Goal: Task Accomplishment & Management: Manage account settings

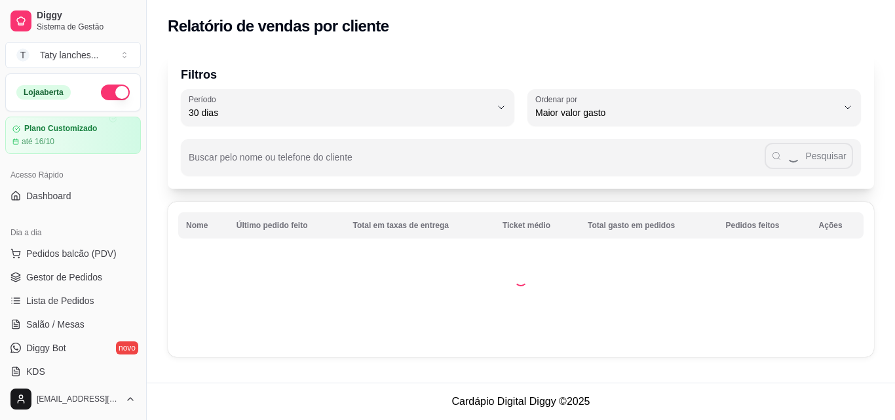
select select "30"
select select "HIGHEST_TOTAL_SPENT_WITH_ORDERS"
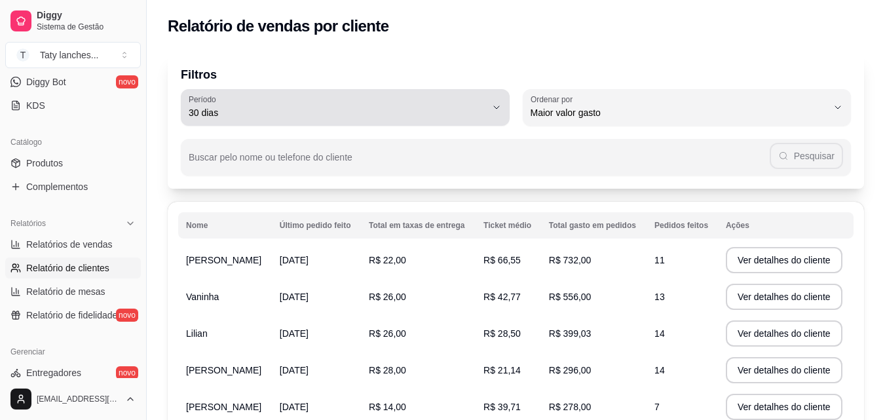
click at [265, 106] on div "30 dias" at bounding box center [338, 107] width 298 height 26
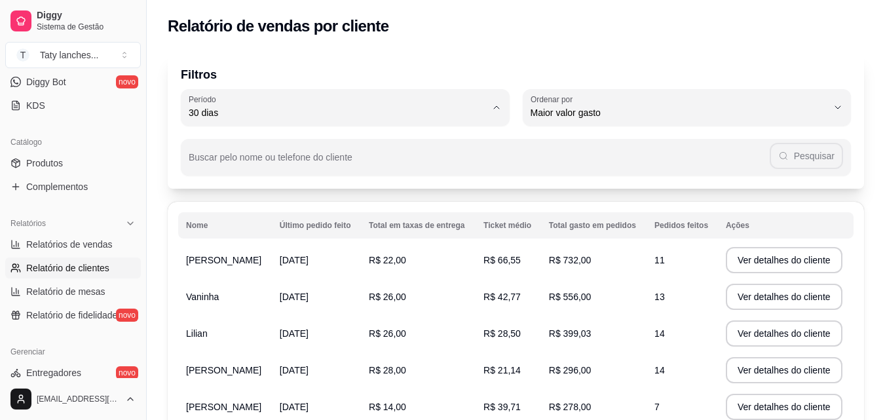
click at [275, 279] on span "60 dias" at bounding box center [338, 272] width 283 height 12
type input "60"
select select "60"
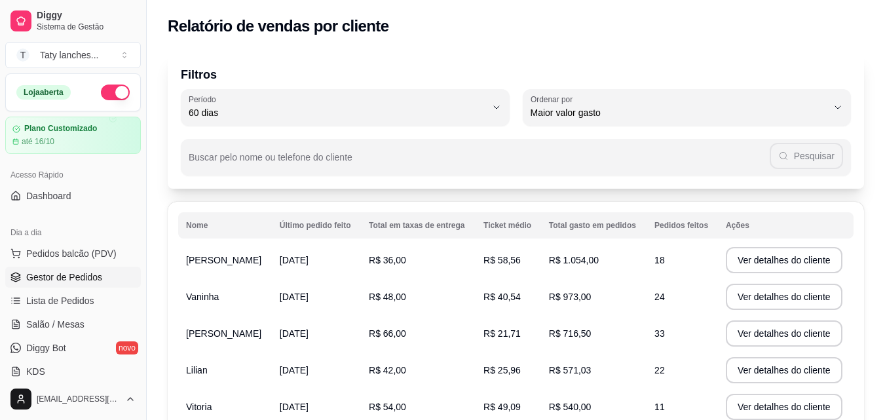
click at [87, 276] on span "Gestor de Pedidos" at bounding box center [64, 277] width 76 height 13
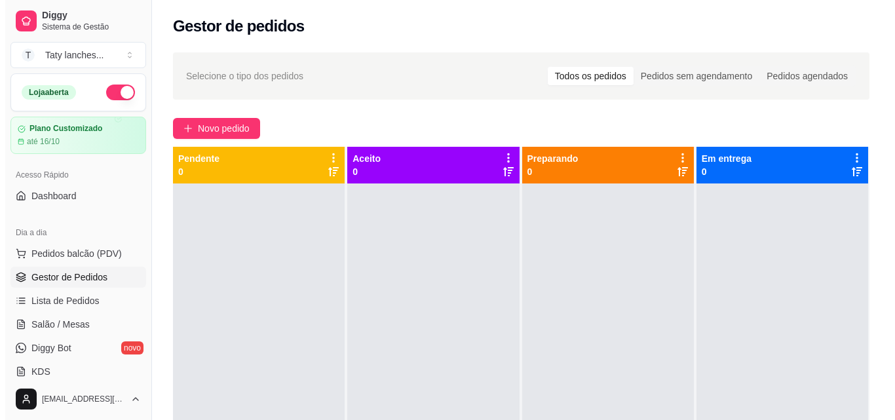
scroll to position [266, 0]
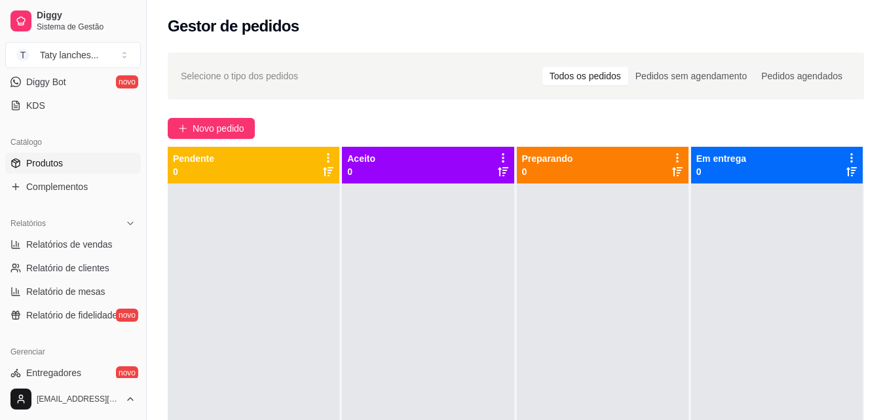
click at [78, 157] on link "Produtos" at bounding box center [73, 163] width 136 height 21
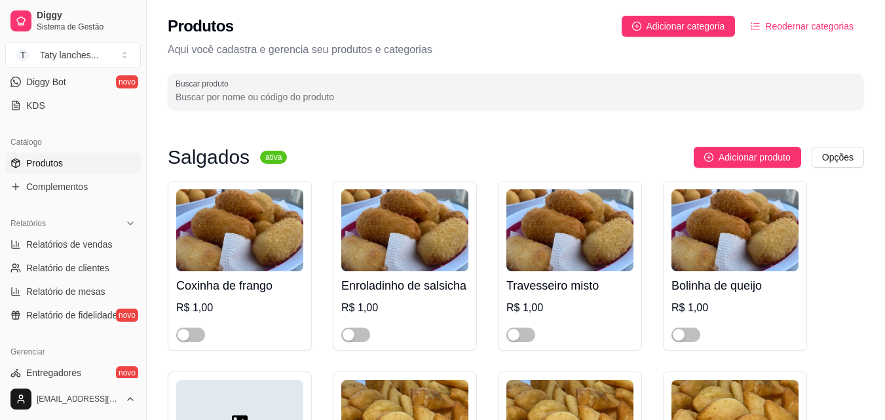
click at [301, 92] on input "Buscar produto" at bounding box center [516, 96] width 681 height 13
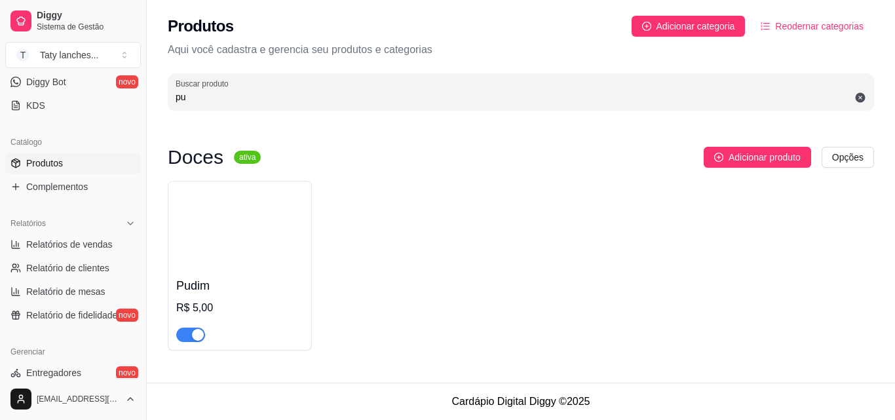
type input "p"
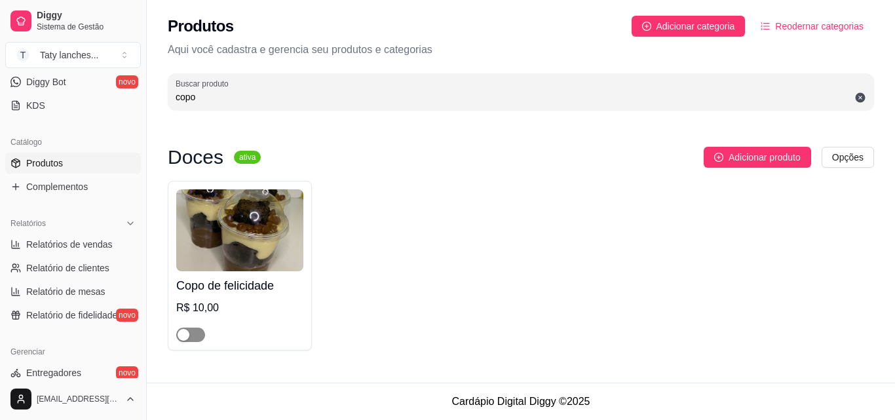
type input "copo"
click at [180, 336] on div "button" at bounding box center [184, 335] width 12 height 12
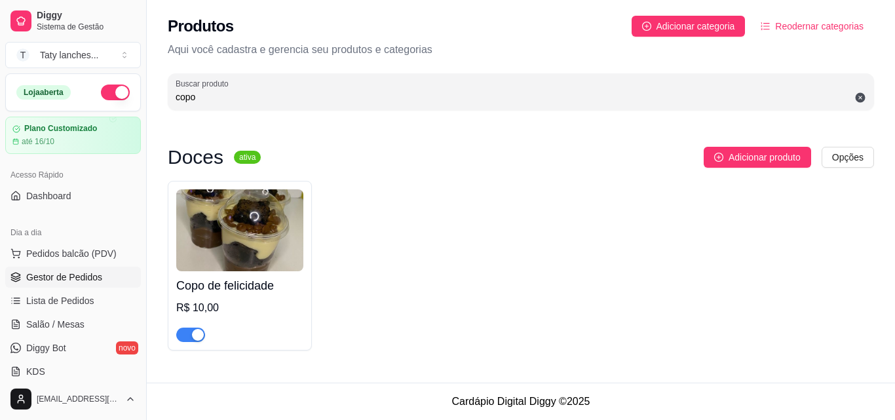
click at [69, 277] on span "Gestor de Pedidos" at bounding box center [64, 277] width 76 height 13
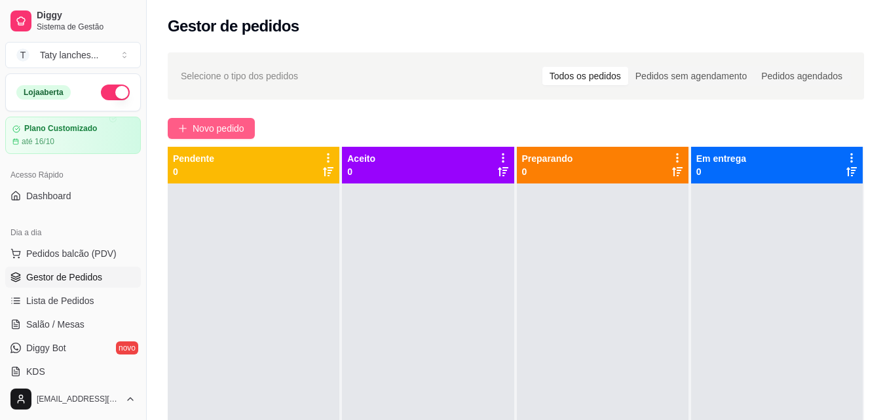
click at [226, 130] on span "Novo pedido" at bounding box center [219, 128] width 52 height 14
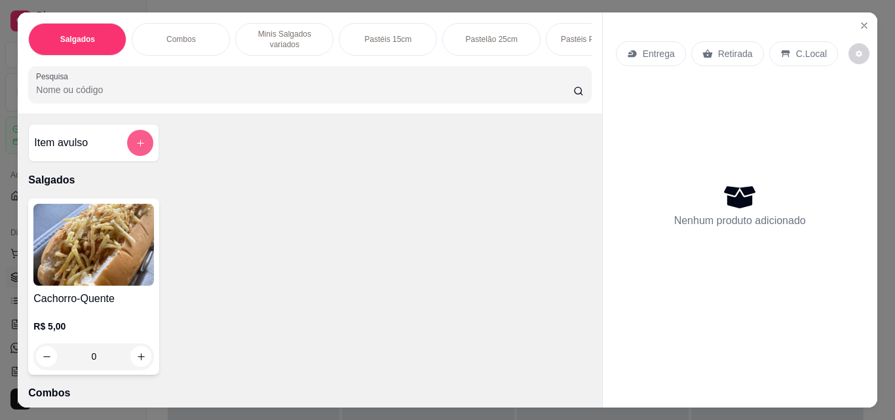
click at [136, 146] on icon "add-separate-item" at bounding box center [141, 143] width 10 height 10
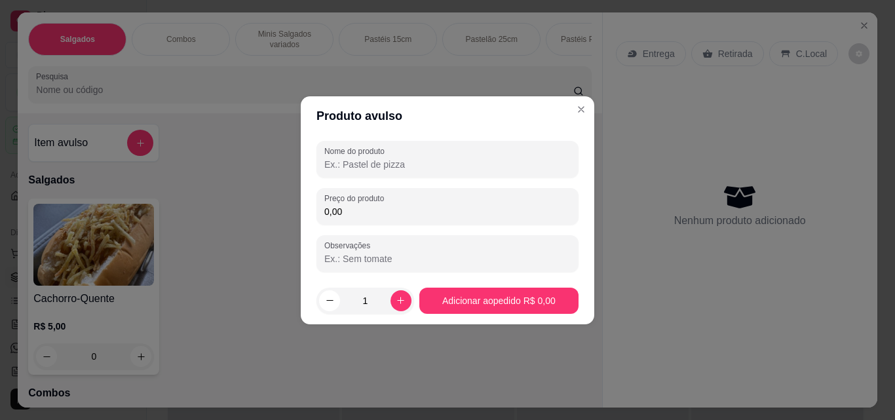
click at [350, 167] on input "Nome do produto" at bounding box center [447, 164] width 246 height 13
type input "1"
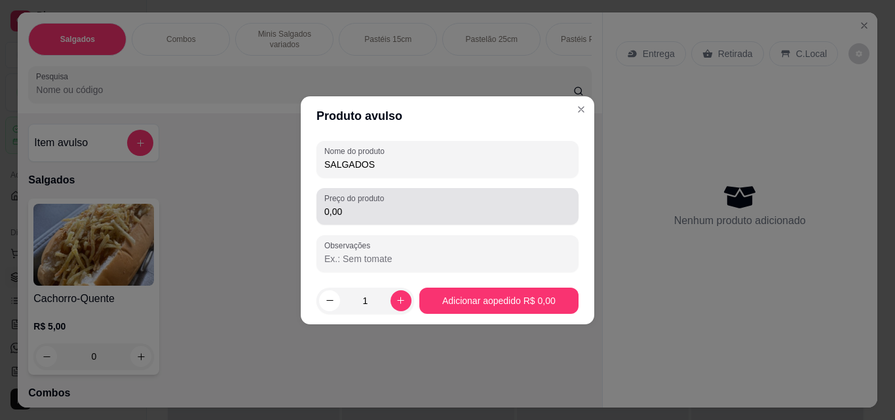
type input "SALGADOS"
click at [353, 210] on input "0,00" at bounding box center [447, 211] width 246 height 13
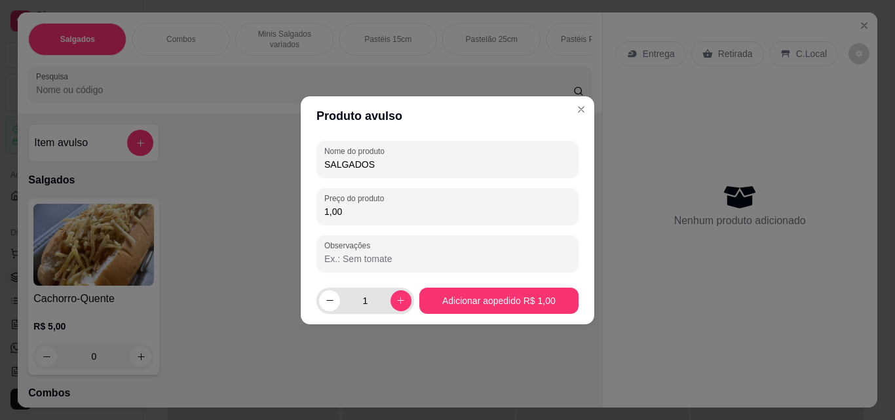
type input "1,00"
click at [368, 301] on input "1" at bounding box center [365, 301] width 50 height 26
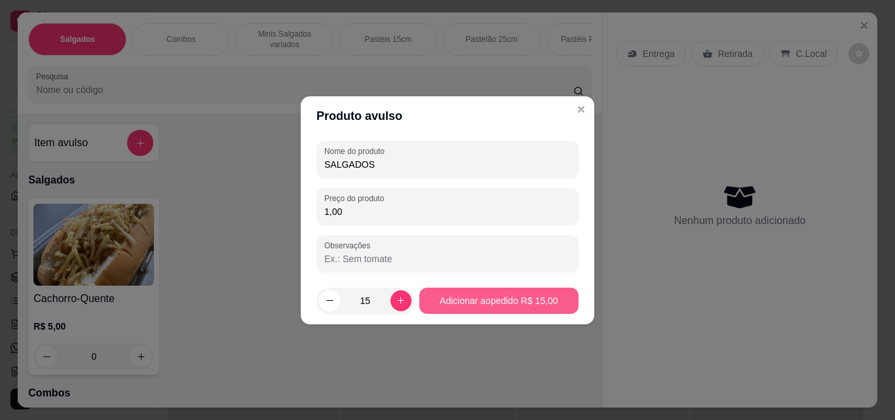
type input "15"
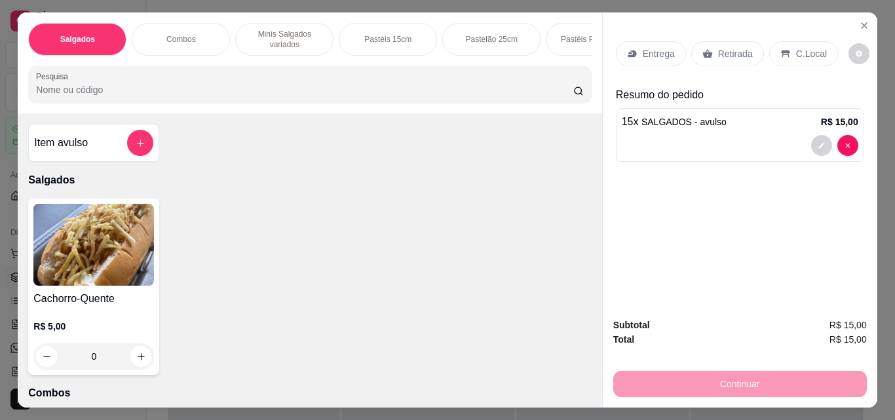
click at [644, 50] on p "Entrega" at bounding box center [659, 53] width 32 height 13
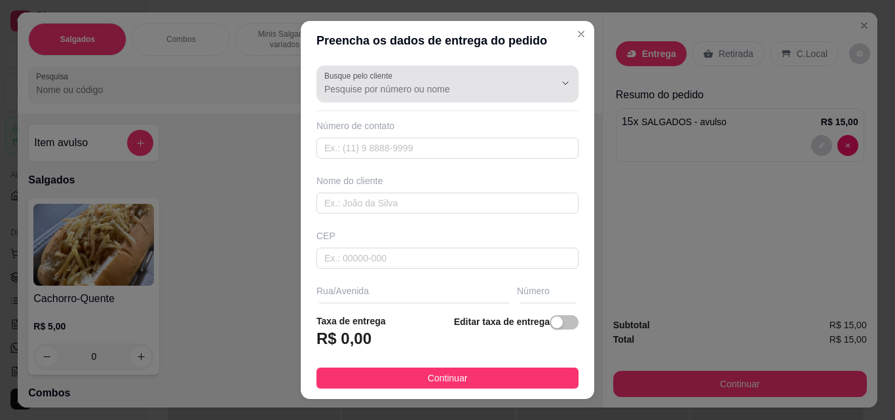
click at [389, 88] on input "Busque pelo cliente" at bounding box center [429, 89] width 210 height 13
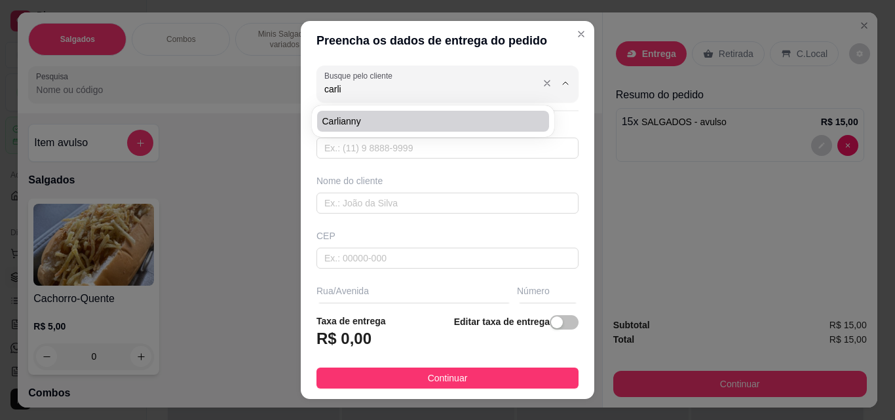
click at [395, 89] on input "carli" at bounding box center [429, 89] width 210 height 13
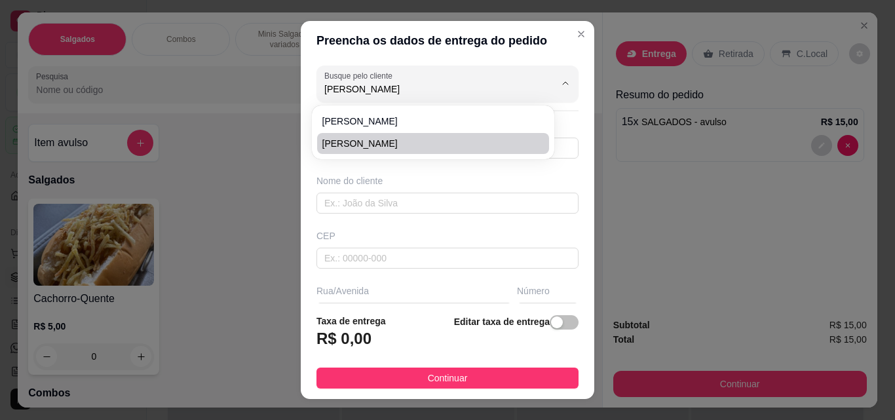
click at [370, 149] on span "[PERSON_NAME]" at bounding box center [426, 143] width 208 height 13
type input "[PERSON_NAME]"
type input "85981233844"
type input "[PERSON_NAME]"
type input "61887158"
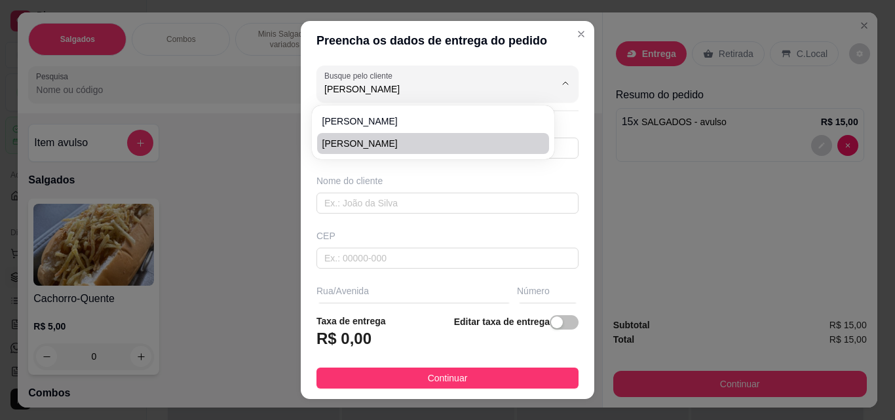
type input "[GEOGRAPHIC_DATA][PERSON_NAME]"
type input "876"
type input "Itaitinga"
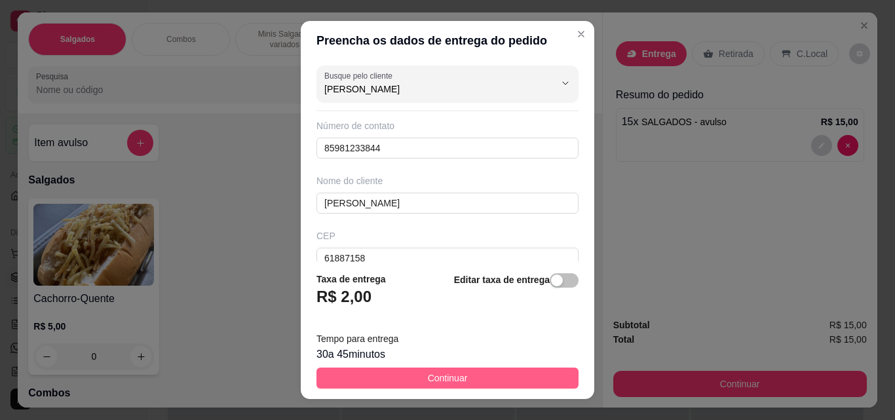
type input "[PERSON_NAME]"
click at [428, 373] on span "Continuar" at bounding box center [448, 378] width 40 height 14
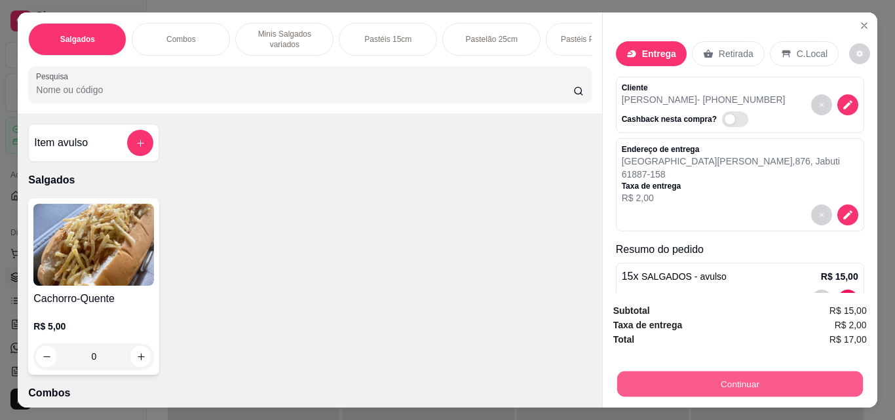
click at [733, 372] on button "Continuar" at bounding box center [740, 384] width 246 height 26
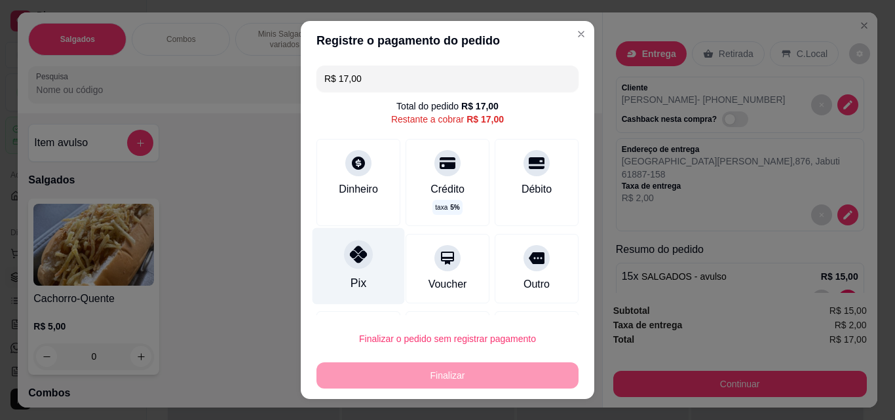
click at [349, 273] on div "Pix" at bounding box center [359, 266] width 92 height 77
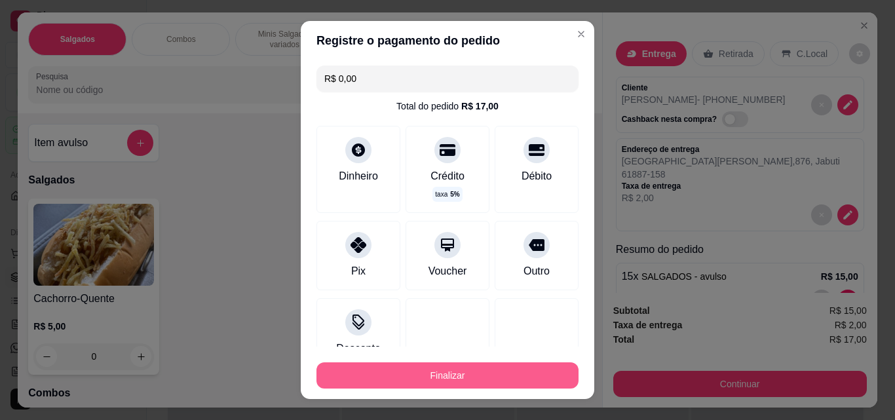
click at [469, 377] on button "Finalizar" at bounding box center [448, 375] width 262 height 26
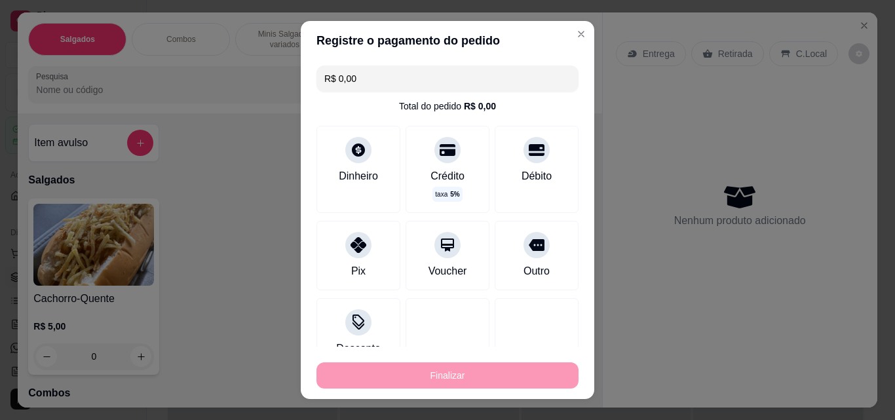
type input "-R$ 17,00"
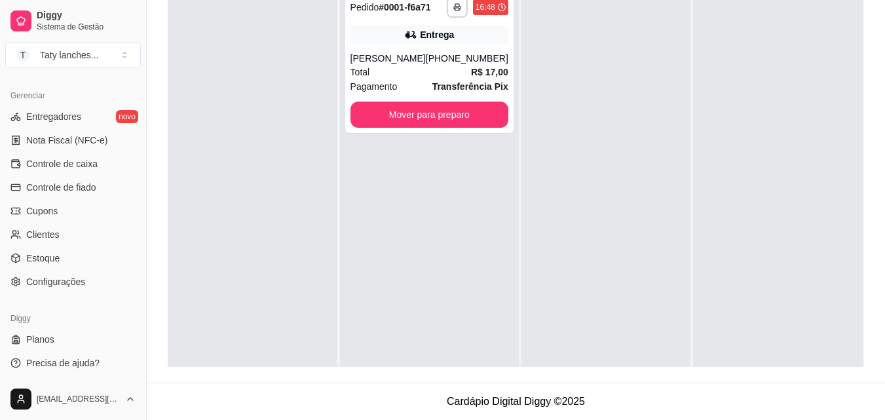
scroll to position [523, 0]
click at [88, 161] on span "Controle de caixa" at bounding box center [61, 163] width 71 height 13
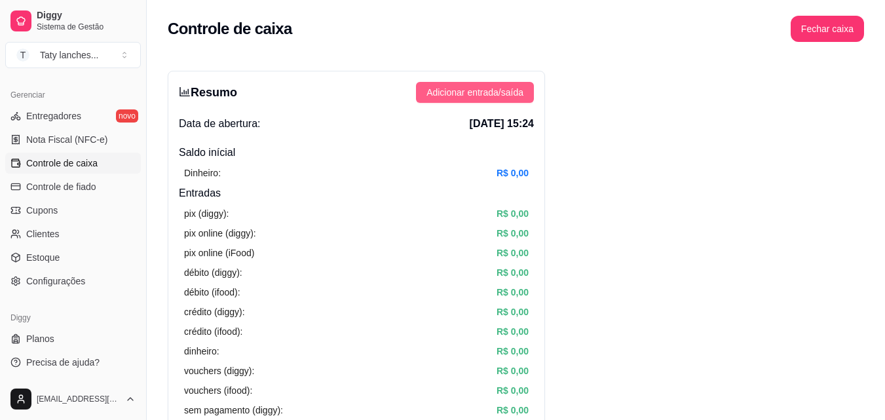
click at [444, 90] on span "Adicionar entrada/saída" at bounding box center [475, 92] width 97 height 14
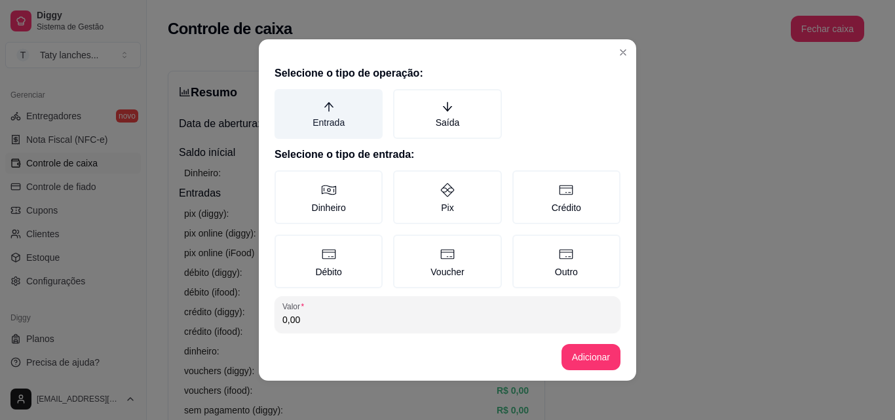
click at [330, 126] on label "Entrada" at bounding box center [329, 114] width 108 height 50
click at [284, 99] on button "Entrada" at bounding box center [279, 93] width 10 height 10
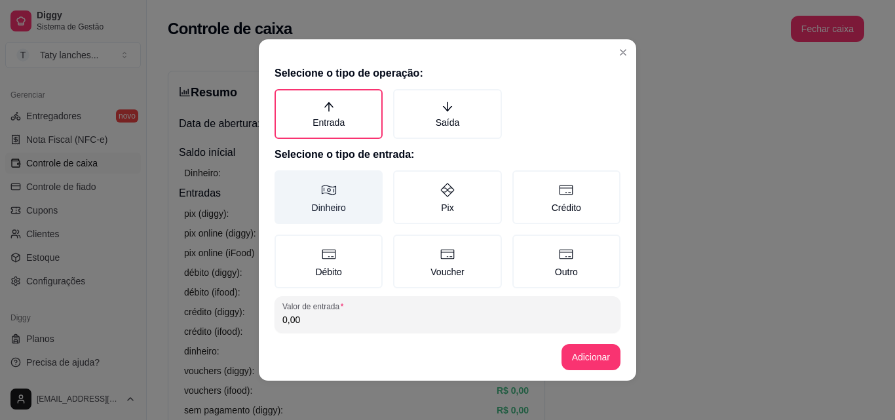
click at [335, 199] on label "Dinheiro" at bounding box center [329, 197] width 108 height 54
click at [284, 180] on button "Dinheiro" at bounding box center [279, 175] width 10 height 10
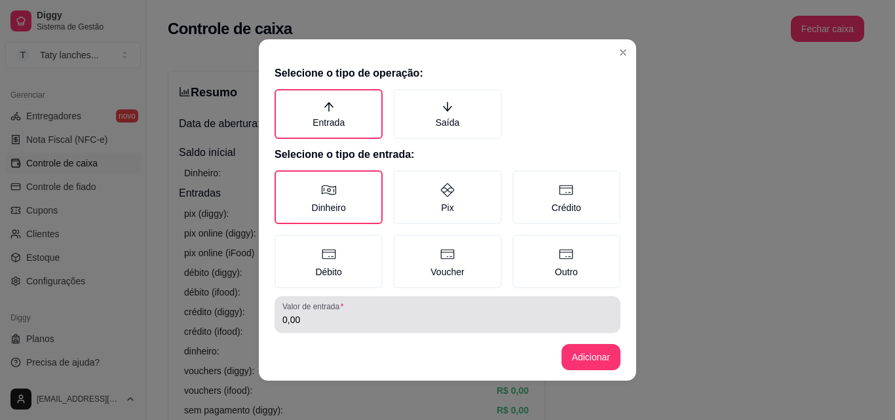
click at [295, 316] on input "0,00" at bounding box center [447, 319] width 330 height 13
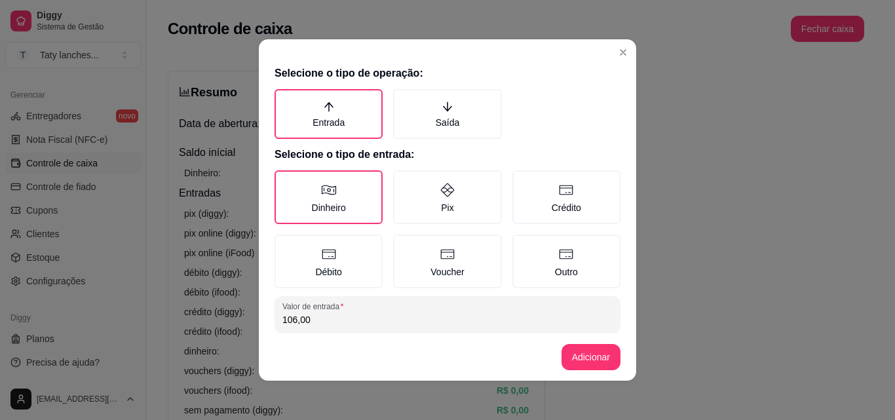
type input "106,00"
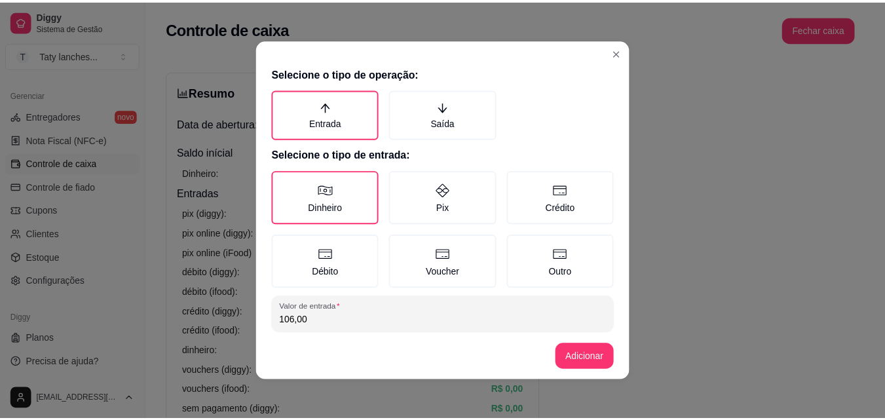
scroll to position [70, 0]
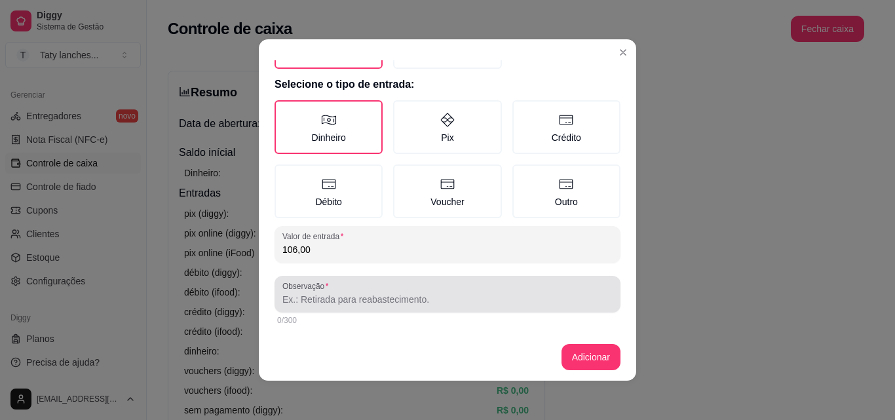
click at [482, 297] on input "Observação" at bounding box center [447, 299] width 330 height 13
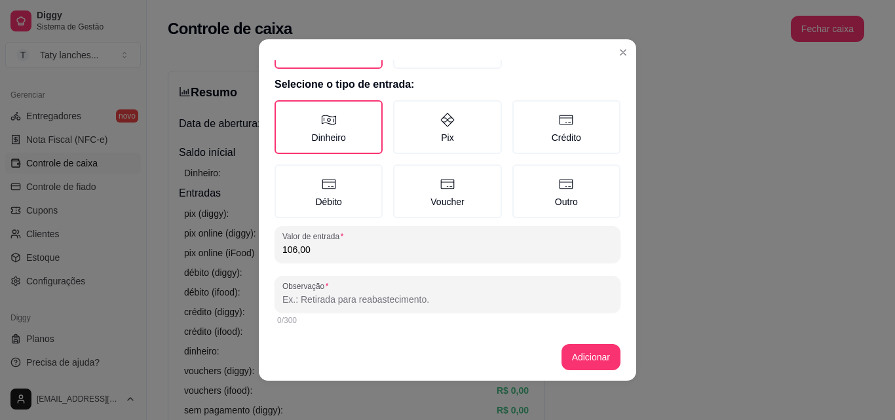
click at [482, 297] on input "Observação" at bounding box center [447, 299] width 330 height 13
type input "mesa"
click at [598, 365] on footer "Adicionar" at bounding box center [448, 357] width 378 height 47
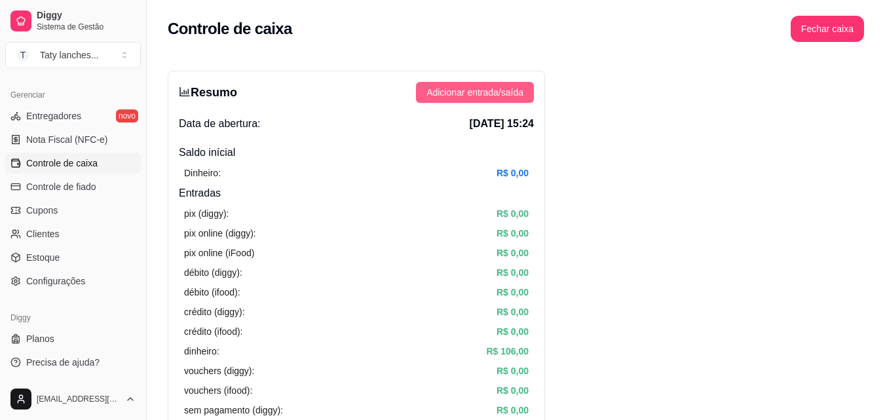
click at [493, 91] on span "Adicionar entrada/saída" at bounding box center [475, 92] width 97 height 14
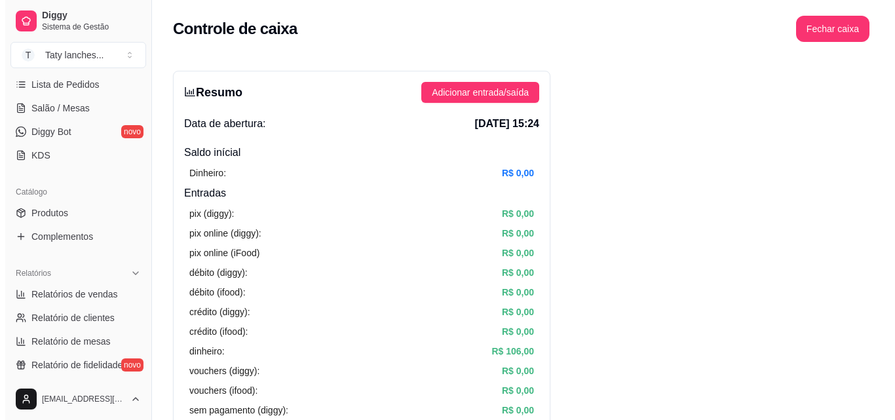
scroll to position [0, 0]
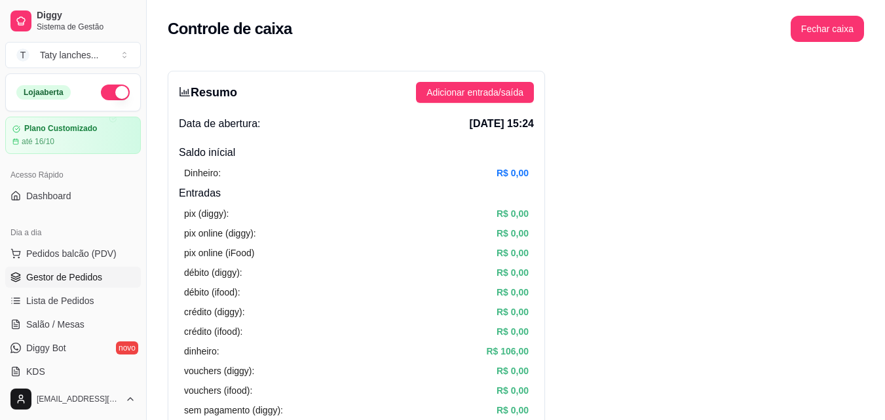
click at [92, 275] on span "Gestor de Pedidos" at bounding box center [64, 277] width 76 height 13
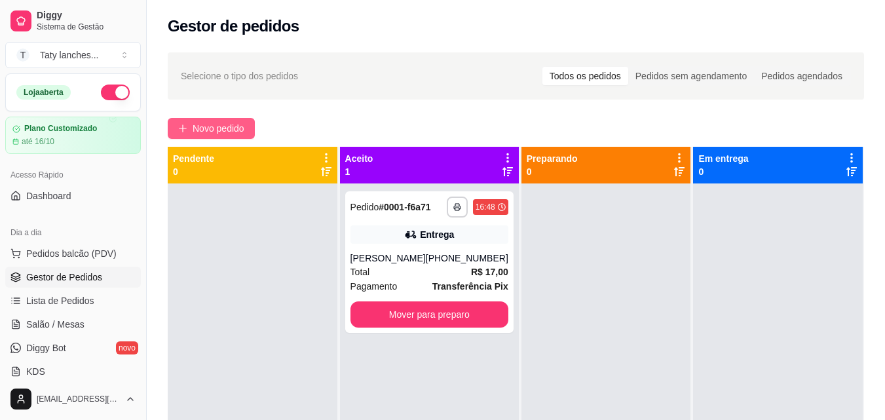
click at [220, 127] on span "Novo pedido" at bounding box center [219, 128] width 52 height 14
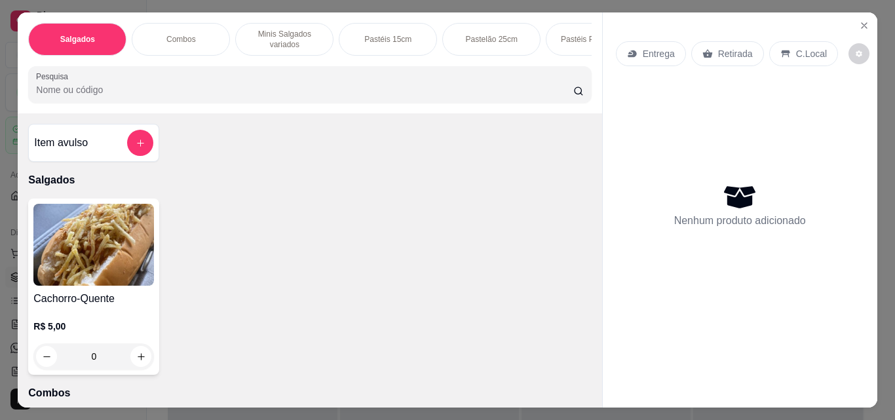
click at [354, 43] on div "Pastéis 15cm" at bounding box center [388, 39] width 98 height 33
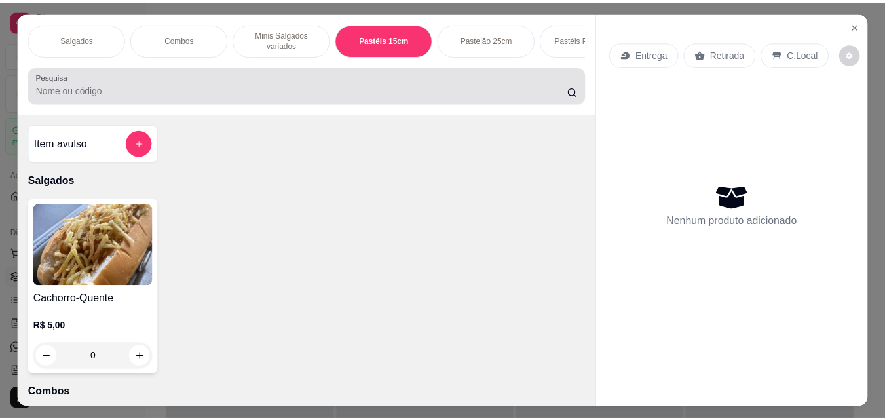
scroll to position [34, 0]
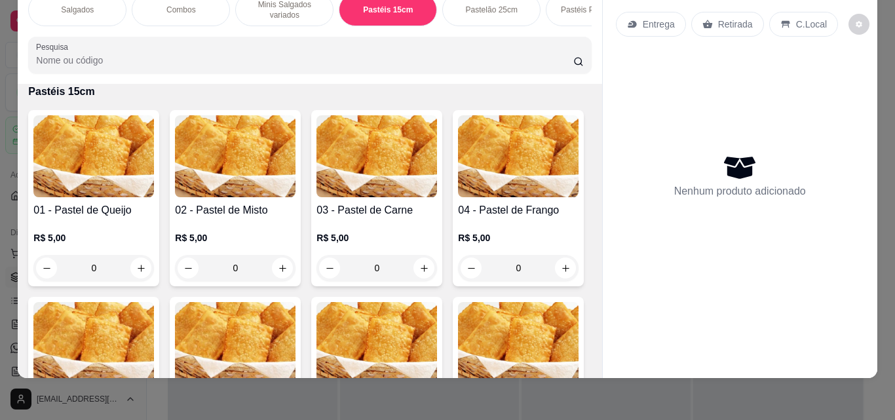
click at [273, 269] on div "0" at bounding box center [235, 268] width 121 height 26
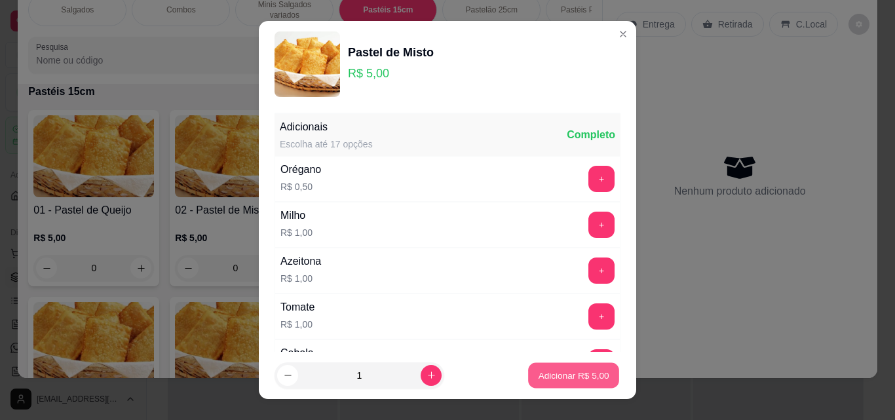
click at [549, 377] on p "Adicionar R$ 5,00" at bounding box center [573, 375] width 71 height 12
type input "1"
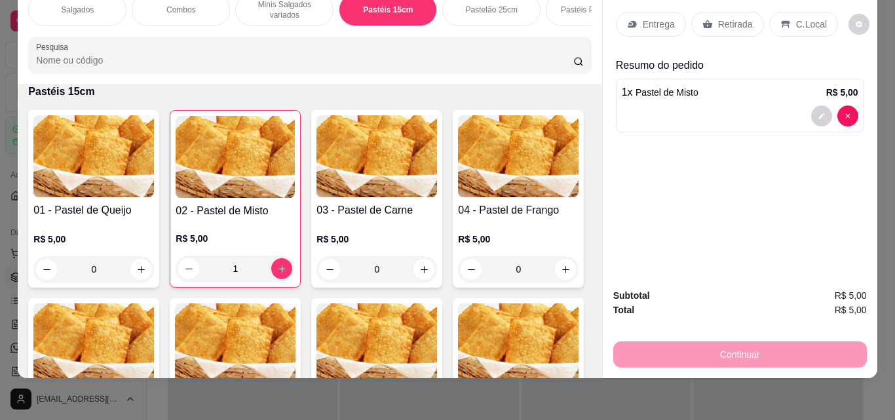
click at [735, 18] on p "Retirada" at bounding box center [735, 24] width 35 height 13
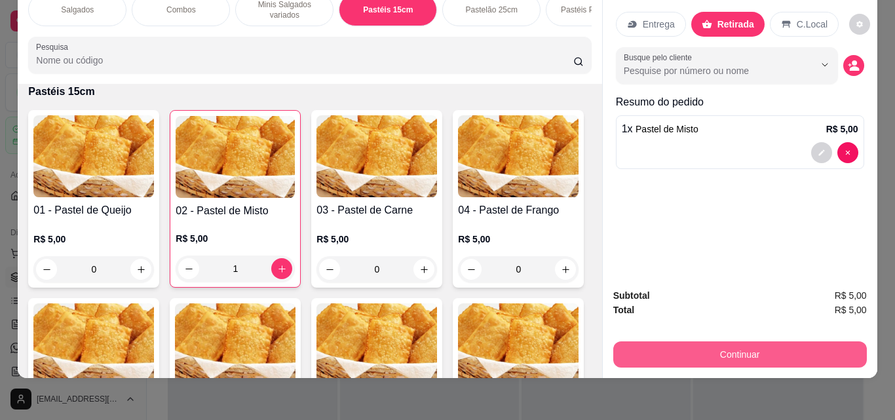
click at [742, 342] on button "Continuar" at bounding box center [740, 354] width 254 height 26
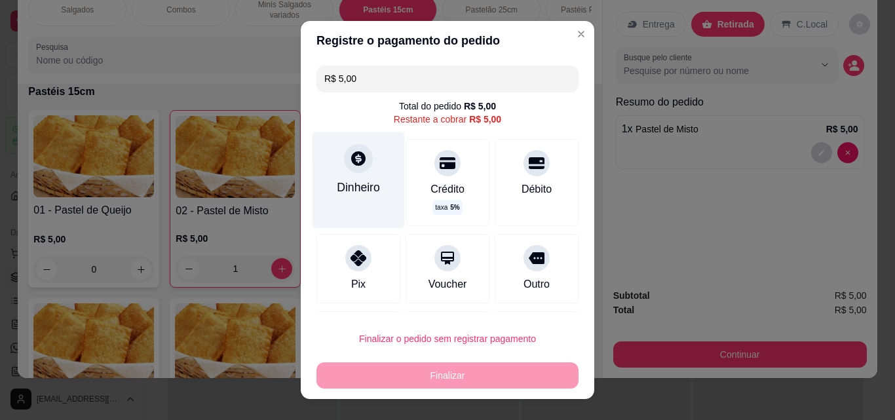
click at [362, 187] on div "Dinheiro" at bounding box center [358, 187] width 43 height 17
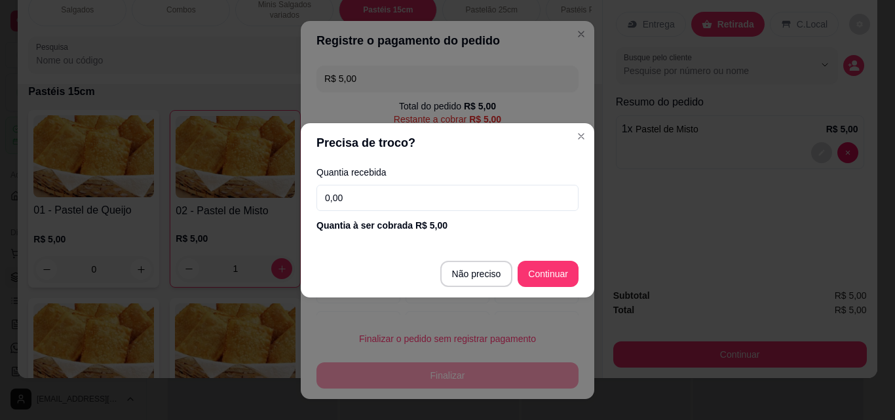
click at [347, 201] on input "0,00" at bounding box center [448, 198] width 262 height 26
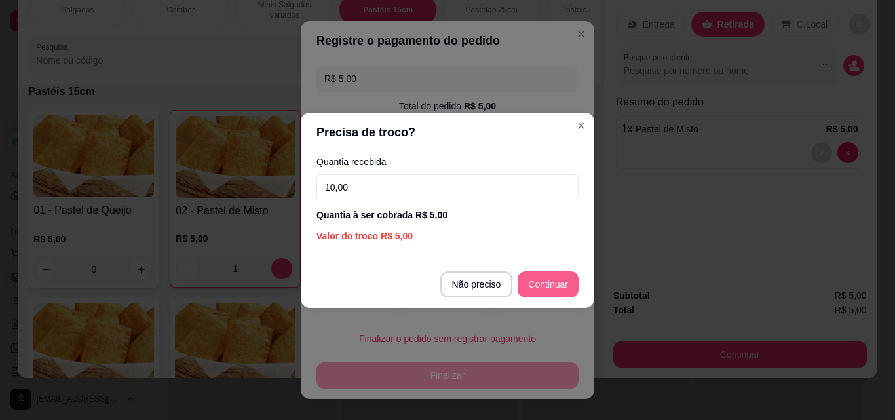
type input "10,00"
type input "R$ 0,00"
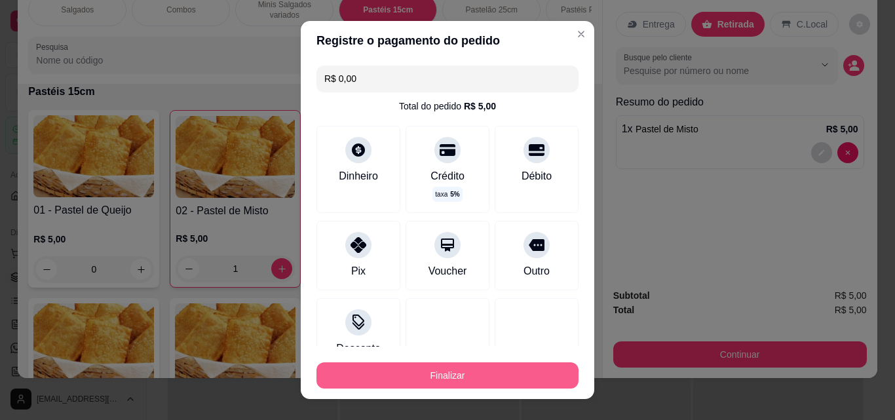
click at [456, 368] on button "Finalizar" at bounding box center [448, 375] width 262 height 26
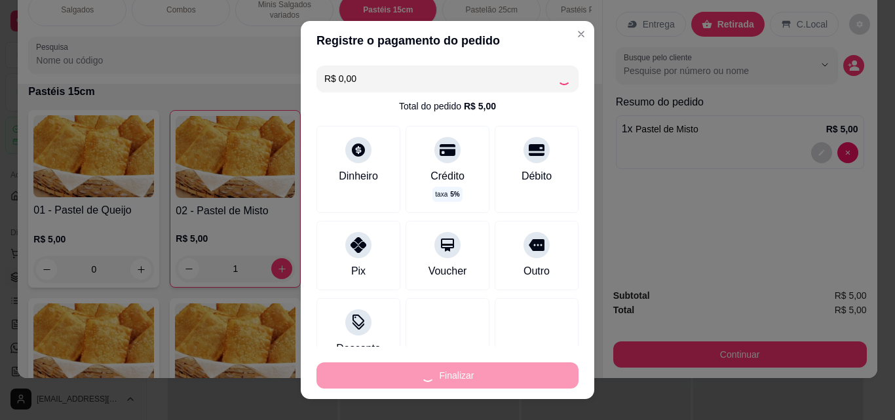
type input "0"
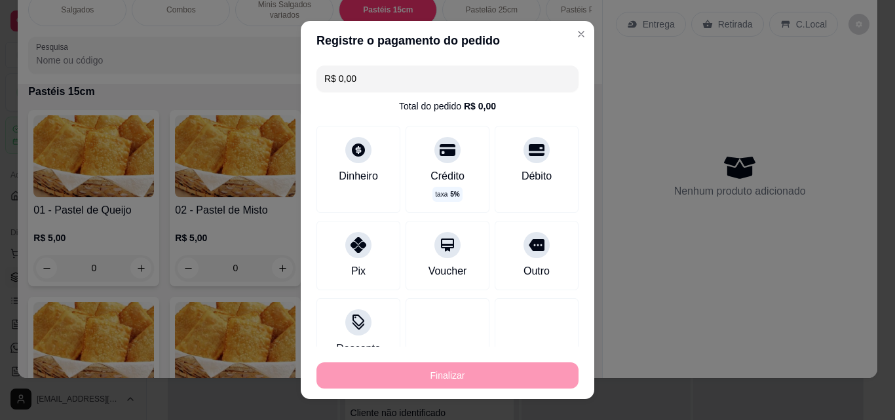
type input "-R$ 5,00"
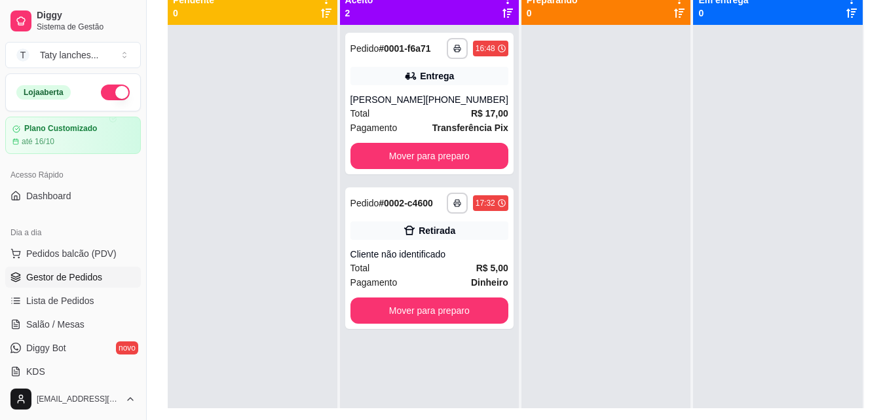
scroll to position [200, 0]
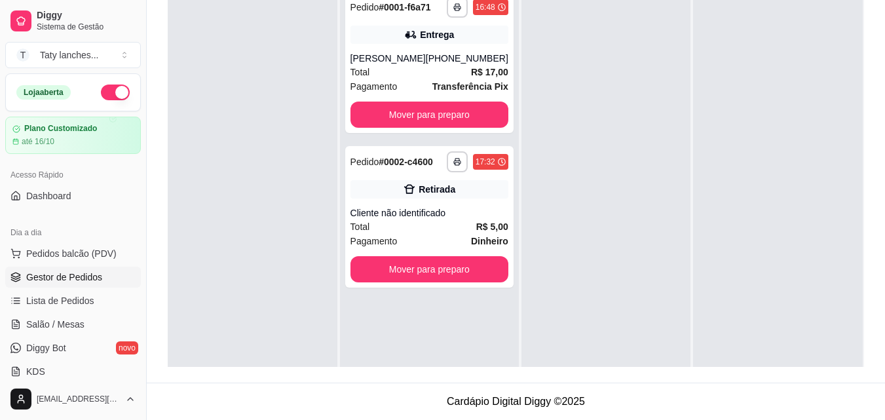
click at [136, 360] on div "Dia a dia Pedidos balcão (PDV) Gestor de Pedidos Lista de Pedidos Salão / Mesas…" at bounding box center [73, 302] width 146 height 170
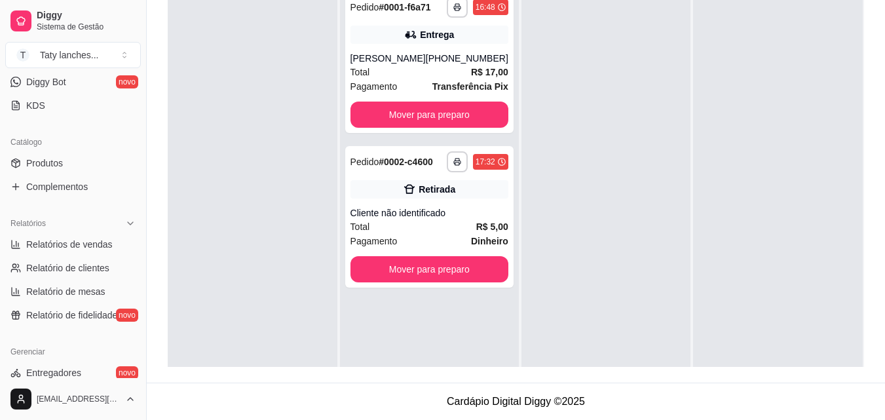
scroll to position [523, 0]
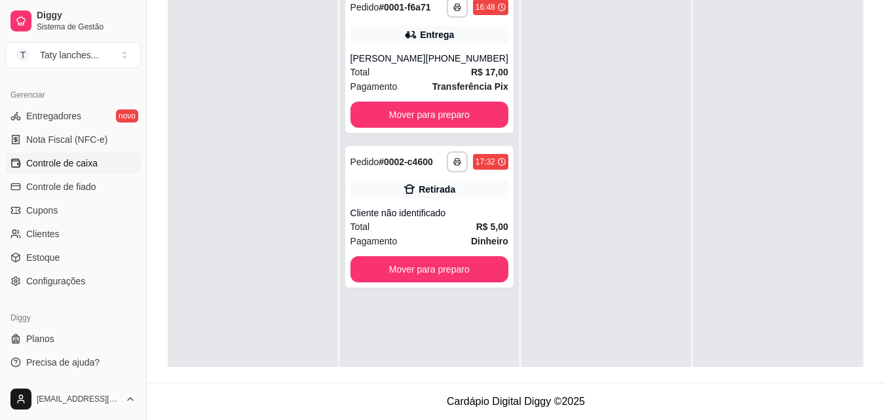
click at [88, 162] on span "Controle de caixa" at bounding box center [61, 163] width 71 height 13
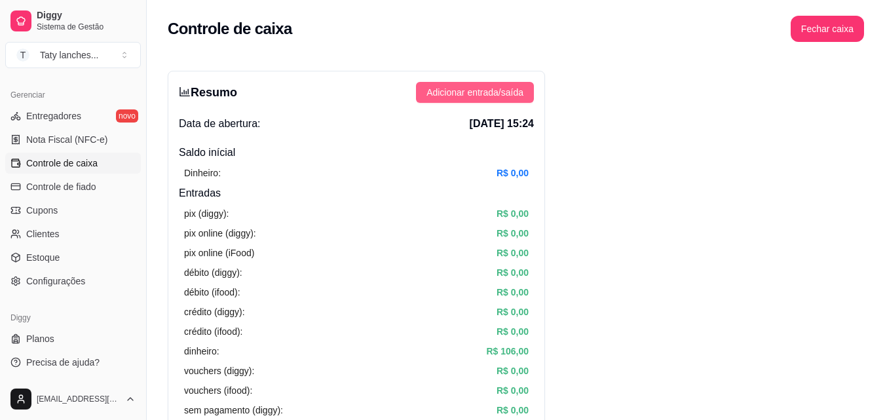
click at [482, 88] on span "Adicionar entrada/saída" at bounding box center [475, 92] width 97 height 14
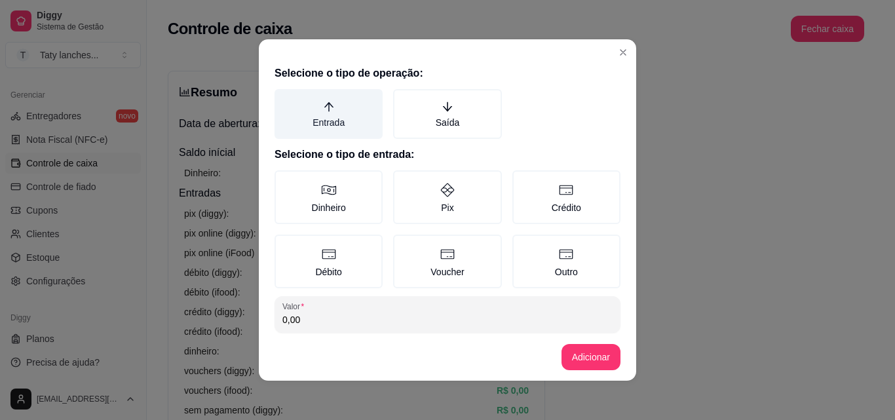
click at [327, 119] on label "Entrada" at bounding box center [329, 114] width 108 height 50
click at [284, 99] on button "Entrada" at bounding box center [279, 93] width 10 height 10
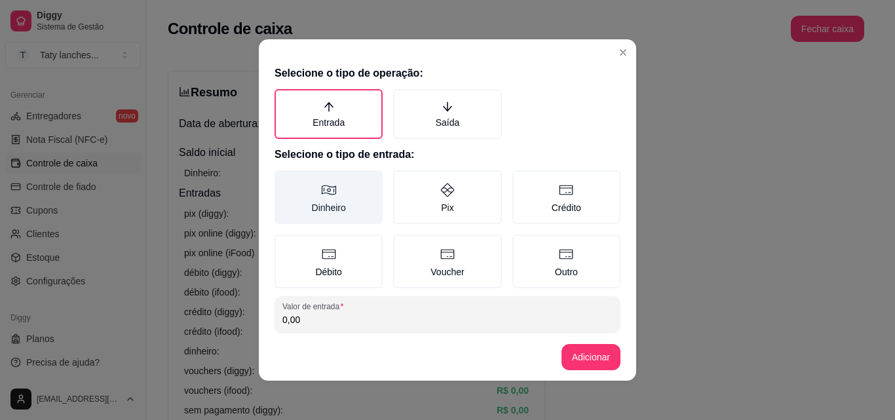
click at [318, 208] on label "Dinheiro" at bounding box center [329, 197] width 108 height 54
click at [284, 180] on button "Dinheiro" at bounding box center [279, 175] width 10 height 10
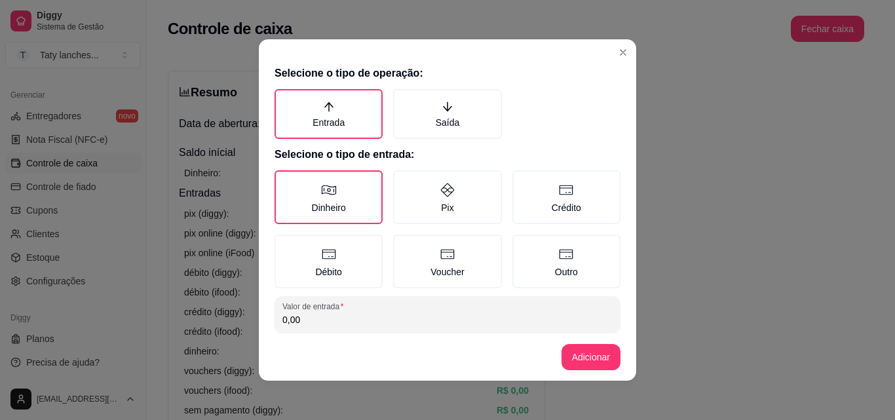
click at [323, 313] on input "0,00" at bounding box center [447, 319] width 330 height 13
type input "182,50"
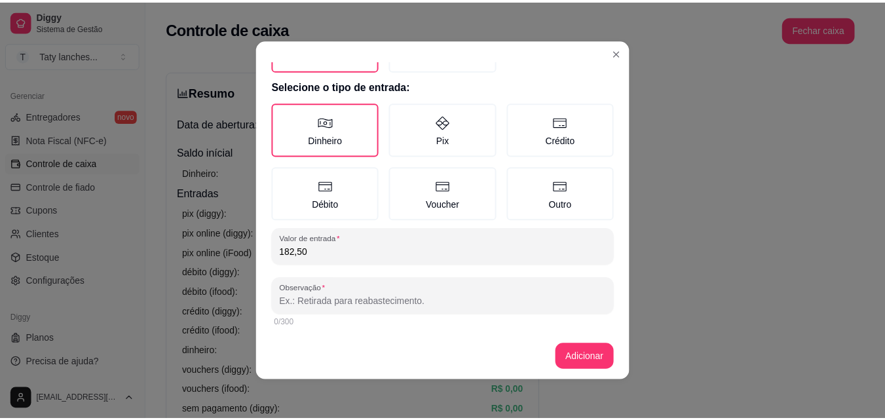
scroll to position [70, 0]
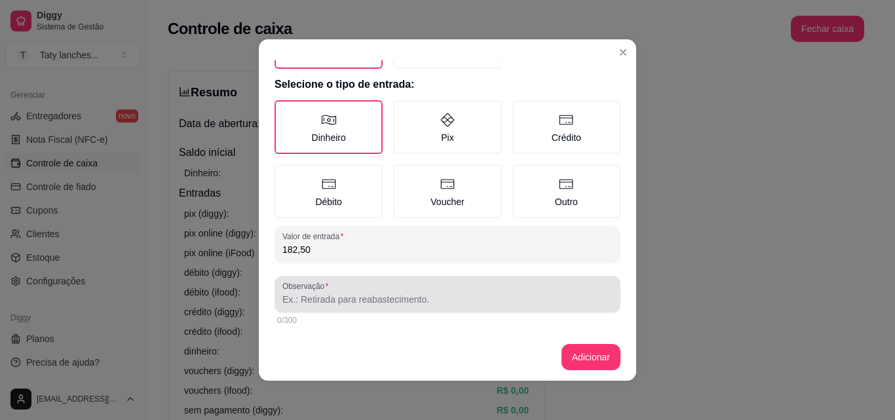
click at [458, 307] on div "Observação" at bounding box center [448, 294] width 346 height 37
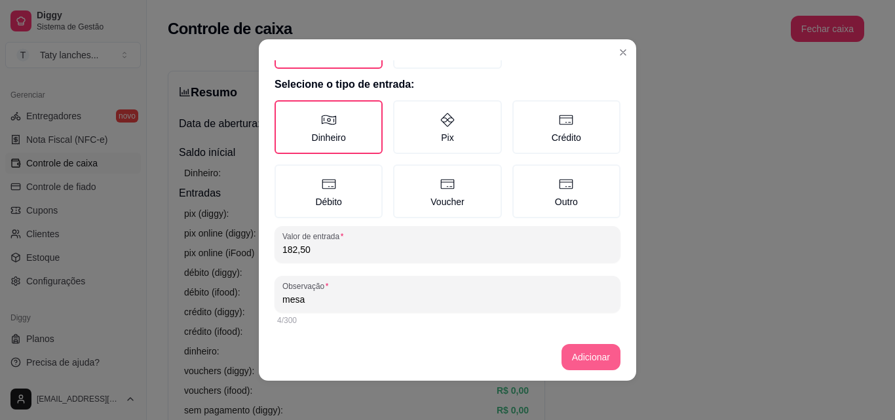
type input "mesa"
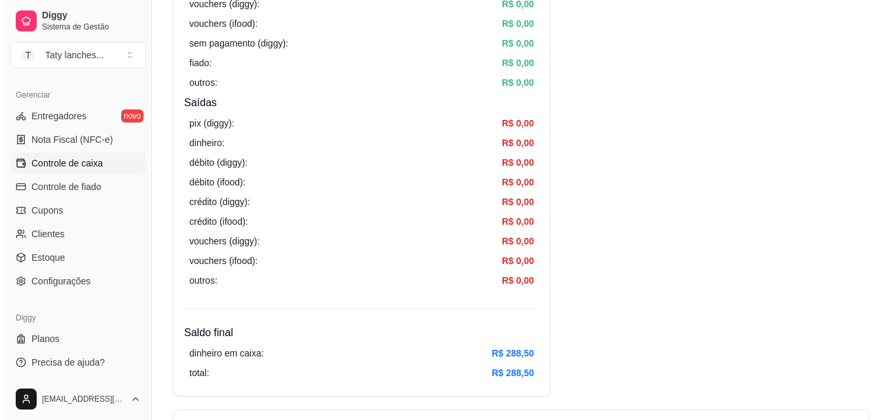
scroll to position [734, 0]
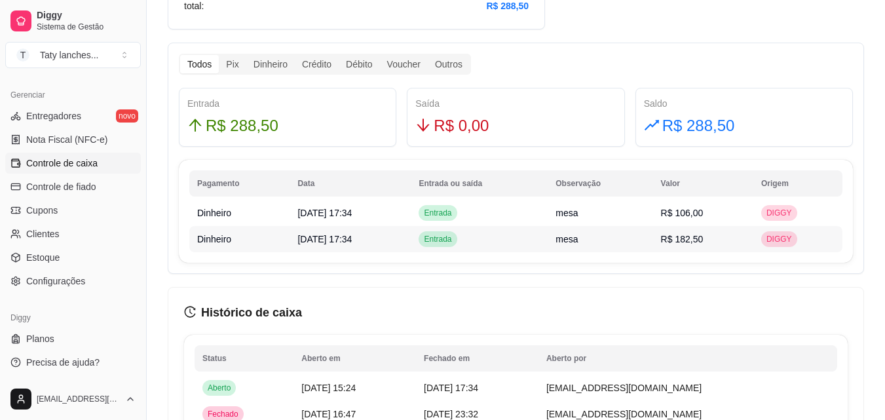
click at [578, 243] on span "mesa" at bounding box center [567, 239] width 22 height 10
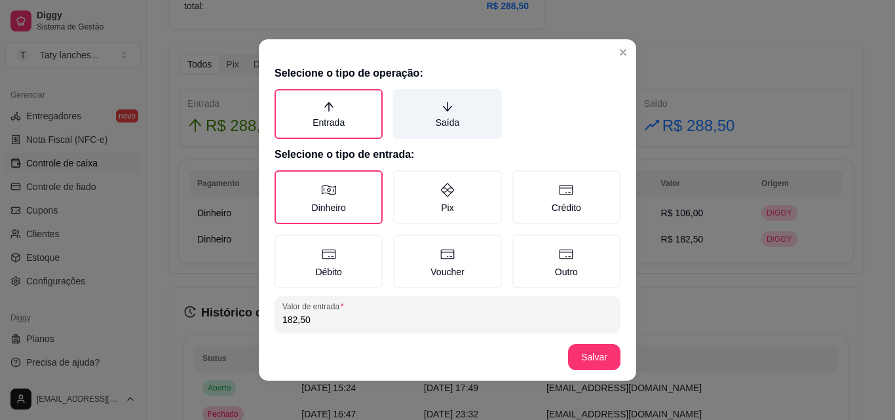
click at [442, 106] on icon "arrow-down" at bounding box center [448, 107] width 12 height 12
click at [403, 99] on button "Saída" at bounding box center [398, 93] width 10 height 10
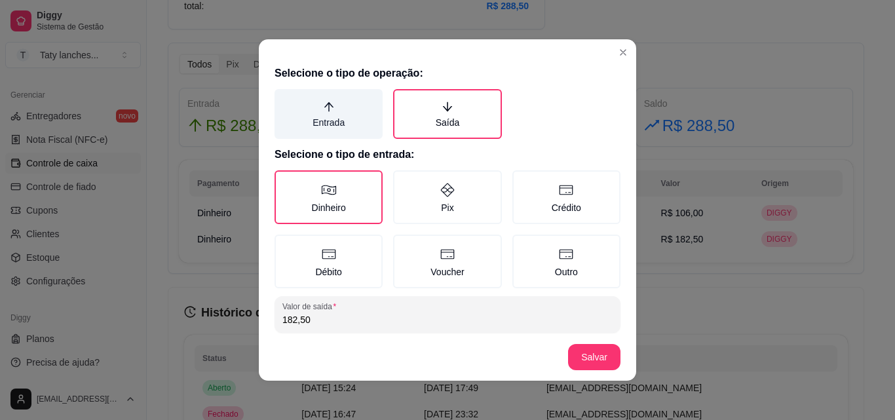
click at [307, 89] on label "Entrada" at bounding box center [329, 114] width 108 height 50
click at [284, 89] on button "Entrada" at bounding box center [279, 93] width 10 height 10
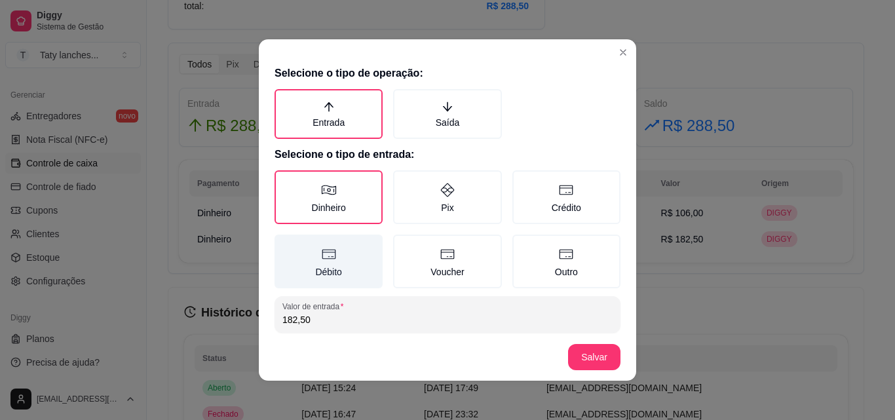
click at [311, 254] on label "Débito" at bounding box center [329, 262] width 108 height 54
click at [284, 244] on button "Débito" at bounding box center [279, 239] width 10 height 10
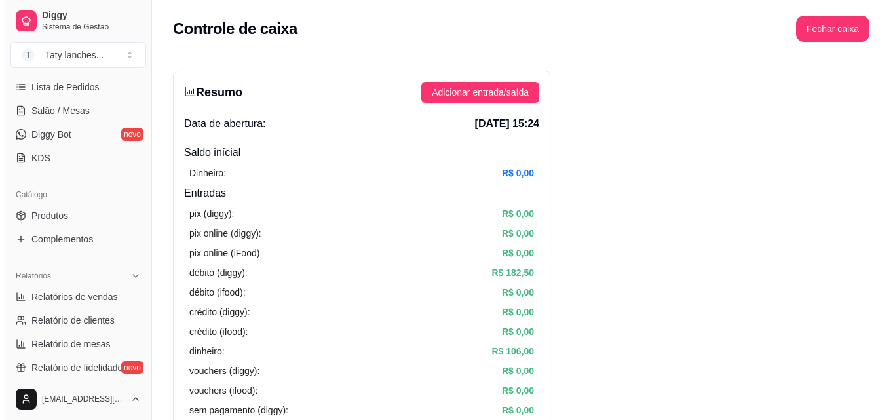
scroll to position [0, 0]
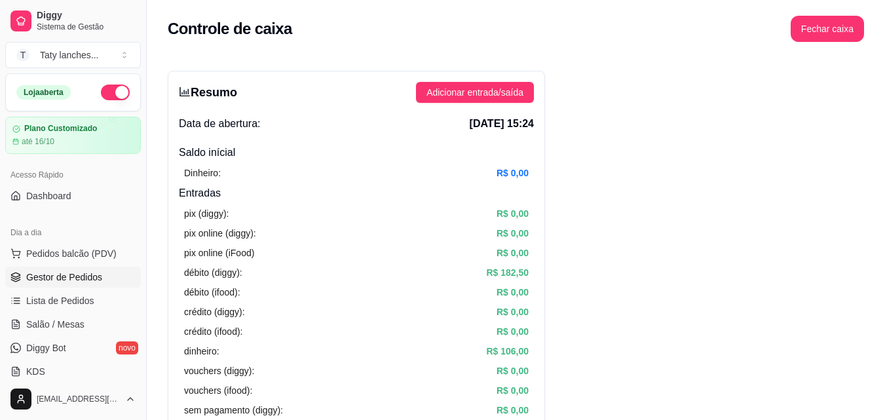
click at [65, 275] on span "Gestor de Pedidos" at bounding box center [64, 277] width 76 height 13
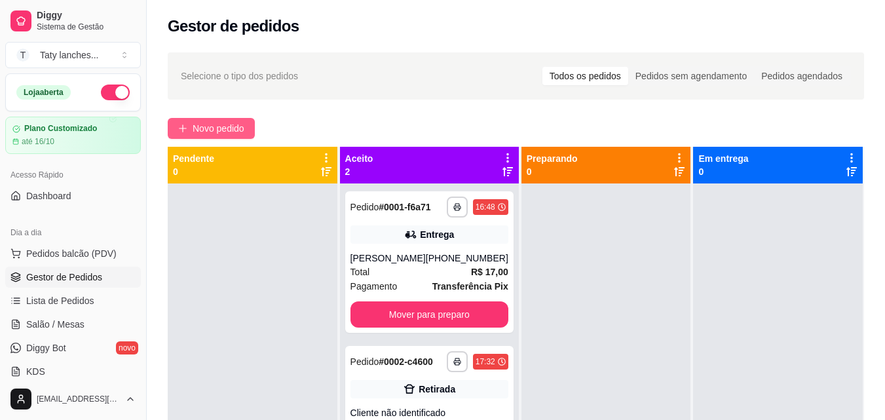
click at [203, 126] on span "Novo pedido" at bounding box center [219, 128] width 52 height 14
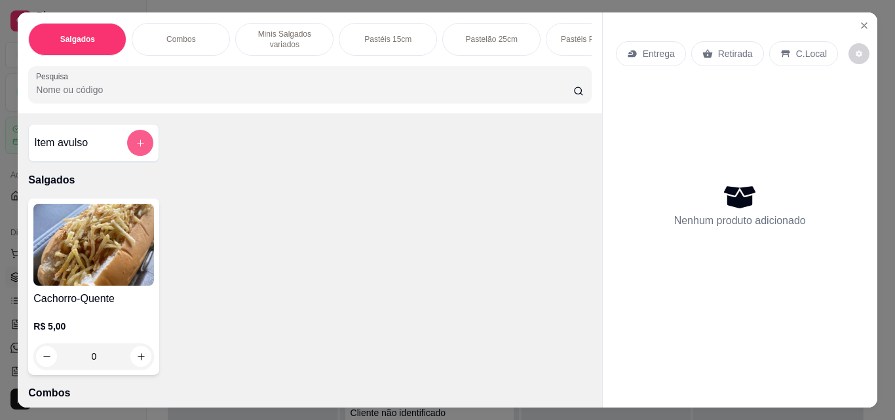
click at [136, 144] on icon "add-separate-item" at bounding box center [141, 143] width 10 height 10
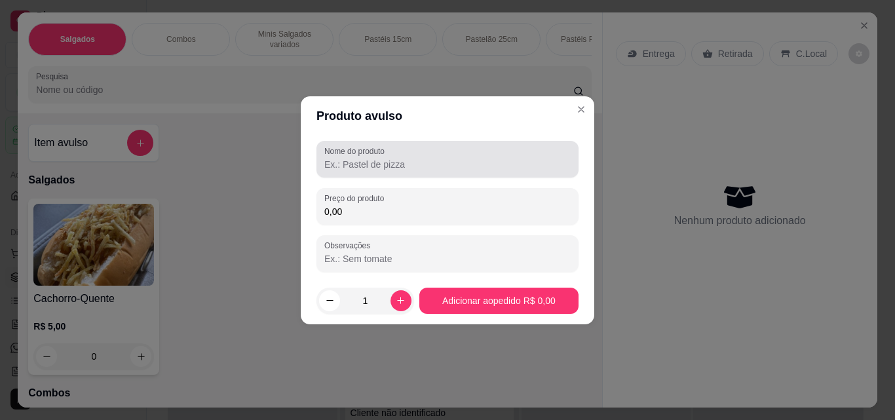
click at [357, 165] on input "Nome do produto" at bounding box center [447, 164] width 246 height 13
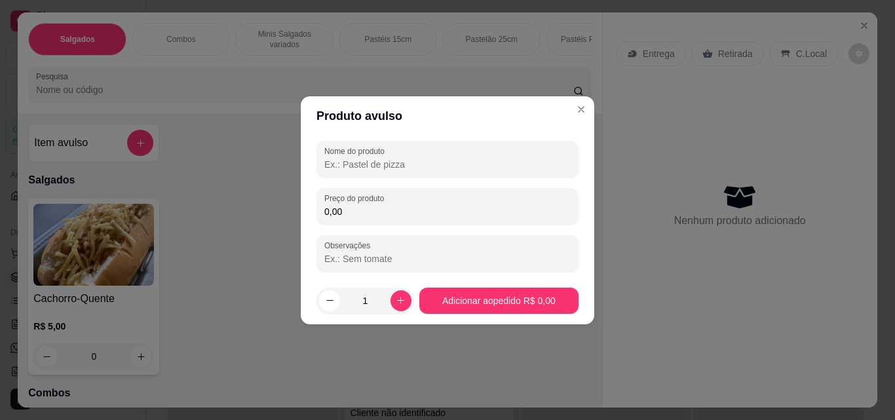
type input "9"
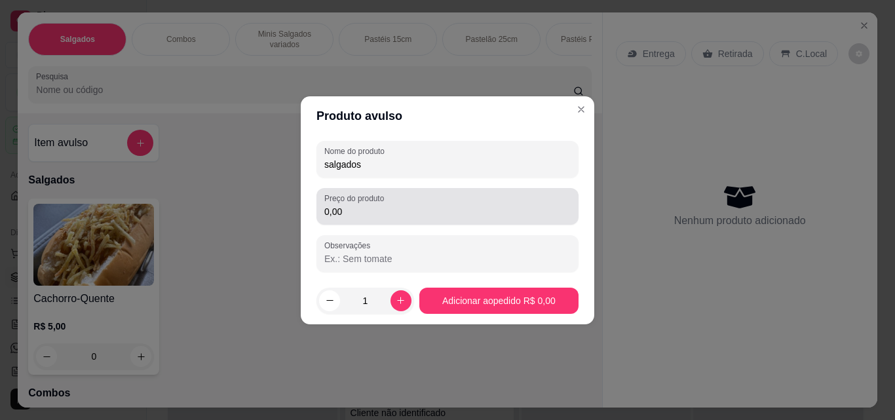
type input "salgados"
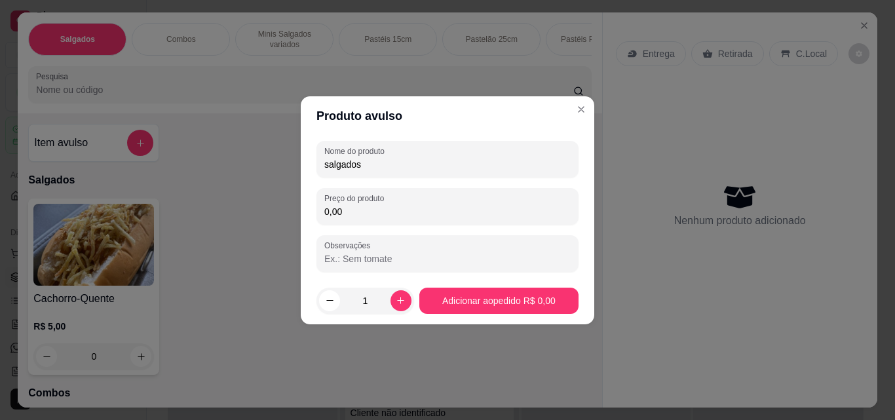
click at [354, 218] on input "0,00" at bounding box center [447, 211] width 246 height 13
type input "1,00"
click at [370, 301] on input "1" at bounding box center [365, 301] width 50 height 26
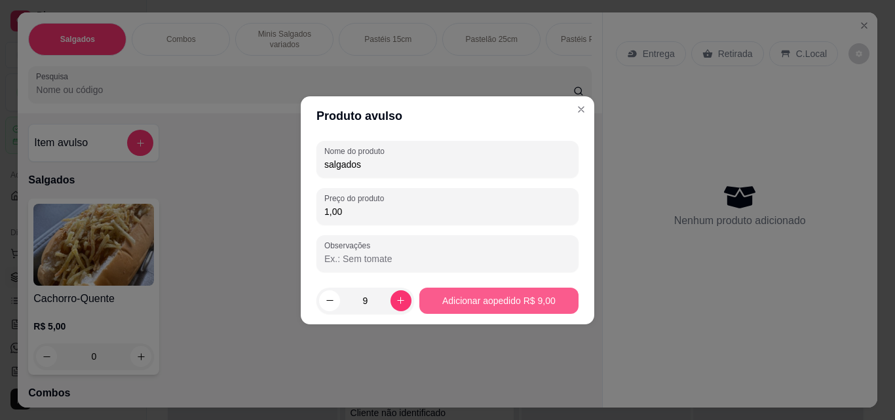
type input "9"
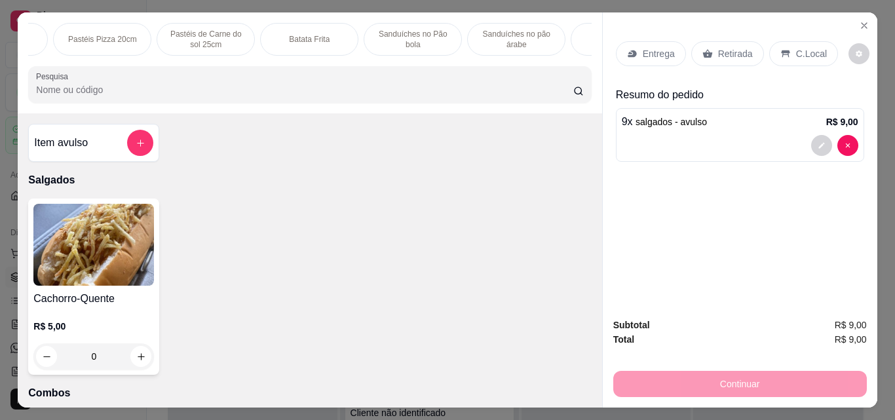
scroll to position [0, 985]
click at [229, 36] on p "Doces" at bounding box center [231, 39] width 22 height 10
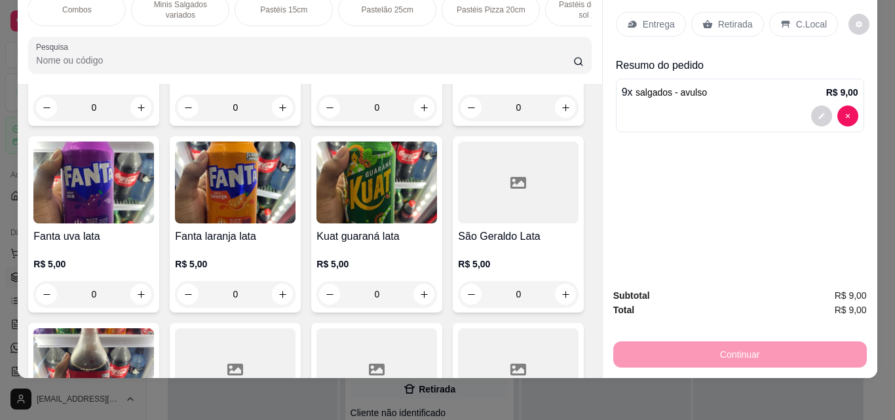
scroll to position [0, 0]
click at [39, 6] on div "Salgados" at bounding box center [77, 9] width 98 height 33
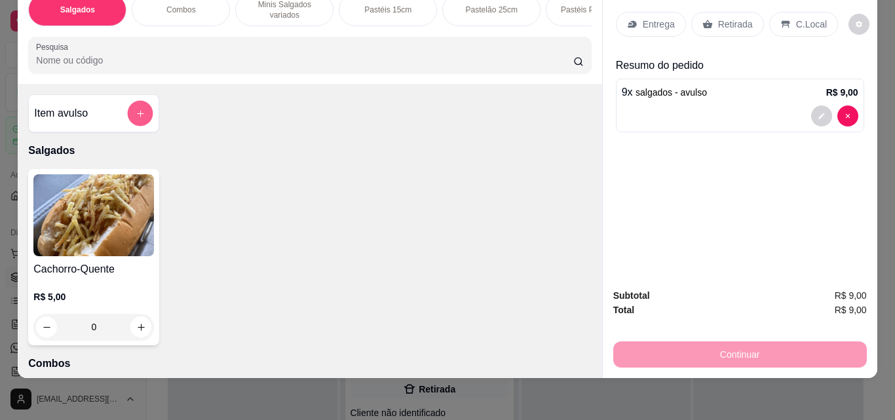
click at [136, 112] on icon "add-separate-item" at bounding box center [141, 114] width 10 height 10
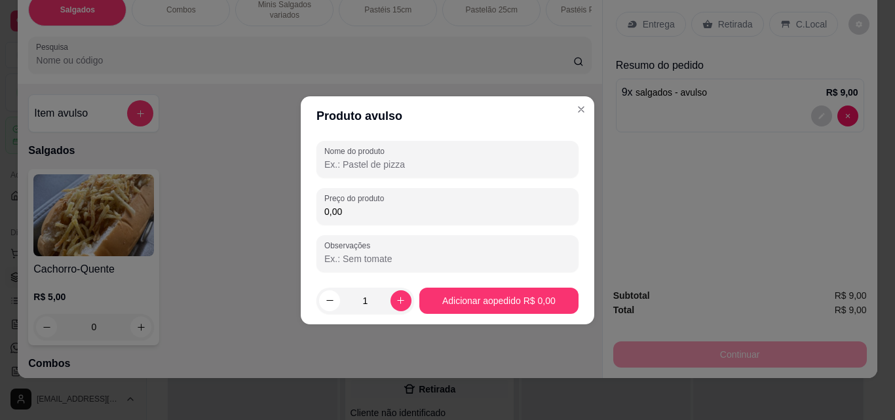
click at [347, 170] on input "Nome do produto" at bounding box center [447, 164] width 246 height 13
type input "tortilete"
click at [368, 307] on input "1" at bounding box center [365, 301] width 50 height 26
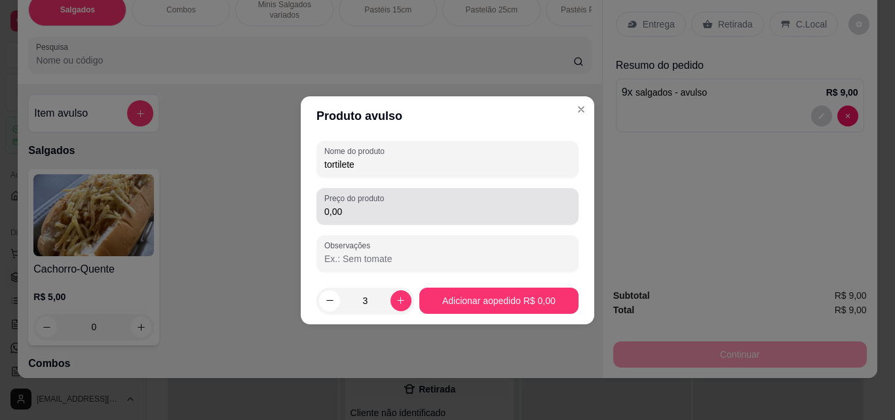
type input "3"
click at [357, 215] on input "0,00" at bounding box center [447, 211] width 246 height 13
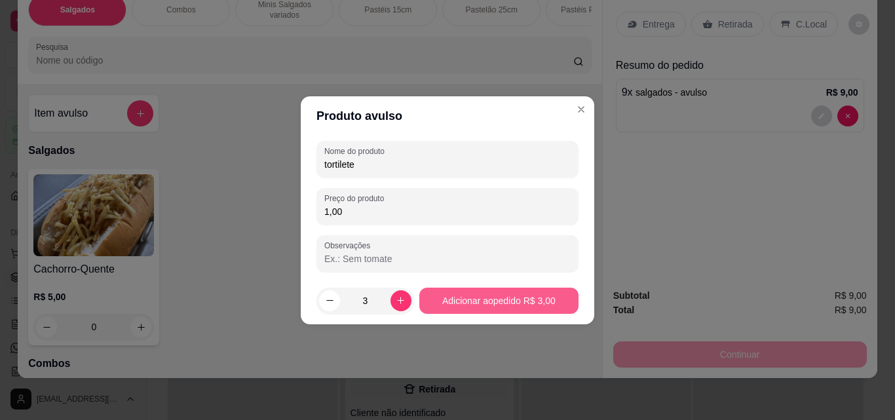
type input "1,00"
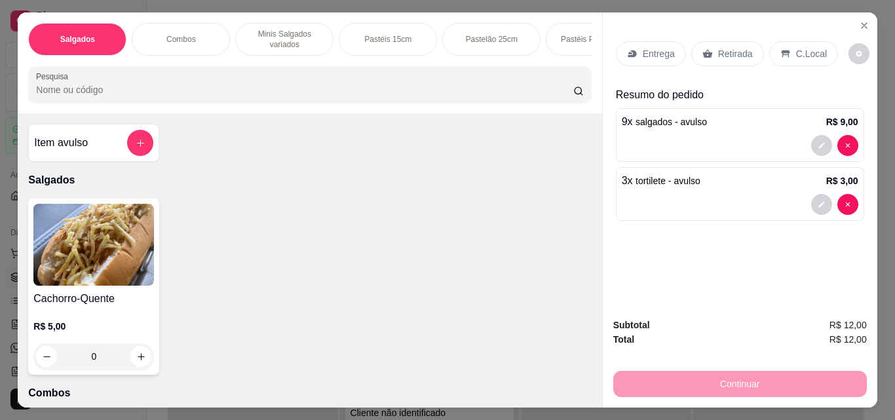
click at [262, 31] on p "Minis Salgados variados" at bounding box center [284, 39] width 76 height 21
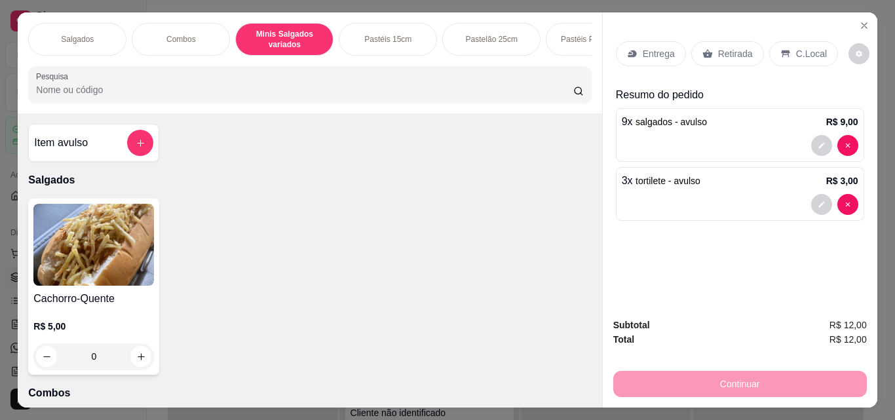
scroll to position [34, 0]
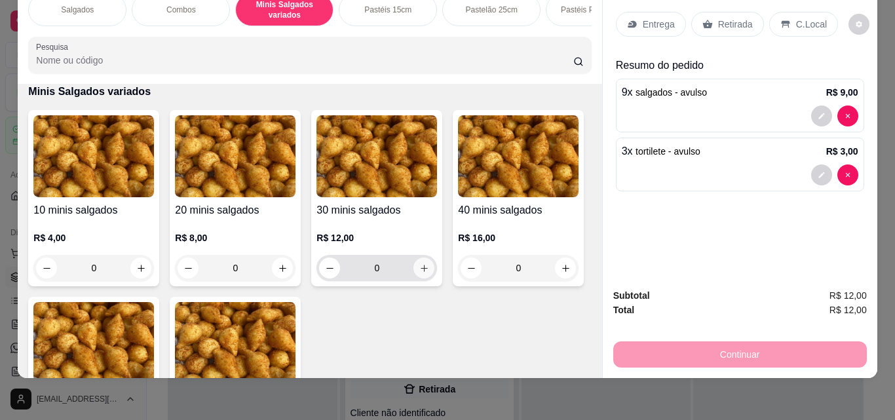
click at [421, 266] on icon "increase-product-quantity" at bounding box center [424, 268] width 7 height 7
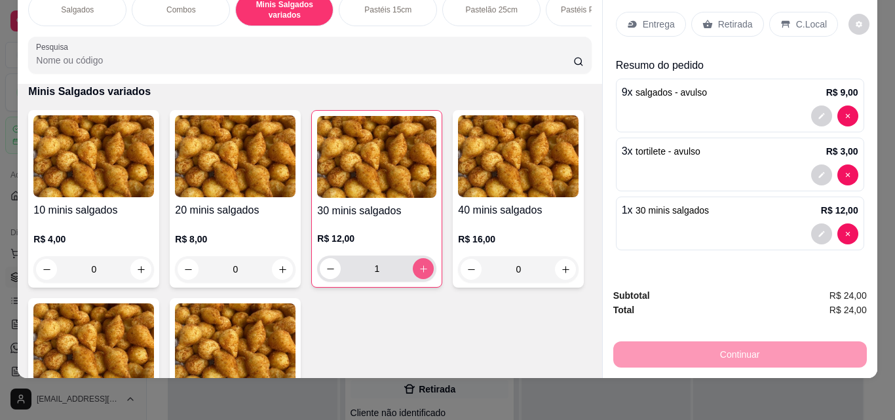
type input "1"
click at [651, 18] on p "Entrega" at bounding box center [659, 24] width 32 height 13
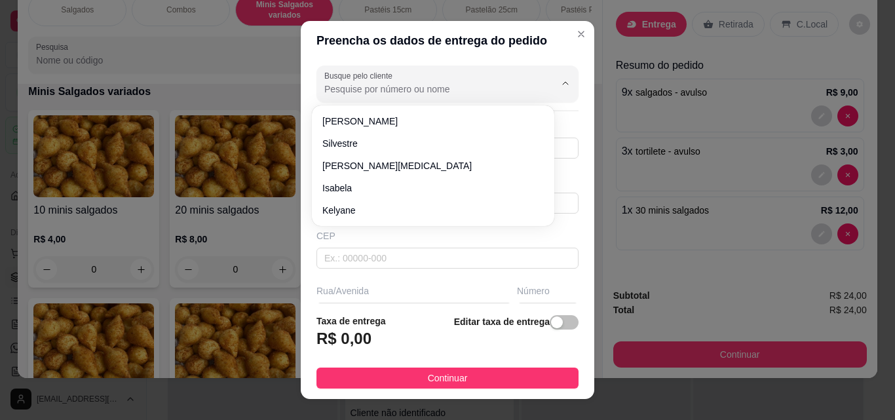
click at [425, 87] on input "Busque pelo cliente" at bounding box center [429, 89] width 210 height 13
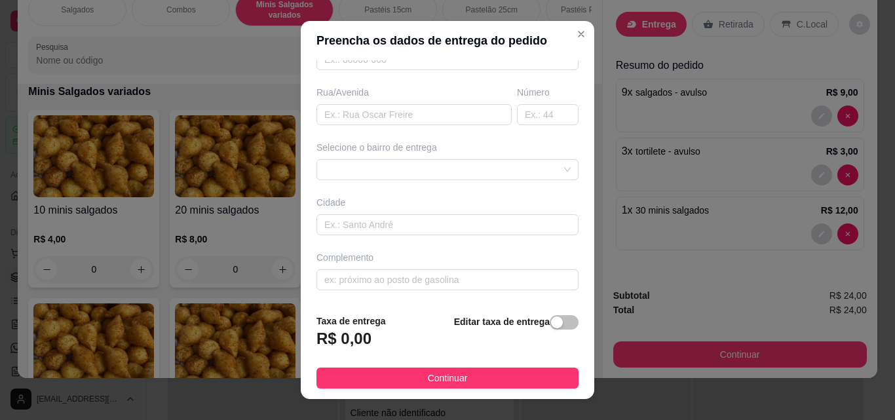
scroll to position [0, 0]
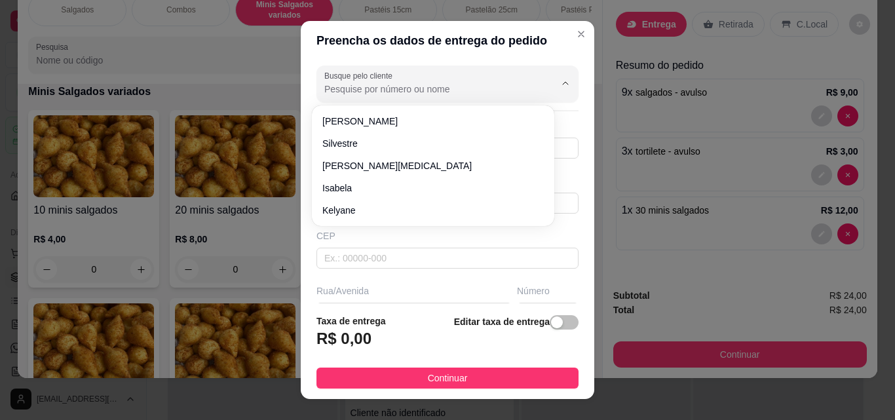
click at [428, 87] on input "Busque pelo cliente" at bounding box center [429, 89] width 210 height 13
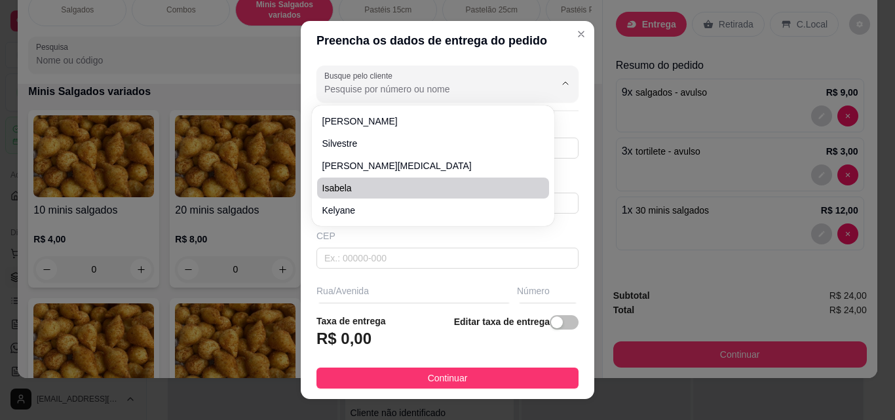
click at [487, 83] on input "Busque pelo cliente" at bounding box center [429, 89] width 210 height 13
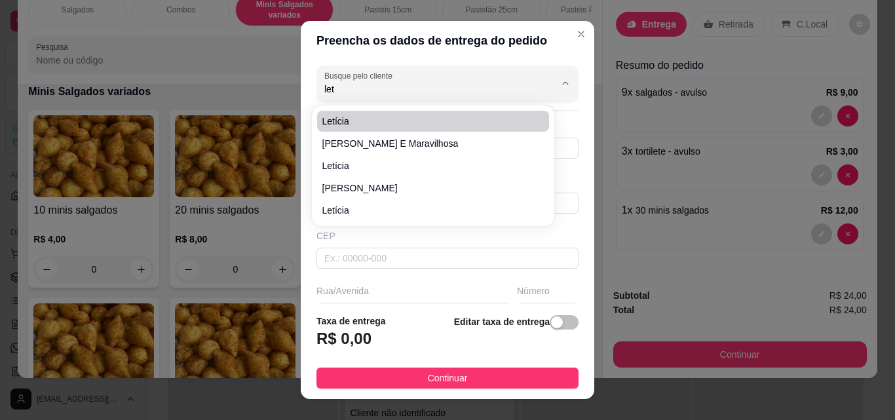
click at [400, 119] on span "letícia" at bounding box center [426, 121] width 208 height 13
type input "letícia"
type input "85991531880"
type input "letícia"
type input "[STREET_ADDRESS]"
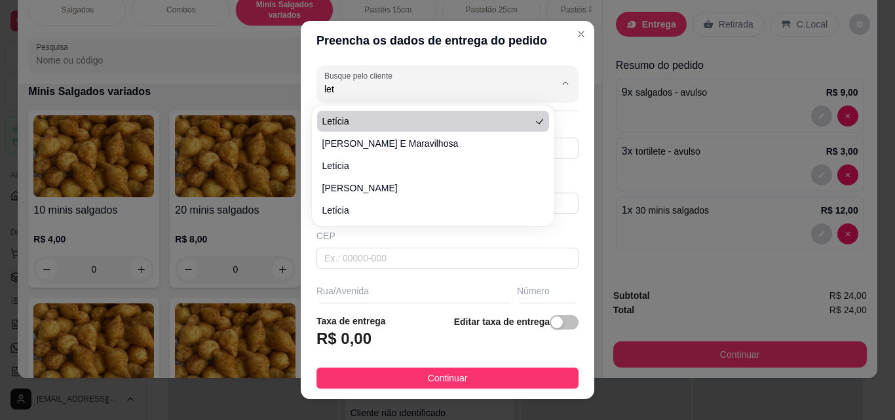
type input "290"
type input "Itaitinga"
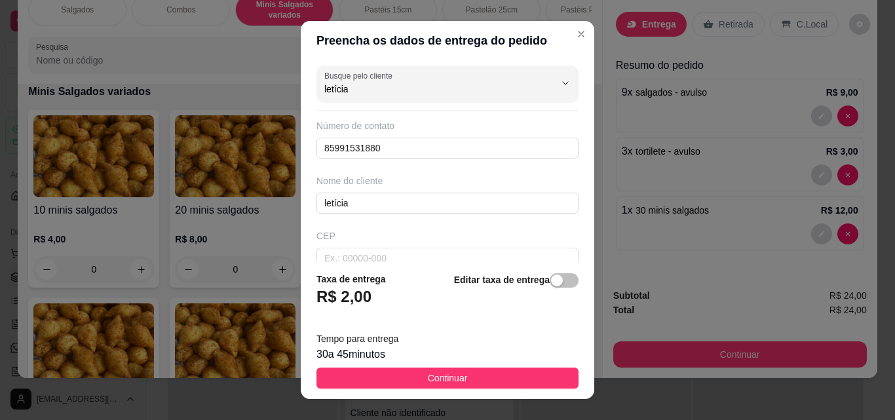
type input "letícia"
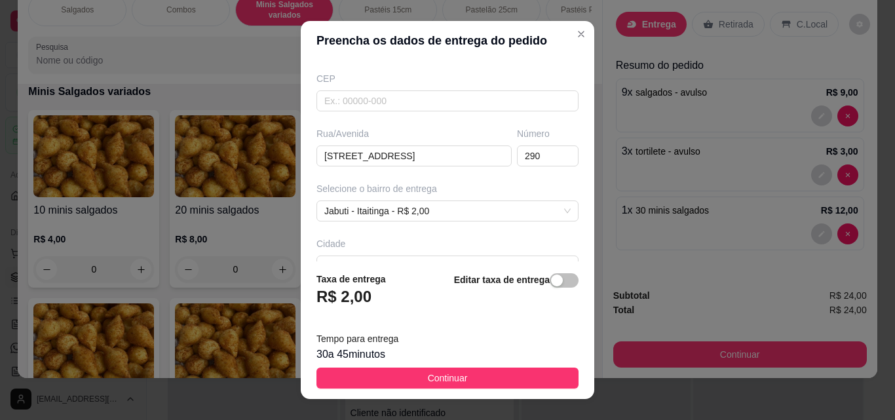
scroll to position [176, 0]
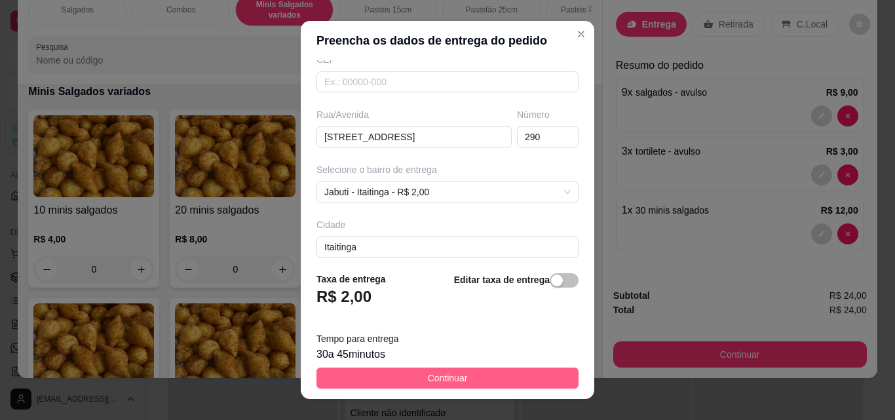
click at [467, 370] on button "Continuar" at bounding box center [448, 378] width 262 height 21
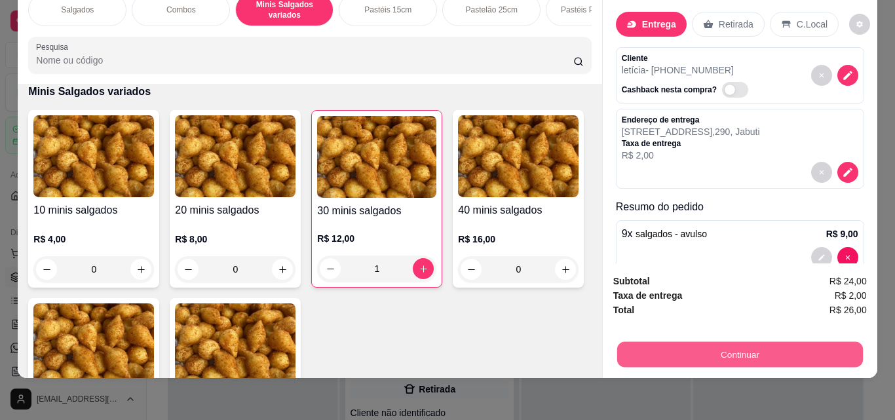
click at [699, 341] on button "Continuar" at bounding box center [740, 354] width 246 height 26
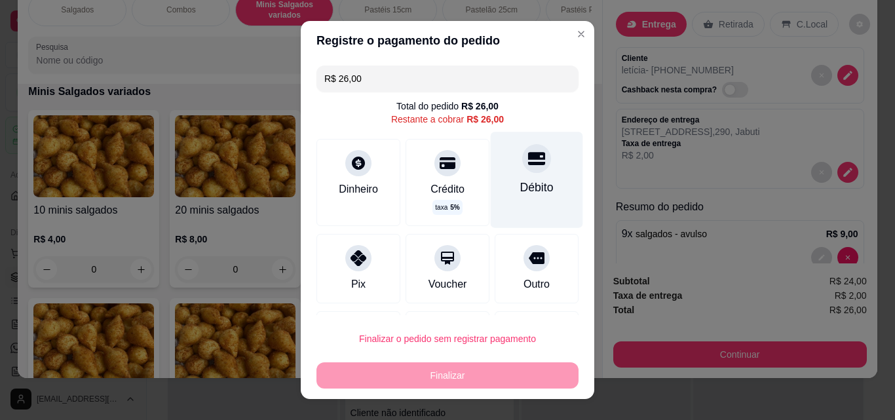
click at [520, 201] on div "Débito" at bounding box center [537, 180] width 92 height 96
type input "R$ 0,00"
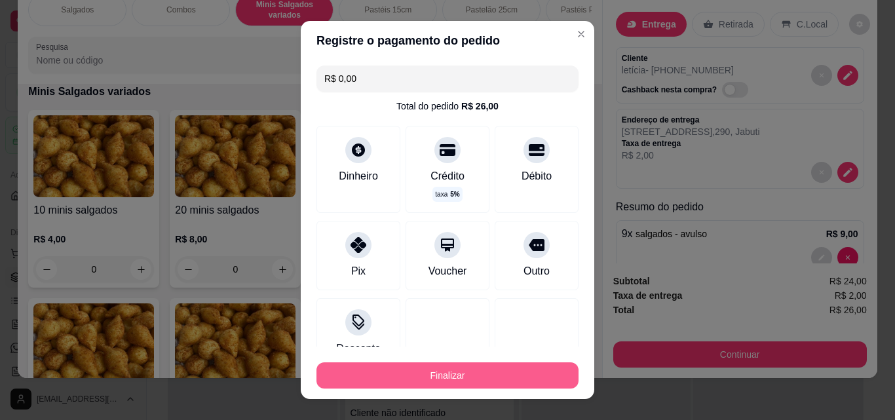
click at [470, 373] on button "Finalizar" at bounding box center [448, 375] width 262 height 26
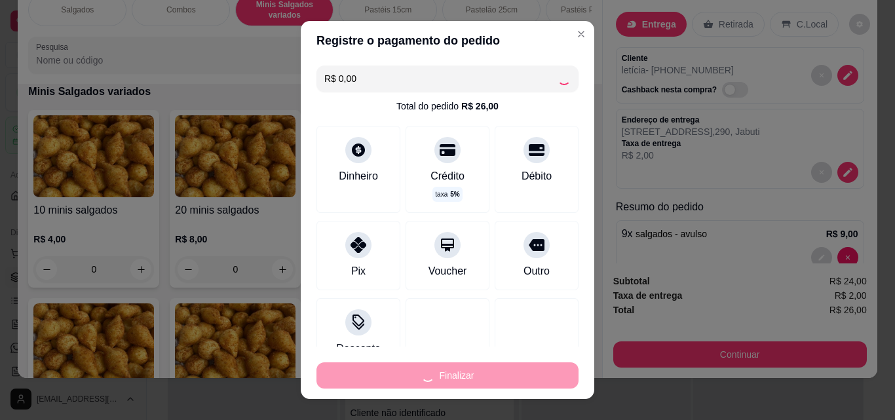
type input "0"
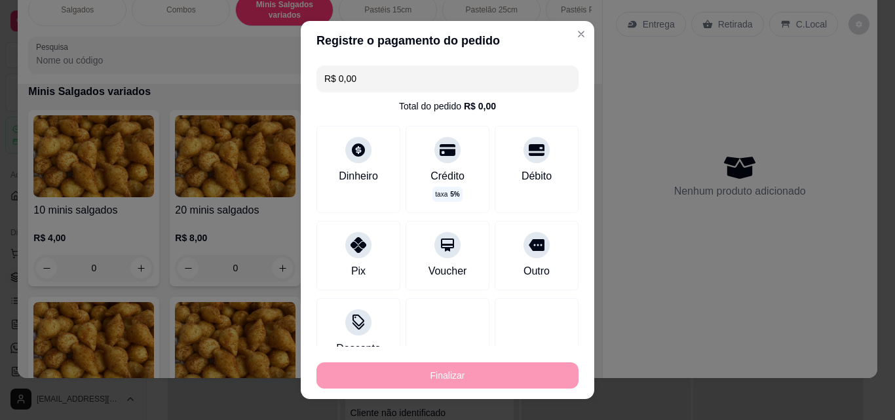
type input "-R$ 26,00"
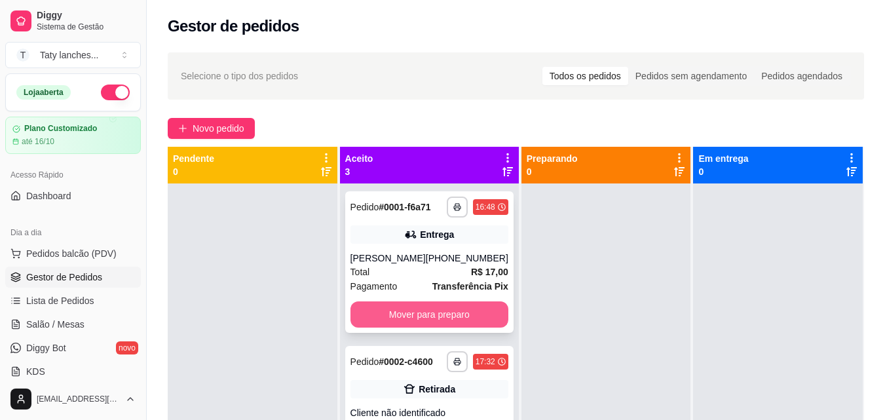
click at [446, 328] on button "Mover para preparo" at bounding box center [430, 314] width 158 height 26
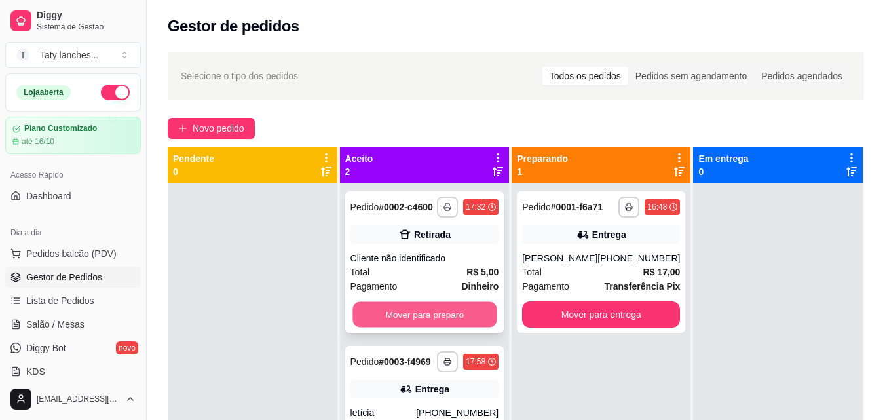
click at [450, 319] on button "Mover para preparo" at bounding box center [425, 315] width 144 height 26
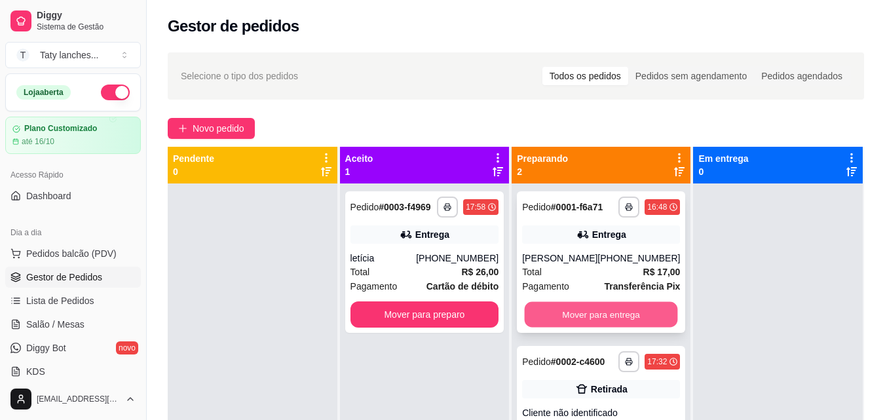
click at [606, 313] on button "Mover para entrega" at bounding box center [601, 315] width 153 height 26
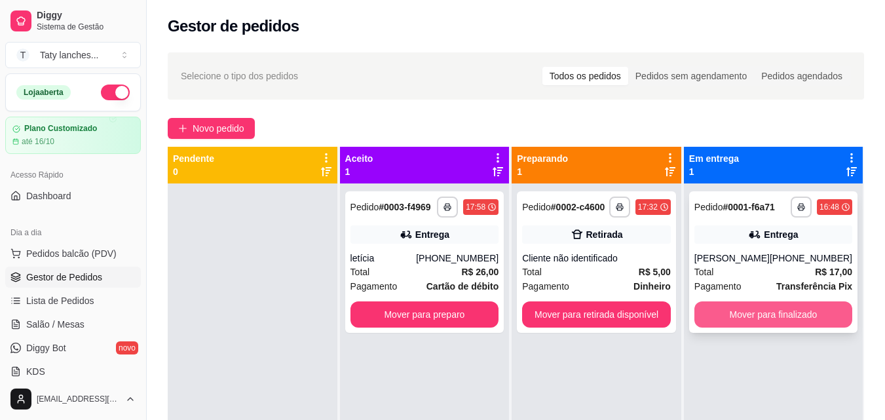
click at [757, 310] on button "Mover para finalizado" at bounding box center [774, 314] width 158 height 26
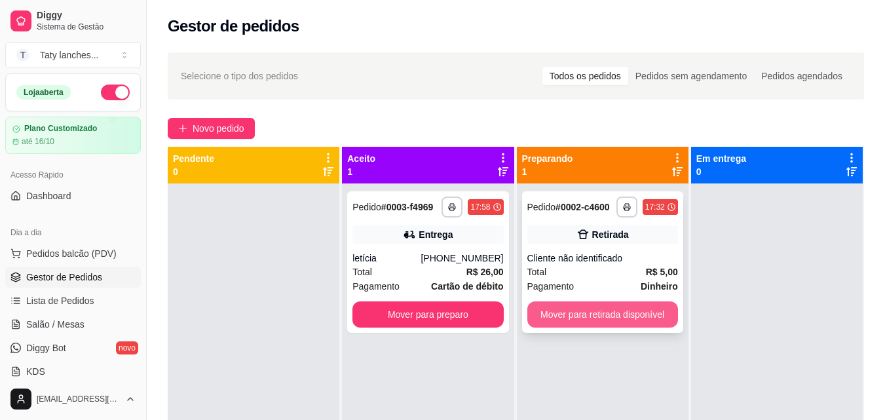
click at [598, 311] on button "Mover para retirada disponível" at bounding box center [603, 314] width 151 height 26
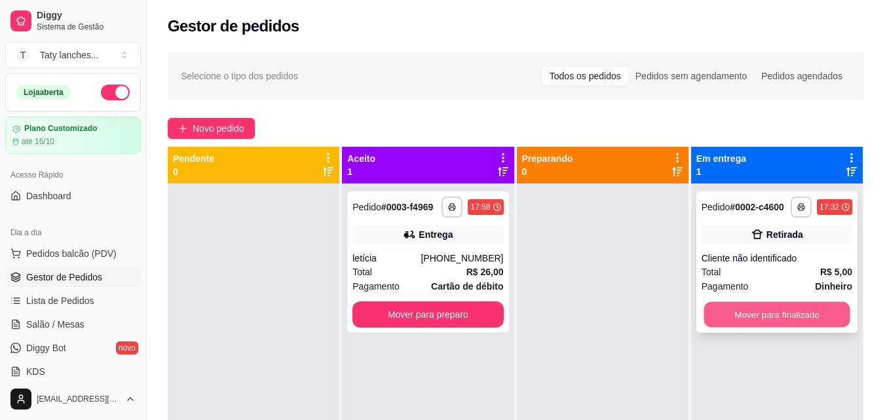
click at [760, 316] on button "Mover para finalizado" at bounding box center [777, 315] width 146 height 26
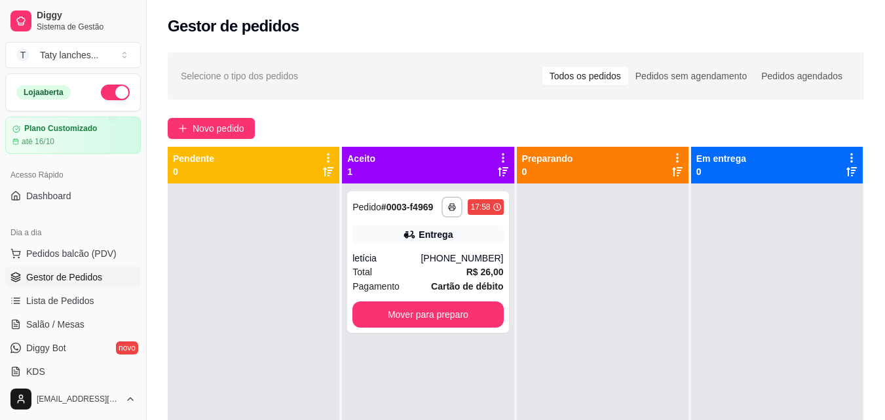
click at [760, 316] on div at bounding box center [777, 394] width 172 height 420
click at [98, 258] on span "Pedidos balcão (PDV)" at bounding box center [71, 253] width 90 height 13
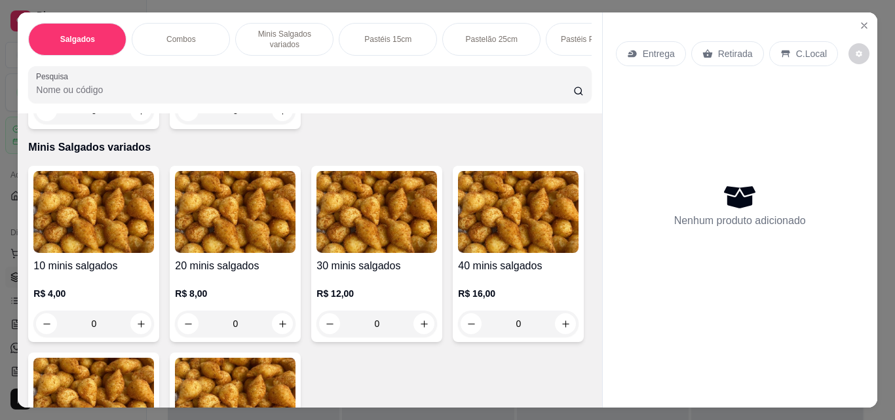
scroll to position [524, 0]
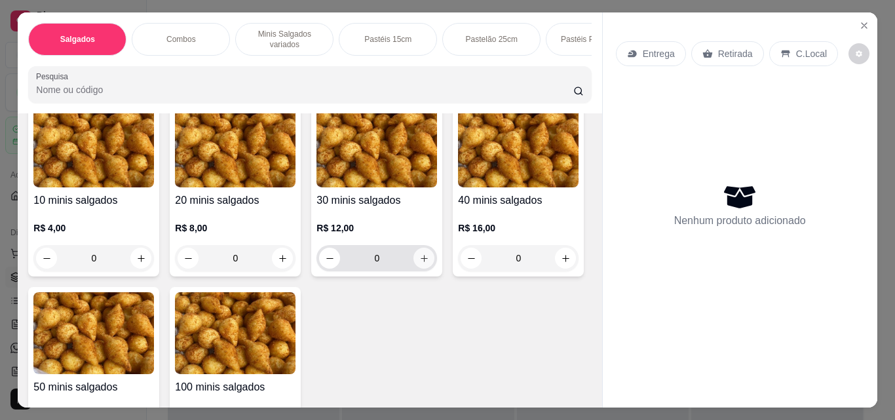
click at [421, 262] on icon "increase-product-quantity" at bounding box center [424, 258] width 7 height 7
type input "1"
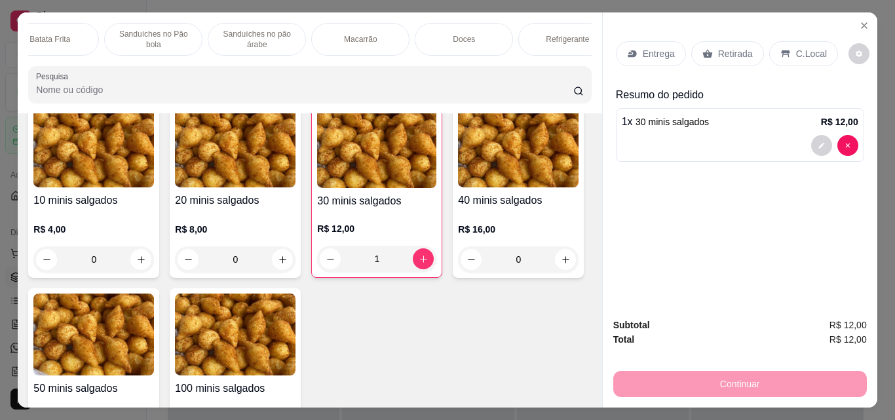
scroll to position [0, 760]
click at [531, 27] on div "Refrigerante" at bounding box center [560, 39] width 98 height 33
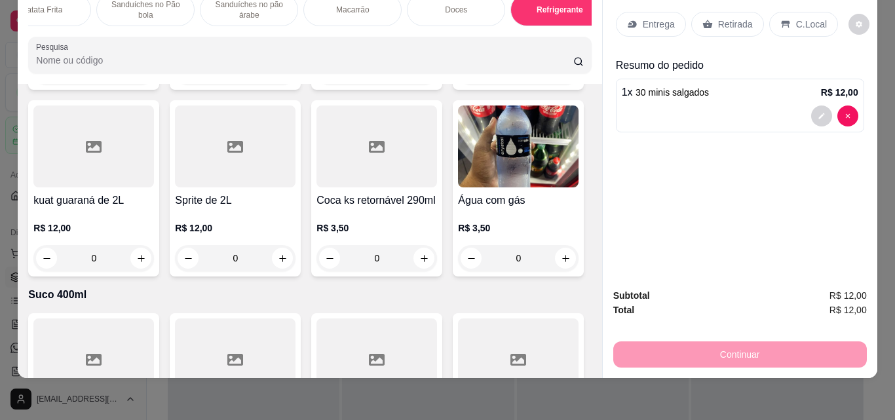
scroll to position [5222, 0]
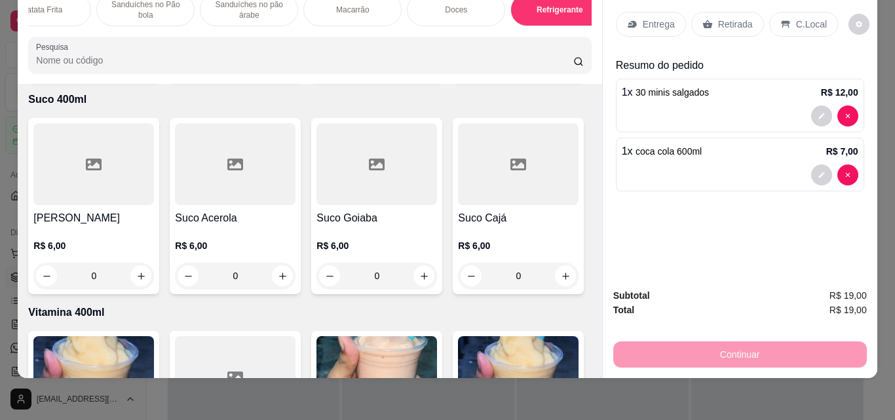
type input "1"
click at [796, 18] on p "C.Local" at bounding box center [811, 24] width 31 height 13
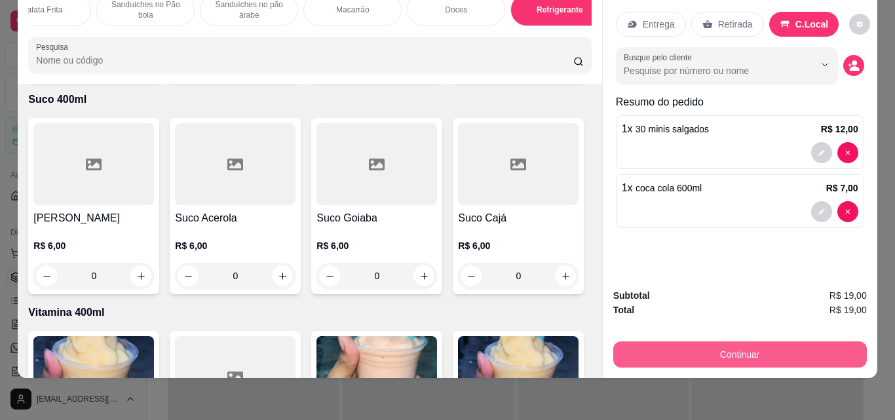
click at [756, 345] on button "Continuar" at bounding box center [740, 354] width 254 height 26
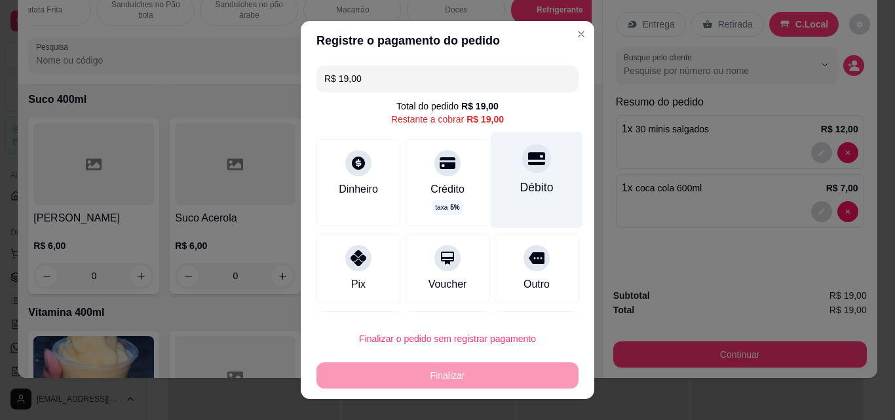
click at [520, 188] on div "Débito" at bounding box center [536, 187] width 33 height 17
type input "R$ 0,00"
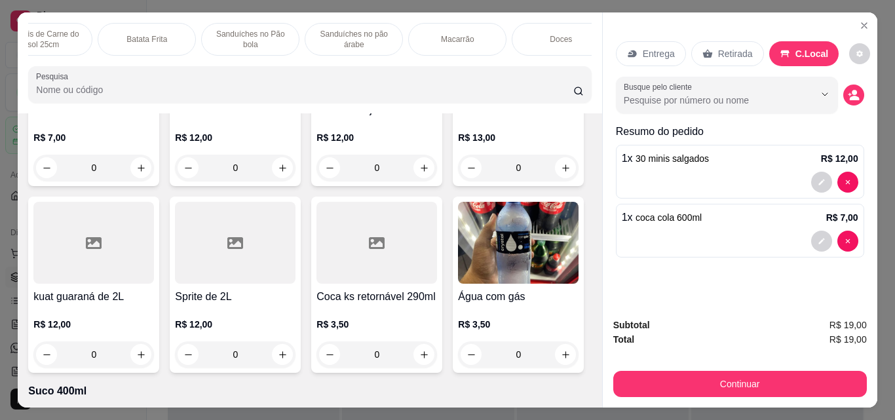
scroll to position [0, 629]
click at [576, 34] on p "Doces" at bounding box center [587, 39] width 22 height 10
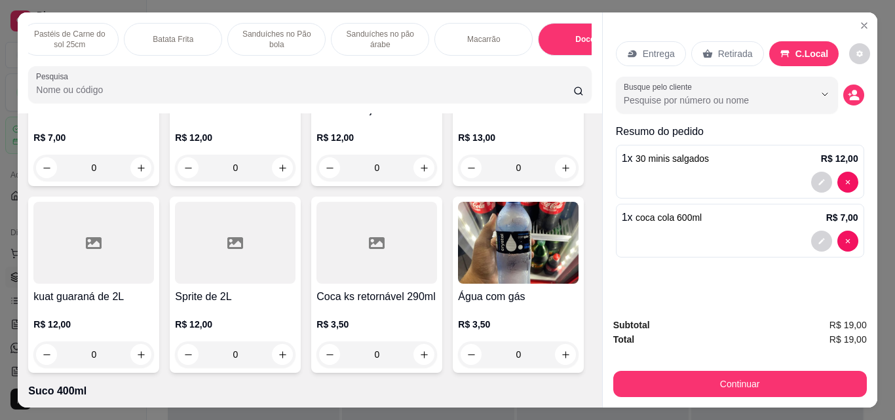
scroll to position [34, 0]
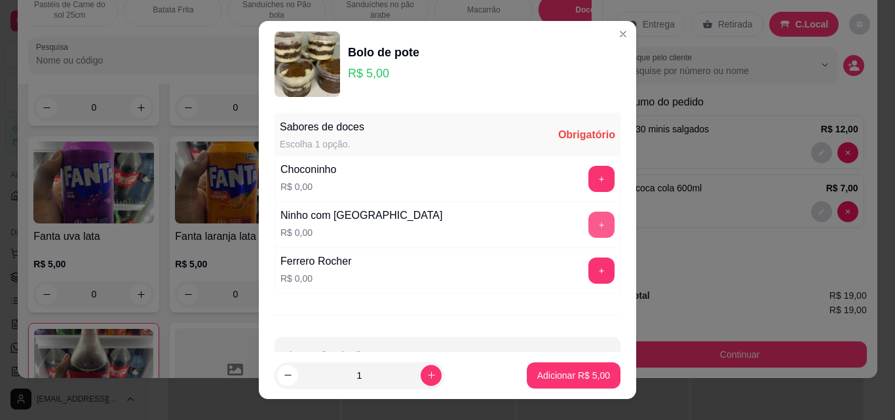
click at [589, 231] on button "+" at bounding box center [602, 225] width 26 height 26
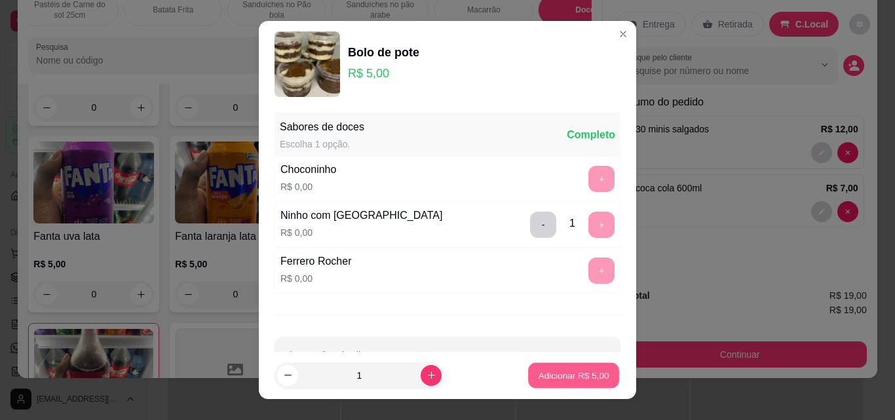
click at [570, 373] on p "Adicionar R$ 5,00" at bounding box center [573, 375] width 71 height 12
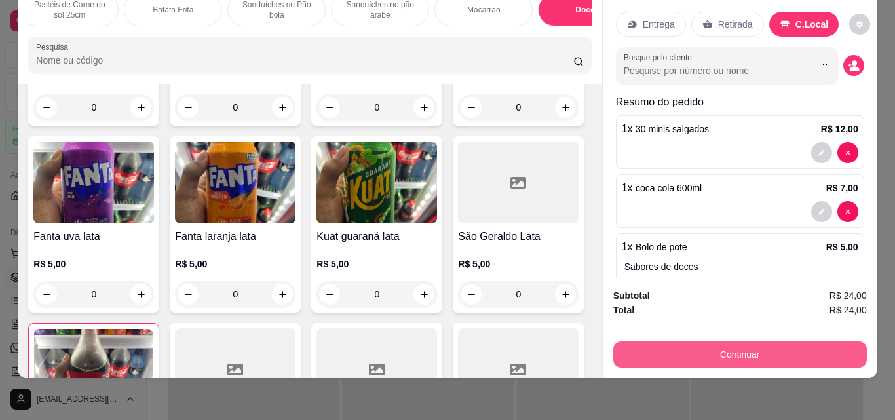
click at [824, 356] on button "Continuar" at bounding box center [740, 354] width 254 height 26
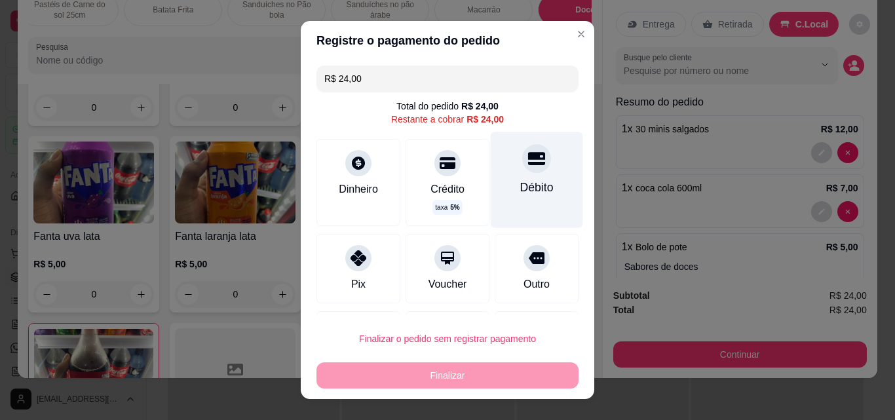
click at [520, 188] on div "Débito" at bounding box center [536, 187] width 33 height 17
type input "R$ 0,00"
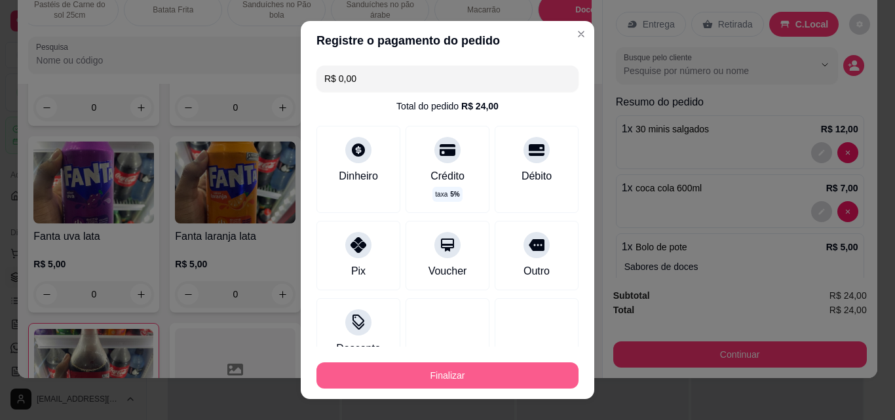
click at [506, 383] on button "Finalizar" at bounding box center [448, 375] width 262 height 26
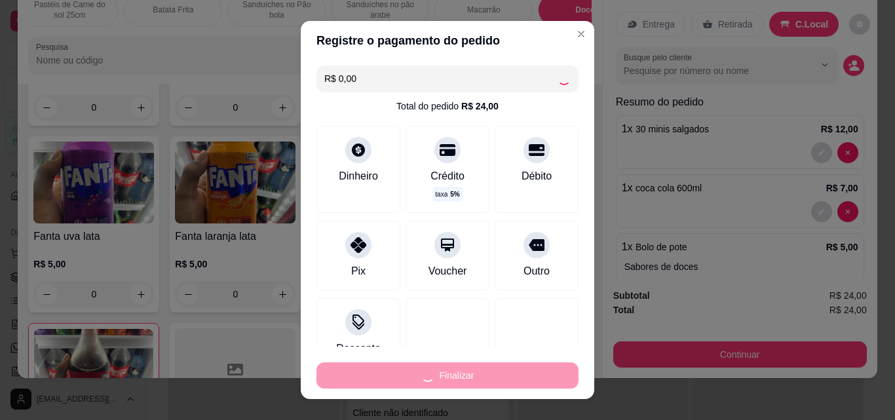
type input "0"
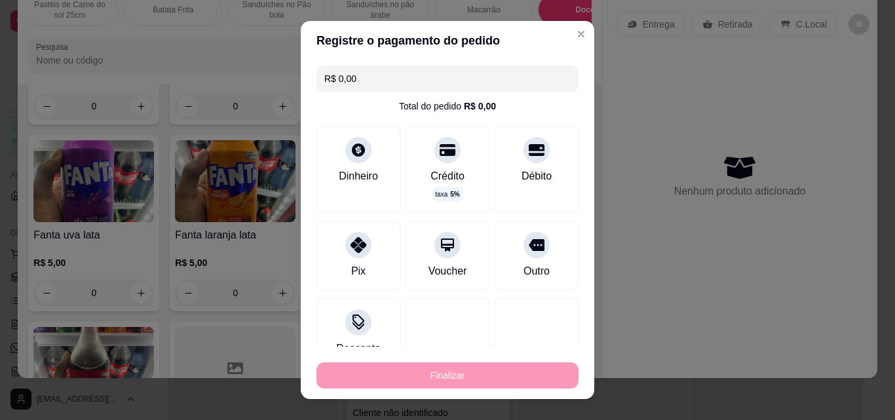
type input "-R$ 24,00"
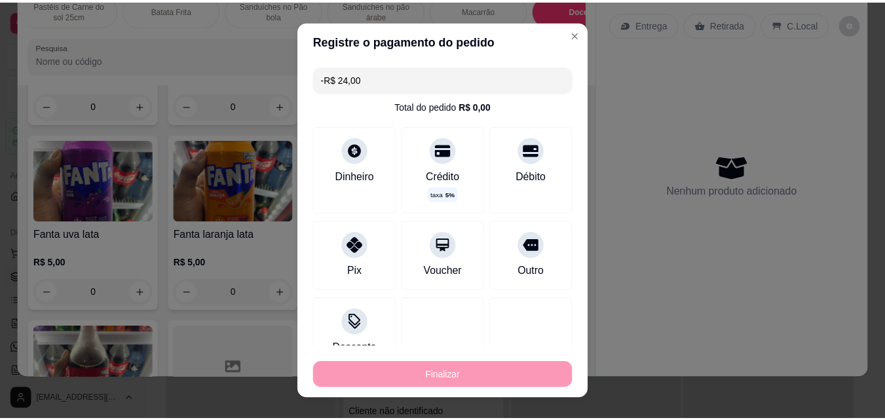
scroll to position [4427, 0]
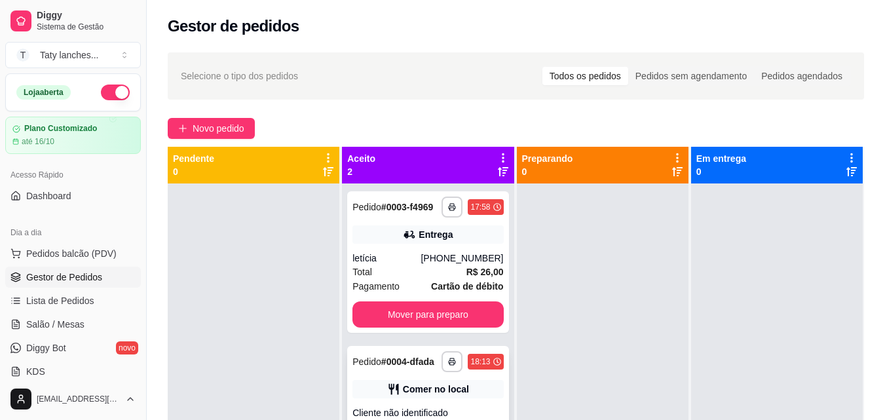
click at [410, 354] on div "**********" at bounding box center [427, 417] width 161 height 142
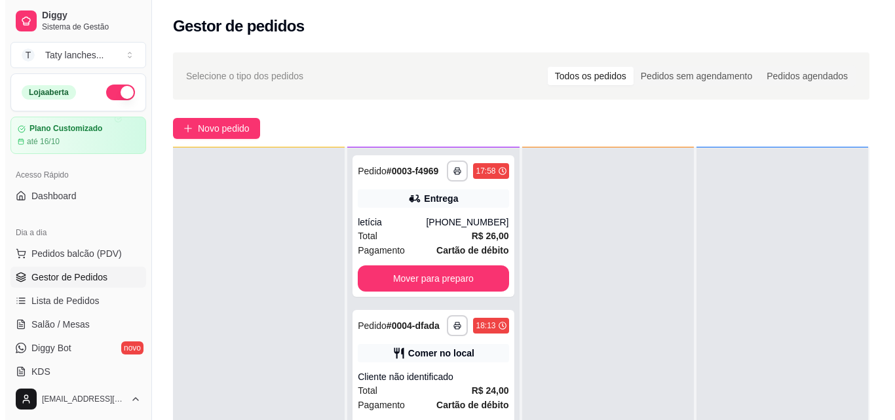
scroll to position [37, 0]
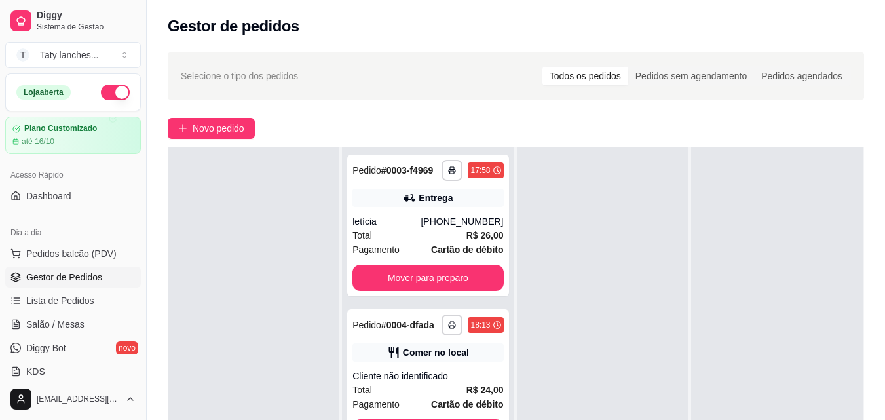
drag, startPoint x: 202, startPoint y: 278, endPoint x: 199, endPoint y: 287, distance: 9.5
click at [199, 287] on div at bounding box center [254, 357] width 172 height 420
click at [113, 253] on button "Pedidos balcão (PDV)" at bounding box center [73, 253] width 136 height 21
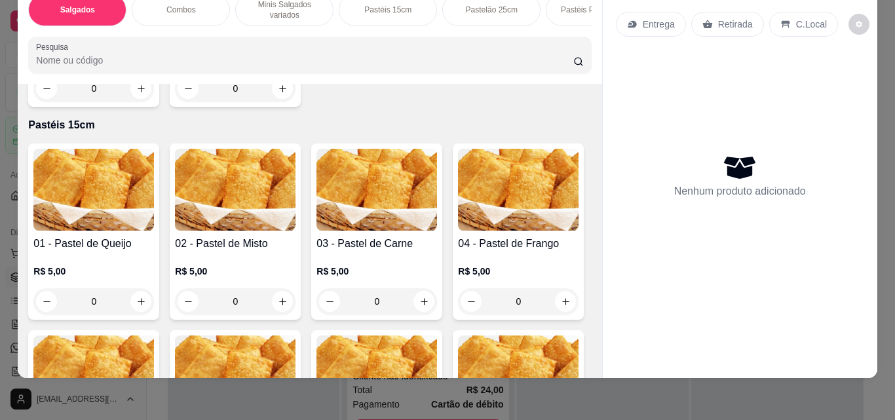
scroll to position [852, 0]
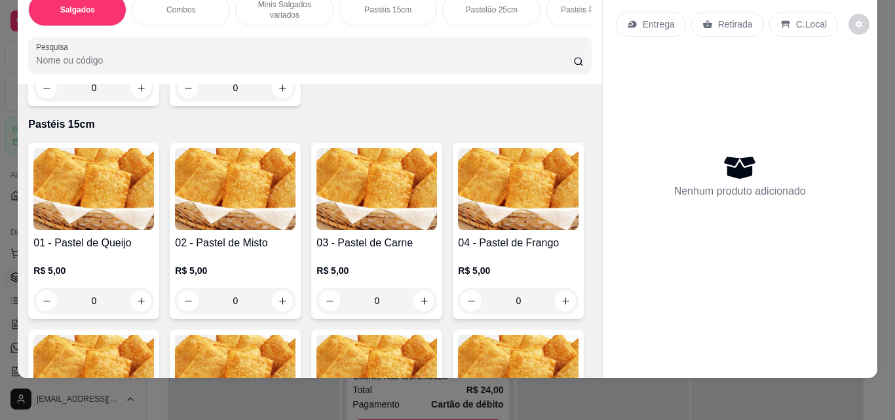
click at [134, 301] on div "0" at bounding box center [93, 301] width 121 height 26
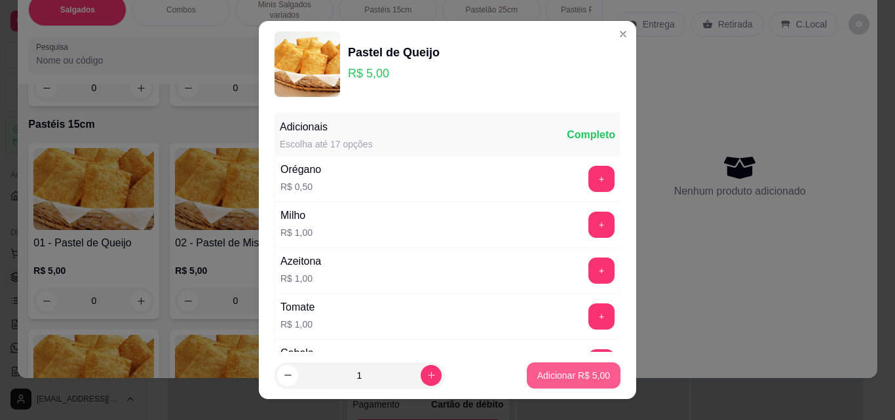
click at [565, 372] on p "Adicionar R$ 5,00" at bounding box center [573, 375] width 73 height 13
type input "1"
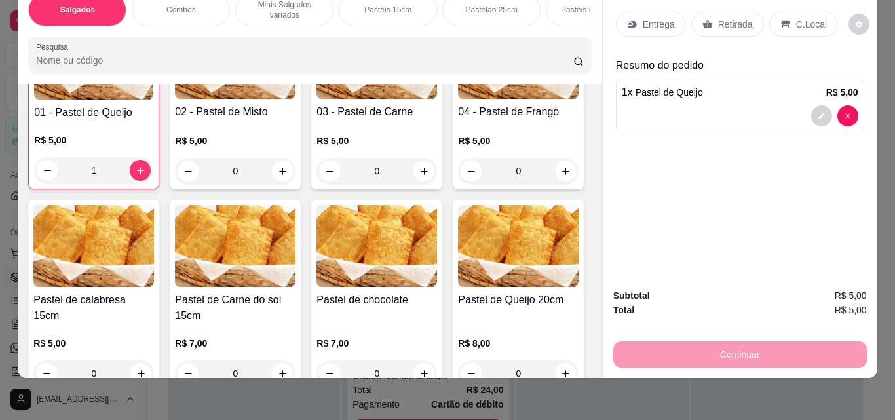
scroll to position [1049, 0]
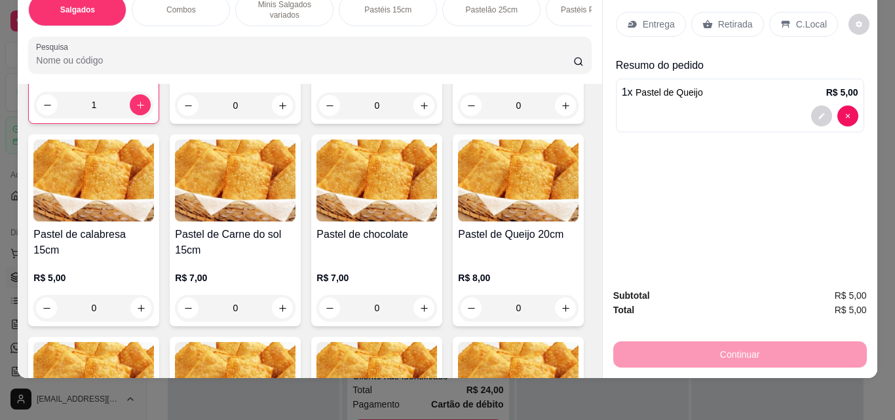
click at [458, 119] on div "0" at bounding box center [518, 105] width 121 height 26
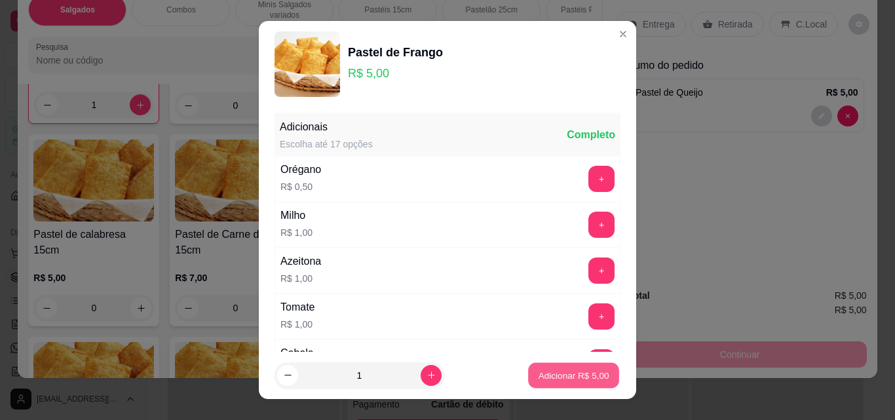
click at [560, 366] on button "Adicionar R$ 5,00" at bounding box center [573, 376] width 91 height 26
type input "1"
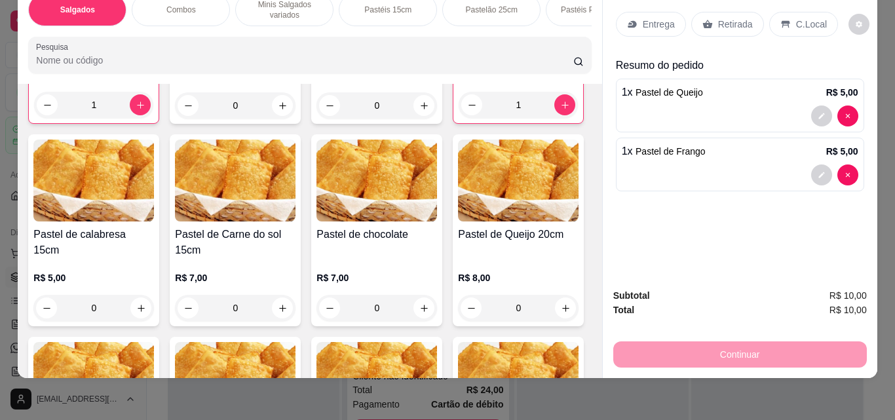
click at [627, 12] on div "Entrega" at bounding box center [651, 24] width 70 height 25
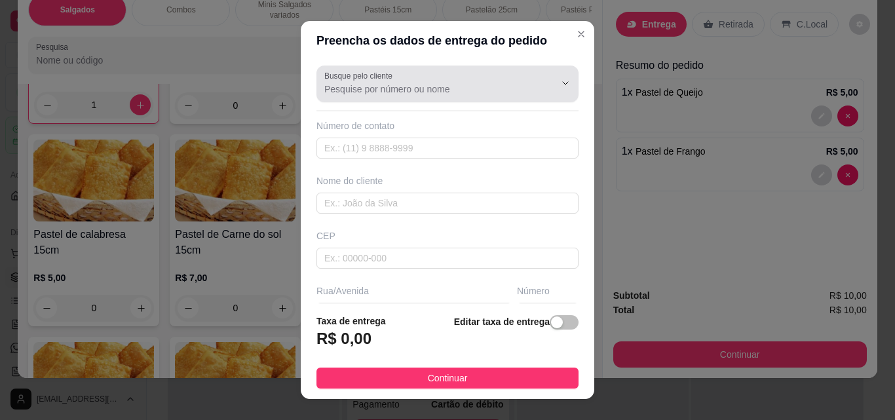
click at [410, 99] on div "Busque pelo cliente" at bounding box center [448, 84] width 262 height 37
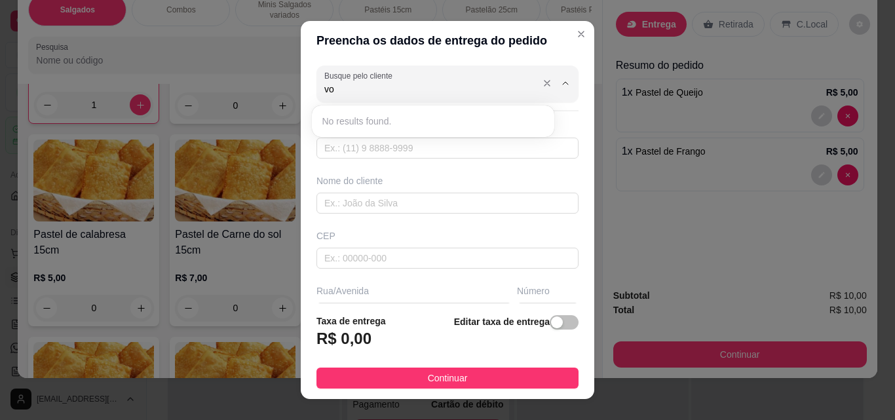
type input "v"
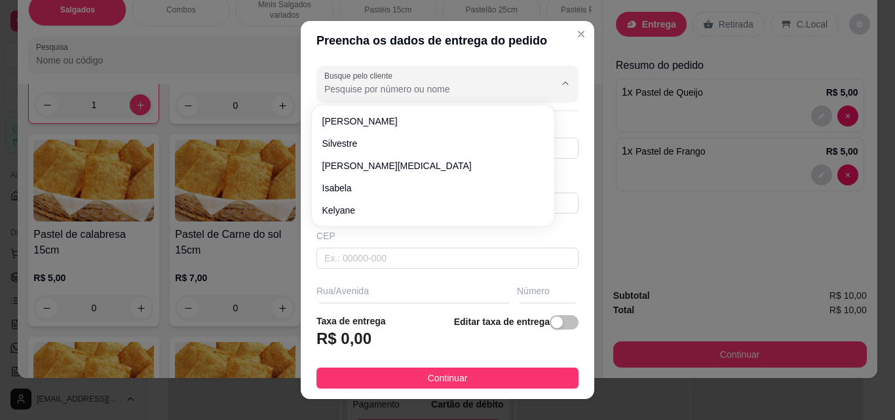
click at [410, 99] on div "Busque pelo cliente" at bounding box center [448, 84] width 262 height 37
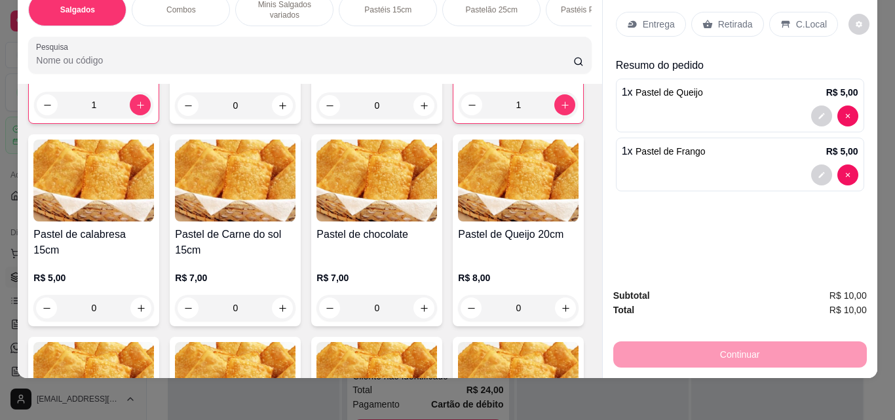
click at [651, 19] on p "Entrega" at bounding box center [659, 24] width 32 height 13
click at [718, 18] on p "Retirada" at bounding box center [735, 24] width 35 height 13
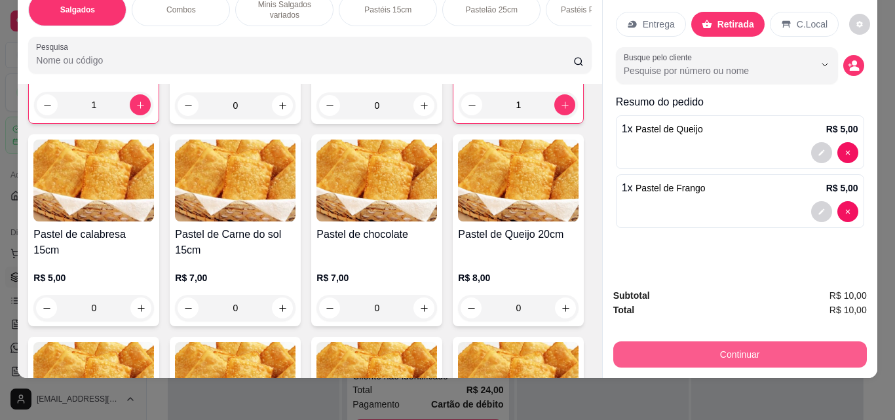
click at [762, 345] on button "Continuar" at bounding box center [740, 354] width 254 height 26
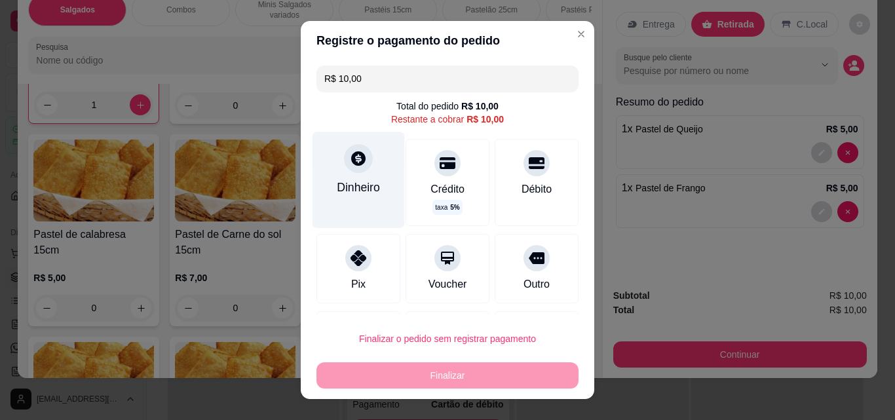
click at [351, 197] on div "Dinheiro" at bounding box center [359, 180] width 92 height 96
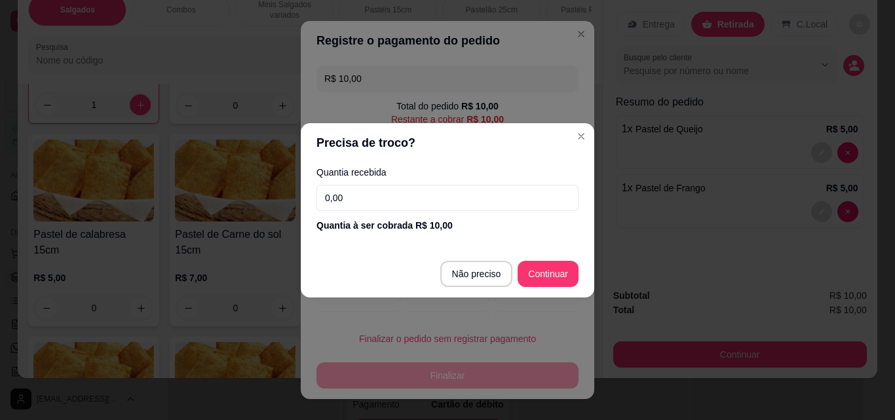
click at [351, 197] on input "0,00" at bounding box center [448, 198] width 262 height 26
type input "10,00"
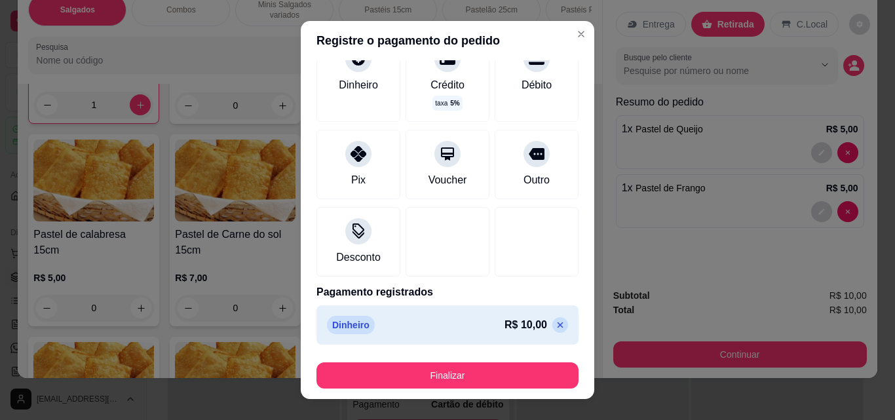
scroll to position [94, 0]
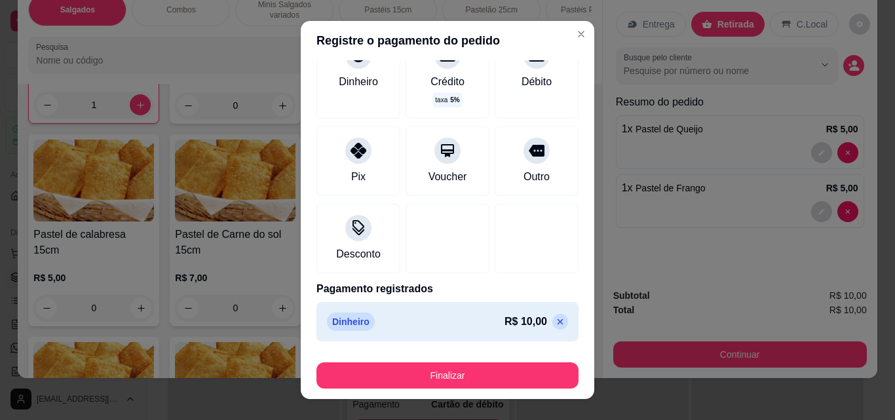
click at [555, 324] on icon at bounding box center [560, 322] width 10 height 10
type input "R$ 10,00"
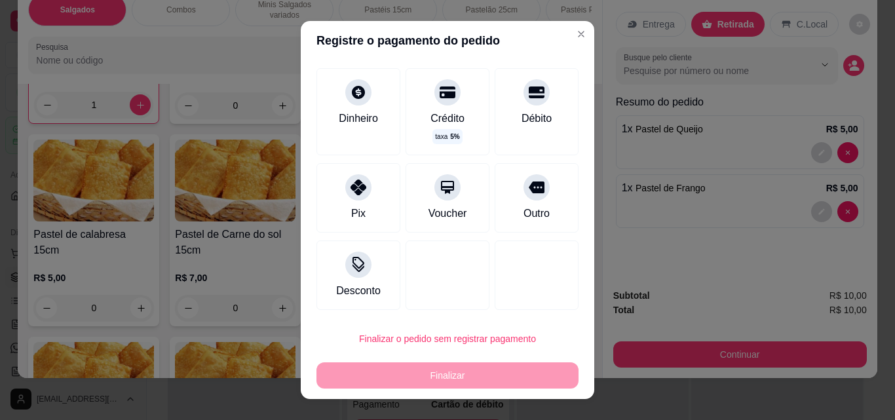
scroll to position [71, 0]
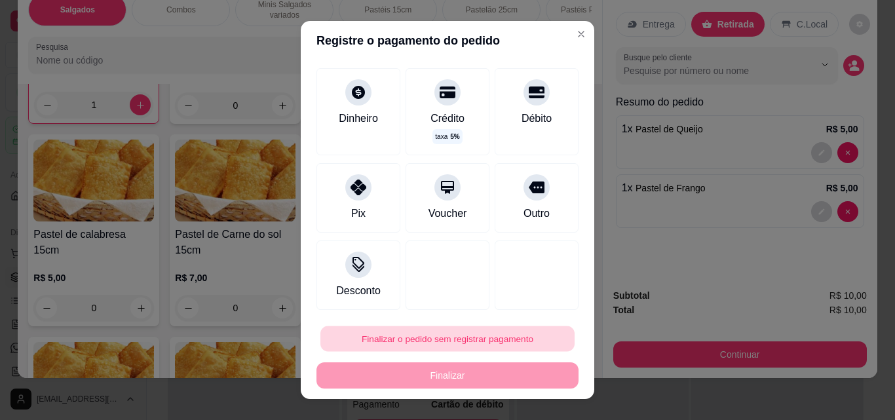
click at [506, 351] on button "Finalizar o pedido sem registrar pagamento" at bounding box center [447, 339] width 254 height 26
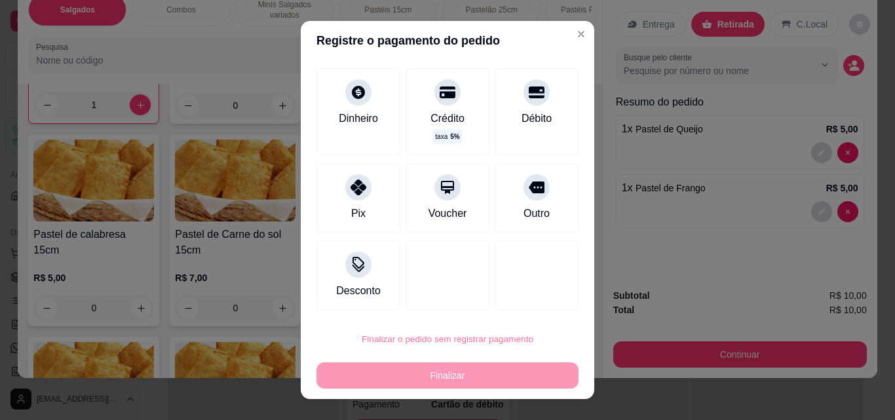
click at [531, 293] on button "Confirmar" at bounding box center [523, 302] width 49 height 20
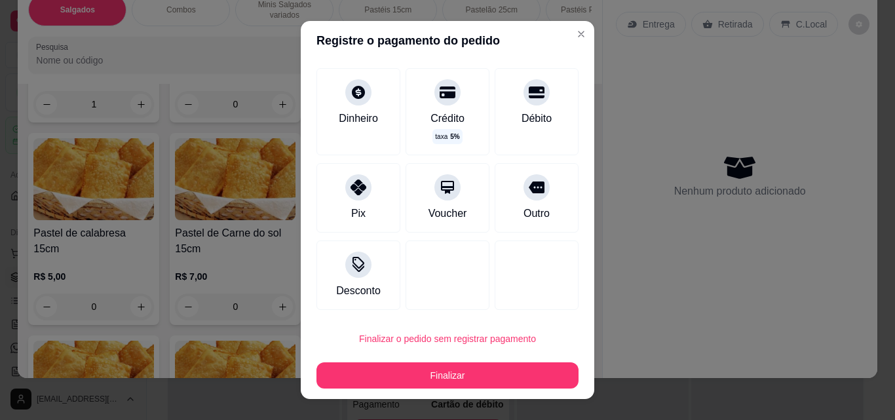
type input "0"
type input "R$ 0,00"
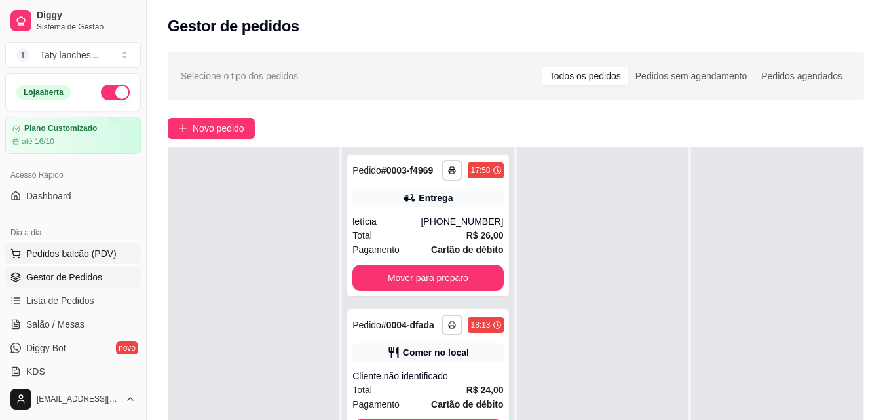
click at [104, 252] on span "Pedidos balcão (PDV)" at bounding box center [71, 253] width 90 height 13
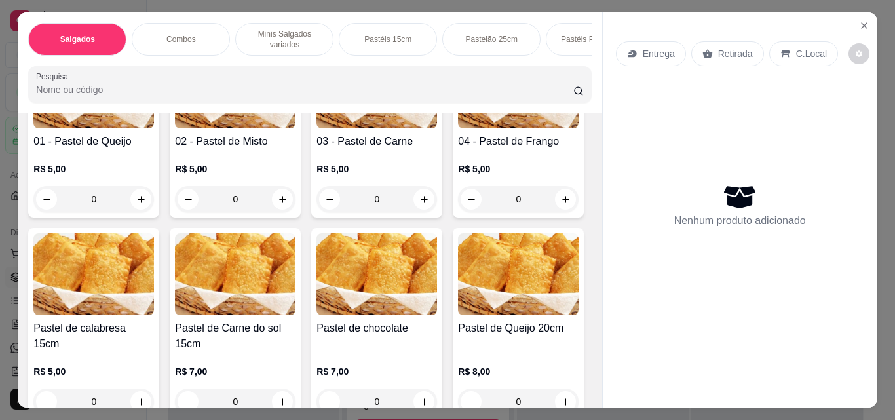
scroll to position [1049, 0]
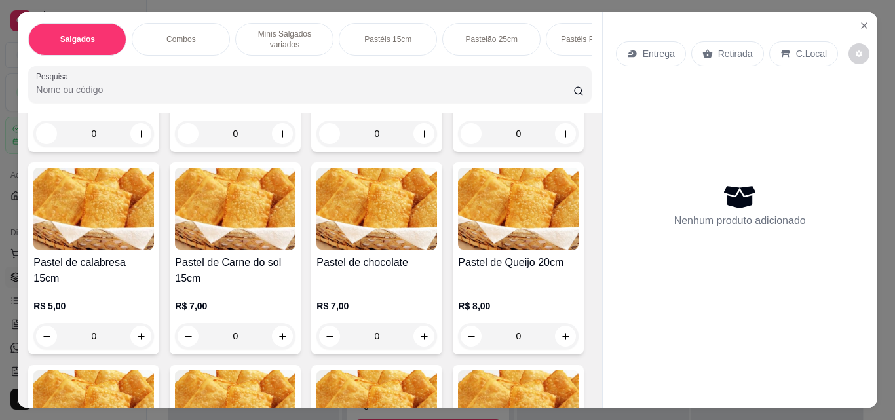
click at [458, 147] on div "0" at bounding box center [518, 134] width 121 height 26
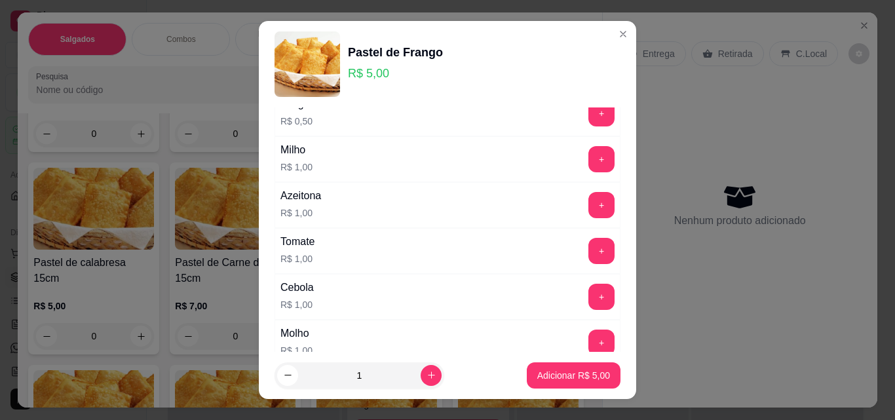
scroll to position [197, 0]
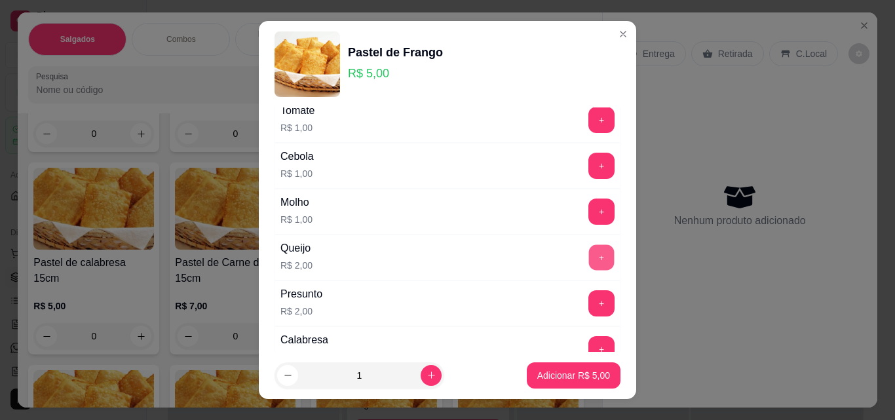
click at [589, 260] on button "+" at bounding box center [602, 258] width 26 height 26
click at [585, 369] on p "Adicionar R$ 7,00" at bounding box center [573, 375] width 73 height 13
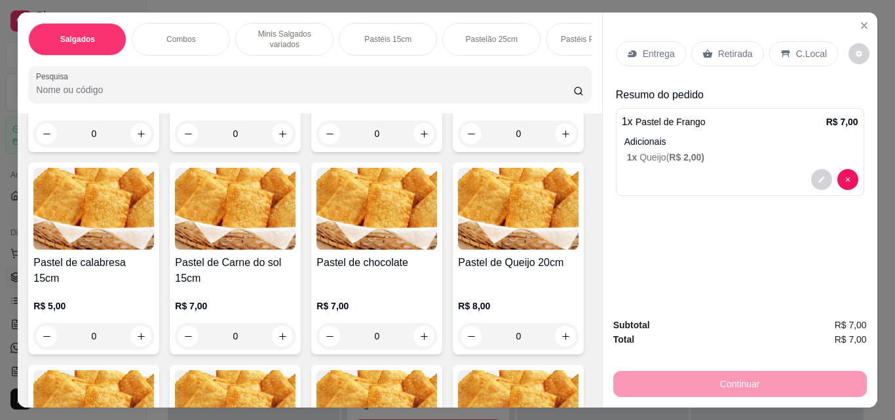
click at [703, 50] on icon at bounding box center [708, 54] width 10 height 9
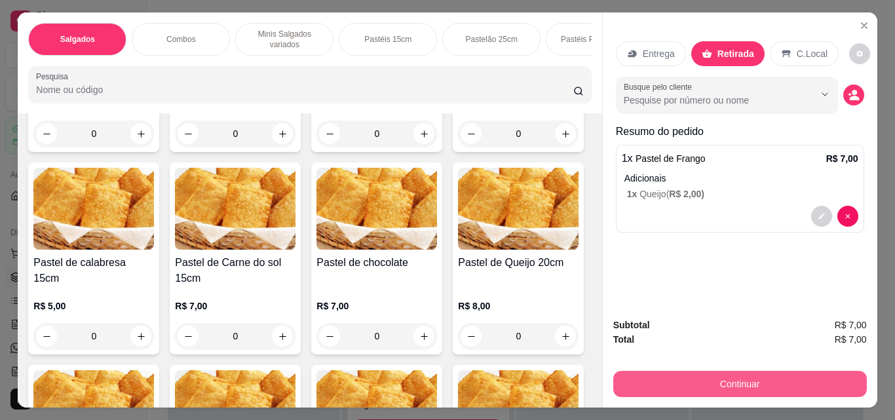
click at [732, 372] on button "Continuar" at bounding box center [740, 384] width 254 height 26
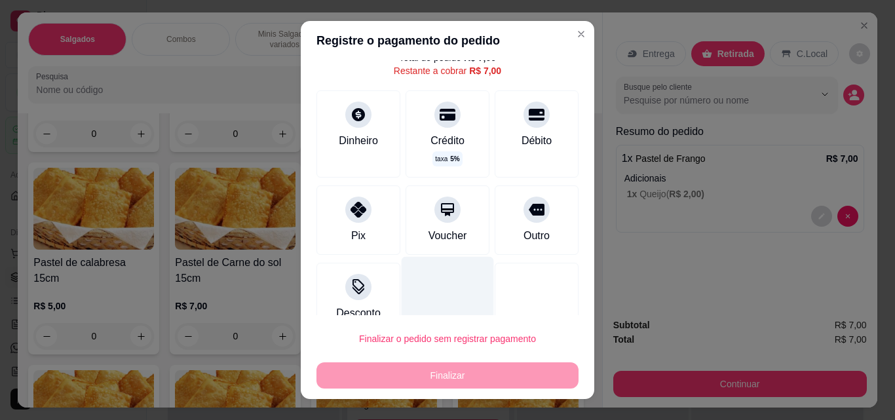
scroll to position [66, 0]
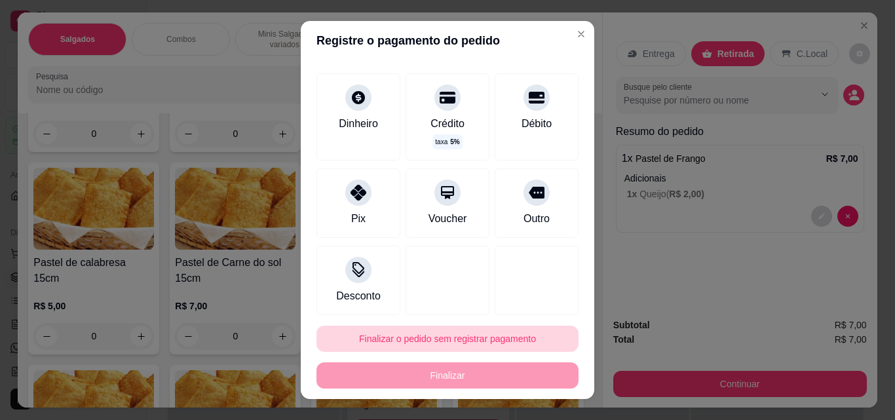
click at [450, 334] on button "Finalizar o pedido sem registrar pagamento" at bounding box center [448, 339] width 262 height 26
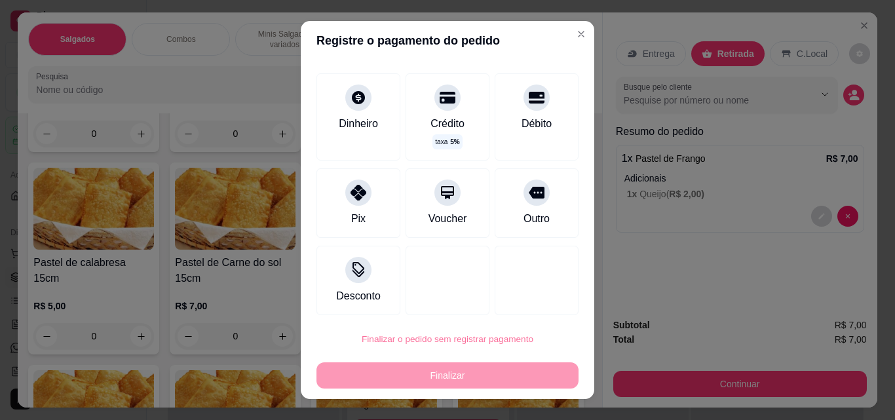
click at [512, 292] on button "Confirmar" at bounding box center [523, 302] width 49 height 20
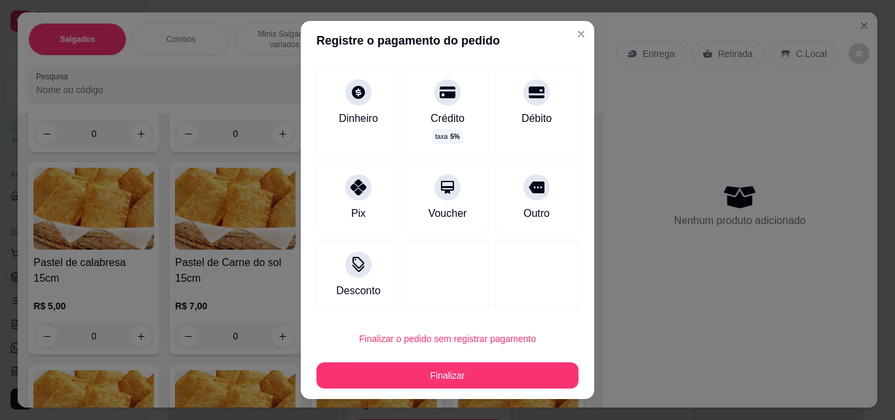
type input "R$ 0,00"
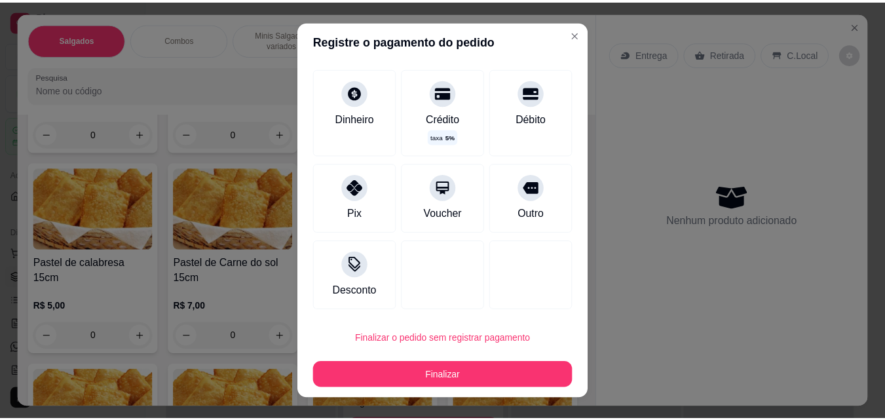
scroll to position [52, 0]
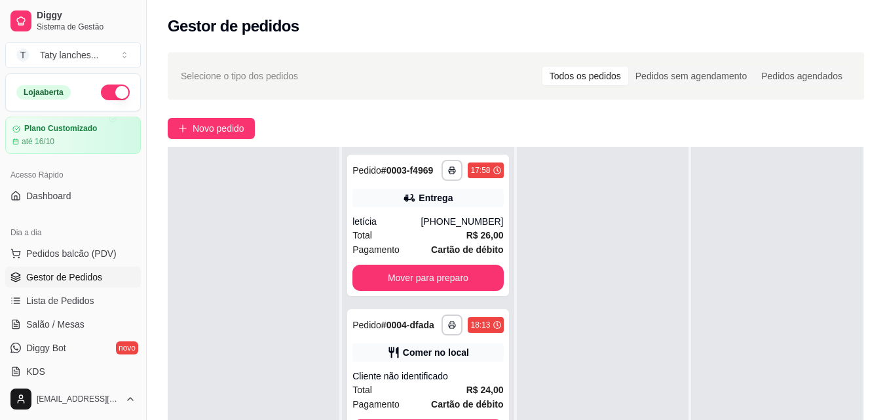
click at [509, 278] on div "**********" at bounding box center [428, 357] width 172 height 420
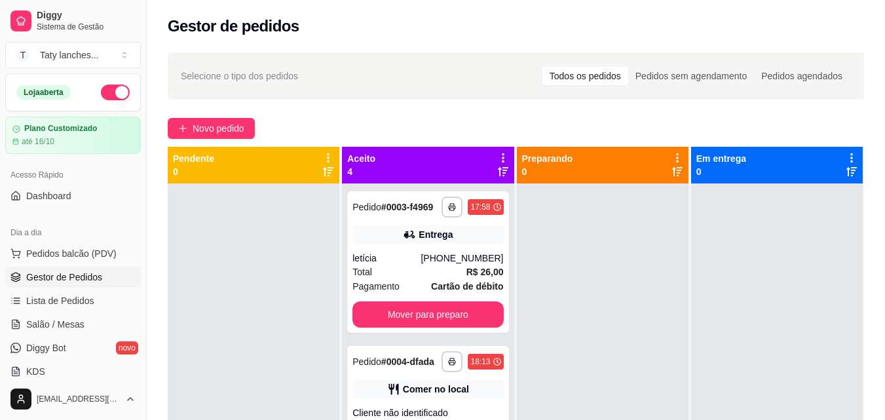
click at [545, 318] on div at bounding box center [603, 394] width 172 height 420
click at [432, 327] on button "Mover para preparo" at bounding box center [428, 315] width 146 height 26
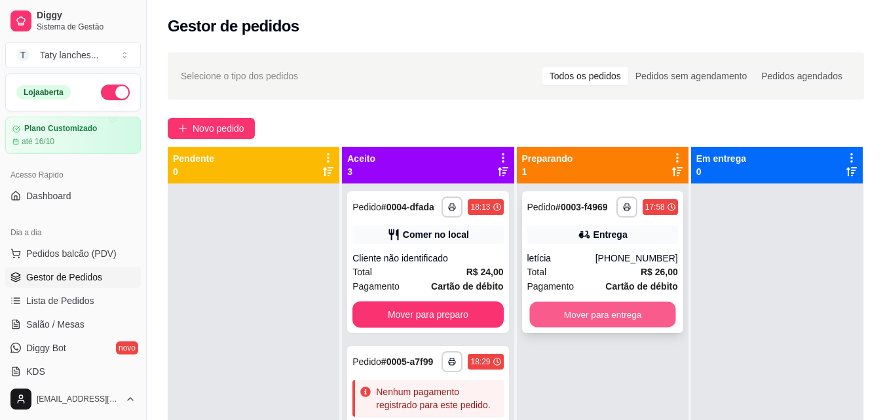
click at [555, 322] on button "Mover para entrega" at bounding box center [603, 315] width 146 height 26
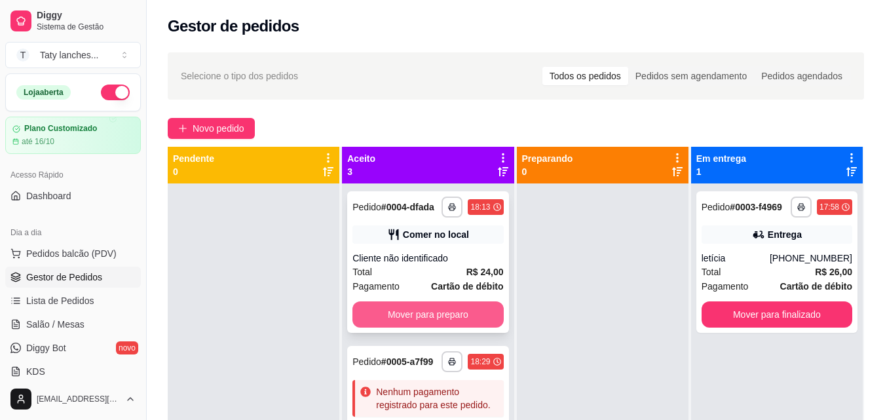
click at [450, 328] on button "Mover para preparo" at bounding box center [428, 314] width 151 height 26
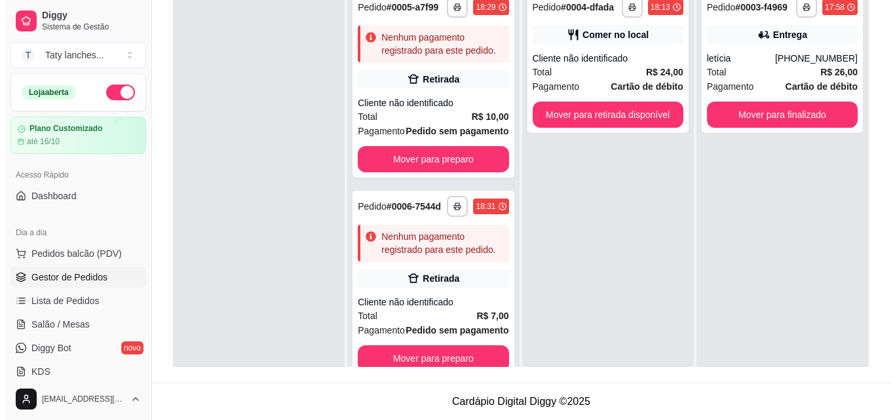
scroll to position [68, 0]
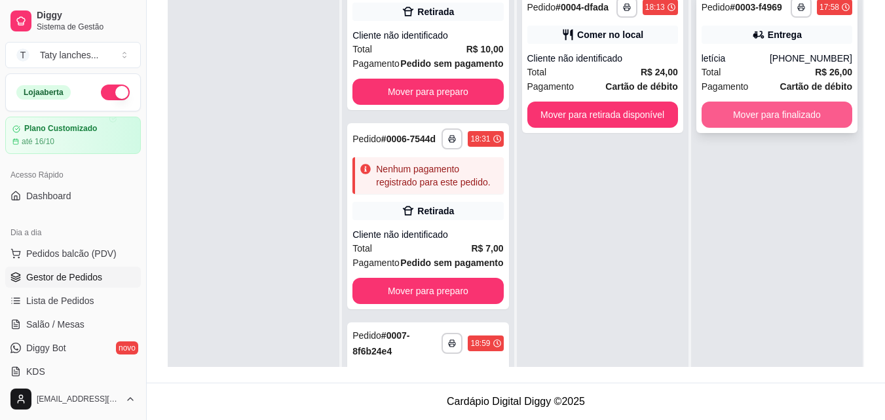
click at [764, 116] on button "Mover para finalizado" at bounding box center [777, 115] width 151 height 26
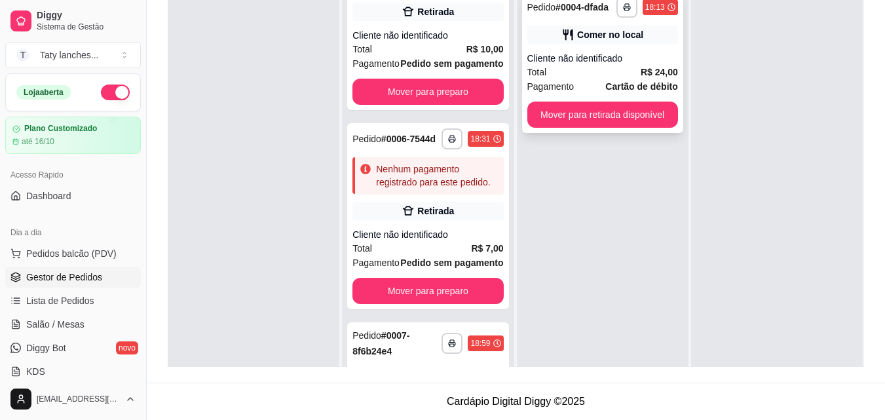
click at [613, 76] on div "Total R$ 24,00" at bounding box center [603, 72] width 151 height 14
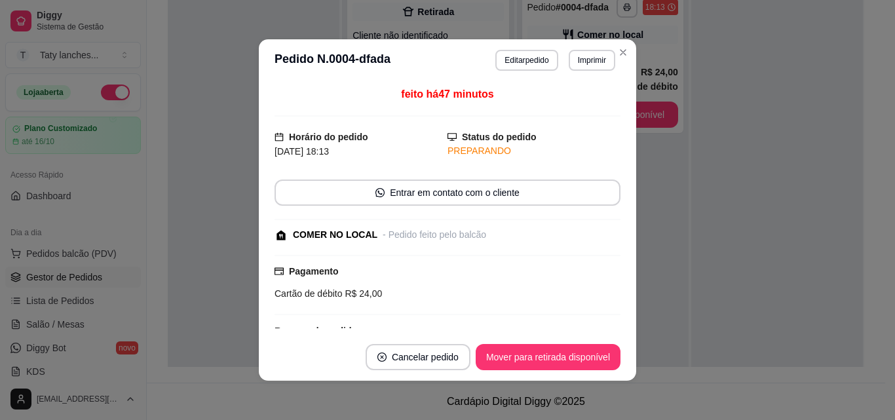
click at [610, 275] on div "feito há 47 minutos Horário do pedido [DATE] 18:13 Status do pedido PREPARANDO …" at bounding box center [448, 208] width 346 height 242
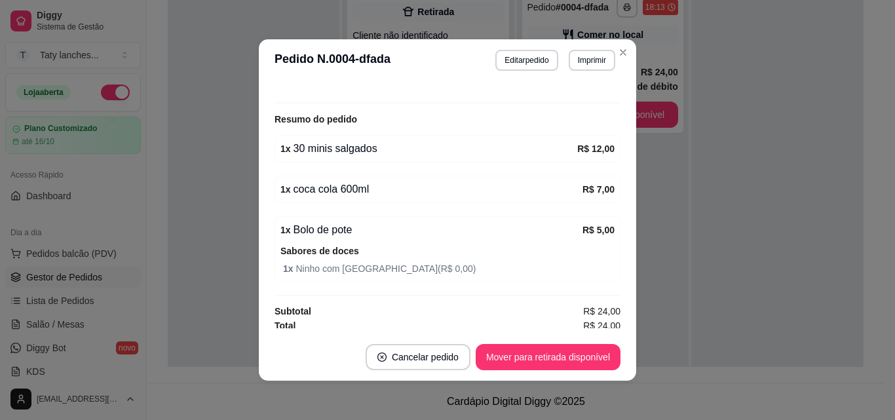
scroll to position [216, 0]
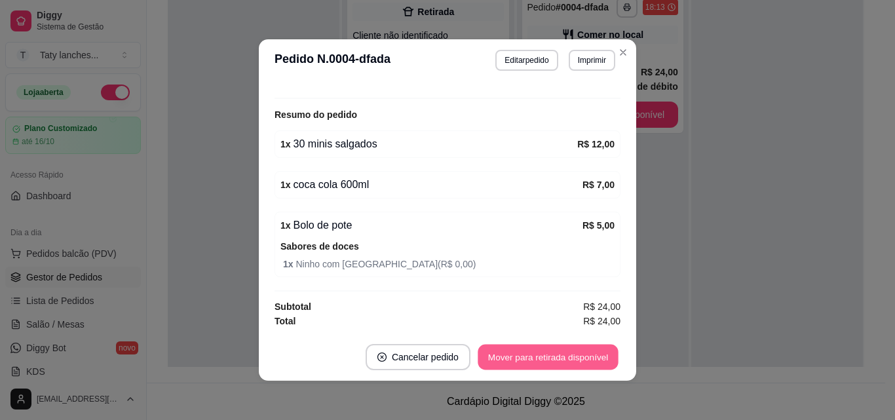
click at [532, 354] on button "Mover para retirada disponível" at bounding box center [548, 358] width 140 height 26
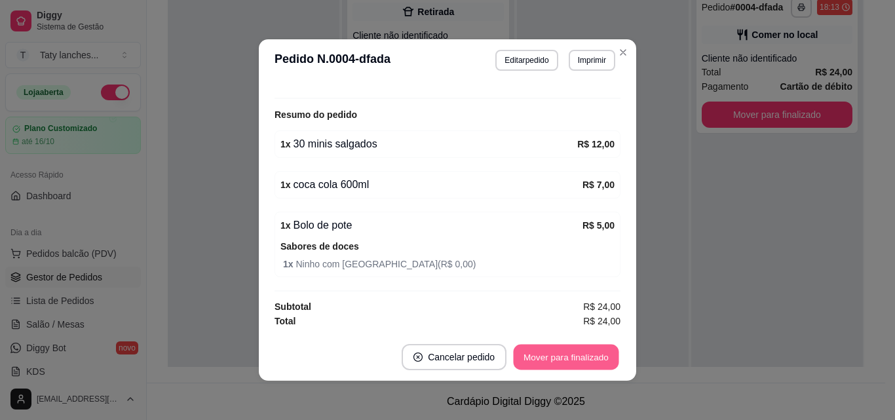
click at [562, 346] on button "Mover para finalizado" at bounding box center [567, 358] width 106 height 26
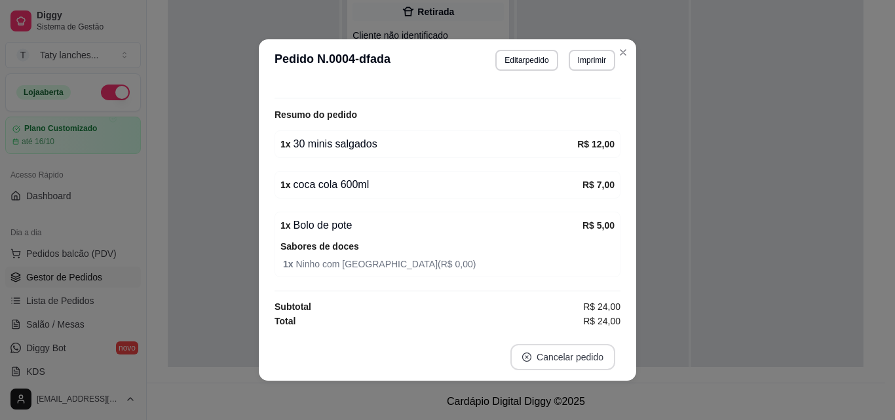
scroll to position [160, 0]
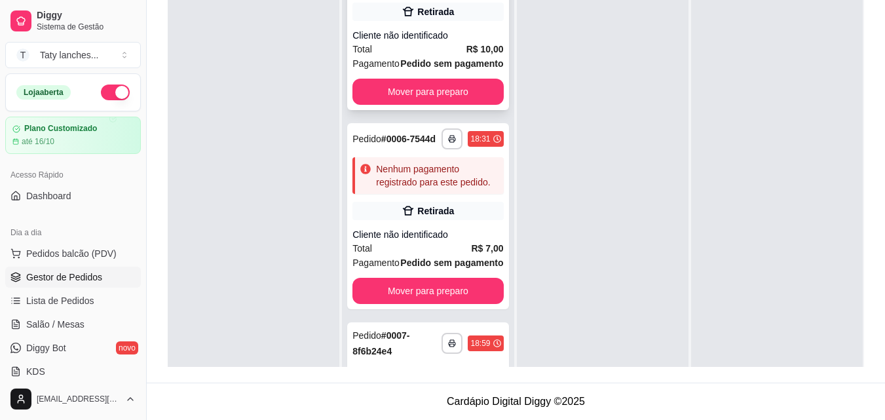
click at [442, 69] on strong "Pedido sem pagamento" at bounding box center [451, 63] width 103 height 10
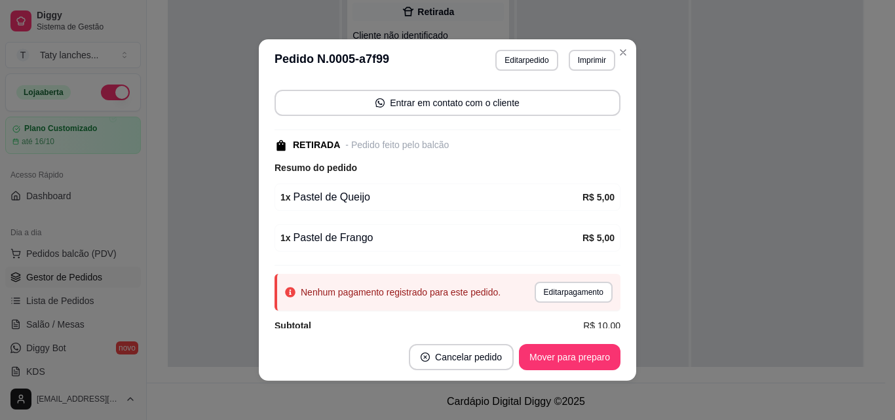
scroll to position [109, 0]
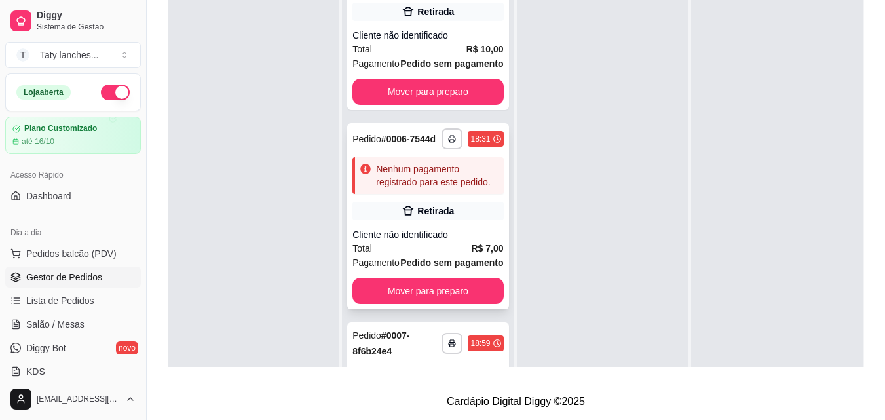
click at [454, 256] on div "Total R$ 7,00" at bounding box center [428, 248] width 151 height 14
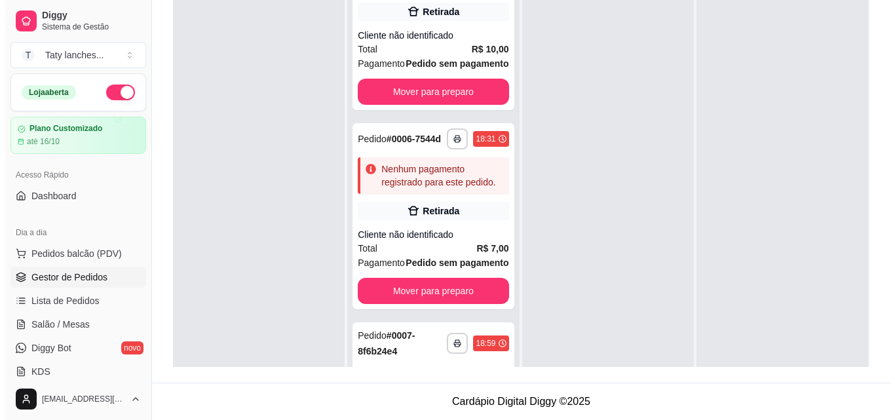
scroll to position [0, 0]
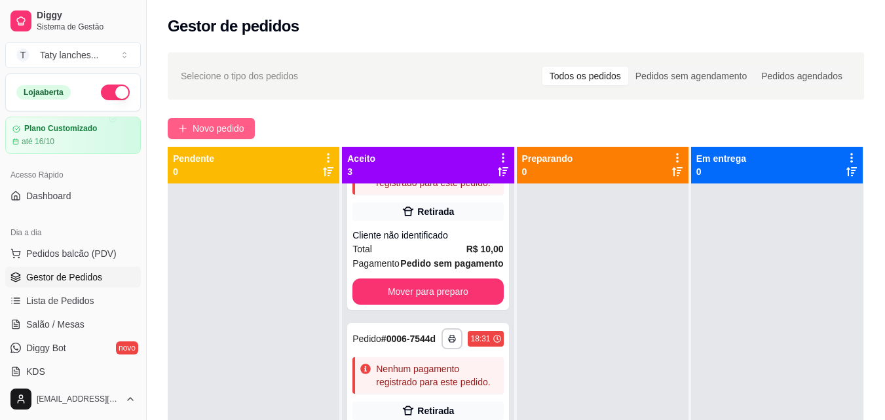
click at [229, 132] on span "Novo pedido" at bounding box center [219, 128] width 52 height 14
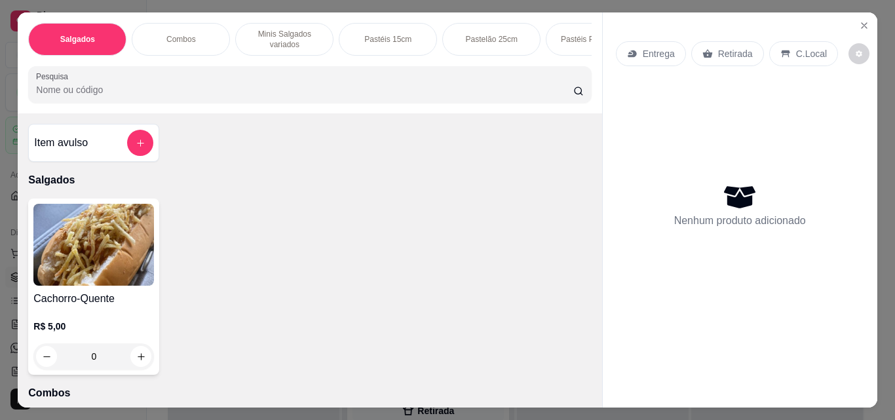
click at [379, 34] on p "Pastéis 15cm" at bounding box center [387, 39] width 47 height 10
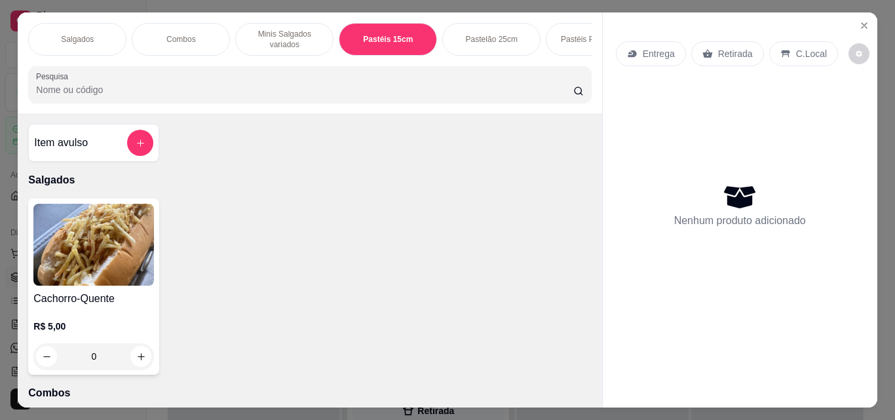
scroll to position [34, 0]
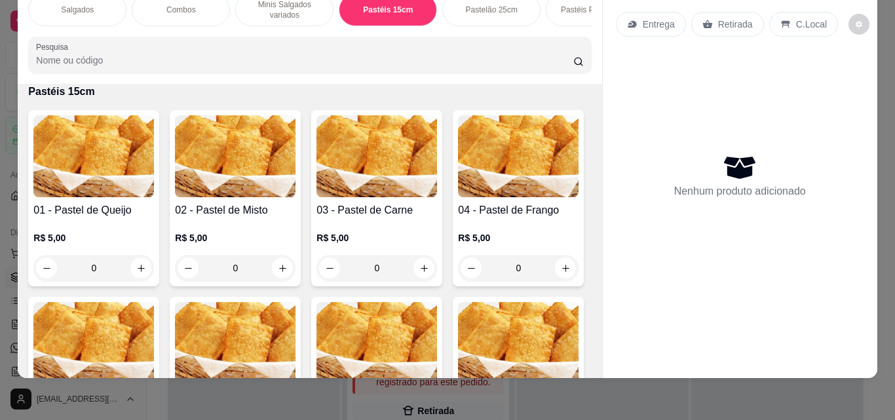
click at [458, 197] on img at bounding box center [518, 156] width 121 height 82
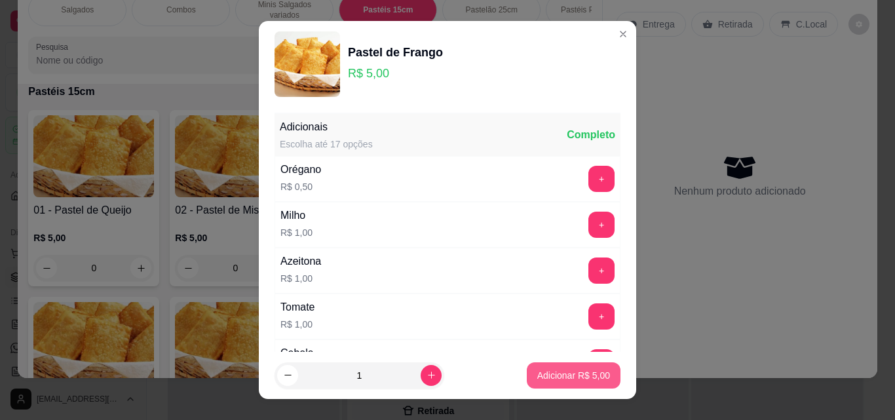
click at [568, 381] on p "Adicionar R$ 5,00" at bounding box center [573, 375] width 73 height 13
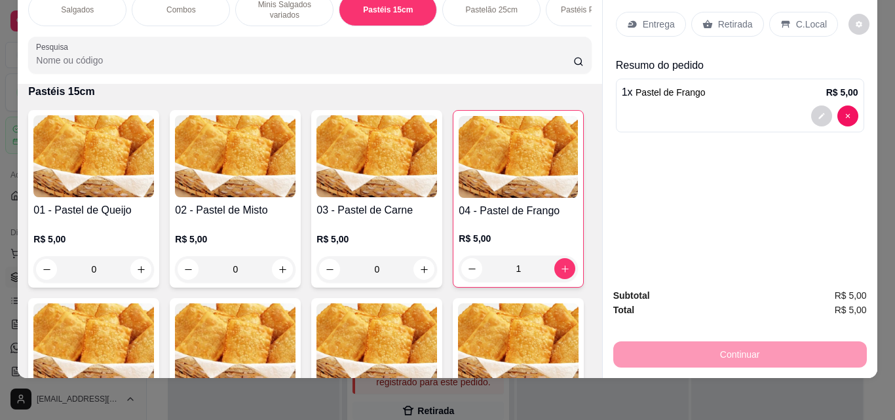
click at [802, 18] on p "C.Local" at bounding box center [811, 24] width 31 height 13
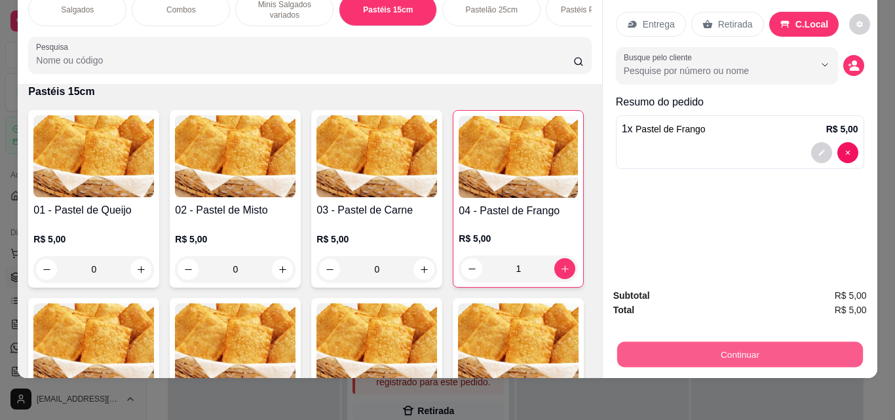
click at [743, 346] on button "Continuar" at bounding box center [740, 354] width 246 height 26
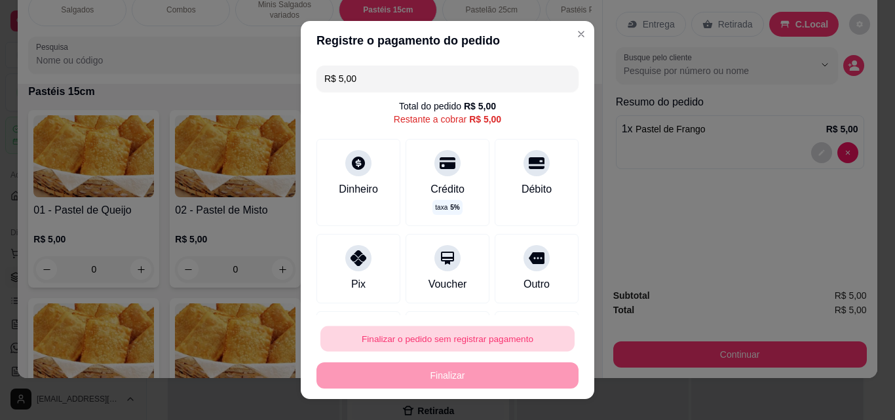
click at [395, 341] on button "Finalizar o pedido sem registrar pagamento" at bounding box center [447, 339] width 254 height 26
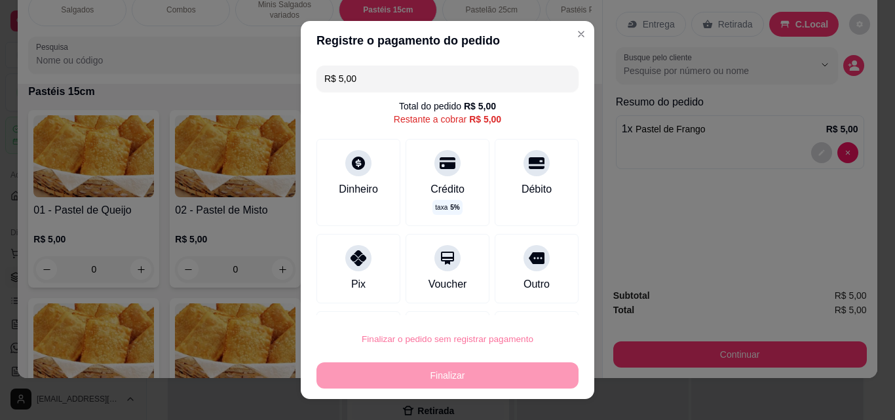
click at [527, 298] on button "Confirmar" at bounding box center [522, 302] width 47 height 20
type input "0"
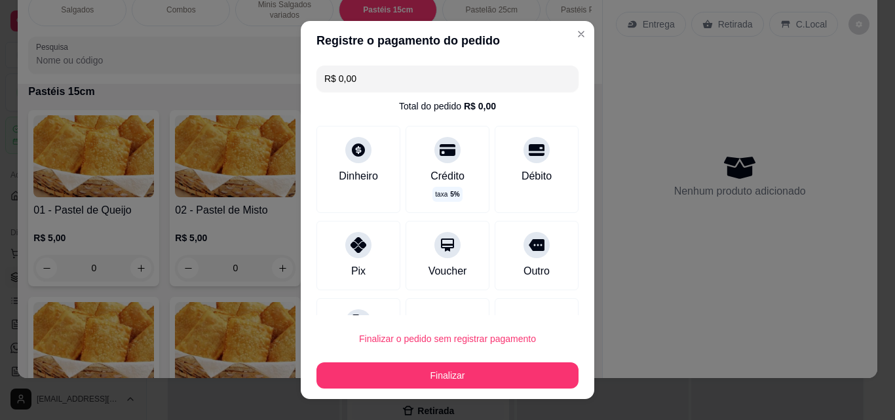
type input "R$ 0,00"
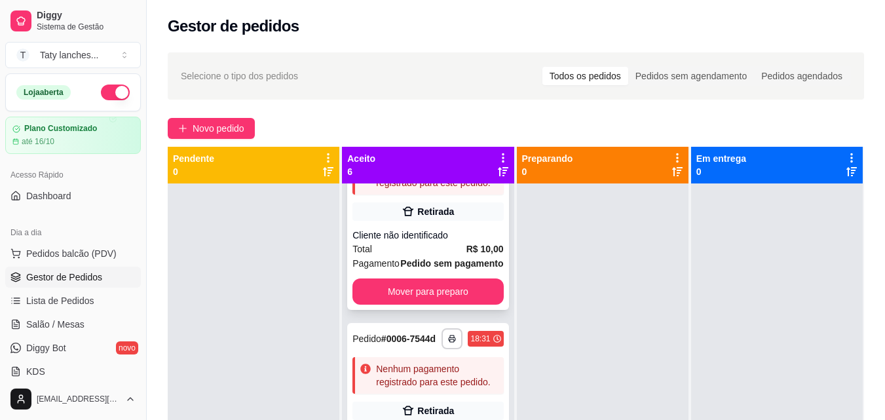
click at [436, 256] on div "Total R$ 10,00" at bounding box center [428, 249] width 151 height 14
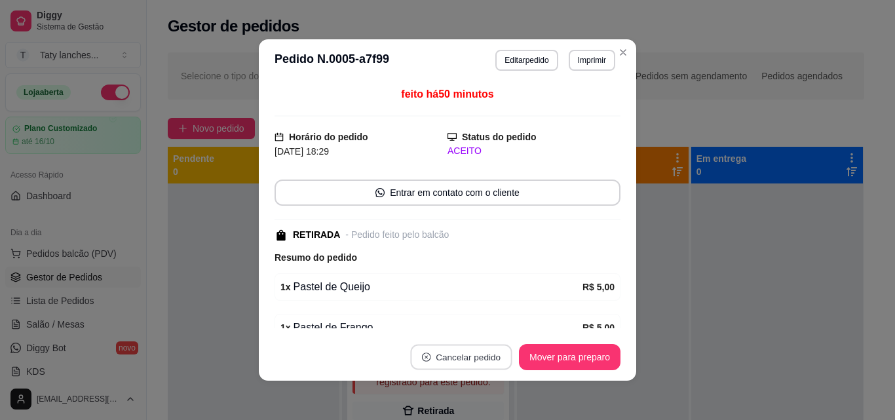
click at [457, 361] on button "Cancelar pedido" at bounding box center [461, 358] width 102 height 26
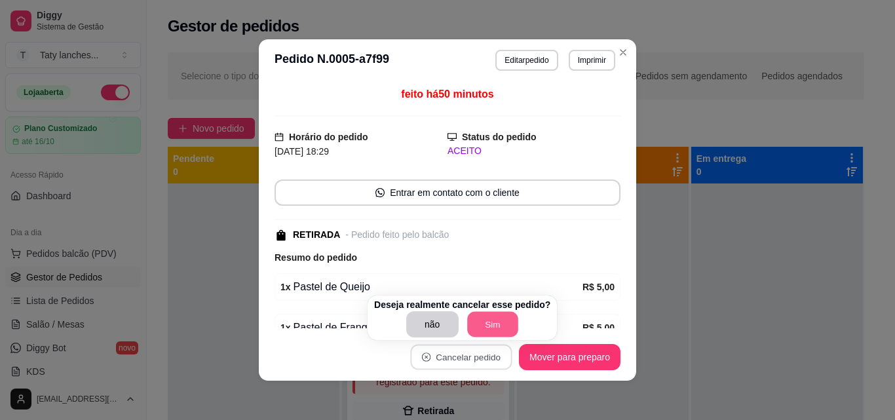
click at [499, 317] on button "Sim" at bounding box center [492, 325] width 51 height 26
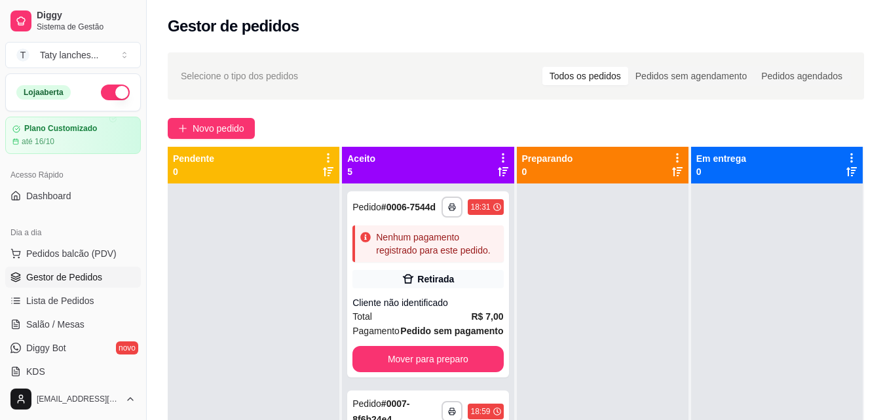
click at [734, 291] on div at bounding box center [777, 394] width 172 height 420
click at [459, 309] on div "Cliente não identificado" at bounding box center [428, 302] width 151 height 13
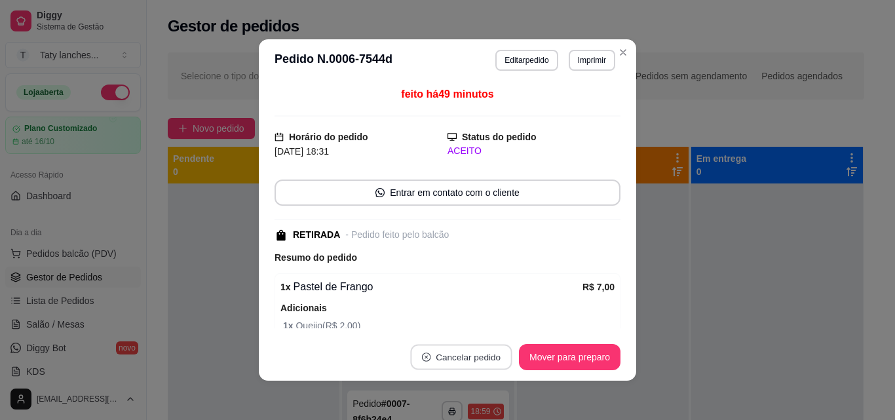
click at [455, 357] on button "Cancelar pedido" at bounding box center [461, 358] width 102 height 26
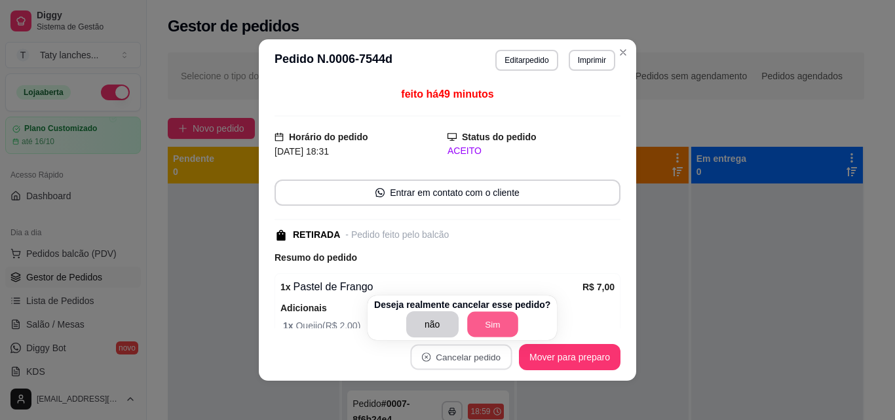
click at [494, 315] on button "Sim" at bounding box center [492, 325] width 51 height 26
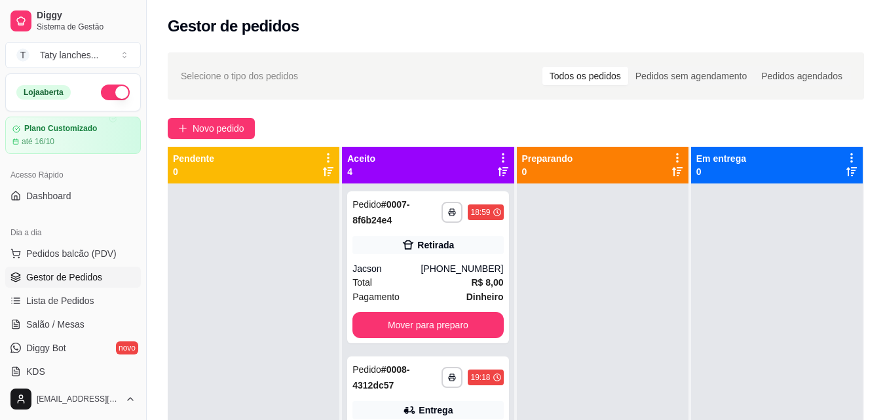
scroll to position [200, 0]
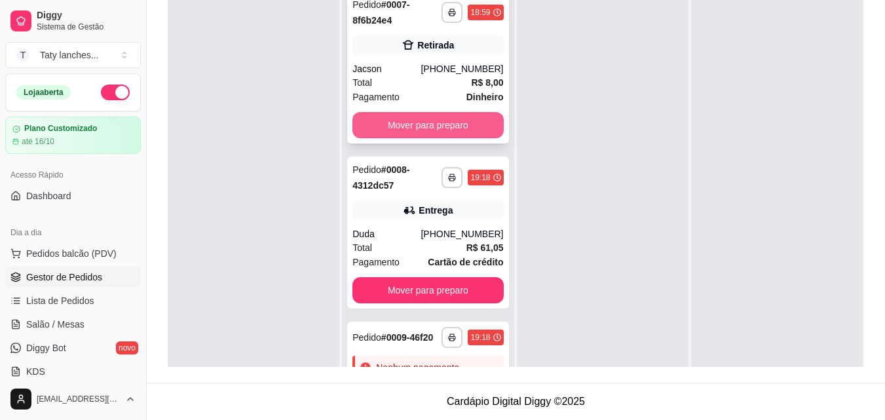
click at [441, 125] on button "Mover para preparo" at bounding box center [428, 125] width 151 height 26
click at [441, 125] on div "Mover para preparo" at bounding box center [428, 125] width 151 height 26
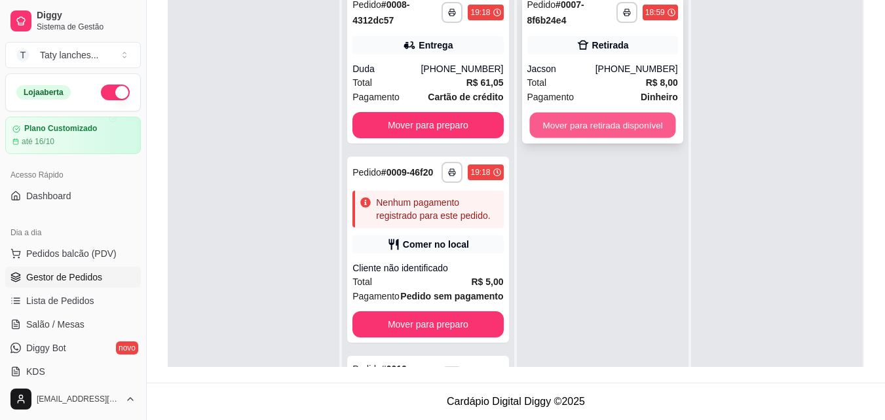
click at [631, 121] on button "Mover para retirada disponível" at bounding box center [603, 126] width 146 height 26
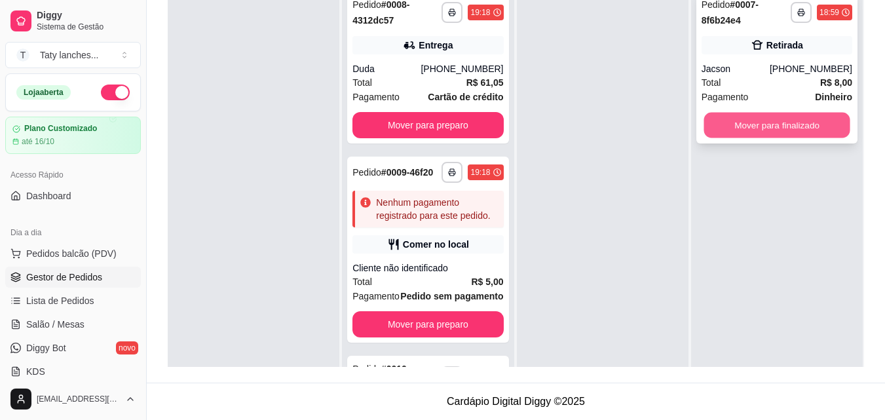
click at [759, 121] on button "Mover para finalizado" at bounding box center [777, 126] width 146 height 26
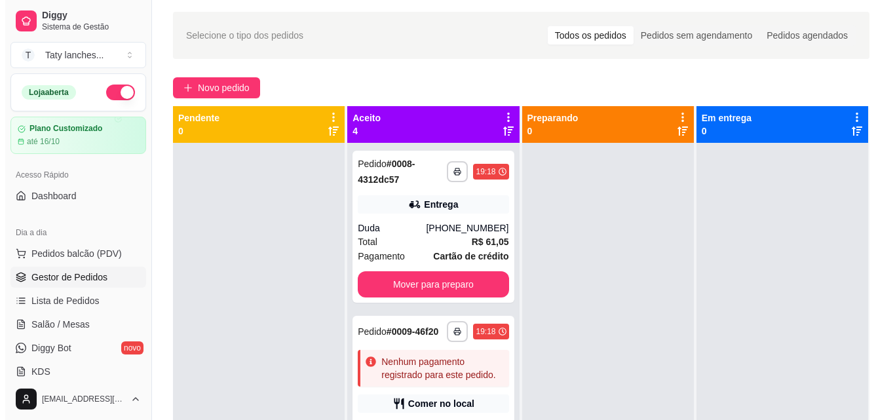
scroll to position [0, 0]
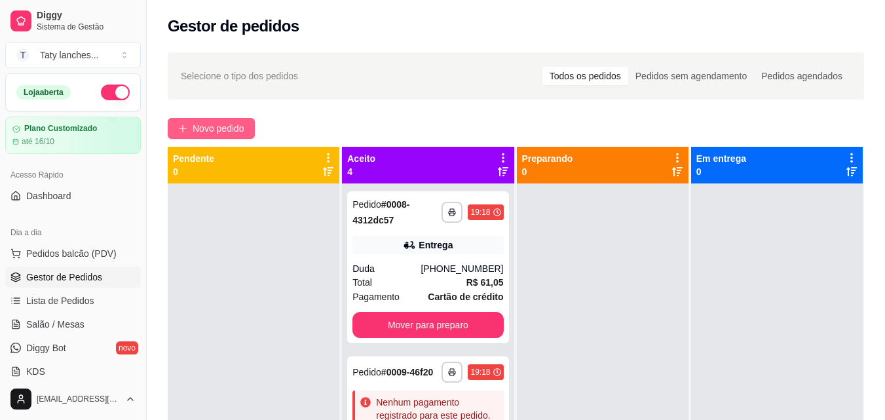
click at [232, 122] on span "Novo pedido" at bounding box center [219, 128] width 52 height 14
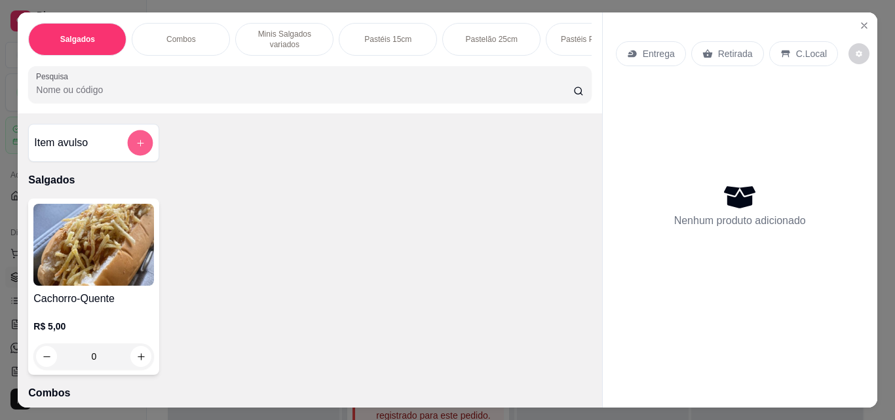
click at [137, 146] on icon "add-separate-item" at bounding box center [140, 143] width 7 height 7
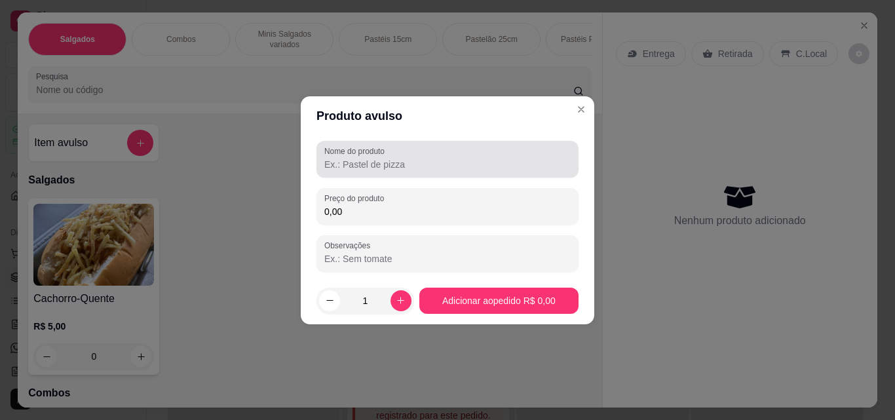
click at [338, 162] on input "Nome do produto" at bounding box center [447, 164] width 246 height 13
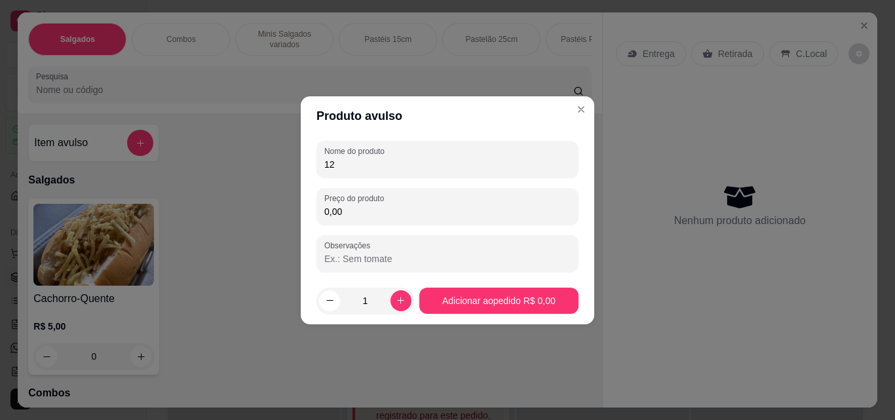
type input "1"
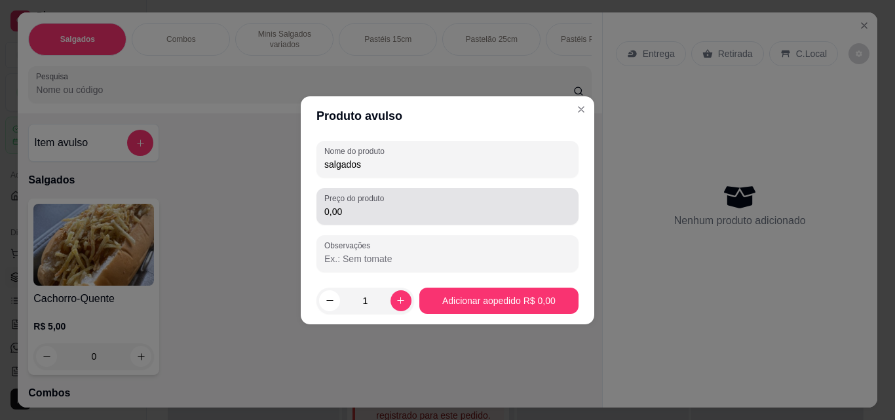
type input "salgados"
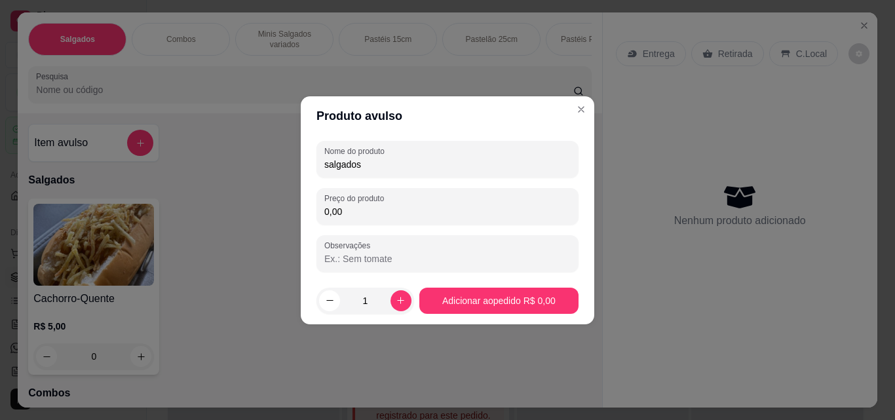
click at [343, 214] on input "0,00" at bounding box center [447, 211] width 246 height 13
type input "1,00"
click at [368, 307] on input "1" at bounding box center [365, 301] width 50 height 26
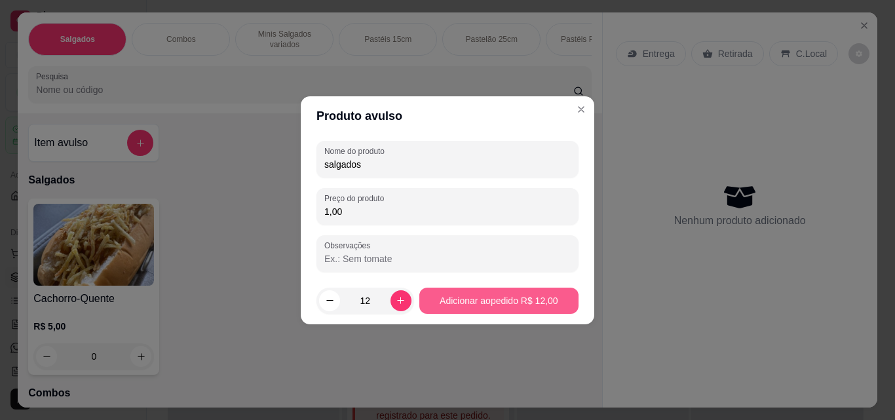
type input "12"
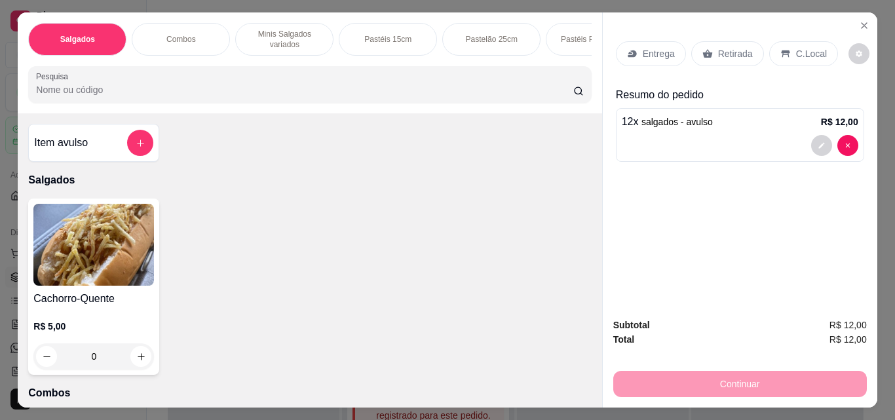
click at [636, 128] on div "12 x salgados - avulso R$ 12,00" at bounding box center [740, 135] width 248 height 54
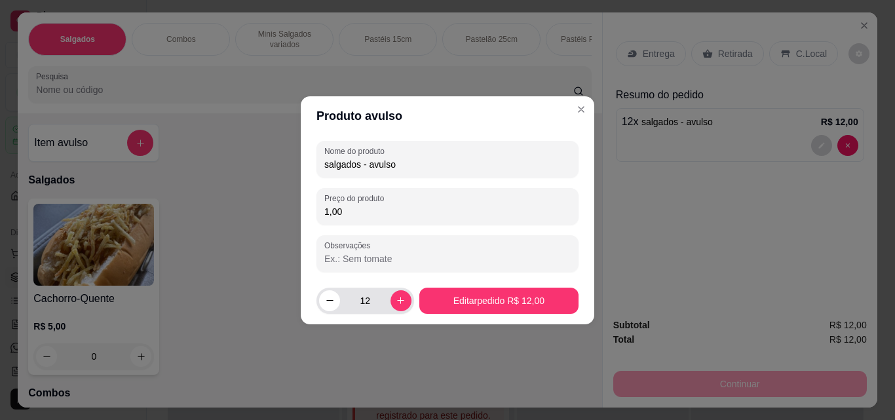
click at [370, 304] on input "12" at bounding box center [365, 301] width 50 height 26
type input "10"
click at [503, 317] on footer "10 Editar pedido R$ 10,00" at bounding box center [448, 300] width 294 height 47
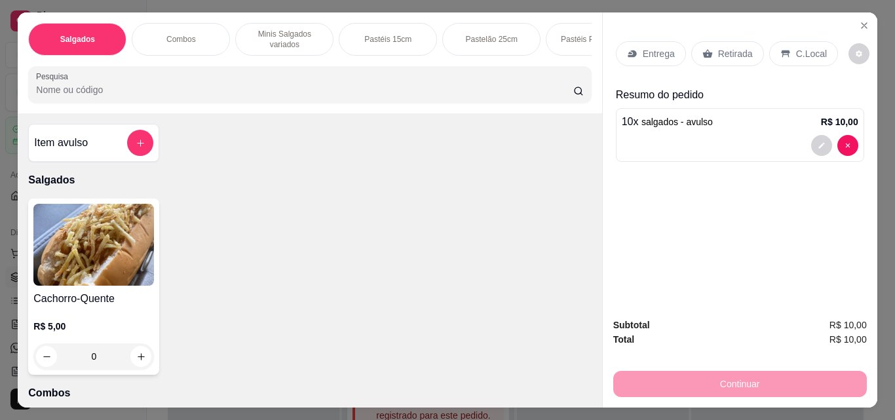
click at [654, 47] on p "Entrega" at bounding box center [659, 53] width 32 height 13
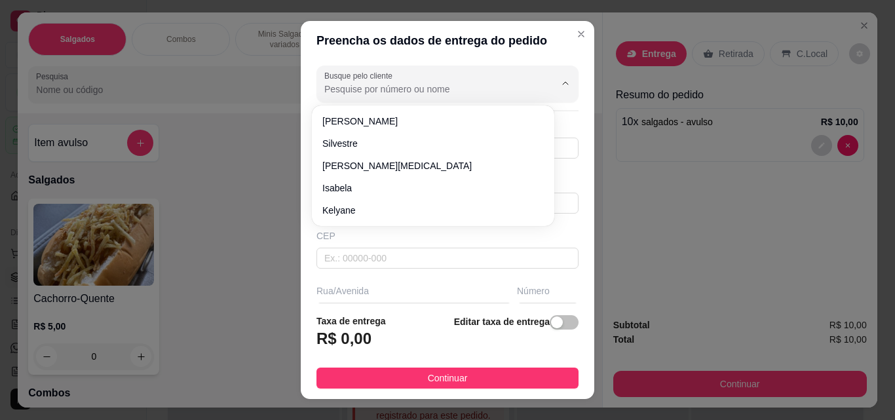
click at [473, 88] on input "Busque pelo cliente" at bounding box center [429, 89] width 210 height 13
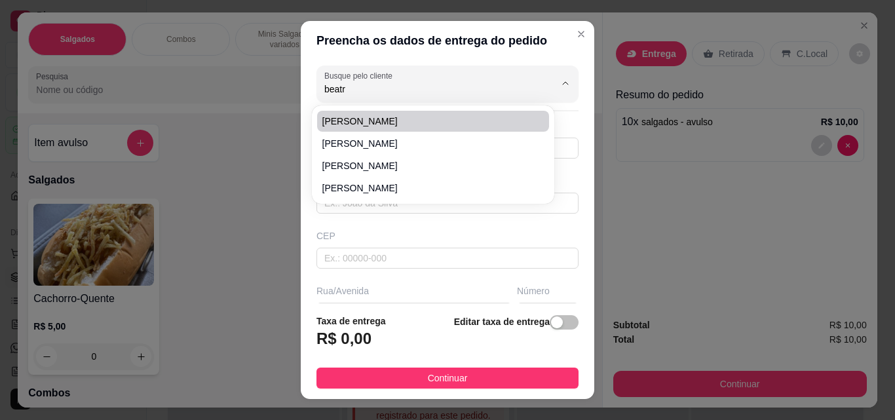
click at [412, 123] on span "[PERSON_NAME]" at bounding box center [426, 121] width 208 height 13
type input "[PERSON_NAME]"
type input "85992843941"
type input "[PERSON_NAME]"
type input "[STREET_ADDRESS][PERSON_NAME]"
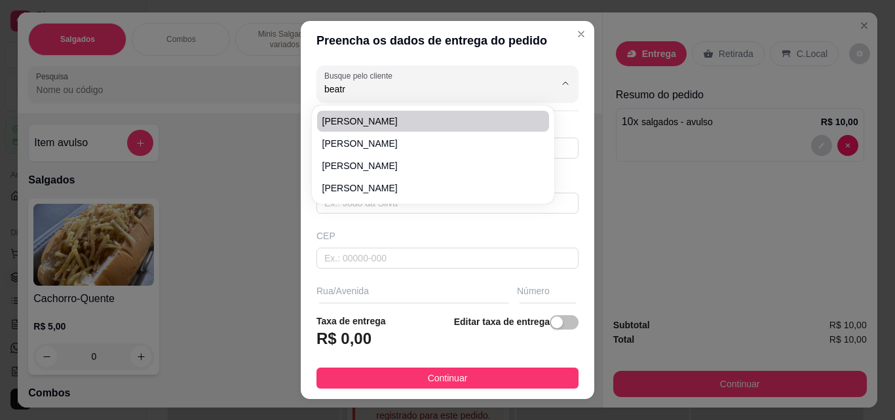
type input "300"
type input "Itaitinga"
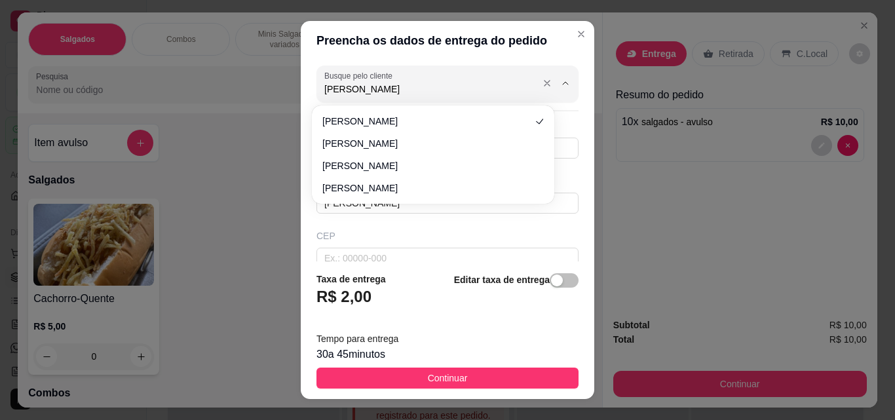
click at [495, 85] on input "[PERSON_NAME]" at bounding box center [429, 89] width 210 height 13
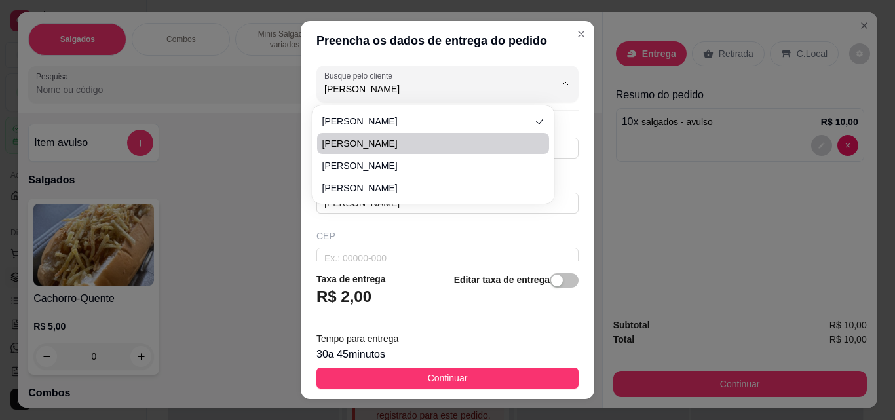
click at [472, 139] on span "[PERSON_NAME]" at bounding box center [426, 143] width 208 height 13
type input "[PERSON_NAME]"
type input "85985552427"
type input "[PERSON_NAME]"
type input "rua [PERSON_NAME]"
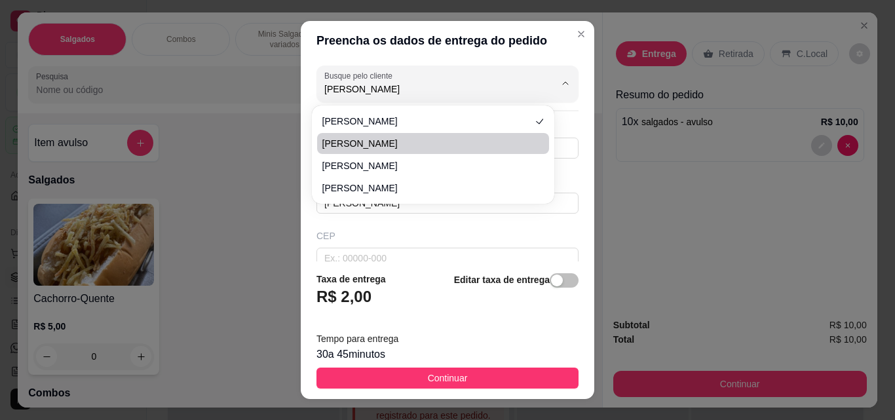
type input "576"
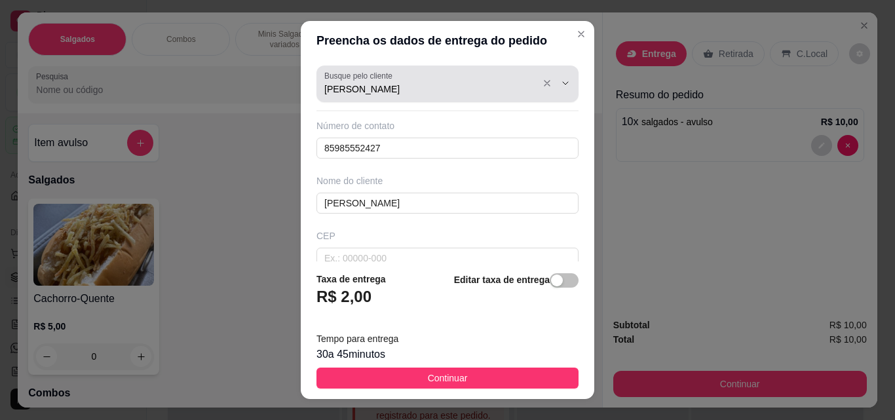
click at [455, 85] on input "[PERSON_NAME]" at bounding box center [429, 89] width 210 height 13
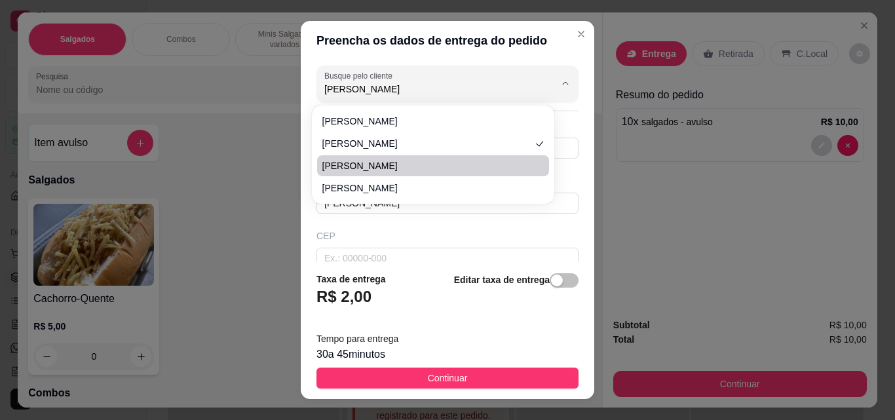
click at [418, 168] on span "[PERSON_NAME]" at bounding box center [426, 165] width 208 height 13
type input "[PERSON_NAME]"
type input "85997908211"
type input "[PERSON_NAME]"
type input "61887302"
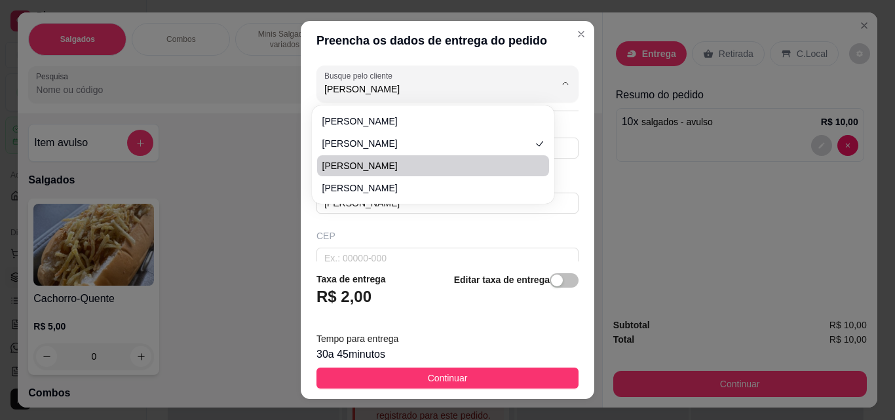
type input "Rua [PERSON_NAME]"
type input "84"
type input "Casa"
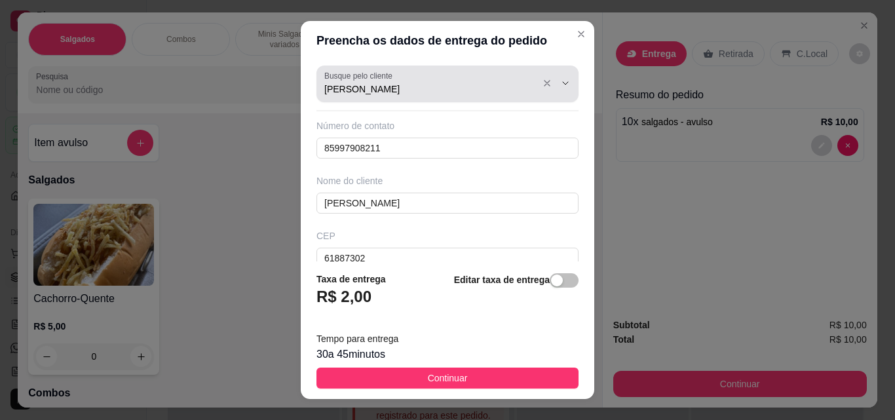
click at [534, 88] on div at bounding box center [555, 83] width 42 height 25
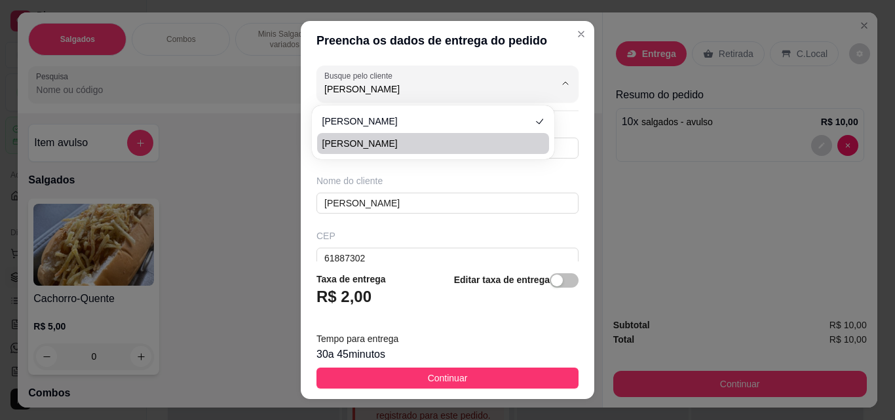
click at [487, 144] on span "[PERSON_NAME]" at bounding box center [426, 143] width 208 height 13
type input "85978845420"
type input "[PERSON_NAME]"
type input "407"
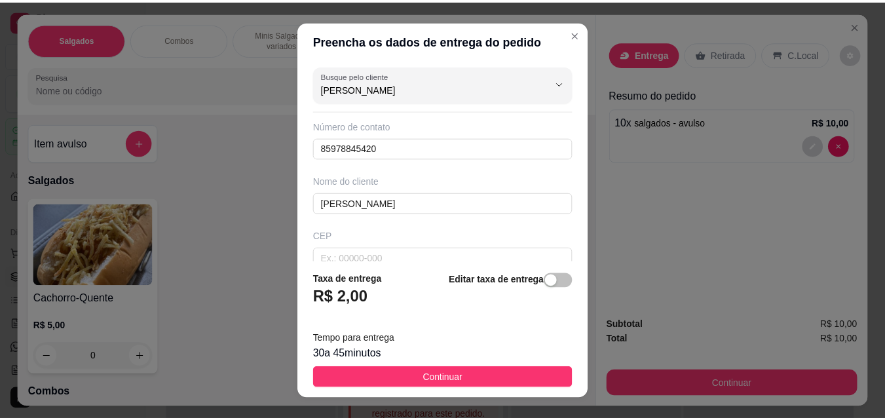
scroll to position [176, 0]
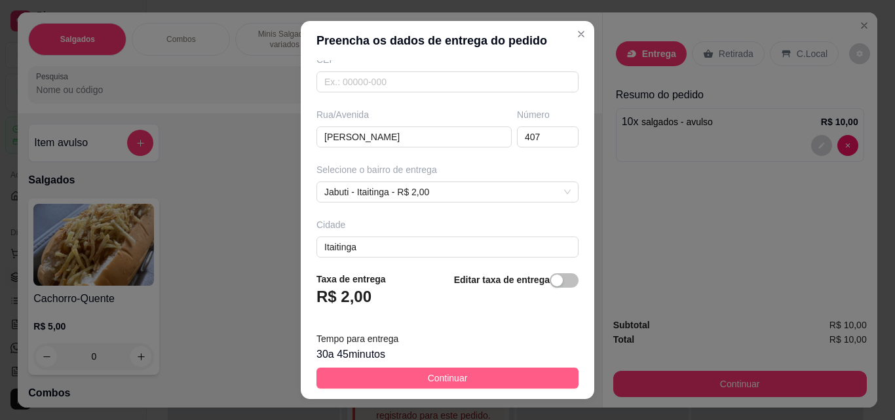
click at [474, 372] on button "Continuar" at bounding box center [448, 378] width 262 height 21
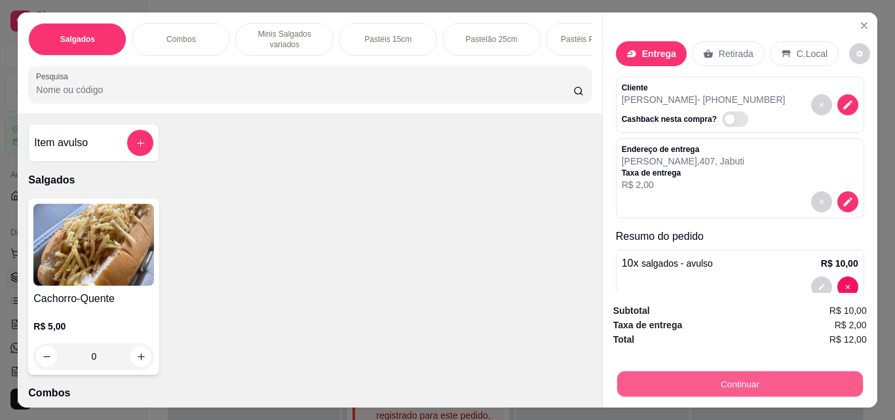
click at [656, 376] on button "Continuar" at bounding box center [740, 384] width 246 height 26
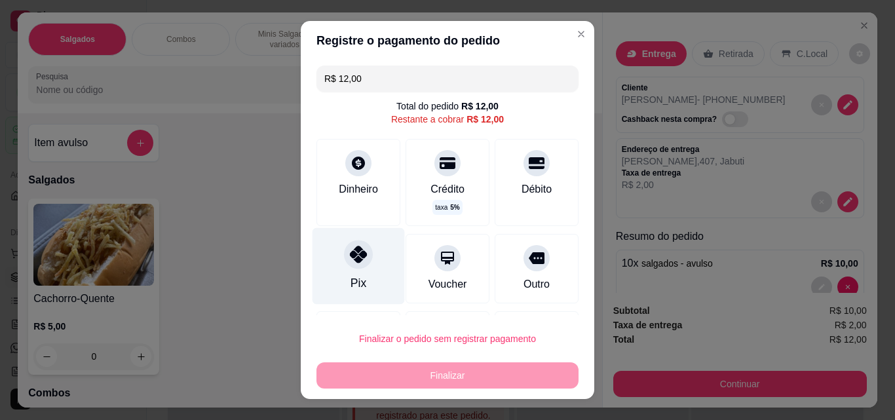
click at [349, 269] on div "Pix" at bounding box center [359, 266] width 92 height 77
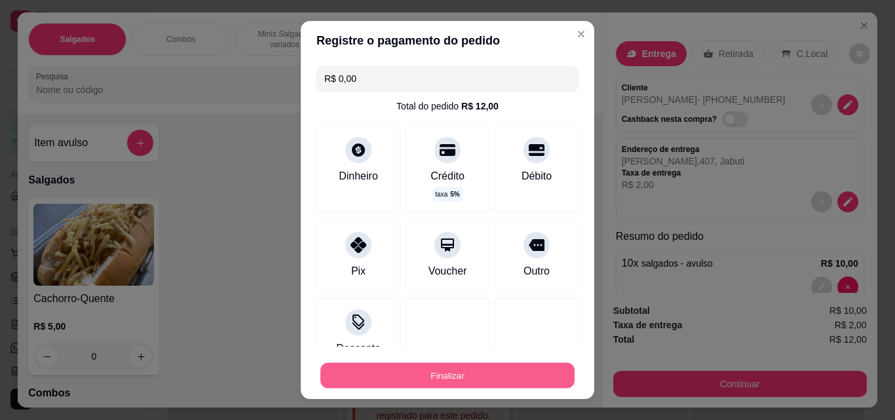
click at [429, 372] on button "Finalizar" at bounding box center [447, 376] width 254 height 26
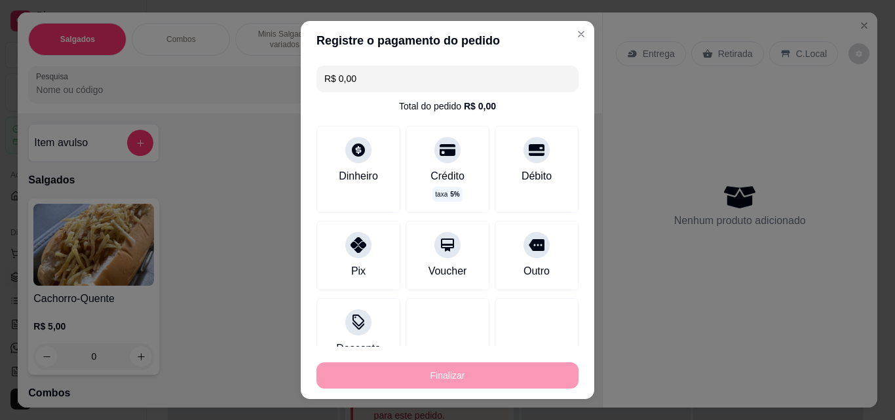
type input "-R$ 12,00"
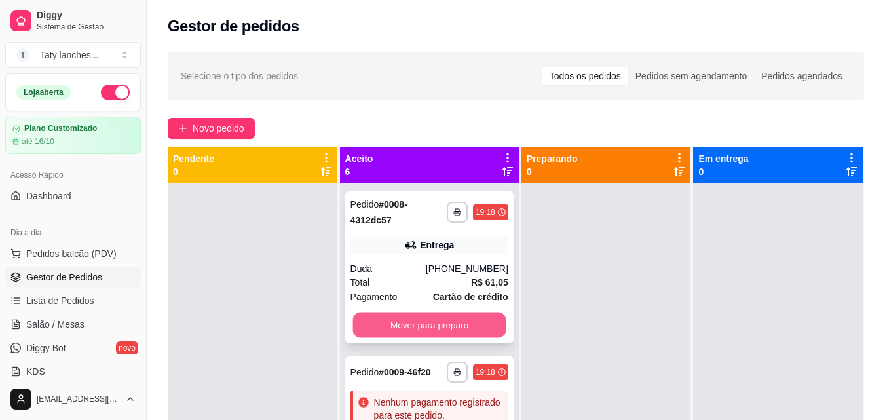
click at [451, 331] on button "Mover para preparo" at bounding box center [429, 326] width 153 height 26
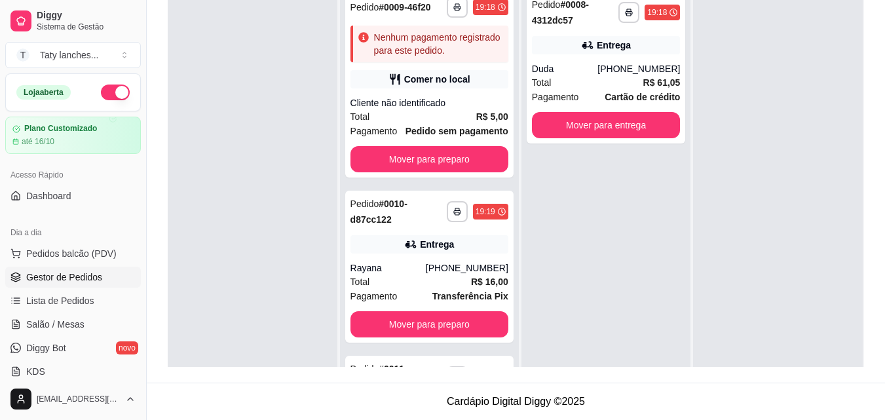
scroll to position [367, 0]
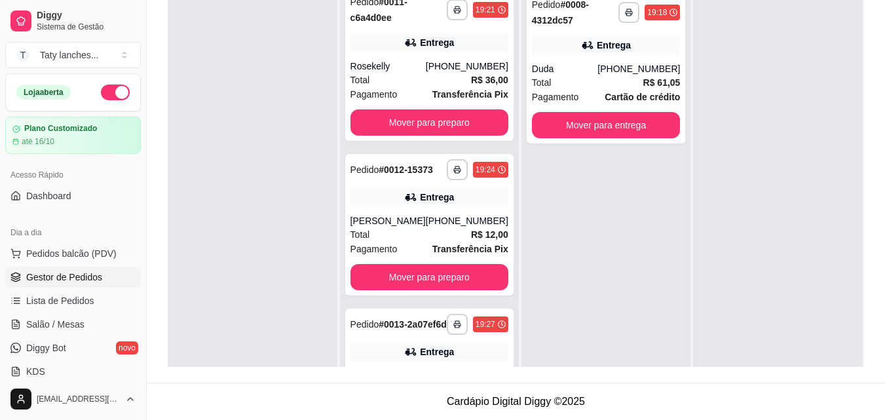
click at [509, 279] on div "**********" at bounding box center [429, 194] width 179 height 420
click at [450, 136] on button "Mover para preparo" at bounding box center [430, 122] width 158 height 26
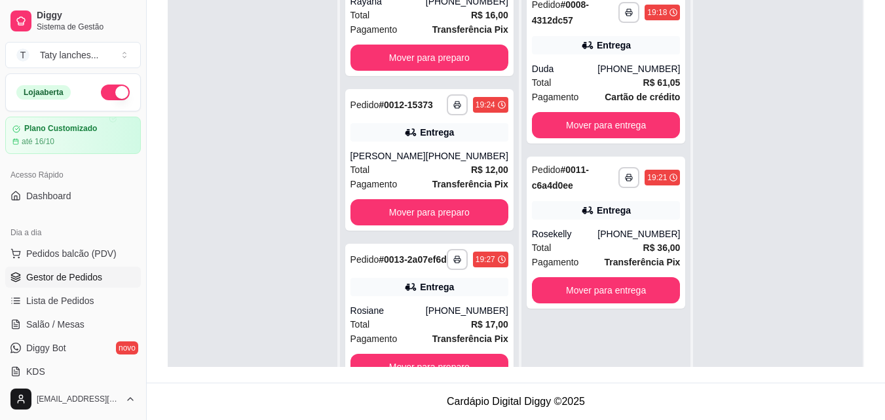
scroll to position [326, 0]
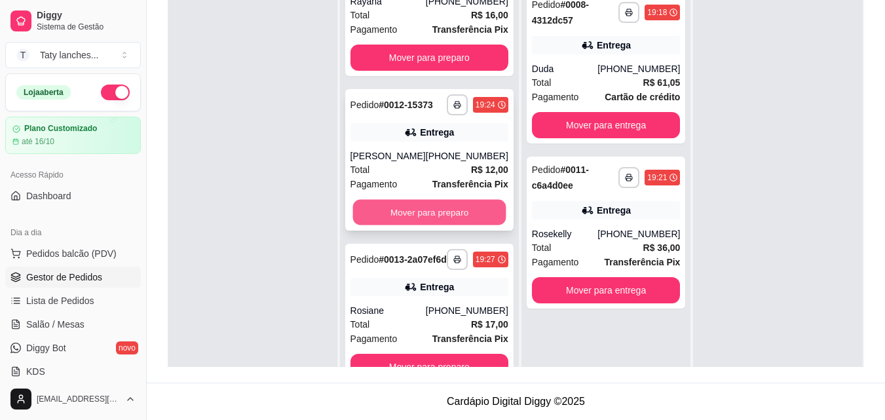
click at [442, 200] on button "Mover para preparo" at bounding box center [429, 213] width 153 height 26
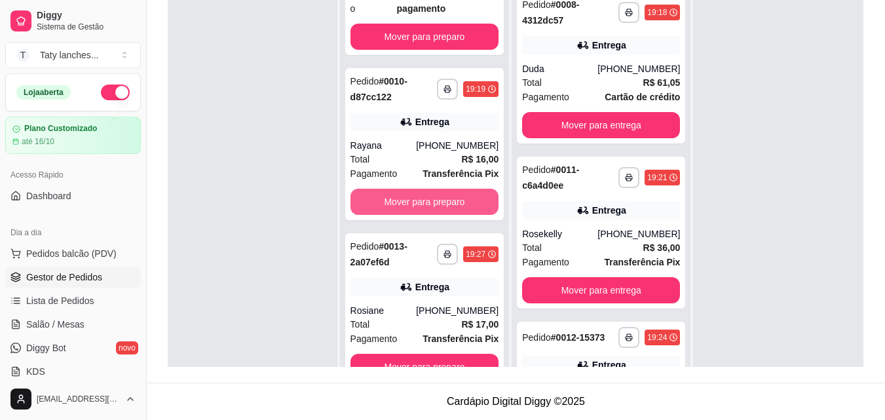
scroll to position [161, 0]
click at [442, 196] on button "Mover para preparo" at bounding box center [425, 202] width 144 height 26
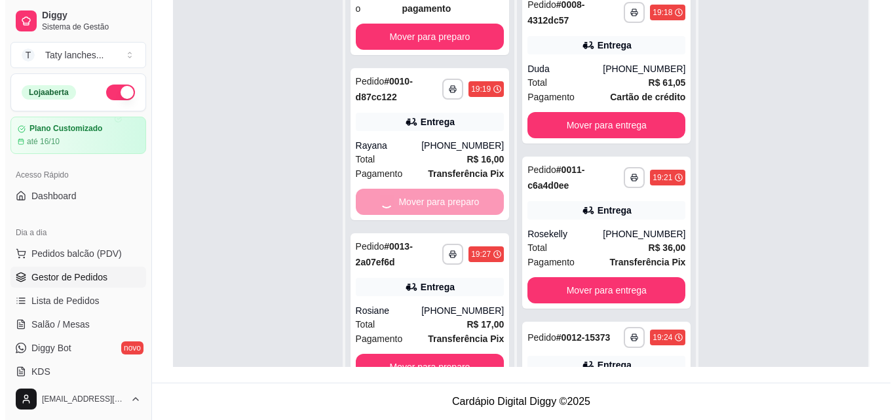
scroll to position [0, 0]
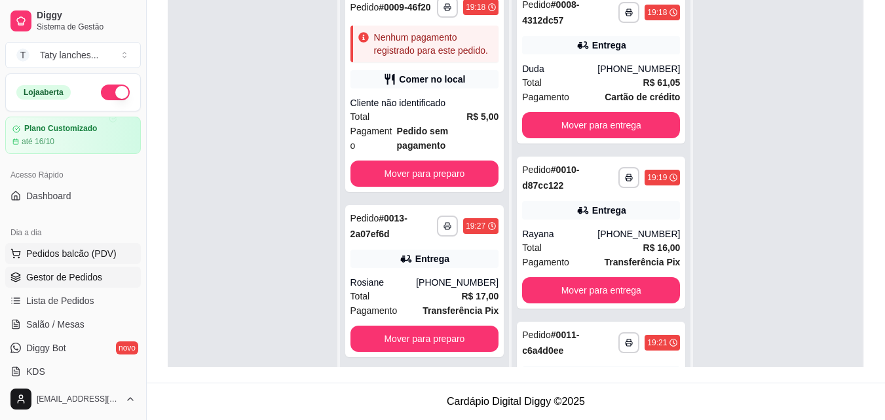
click at [88, 252] on span "Pedidos balcão (PDV)" at bounding box center [71, 253] width 90 height 13
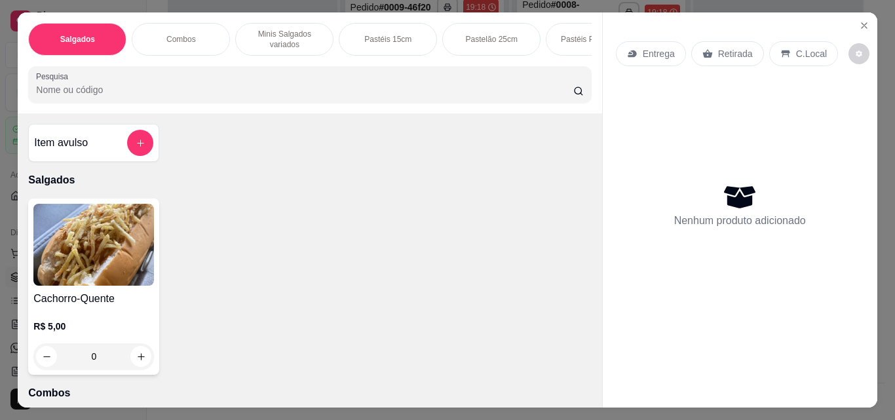
click at [378, 39] on p "Pastéis 15cm" at bounding box center [387, 39] width 47 height 10
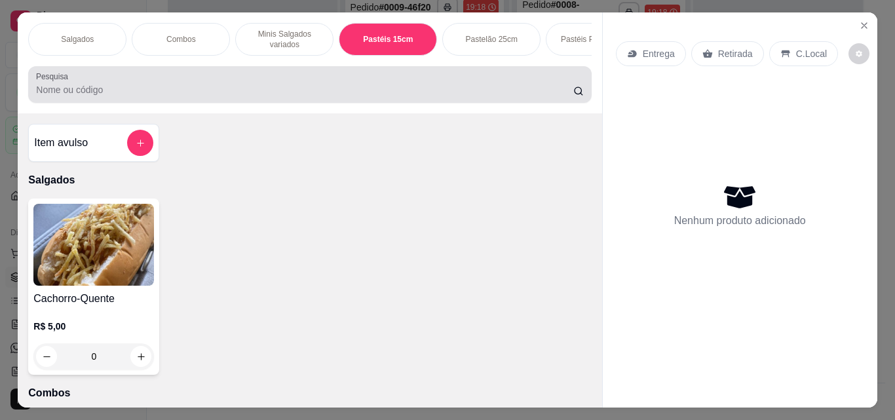
scroll to position [34, 0]
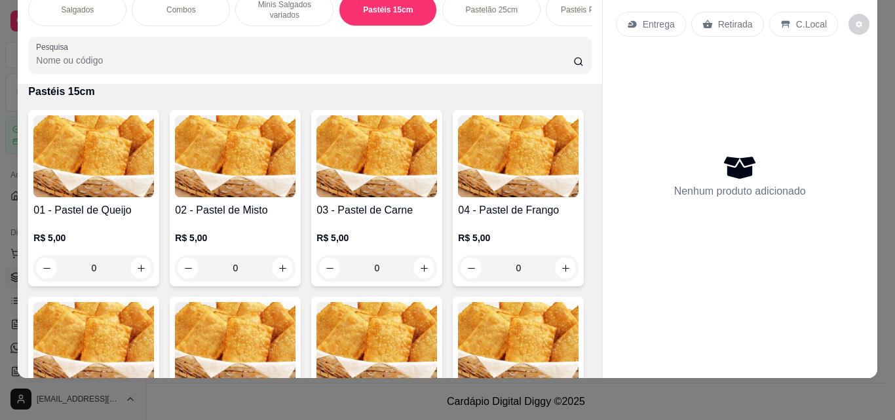
click at [458, 197] on img at bounding box center [518, 156] width 121 height 82
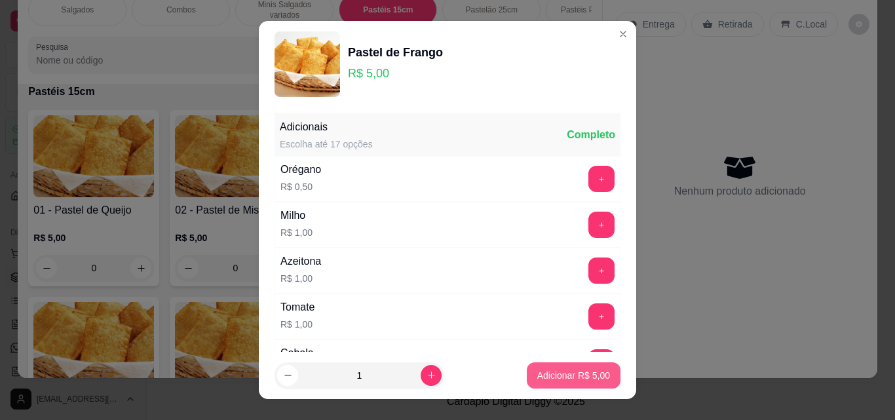
click at [540, 386] on button "Adicionar R$ 5,00" at bounding box center [574, 375] width 94 height 26
type input "1"
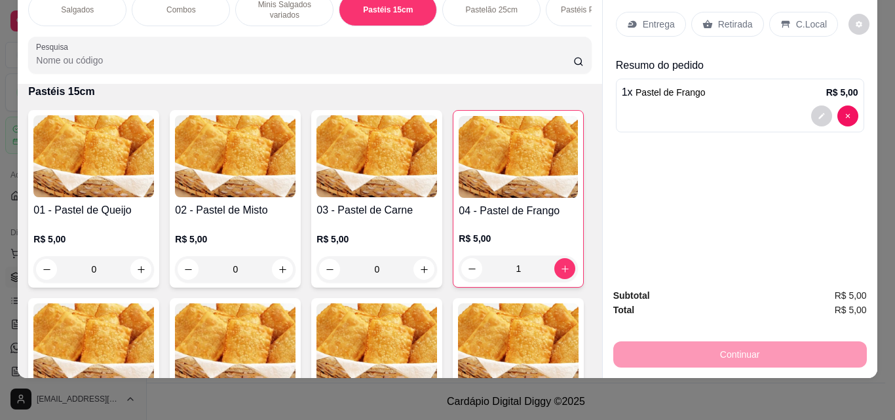
click at [274, 269] on div "0" at bounding box center [235, 269] width 121 height 26
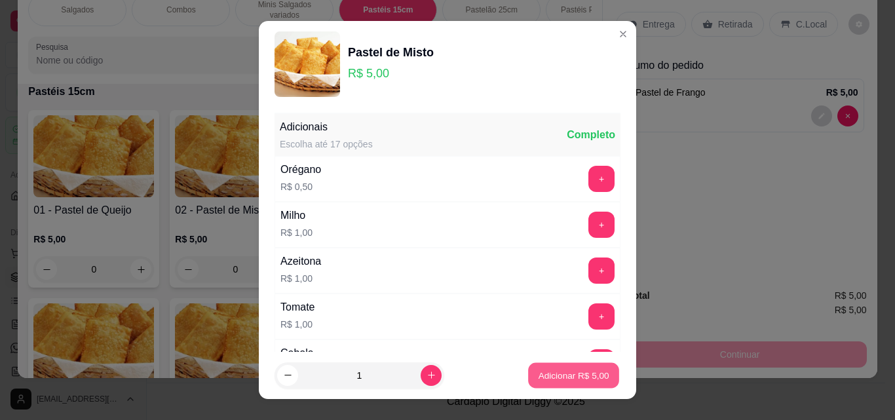
click at [538, 378] on p "Adicionar R$ 5,00" at bounding box center [573, 375] width 71 height 12
type input "1"
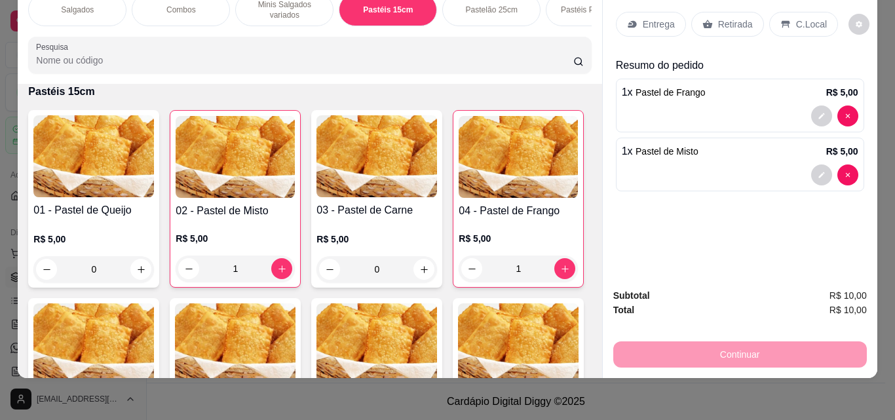
click at [714, 12] on div "Retirada" at bounding box center [727, 24] width 73 height 25
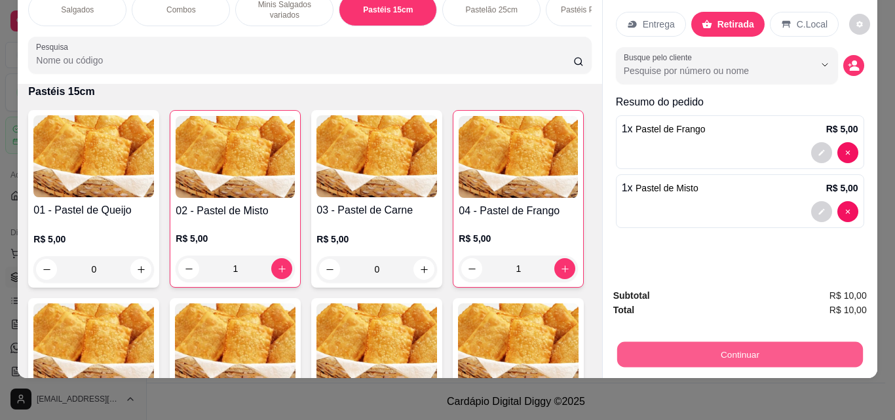
click at [642, 341] on button "Continuar" at bounding box center [740, 354] width 246 height 26
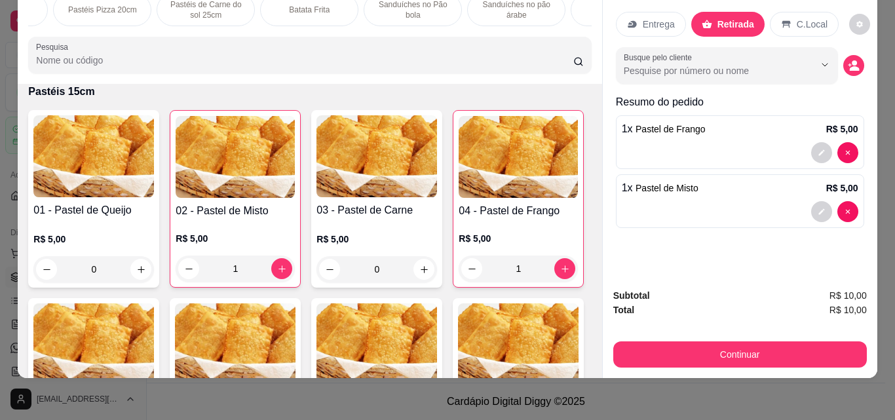
scroll to position [0, 985]
click at [338, 5] on p "Refrigerante" at bounding box center [334, 10] width 43 height 10
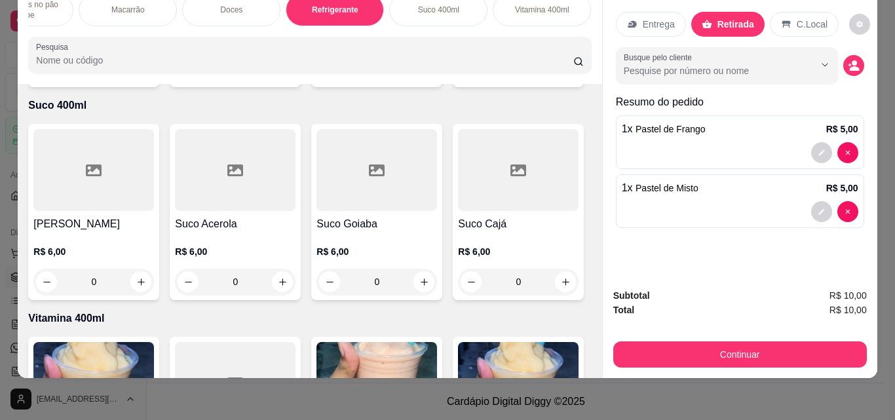
scroll to position [5234, 0]
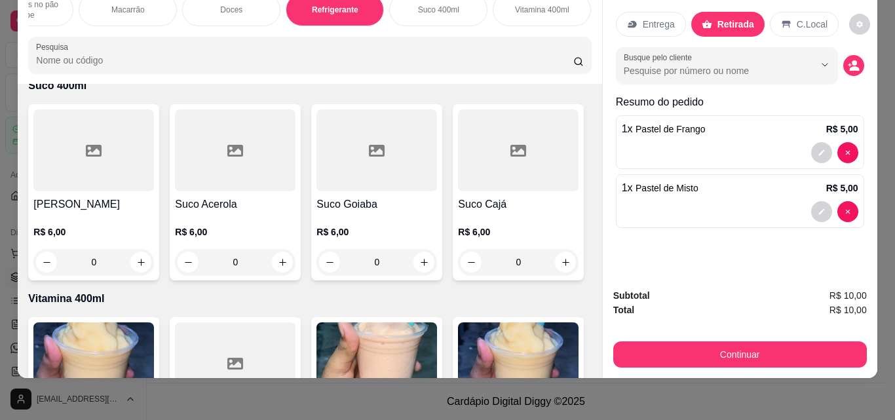
type input "1"
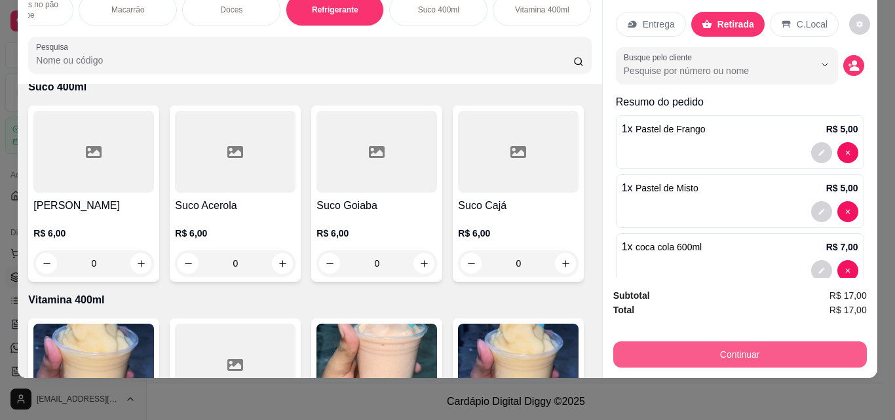
click at [701, 347] on button "Continuar" at bounding box center [740, 354] width 254 height 26
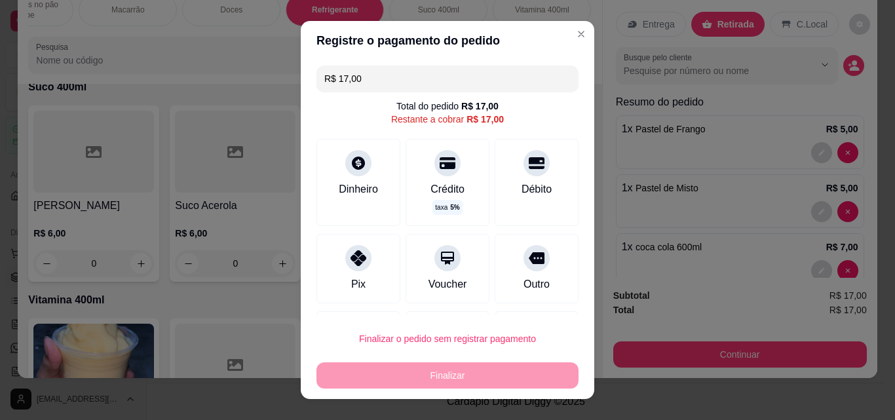
scroll to position [71, 0]
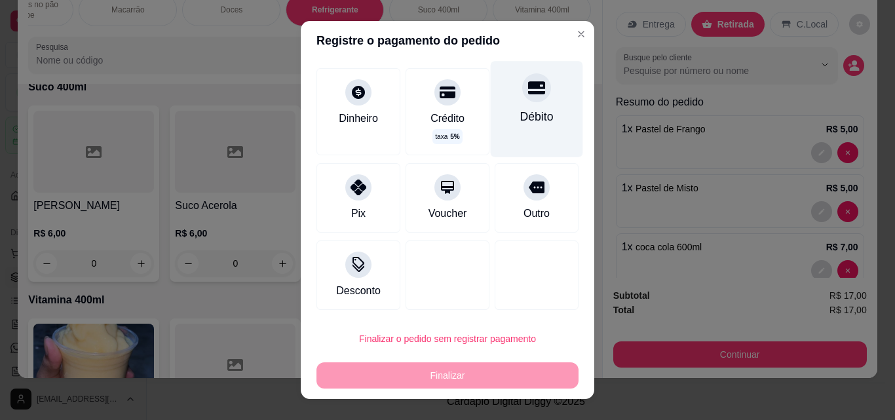
click at [518, 106] on div "Débito" at bounding box center [537, 109] width 92 height 96
type input "R$ 0,00"
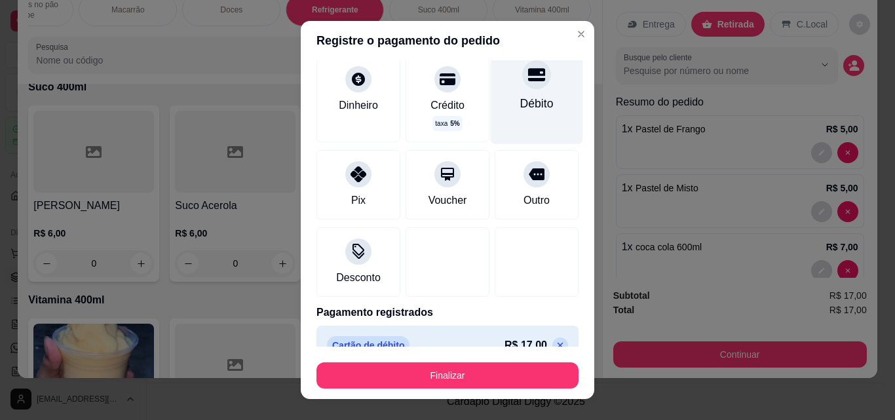
scroll to position [58, 0]
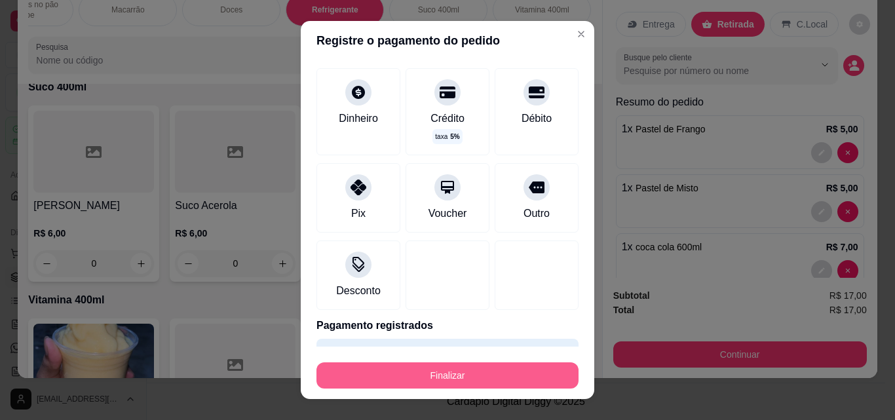
click at [505, 382] on button "Finalizar" at bounding box center [448, 375] width 262 height 26
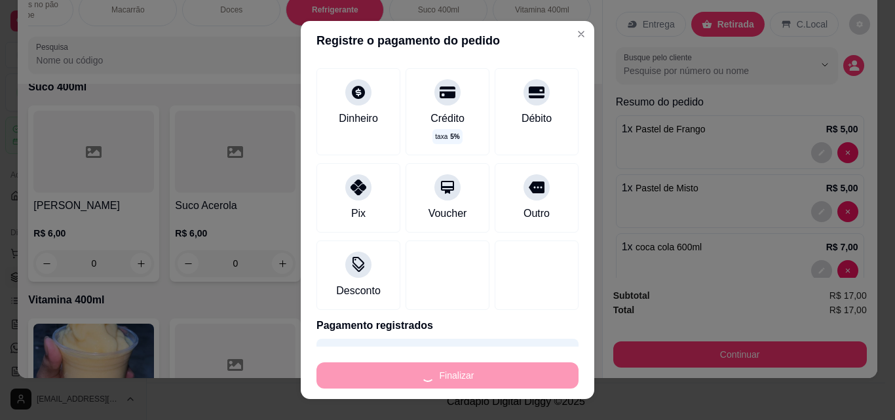
type input "0"
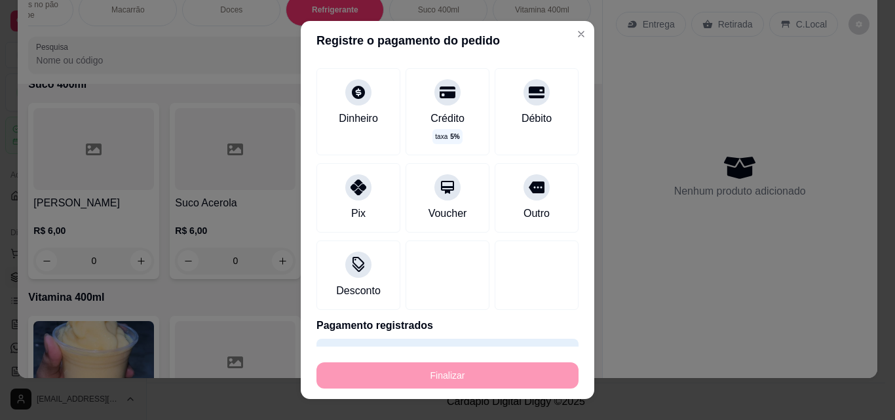
type input "-R$ 17,00"
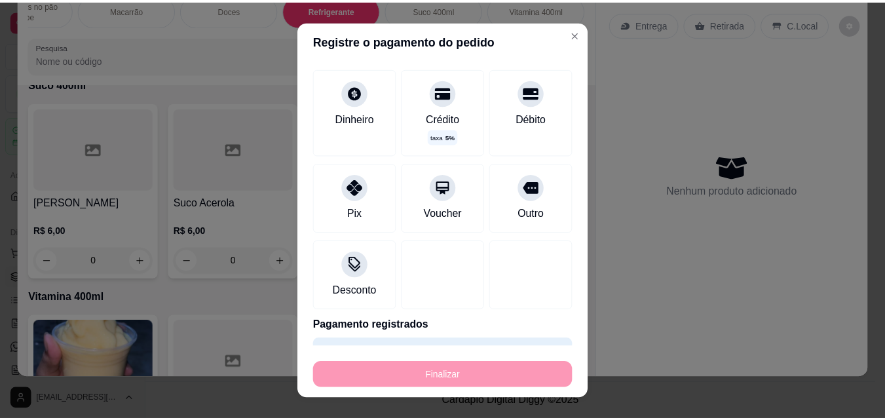
scroll to position [5233, 0]
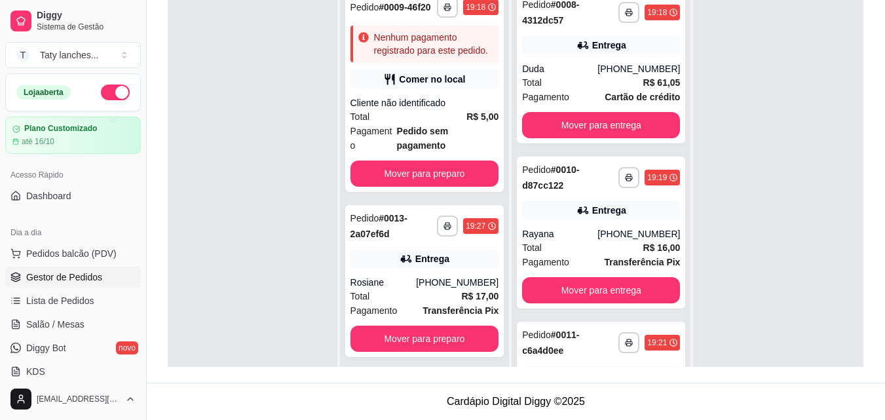
scroll to position [161, 0]
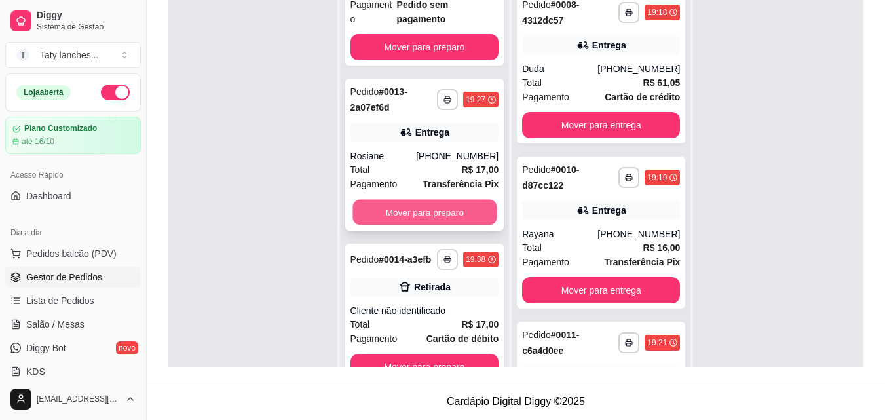
click at [459, 200] on button "Mover para preparo" at bounding box center [425, 213] width 144 height 26
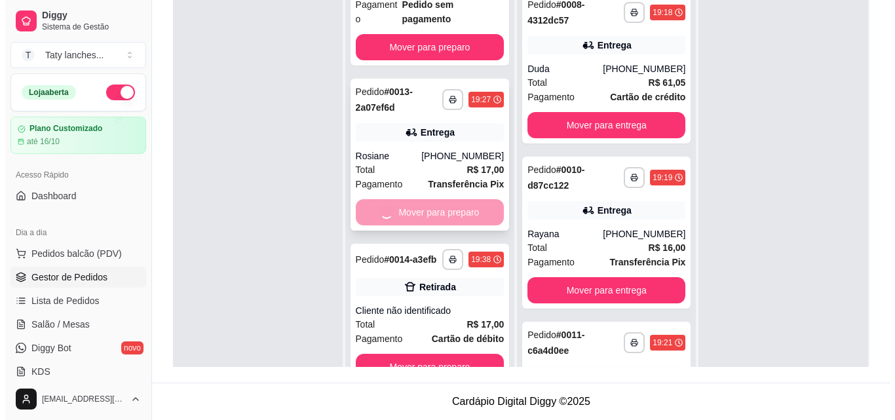
scroll to position [0, 0]
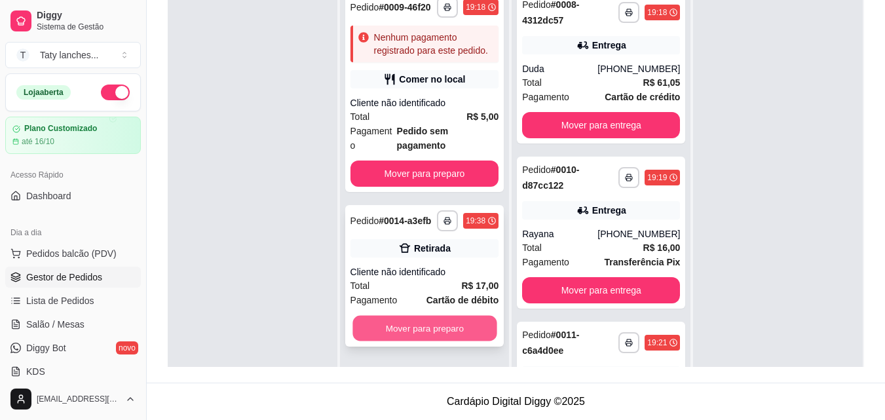
click at [452, 316] on button "Mover para preparo" at bounding box center [425, 329] width 144 height 26
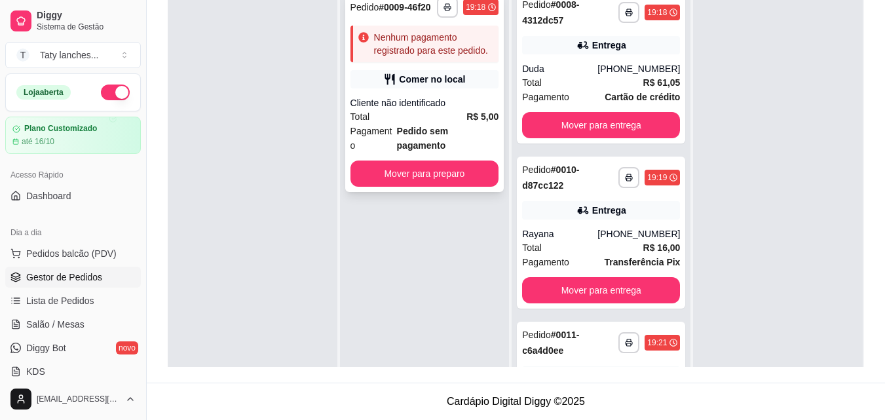
click at [475, 119] on strong "R$ 5,00" at bounding box center [483, 116] width 32 height 10
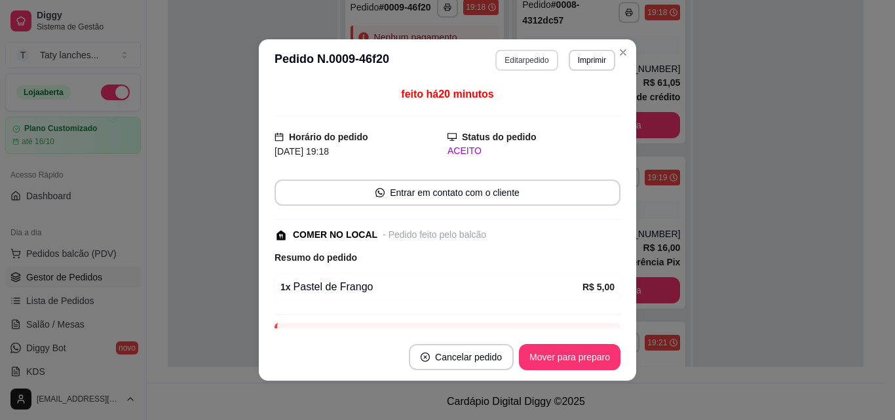
click at [515, 52] on button "Editar pedido" at bounding box center [526, 60] width 62 height 21
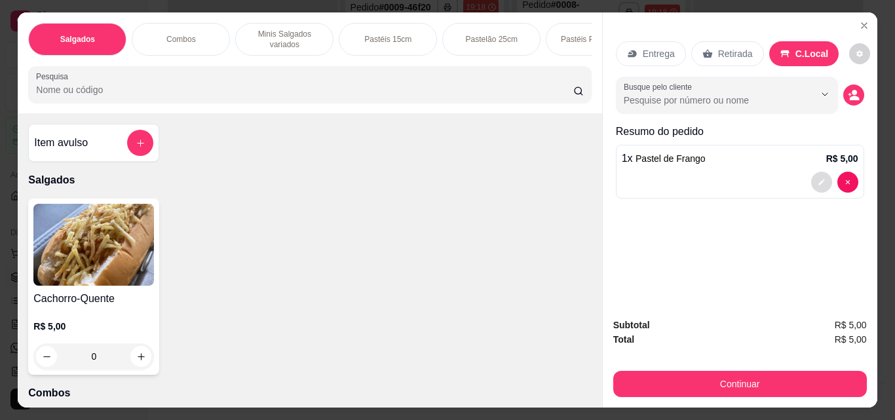
click at [812, 178] on button "decrease-product-quantity" at bounding box center [821, 182] width 21 height 21
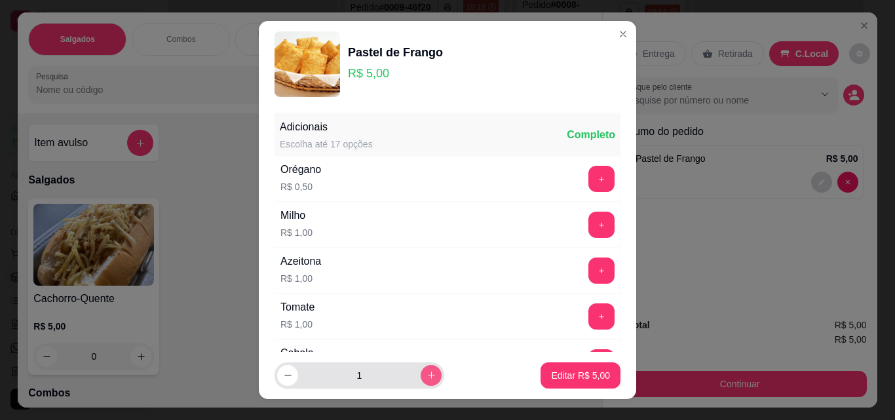
click at [427, 377] on icon "increase-product-quantity" at bounding box center [432, 375] width 10 height 10
type input "2"
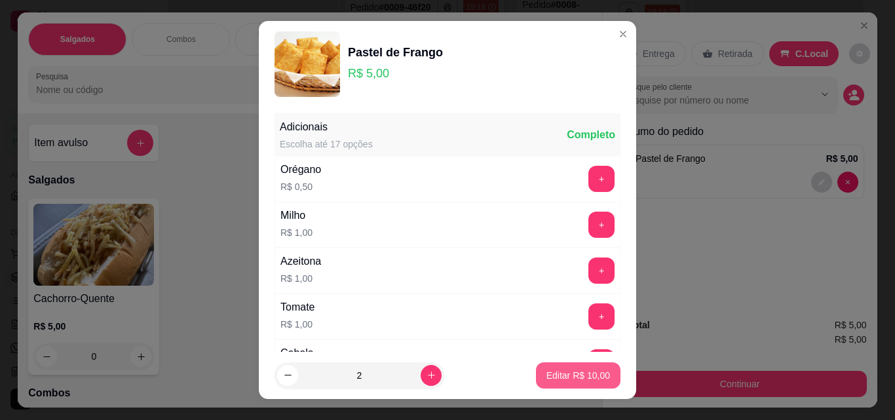
click at [564, 378] on p "Editar R$ 10,00" at bounding box center [579, 375] width 64 height 13
type input "2"
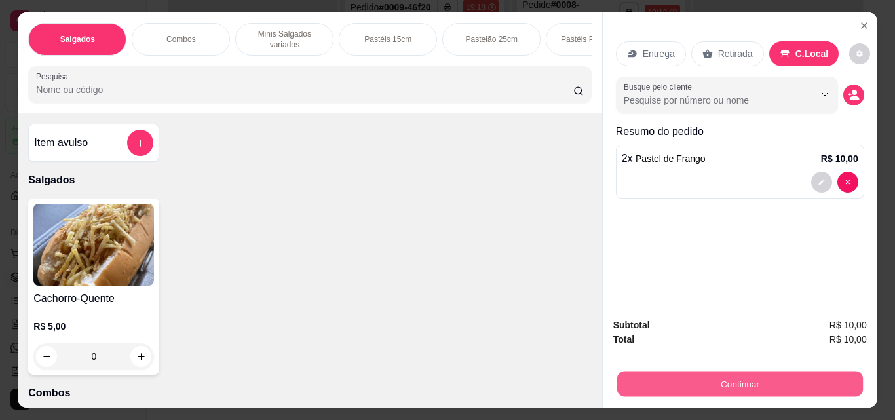
click at [678, 381] on button "Continuar" at bounding box center [740, 384] width 246 height 26
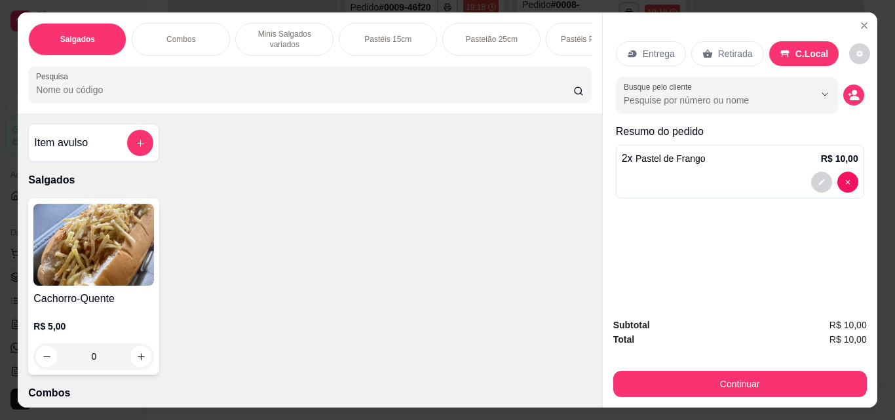
click at [643, 49] on p "Entrega" at bounding box center [659, 53] width 32 height 13
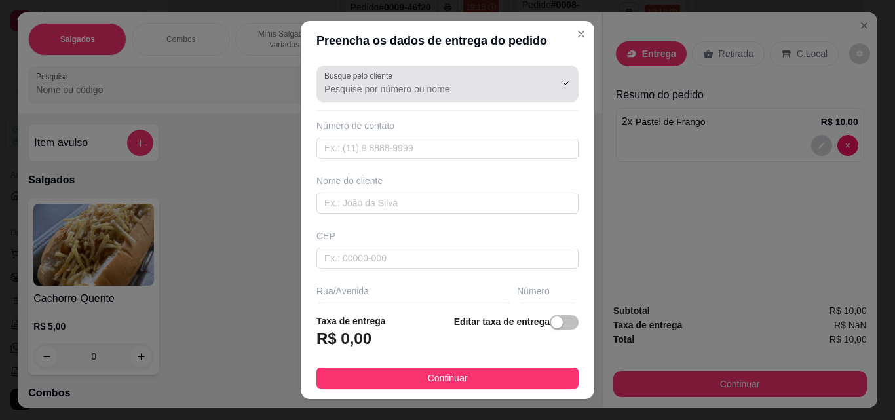
click at [442, 98] on div "Busque pelo cliente" at bounding box center [448, 84] width 262 height 37
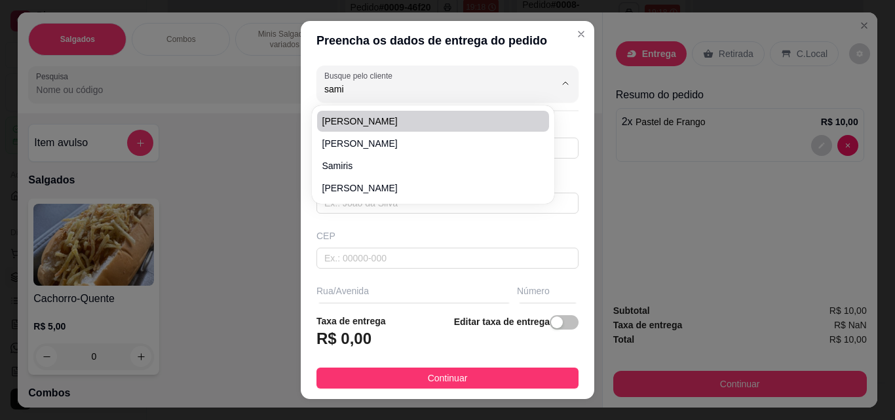
click at [364, 111] on li "[PERSON_NAME]" at bounding box center [433, 121] width 232 height 21
type input "[PERSON_NAME]"
type input "8596760112"
type input "[PERSON_NAME]"
type input "61880000"
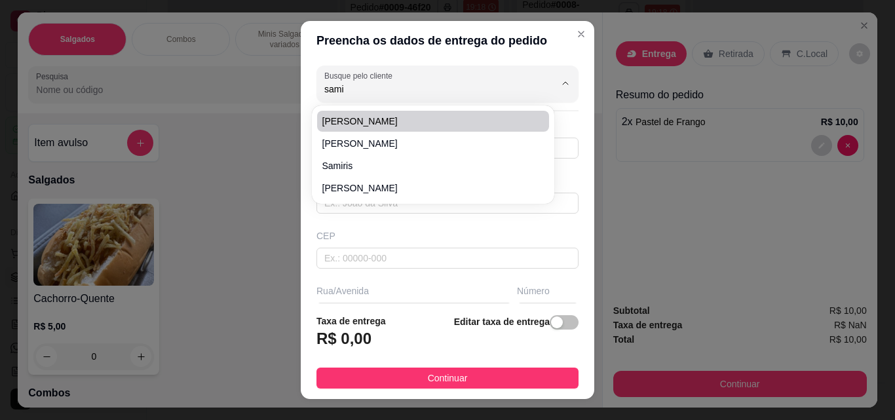
type input "[GEOGRAPHIC_DATA][PERSON_NAME]"
type input "1080"
type input "Itaitinga"
type input "Casa"
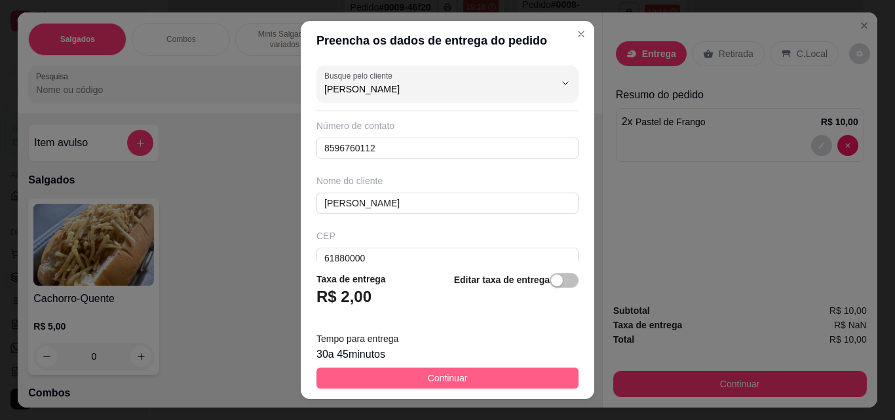
type input "[PERSON_NAME]"
click at [360, 381] on button "Continuar" at bounding box center [448, 378] width 262 height 21
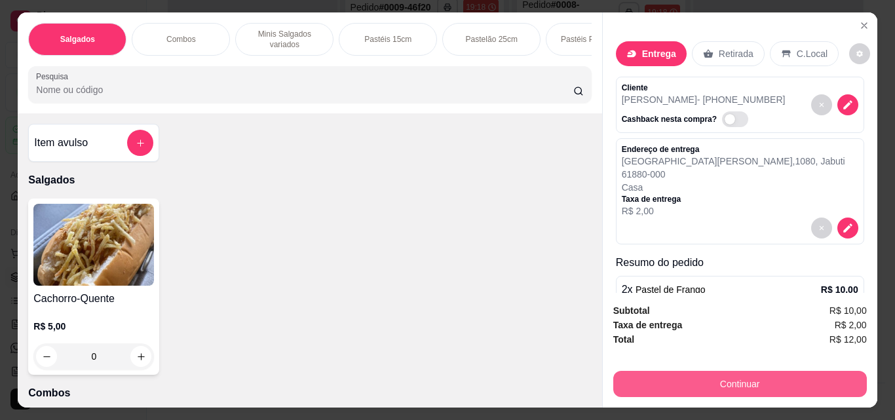
click at [660, 385] on button "Continuar" at bounding box center [740, 384] width 254 height 26
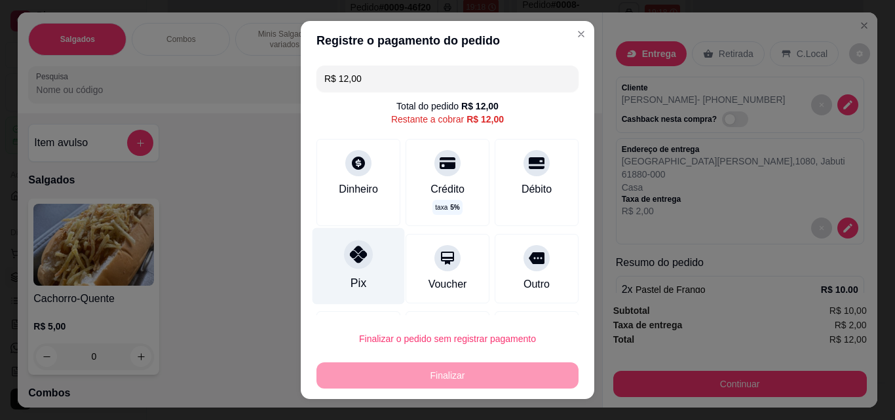
click at [338, 273] on div "Pix" at bounding box center [359, 266] width 92 height 77
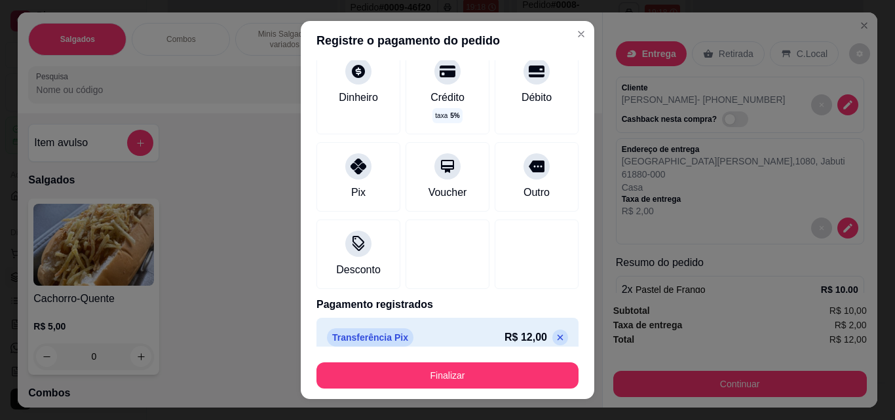
scroll to position [94, 0]
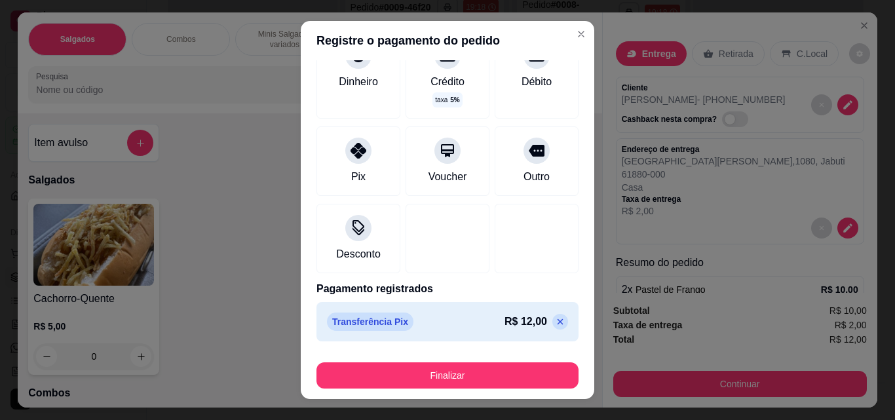
click at [555, 321] on icon at bounding box center [560, 322] width 10 height 10
type input "R$ 12,00"
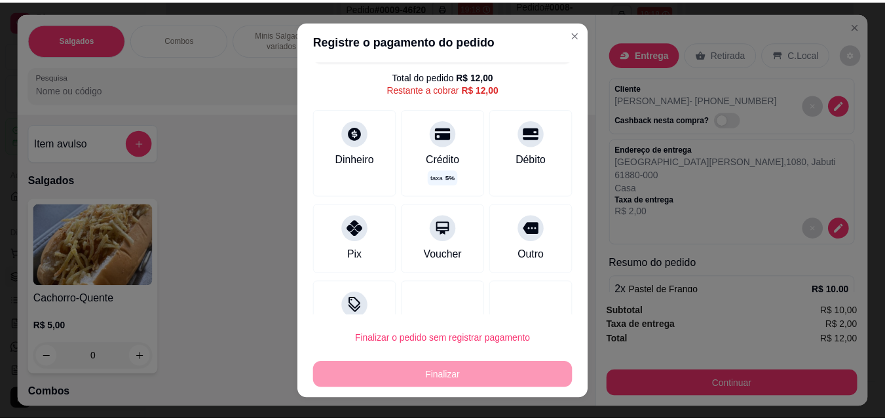
scroll to position [0, 0]
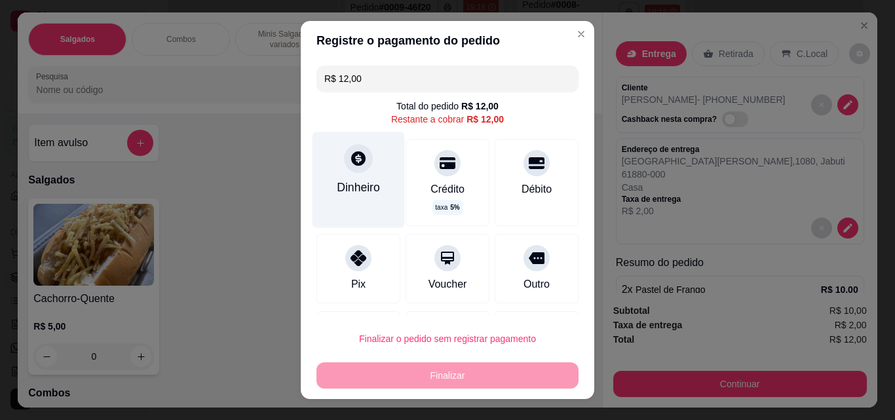
click at [340, 198] on div "Dinheiro" at bounding box center [359, 180] width 92 height 96
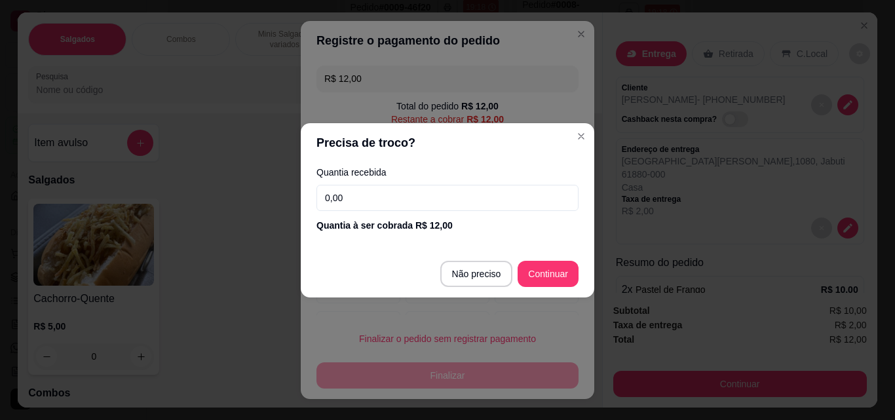
click at [367, 202] on input "0,00" at bounding box center [448, 198] width 262 height 26
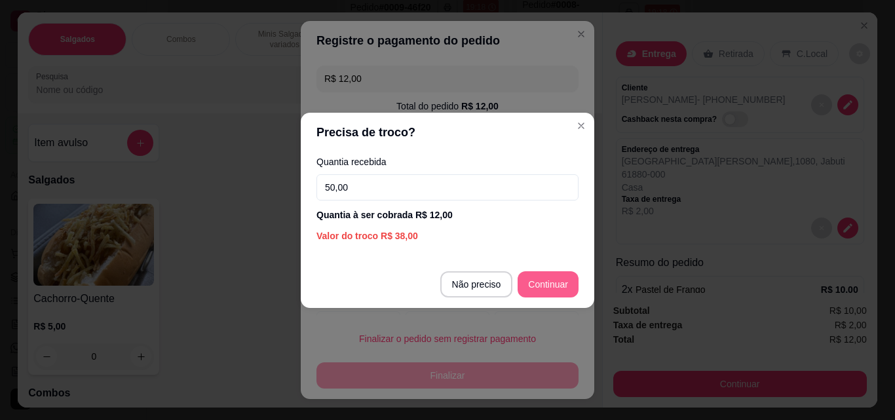
type input "50,00"
type input "R$ 0,00"
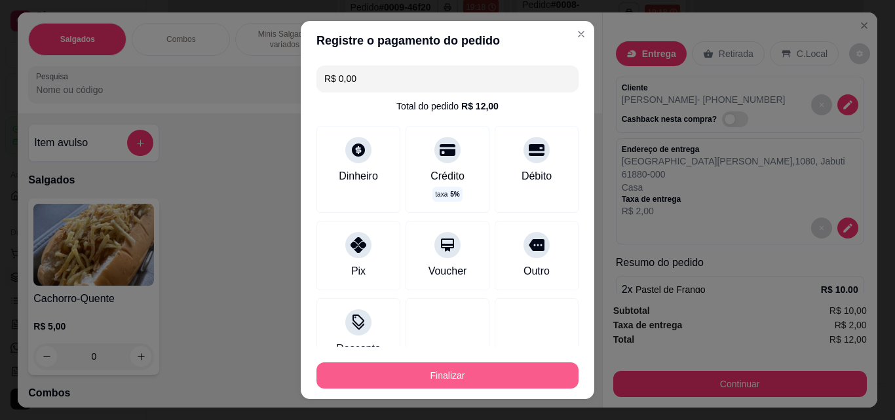
click at [497, 372] on button "Finalizar" at bounding box center [448, 375] width 262 height 26
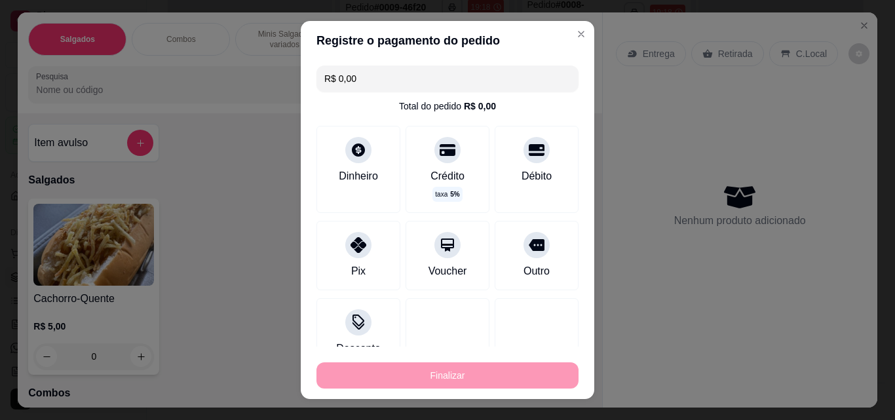
type input "0"
type input "-R$ 12,00"
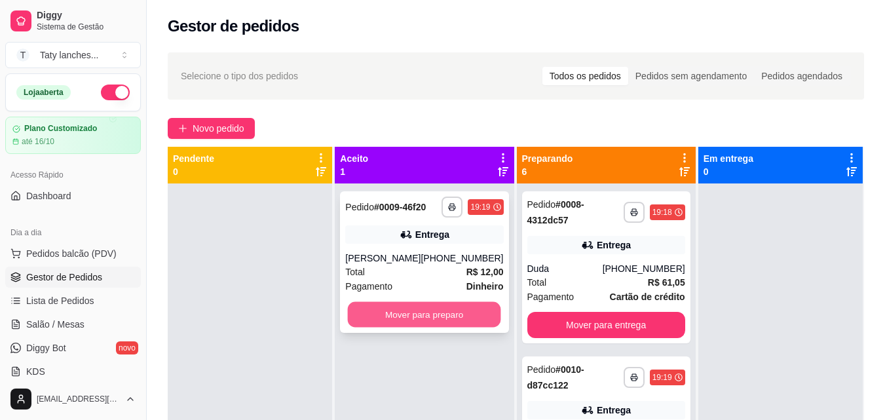
click at [406, 315] on button "Mover para preparo" at bounding box center [424, 315] width 153 height 26
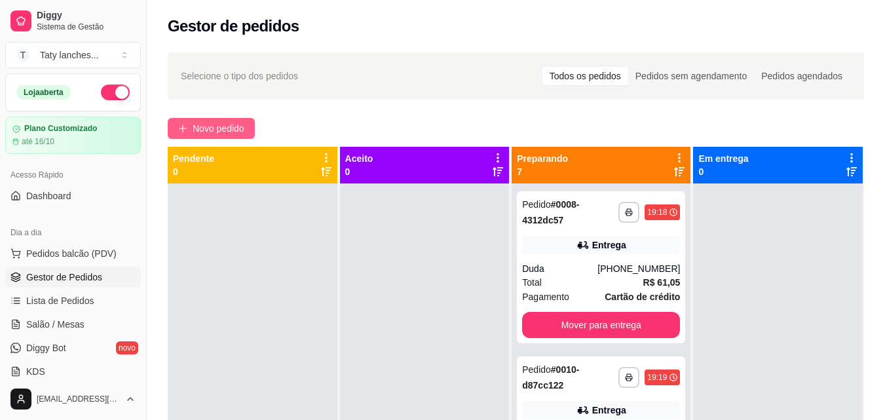
click at [197, 137] on button "Novo pedido" at bounding box center [211, 128] width 87 height 21
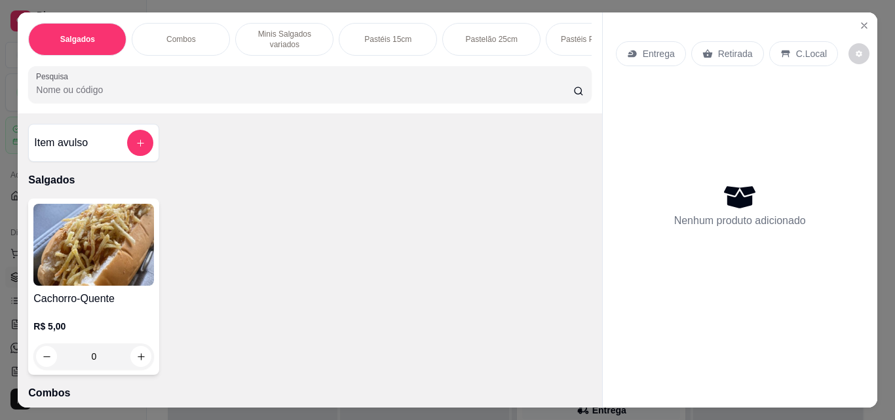
click at [389, 44] on div "Pastéis 15cm" at bounding box center [388, 39] width 98 height 33
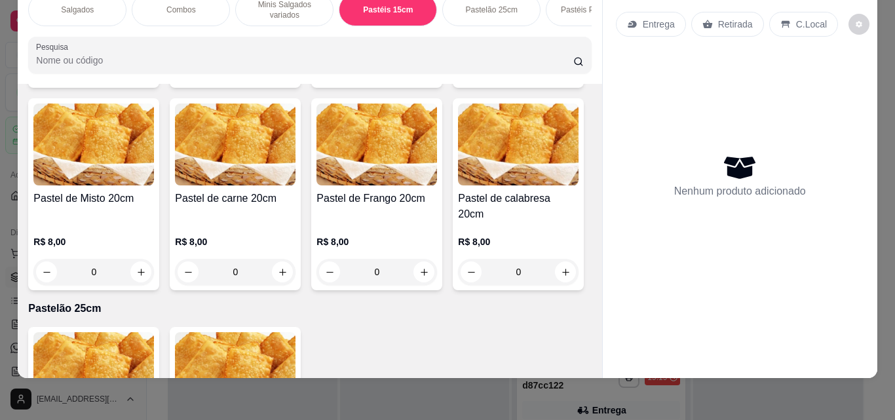
scroll to position [1382, 0]
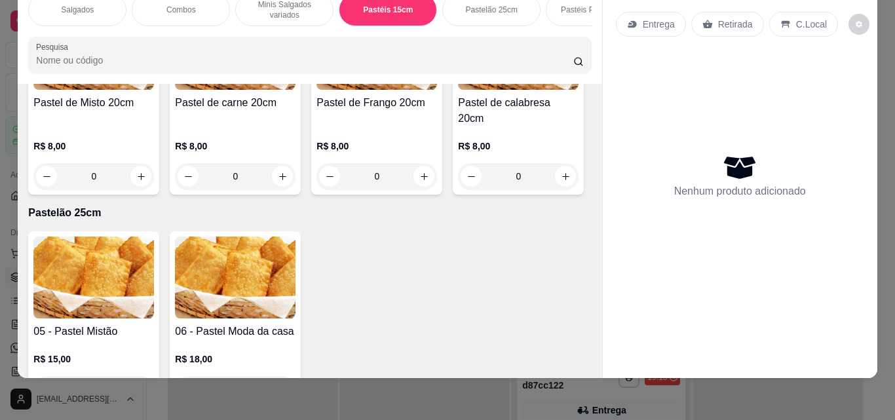
click at [317, 111] on h4 "Pastel de Frango 20cm" at bounding box center [377, 103] width 121 height 16
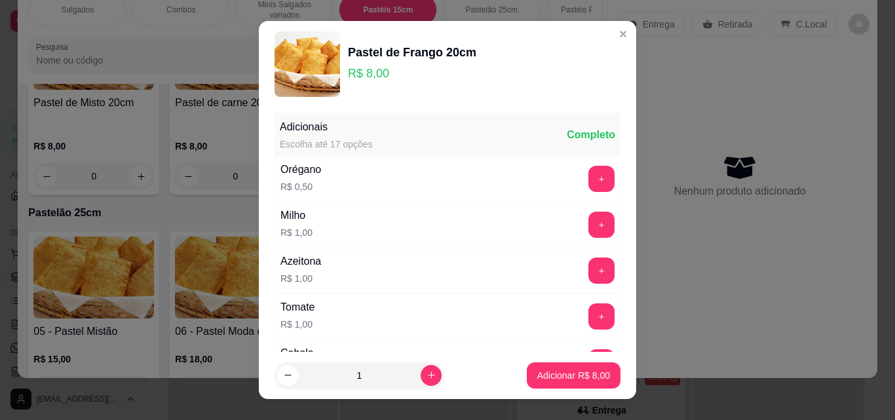
scroll to position [214, 0]
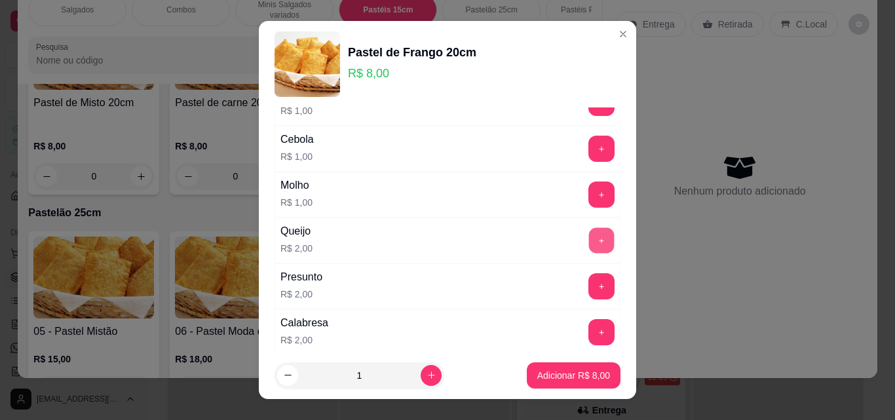
click at [589, 234] on button "+" at bounding box center [602, 241] width 26 height 26
click at [589, 234] on button "+" at bounding box center [602, 240] width 26 height 26
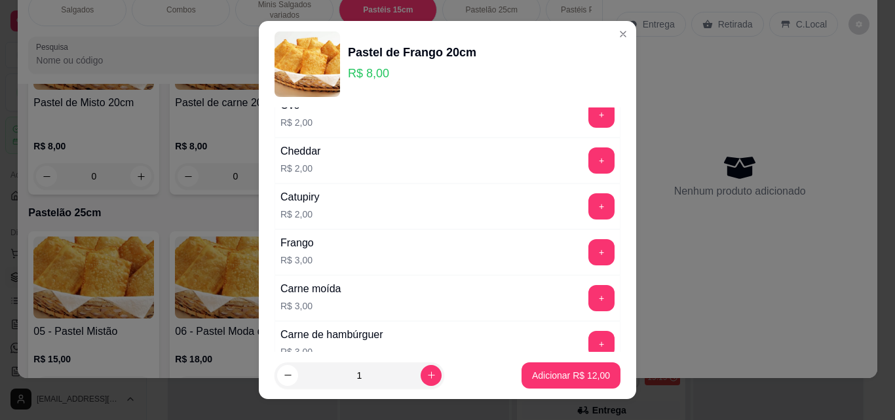
scroll to position [638, 0]
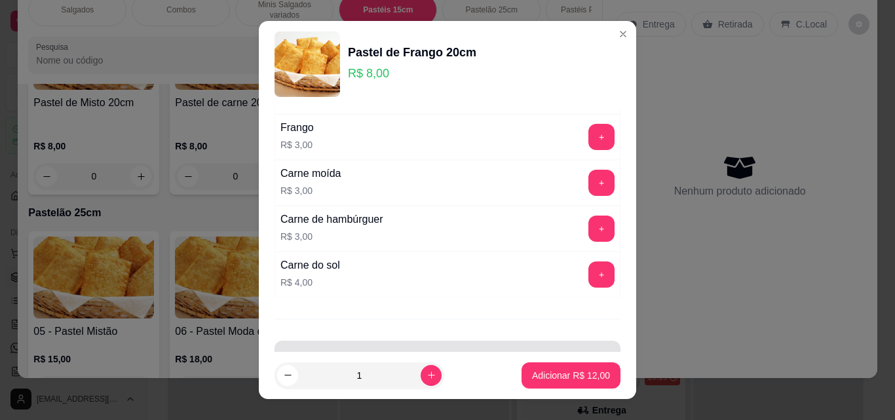
click at [469, 343] on div "Observações do cliente" at bounding box center [448, 359] width 346 height 37
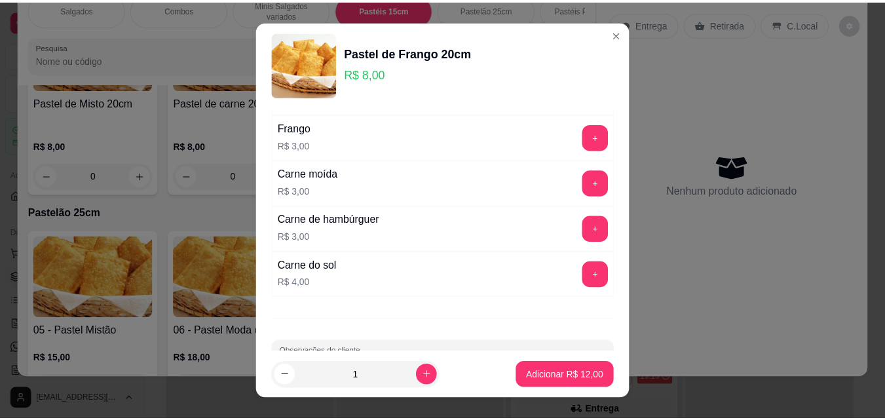
scroll to position [682, 0]
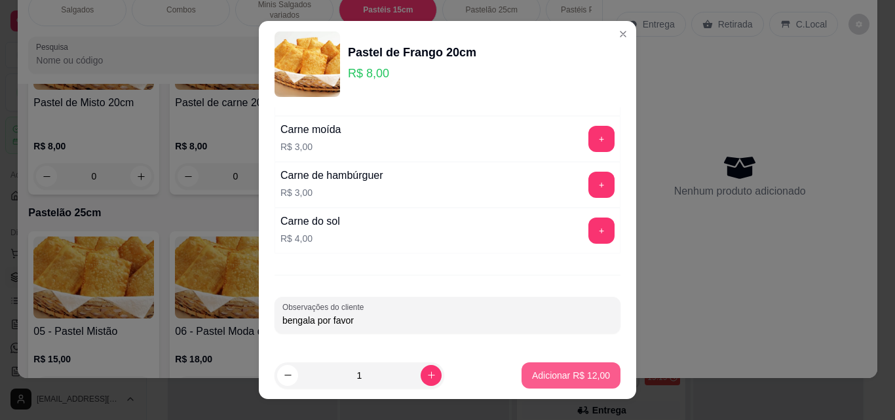
type input "bengala por favor"
click at [532, 375] on p "Adicionar R$ 12,00" at bounding box center [571, 375] width 78 height 13
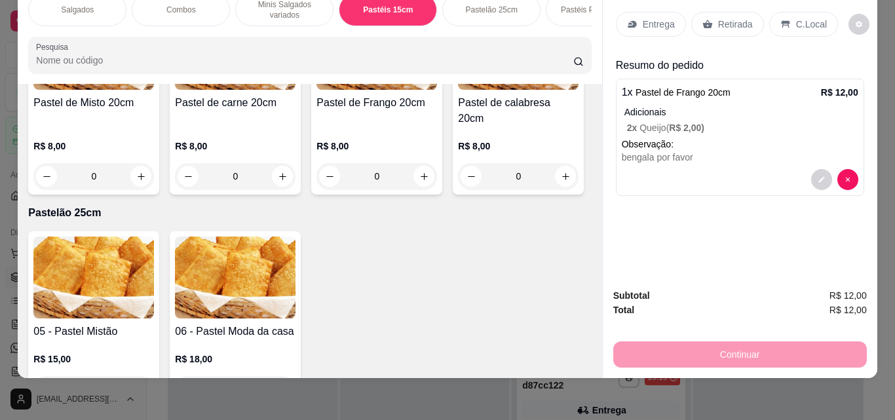
click at [643, 18] on p "Entrega" at bounding box center [659, 24] width 32 height 13
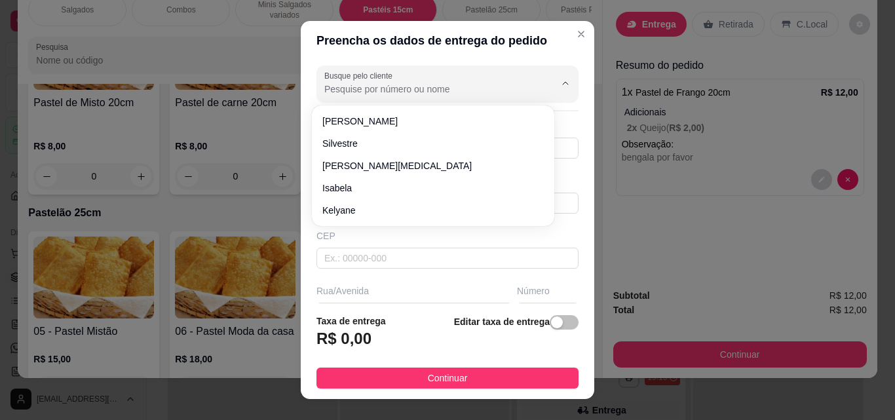
click at [435, 84] on input "Busque pelo cliente" at bounding box center [429, 89] width 210 height 13
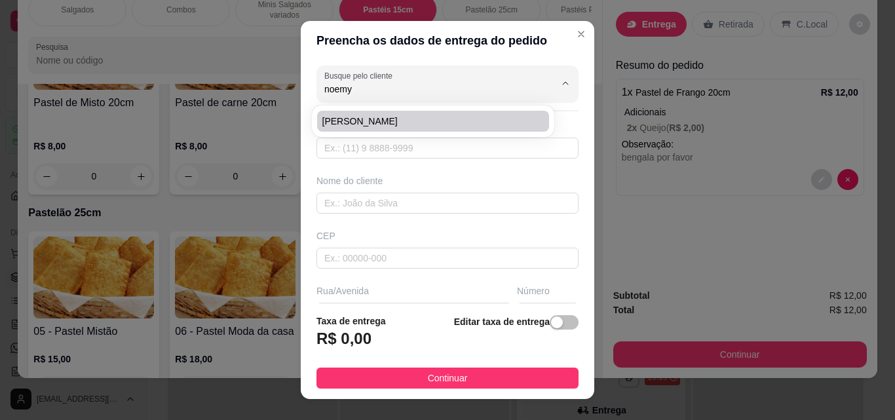
click at [427, 121] on span "[PERSON_NAME]" at bounding box center [426, 121] width 208 height 13
type input "[PERSON_NAME]"
type input "85987833494"
type input "[PERSON_NAME]"
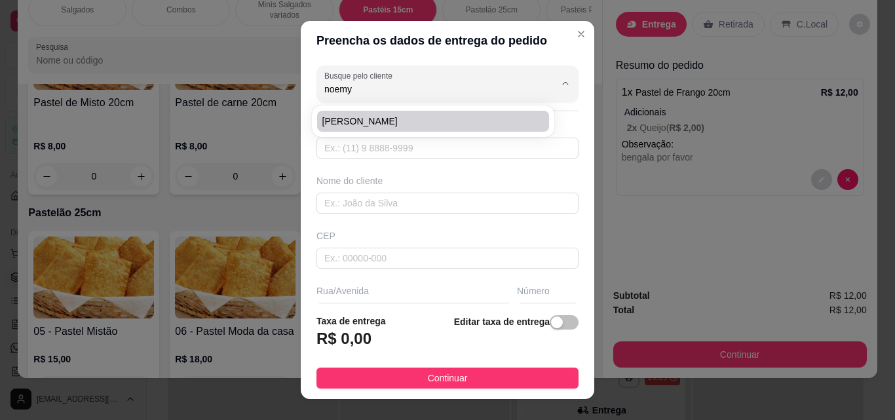
type input "189"
type input "Itaitinga"
type input "entregar duplex rosa"
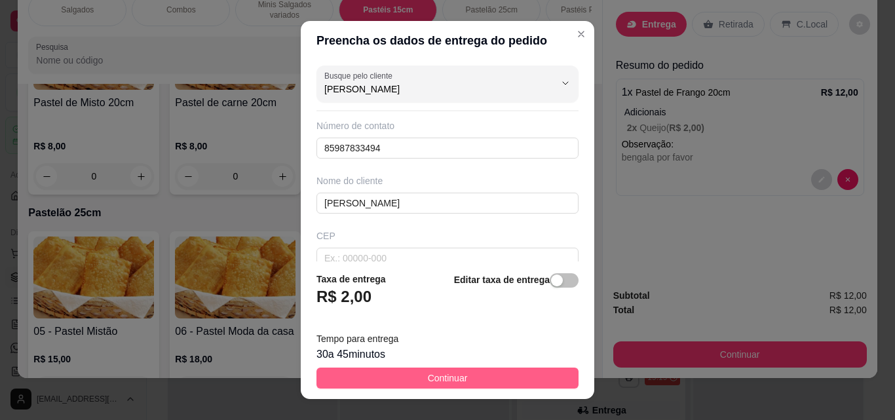
type input "[PERSON_NAME]"
click at [433, 378] on span "Continuar" at bounding box center [448, 378] width 40 height 14
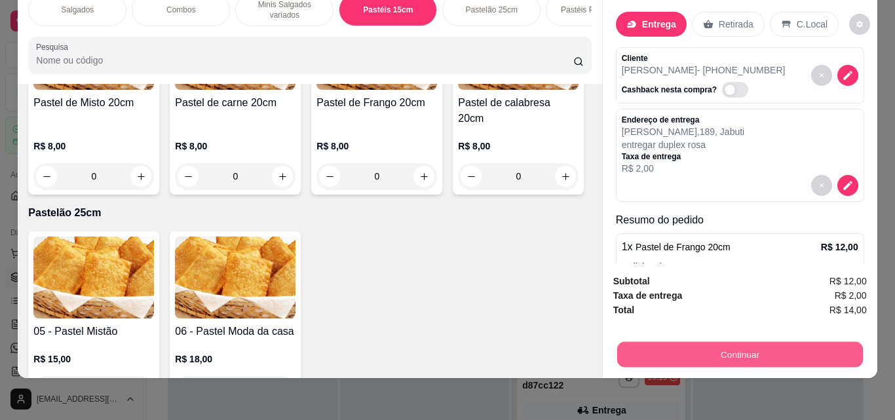
click at [657, 347] on button "Continuar" at bounding box center [740, 354] width 246 height 26
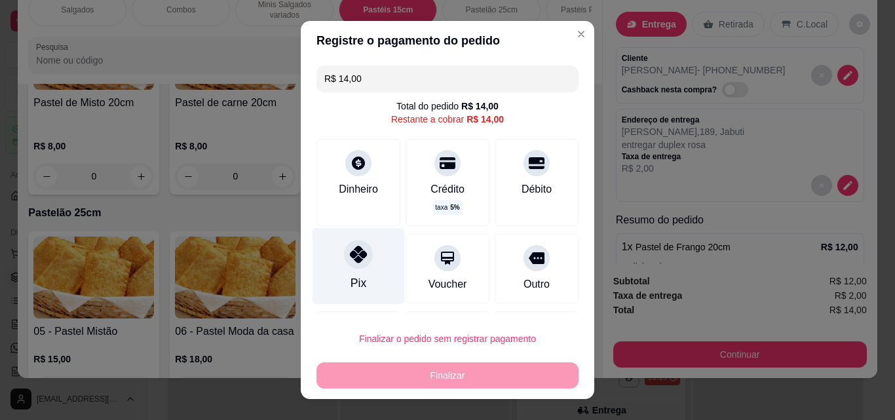
click at [319, 247] on div "Pix" at bounding box center [359, 266] width 92 height 77
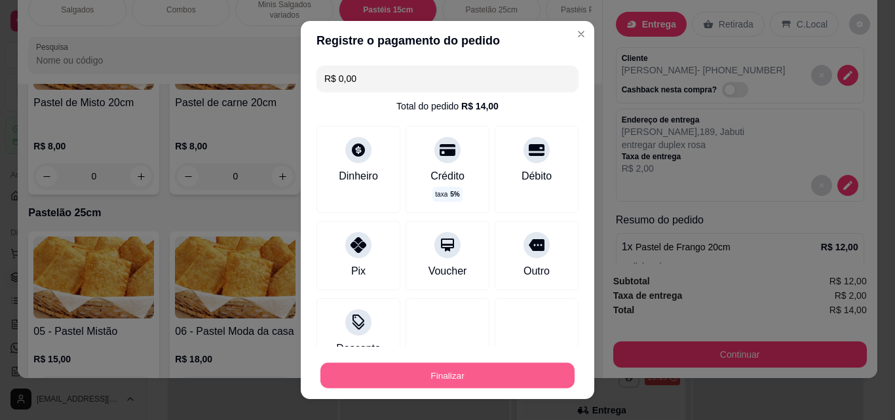
click at [439, 374] on button "Finalizar" at bounding box center [447, 376] width 254 height 26
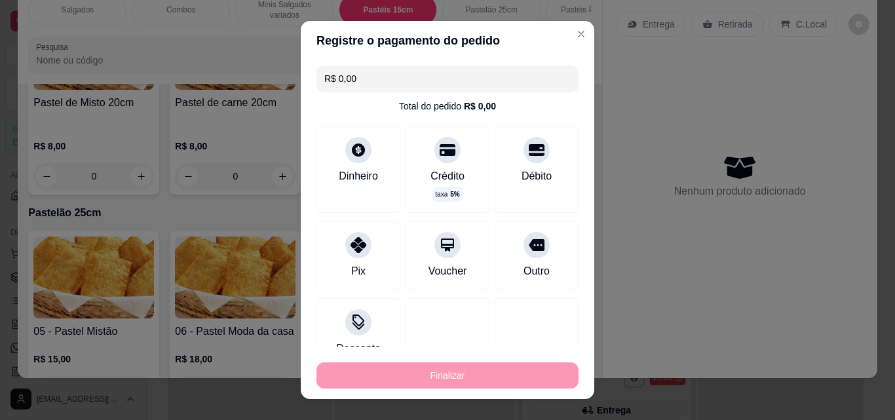
type input "-R$ 14,00"
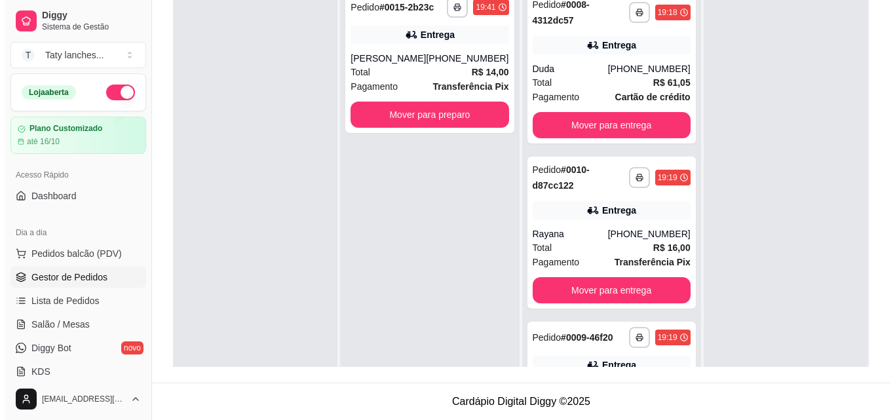
scroll to position [367, 0]
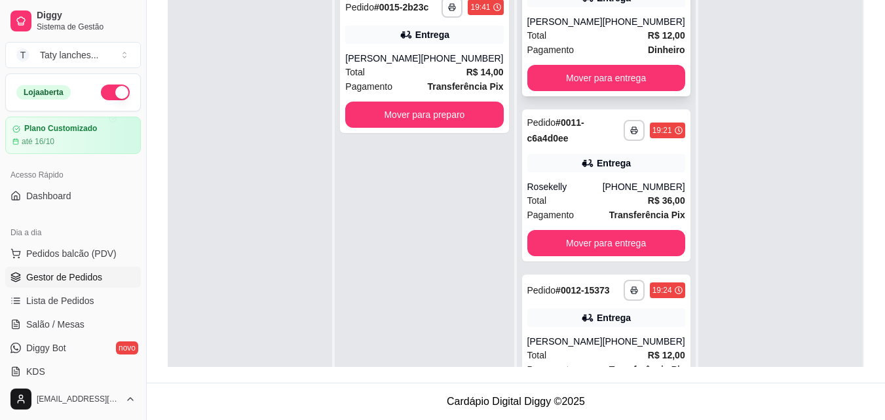
click at [648, 33] on strong "R$ 12,00" at bounding box center [666, 35] width 37 height 10
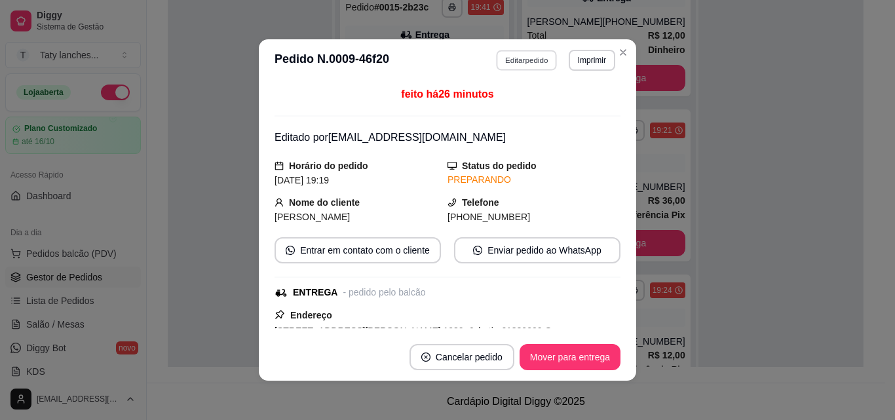
click at [520, 62] on button "Editar pedido" at bounding box center [527, 60] width 61 height 20
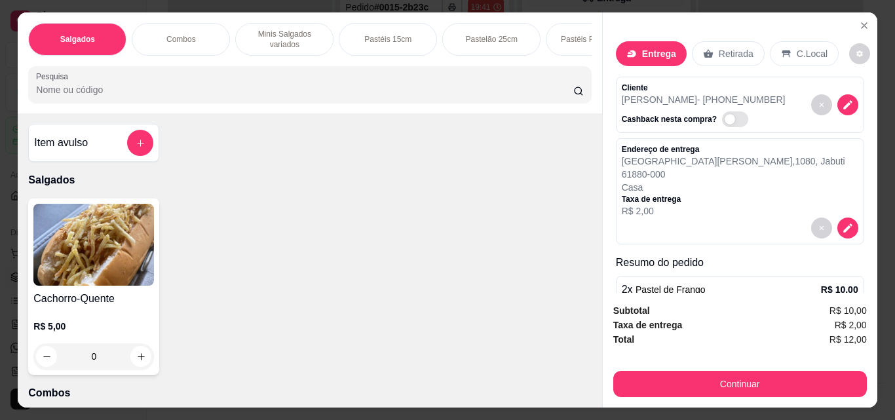
scroll to position [55, 0]
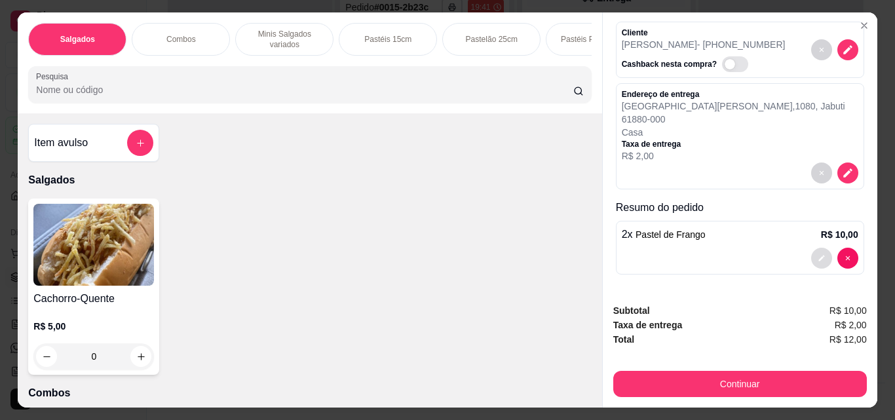
click at [811, 248] on button "decrease-product-quantity" at bounding box center [821, 258] width 21 height 21
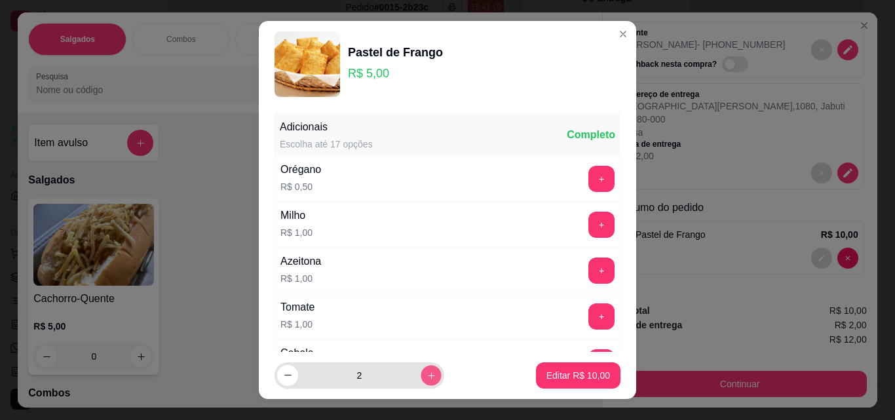
click at [427, 374] on icon "increase-product-quantity" at bounding box center [432, 376] width 10 height 10
type input "3"
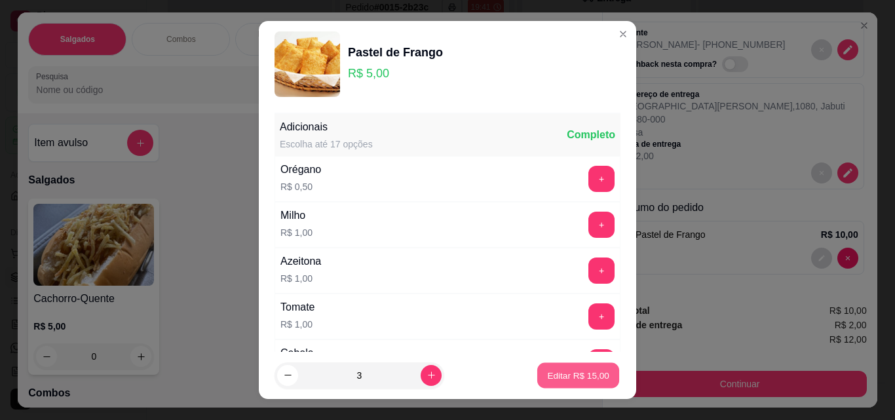
click at [583, 370] on p "Editar R$ 15,00" at bounding box center [578, 375] width 62 height 12
type input "3"
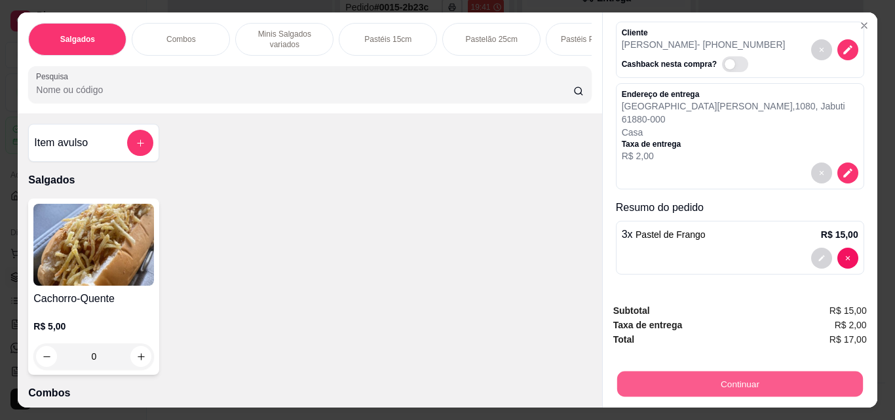
click at [697, 373] on button "Continuar" at bounding box center [740, 384] width 246 height 26
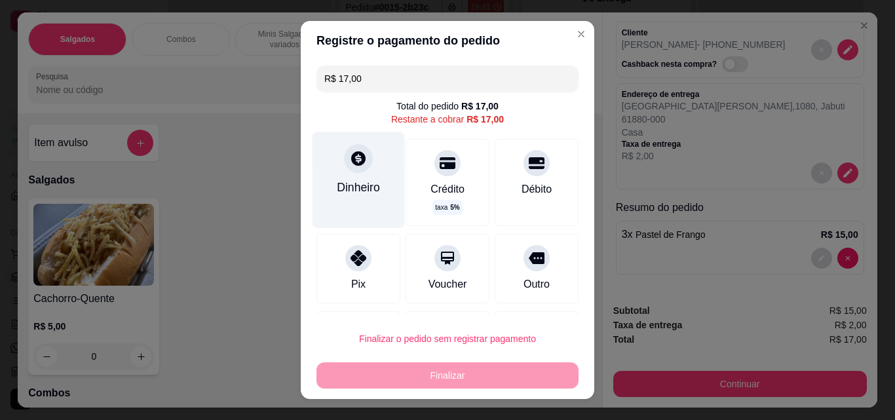
click at [353, 173] on div "Dinheiro" at bounding box center [359, 180] width 92 height 96
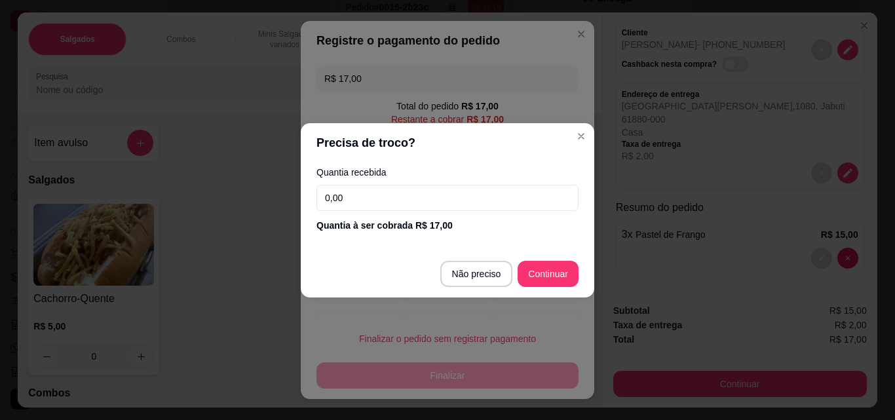
click at [374, 201] on input "0,00" at bounding box center [448, 198] width 262 height 26
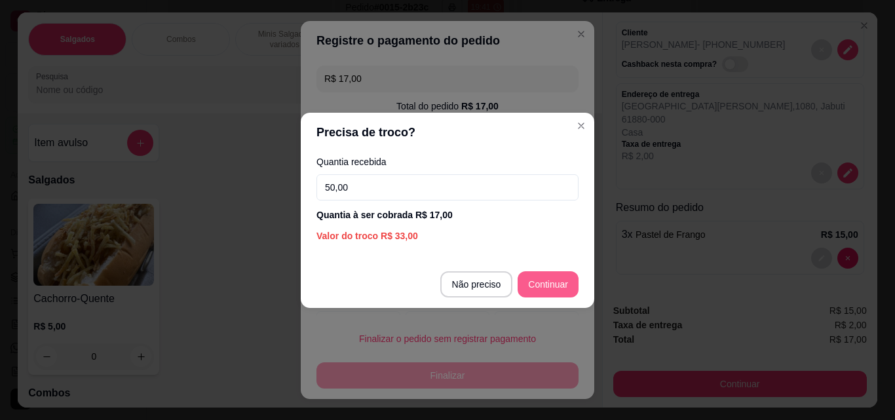
type input "50,00"
type input "R$ 0,00"
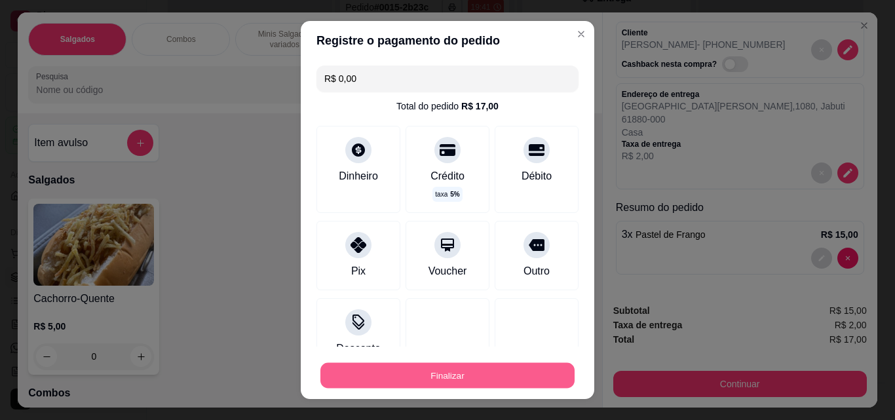
click at [509, 376] on button "Finalizar" at bounding box center [447, 376] width 254 height 26
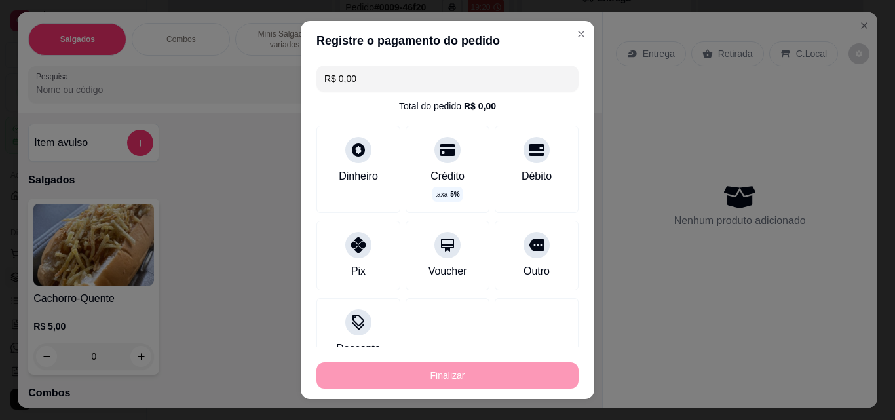
type input "0"
type input "-R$ 17,00"
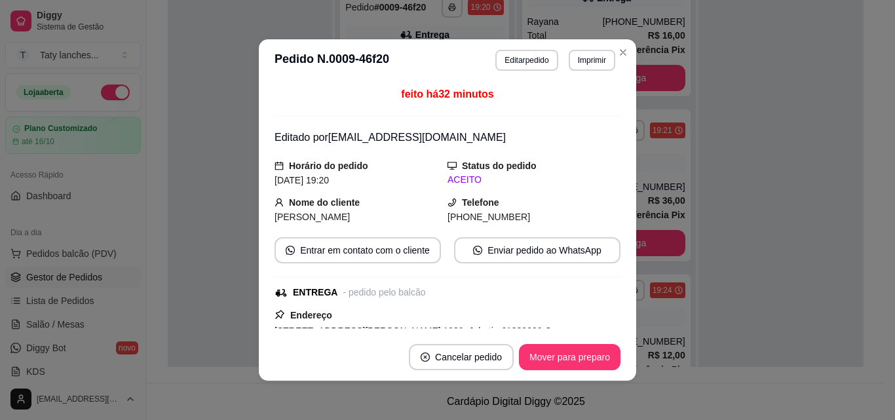
scroll to position [212, 0]
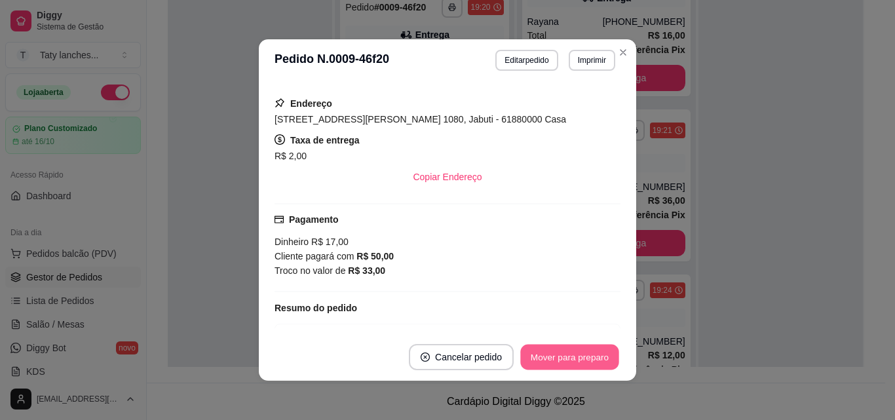
click at [589, 357] on button "Mover para preparo" at bounding box center [569, 358] width 98 height 26
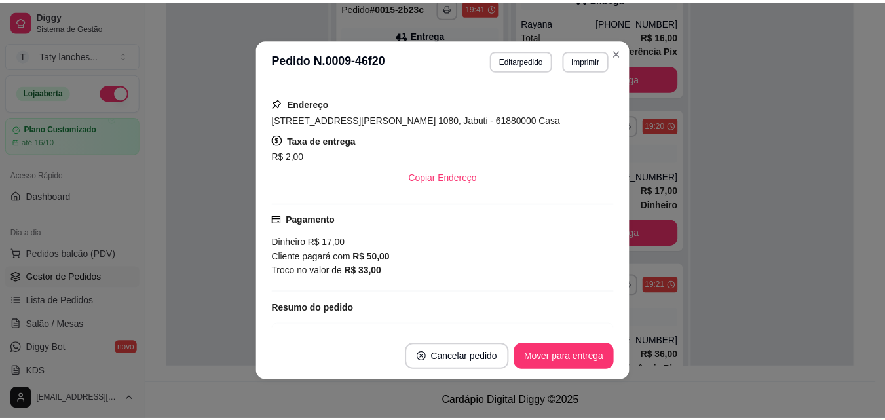
scroll to position [367, 0]
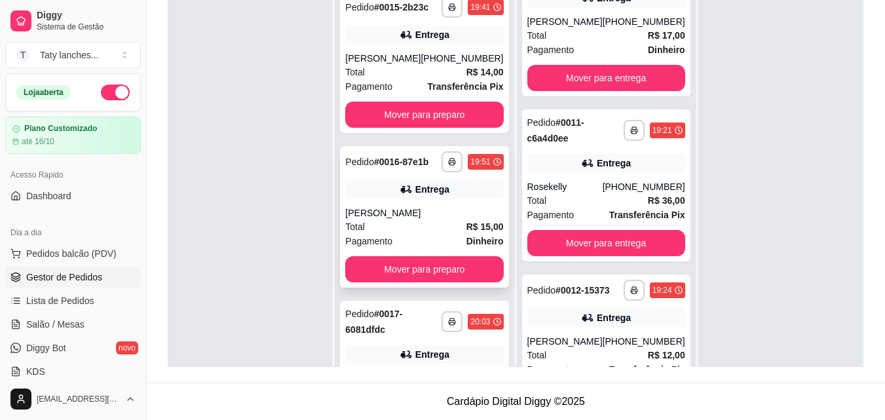
click at [425, 283] on div "**********" at bounding box center [424, 217] width 168 height 142
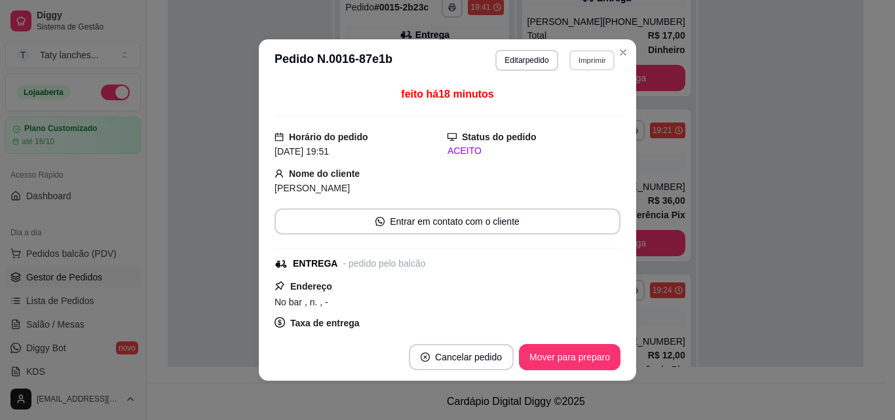
click at [575, 55] on button "Imprimir" at bounding box center [592, 60] width 45 height 20
click at [559, 100] on button "Impressora" at bounding box center [563, 106] width 95 height 21
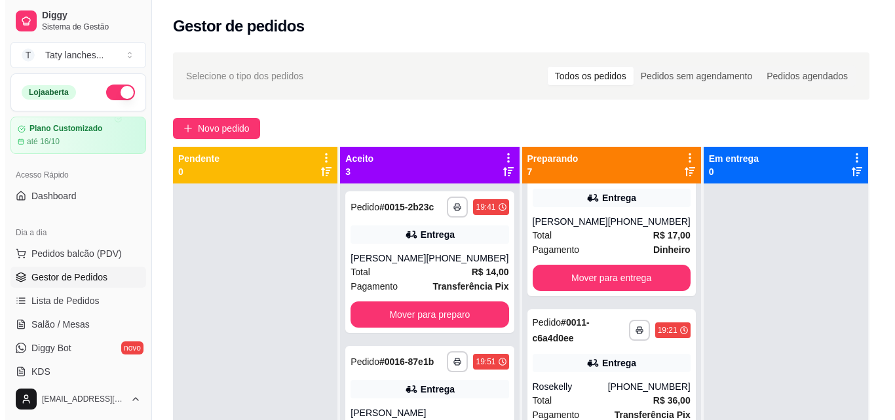
scroll to position [0, 0]
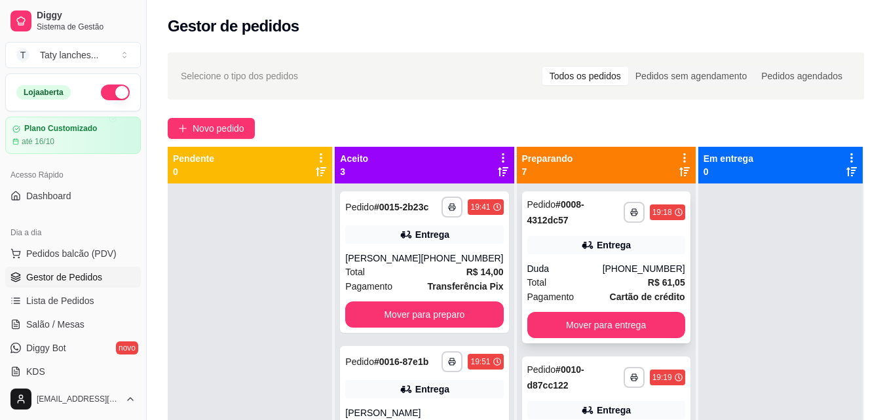
click at [596, 282] on div "Total R$ 61,05" at bounding box center [607, 282] width 158 height 14
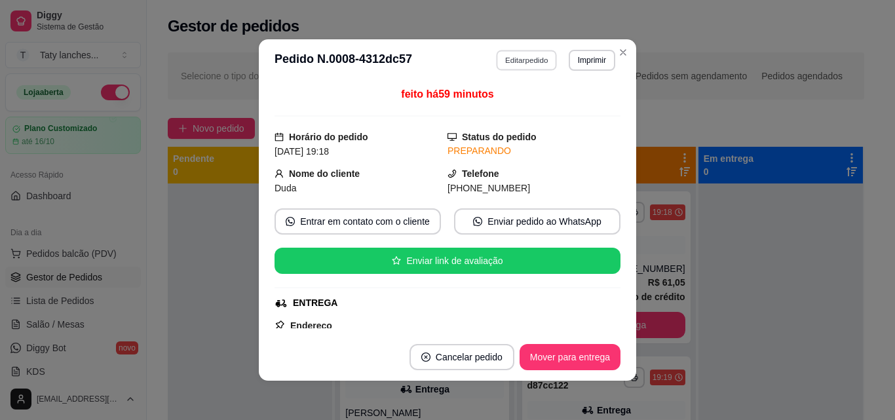
click at [524, 64] on button "Editar pedido" at bounding box center [527, 60] width 61 height 20
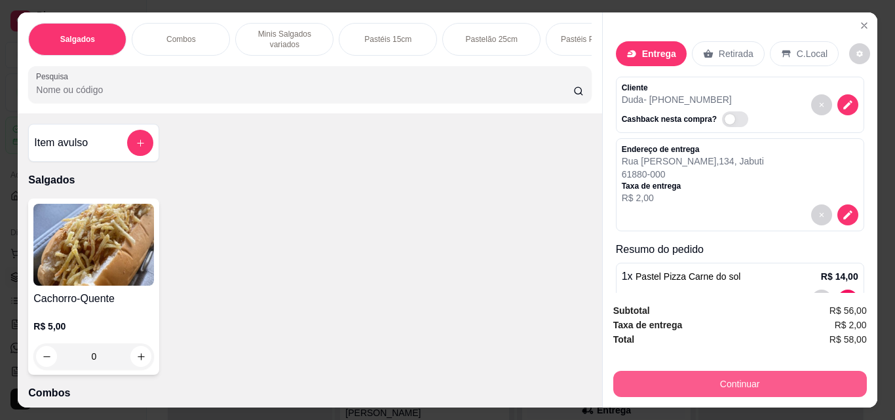
click at [747, 377] on button "Continuar" at bounding box center [740, 384] width 254 height 26
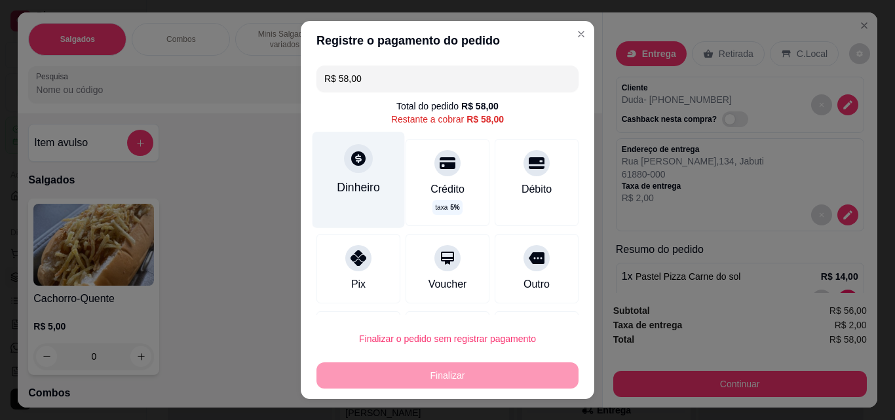
click at [336, 162] on div "Dinheiro" at bounding box center [359, 180] width 92 height 96
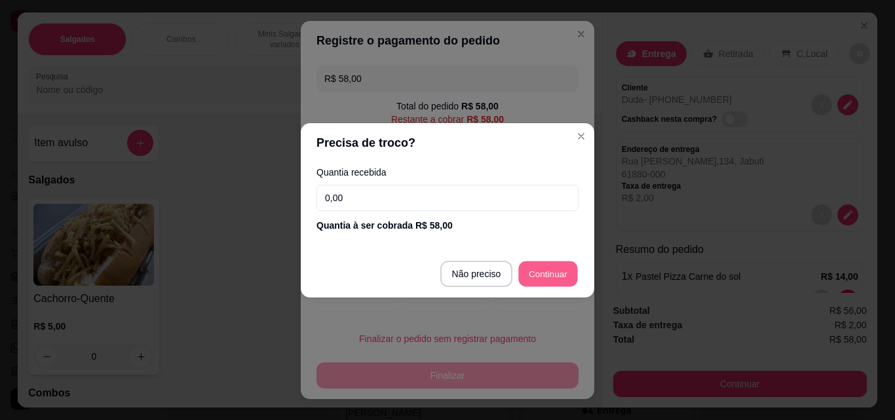
type input "R$ 0,00"
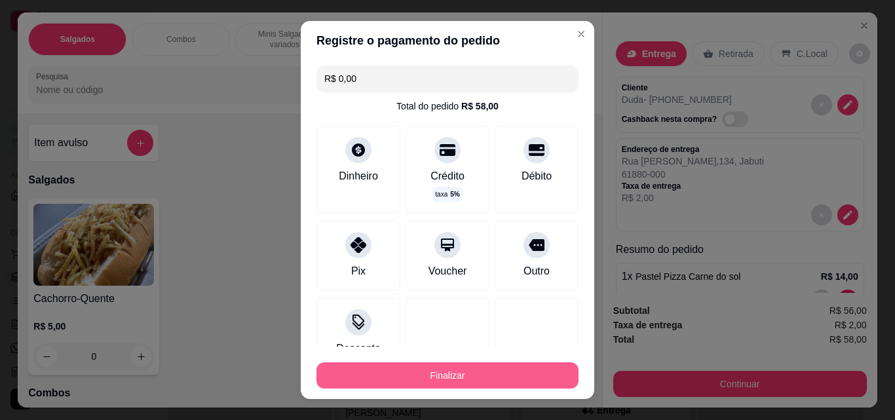
click at [475, 374] on button "Finalizar" at bounding box center [448, 375] width 262 height 26
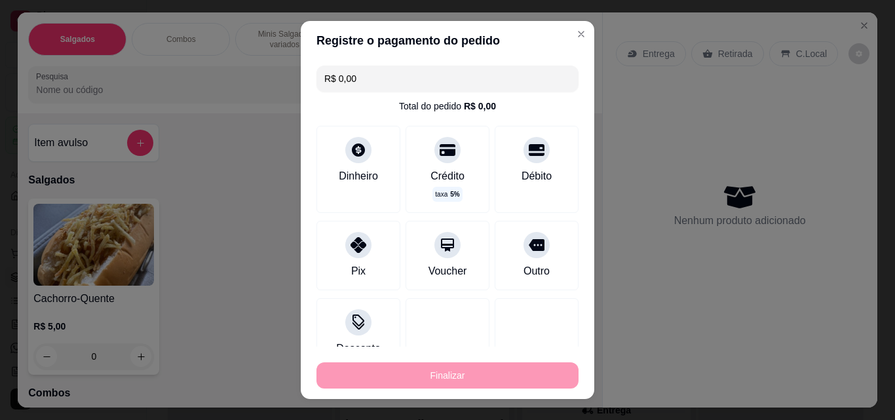
type input "0"
type input "-R$ 58,00"
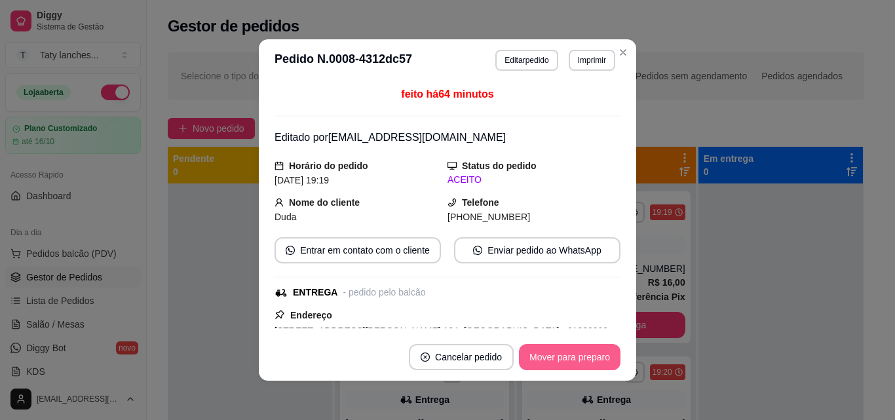
click at [590, 357] on button "Mover para preparo" at bounding box center [570, 357] width 102 height 26
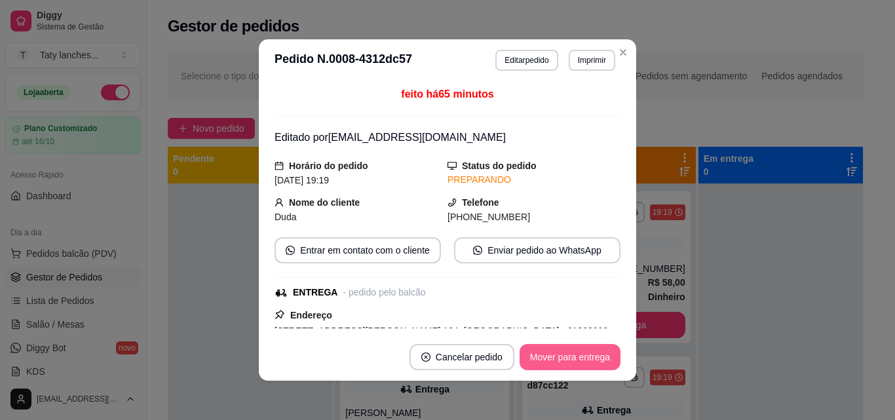
click at [590, 357] on button "Mover para entrega" at bounding box center [570, 357] width 101 height 26
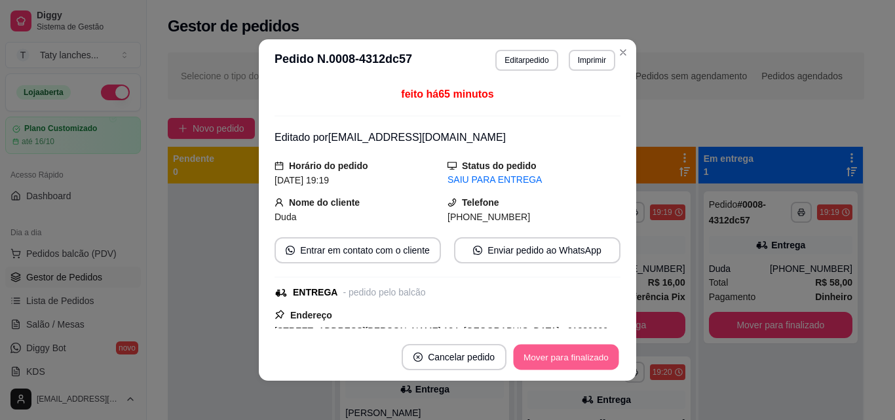
click at [601, 359] on button "Mover para finalizado" at bounding box center [567, 358] width 106 height 26
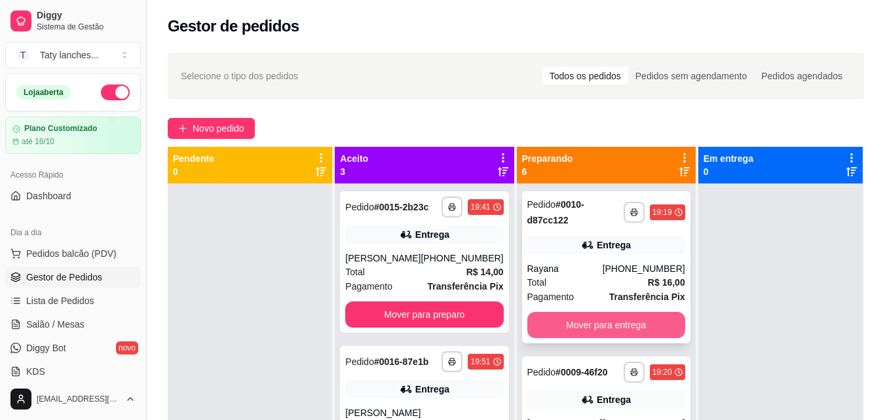
click at [621, 314] on button "Mover para entrega" at bounding box center [607, 325] width 158 height 26
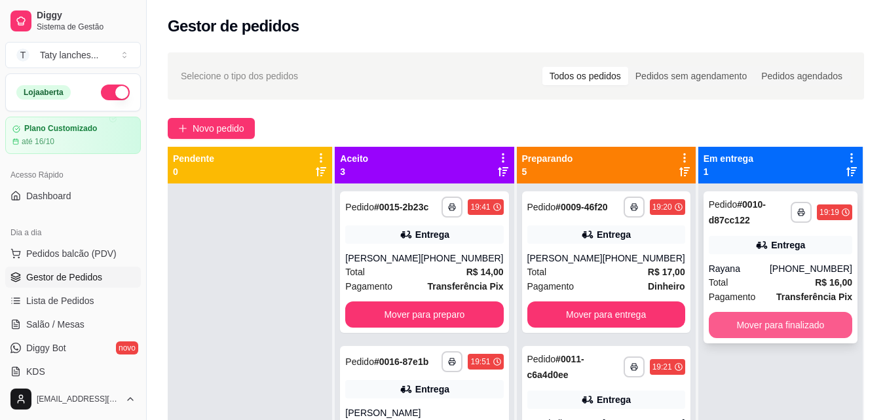
click at [742, 326] on button "Mover para finalizado" at bounding box center [781, 325] width 144 height 26
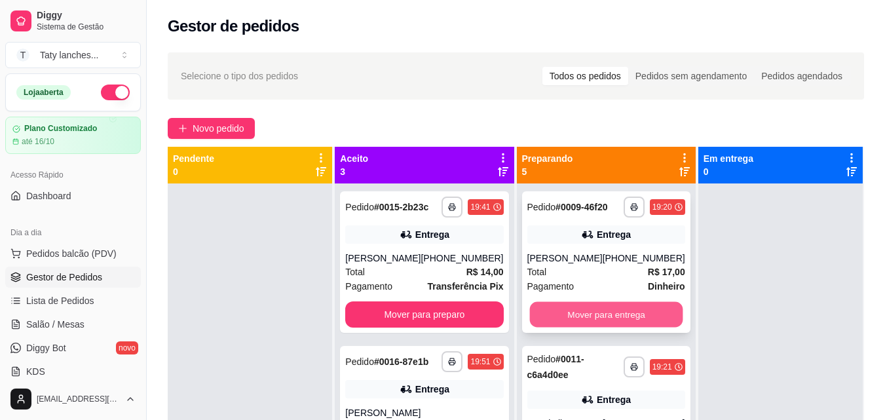
click at [617, 311] on button "Mover para entrega" at bounding box center [606, 315] width 153 height 26
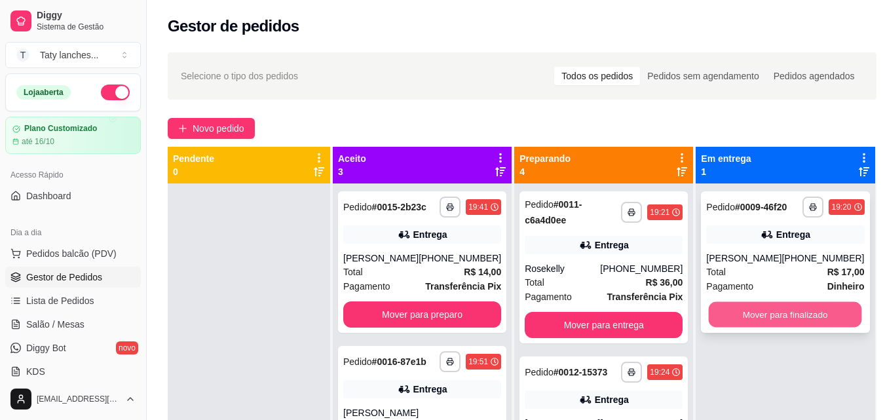
click at [716, 313] on button "Mover para finalizado" at bounding box center [785, 315] width 153 height 26
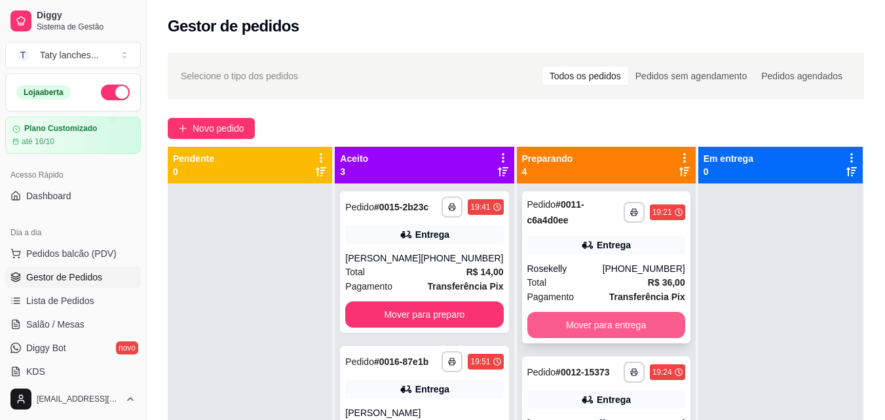
click at [585, 334] on button "Mover para entrega" at bounding box center [607, 325] width 158 height 26
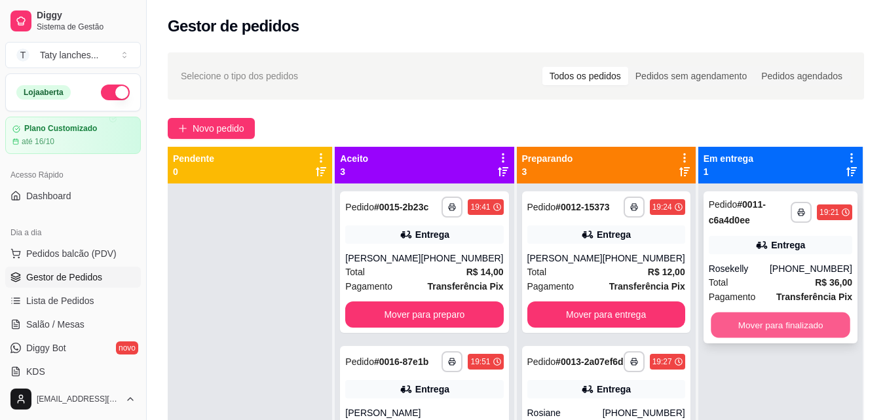
click at [717, 331] on button "Mover para finalizado" at bounding box center [781, 326] width 140 height 26
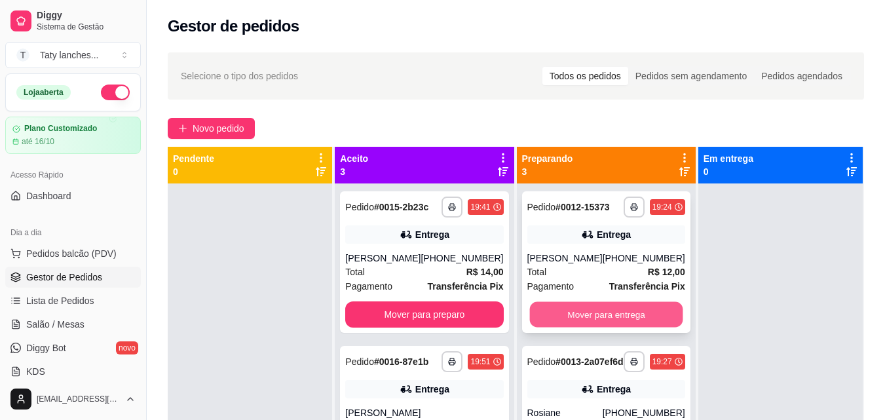
click at [597, 315] on button "Mover para entrega" at bounding box center [606, 315] width 153 height 26
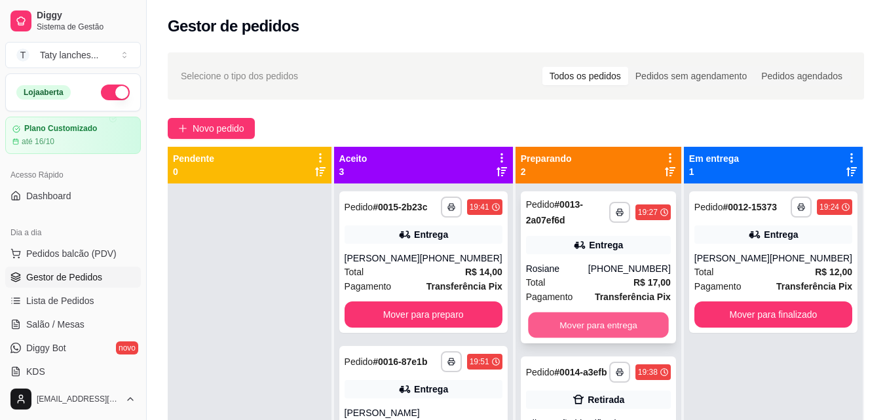
click at [621, 330] on button "Mover para entrega" at bounding box center [598, 326] width 140 height 26
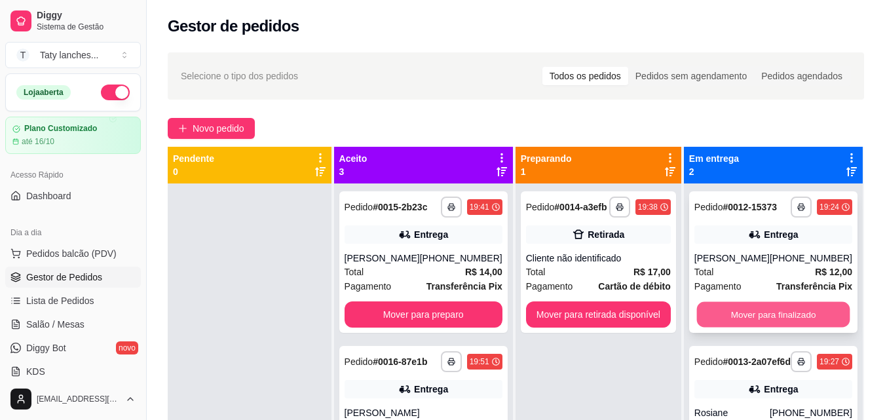
click at [761, 316] on button "Mover para finalizado" at bounding box center [773, 315] width 153 height 26
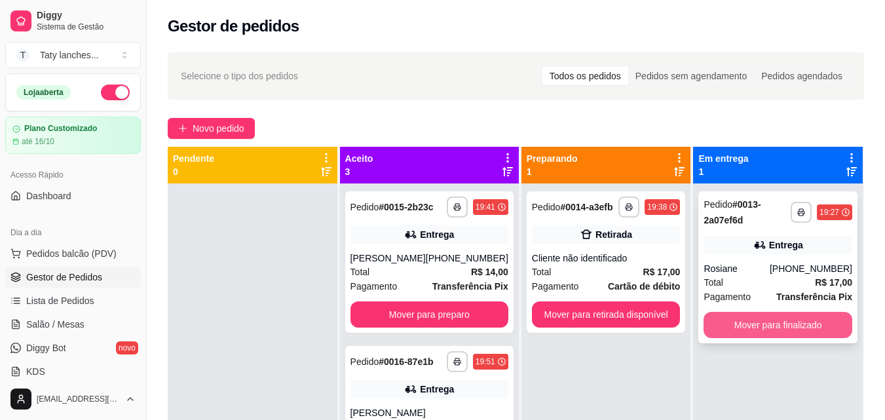
click at [754, 323] on button "Mover para finalizado" at bounding box center [778, 325] width 149 height 26
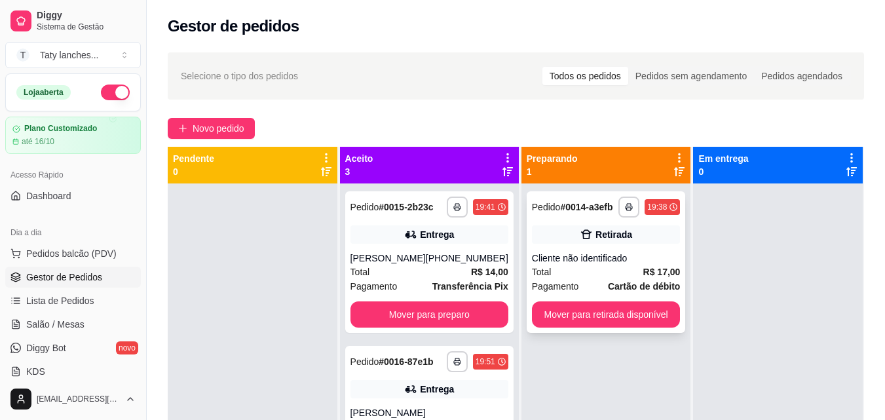
click at [634, 273] on div "Total R$ 17,00" at bounding box center [606, 272] width 149 height 14
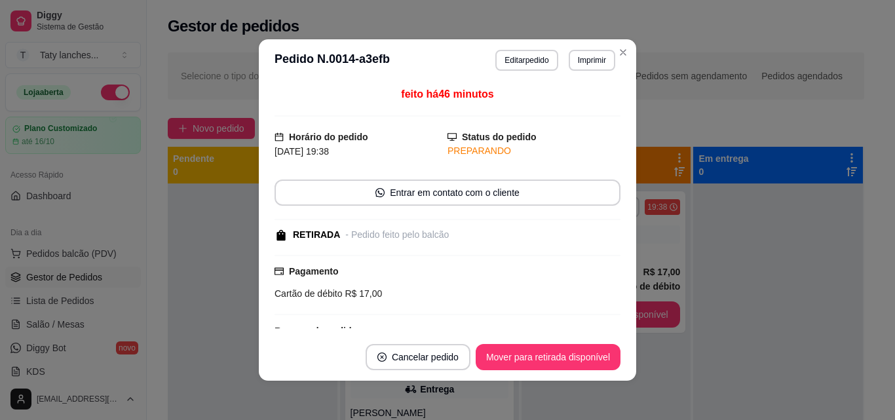
click at [615, 284] on div "feito há 46 minutos Horário do pedido [DATE] 19:38 Status do pedido PREPARANDO …" at bounding box center [448, 208] width 346 height 242
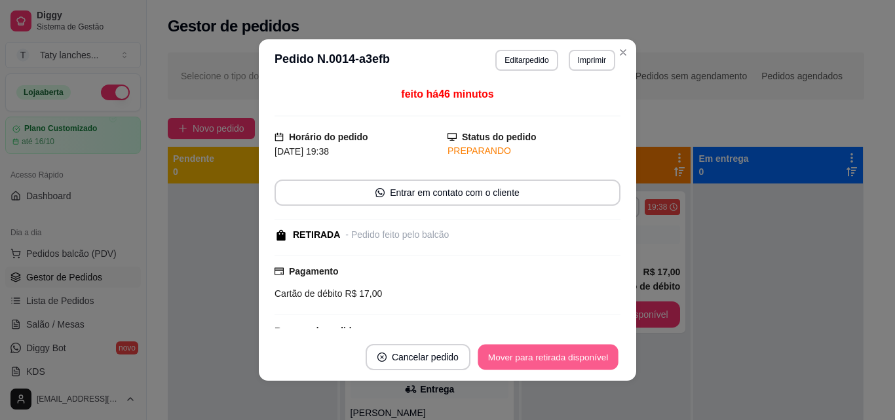
click at [592, 355] on button "Mover para retirada disponível" at bounding box center [548, 358] width 140 height 26
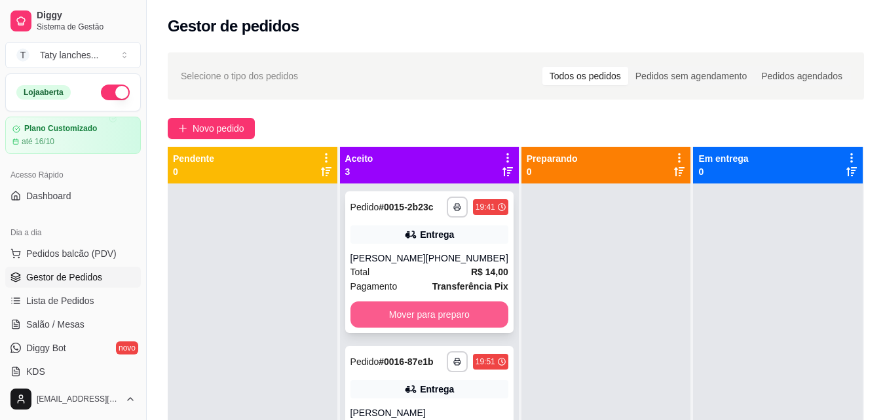
click at [420, 328] on button "Mover para preparo" at bounding box center [430, 314] width 158 height 26
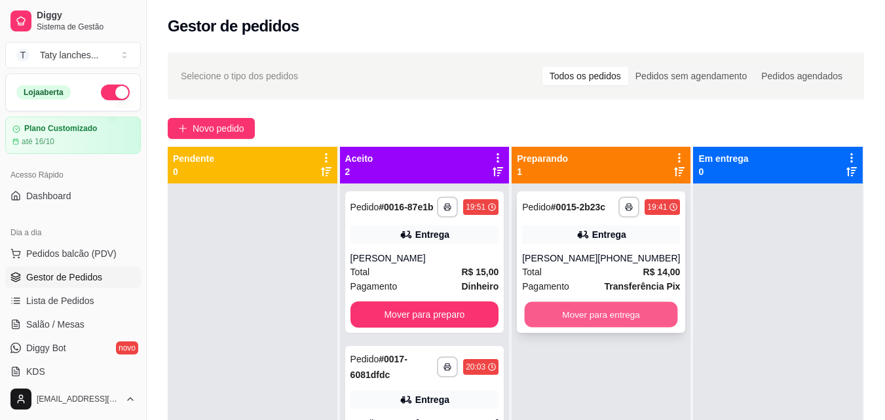
click at [562, 325] on button "Mover para entrega" at bounding box center [601, 315] width 153 height 26
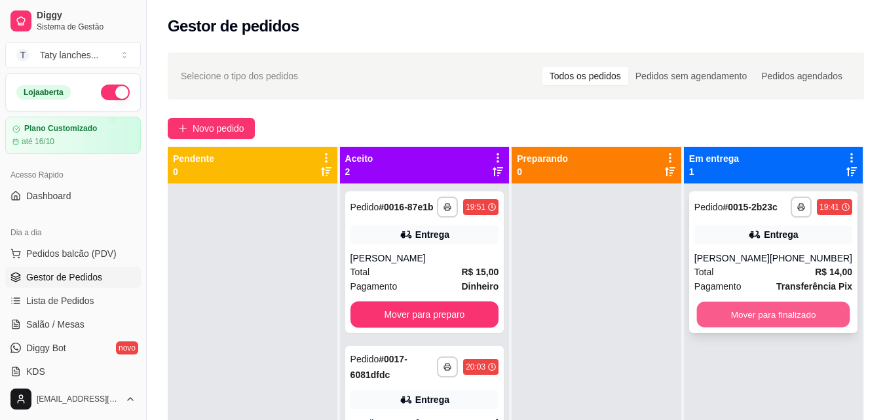
click at [722, 323] on button "Mover para finalizado" at bounding box center [773, 315] width 153 height 26
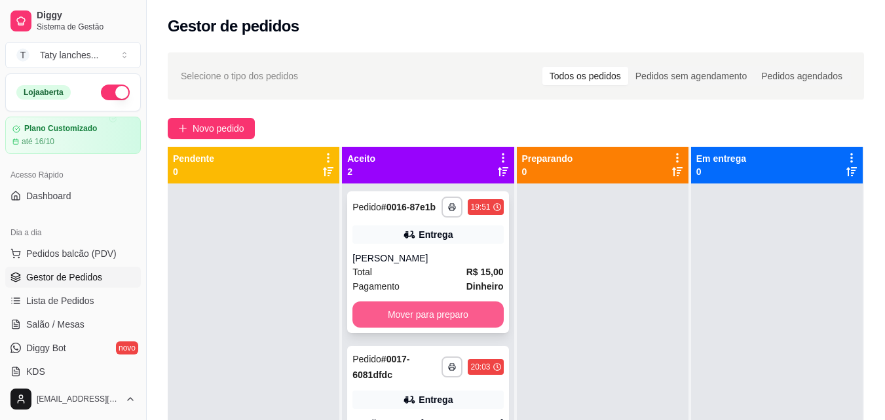
click at [382, 321] on button "Mover para preparo" at bounding box center [428, 314] width 151 height 26
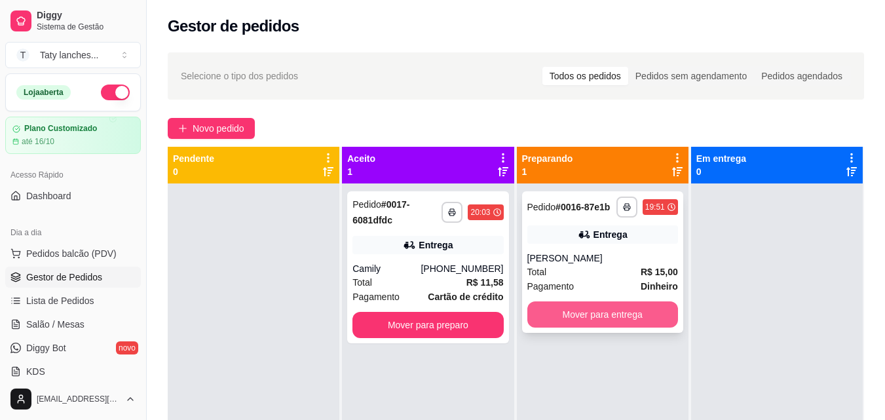
click at [602, 315] on button "Mover para entrega" at bounding box center [603, 314] width 151 height 26
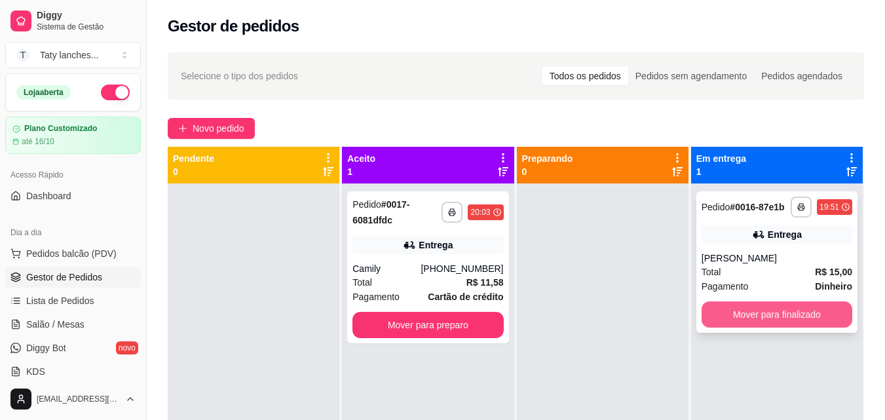
click at [757, 319] on button "Mover para finalizado" at bounding box center [777, 314] width 151 height 26
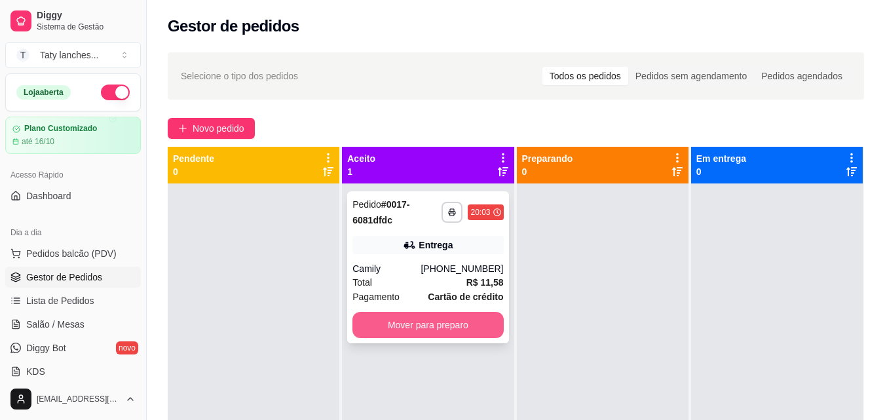
click at [452, 319] on button "Mover para preparo" at bounding box center [428, 325] width 151 height 26
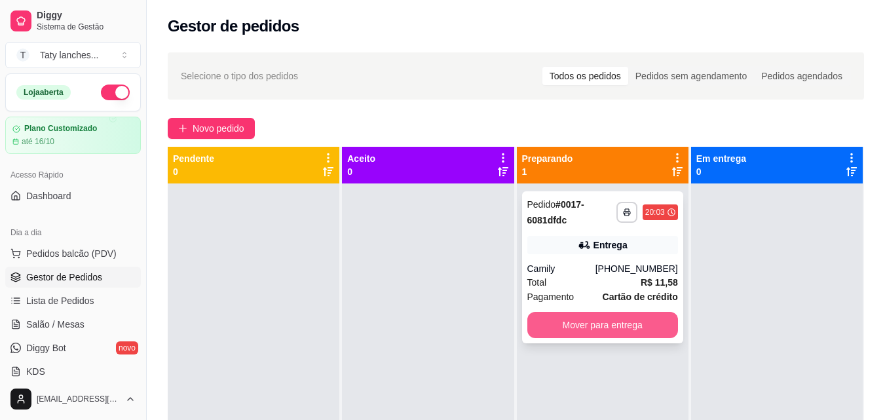
click at [612, 319] on button "Mover para entrega" at bounding box center [603, 325] width 151 height 26
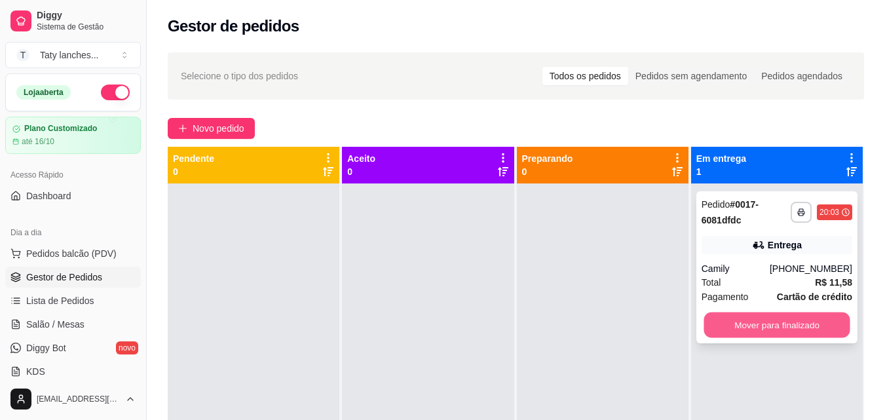
click at [784, 330] on button "Mover para finalizado" at bounding box center [777, 326] width 146 height 26
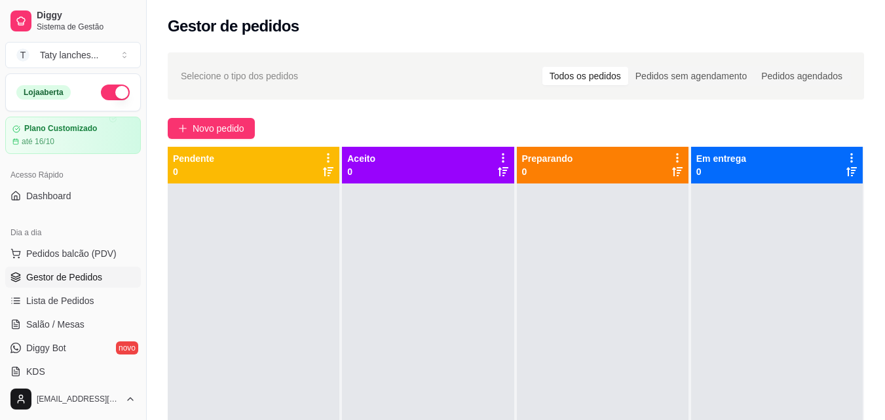
drag, startPoint x: 784, startPoint y: 330, endPoint x: 779, endPoint y: 369, distance: 38.9
click at [784, 344] on div at bounding box center [777, 394] width 172 height 420
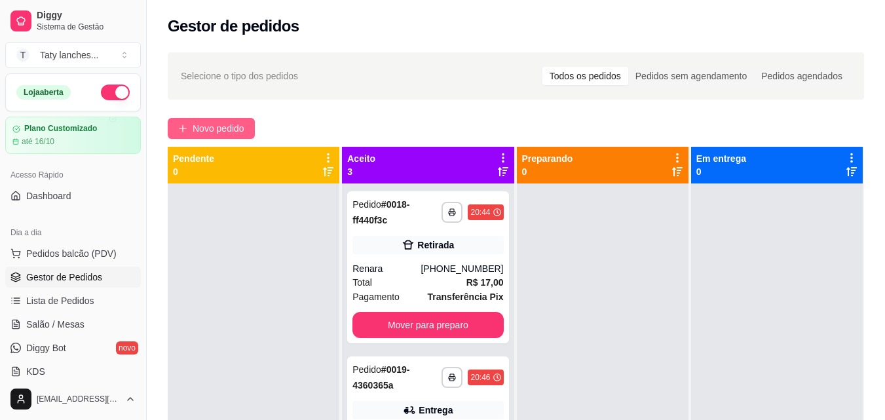
click at [224, 134] on span "Novo pedido" at bounding box center [219, 128] width 52 height 14
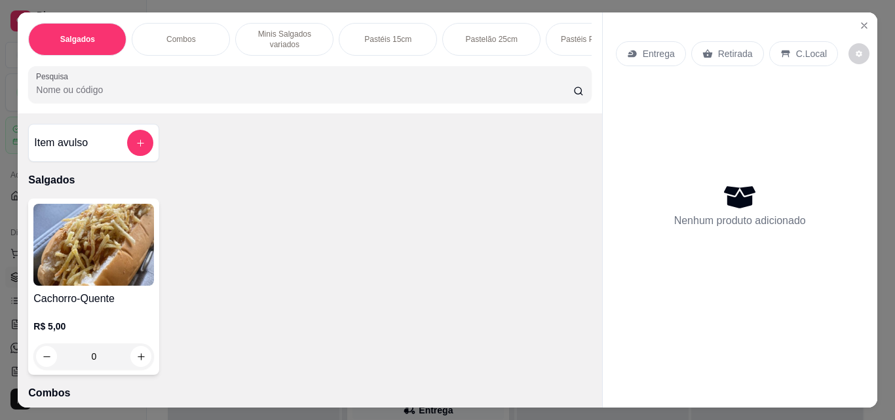
click at [381, 37] on p "Pastéis 15cm" at bounding box center [387, 39] width 47 height 10
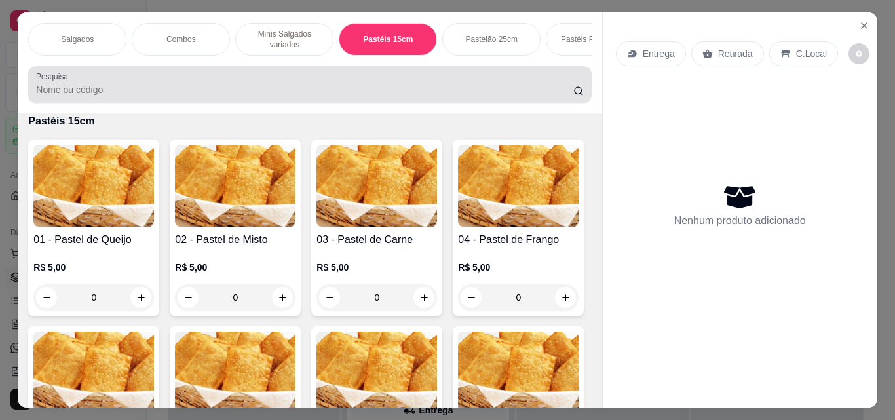
scroll to position [34, 0]
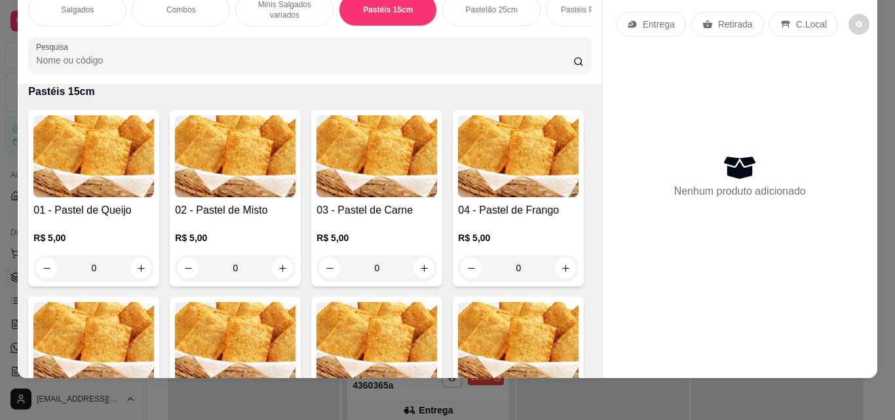
click at [414, 267] on div "0" at bounding box center [377, 268] width 121 height 26
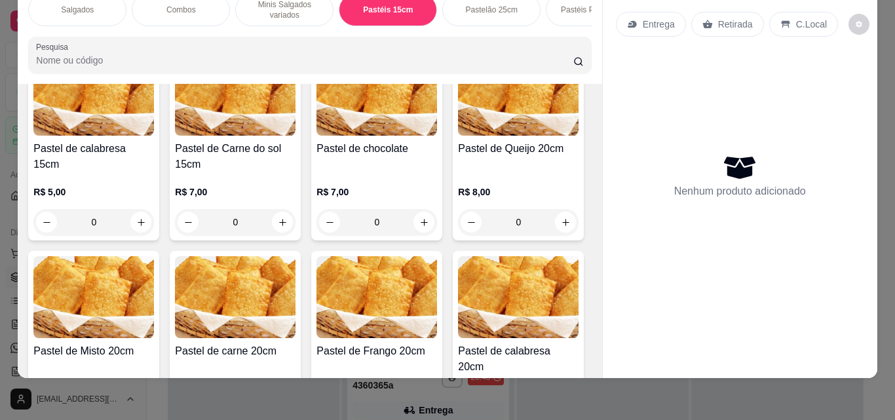
scroll to position [1382, 0]
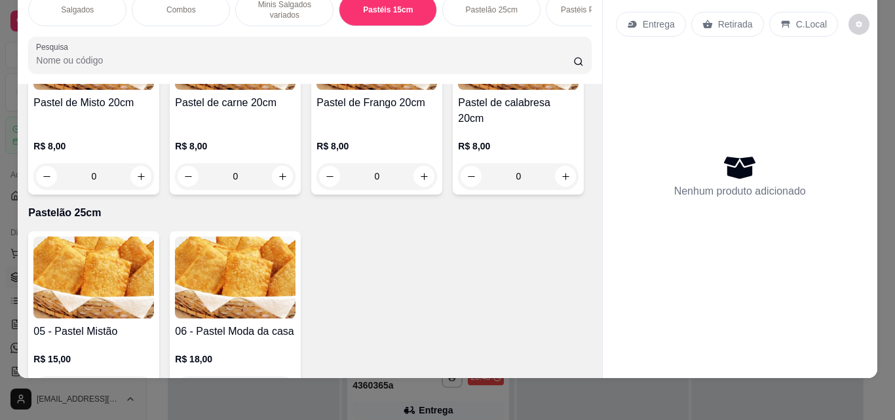
click at [175, 111] on h4 "Pastel de carne 20cm" at bounding box center [235, 103] width 121 height 16
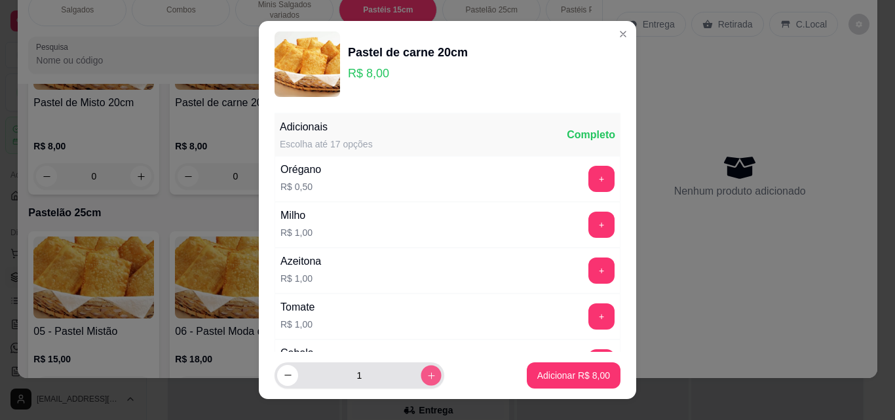
click at [427, 378] on icon "increase-product-quantity" at bounding box center [432, 376] width 10 height 10
type input "2"
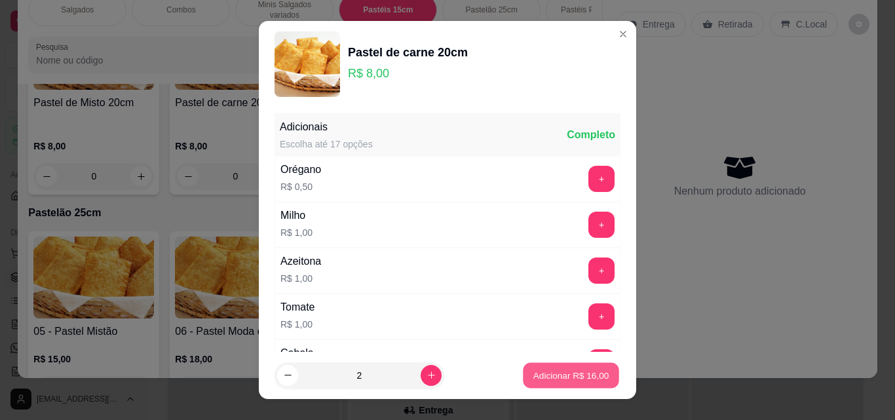
click at [566, 385] on button "Adicionar R$ 16,00" at bounding box center [571, 376] width 96 height 26
type input "2"
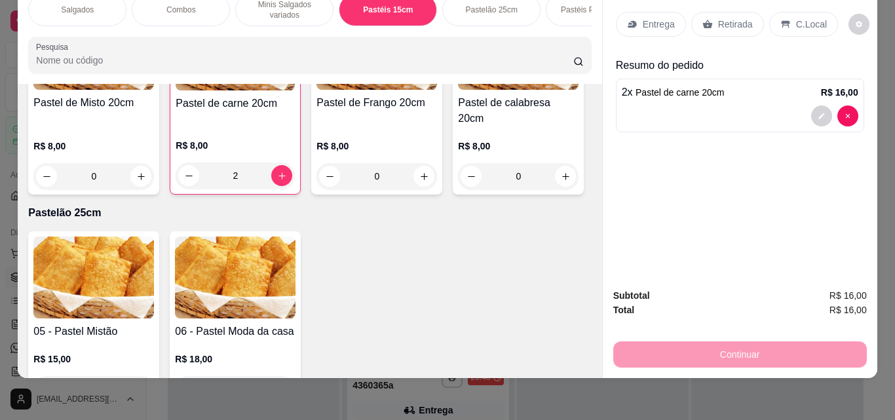
drag, startPoint x: 469, startPoint y: 90, endPoint x: 485, endPoint y: 45, distance: 48.1
click at [485, 45] on div "Salgados Combos Minis Salgados variados Pastéis 15cm Pastelão 25cm Pastéis Pizz…" at bounding box center [310, 180] width 584 height 395
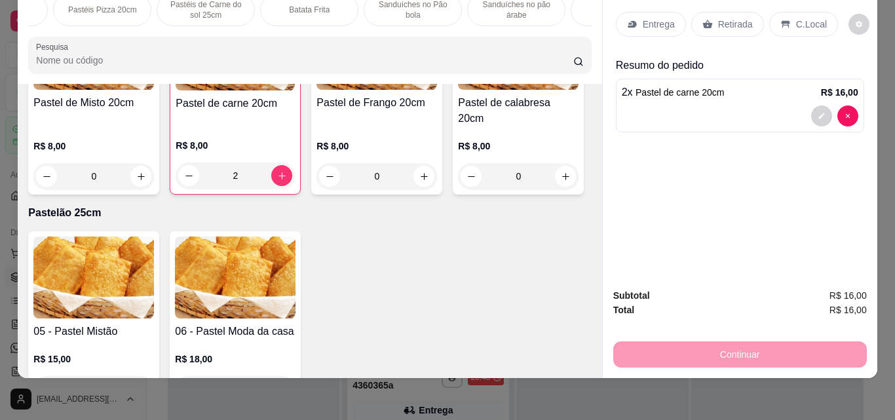
click at [324, 9] on div "Batata Frita" at bounding box center [309, 9] width 98 height 33
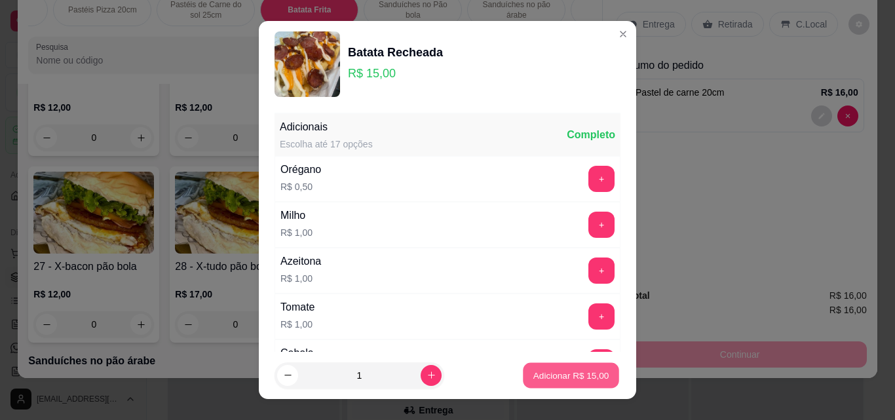
click at [566, 379] on p "Adicionar R$ 15,00" at bounding box center [572, 375] width 76 height 12
type input "1"
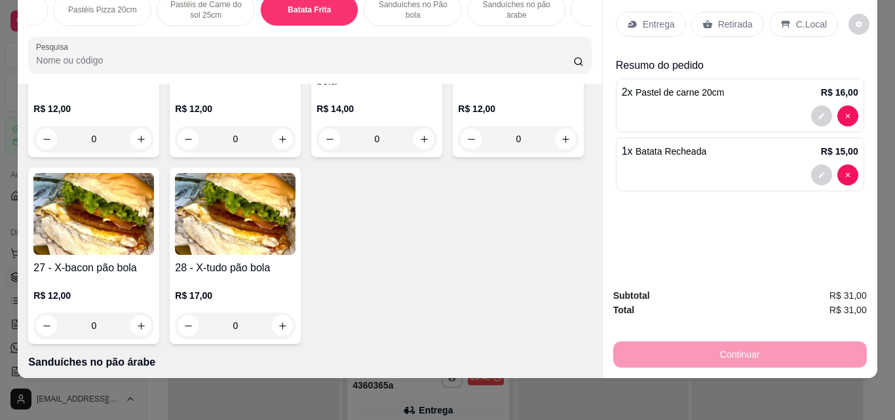
scroll to position [0, 985]
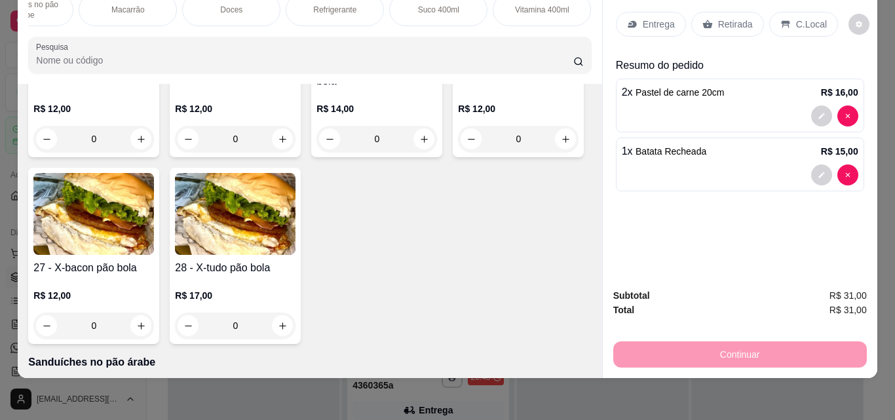
click at [359, 6] on div "Refrigerante" at bounding box center [335, 9] width 98 height 33
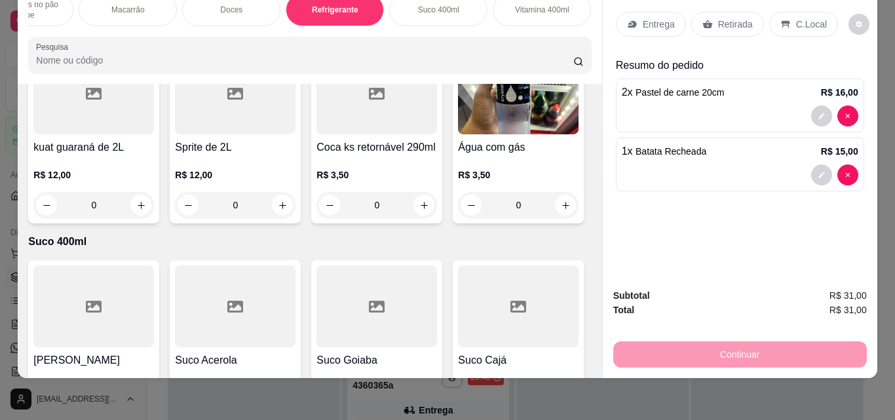
scroll to position [5327, 0]
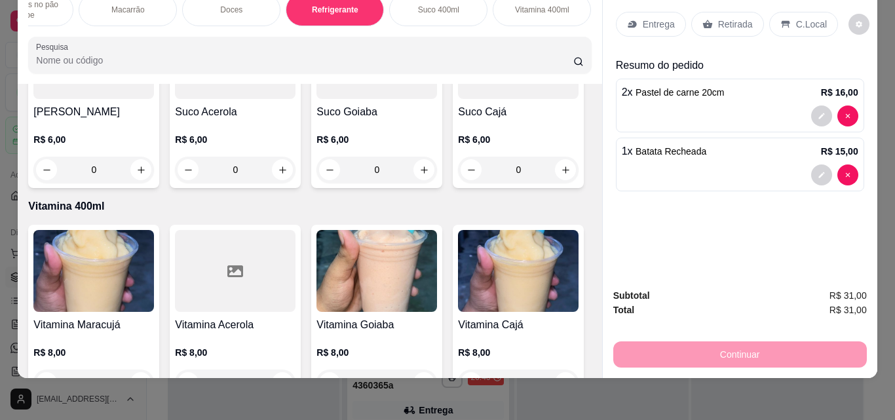
type input "1"
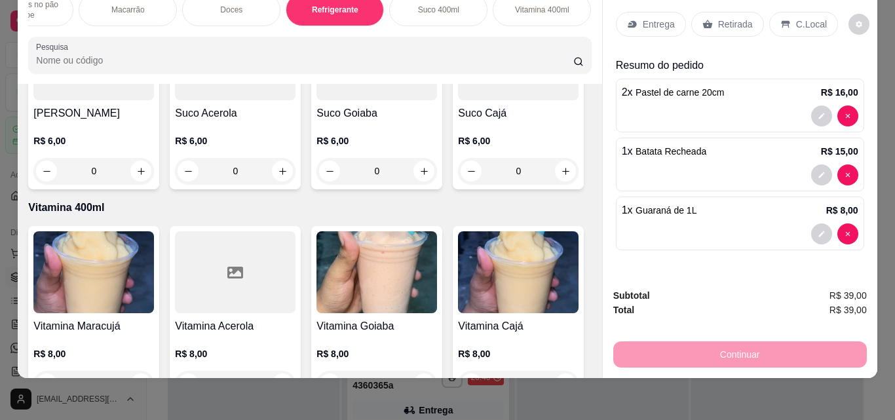
click at [782, 21] on icon at bounding box center [785, 24] width 9 height 7
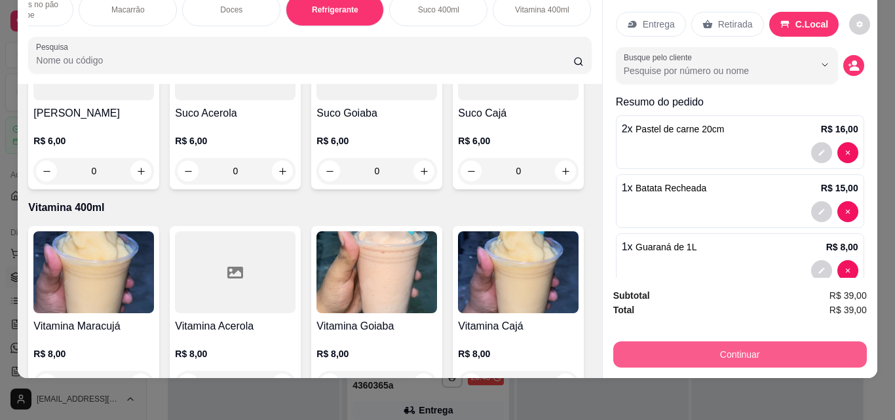
click at [765, 342] on button "Continuar" at bounding box center [740, 354] width 254 height 26
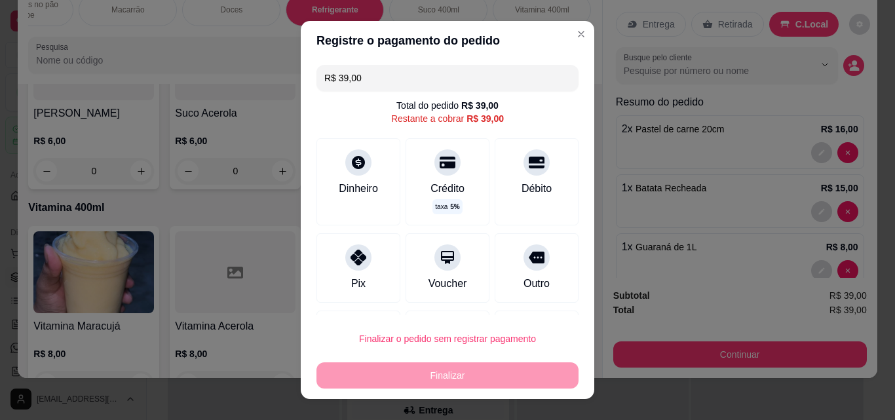
scroll to position [0, 0]
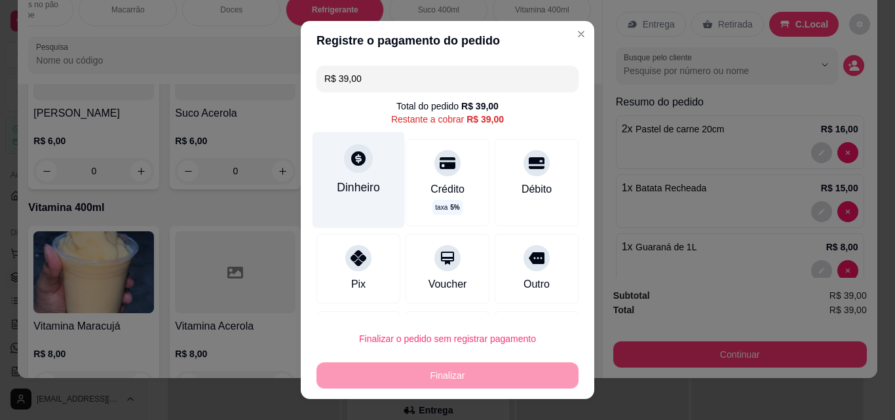
click at [353, 174] on div "Dinheiro" at bounding box center [359, 180] width 92 height 96
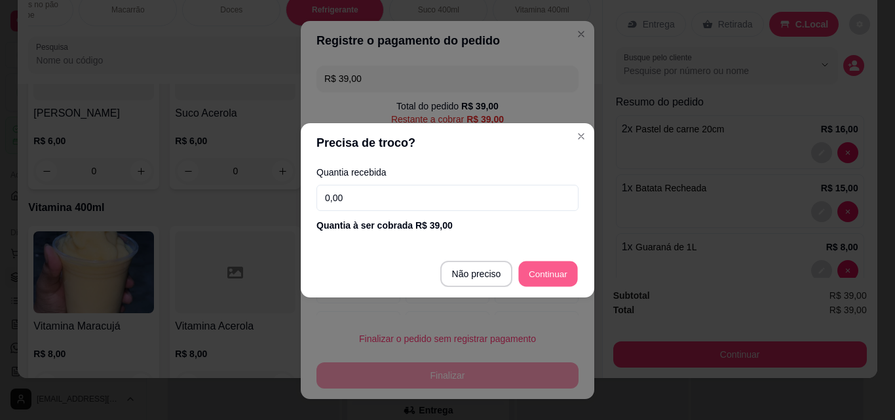
type input "R$ 0,00"
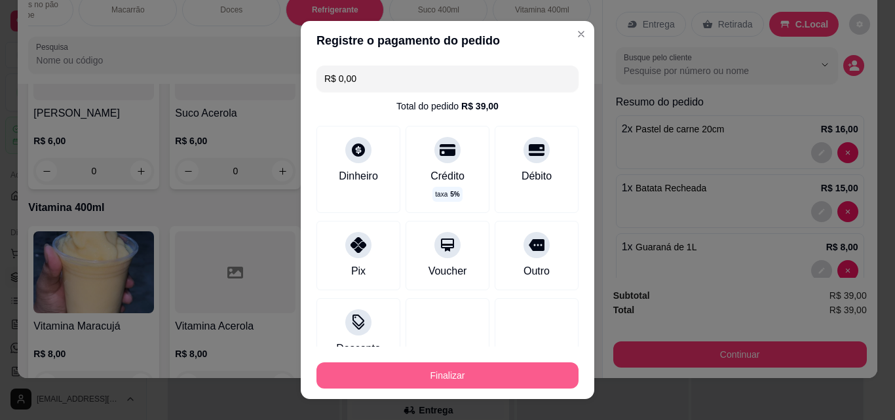
click at [466, 368] on button "Finalizar" at bounding box center [448, 375] width 262 height 26
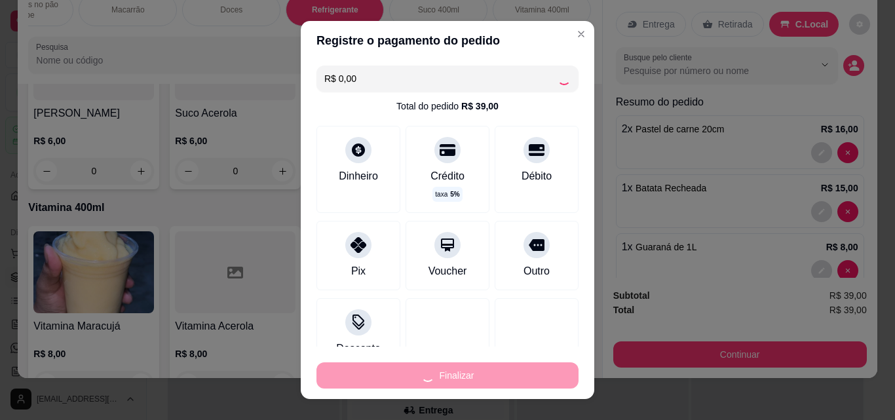
type input "0"
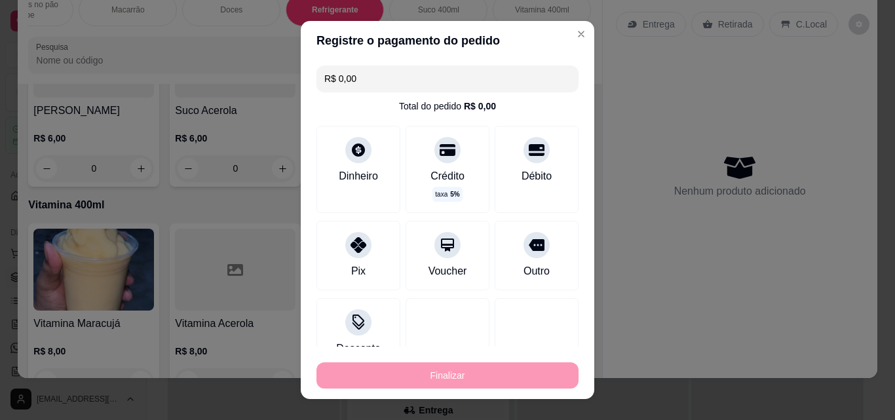
type input "-R$ 39,00"
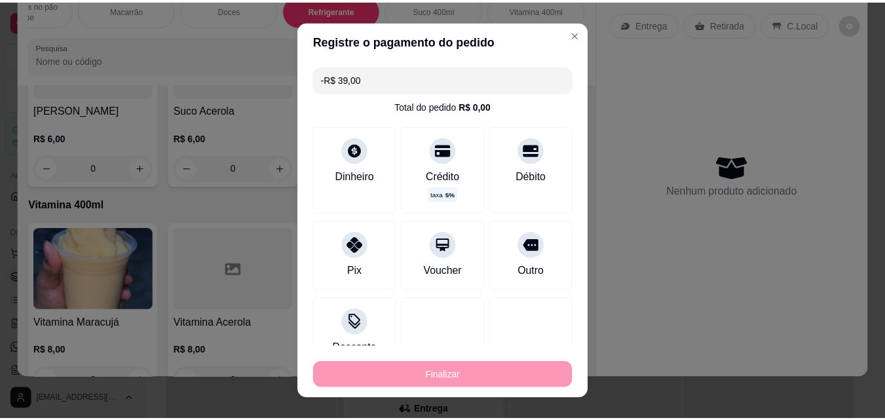
scroll to position [5324, 0]
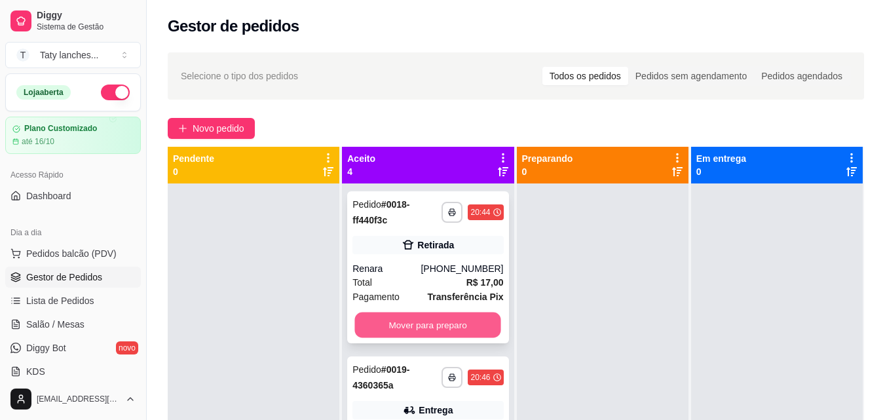
click at [461, 333] on button "Mover para preparo" at bounding box center [428, 326] width 146 height 26
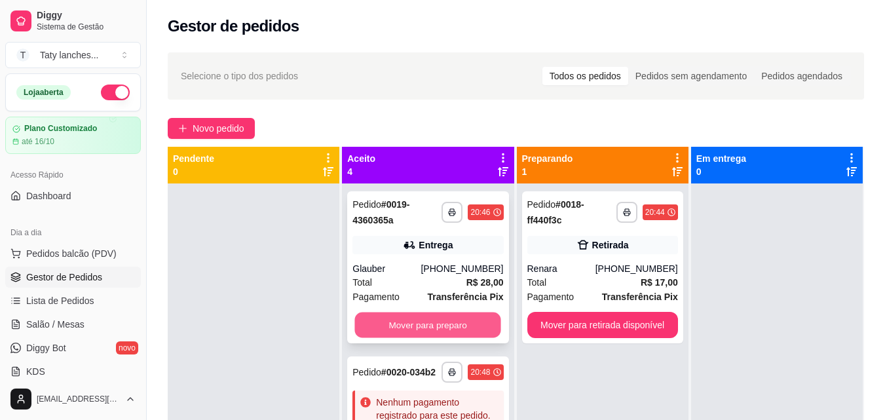
click at [444, 326] on button "Mover para preparo" at bounding box center [428, 326] width 146 height 26
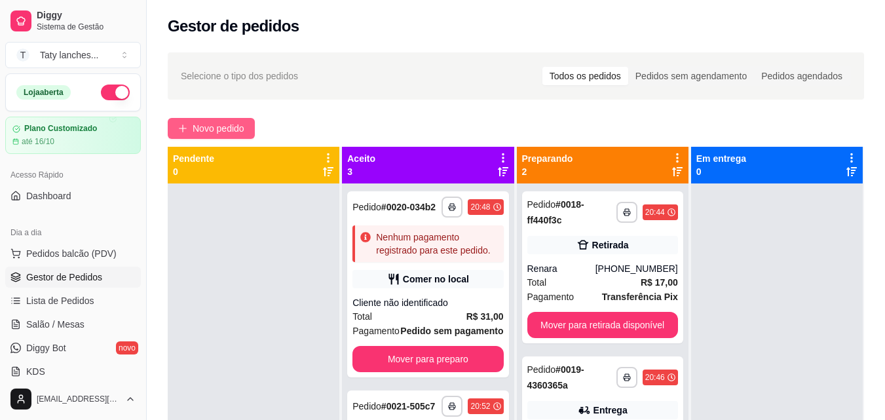
click at [218, 126] on span "Novo pedido" at bounding box center [219, 128] width 52 height 14
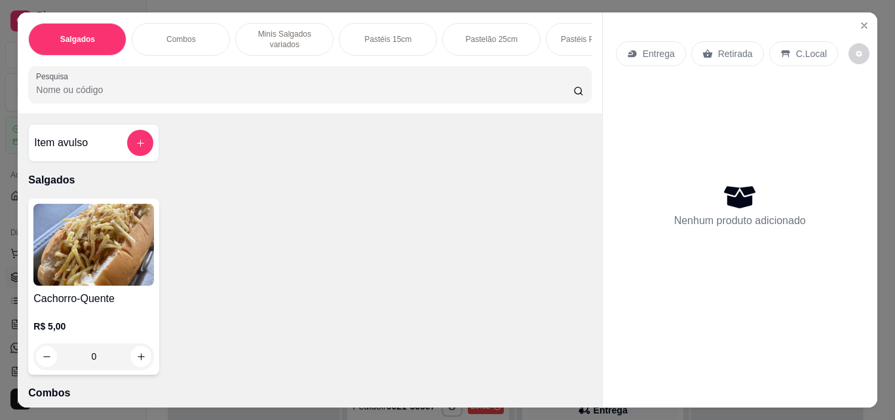
click at [384, 34] on p "Pastéis 15cm" at bounding box center [387, 39] width 47 height 10
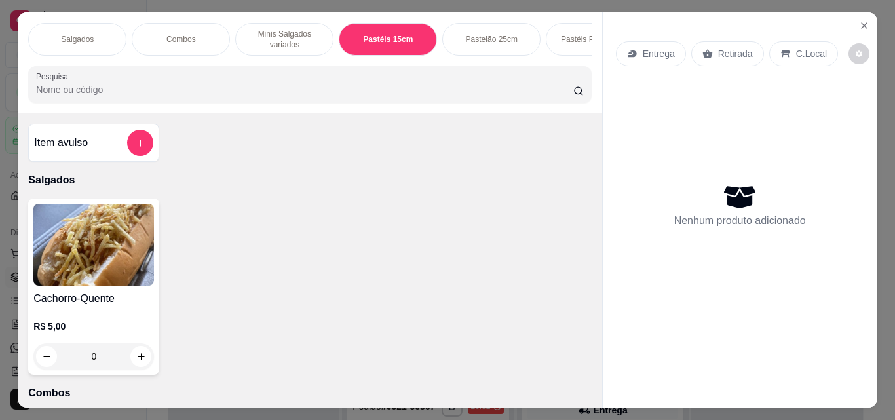
scroll to position [34, 0]
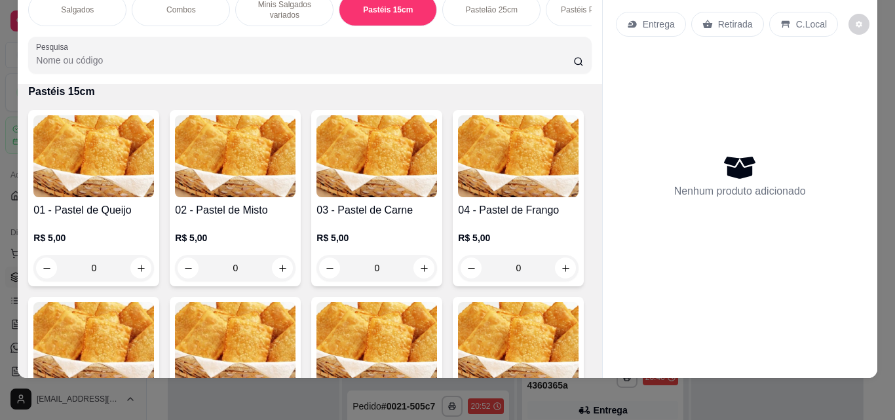
click at [458, 197] on img at bounding box center [518, 156] width 121 height 82
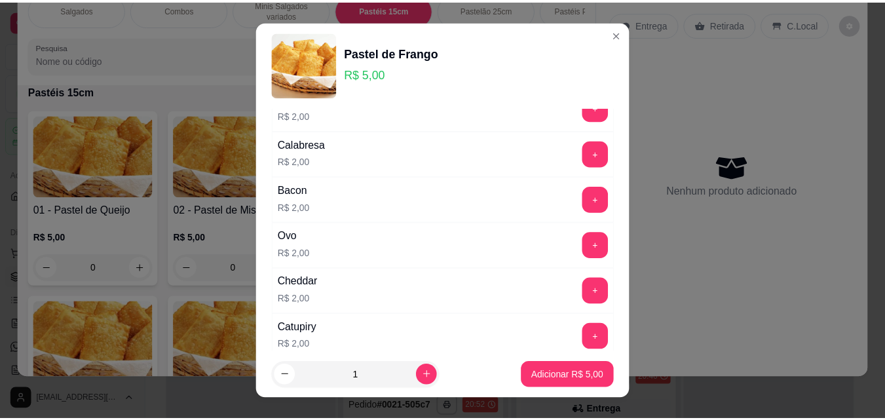
scroll to position [428, 0]
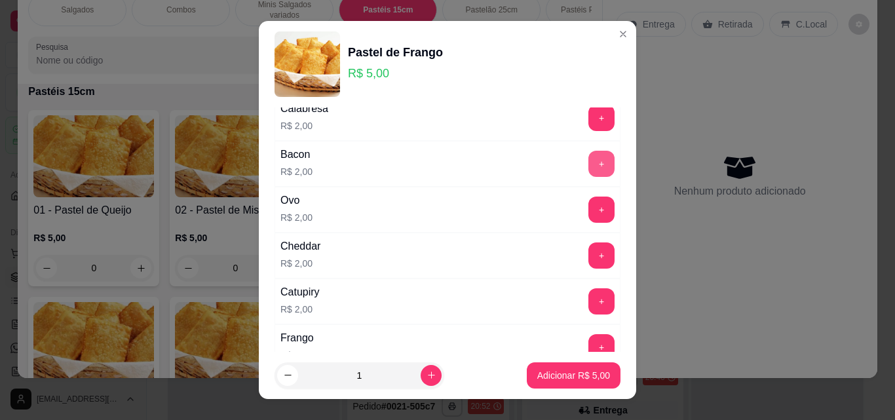
click at [589, 161] on button "+" at bounding box center [602, 164] width 26 height 26
click at [556, 372] on p "Adicionar R$ 7,00" at bounding box center [573, 375] width 73 height 13
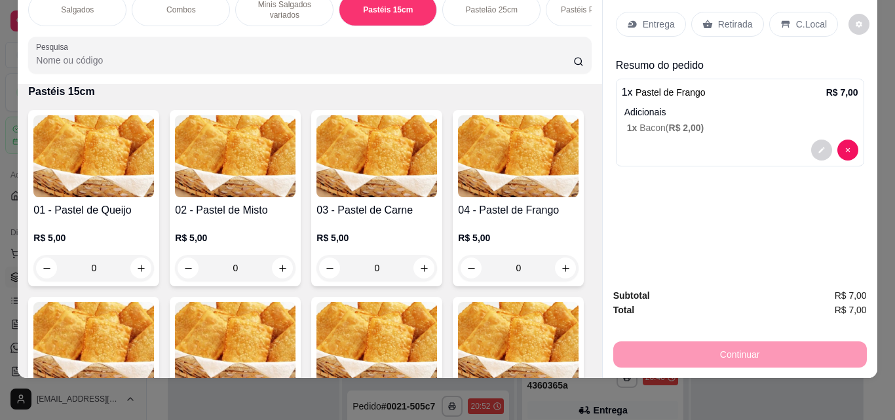
click at [722, 12] on div "Retirada" at bounding box center [727, 24] width 73 height 25
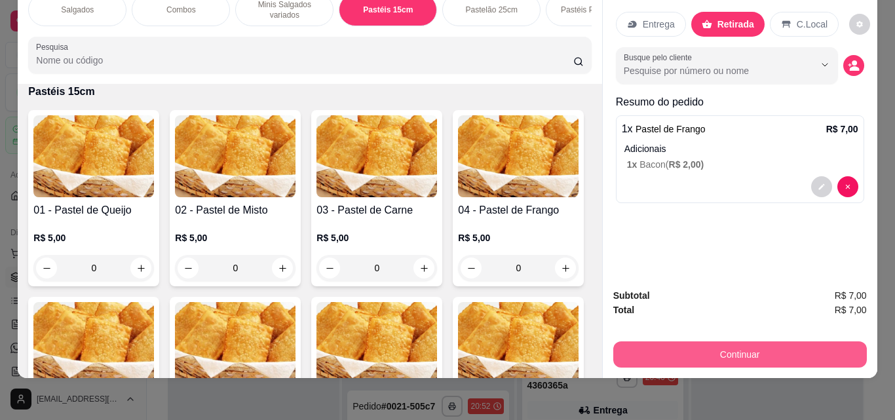
click at [695, 345] on button "Continuar" at bounding box center [740, 354] width 254 height 26
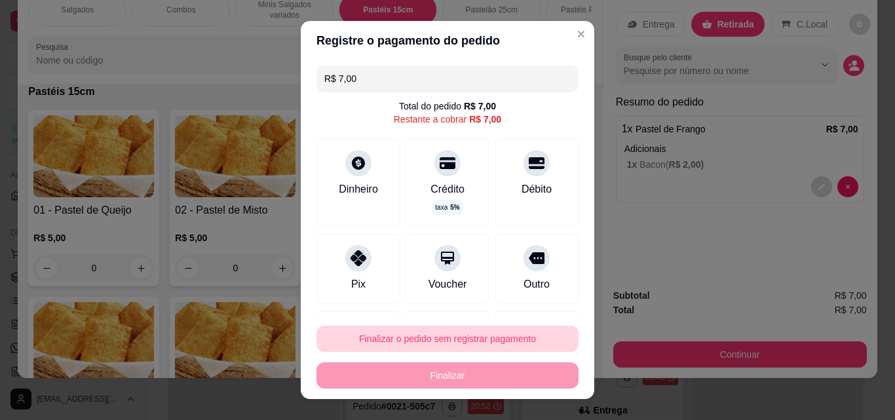
click at [440, 340] on button "Finalizar o pedido sem registrar pagamento" at bounding box center [448, 339] width 262 height 26
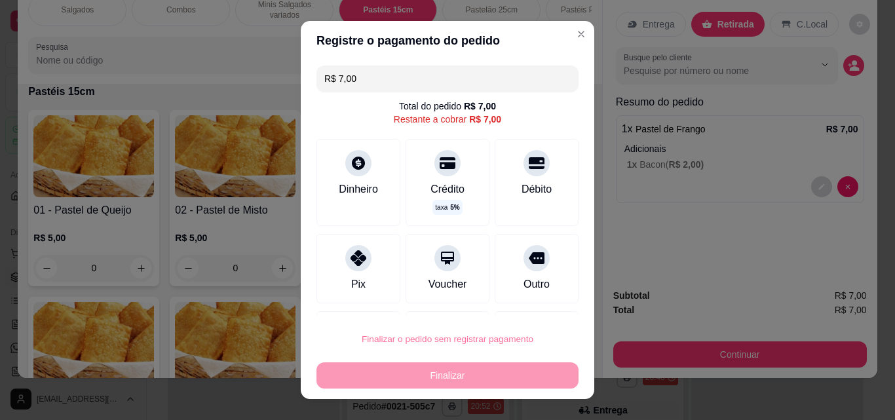
click at [531, 298] on button "Confirmar" at bounding box center [522, 302] width 47 height 20
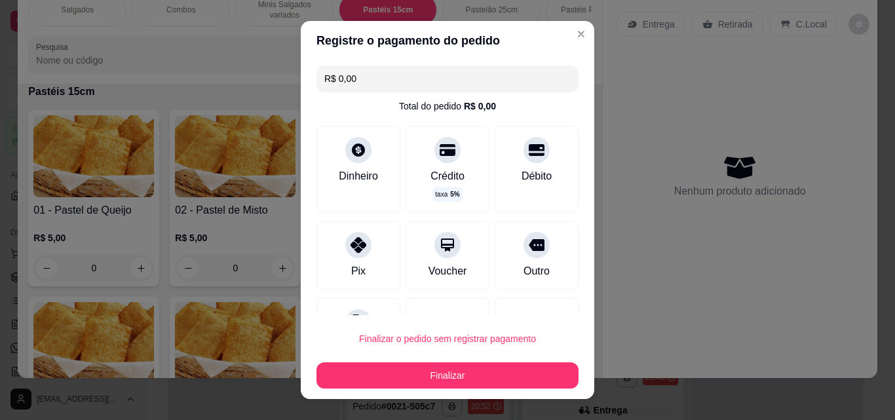
type input "R$ 0,00"
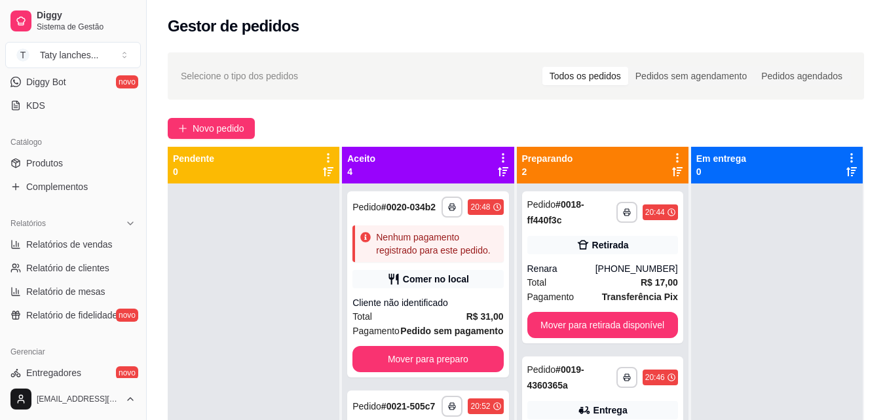
scroll to position [523, 0]
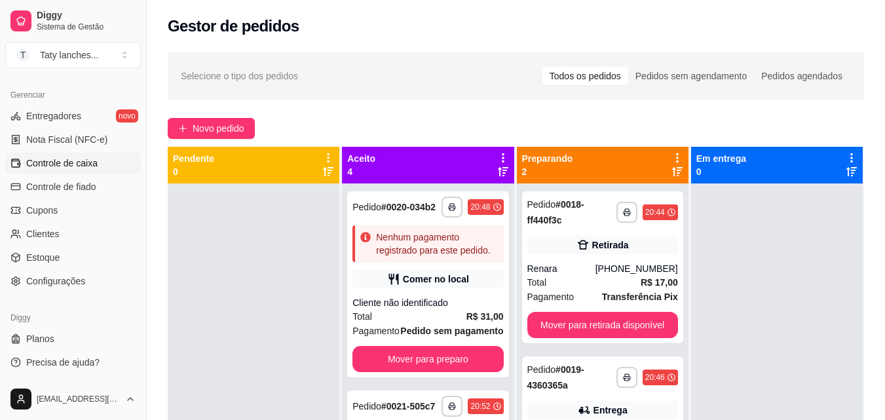
click at [108, 163] on link "Controle de caixa" at bounding box center [73, 163] width 136 height 21
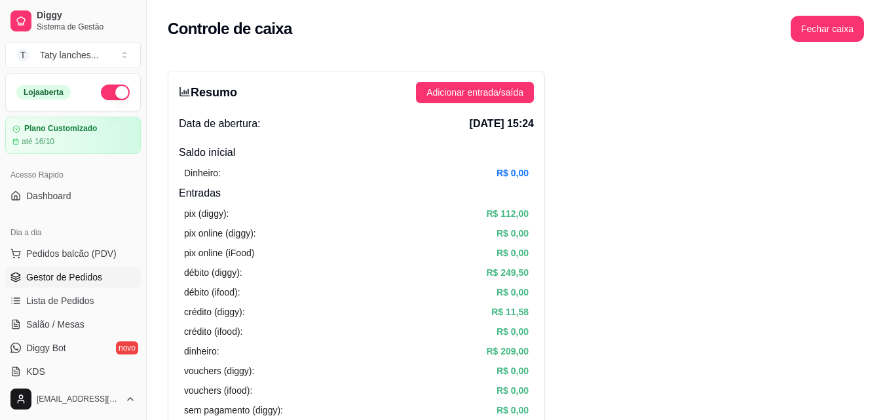
click at [82, 279] on span "Gestor de Pedidos" at bounding box center [64, 277] width 76 height 13
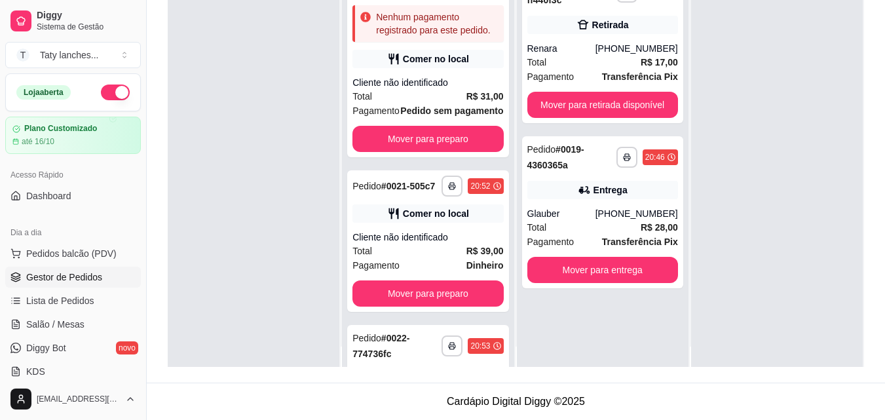
scroll to position [37, 0]
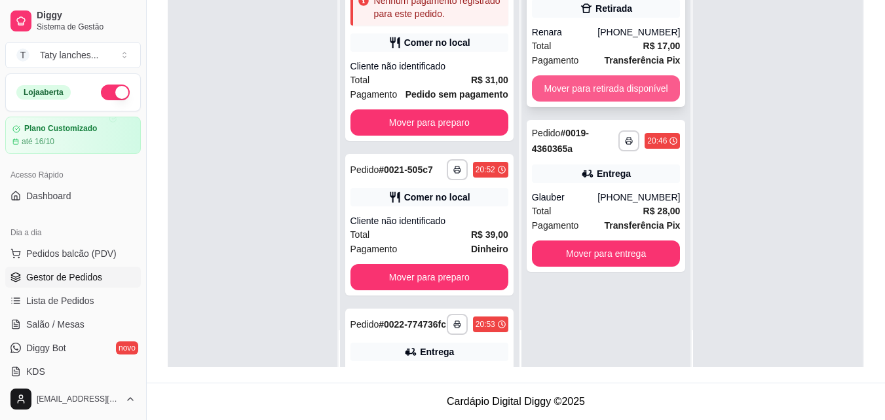
click at [642, 90] on button "Mover para retirada disponível" at bounding box center [606, 88] width 149 height 26
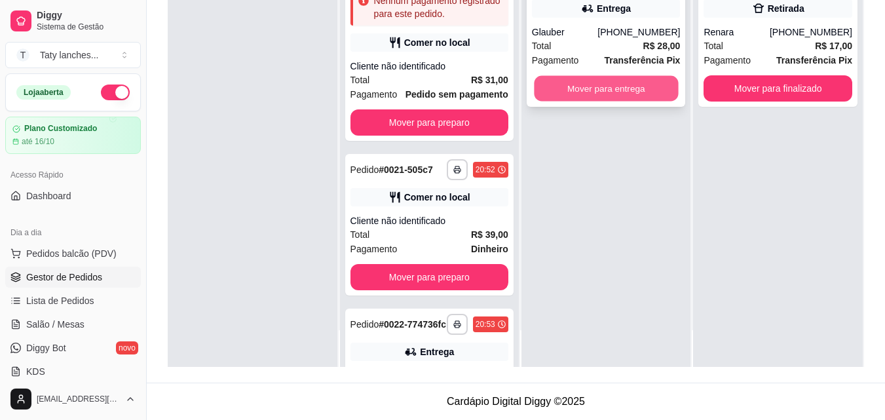
click at [606, 88] on button "Mover para entrega" at bounding box center [606, 89] width 144 height 26
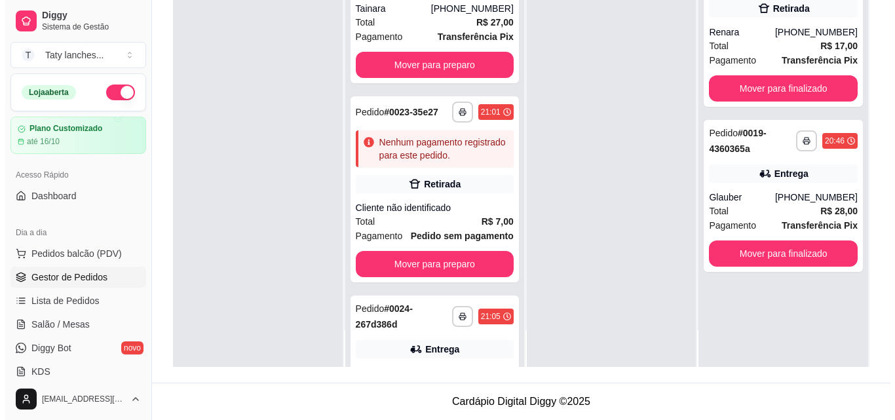
scroll to position [728, 0]
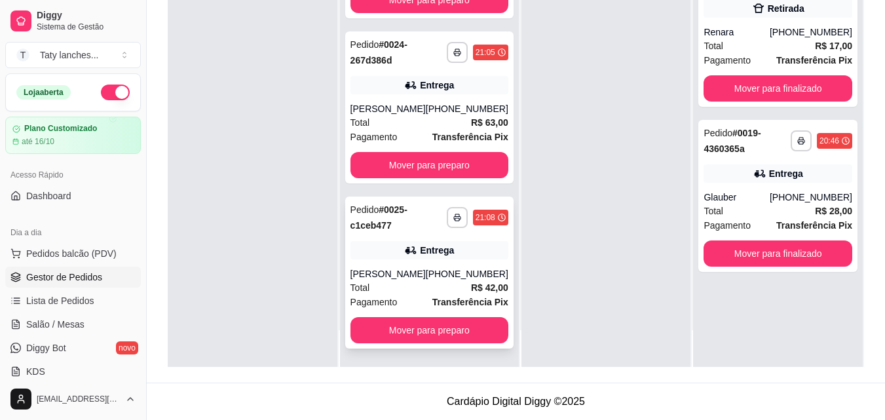
click at [409, 256] on div "Entrega" at bounding box center [430, 250] width 158 height 18
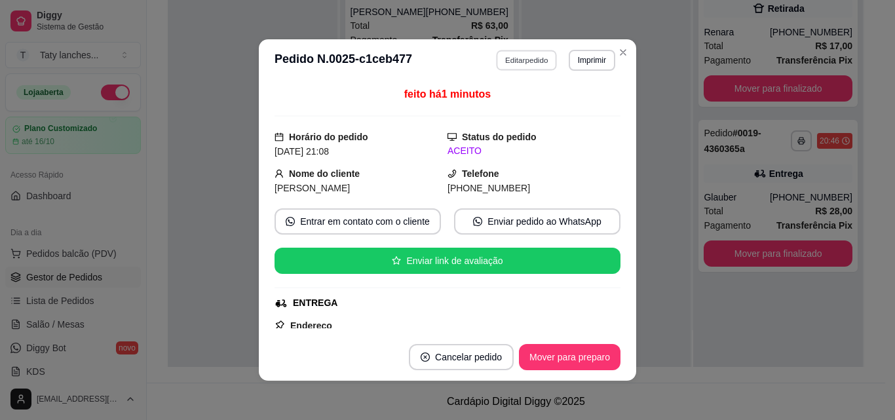
click at [520, 60] on button "Editar pedido" at bounding box center [527, 60] width 61 height 20
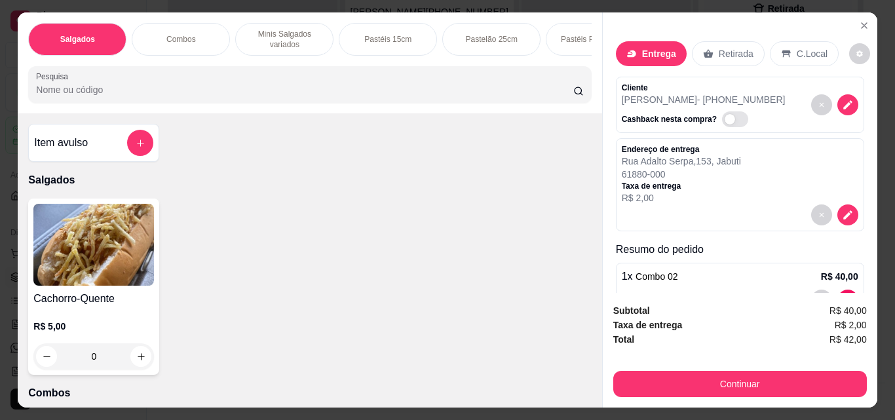
scroll to position [0, 493]
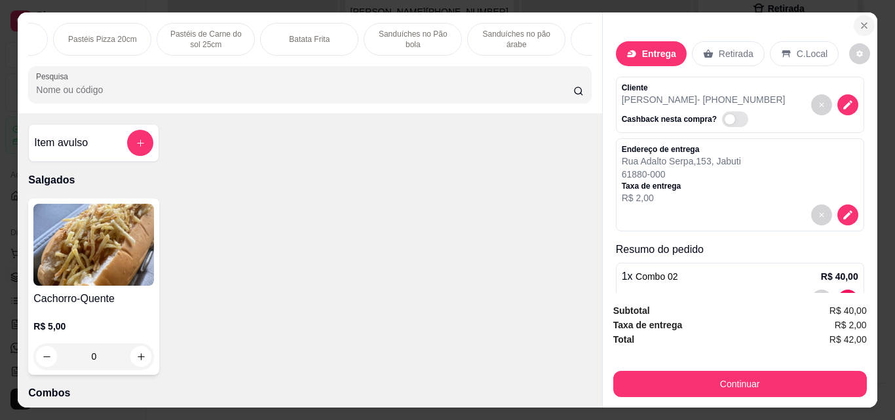
click at [859, 20] on icon "Close" at bounding box center [864, 25] width 10 height 10
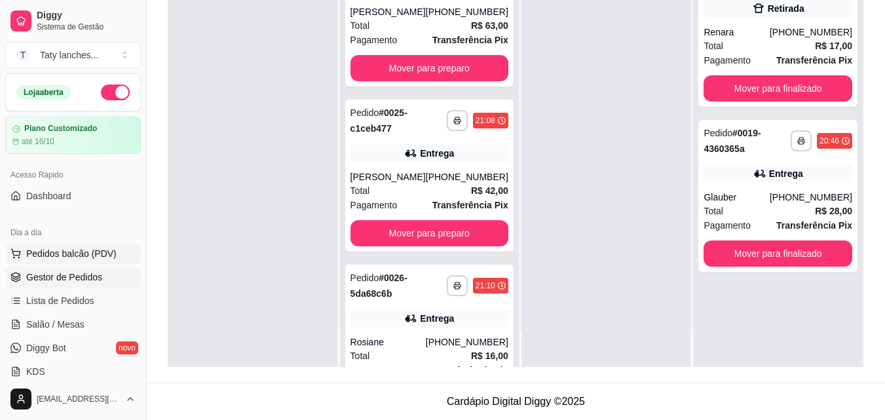
click at [47, 248] on span "Pedidos balcão (PDV)" at bounding box center [71, 253] width 90 height 13
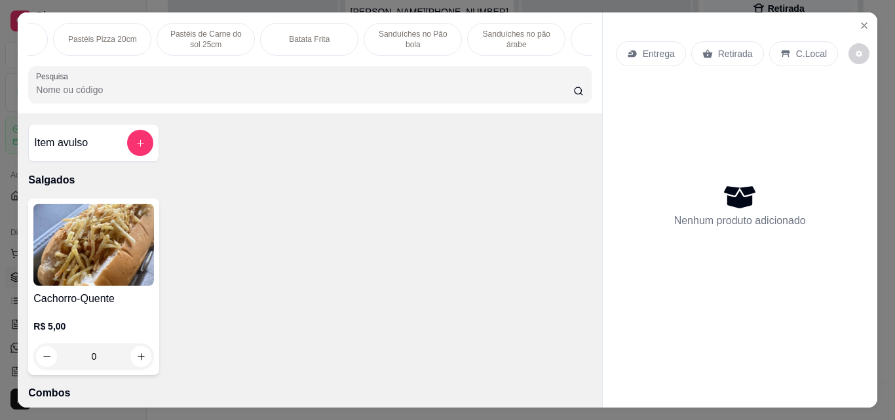
scroll to position [0, 985]
click at [321, 35] on p "Refrigerante" at bounding box center [334, 39] width 43 height 10
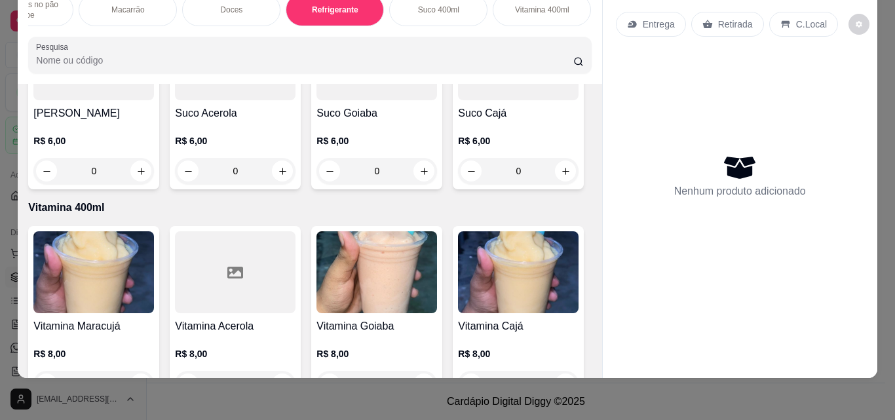
scroll to position [5572, 0]
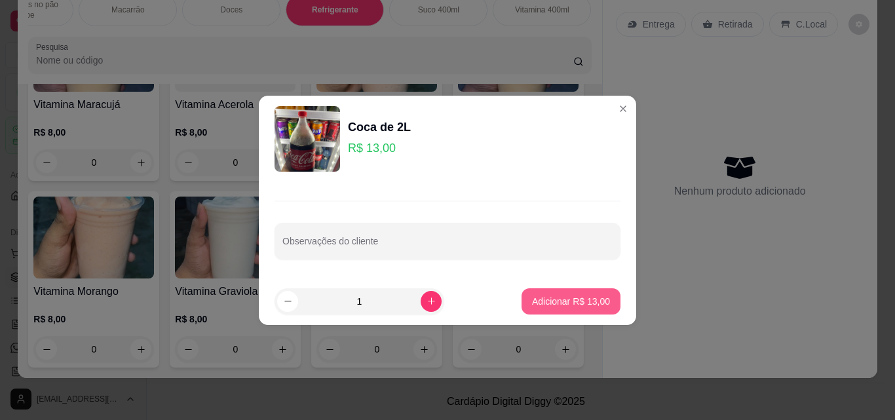
click at [553, 310] on button "Adicionar R$ 13,00" at bounding box center [571, 301] width 99 height 26
type input "1"
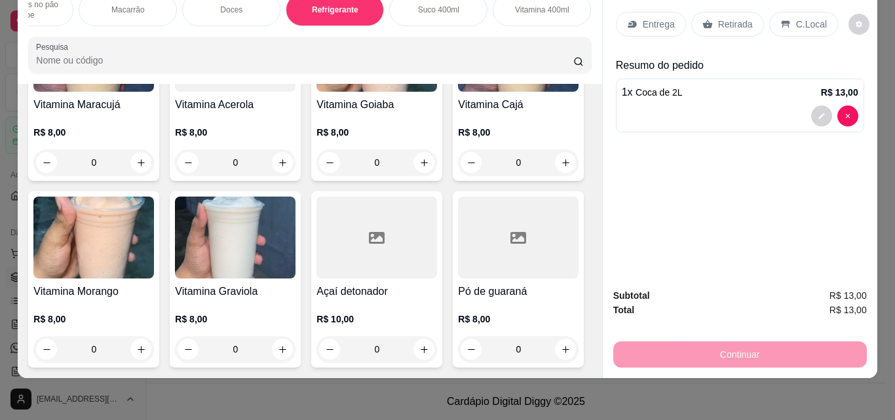
click at [654, 18] on p "Entrega" at bounding box center [659, 24] width 32 height 13
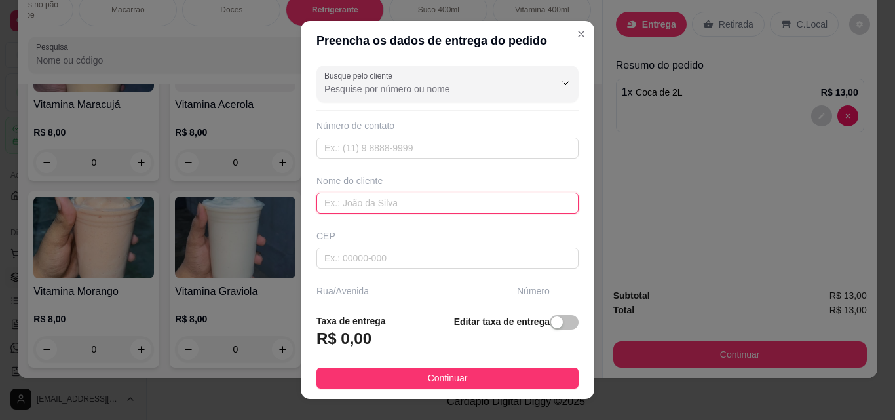
click at [455, 197] on input "text" at bounding box center [448, 203] width 262 height 21
type input "geane"
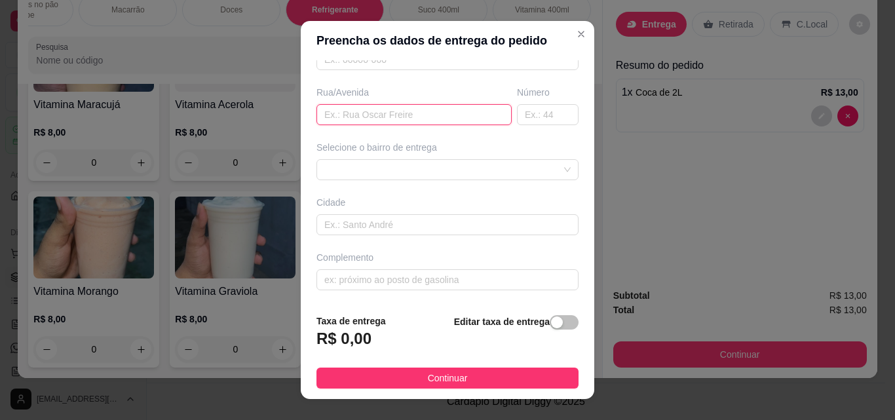
click at [392, 119] on input "text" at bounding box center [414, 114] width 195 height 21
type input "[PERSON_NAME]"
click at [517, 115] on input "text" at bounding box center [548, 114] width 62 height 21
click at [503, 166] on div at bounding box center [448, 169] width 262 height 21
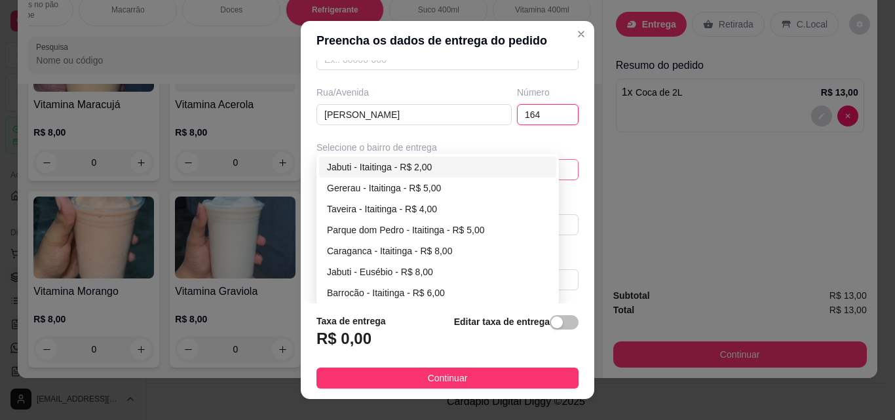
type input "164"
click at [478, 161] on div "Jabuti - Itaitinga - R$ 2,00" at bounding box center [438, 167] width 222 height 14
type input "Itaitinga"
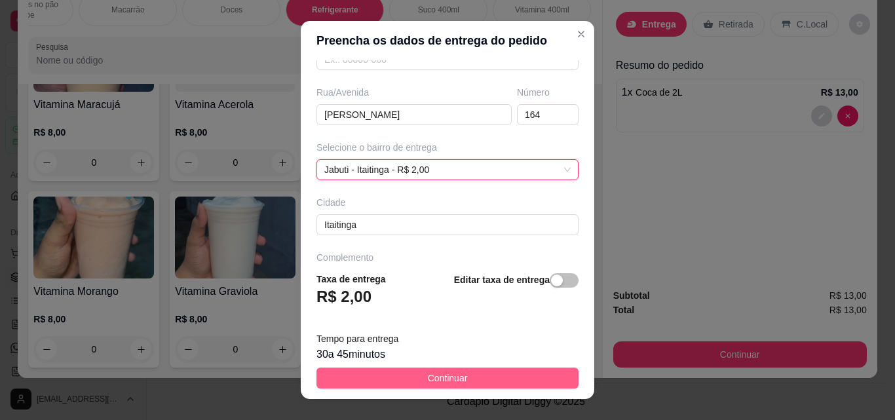
click at [478, 379] on button "Continuar" at bounding box center [448, 378] width 262 height 21
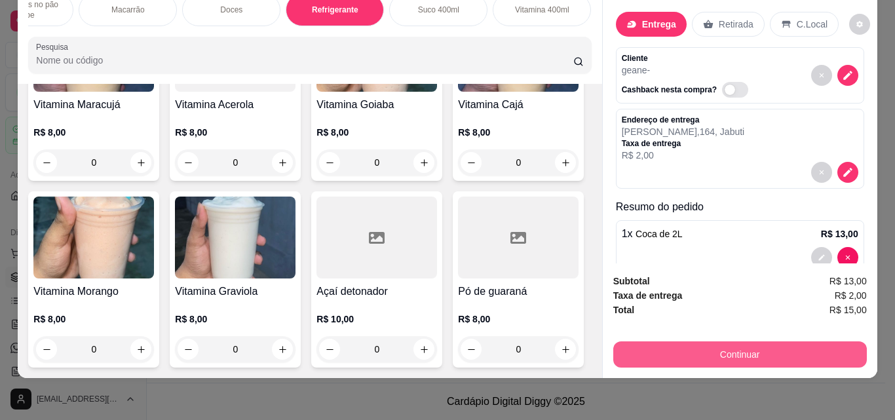
click at [676, 341] on button "Continuar" at bounding box center [740, 354] width 254 height 26
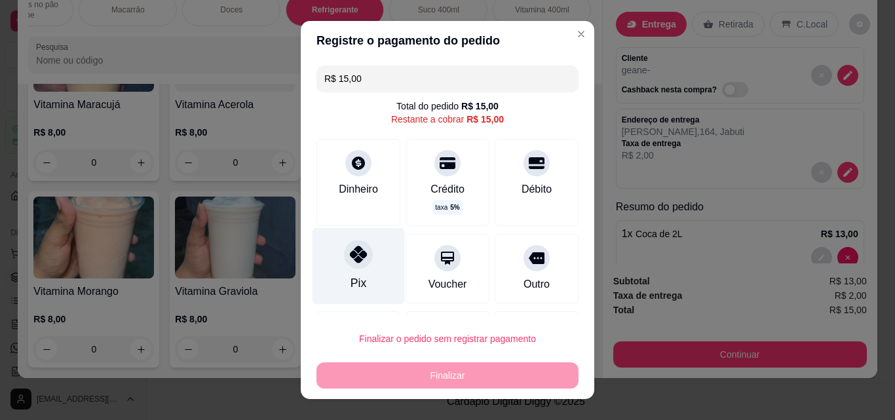
click at [350, 260] on icon at bounding box center [358, 254] width 17 height 17
type input "R$ 0,00"
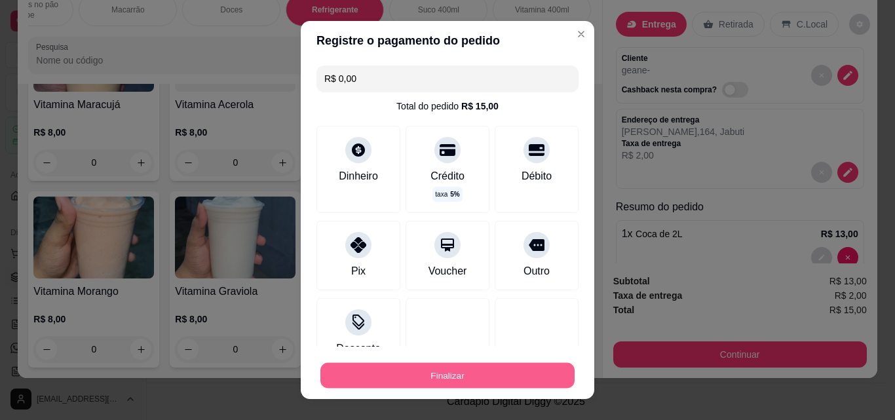
click at [410, 372] on button "Finalizar" at bounding box center [447, 376] width 254 height 26
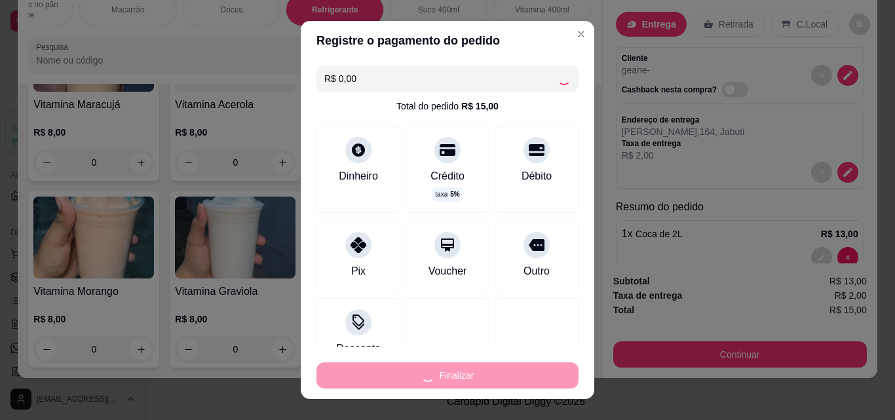
type input "0"
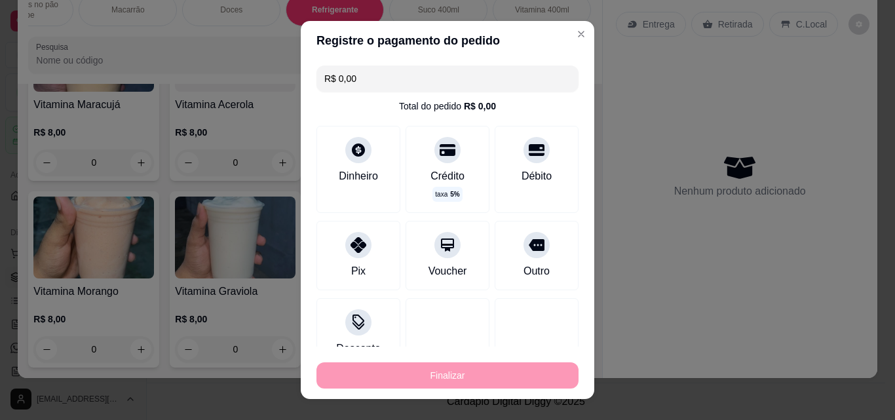
type input "-R$ 15,00"
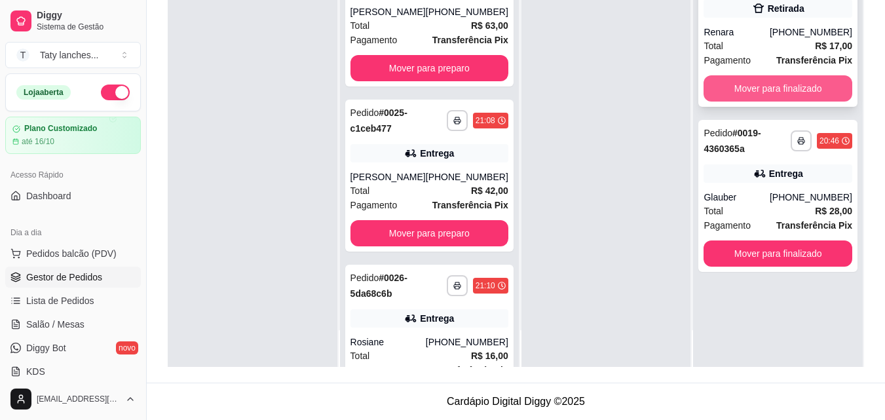
click at [724, 92] on button "Mover para finalizado" at bounding box center [778, 88] width 149 height 26
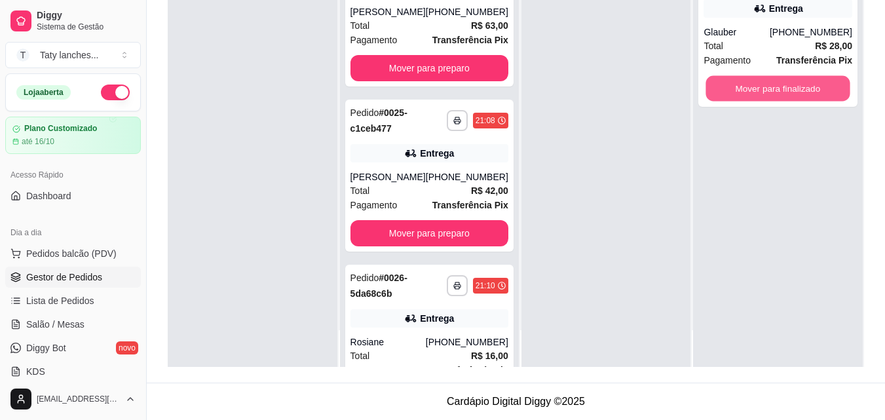
click at [724, 92] on button "Mover para finalizado" at bounding box center [779, 89] width 144 height 26
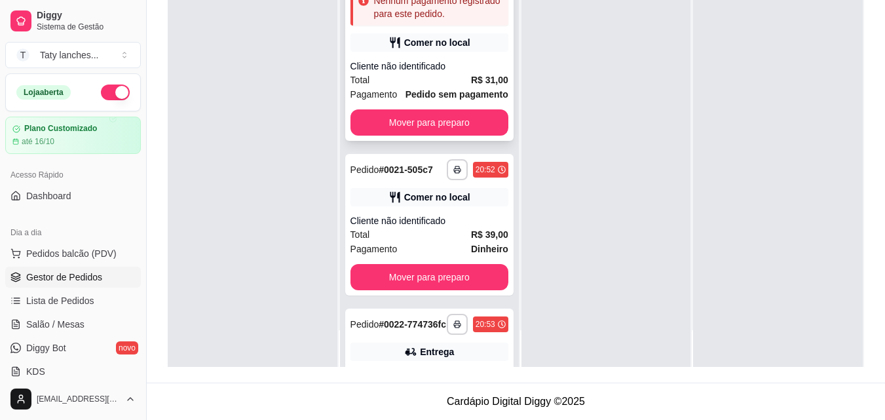
click at [438, 87] on div "Total R$ 31,00" at bounding box center [430, 80] width 158 height 14
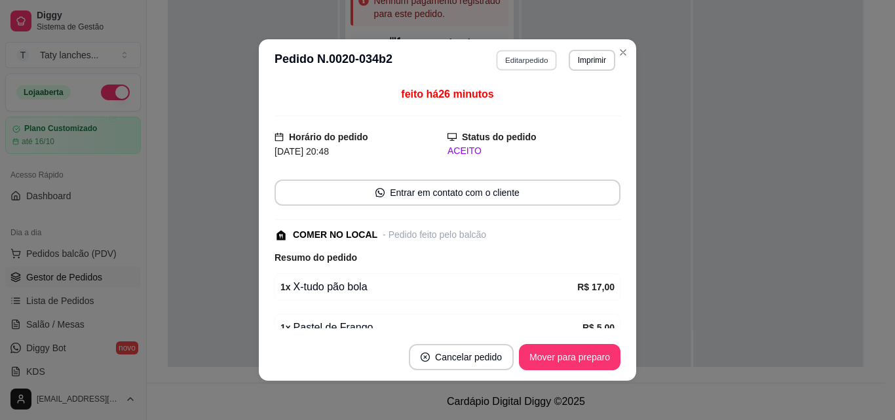
click at [524, 63] on button "Editar pedido" at bounding box center [527, 60] width 61 height 20
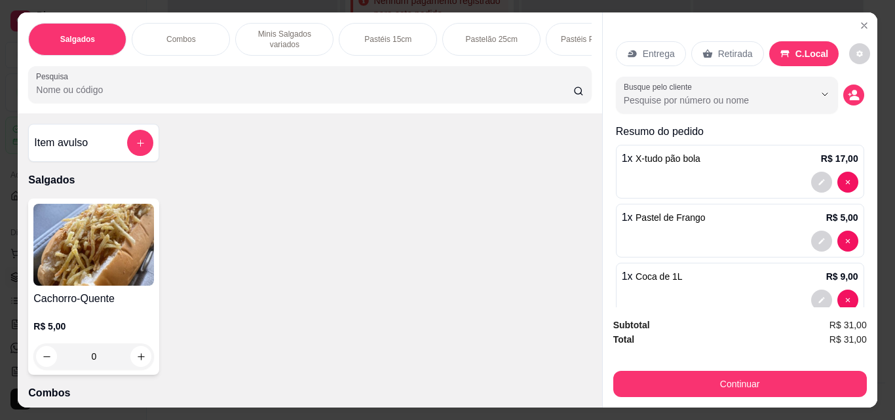
click at [364, 34] on p "Pastéis 15cm" at bounding box center [387, 39] width 47 height 10
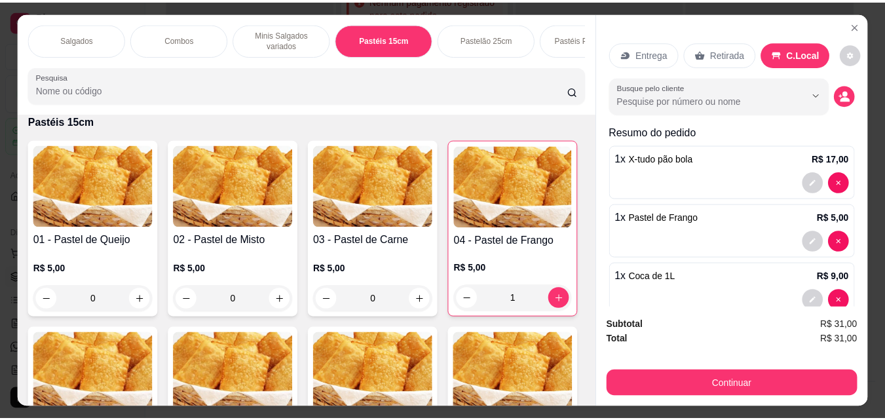
scroll to position [34, 0]
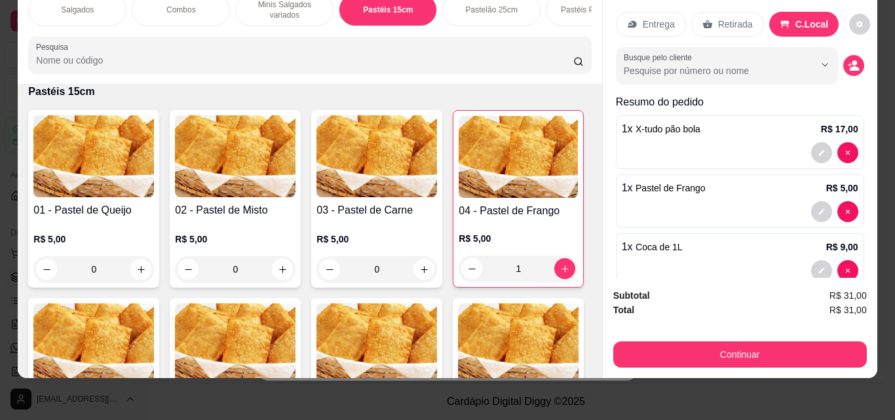
click at [459, 198] on img at bounding box center [518, 157] width 119 height 82
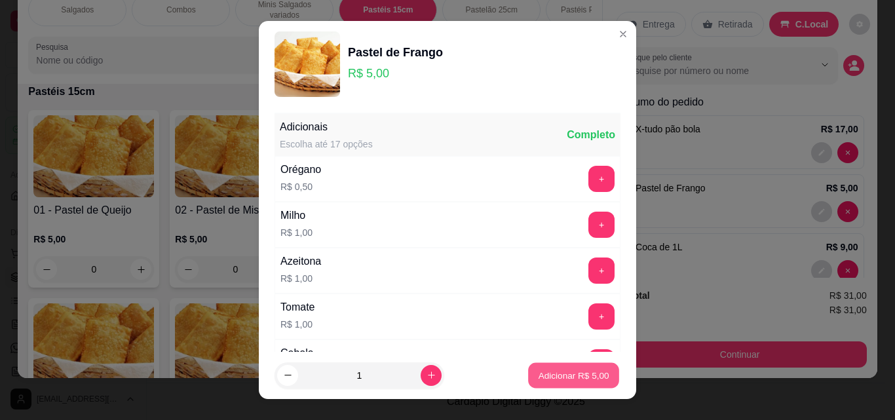
click at [528, 368] on button "Adicionar R$ 5,00" at bounding box center [573, 376] width 91 height 26
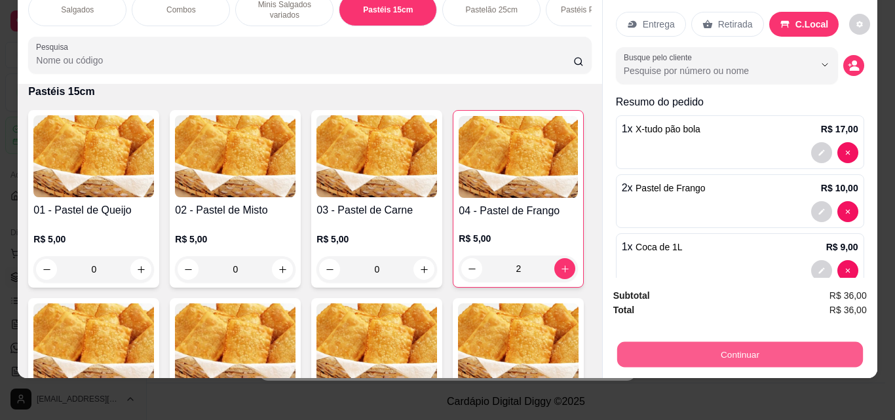
click at [754, 344] on button "Continuar" at bounding box center [740, 354] width 246 height 26
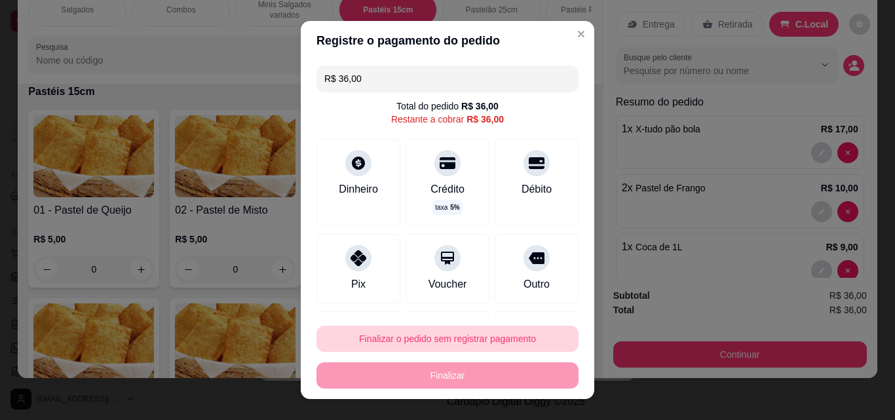
click at [471, 326] on button "Finalizar o pedido sem registrar pagamento" at bounding box center [448, 339] width 262 height 26
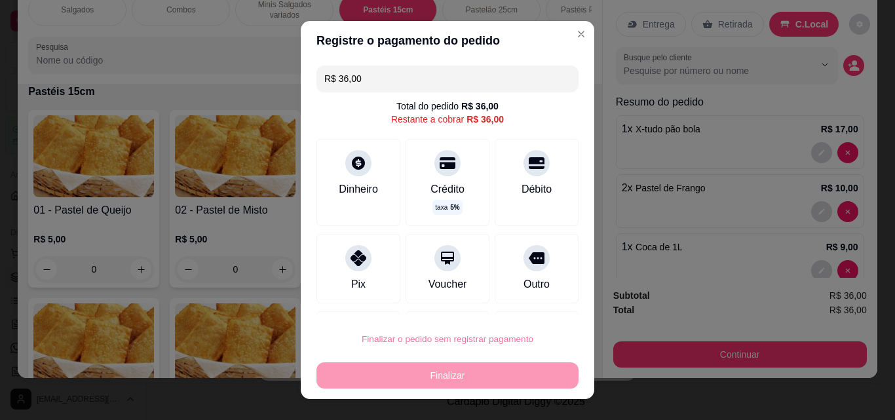
click at [514, 302] on button "Confirmar" at bounding box center [523, 302] width 49 height 20
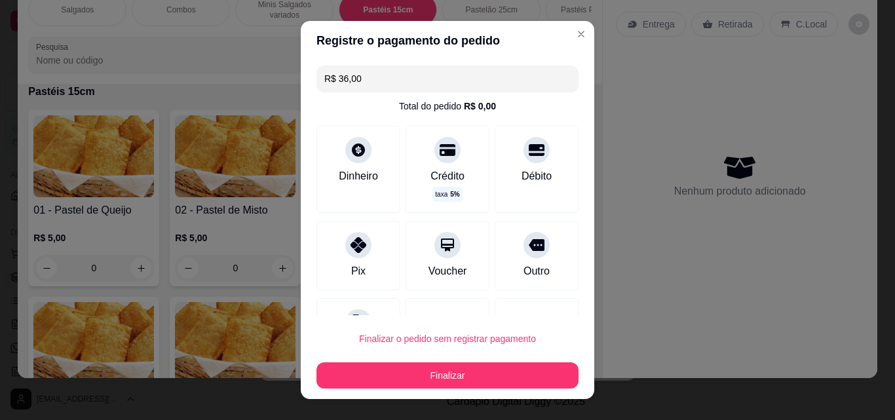
type input "0"
type input "R$ 0,00"
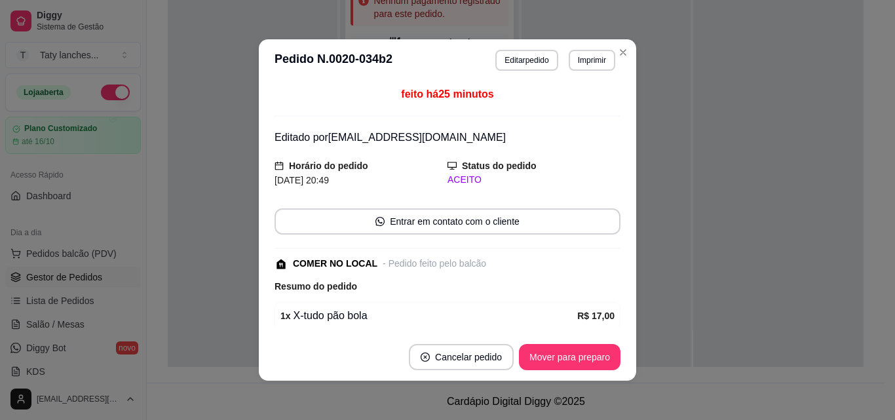
click at [514, 302] on div "1 x X-tudo pão bola R$ 17,00" at bounding box center [448, 316] width 346 height 28
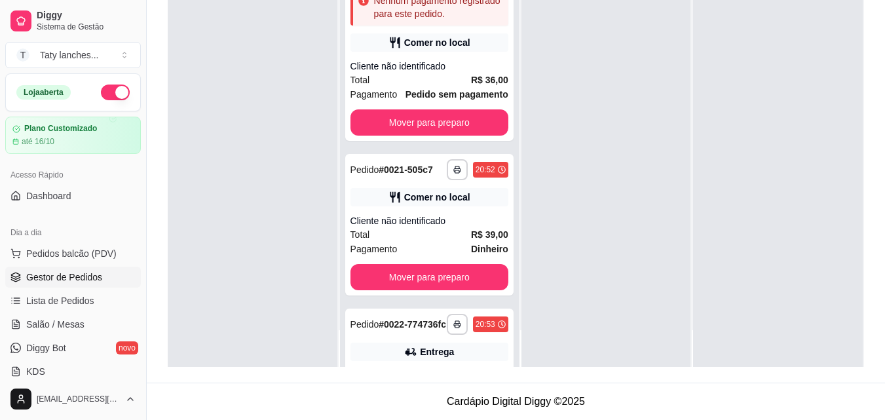
click at [618, 50] on div at bounding box center [607, 157] width 170 height 420
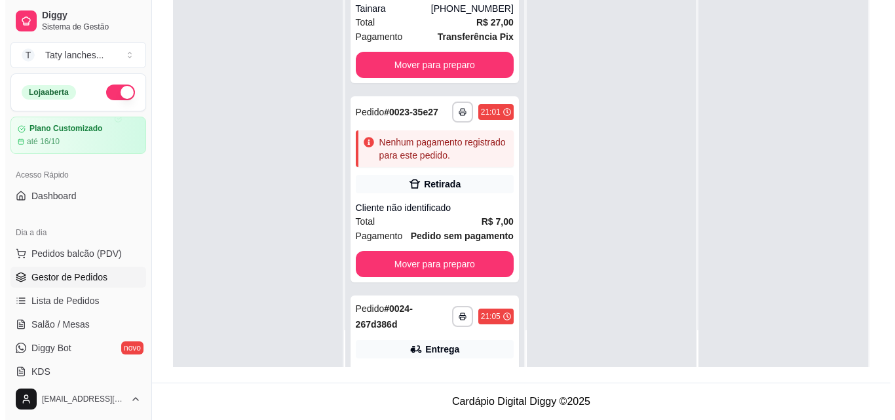
scroll to position [734, 0]
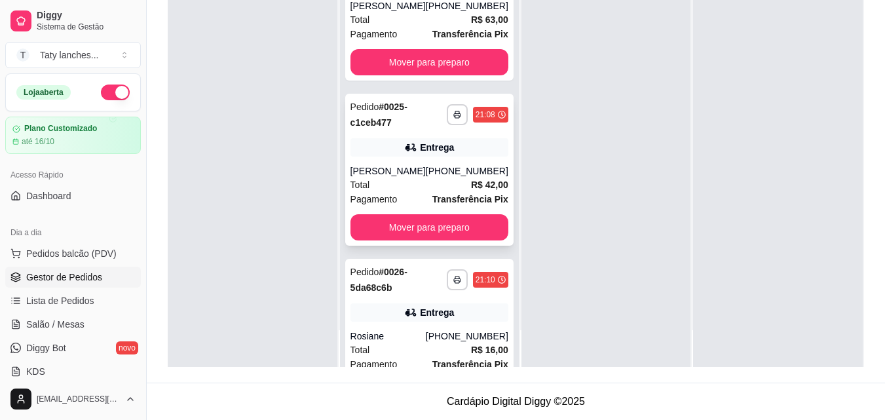
click at [419, 178] on div "[PERSON_NAME]" at bounding box center [388, 171] width 75 height 13
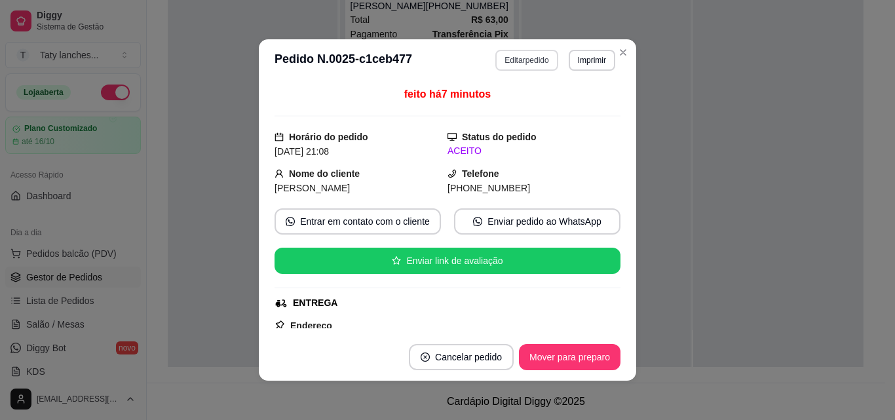
click at [510, 52] on button "Editar pedido" at bounding box center [526, 60] width 62 height 21
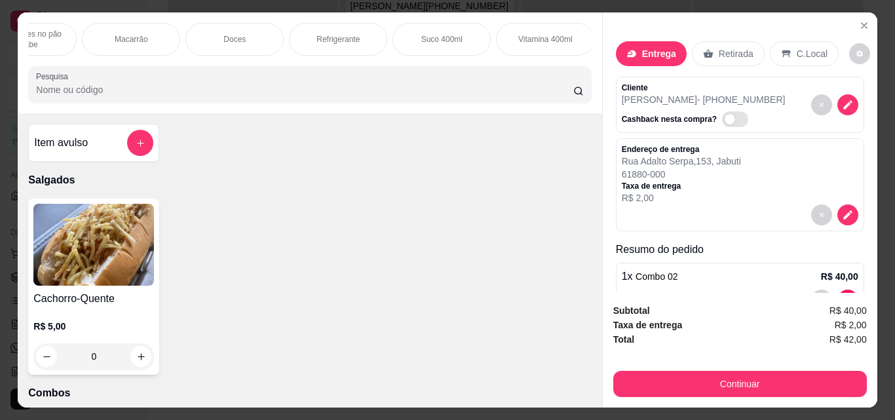
scroll to position [0, 985]
click at [341, 36] on p "Refrigerante" at bounding box center [334, 39] width 43 height 10
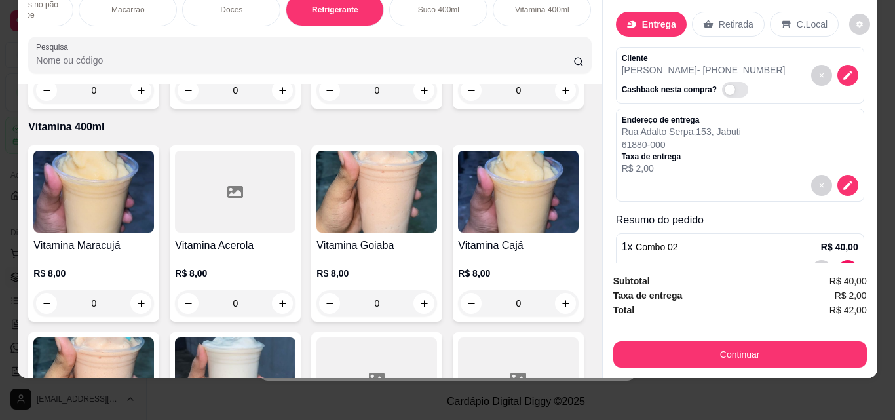
scroll to position [5403, 0]
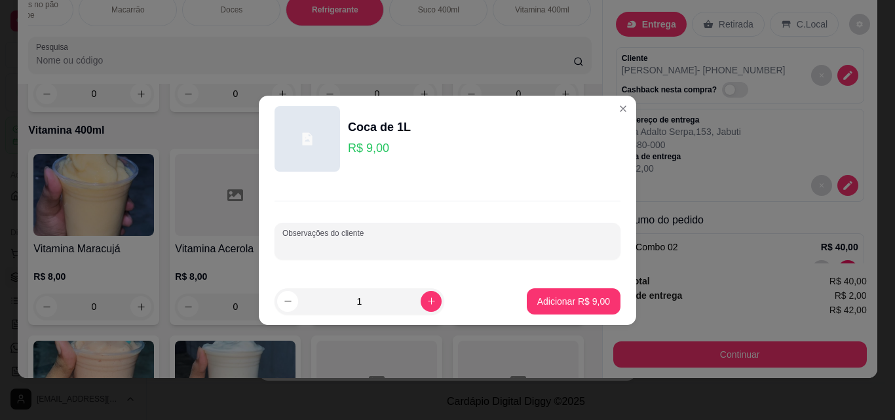
click at [406, 241] on input "Observações do cliente" at bounding box center [447, 246] width 330 height 13
type input "zero por favor"
click at [542, 296] on p "Adicionar R$ 9,00" at bounding box center [573, 301] width 73 height 13
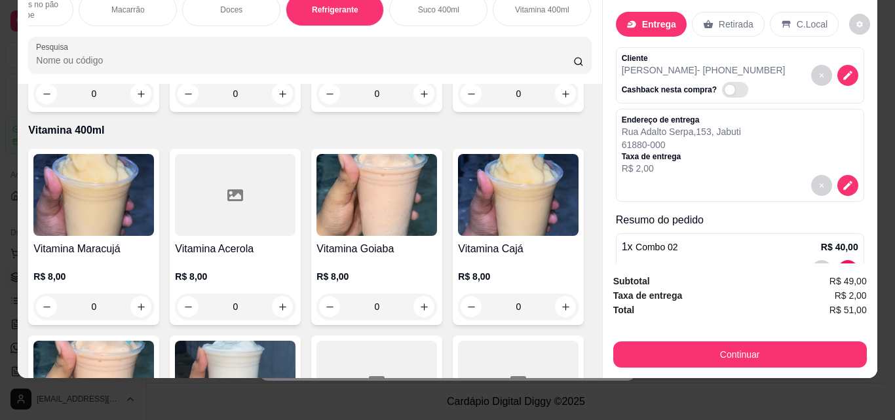
scroll to position [130, 0]
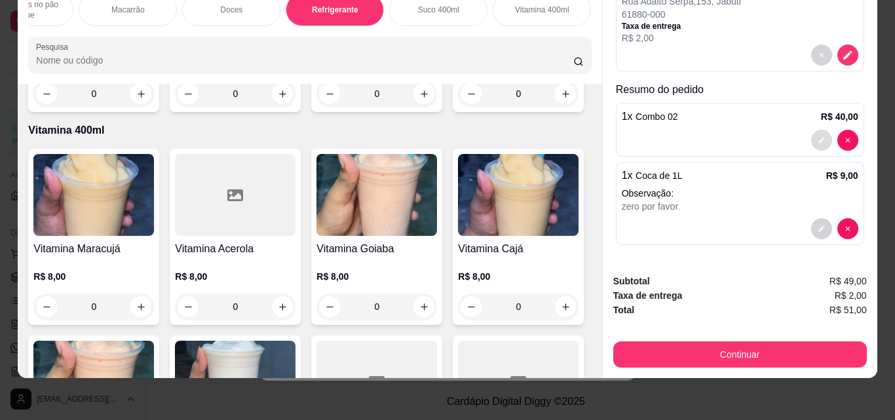
click at [811, 134] on button "decrease-product-quantity" at bounding box center [821, 140] width 21 height 21
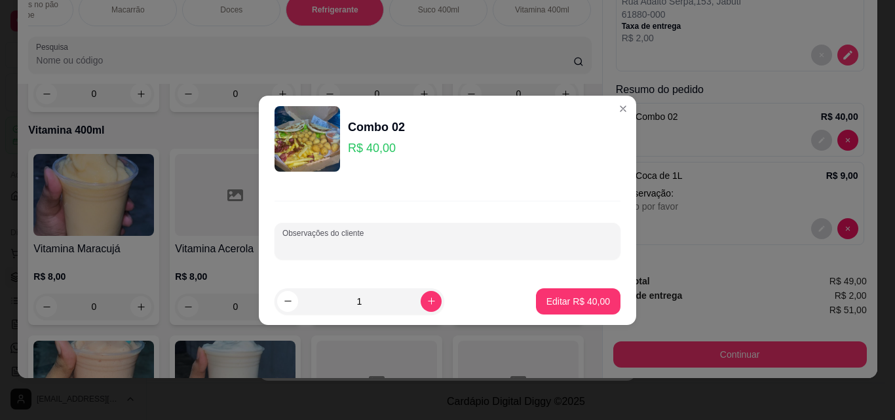
click at [456, 247] on input "Observações do cliente" at bounding box center [447, 246] width 330 height 13
type input "1 sanduiche sem salada por favor"
click at [552, 299] on p "Editar R$ 40,00" at bounding box center [578, 301] width 62 height 12
type input "0"
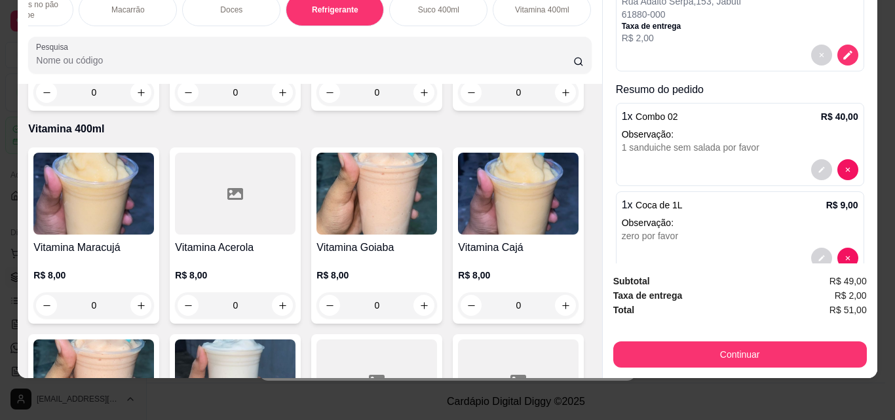
scroll to position [5401, 0]
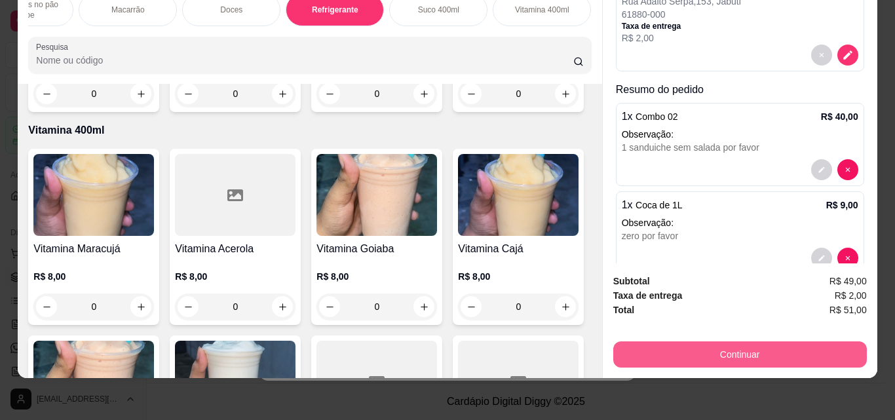
click at [670, 341] on button "Continuar" at bounding box center [740, 354] width 254 height 26
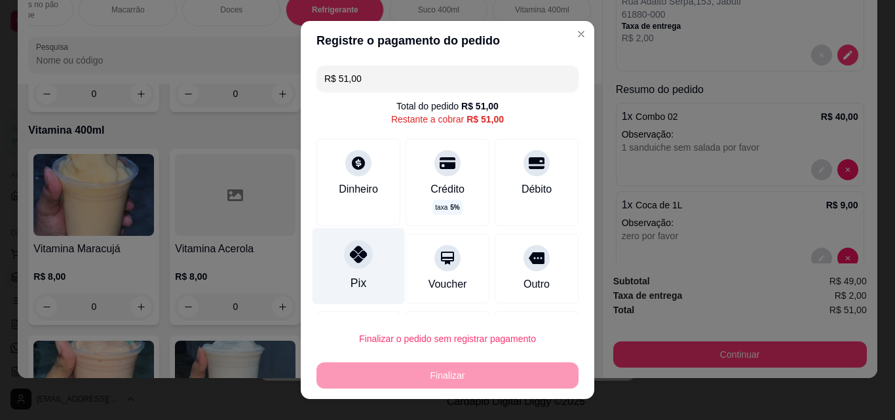
click at [344, 265] on div at bounding box center [358, 254] width 29 height 29
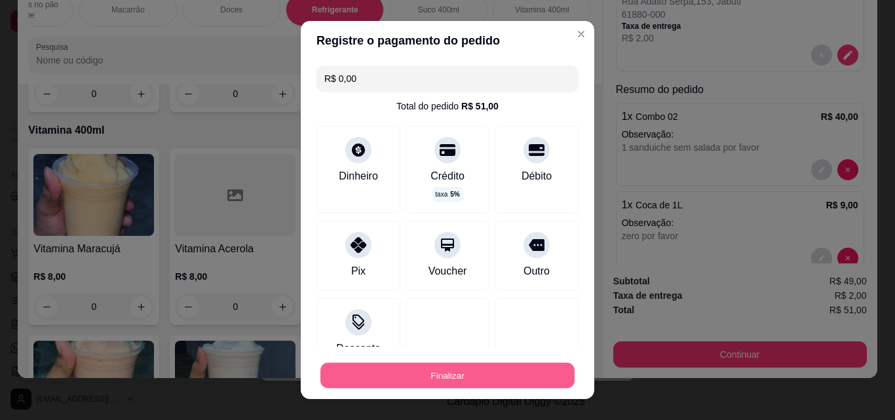
click at [457, 368] on button "Finalizar" at bounding box center [447, 376] width 254 height 26
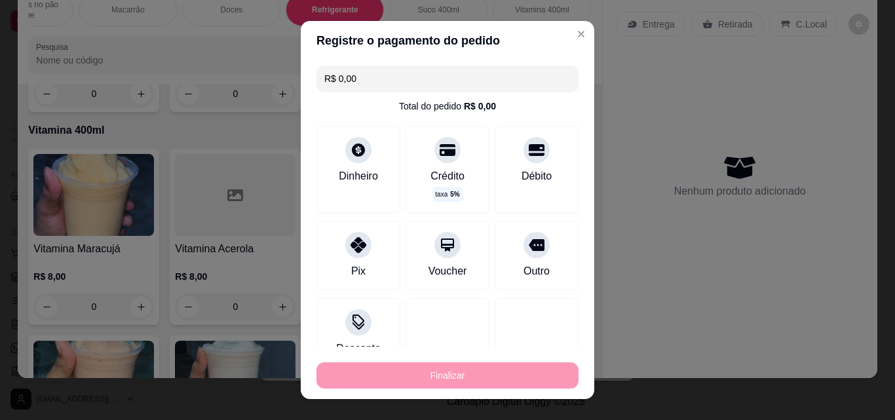
type input "-R$ 51,00"
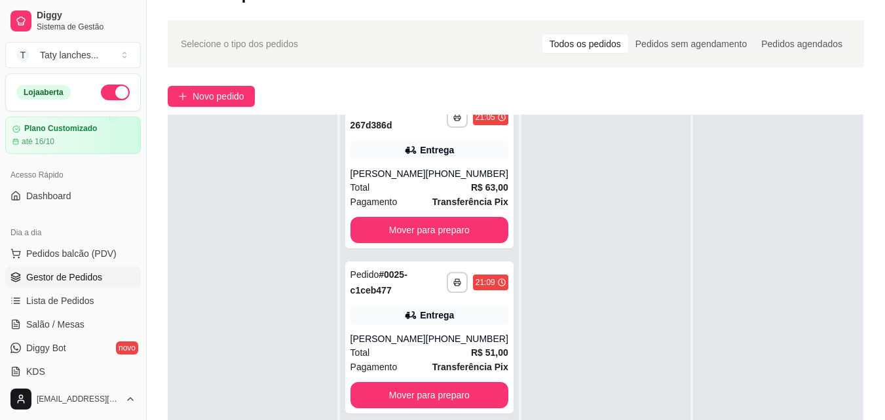
scroll to position [0, 0]
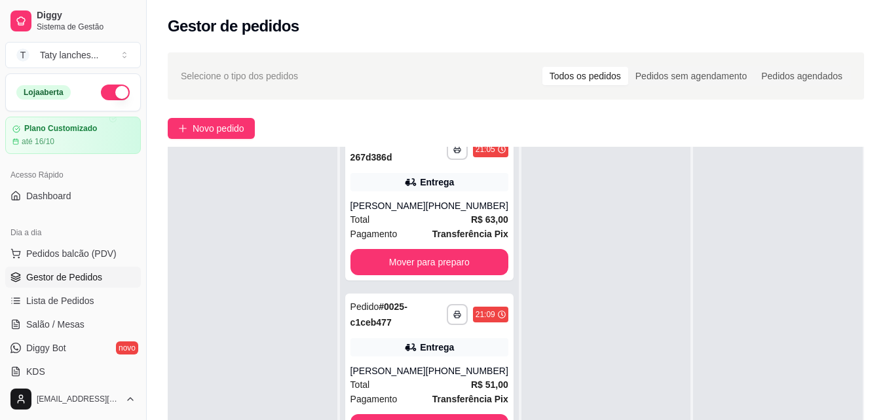
click at [135, 289] on div "Dia a dia Pedidos balcão (PDV) Gestor de Pedidos Lista de Pedidos Salão / Mesas…" at bounding box center [73, 302] width 146 height 170
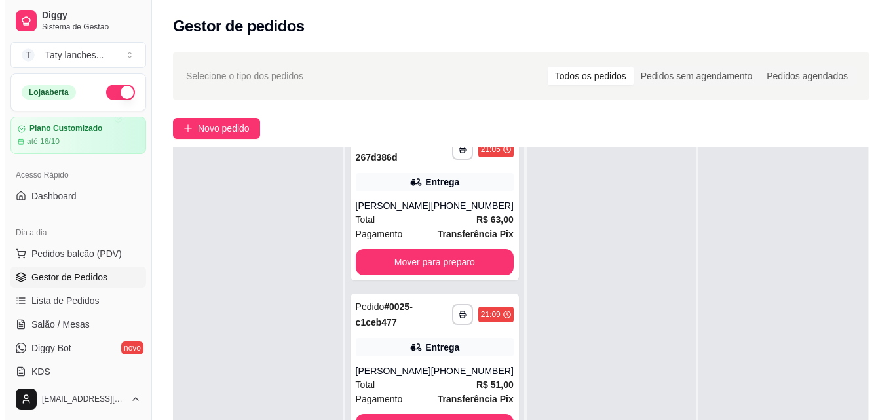
scroll to position [266, 0]
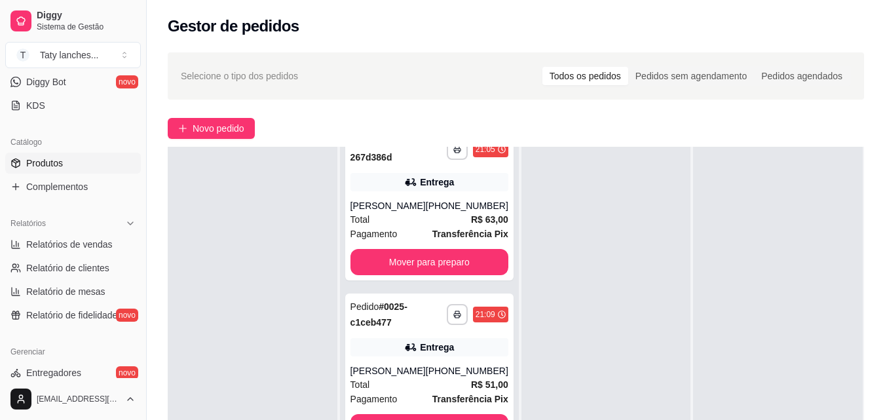
click at [92, 167] on link "Produtos" at bounding box center [73, 163] width 136 height 21
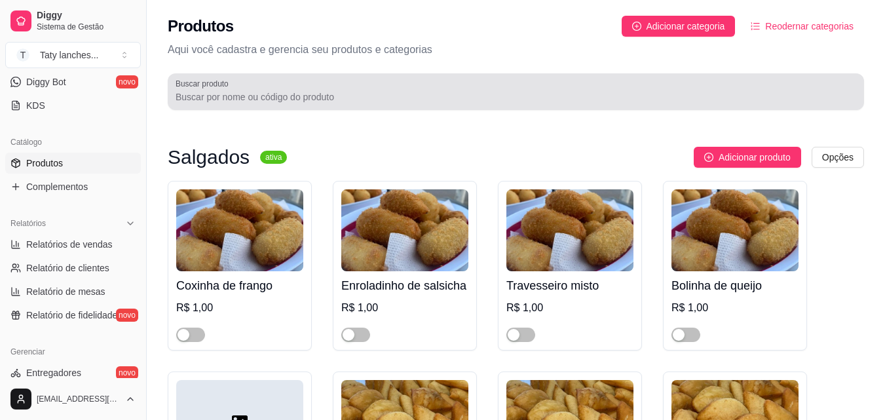
click at [206, 100] on input "Buscar produto" at bounding box center [516, 96] width 681 height 13
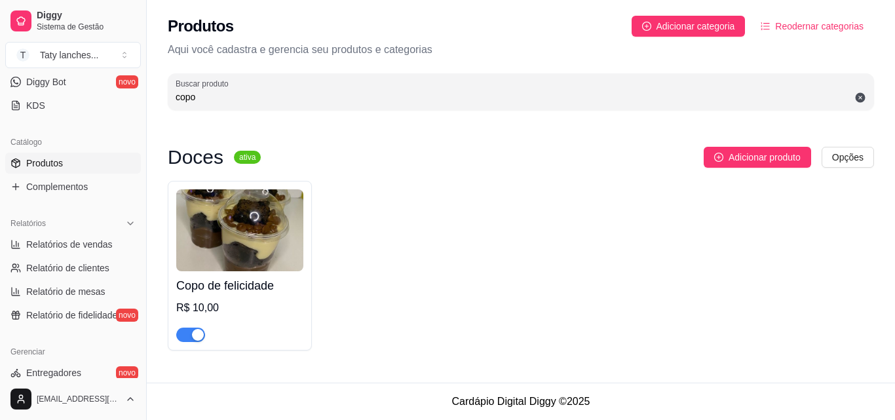
click at [184, 330] on span "button" at bounding box center [190, 335] width 29 height 14
click at [894, 322] on div "Doces ativa Adicionar produto Opções Copo de felicidade R$ 10,00" at bounding box center [521, 249] width 748 height 262
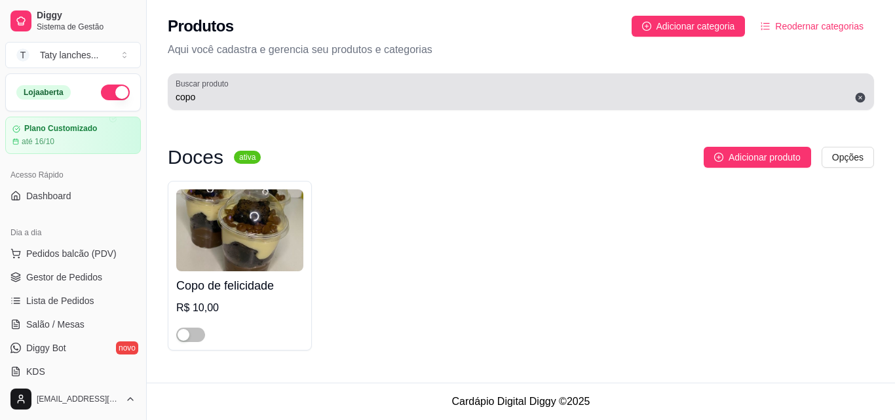
click at [222, 101] on input "copo" at bounding box center [521, 96] width 691 height 13
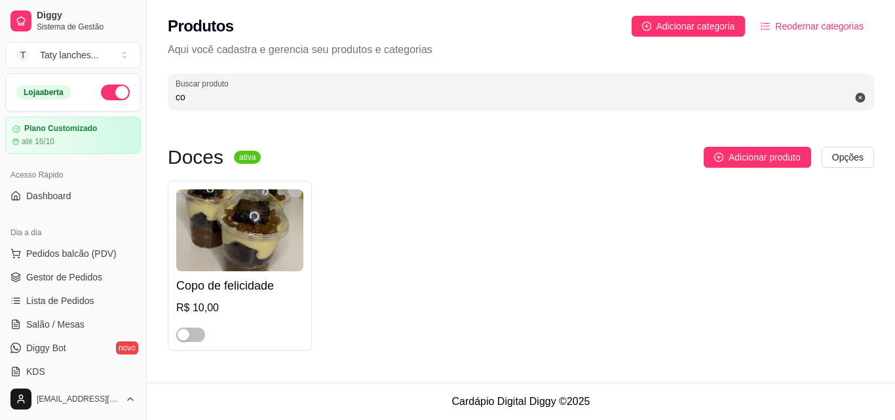
type input "c"
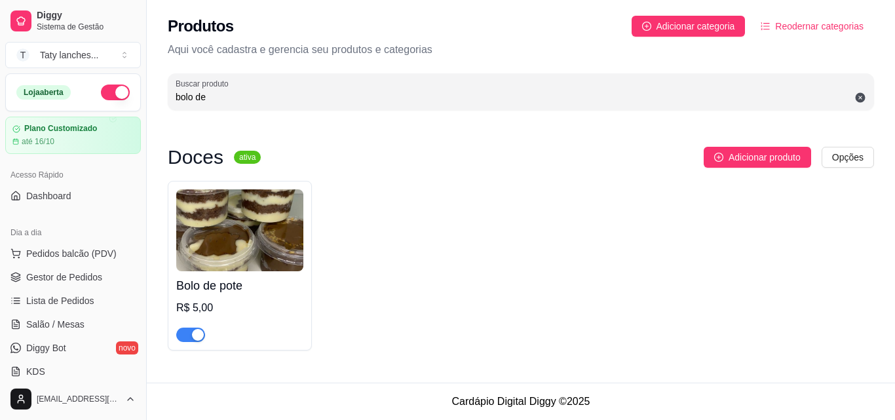
type input "bolo de"
click at [187, 334] on span "button" at bounding box center [190, 335] width 29 height 14
click at [66, 272] on span "Gestor de Pedidos" at bounding box center [64, 277] width 76 height 13
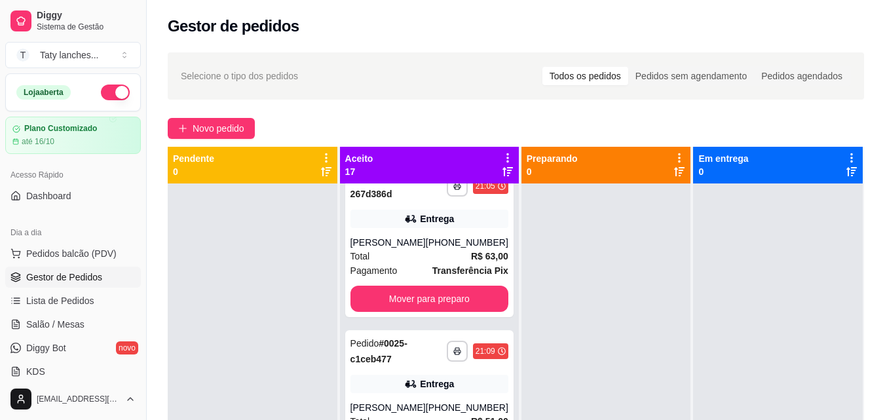
scroll to position [367, 0]
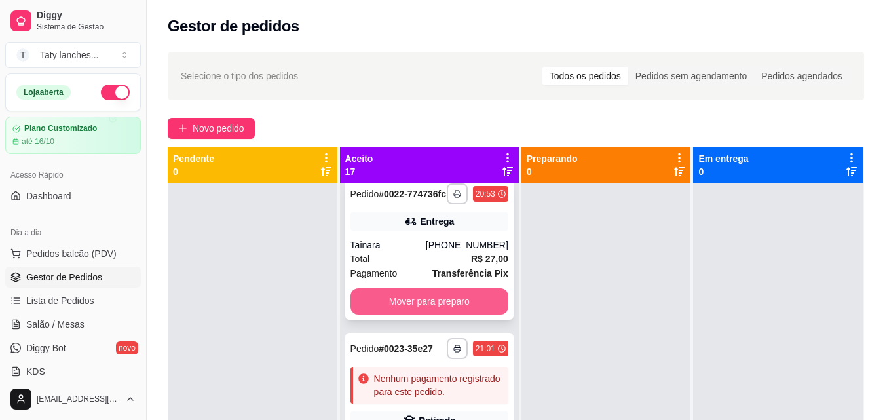
click at [447, 315] on button "Mover para preparo" at bounding box center [430, 301] width 158 height 26
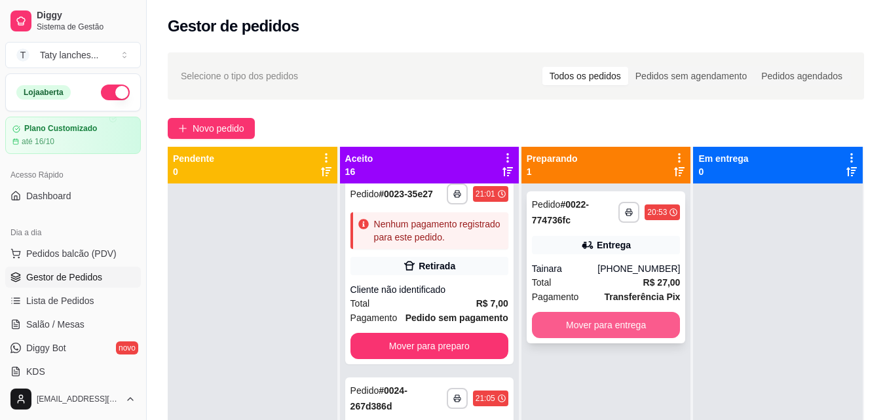
click at [606, 329] on button "Mover para entrega" at bounding box center [606, 325] width 149 height 26
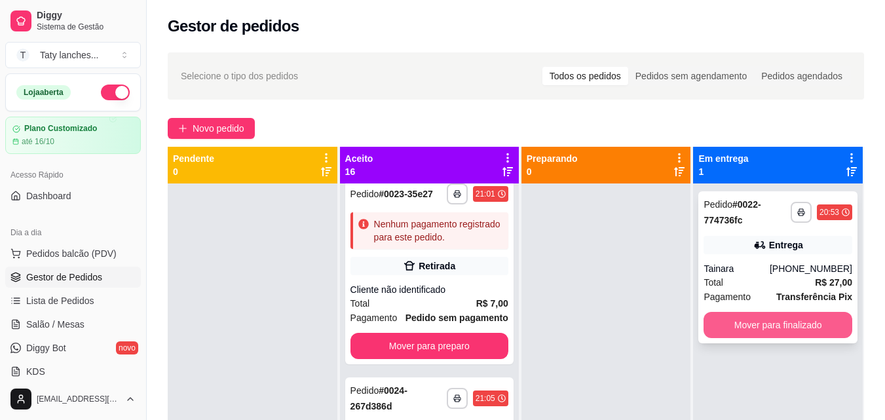
click at [771, 324] on button "Mover para finalizado" at bounding box center [778, 325] width 149 height 26
click at [771, 324] on div "**********" at bounding box center [778, 394] width 170 height 420
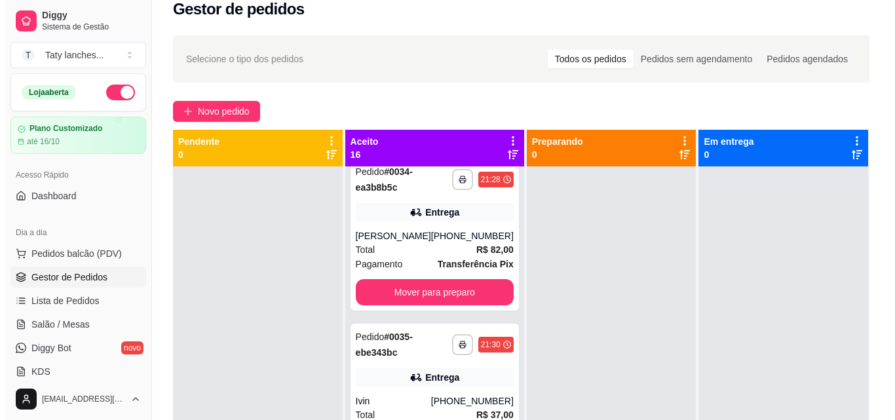
scroll to position [0, 0]
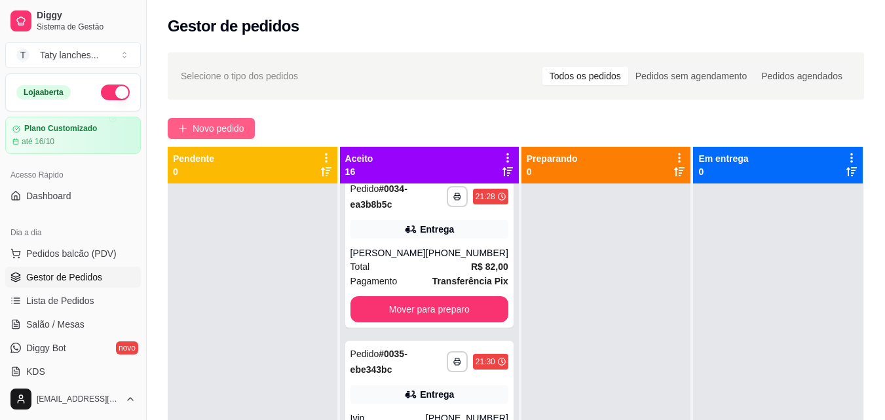
click at [223, 132] on span "Novo pedido" at bounding box center [219, 128] width 52 height 14
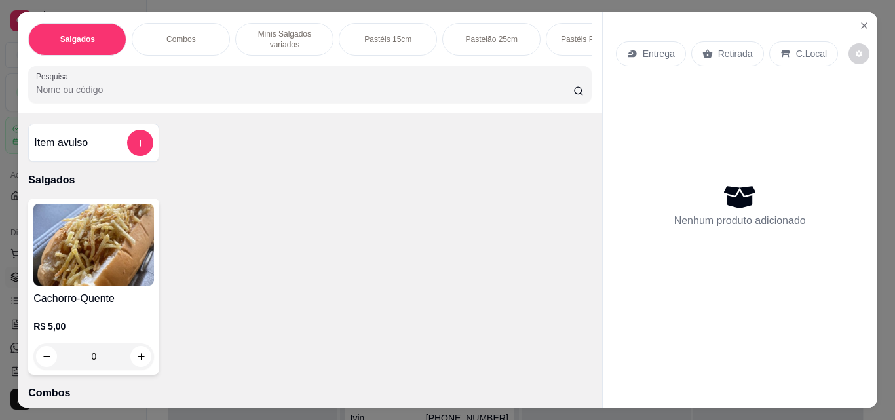
scroll to position [0, 493]
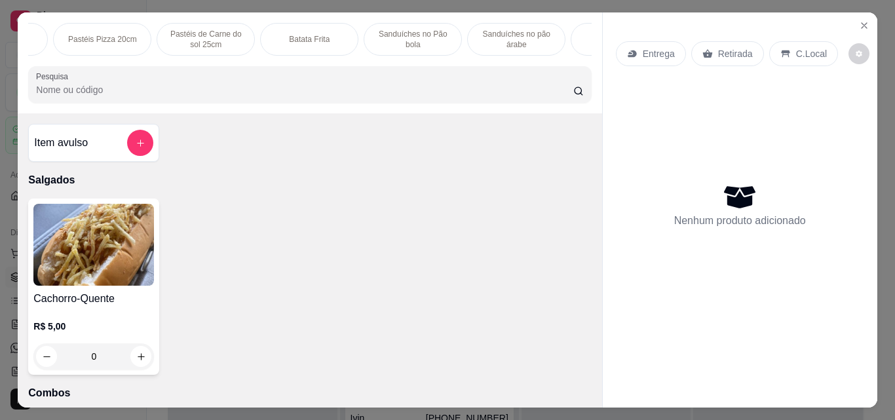
click at [505, 30] on p "Sanduíches no pão árabe" at bounding box center [516, 39] width 76 height 21
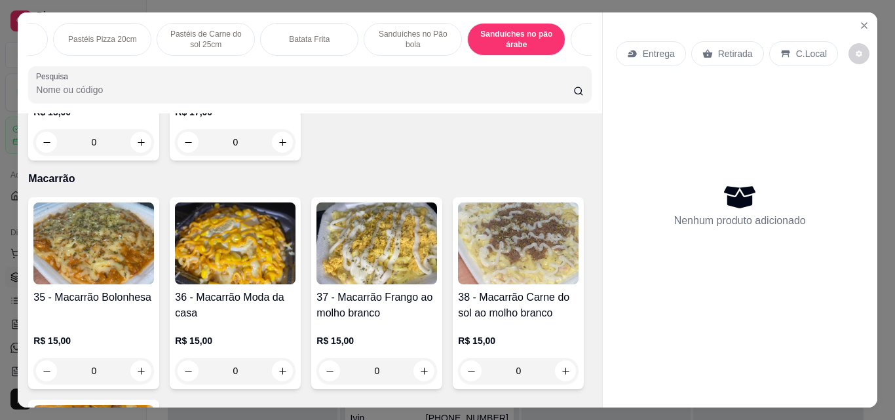
scroll to position [34, 0]
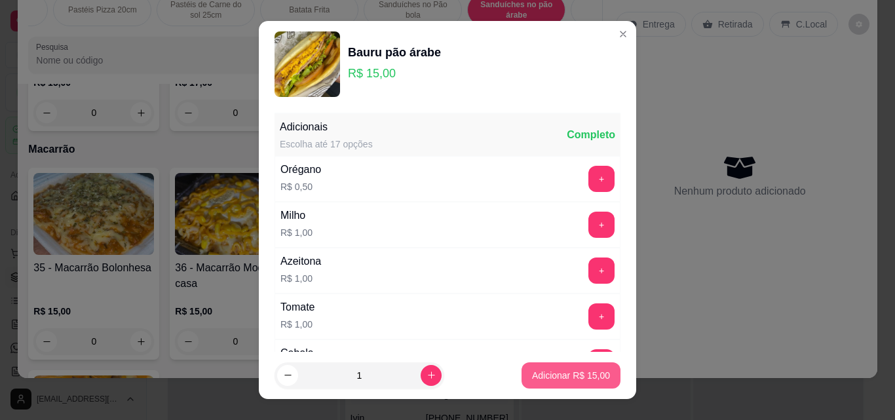
click at [532, 376] on p "Adicionar R$ 15,00" at bounding box center [571, 375] width 78 height 13
type input "1"
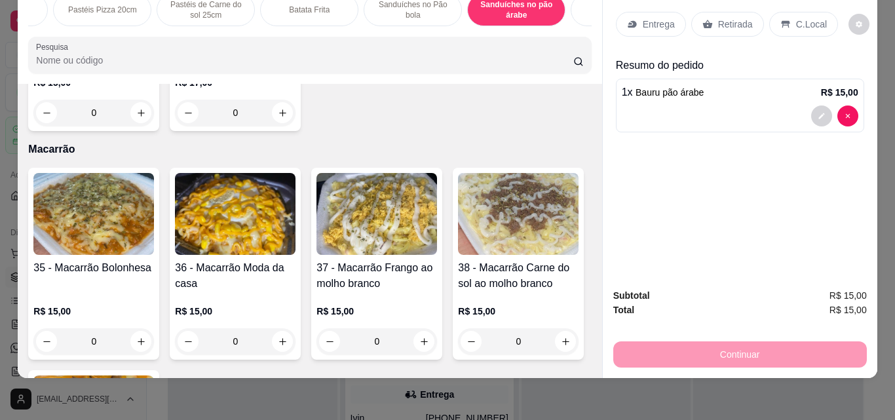
scroll to position [0, 985]
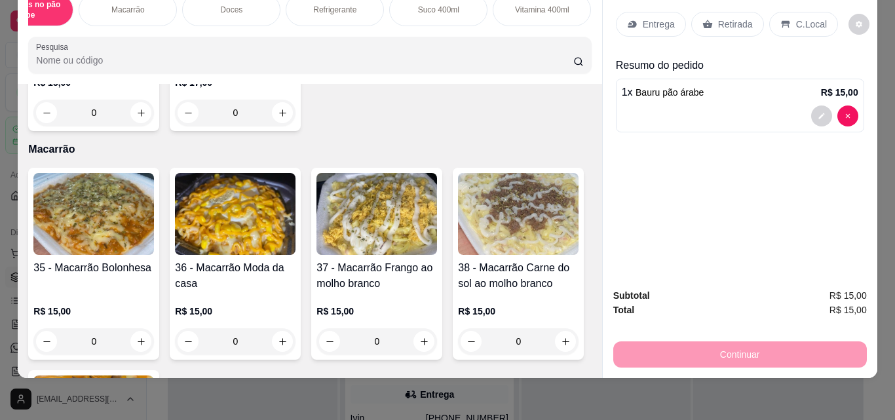
click at [539, 5] on p "Vitamina 400ml" at bounding box center [542, 10] width 54 height 10
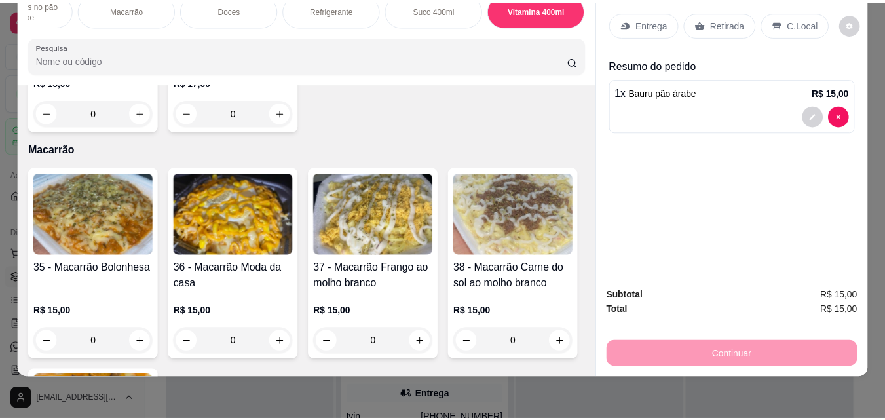
scroll to position [6374, 0]
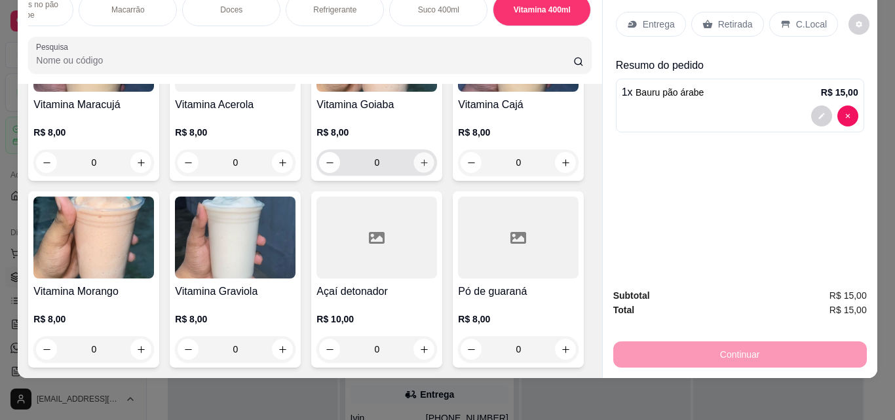
click at [420, 168] on icon "increase-product-quantity" at bounding box center [424, 163] width 10 height 10
type input "1"
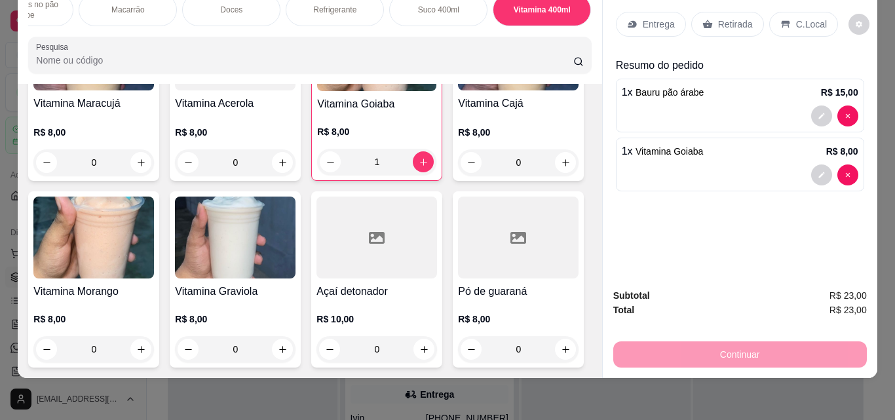
click at [731, 20] on p "Retirada" at bounding box center [735, 24] width 35 height 13
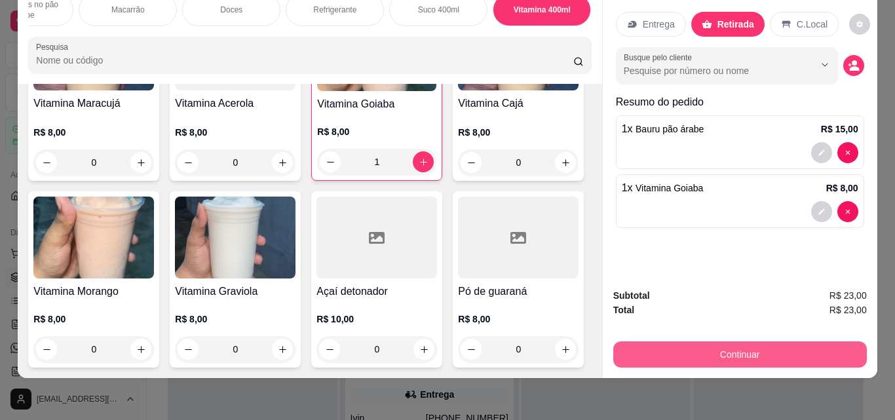
click at [698, 341] on button "Continuar" at bounding box center [740, 354] width 254 height 26
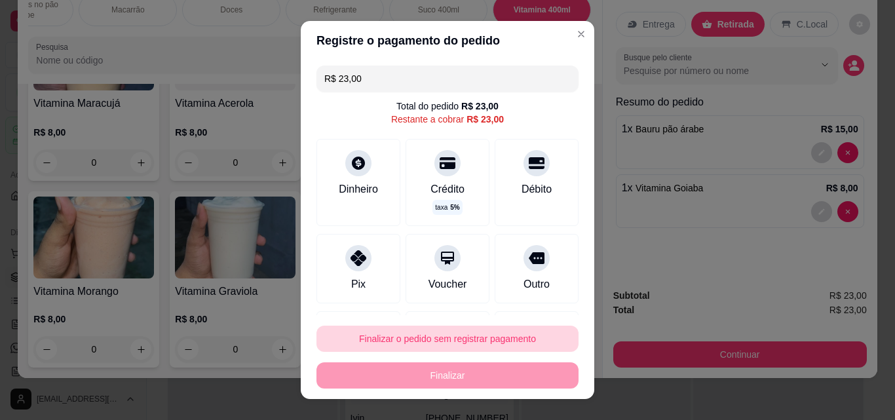
click at [443, 340] on button "Finalizar o pedido sem registrar pagamento" at bounding box center [448, 339] width 262 height 26
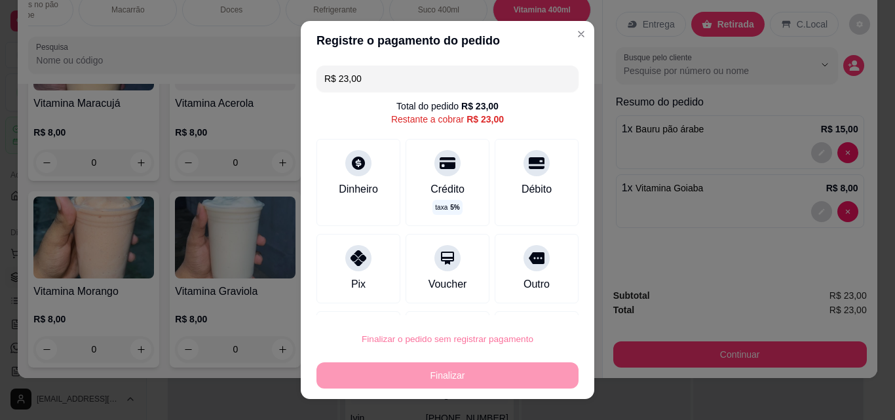
click at [524, 296] on button "Confirmar" at bounding box center [522, 302] width 47 height 20
type input "0"
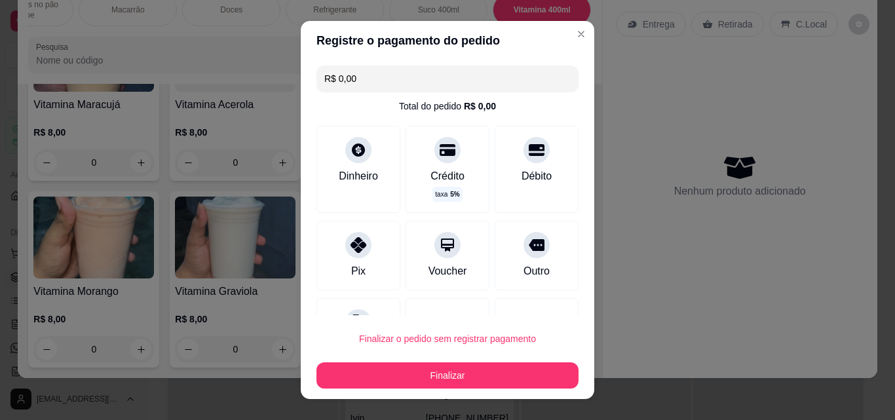
type input "R$ 0,00"
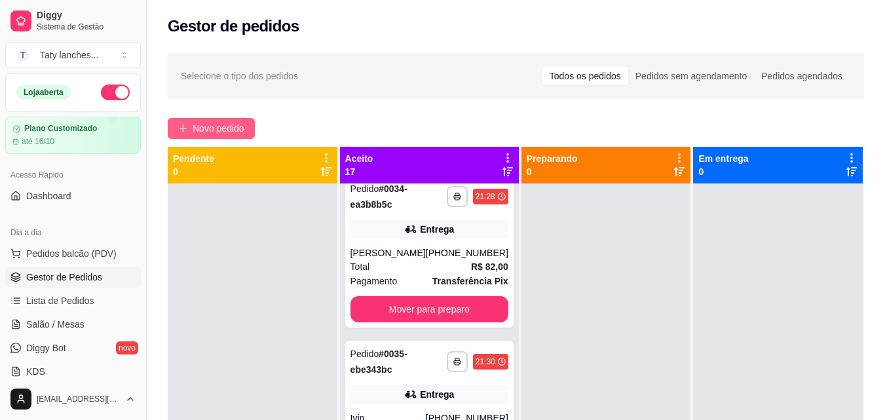
click at [236, 126] on span "Novo pedido" at bounding box center [219, 128] width 52 height 14
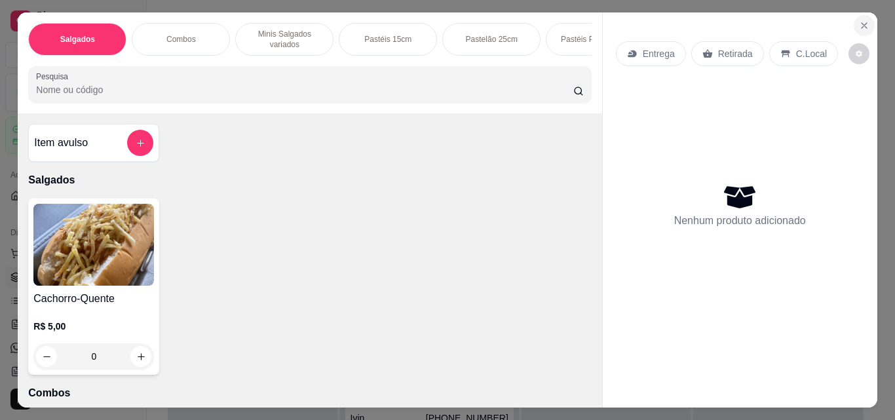
click at [854, 15] on button "Close" at bounding box center [864, 25] width 21 height 21
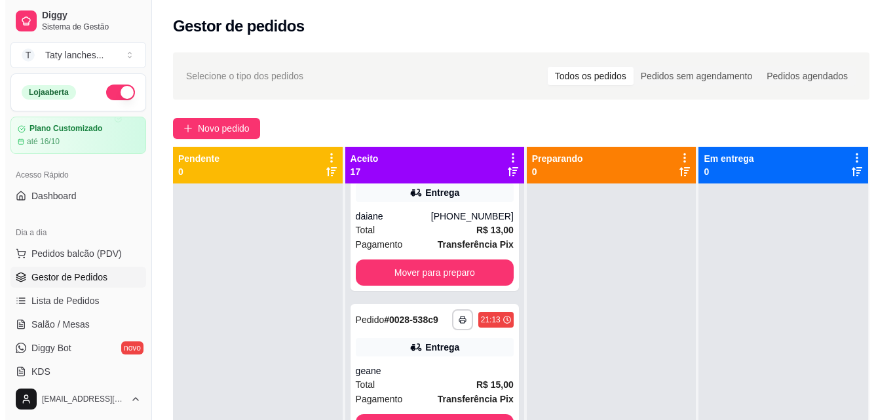
scroll to position [1468, 0]
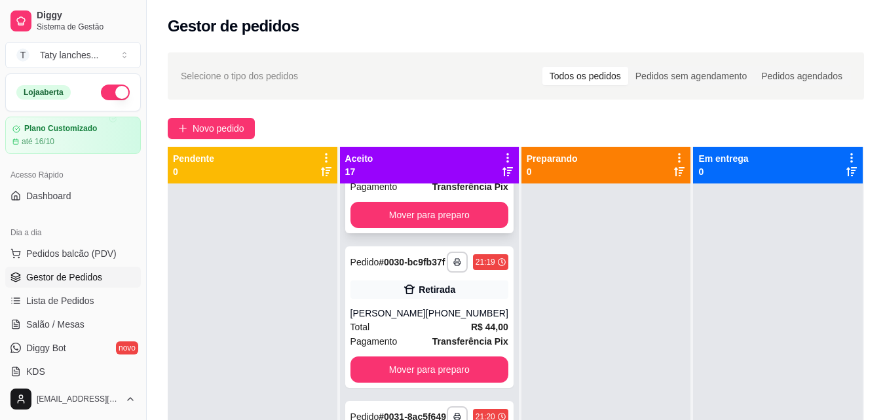
click at [449, 180] on div "Total R$ 59,00" at bounding box center [430, 172] width 158 height 14
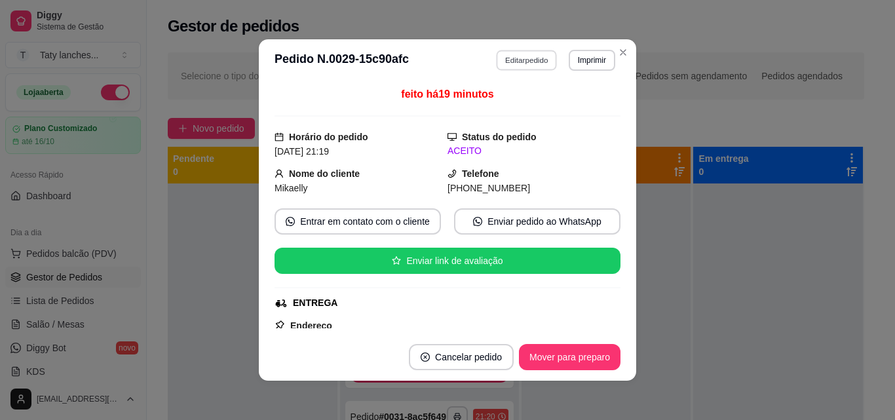
click at [522, 60] on button "Editar pedido" at bounding box center [527, 60] width 61 height 20
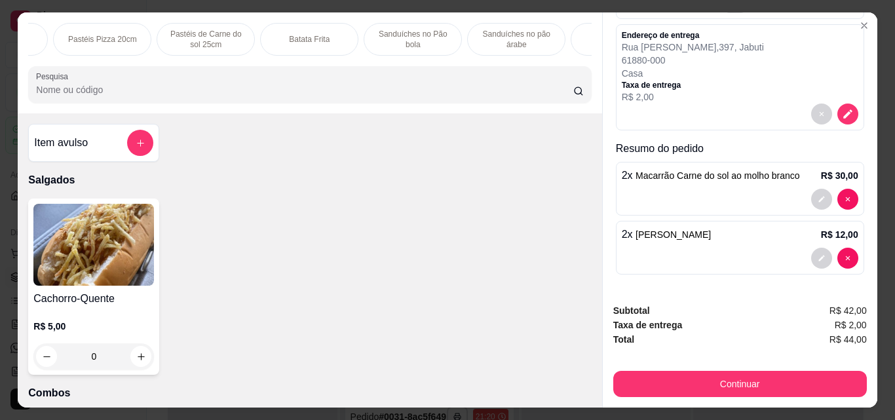
scroll to position [0, 985]
click at [231, 35] on p "Doces" at bounding box center [231, 39] width 22 height 10
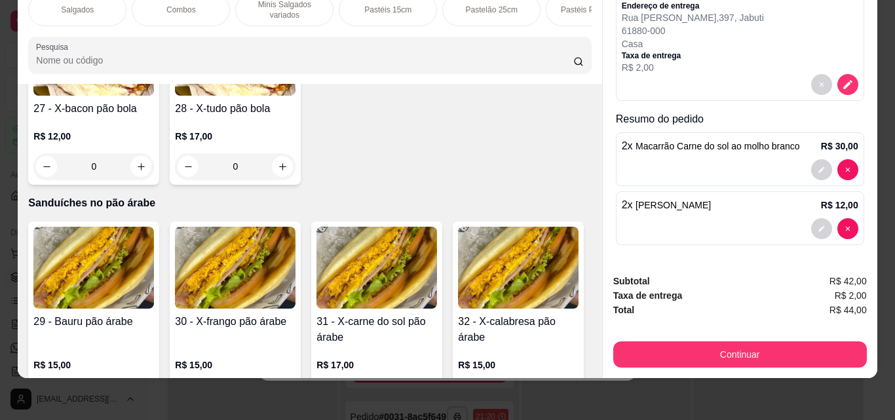
scroll to position [2939, 0]
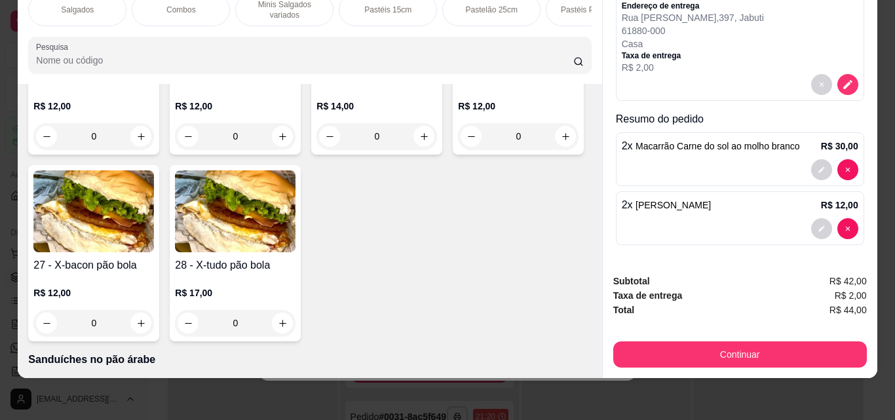
click at [72, 14] on div "Salgados" at bounding box center [77, 9] width 98 height 33
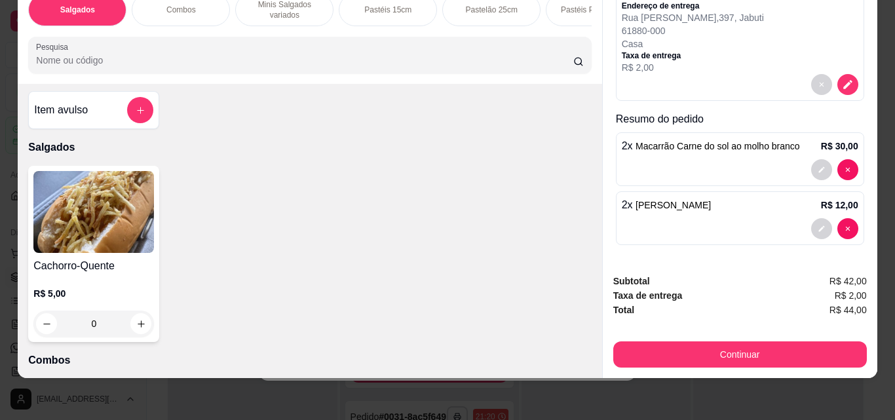
scroll to position [0, 0]
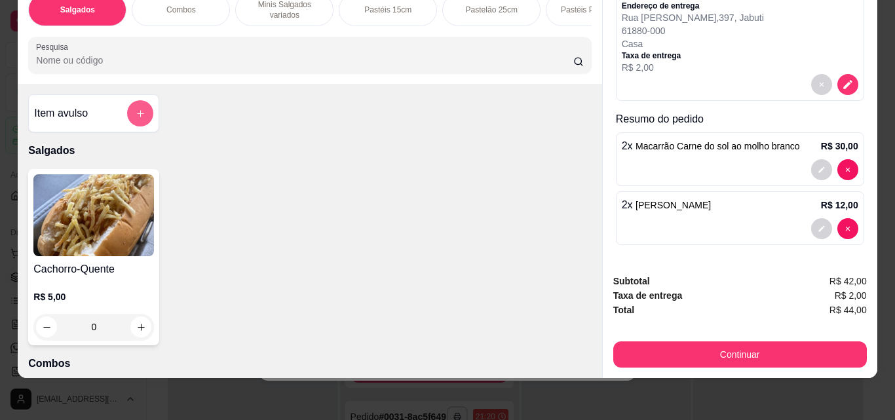
click at [136, 111] on icon "add-separate-item" at bounding box center [141, 114] width 10 height 10
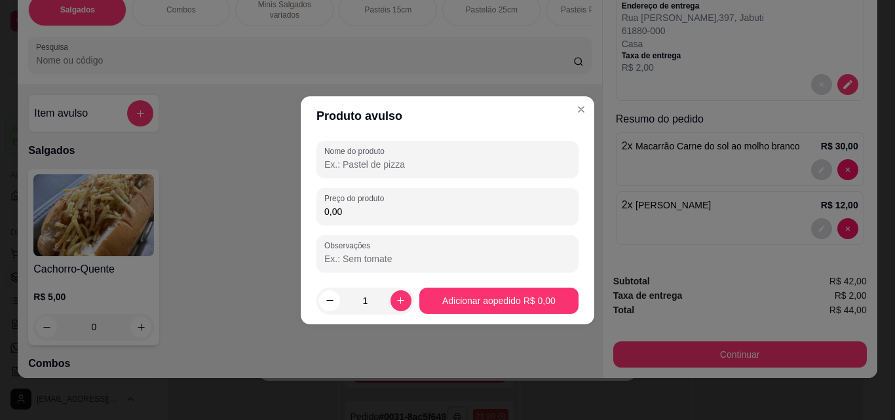
click at [356, 159] on input "Nome do produto" at bounding box center [447, 164] width 246 height 13
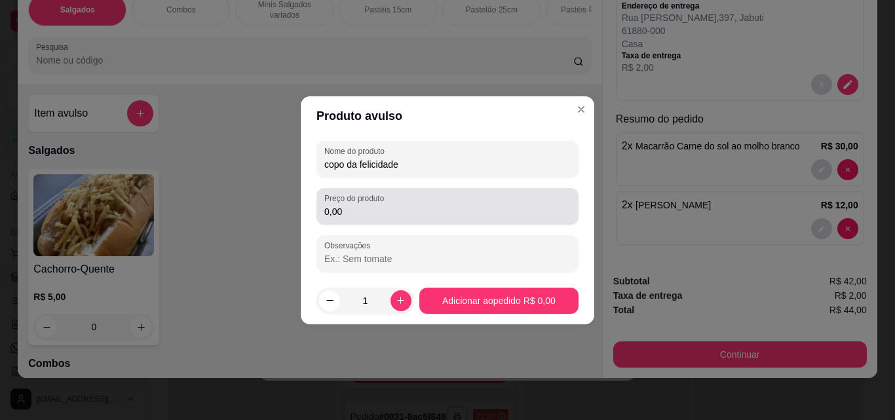
type input "copo da felicidade"
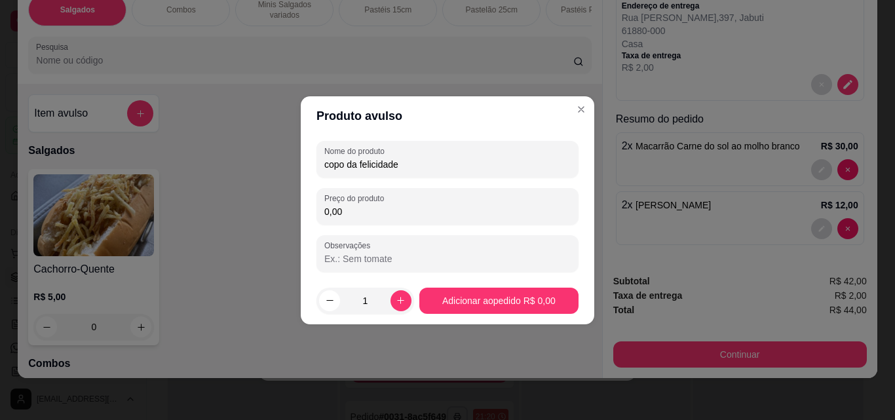
click at [362, 210] on input "0,00" at bounding box center [447, 211] width 246 height 13
type input "10,00"
click at [396, 301] on icon "increase-product-quantity" at bounding box center [401, 301] width 10 height 10
type input "2"
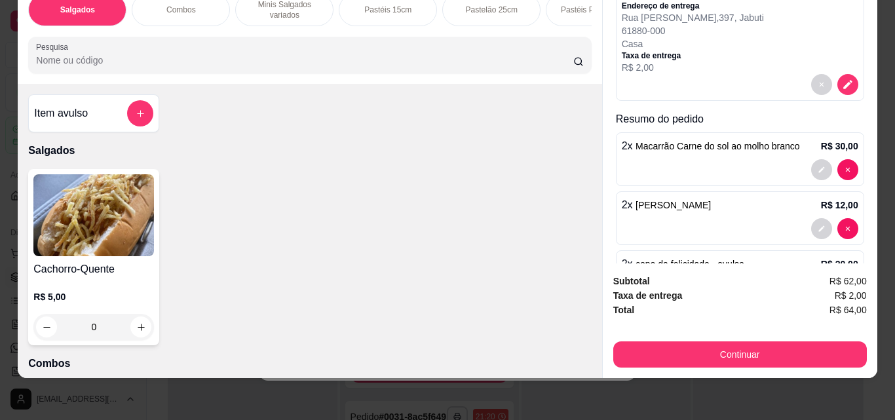
scroll to position [173, 0]
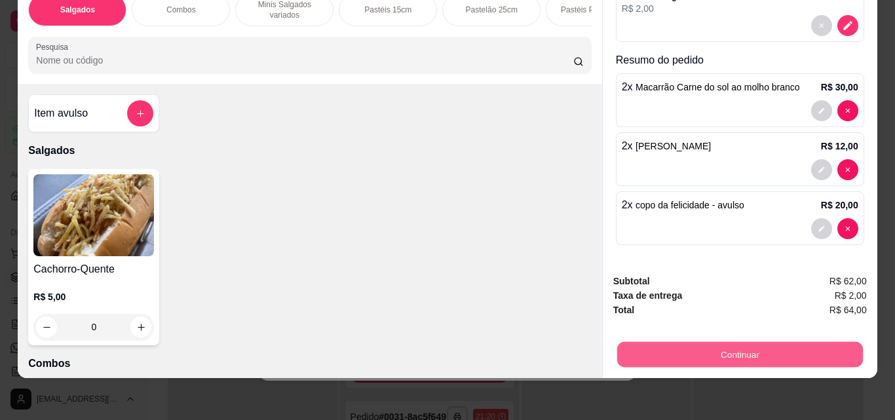
click at [673, 344] on button "Continuar" at bounding box center [740, 354] width 246 height 26
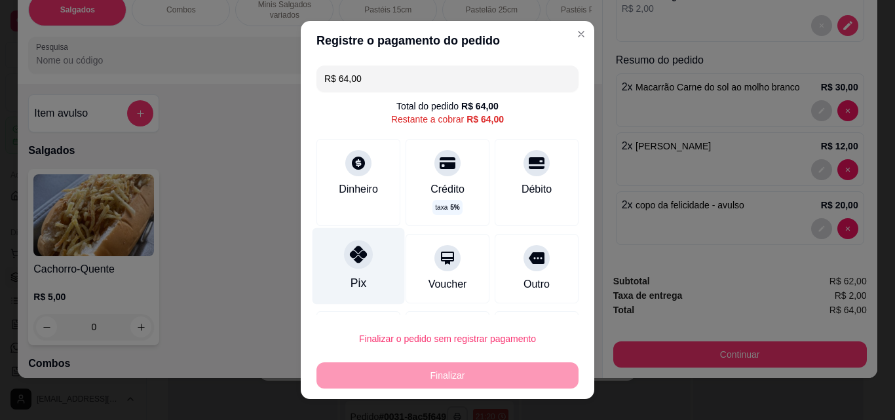
click at [344, 267] on div at bounding box center [358, 254] width 29 height 29
type input "R$ 0,00"
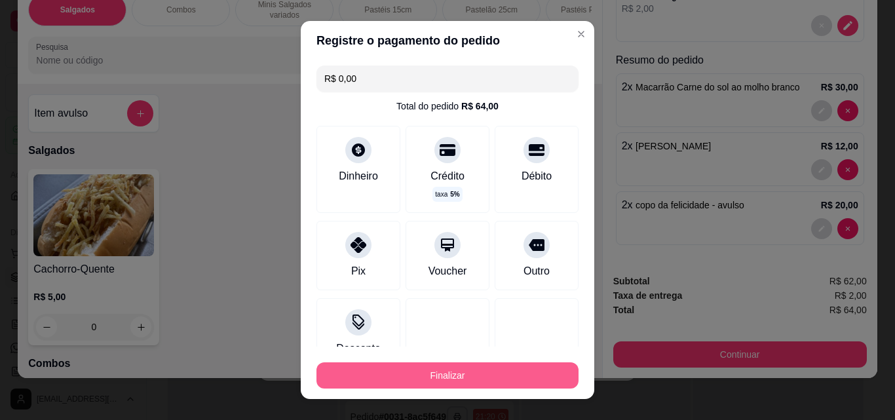
click at [451, 376] on button "Finalizar" at bounding box center [448, 375] width 262 height 26
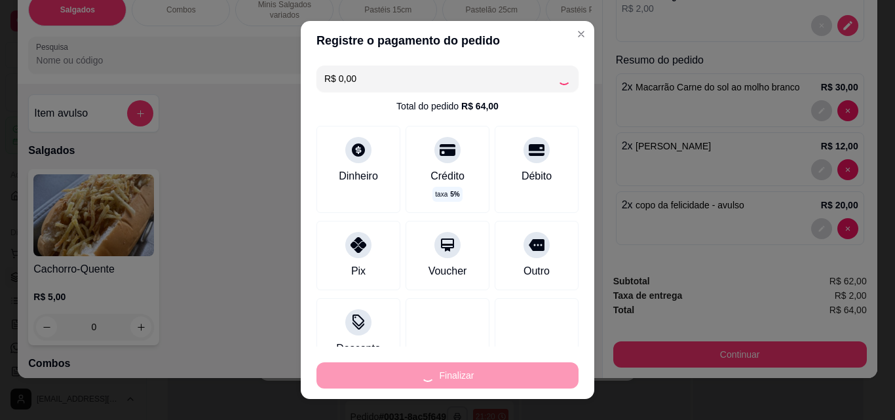
type input "0"
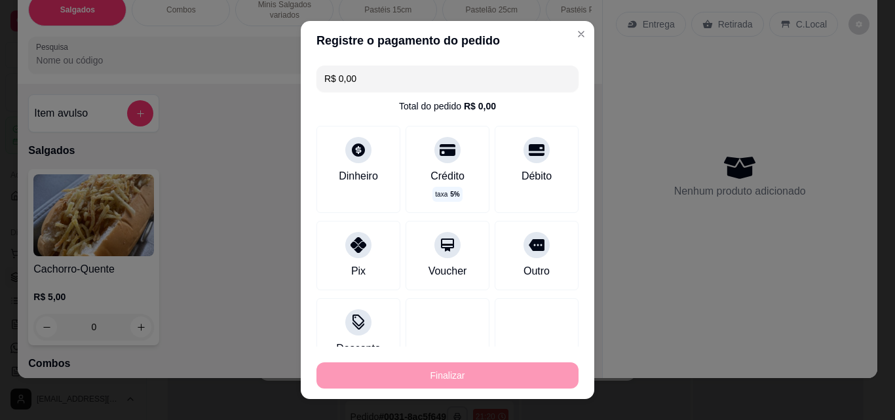
type input "-R$ 64,00"
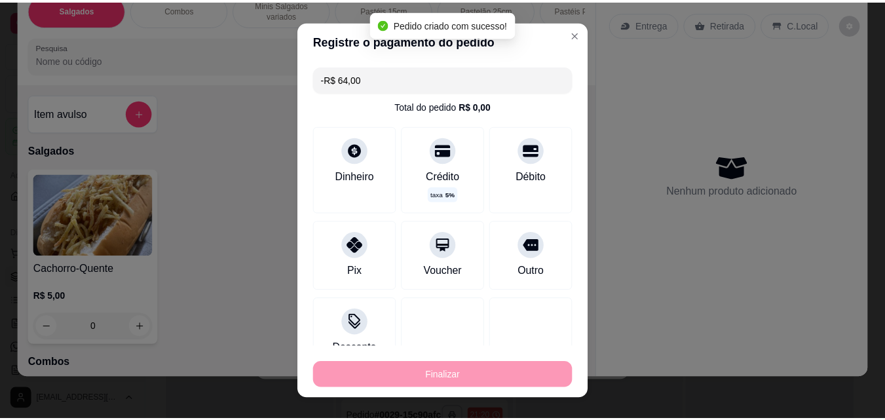
scroll to position [1303, 0]
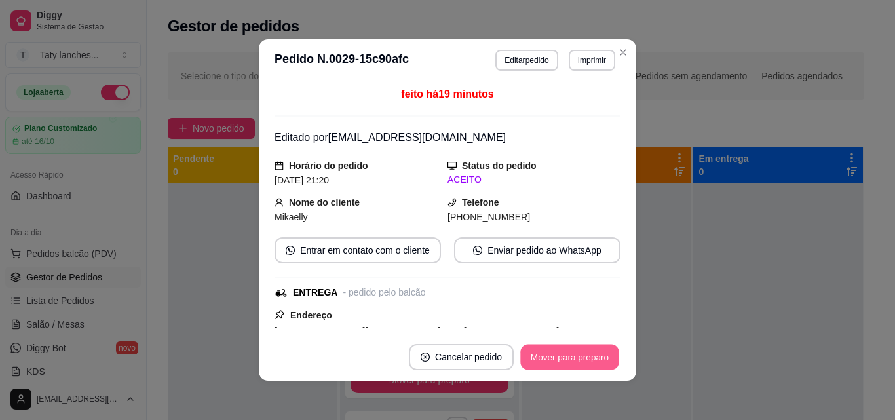
click at [559, 352] on button "Mover para preparo" at bounding box center [569, 358] width 98 height 26
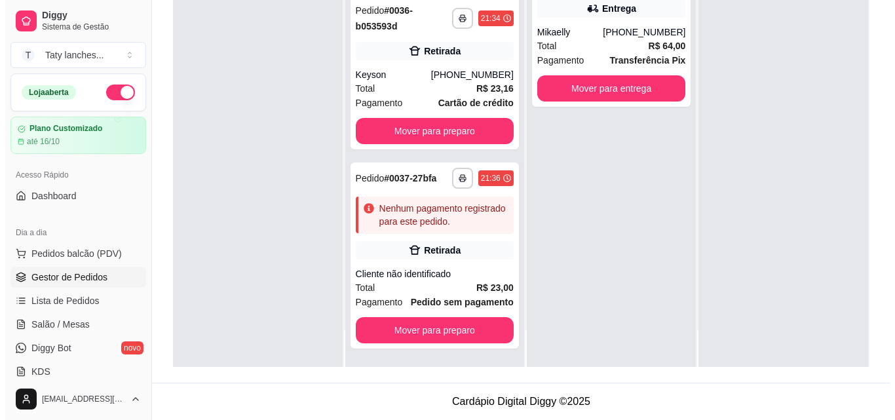
scroll to position [2157, 0]
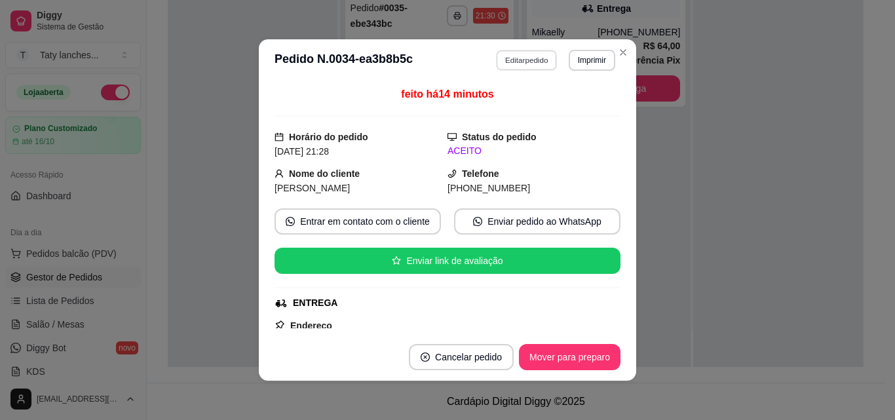
click at [531, 60] on button "Editar pedido" at bounding box center [527, 60] width 61 height 20
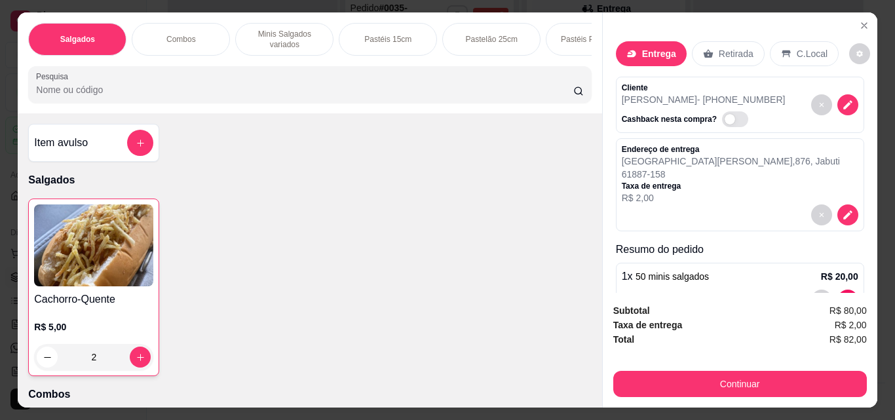
click at [561, 34] on p "Pastéis Pizza 20cm" at bounding box center [595, 39] width 69 height 10
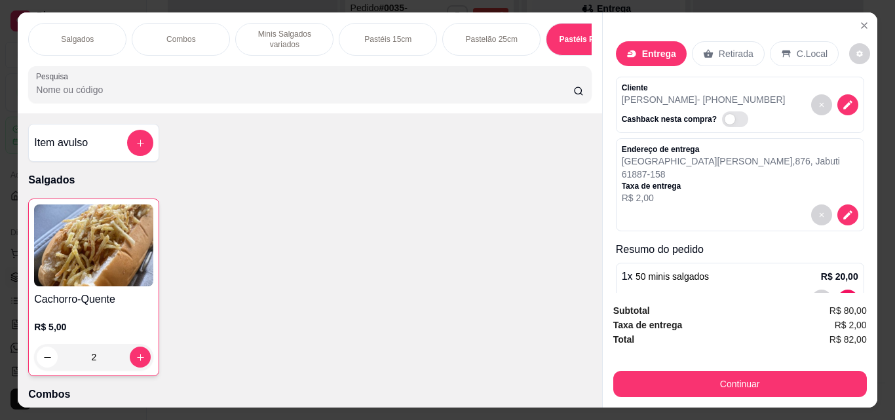
scroll to position [34, 0]
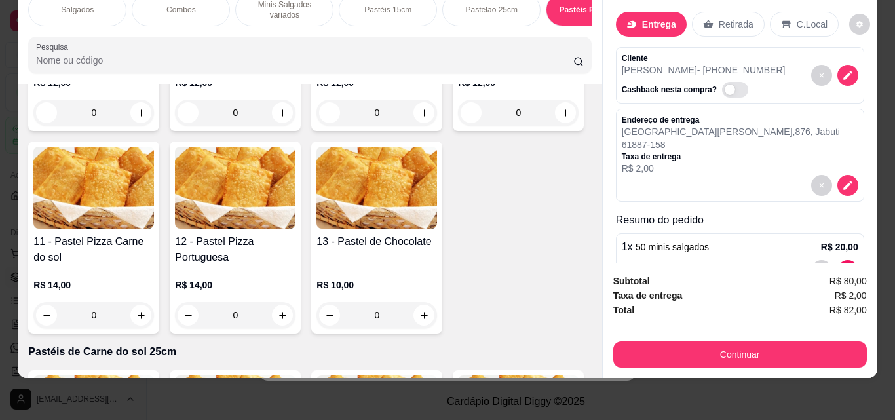
click at [277, 126] on div "0" at bounding box center [235, 113] width 121 height 26
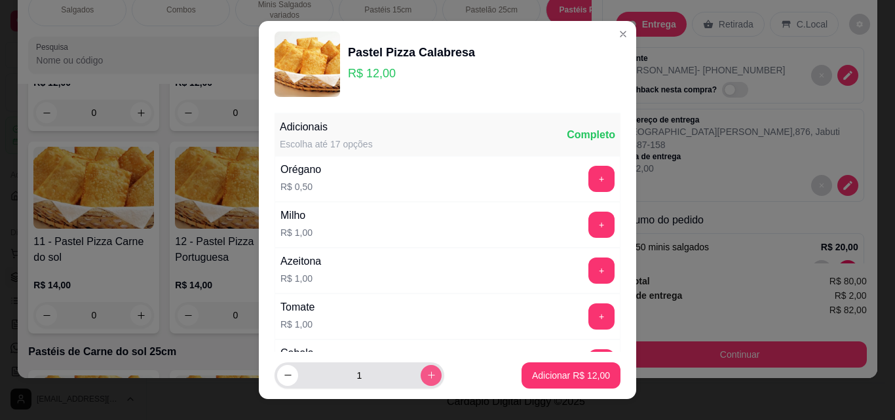
click at [421, 377] on button "increase-product-quantity" at bounding box center [431, 375] width 21 height 21
type input "2"
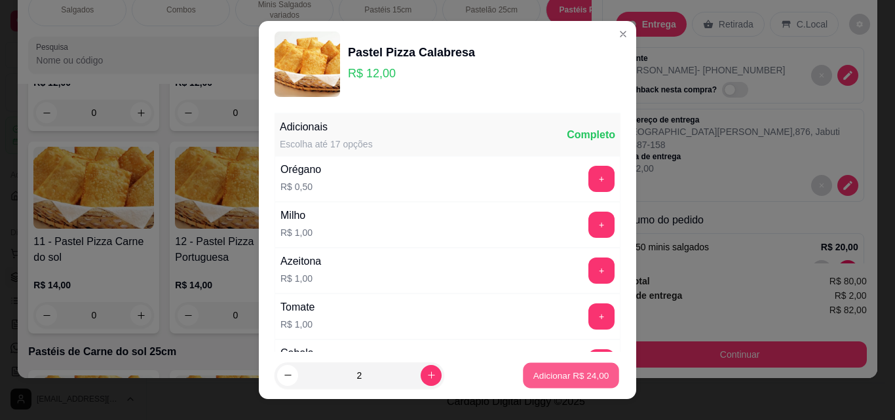
click at [537, 374] on p "Adicionar R$ 24,00" at bounding box center [572, 375] width 76 height 12
type input "2"
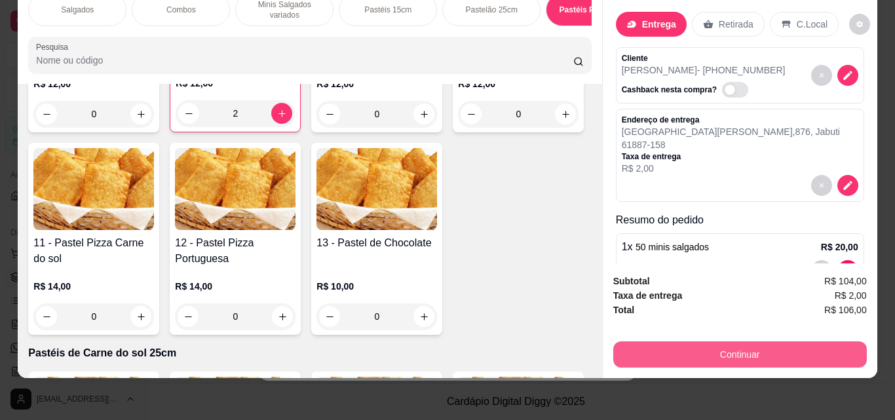
click at [678, 343] on button "Continuar" at bounding box center [740, 354] width 254 height 26
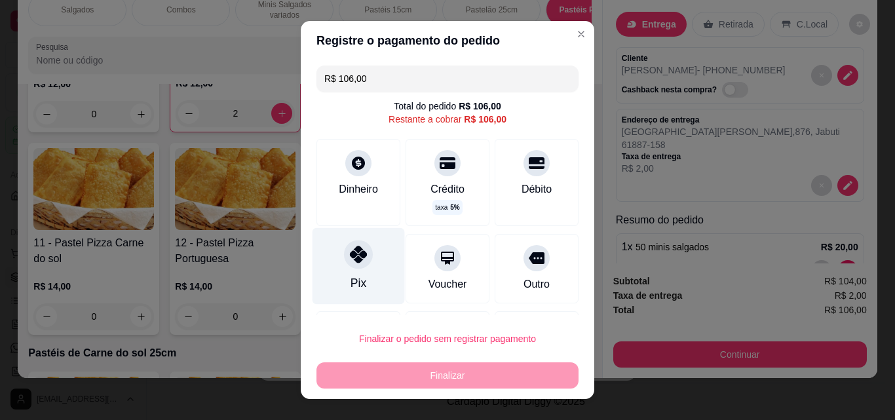
click at [350, 258] on icon at bounding box center [358, 254] width 17 height 17
type input "R$ 0,00"
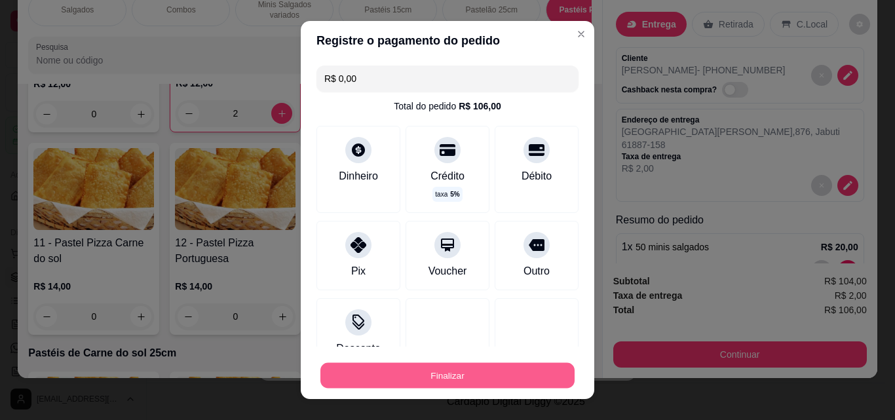
click at [452, 376] on button "Finalizar" at bounding box center [447, 376] width 254 height 26
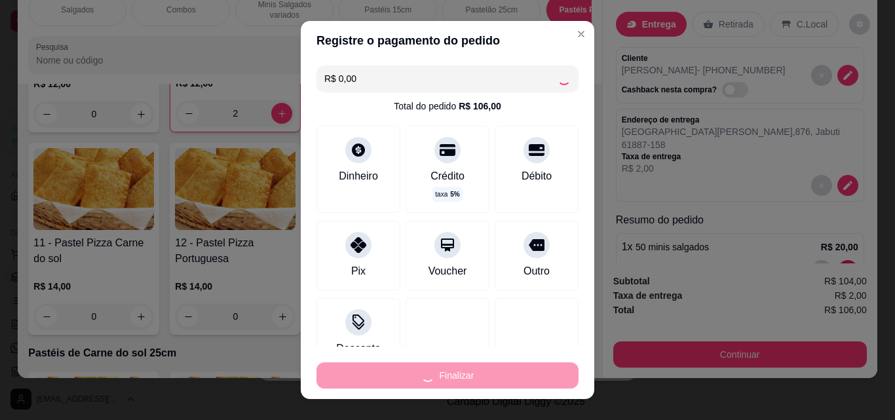
type input "0"
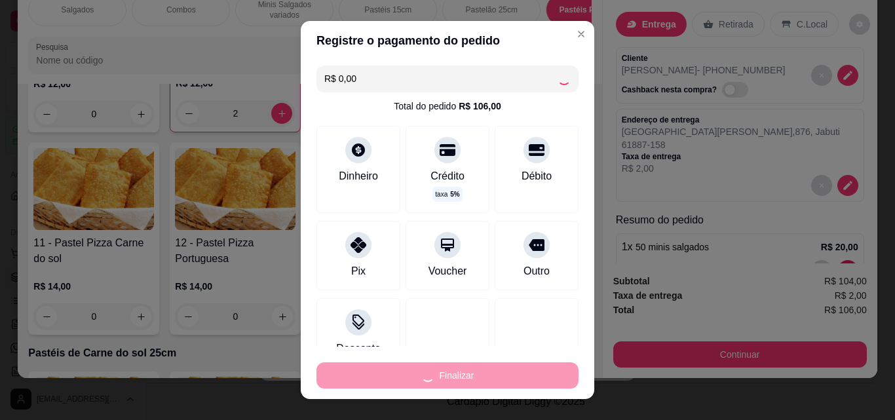
type input "0"
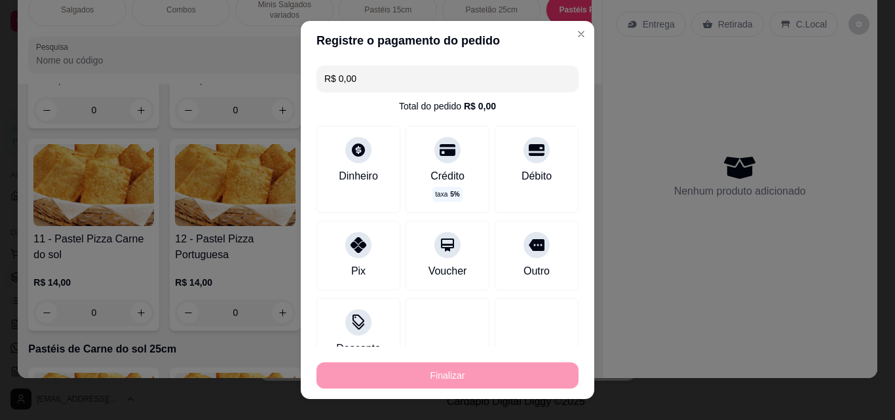
type input "-R$ 106,00"
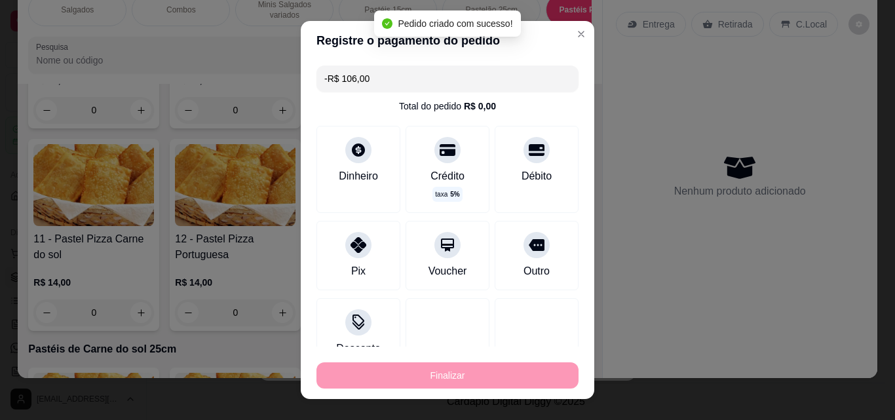
scroll to position [1887, 0]
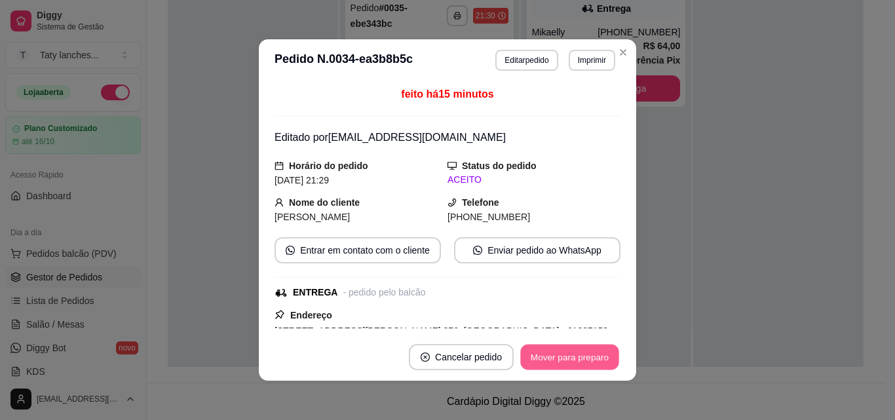
click at [550, 359] on button "Mover para preparo" at bounding box center [569, 358] width 98 height 26
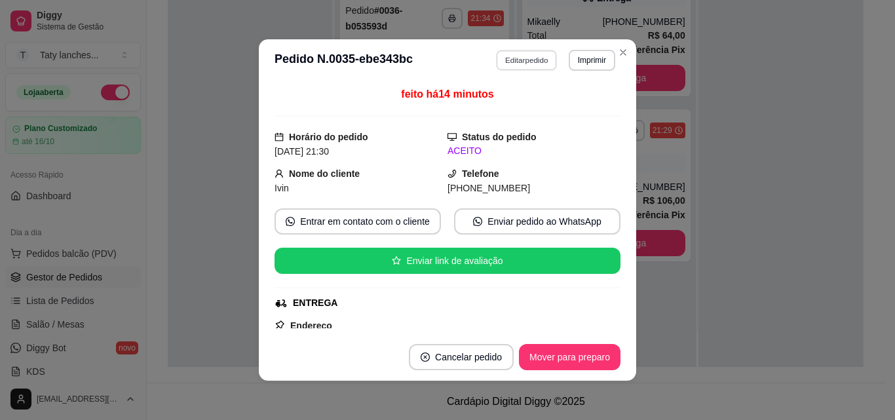
click at [519, 60] on button "Editar pedido" at bounding box center [527, 60] width 61 height 20
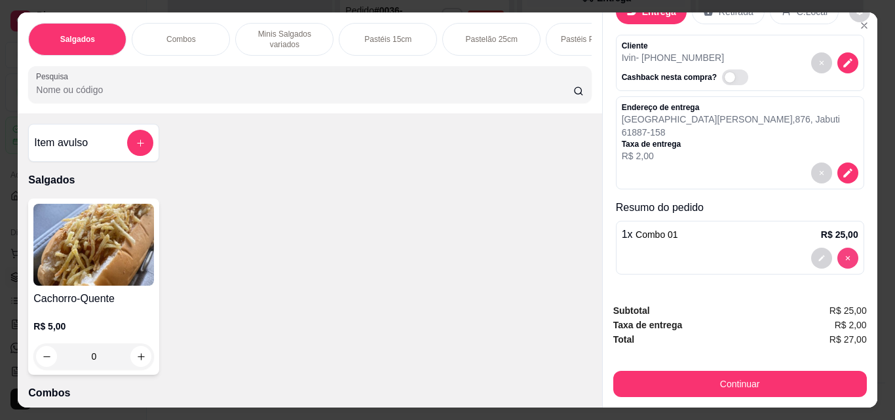
scroll to position [42, 0]
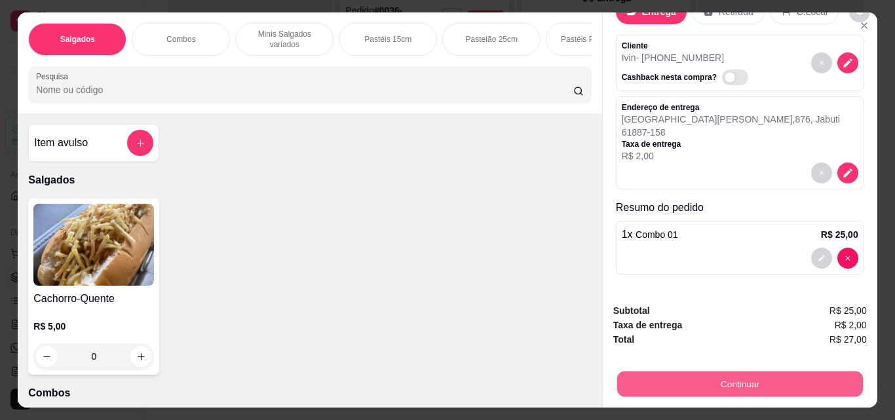
click at [710, 379] on button "Continuar" at bounding box center [740, 384] width 246 height 26
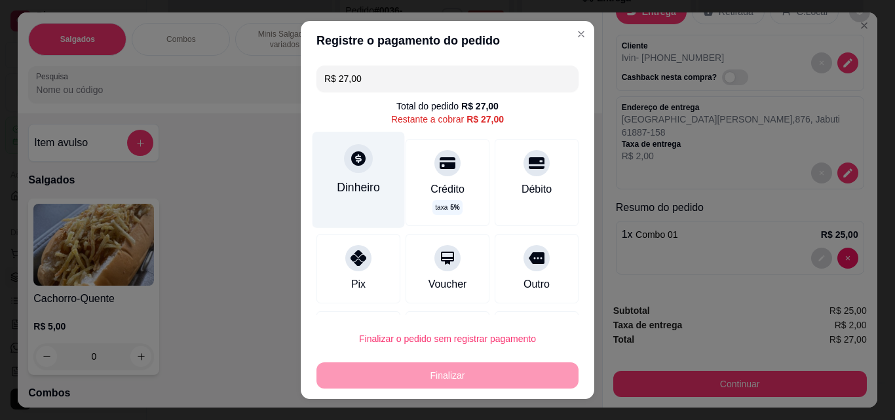
click at [358, 199] on div "Dinheiro" at bounding box center [359, 180] width 92 height 96
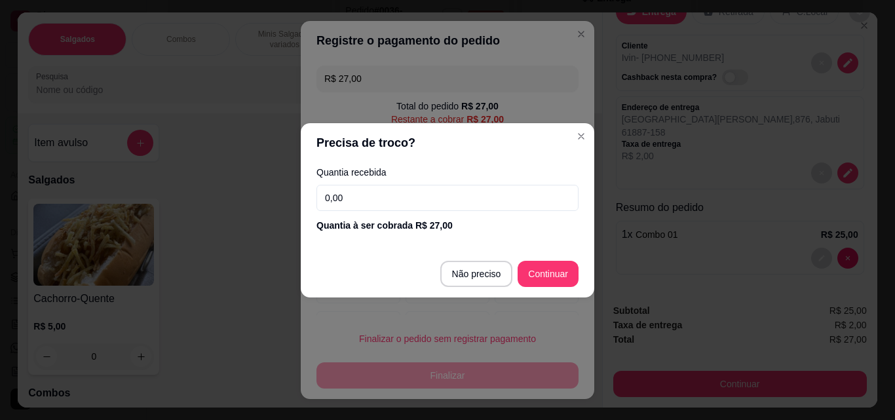
click at [374, 196] on input "0,00" at bounding box center [448, 198] width 262 height 26
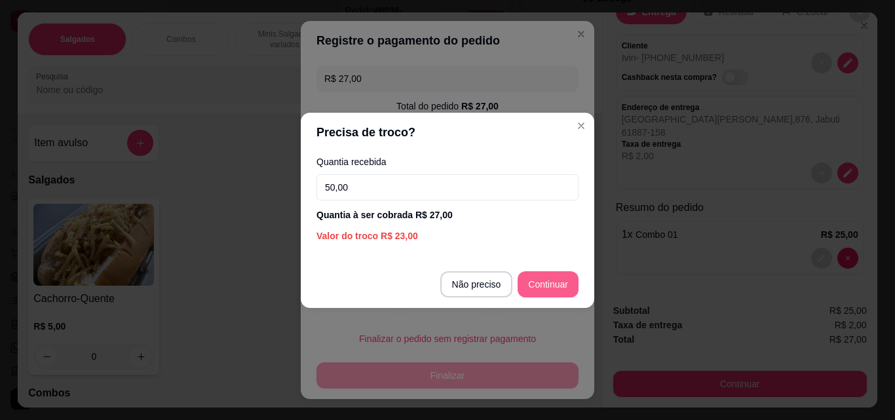
type input "50,00"
type input "R$ 0,00"
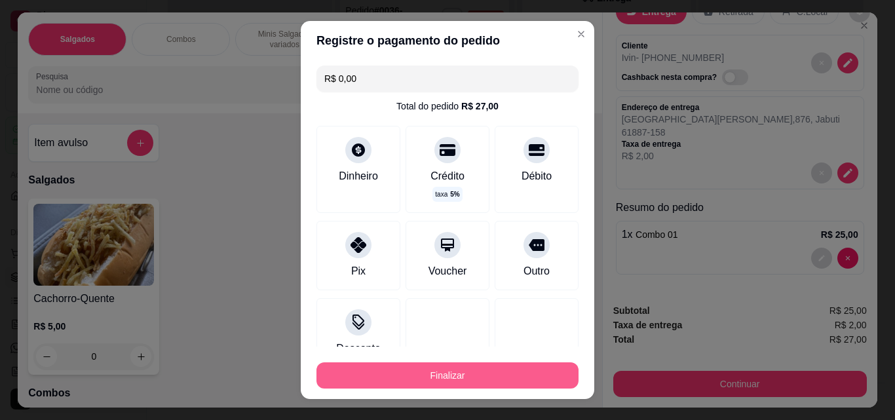
click at [526, 385] on button "Finalizar" at bounding box center [448, 375] width 262 height 26
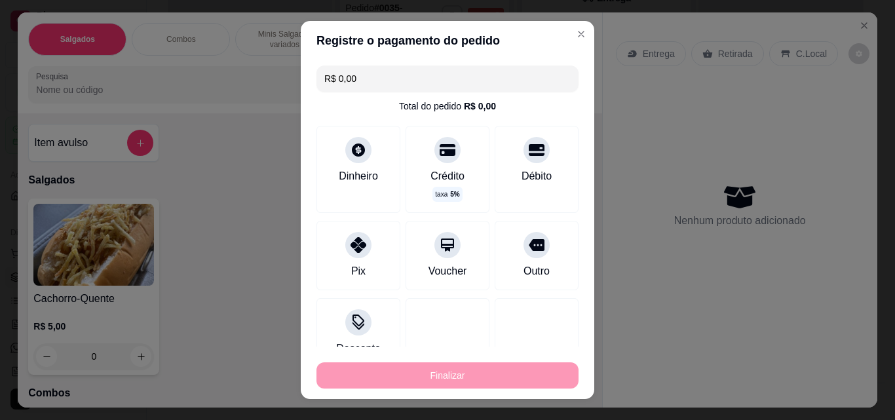
type input "0"
type input "-R$ 27,00"
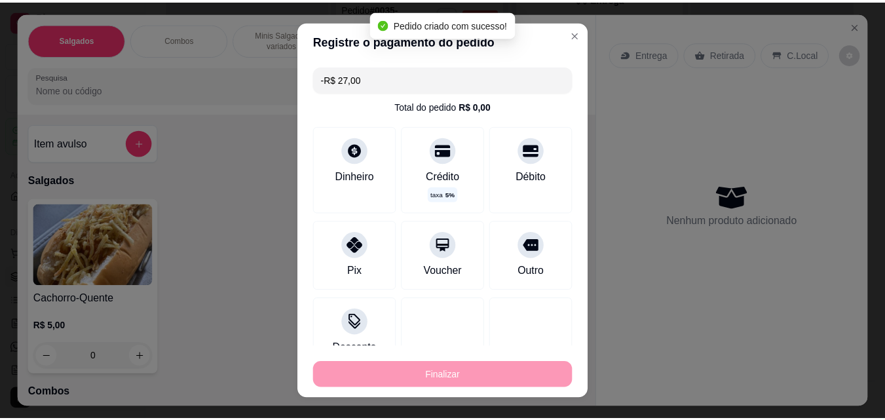
scroll to position [0, 0]
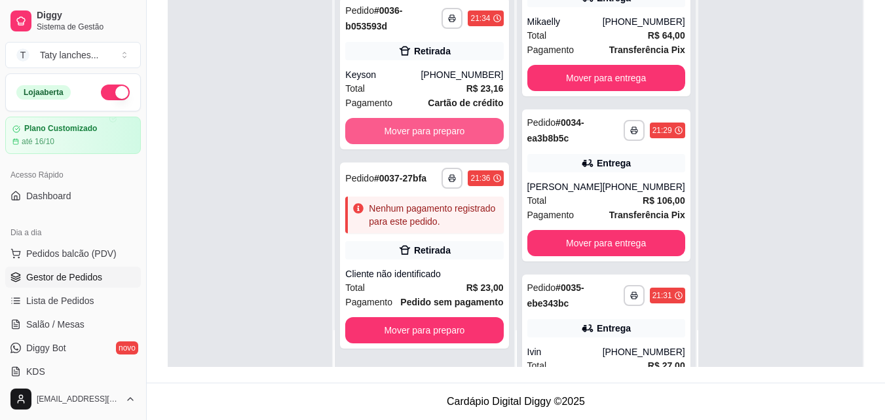
click at [433, 126] on button "Mover para preparo" at bounding box center [424, 131] width 158 height 26
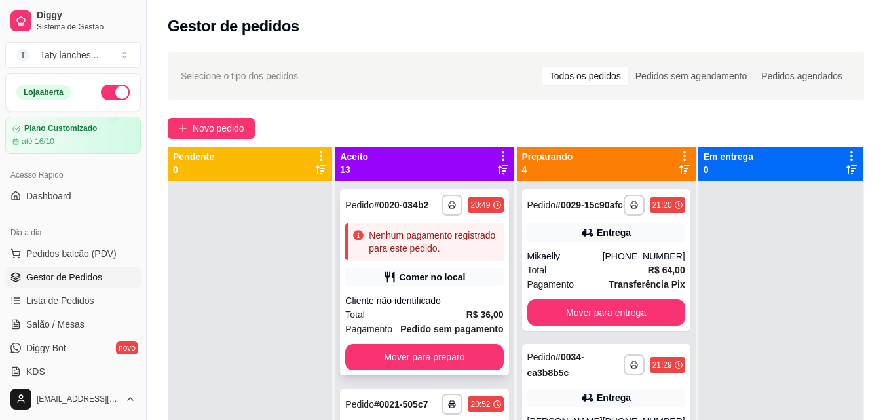
click at [467, 320] on strong "R$ 36,00" at bounding box center [485, 314] width 37 height 10
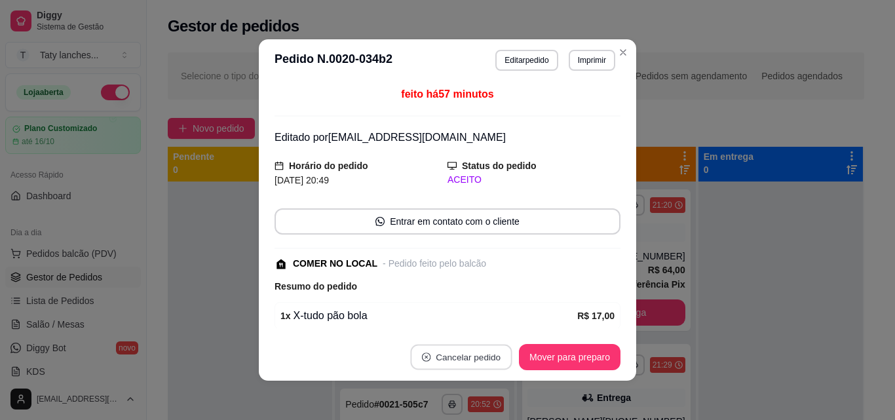
click at [445, 347] on button "Cancelar pedido" at bounding box center [461, 358] width 102 height 26
click at [490, 246] on div "feito há 57 minutos Editado por [EMAIL_ADDRESS][DOMAIN_NAME] Horário do pedido …" at bounding box center [448, 208] width 346 height 242
click at [516, 54] on button "Editar pedido" at bounding box center [527, 60] width 61 height 20
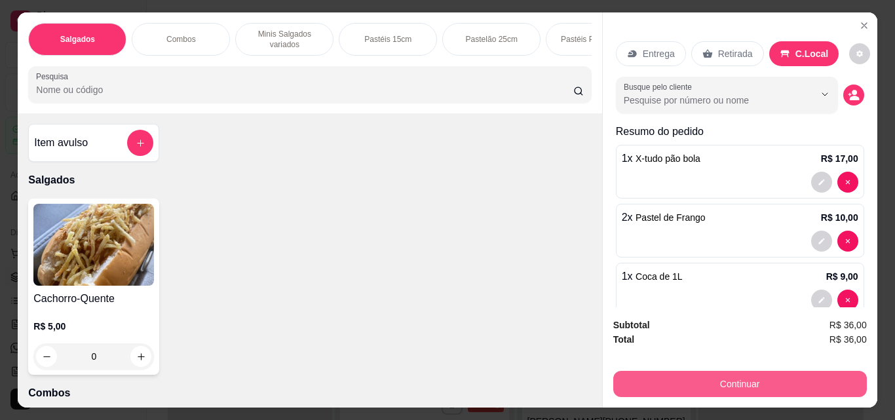
click at [665, 386] on button "Continuar" at bounding box center [740, 384] width 254 height 26
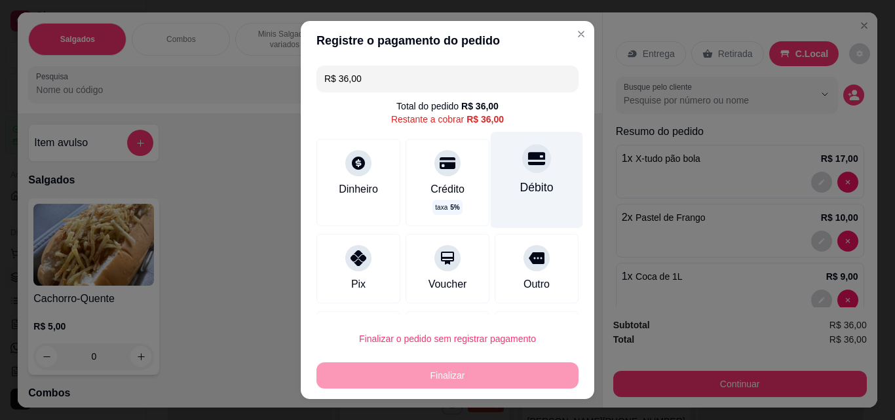
click at [528, 165] on icon at bounding box center [536, 158] width 17 height 13
type input "R$ 0,00"
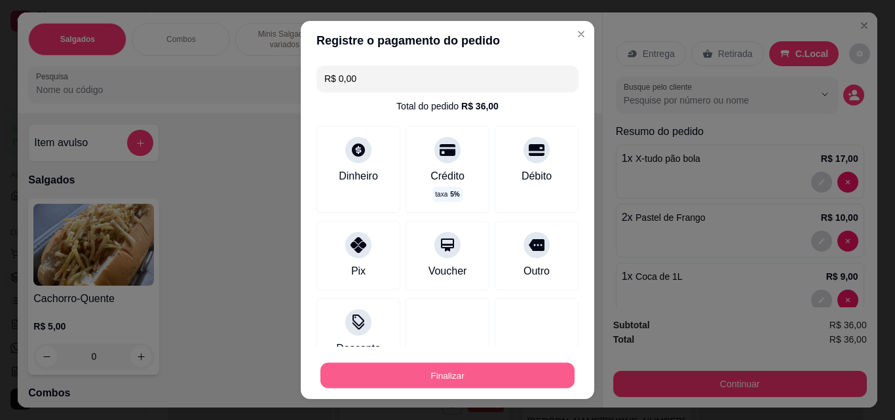
click at [433, 378] on button "Finalizar" at bounding box center [447, 376] width 254 height 26
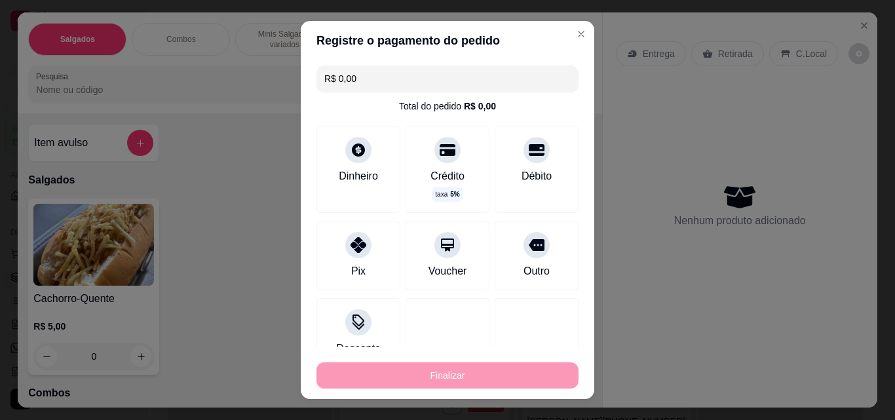
type input "0"
type input "-R$ 36,00"
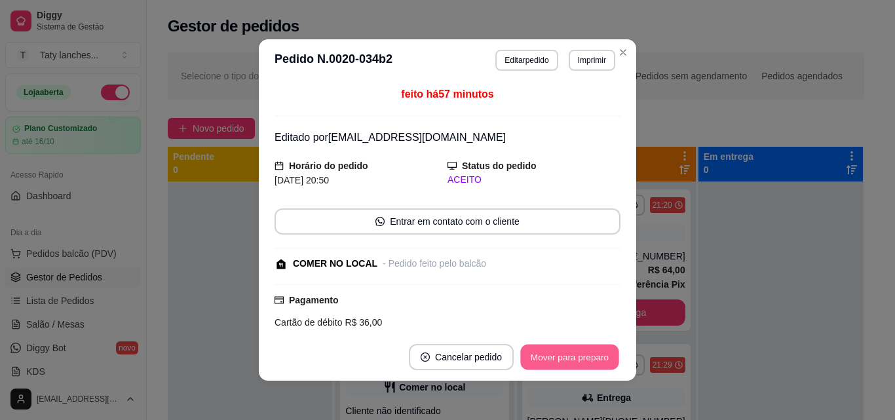
click at [541, 357] on button "Mover para preparo" at bounding box center [569, 358] width 98 height 26
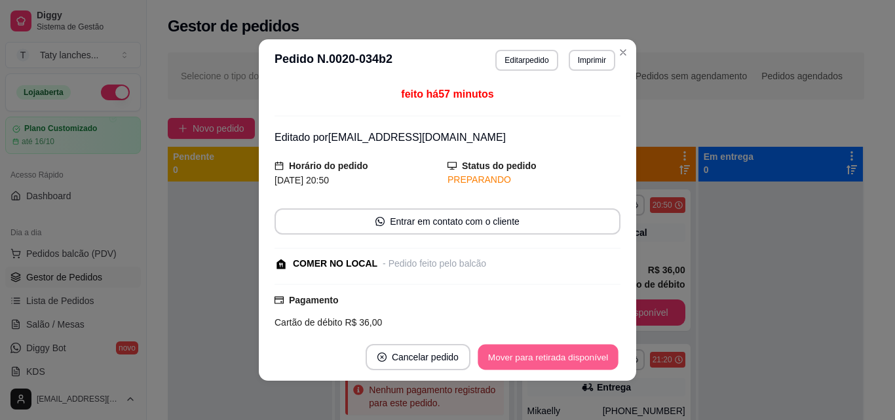
click at [541, 357] on button "Mover para retirada disponível" at bounding box center [548, 358] width 140 height 26
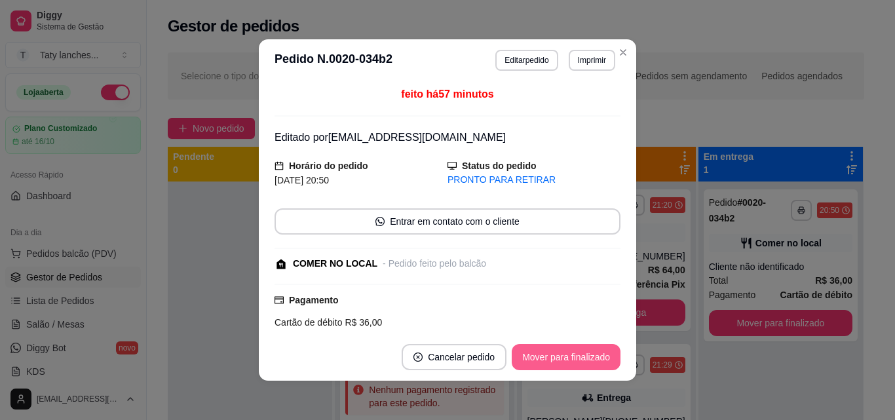
click at [541, 357] on button "Mover para finalizado" at bounding box center [566, 357] width 109 height 26
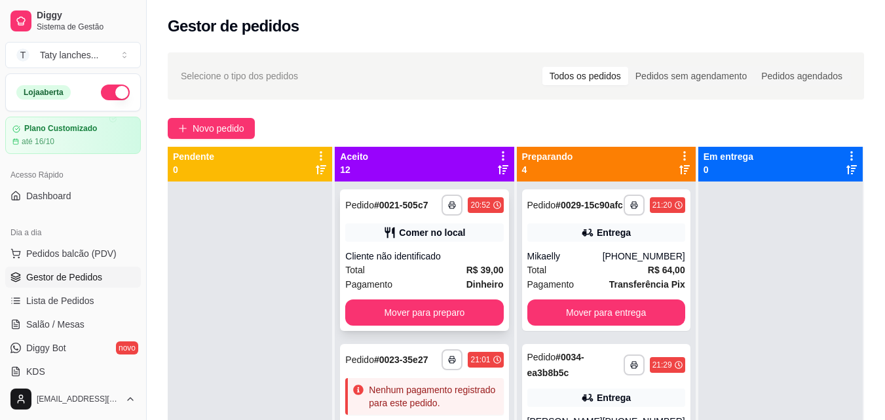
click at [442, 275] on div "Total R$ 39,00" at bounding box center [424, 270] width 158 height 14
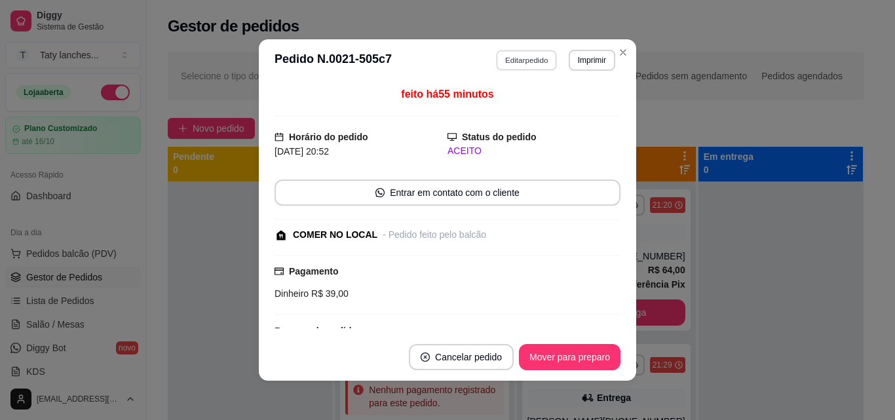
click at [518, 56] on button "Editar pedido" at bounding box center [527, 60] width 61 height 20
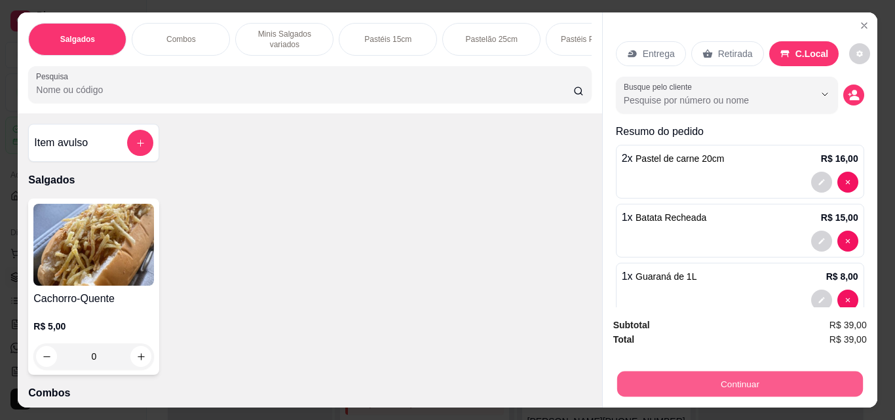
click at [667, 381] on button "Continuar" at bounding box center [740, 384] width 246 height 26
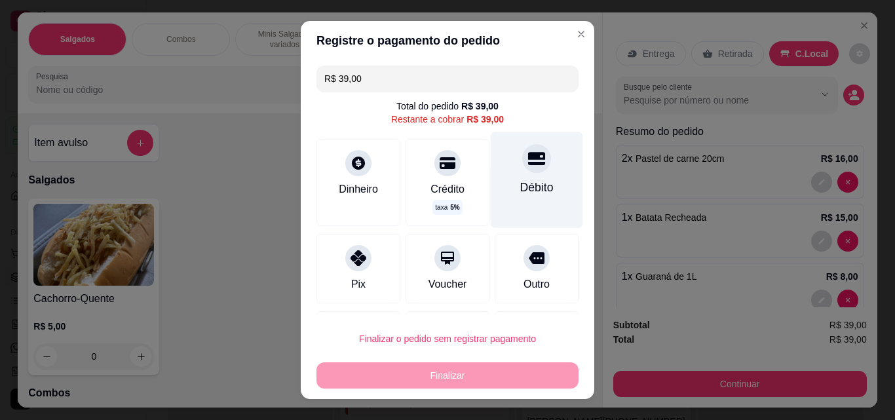
click at [520, 189] on div "Débito" at bounding box center [536, 187] width 33 height 17
type input "R$ 0,00"
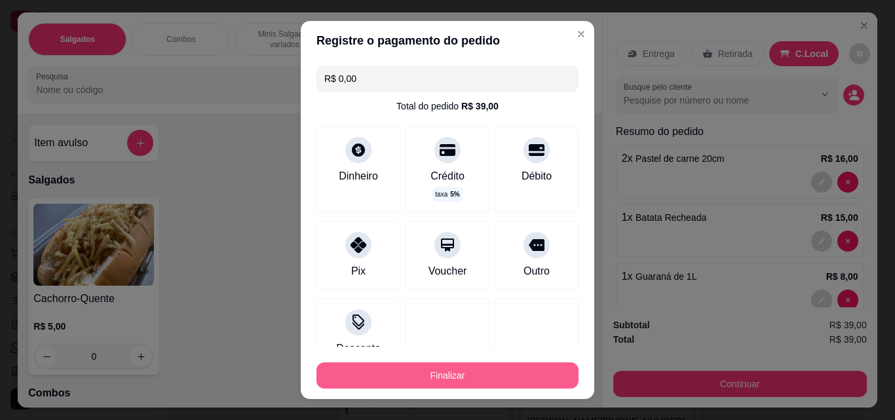
click at [468, 366] on button "Finalizar" at bounding box center [448, 375] width 262 height 26
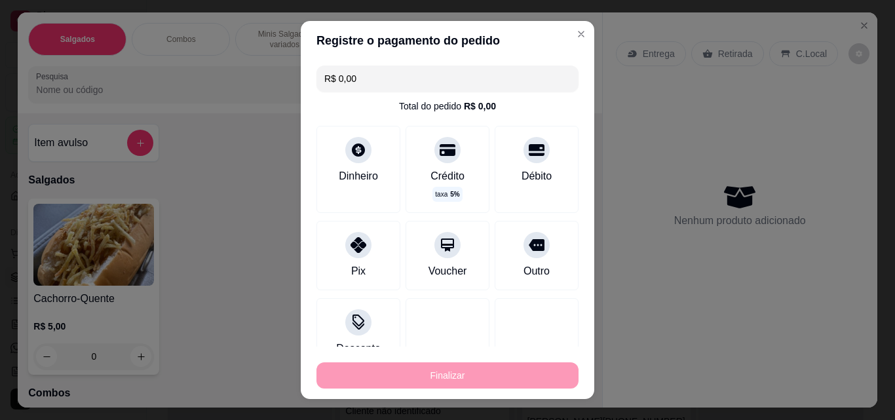
type input "0"
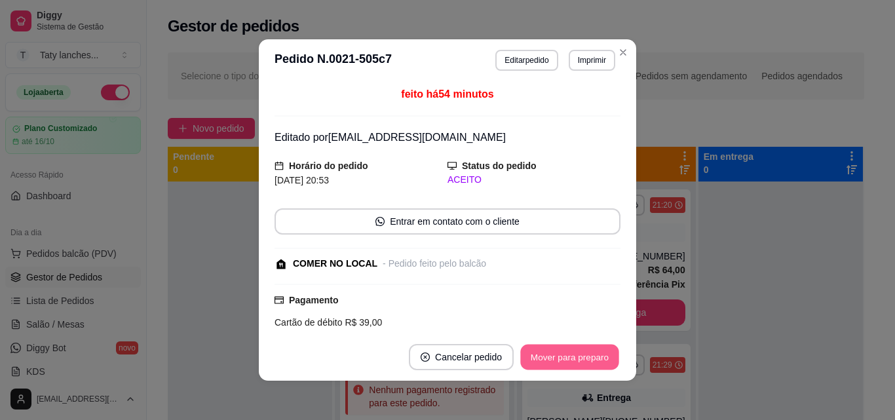
click at [544, 355] on button "Mover para preparo" at bounding box center [569, 358] width 98 height 26
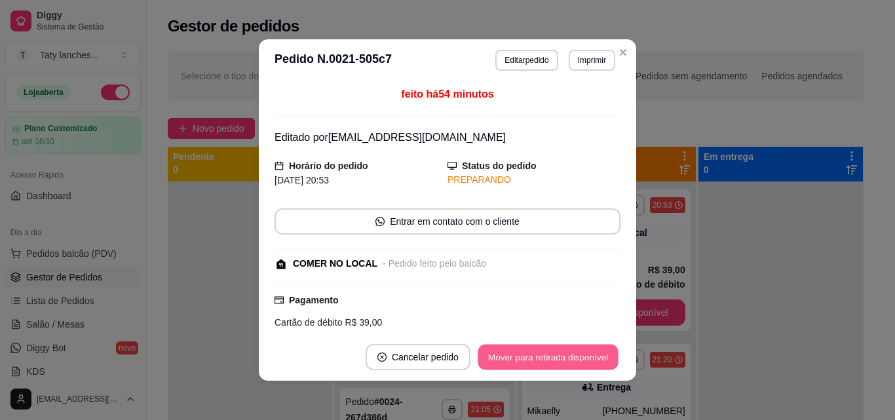
click at [544, 355] on button "Mover para retirada disponível" at bounding box center [548, 358] width 140 height 26
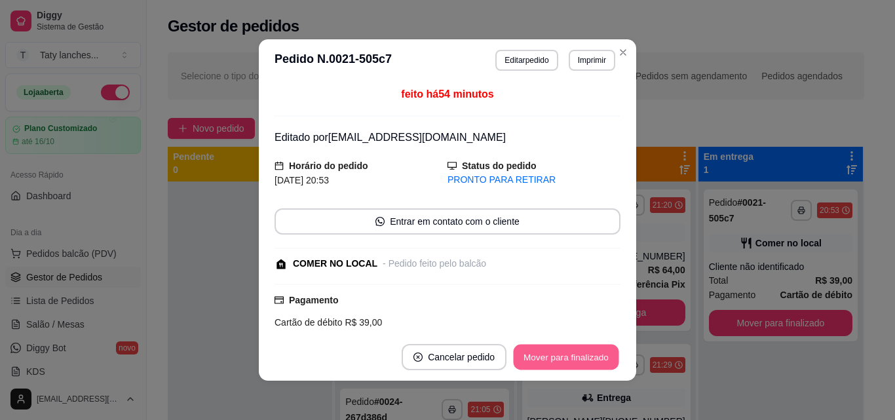
click at [544, 355] on button "Mover para finalizado" at bounding box center [567, 358] width 106 height 26
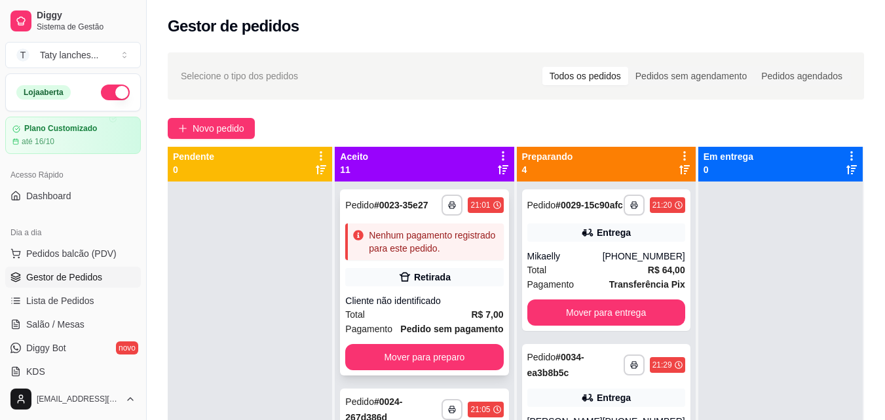
click at [423, 322] on div "Total R$ 7,00" at bounding box center [424, 314] width 158 height 14
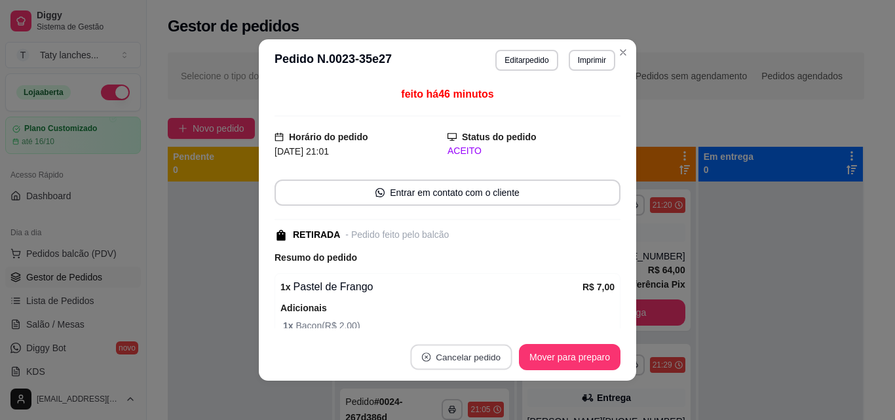
click at [449, 357] on button "Cancelar pedido" at bounding box center [461, 358] width 102 height 26
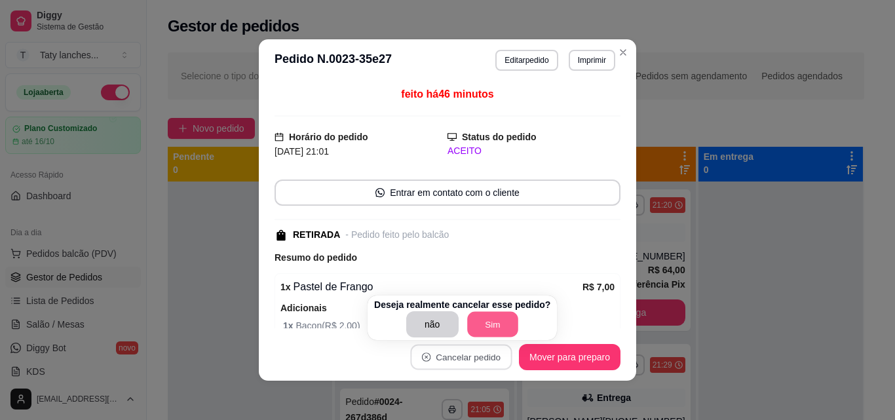
click at [477, 324] on button "Sim" at bounding box center [492, 325] width 51 height 26
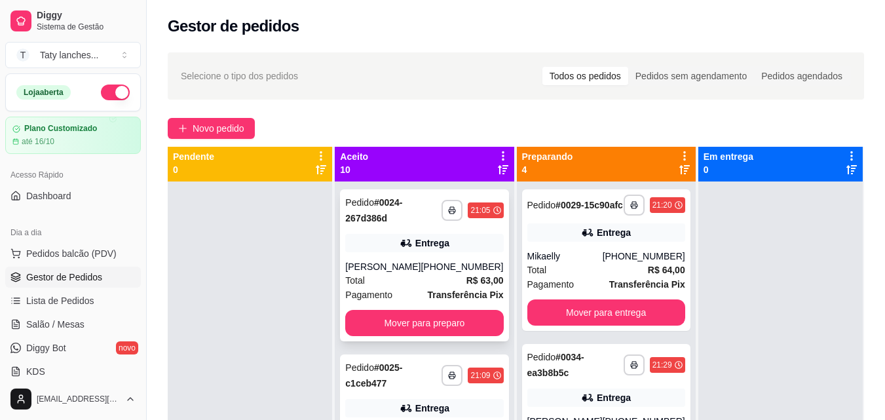
click at [441, 283] on div "Total R$ 63,00" at bounding box center [424, 280] width 158 height 14
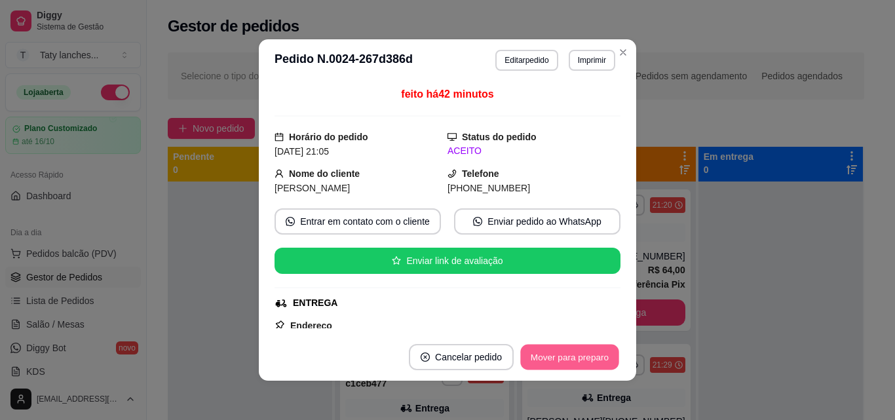
click at [551, 357] on button "Mover para preparo" at bounding box center [569, 358] width 98 height 26
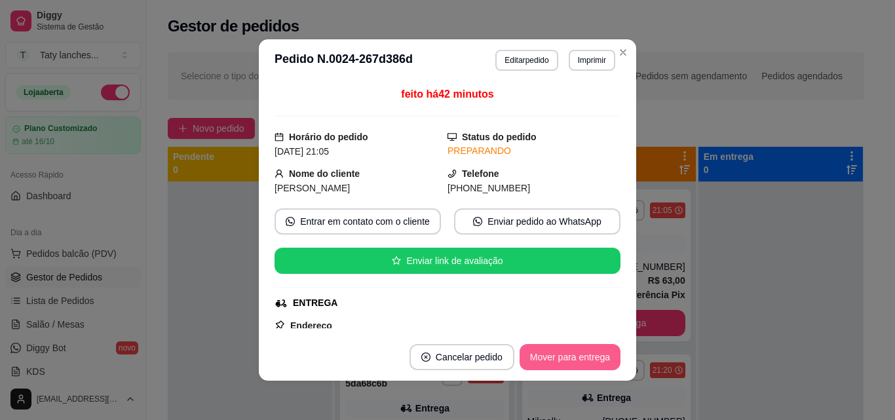
click at [551, 357] on button "Mover para entrega" at bounding box center [570, 357] width 101 height 26
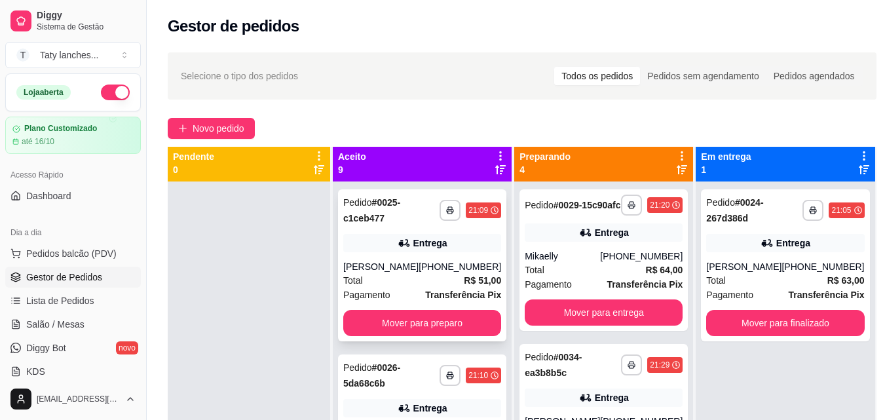
click at [450, 263] on div "[PHONE_NUMBER]" at bounding box center [460, 266] width 83 height 13
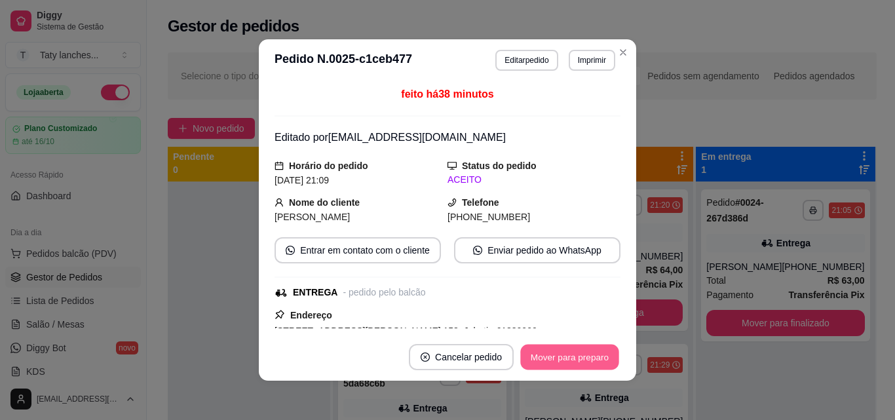
click at [539, 354] on button "Mover para preparo" at bounding box center [569, 358] width 98 height 26
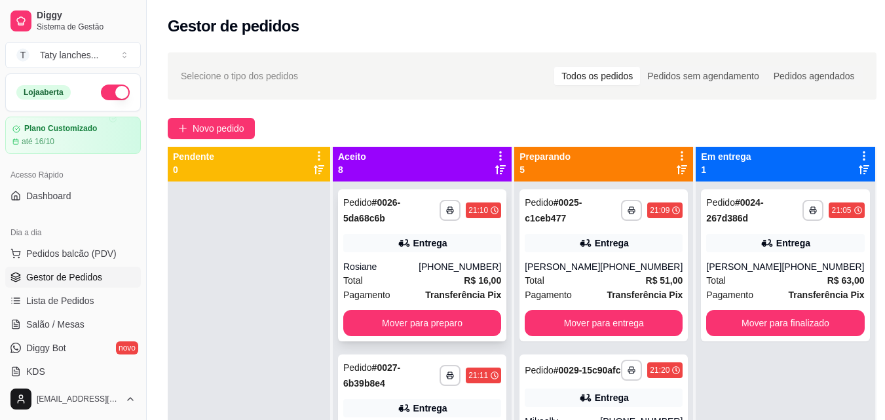
click at [414, 265] on div "Rosiane" at bounding box center [380, 266] width 75 height 13
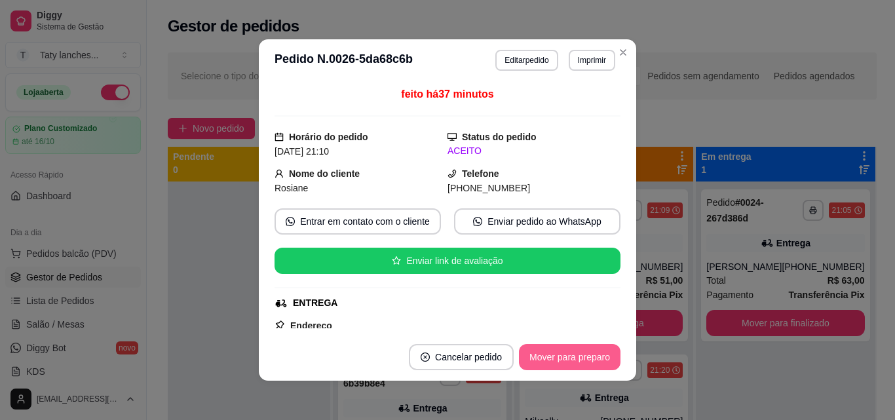
click at [555, 357] on button "Mover para preparo" at bounding box center [570, 357] width 102 height 26
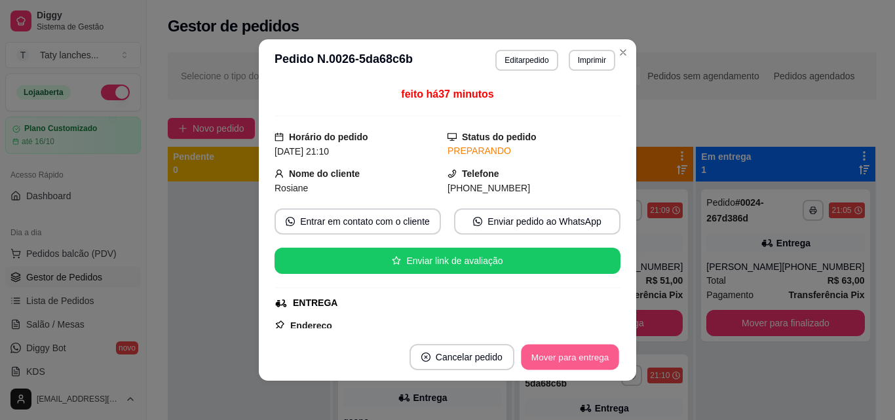
click at [555, 357] on button "Mover para entrega" at bounding box center [570, 358] width 98 height 26
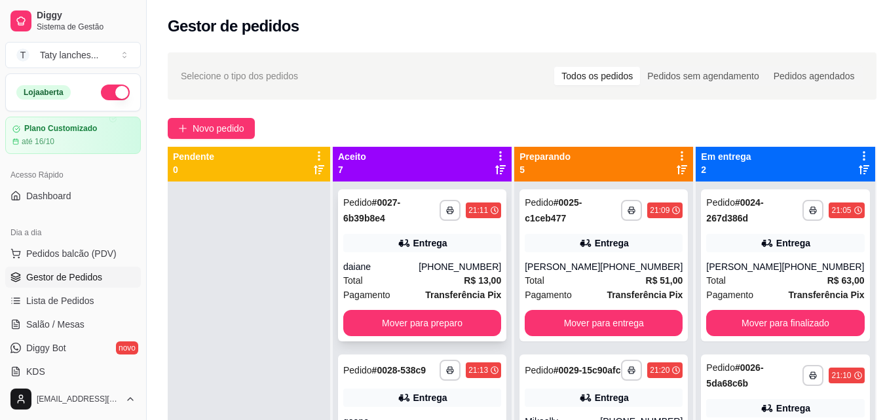
click at [419, 272] on div "[PHONE_NUMBER]" at bounding box center [460, 266] width 83 height 13
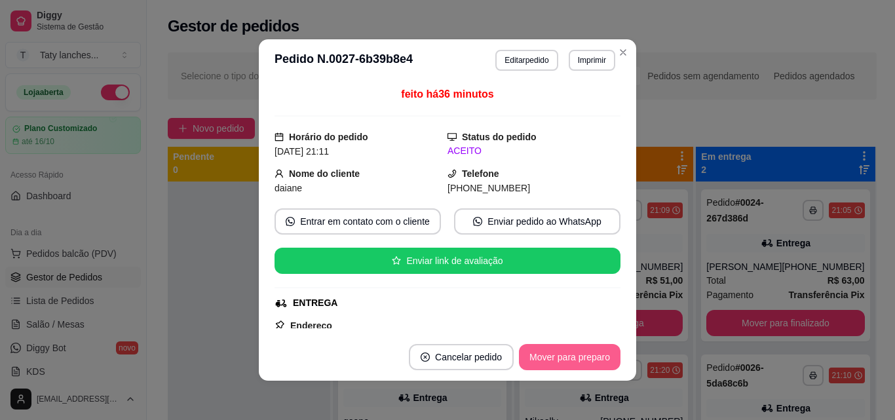
click at [526, 355] on button "Mover para preparo" at bounding box center [570, 357] width 102 height 26
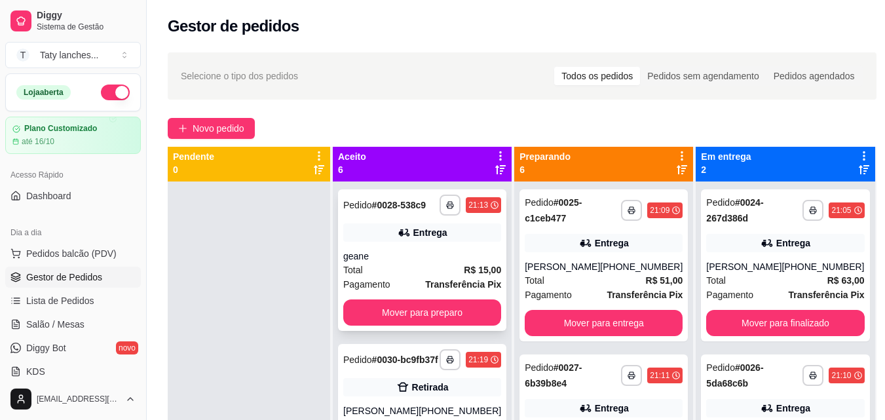
click at [421, 277] on div "Total R$ 15,00" at bounding box center [422, 270] width 158 height 14
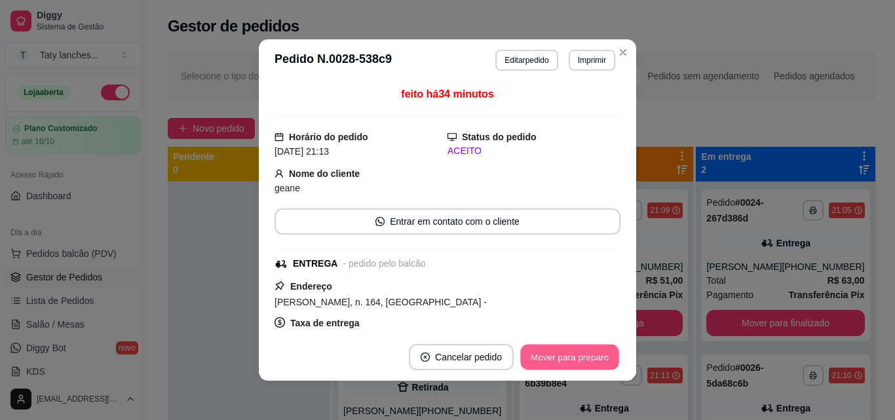
click at [562, 355] on button "Mover para preparo" at bounding box center [569, 358] width 98 height 26
click at [562, 355] on button "Mover para entrega" at bounding box center [570, 358] width 98 height 26
click at [562, 355] on button "Mover para finalizado" at bounding box center [566, 357] width 109 height 26
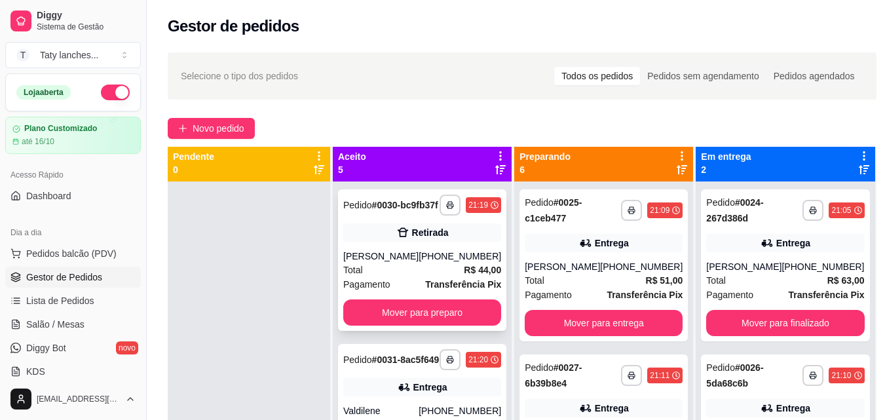
click at [419, 277] on div "Total R$ 44,00" at bounding box center [422, 270] width 158 height 14
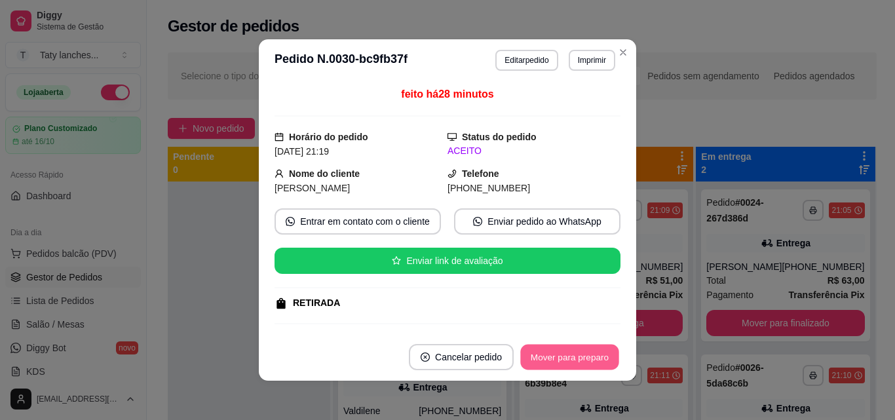
click at [560, 359] on button "Mover para preparo" at bounding box center [569, 358] width 98 height 26
click at [560, 359] on button "Mover para retirada disponível" at bounding box center [548, 358] width 140 height 26
click at [560, 359] on button "Mover para finalizado" at bounding box center [567, 358] width 106 height 26
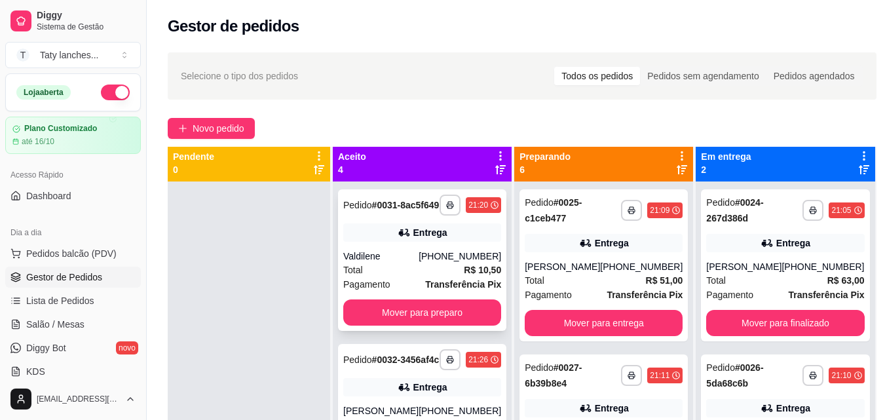
click at [414, 277] on div "Total R$ 10,50" at bounding box center [422, 270] width 158 height 14
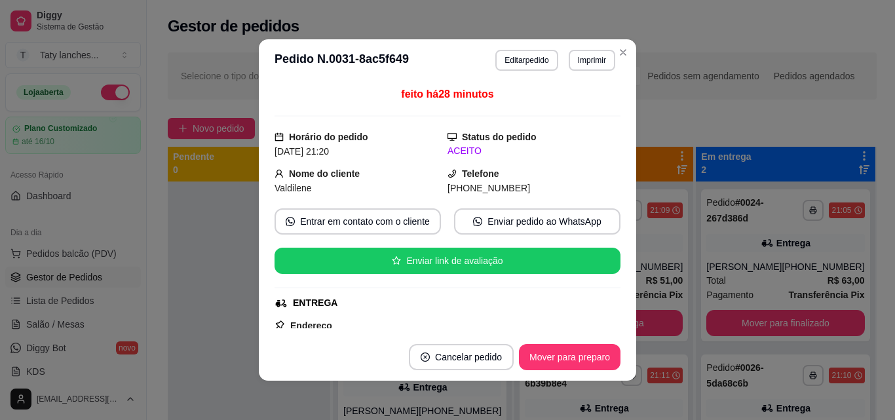
click at [604, 309] on div "ENTREGA" at bounding box center [448, 303] width 346 height 14
click at [570, 355] on button "Mover para preparo" at bounding box center [570, 357] width 102 height 26
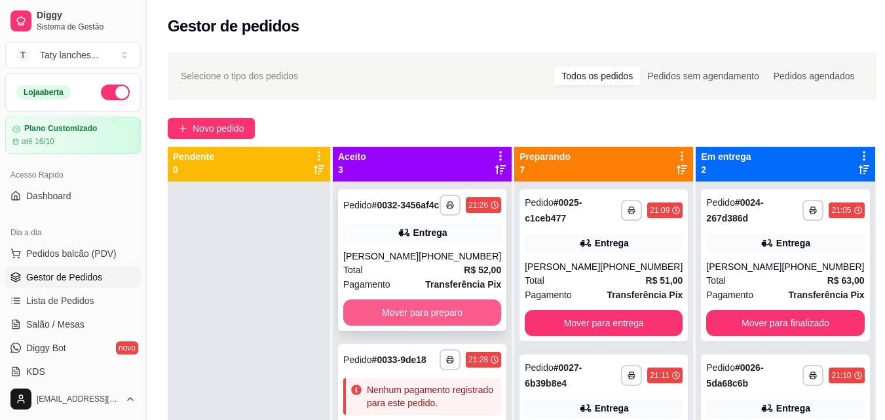
click at [446, 322] on button "Mover para preparo" at bounding box center [422, 313] width 158 height 26
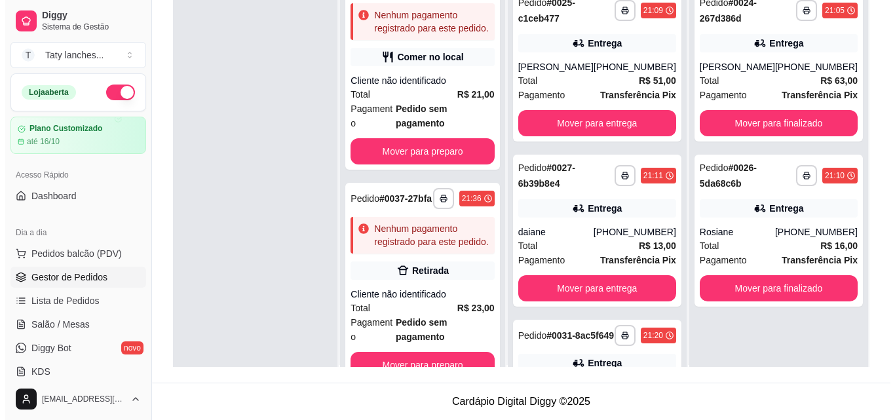
scroll to position [68, 0]
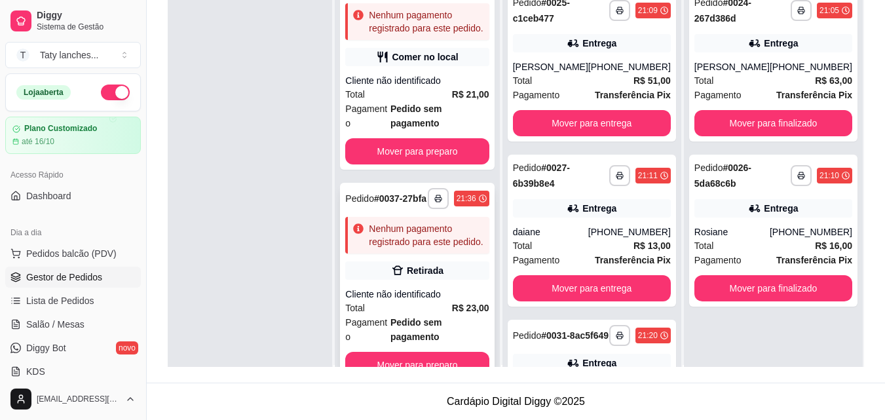
click at [425, 315] on div "Total R$ 23,00" at bounding box center [417, 308] width 144 height 14
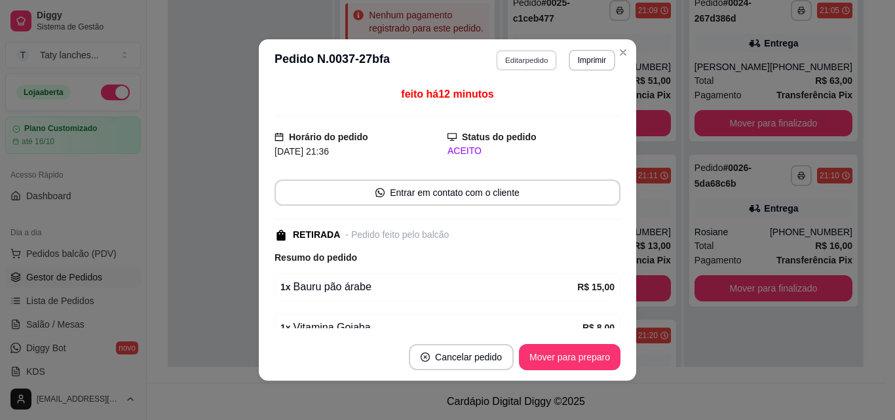
click at [520, 56] on button "Editar pedido" at bounding box center [527, 60] width 61 height 20
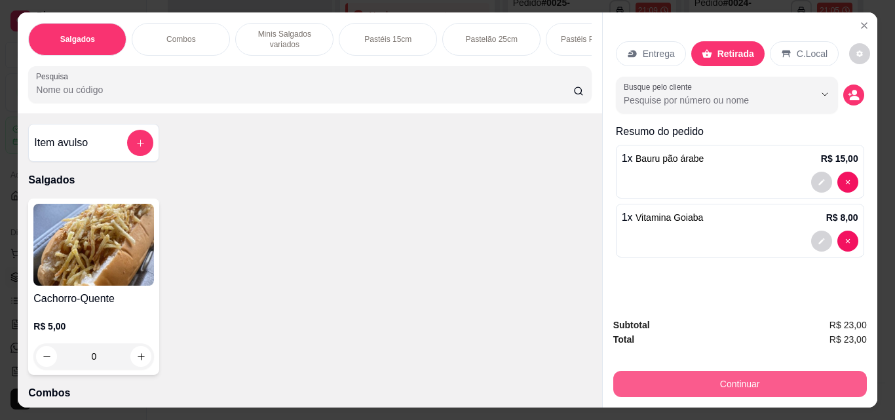
click at [651, 371] on button "Continuar" at bounding box center [740, 384] width 254 height 26
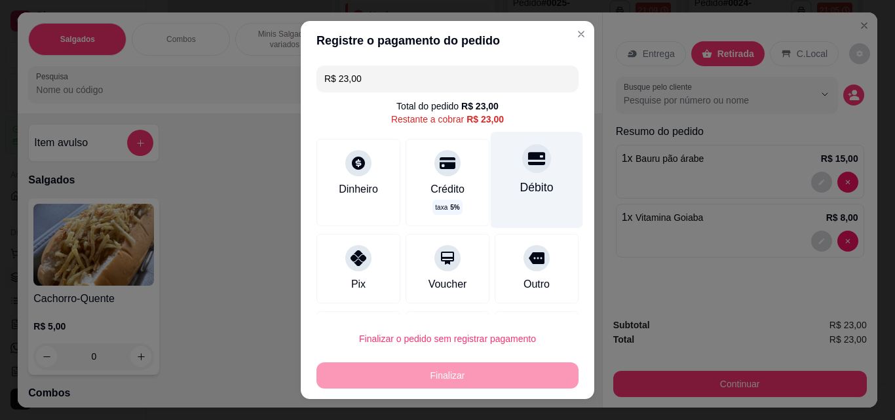
click at [522, 172] on div at bounding box center [536, 158] width 29 height 29
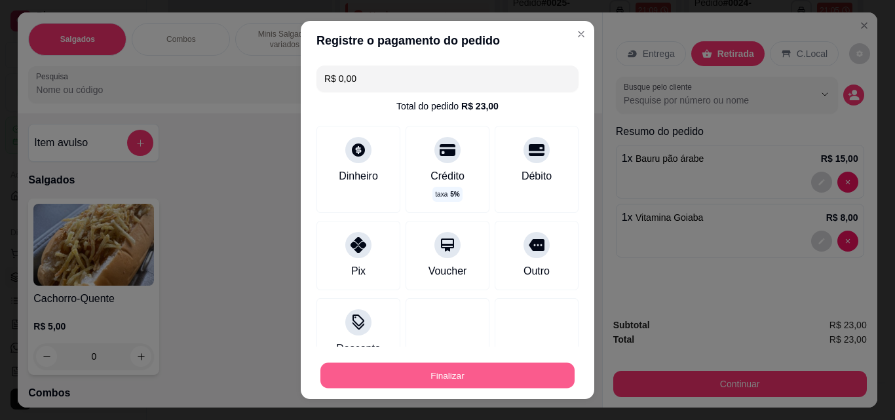
click at [471, 376] on button "Finalizar" at bounding box center [447, 376] width 254 height 26
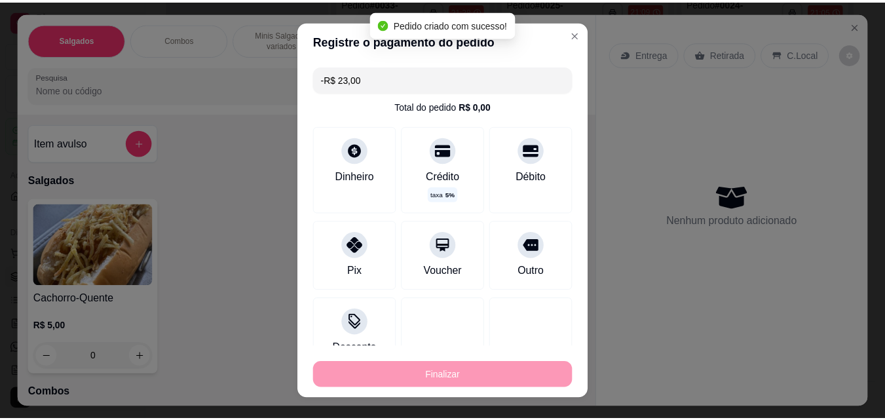
scroll to position [0, 0]
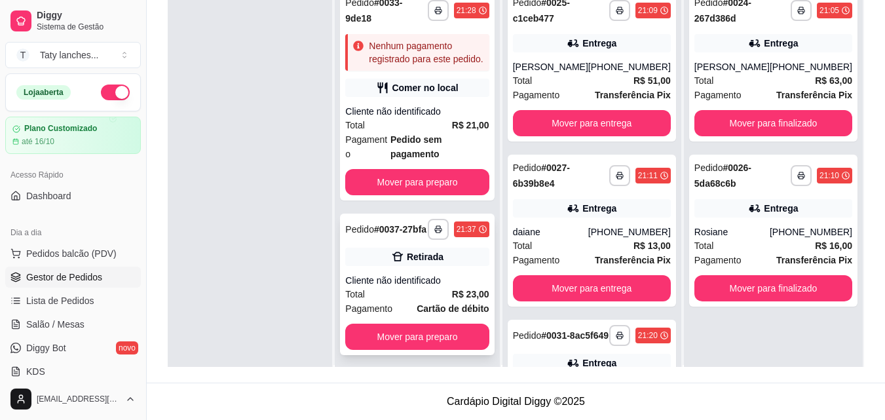
click at [446, 287] on div "Total R$ 23,00" at bounding box center [417, 294] width 144 height 14
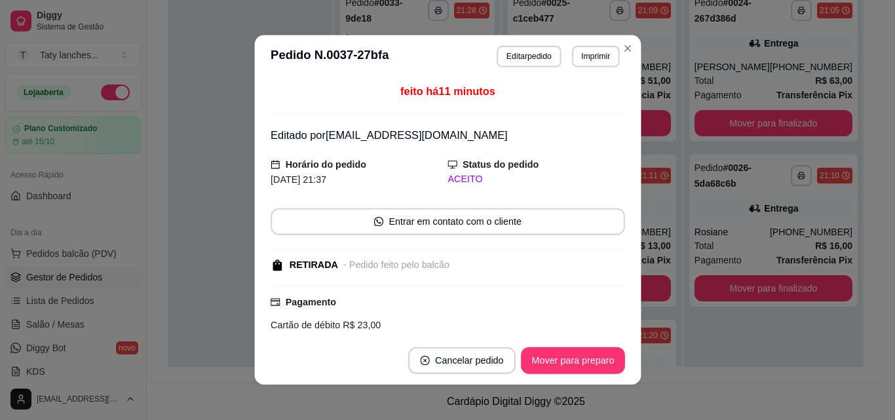
click at [446, 262] on div "RETIRADA - Pedido feito pelo balcão" at bounding box center [447, 265] width 352 height 14
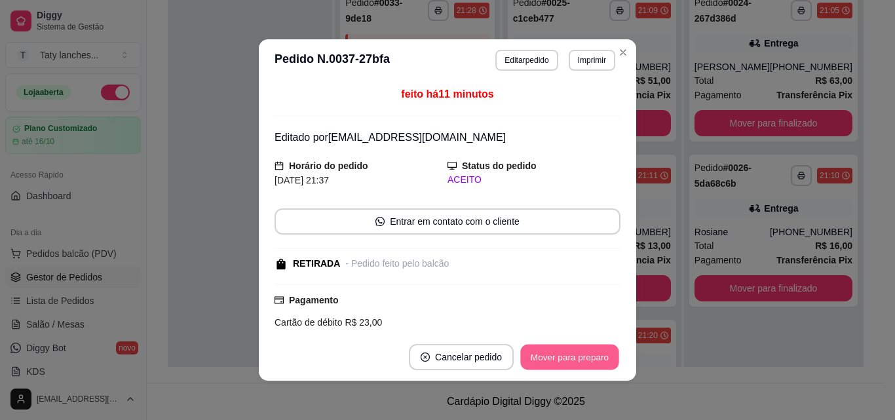
click at [565, 357] on button "Mover para preparo" at bounding box center [569, 358] width 98 height 26
click at [565, 357] on button "Mover para retirada disponível" at bounding box center [548, 358] width 140 height 26
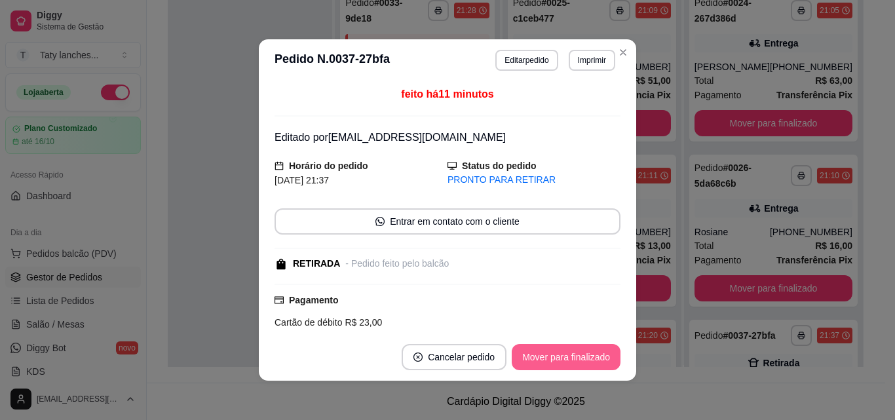
click at [565, 357] on button "Mover para finalizado" at bounding box center [566, 357] width 109 height 26
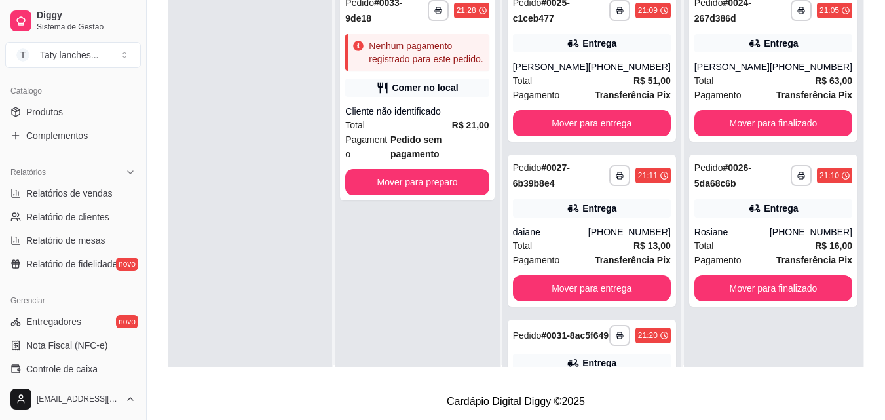
scroll to position [523, 0]
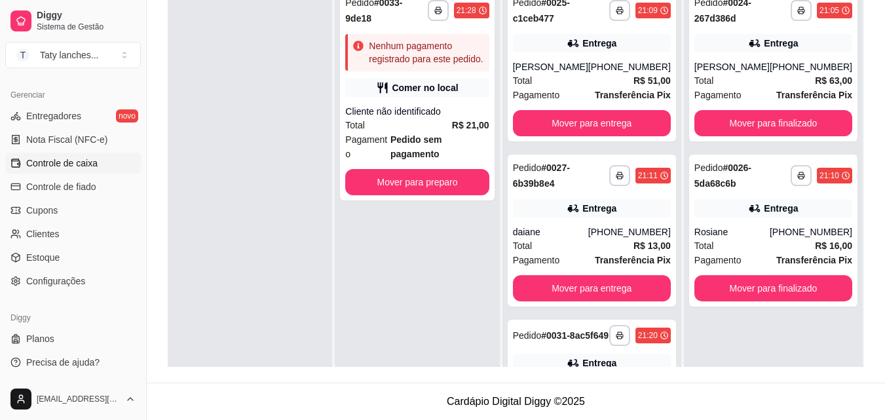
click at [116, 170] on link "Controle de caixa" at bounding box center [73, 163] width 136 height 21
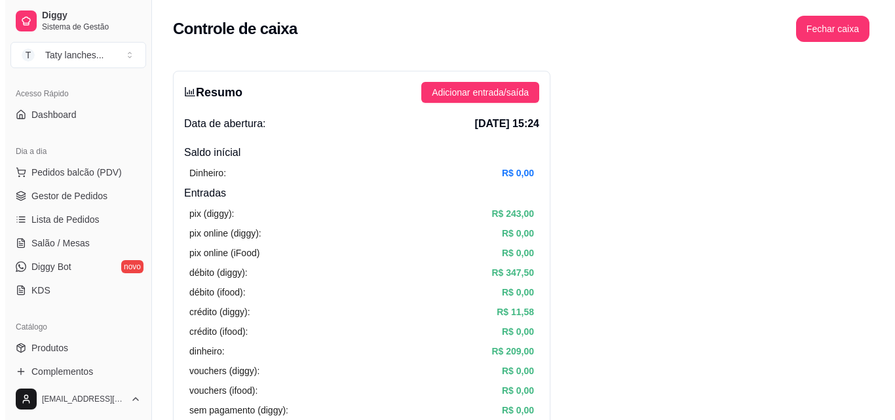
scroll to position [51, 0]
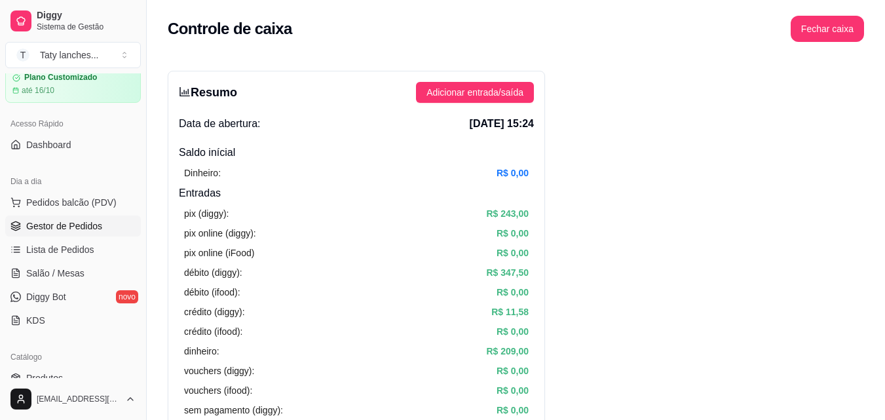
click at [99, 224] on span "Gestor de Pedidos" at bounding box center [64, 226] width 76 height 13
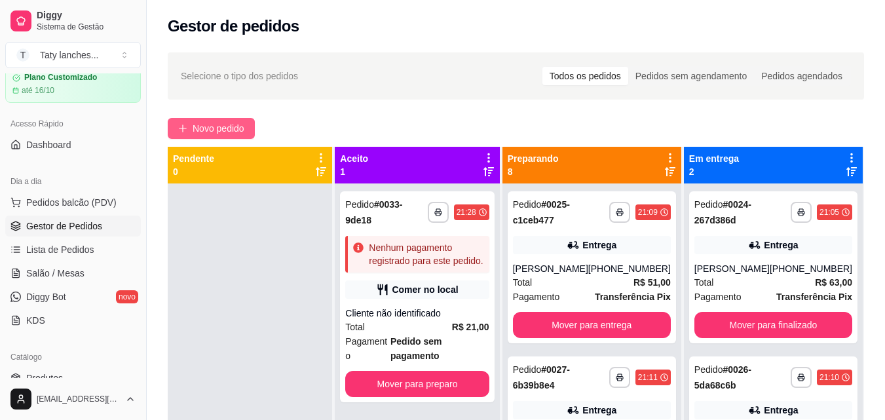
click at [189, 125] on button "Novo pedido" at bounding box center [211, 128] width 87 height 21
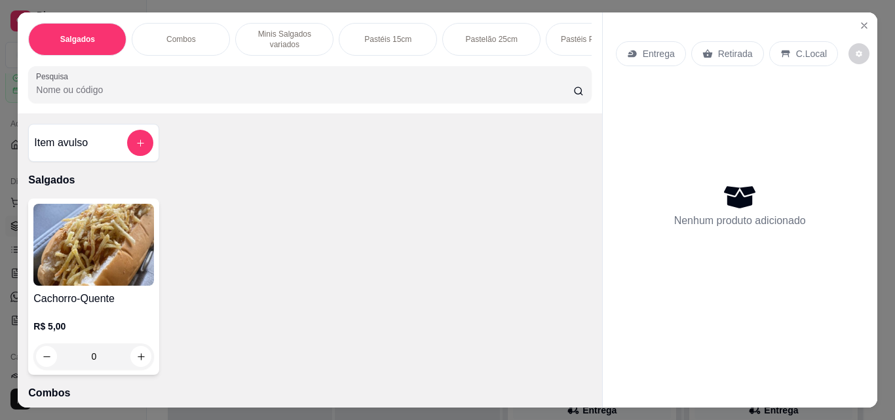
click at [191, 43] on div "Combos" at bounding box center [181, 39] width 98 height 33
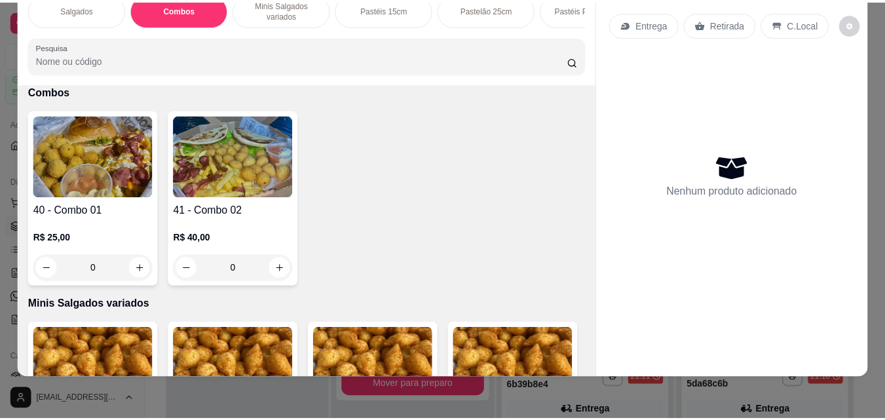
scroll to position [1, 0]
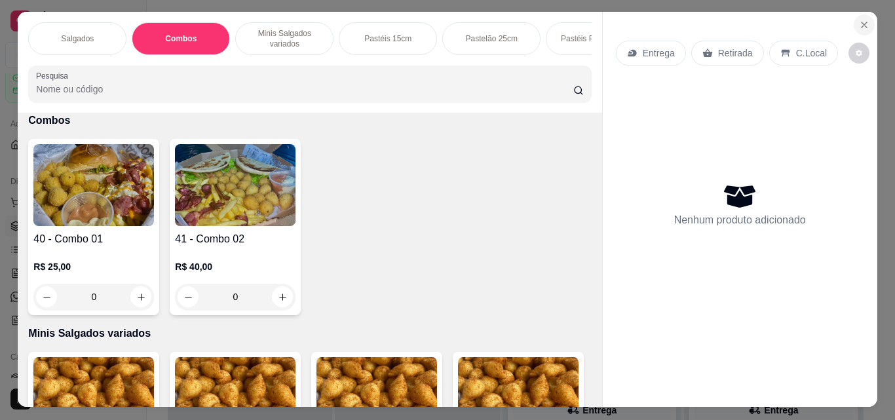
click at [862, 22] on icon "Close" at bounding box center [864, 24] width 5 height 5
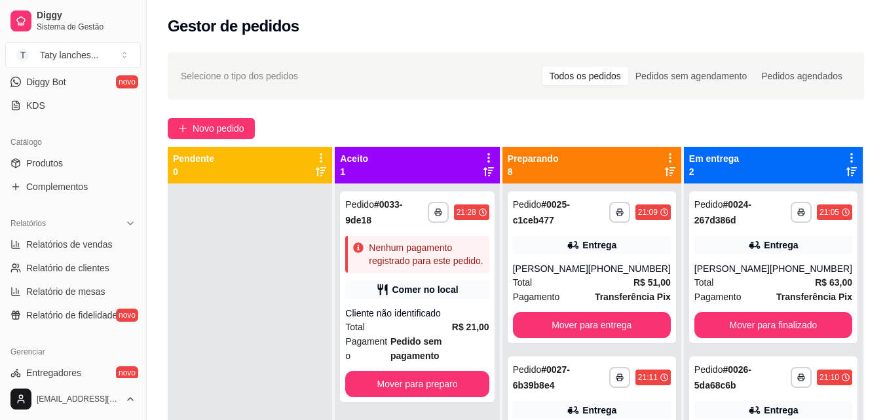
scroll to position [523, 0]
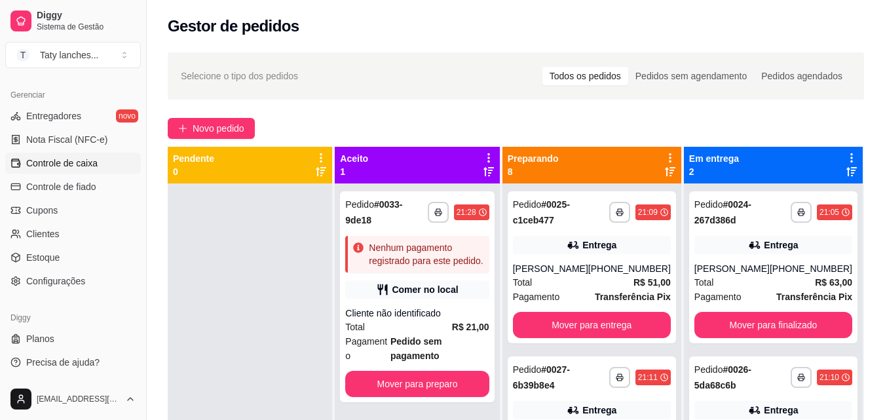
click at [90, 165] on span "Controle de caixa" at bounding box center [61, 163] width 71 height 13
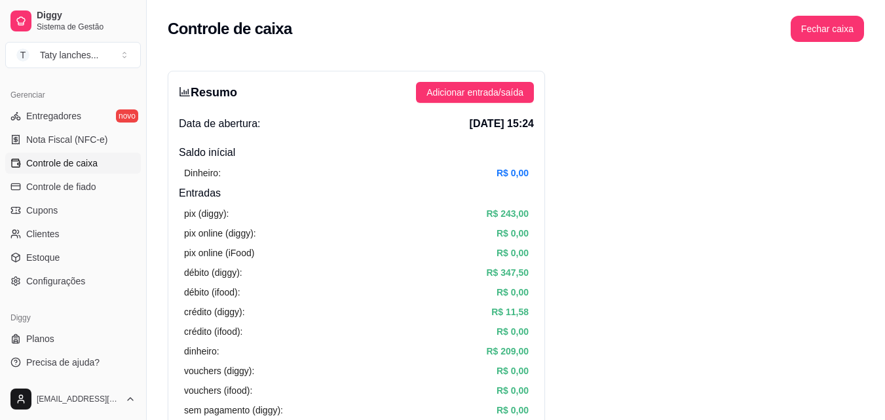
scroll to position [257, 0]
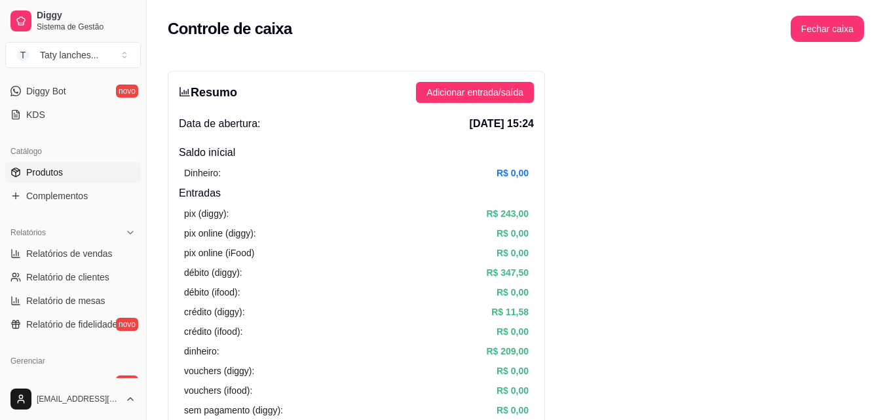
click at [81, 170] on link "Produtos" at bounding box center [73, 172] width 136 height 21
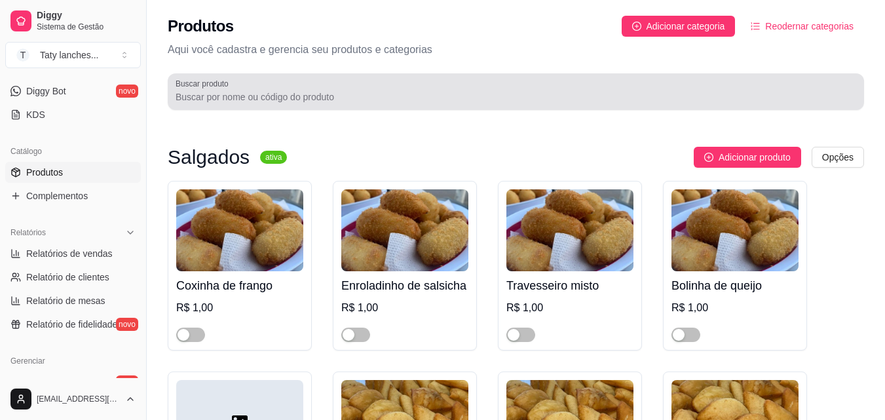
click at [312, 106] on div "Buscar produto" at bounding box center [516, 91] width 697 height 37
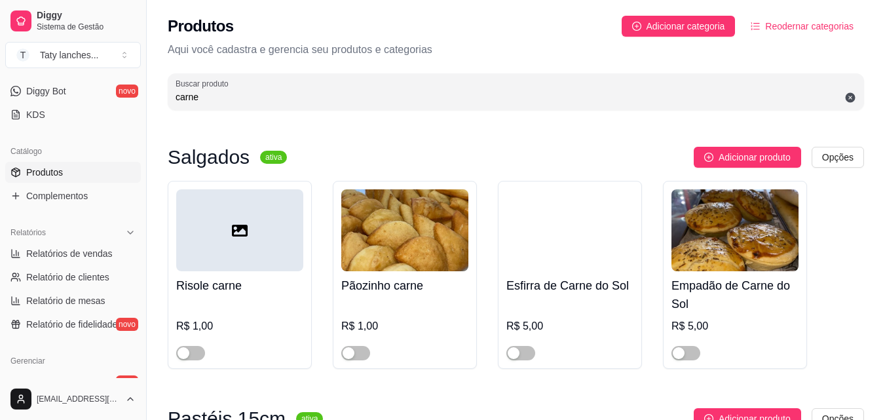
scroll to position [367, 0]
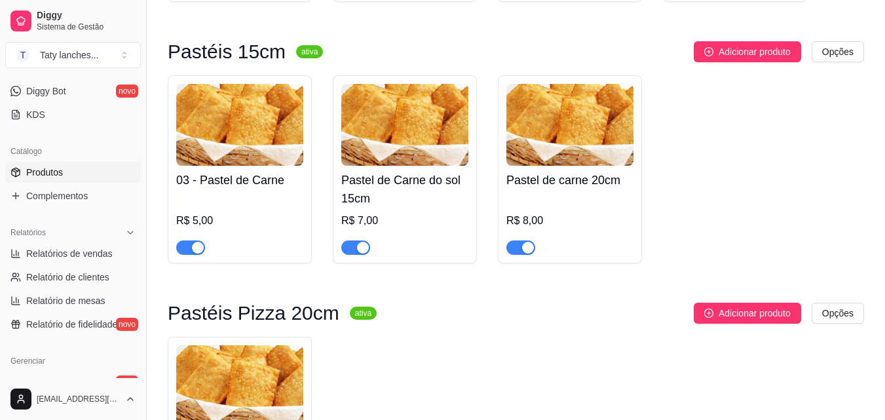
click at [356, 246] on button "button" at bounding box center [355, 248] width 29 height 14
click at [509, 244] on span "button" at bounding box center [521, 248] width 29 height 14
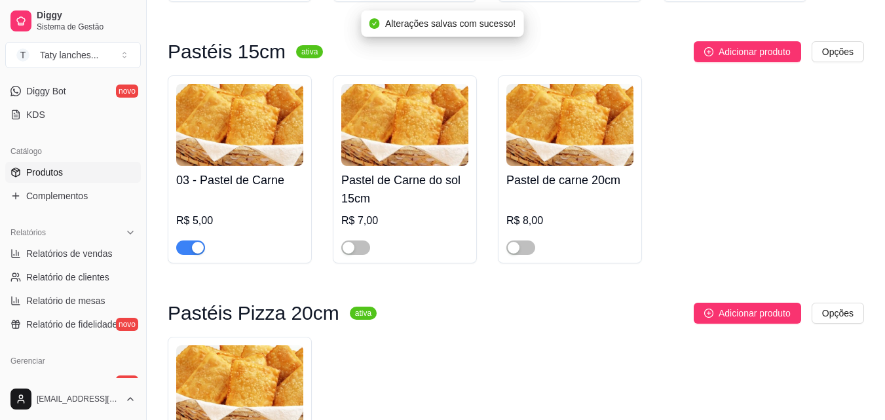
click at [184, 249] on span "button" at bounding box center [190, 248] width 29 height 14
click at [191, 247] on button "button" at bounding box center [190, 248] width 29 height 14
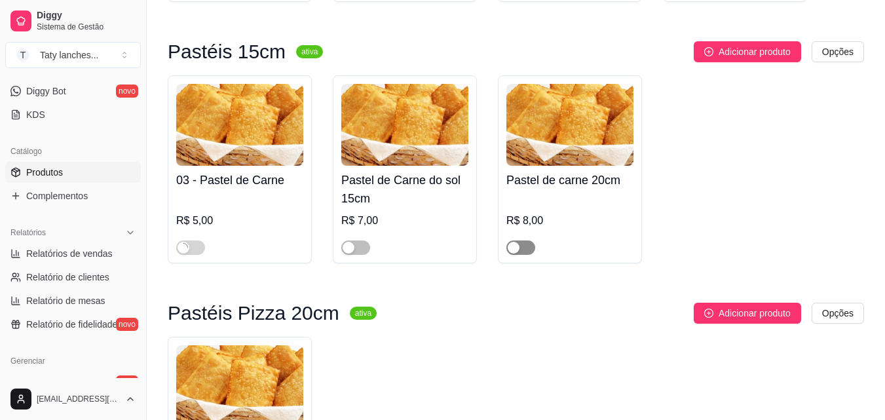
click at [522, 246] on span "button" at bounding box center [521, 248] width 29 height 14
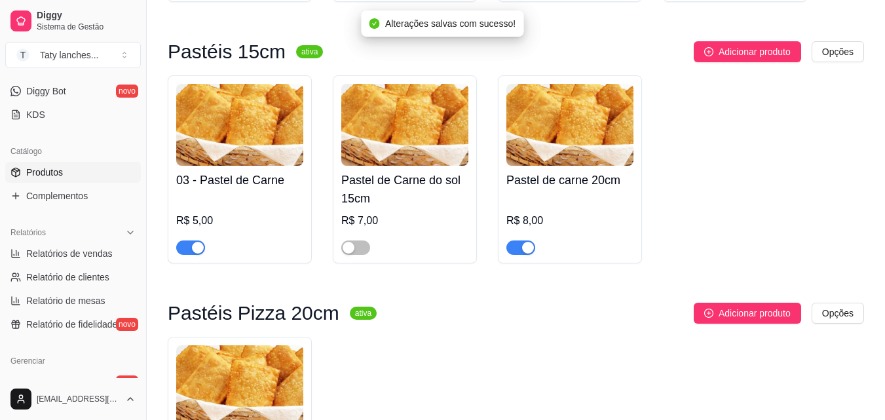
scroll to position [734, 0]
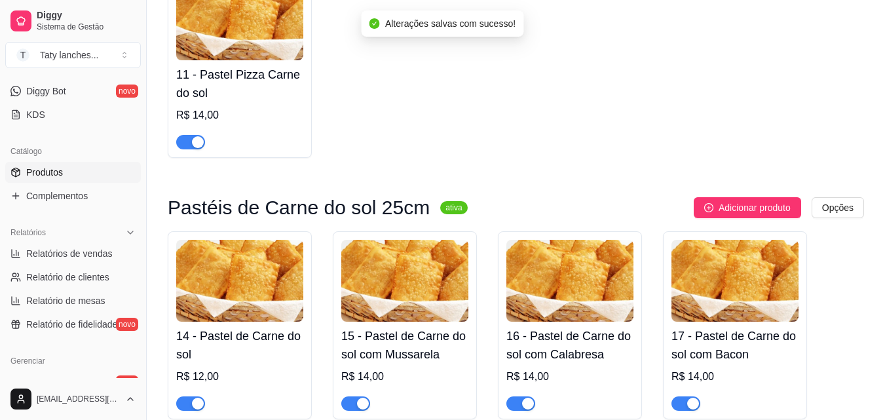
click at [191, 139] on span "button" at bounding box center [190, 142] width 29 height 14
click at [192, 398] on div at bounding box center [190, 403] width 29 height 16
click at [189, 406] on button "button" at bounding box center [190, 404] width 29 height 14
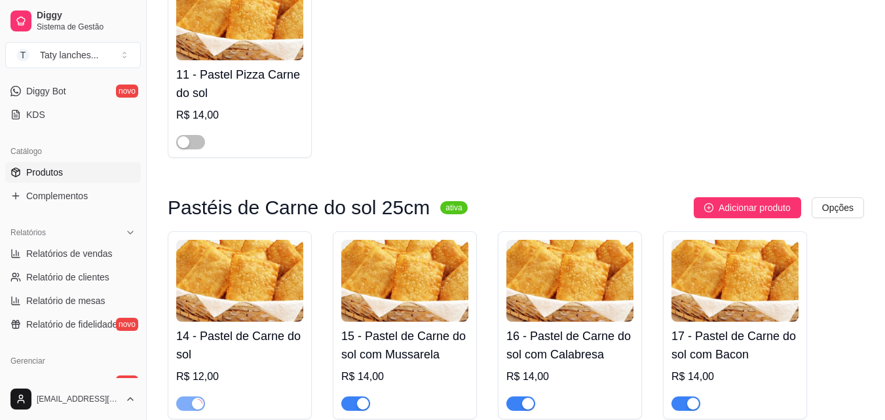
click at [359, 406] on div "button" at bounding box center [363, 404] width 12 height 12
click at [518, 406] on span "button" at bounding box center [521, 404] width 29 height 14
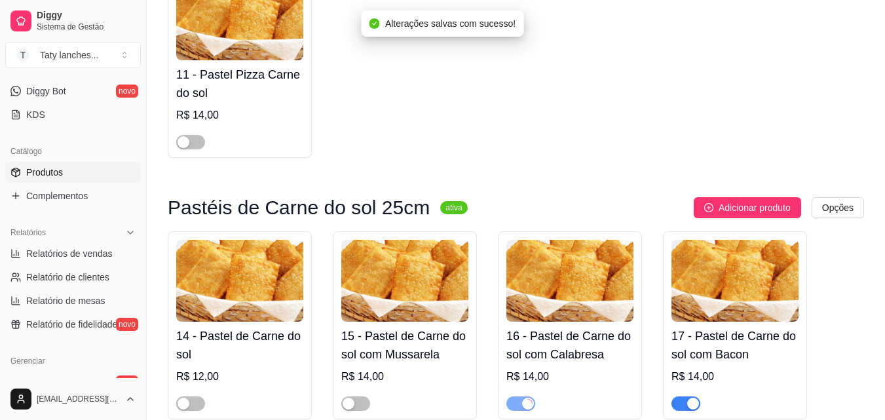
click at [684, 400] on span "button" at bounding box center [686, 404] width 29 height 14
click at [517, 407] on span "button" at bounding box center [521, 404] width 29 height 14
click at [514, 404] on div "button" at bounding box center [514, 404] width 12 height 12
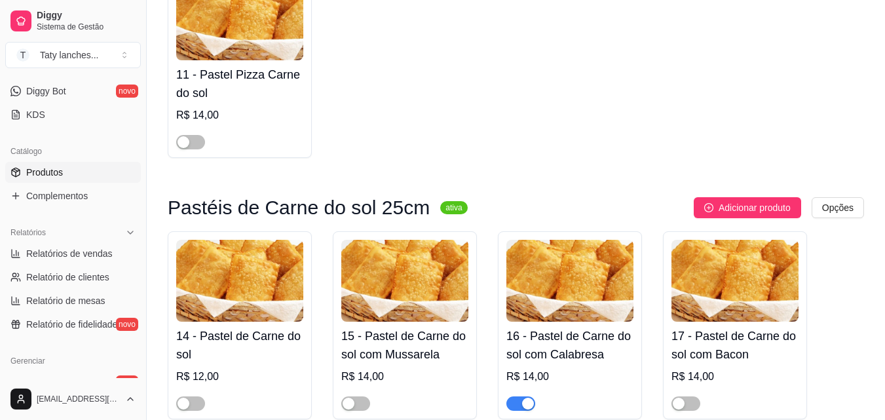
click at [512, 404] on span "button" at bounding box center [521, 404] width 29 height 14
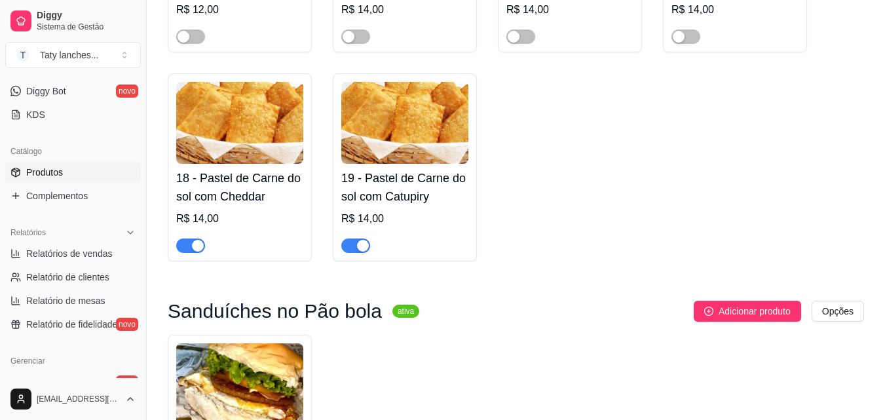
click at [663, 303] on div "Salgados ativa Adicionar produto Opções Risole carne R$ 1,00 Pãozinho carne R$ …" at bounding box center [516, 52] width 697 height 2013
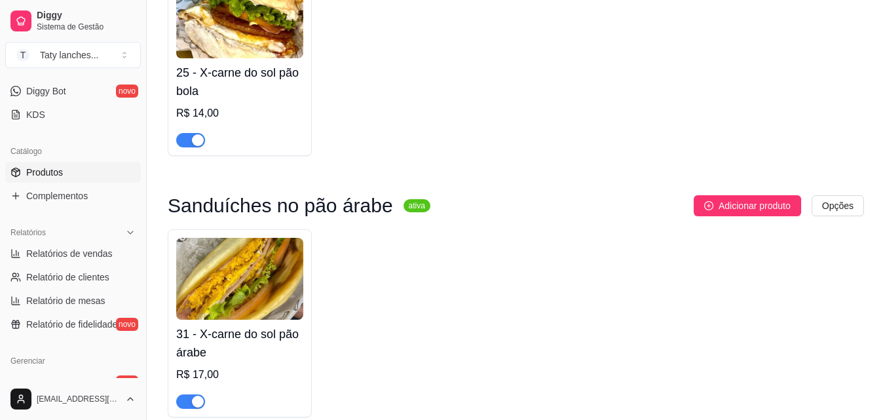
click at [187, 404] on span "button" at bounding box center [190, 402] width 29 height 14
click at [184, 144] on span "button" at bounding box center [190, 140] width 29 height 14
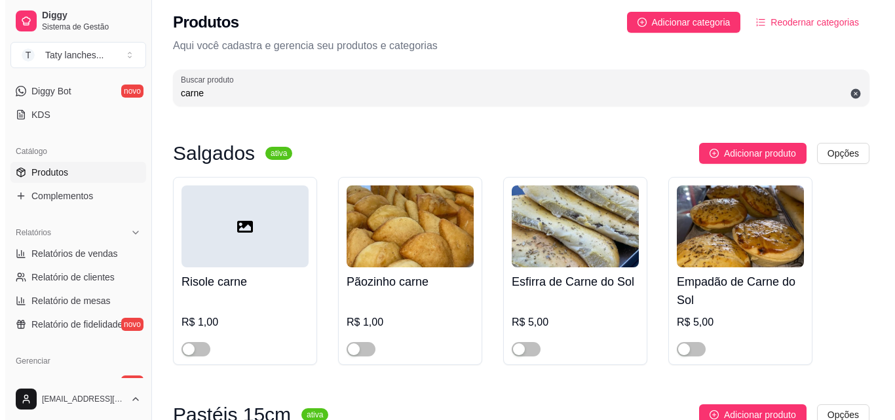
scroll to position [0, 0]
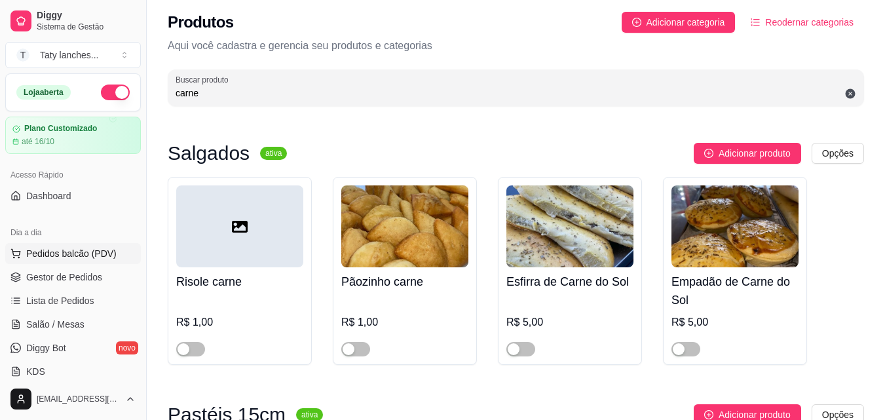
click at [98, 260] on span "Pedidos balcão (PDV)" at bounding box center [71, 253] width 90 height 13
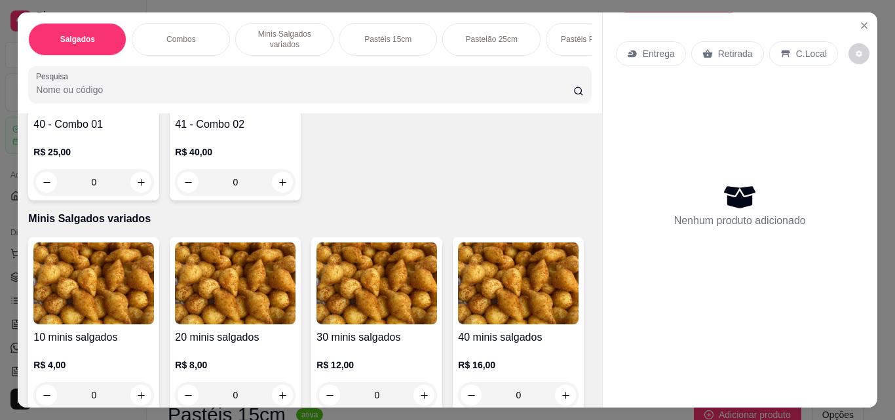
scroll to position [393, 0]
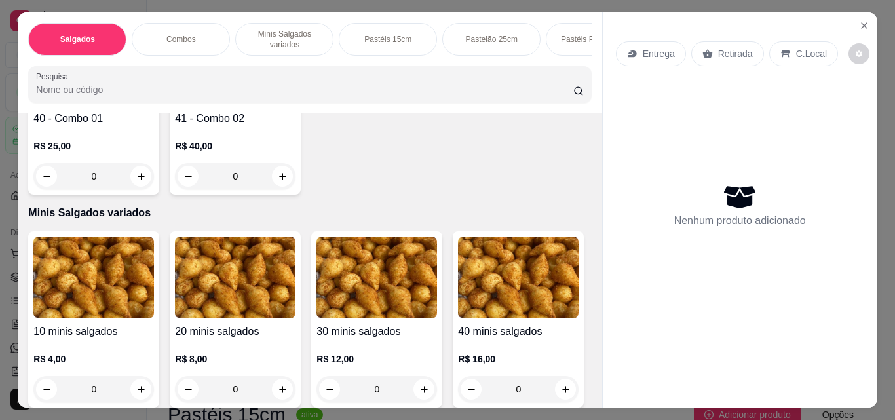
click at [389, 38] on p "Pastéis 15cm" at bounding box center [387, 39] width 47 height 10
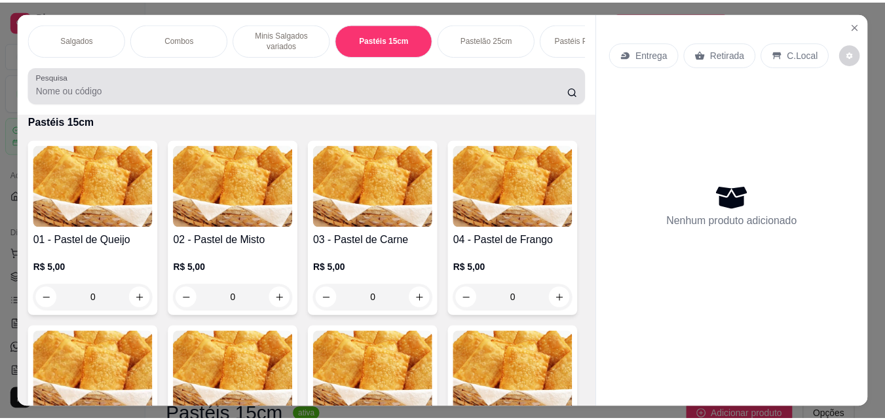
scroll to position [34, 0]
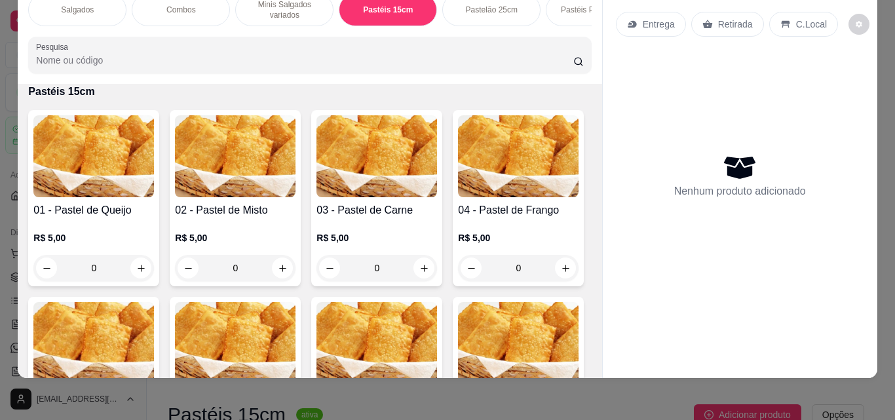
click at [132, 266] on div "0" at bounding box center [93, 268] width 121 height 26
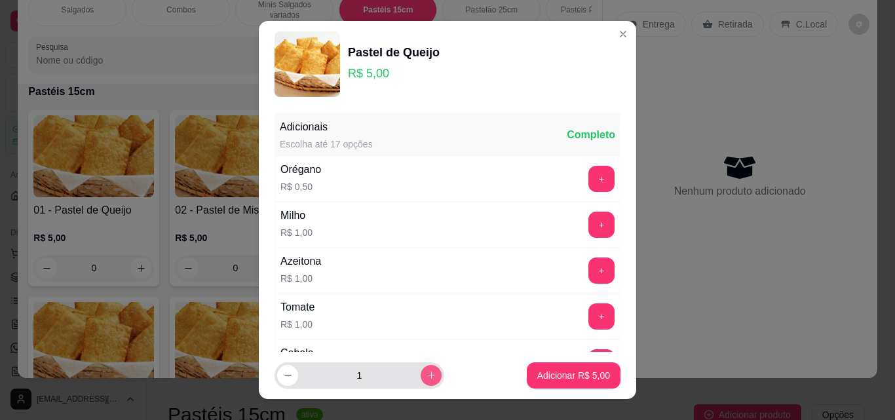
click at [427, 375] on icon "increase-product-quantity" at bounding box center [432, 375] width 10 height 10
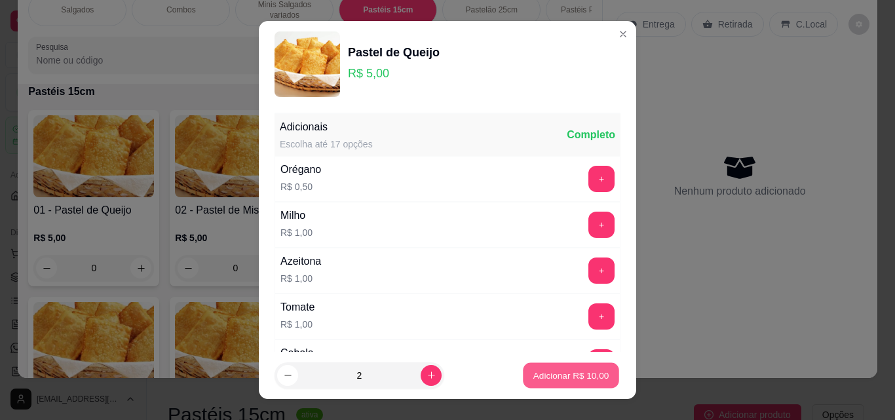
click at [552, 378] on p "Adicionar R$ 10,00" at bounding box center [572, 375] width 76 height 12
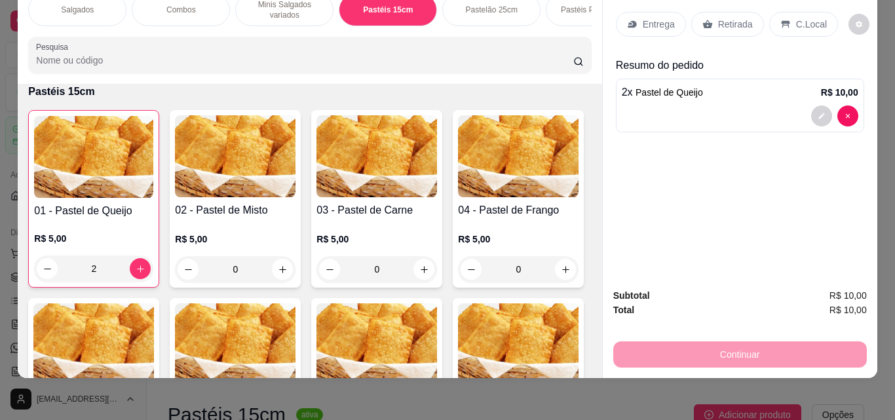
click at [279, 272] on div "0" at bounding box center [235, 269] width 121 height 26
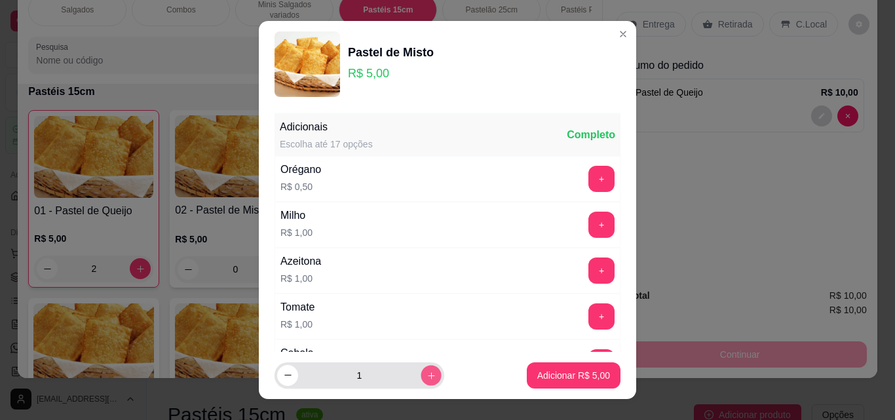
click at [427, 372] on icon "increase-product-quantity" at bounding box center [432, 376] width 10 height 10
click at [427, 372] on icon "increase-product-quantity" at bounding box center [432, 375] width 10 height 10
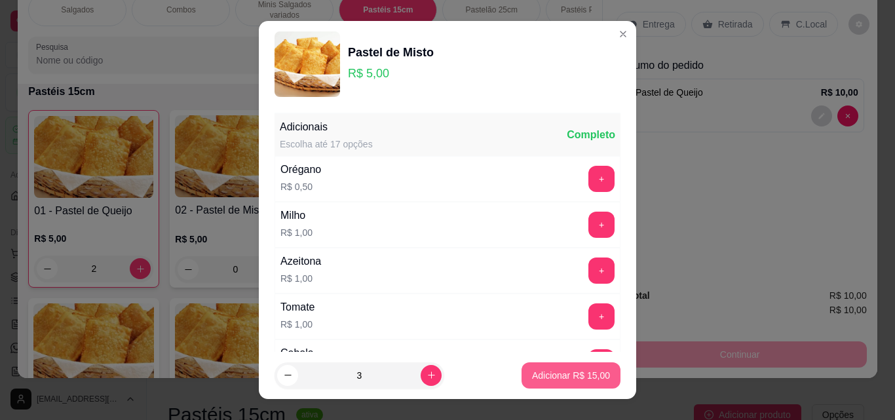
click at [567, 374] on p "Adicionar R$ 15,00" at bounding box center [571, 375] width 78 height 13
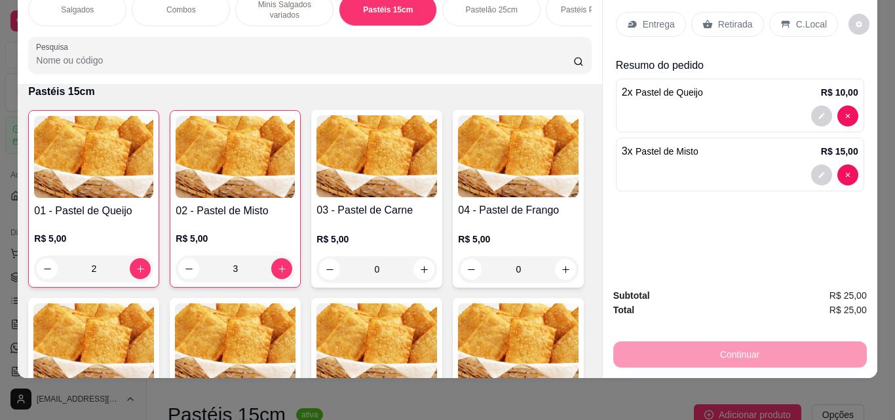
click at [710, 13] on div "Retirada" at bounding box center [727, 24] width 73 height 25
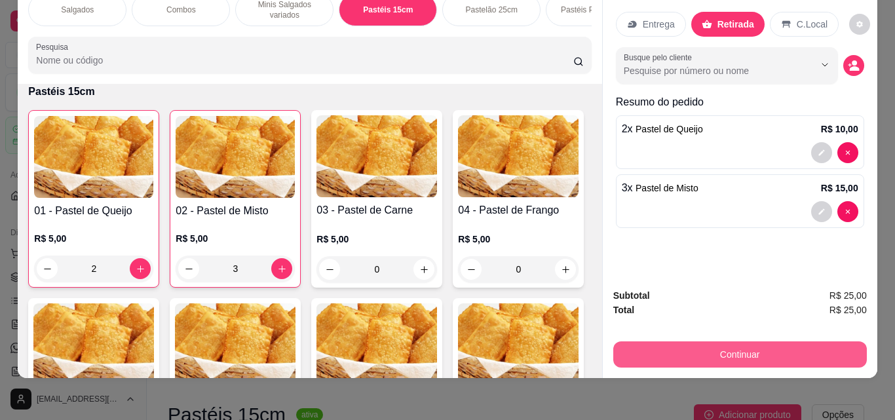
click at [623, 351] on button "Continuar" at bounding box center [740, 354] width 254 height 26
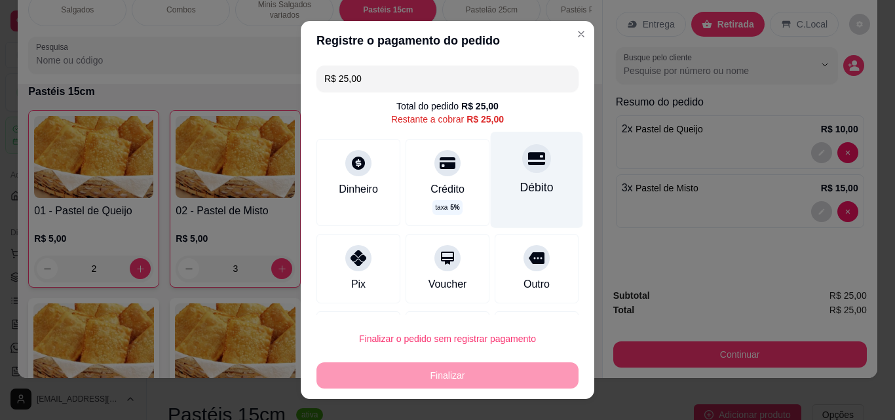
click at [532, 184] on div "Débito" at bounding box center [536, 187] width 33 height 17
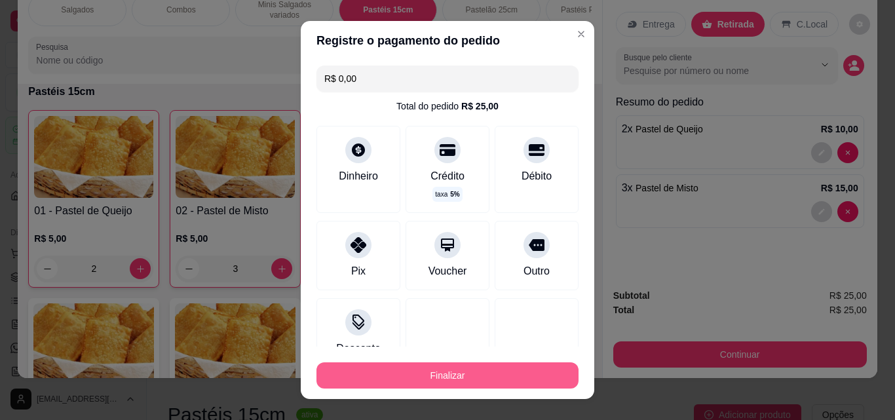
click at [482, 376] on button "Finalizar" at bounding box center [448, 375] width 262 height 26
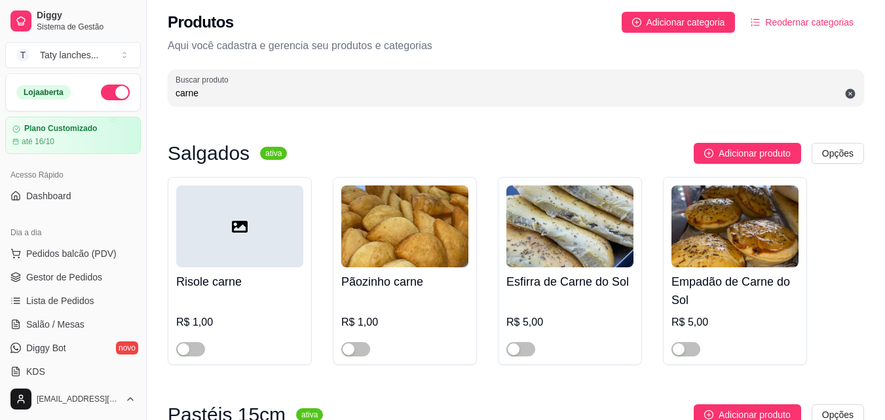
click at [498, 374] on div "Salgados ativa Adicionar produto Opções Risole carne R$ 1,00 Pãozinho carne R$ …" at bounding box center [516, 260] width 697 height 235
click at [84, 276] on span "Gestor de Pedidos" at bounding box center [64, 277] width 76 height 13
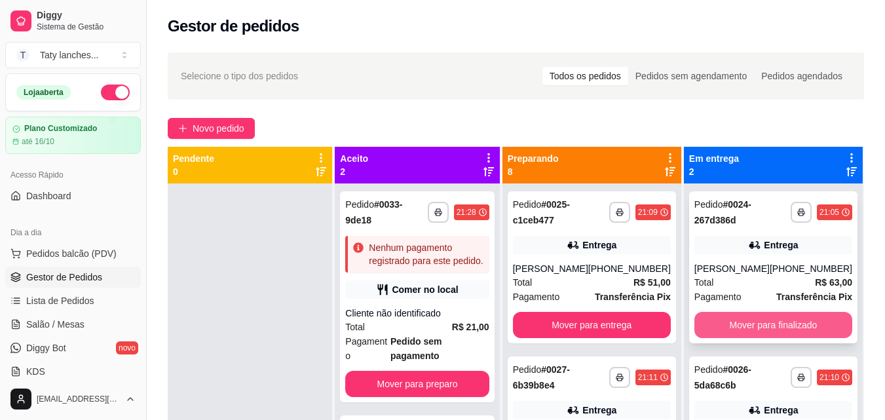
click at [778, 326] on button "Mover para finalizado" at bounding box center [774, 325] width 158 height 26
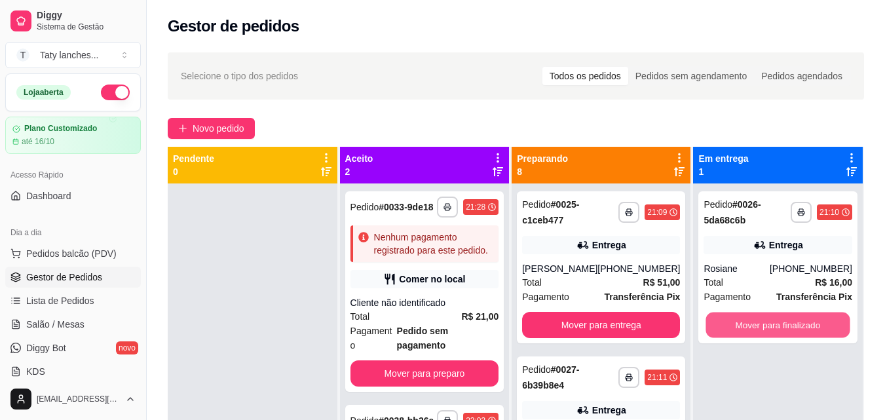
click at [778, 326] on button "Mover para finalizado" at bounding box center [779, 326] width 144 height 26
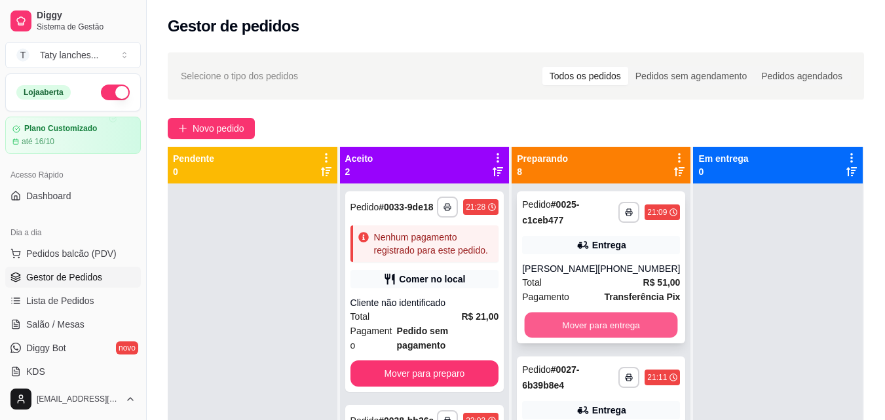
click at [613, 323] on button "Mover para entrega" at bounding box center [601, 326] width 153 height 26
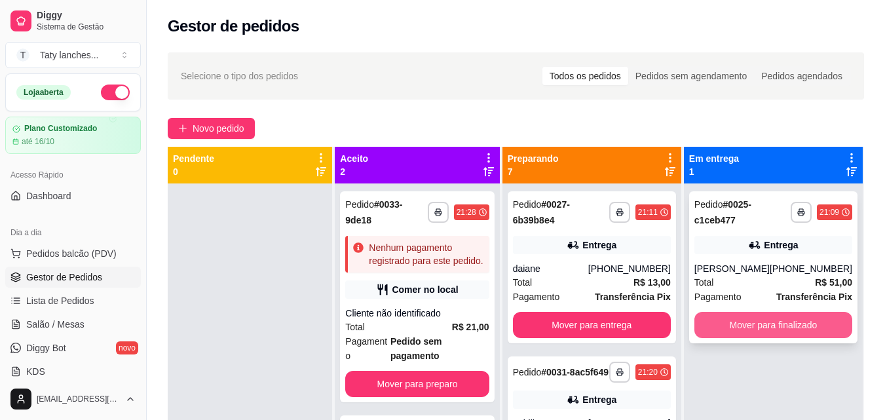
click at [729, 319] on button "Mover para finalizado" at bounding box center [774, 325] width 158 height 26
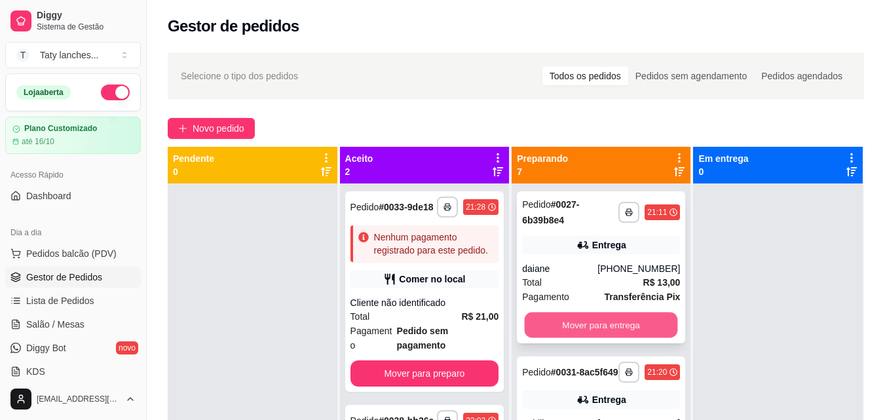
click at [621, 325] on button "Mover para entrega" at bounding box center [601, 326] width 153 height 26
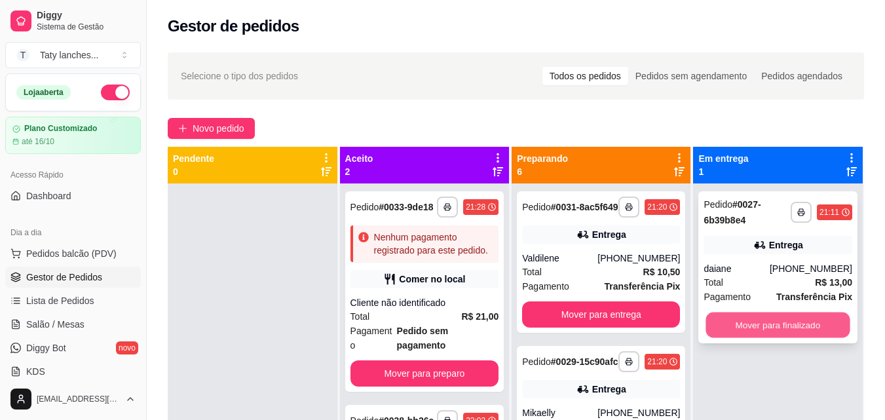
click at [728, 324] on button "Mover para finalizado" at bounding box center [779, 326] width 144 height 26
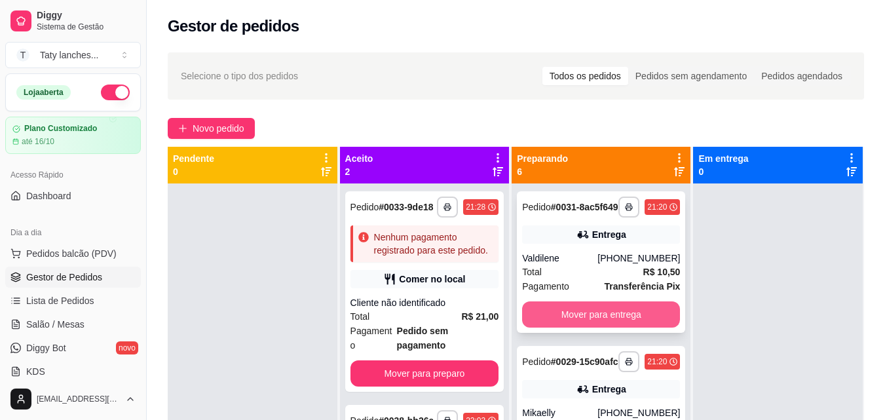
click at [604, 321] on button "Mover para entrega" at bounding box center [601, 314] width 158 height 26
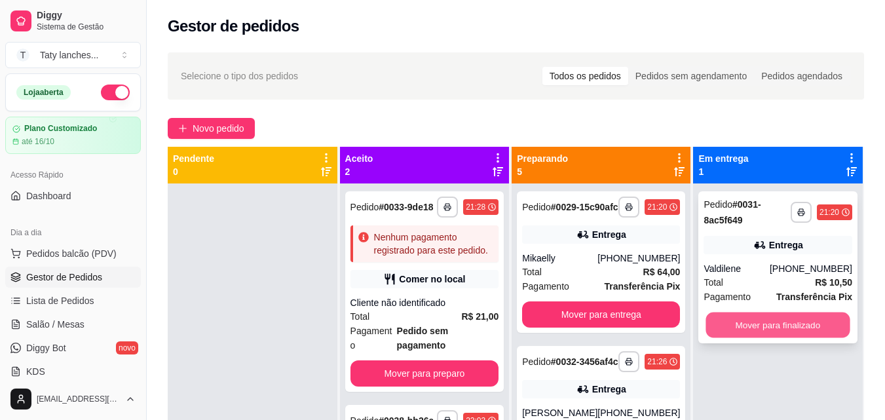
click at [733, 322] on button "Mover para finalizado" at bounding box center [779, 326] width 144 height 26
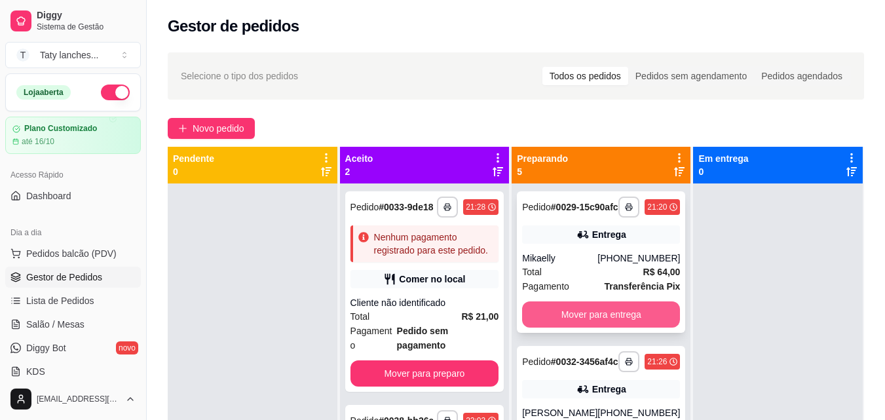
click at [614, 326] on button "Mover para entrega" at bounding box center [601, 314] width 158 height 26
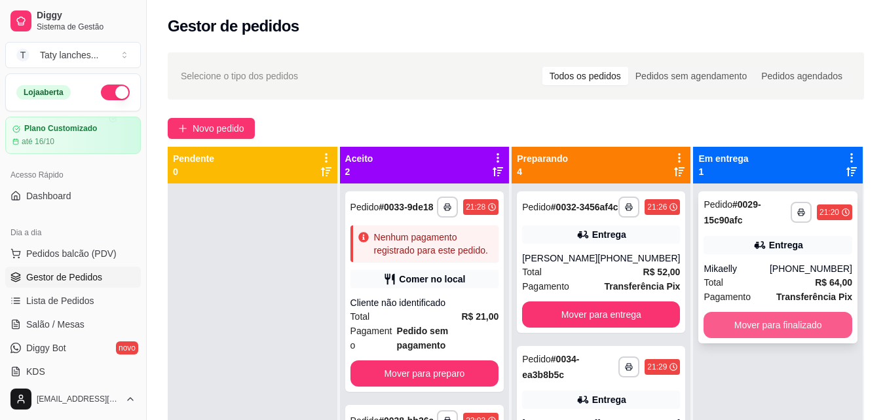
click at [750, 323] on button "Mover para finalizado" at bounding box center [778, 325] width 149 height 26
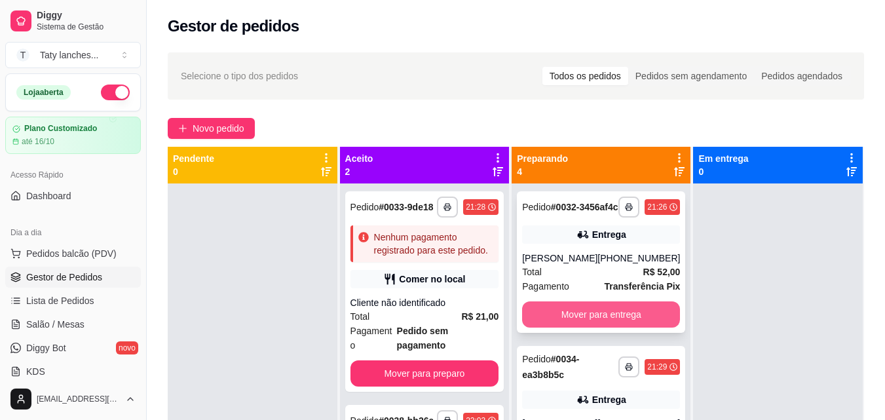
click at [616, 320] on button "Mover para entrega" at bounding box center [601, 314] width 158 height 26
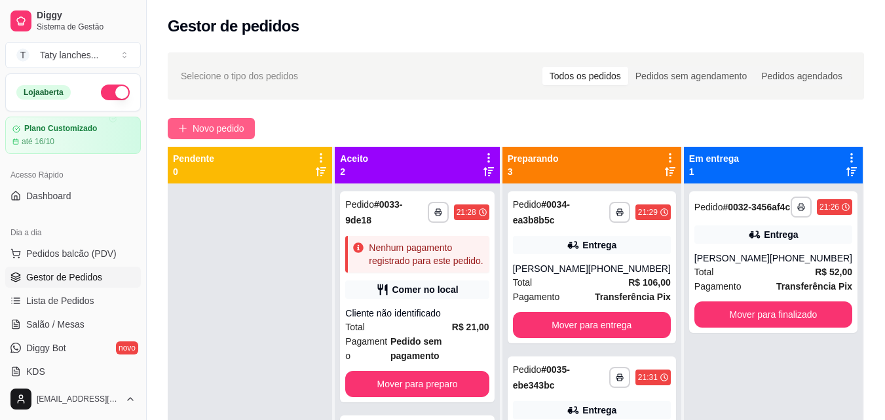
click at [228, 119] on button "Novo pedido" at bounding box center [211, 128] width 87 height 21
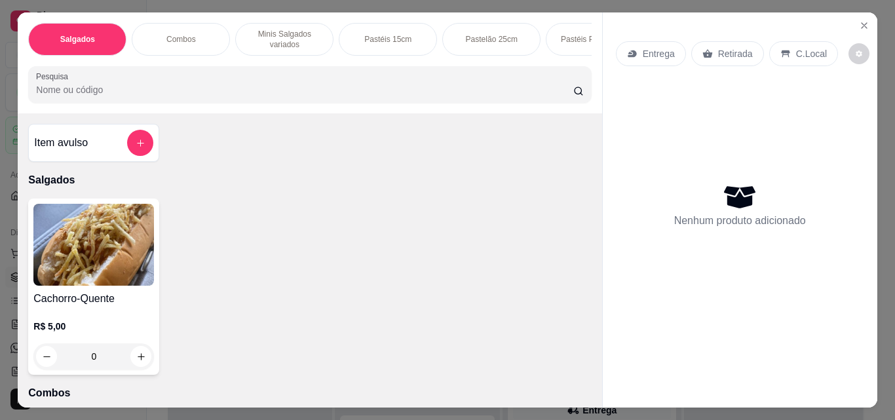
click at [288, 39] on p "Minis Salgados variados" at bounding box center [284, 39] width 76 height 21
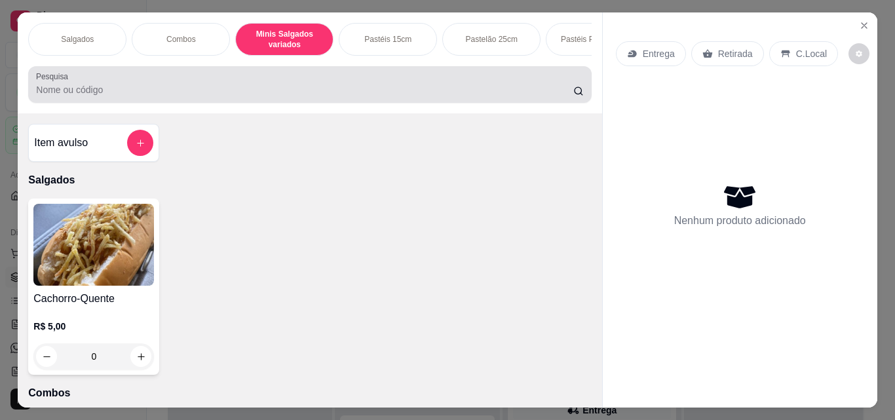
scroll to position [34, 0]
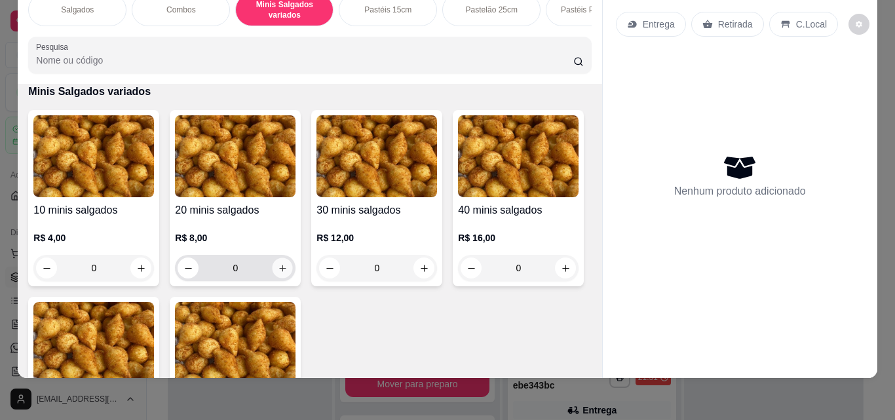
click at [282, 272] on icon "increase-product-quantity" at bounding box center [283, 268] width 10 height 10
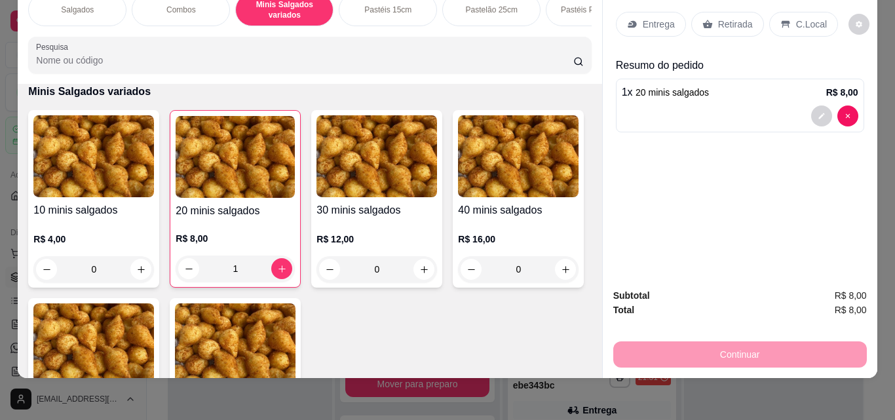
click at [636, 15] on div "Entrega" at bounding box center [651, 24] width 70 height 25
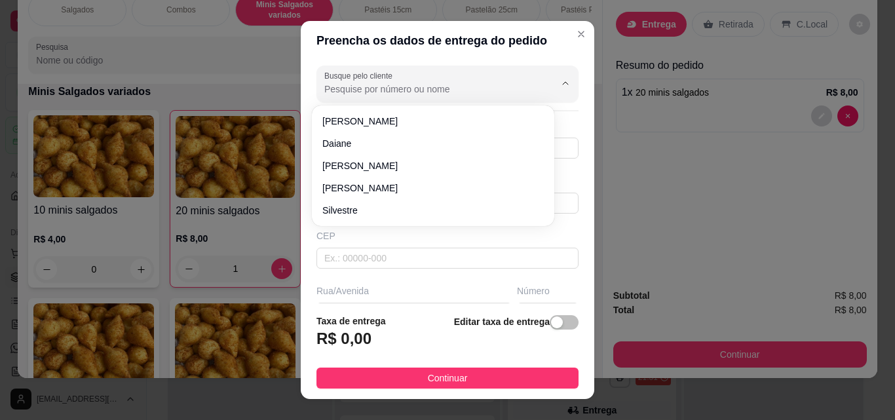
click at [394, 94] on input "Busque pelo cliente" at bounding box center [429, 89] width 210 height 13
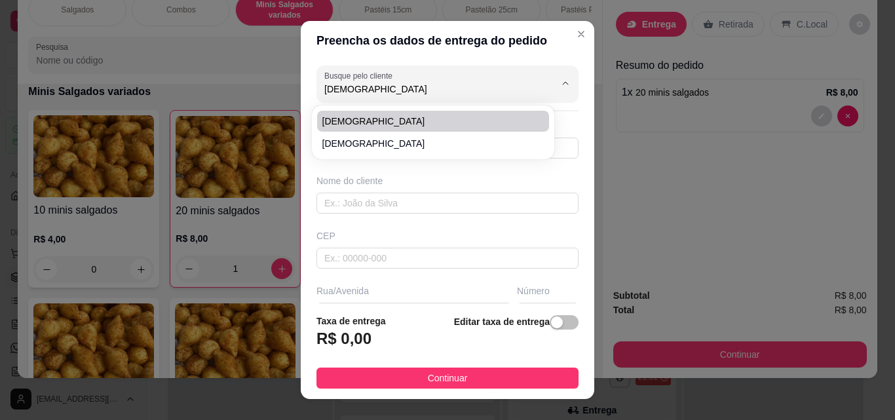
click at [381, 114] on li "[DEMOGRAPHIC_DATA]" at bounding box center [433, 121] width 232 height 21
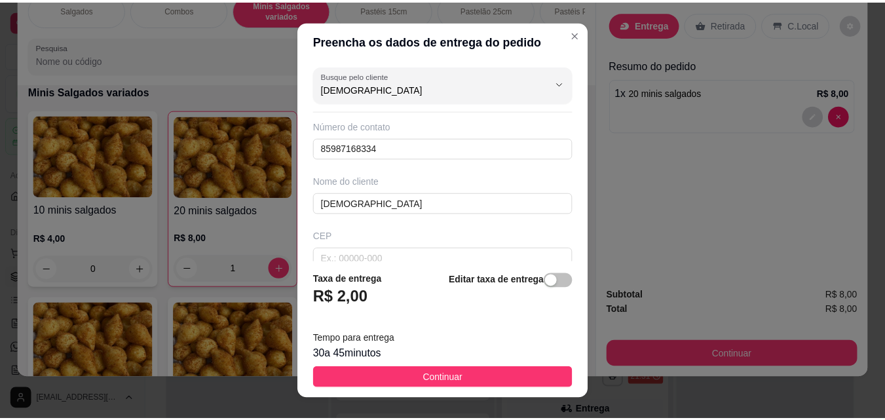
scroll to position [176, 0]
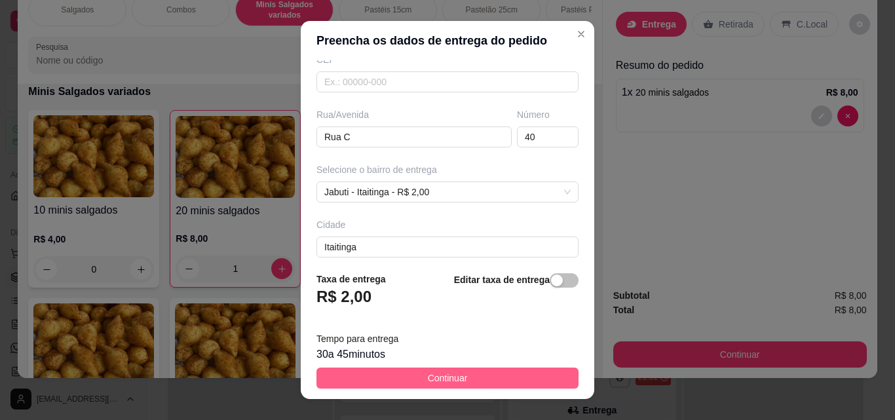
click at [484, 376] on button "Continuar" at bounding box center [448, 378] width 262 height 21
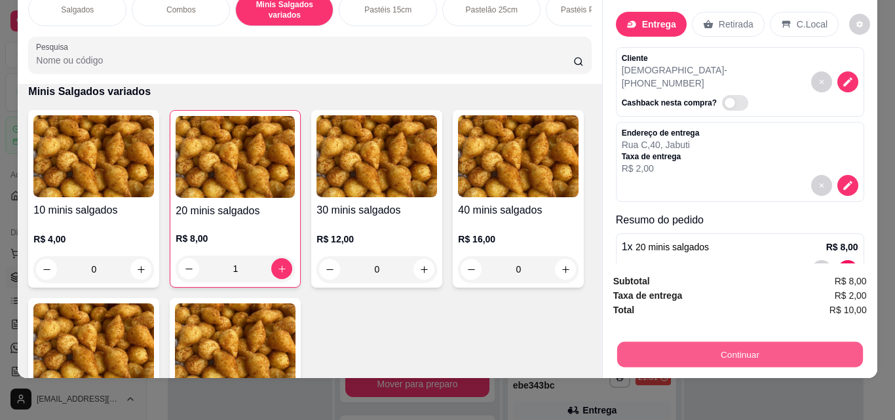
click at [691, 349] on button "Continuar" at bounding box center [740, 354] width 246 height 26
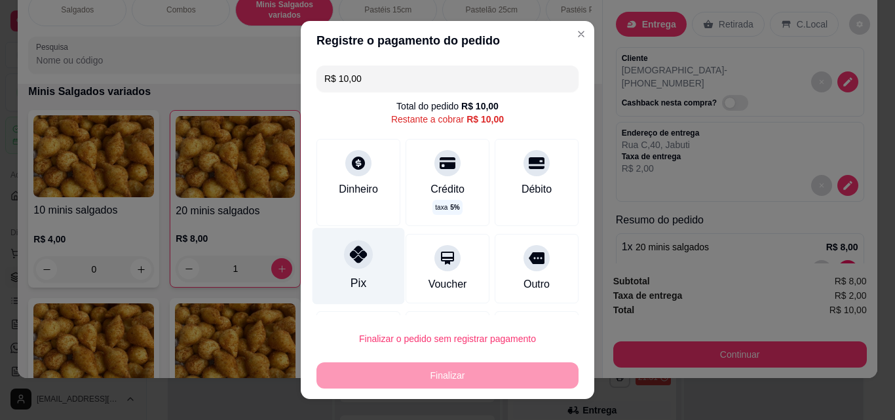
click at [350, 261] on icon at bounding box center [358, 254] width 17 height 17
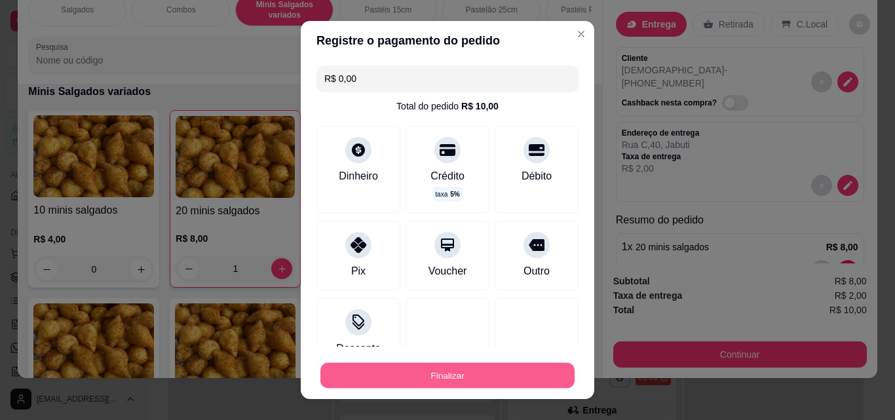
click at [410, 381] on button "Finalizar" at bounding box center [447, 376] width 254 height 26
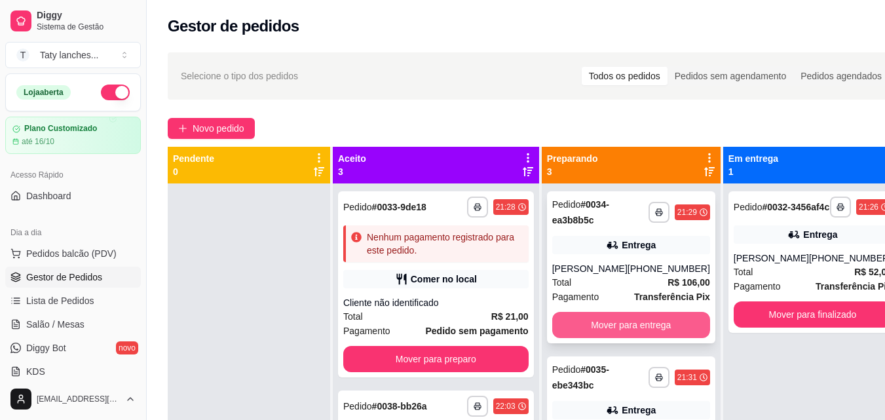
click at [596, 330] on button "Mover para entrega" at bounding box center [632, 325] width 158 height 26
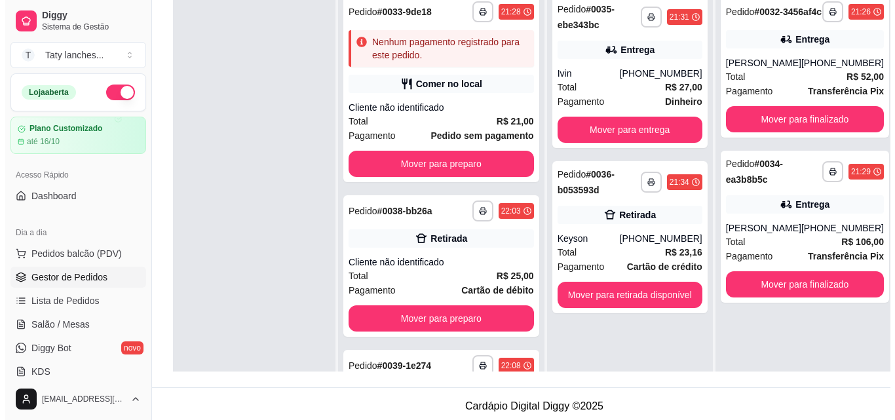
scroll to position [200, 0]
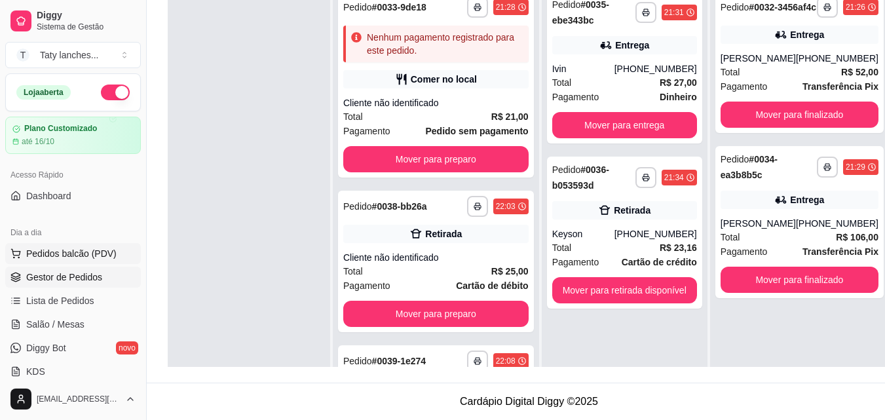
click at [17, 250] on icon at bounding box center [15, 253] width 10 height 10
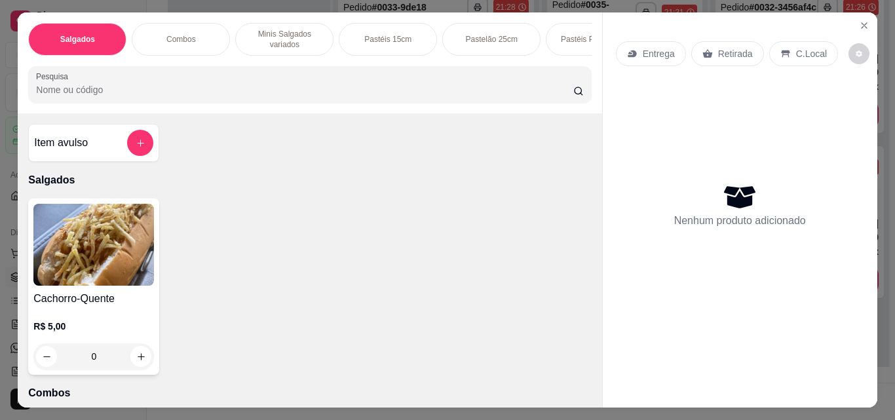
click at [169, 39] on p "Combos" at bounding box center [180, 39] width 29 height 10
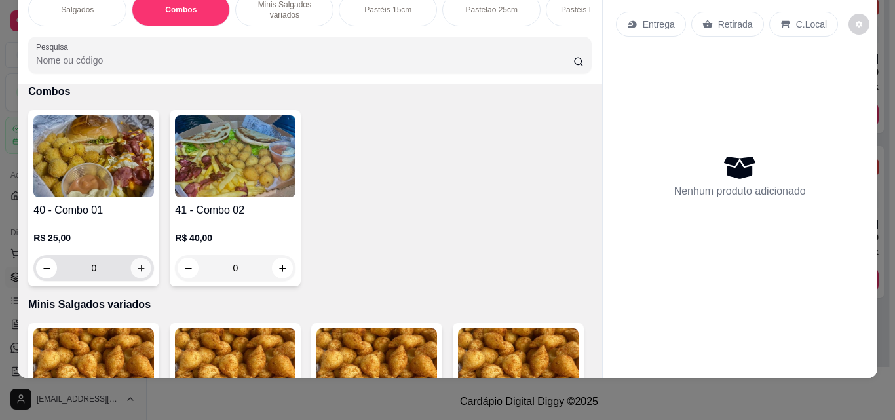
click at [136, 273] on icon "increase-product-quantity" at bounding box center [141, 268] width 10 height 10
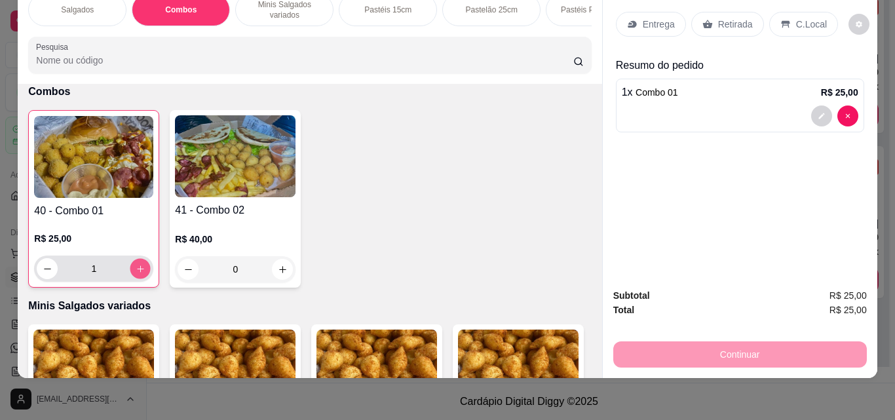
click at [137, 269] on icon "increase-product-quantity" at bounding box center [140, 268] width 7 height 7
click at [649, 18] on p "Entrega" at bounding box center [659, 24] width 32 height 13
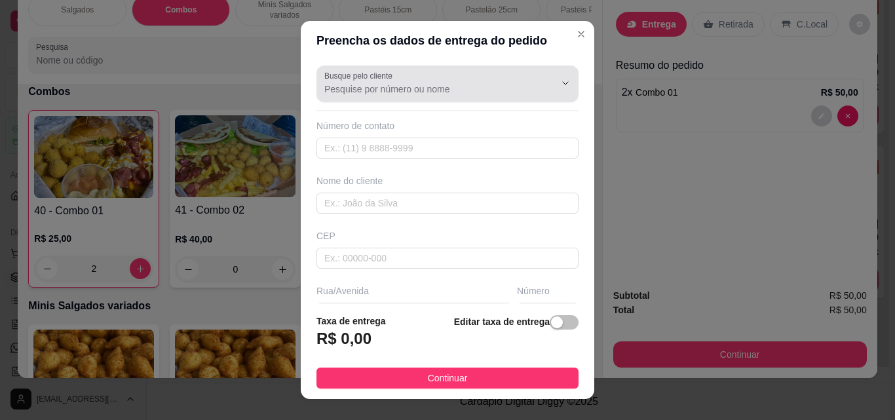
click at [404, 75] on div at bounding box center [447, 84] width 246 height 26
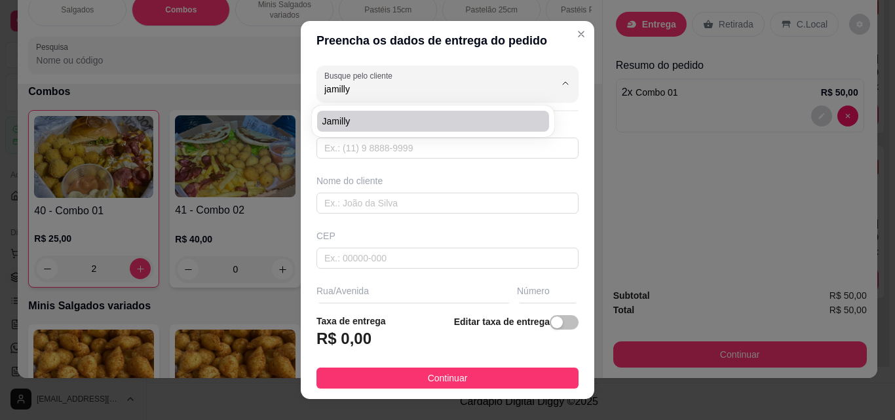
click at [368, 125] on span "Jamilly" at bounding box center [426, 121] width 208 height 13
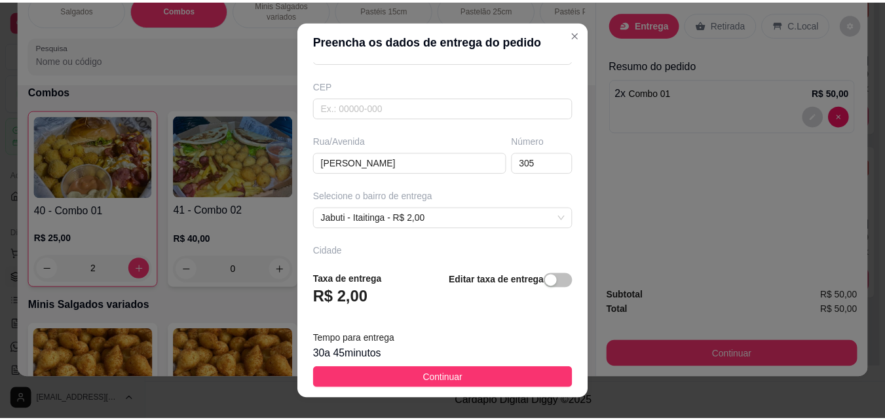
scroll to position [176, 0]
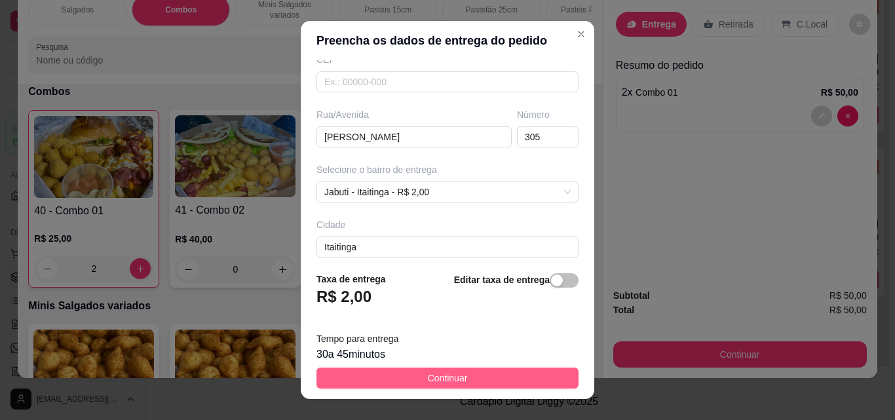
click at [458, 368] on button "Continuar" at bounding box center [448, 378] width 262 height 21
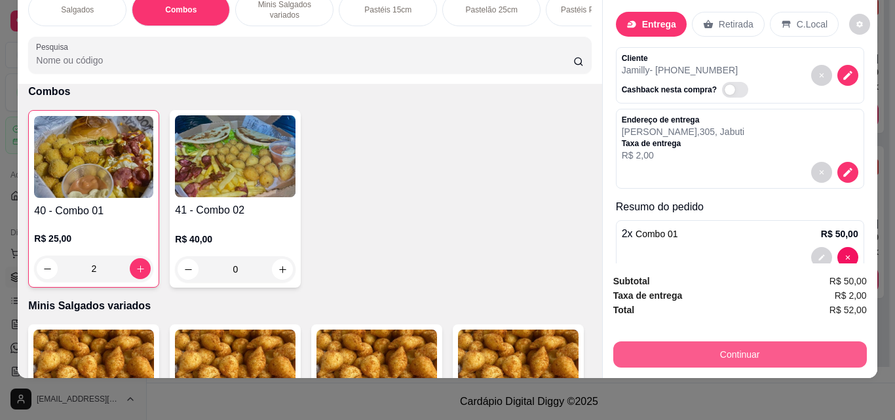
click at [691, 345] on button "Continuar" at bounding box center [740, 354] width 254 height 26
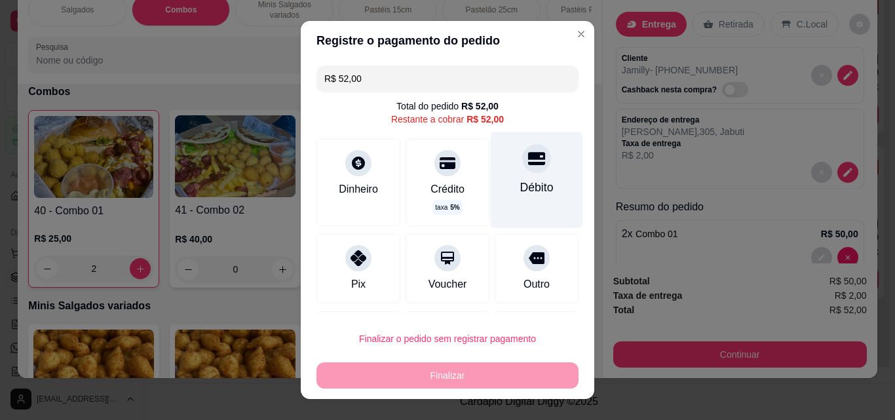
click at [541, 185] on div "Débito" at bounding box center [537, 180] width 92 height 96
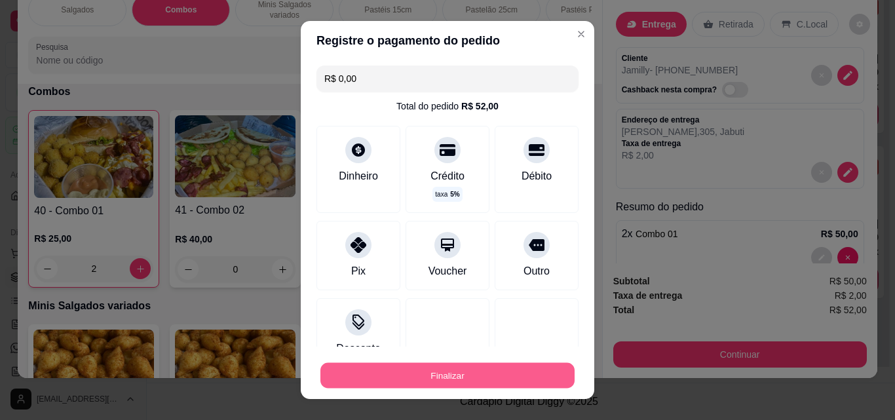
click at [490, 383] on button "Finalizar" at bounding box center [447, 376] width 254 height 26
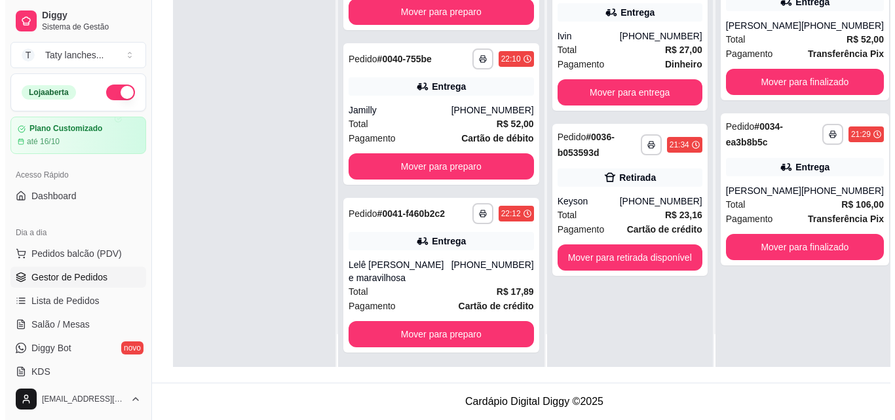
scroll to position [503, 0]
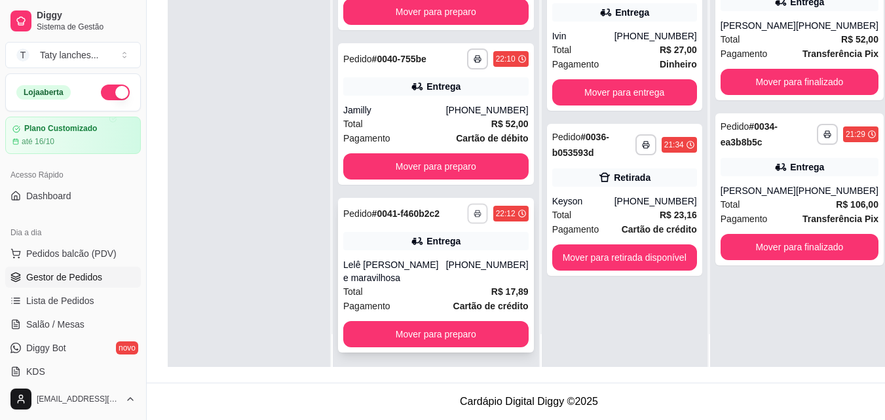
click at [467, 206] on div "**********" at bounding box center [498, 213] width 62 height 21
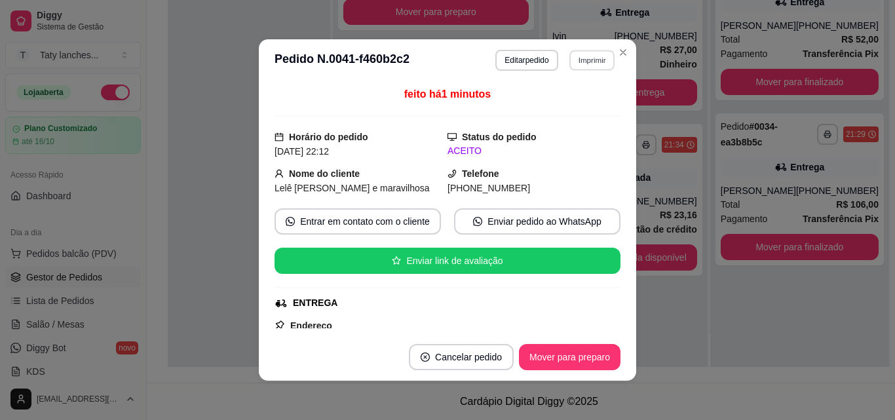
click at [587, 60] on button "Imprimir" at bounding box center [592, 60] width 45 height 20
click at [554, 103] on button "Impressora" at bounding box center [564, 106] width 92 height 20
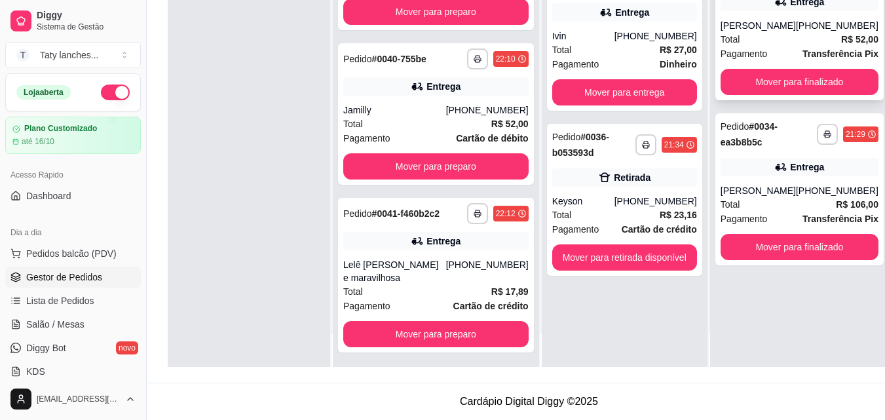
click at [745, 30] on div "[PERSON_NAME]" at bounding box center [758, 25] width 75 height 13
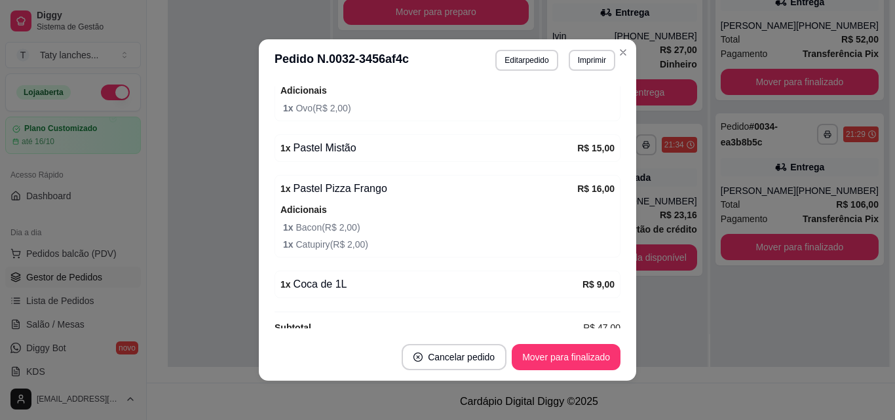
scroll to position [482, 0]
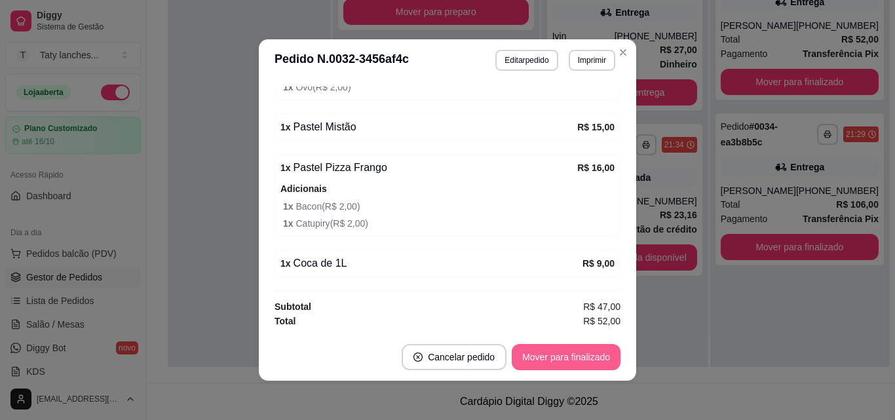
click at [570, 351] on button "Mover para finalizado" at bounding box center [566, 357] width 109 height 26
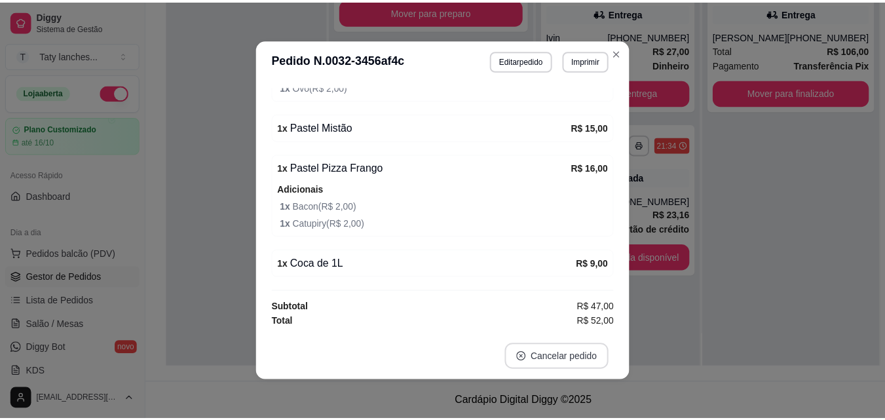
scroll to position [452, 0]
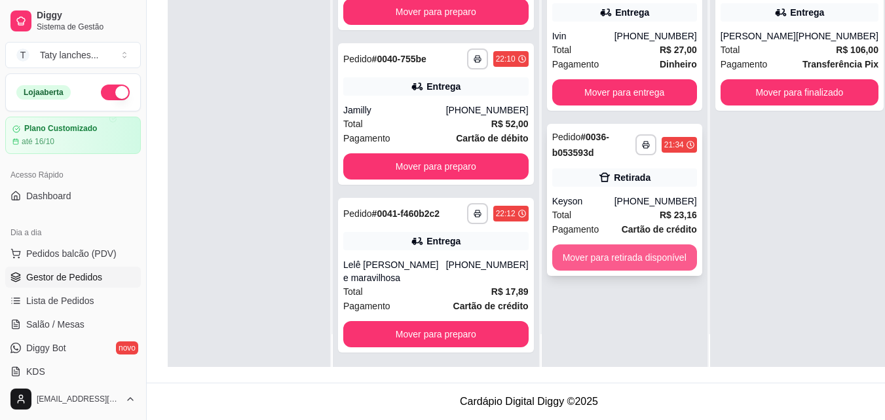
click at [613, 254] on button "Mover para retirada disponível" at bounding box center [625, 257] width 145 height 26
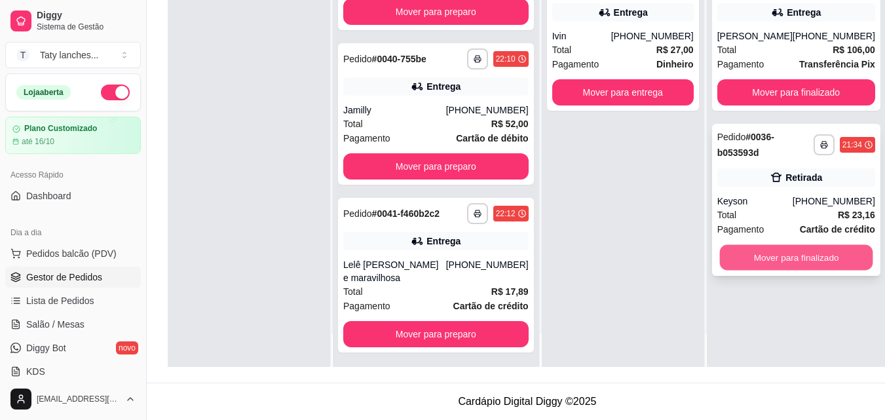
click at [754, 257] on button "Mover para finalizado" at bounding box center [796, 258] width 153 height 26
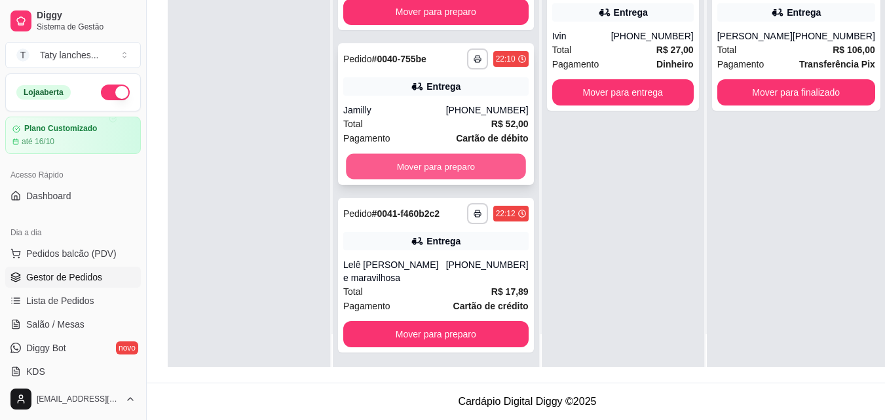
click at [448, 154] on button "Mover para preparo" at bounding box center [436, 167] width 180 height 26
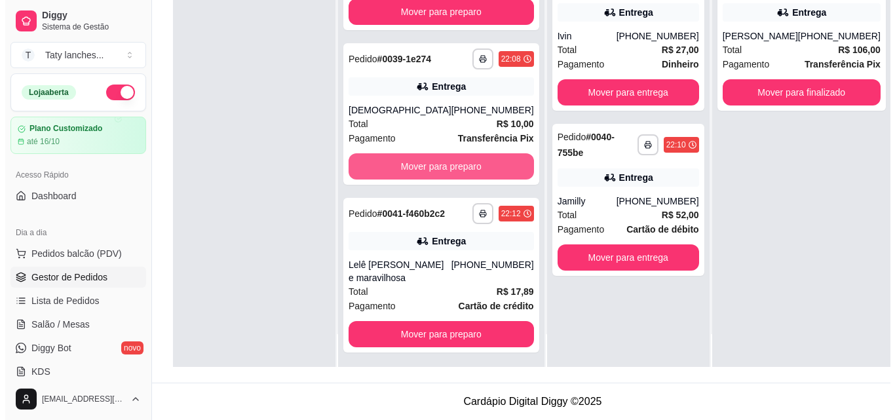
scroll to position [339, 0]
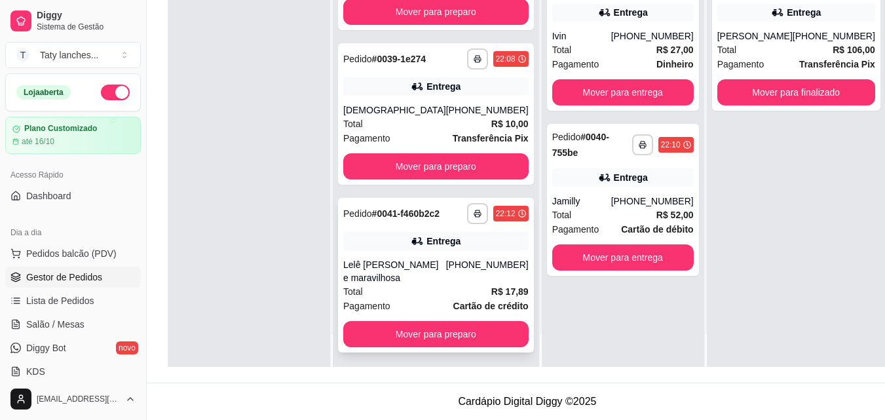
click at [446, 262] on div "[PHONE_NUMBER]" at bounding box center [487, 271] width 83 height 26
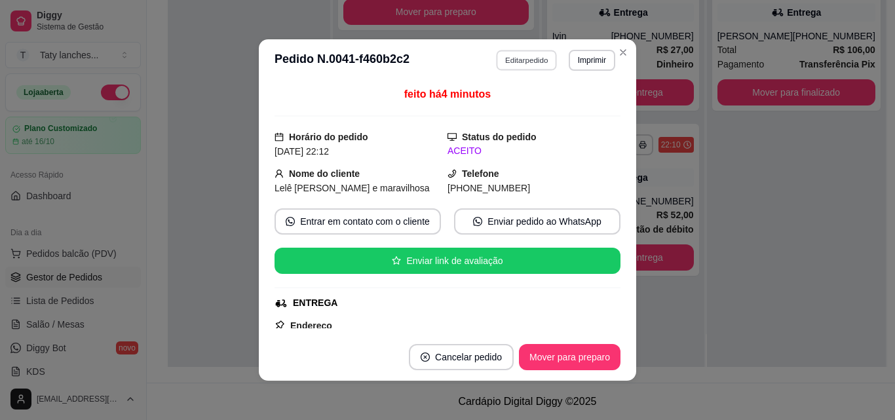
click at [517, 56] on button "Editar pedido" at bounding box center [527, 60] width 61 height 20
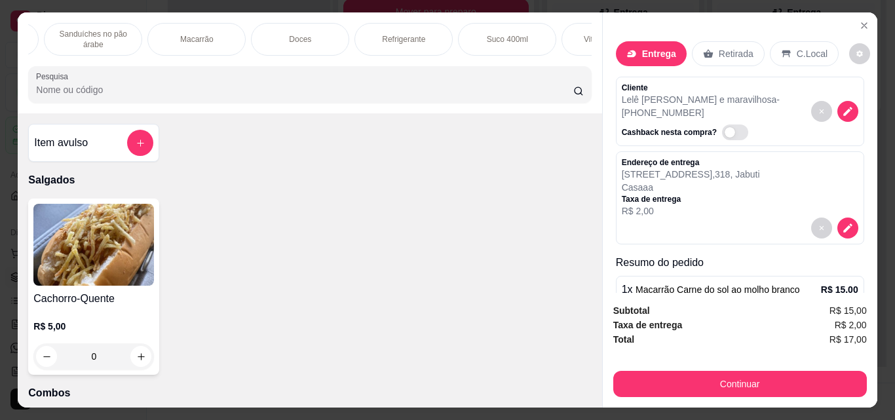
scroll to position [0, 985]
click at [231, 35] on p "Doces" at bounding box center [231, 39] width 22 height 10
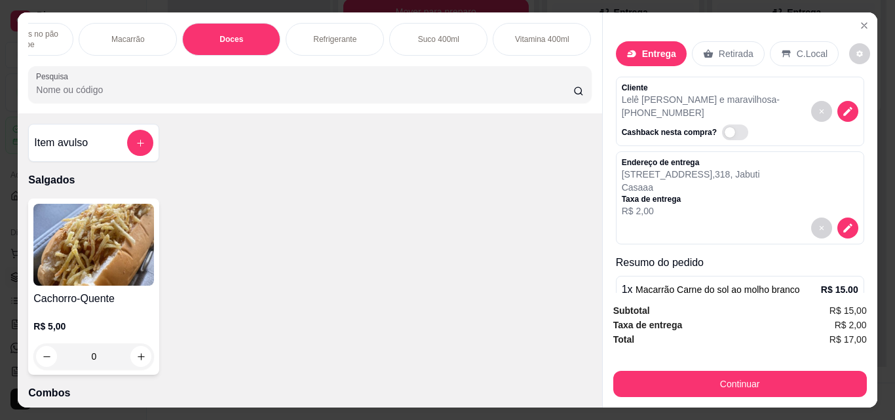
scroll to position [34, 0]
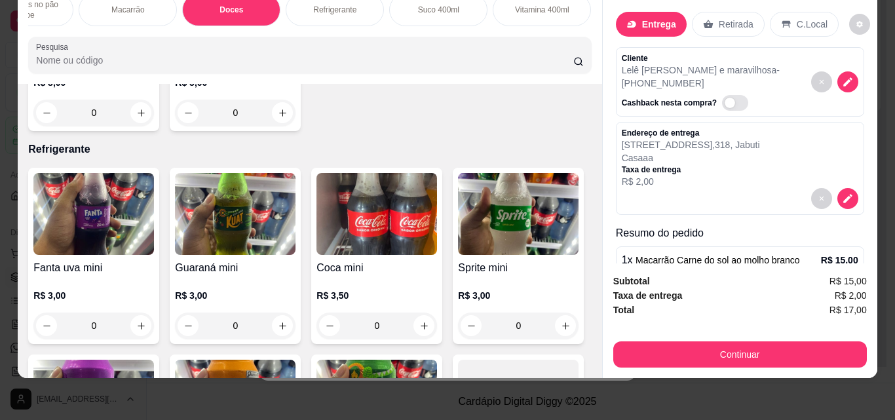
click at [136, 126] on div "0" at bounding box center [93, 113] width 121 height 26
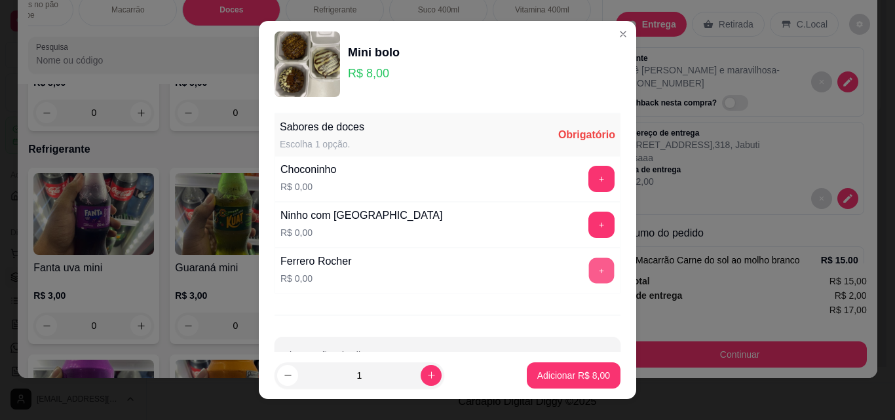
click at [589, 262] on button "+" at bounding box center [602, 271] width 26 height 26
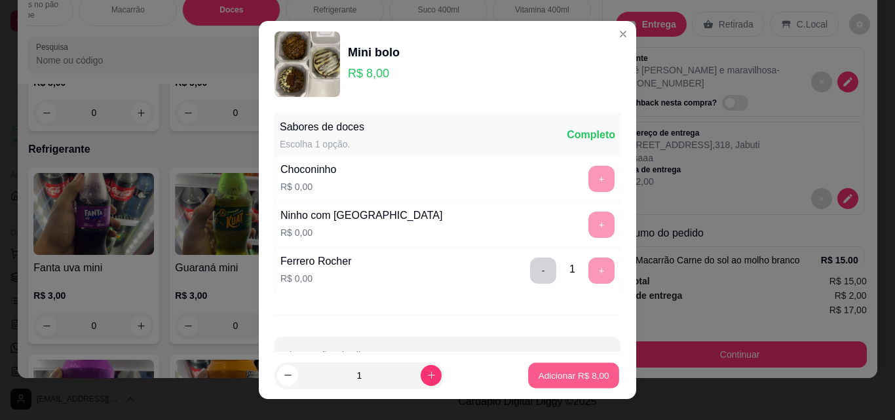
click at [577, 374] on p "Adicionar R$ 8,00" at bounding box center [573, 375] width 71 height 12
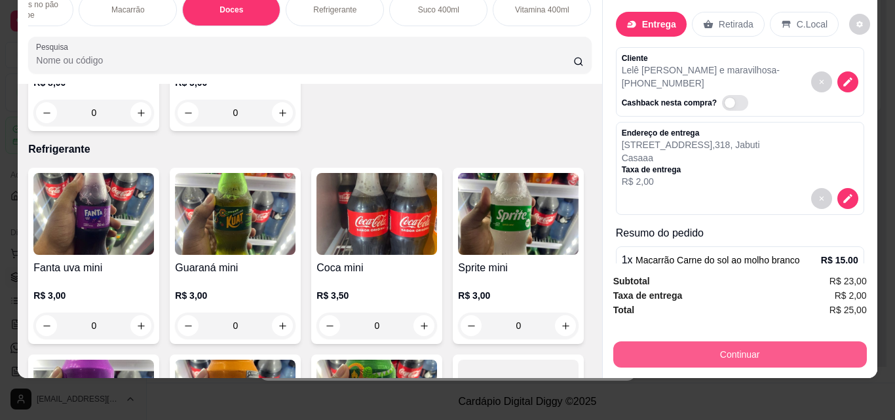
click at [705, 341] on button "Continuar" at bounding box center [740, 354] width 254 height 26
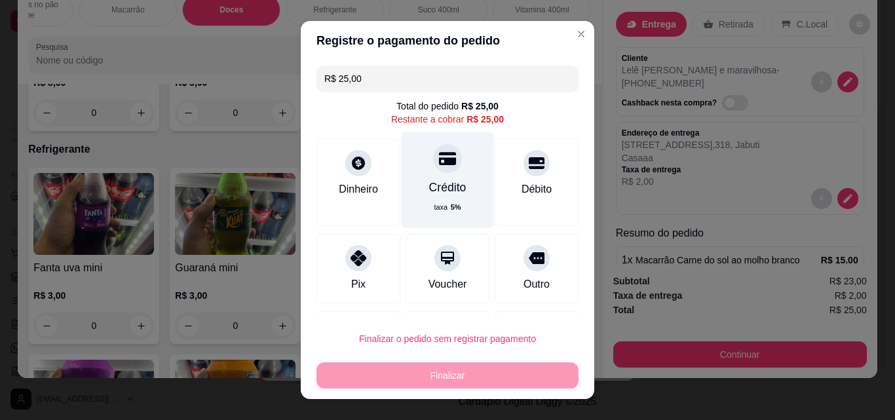
click at [456, 201] on div "Crédito taxa 5 %" at bounding box center [448, 180] width 92 height 96
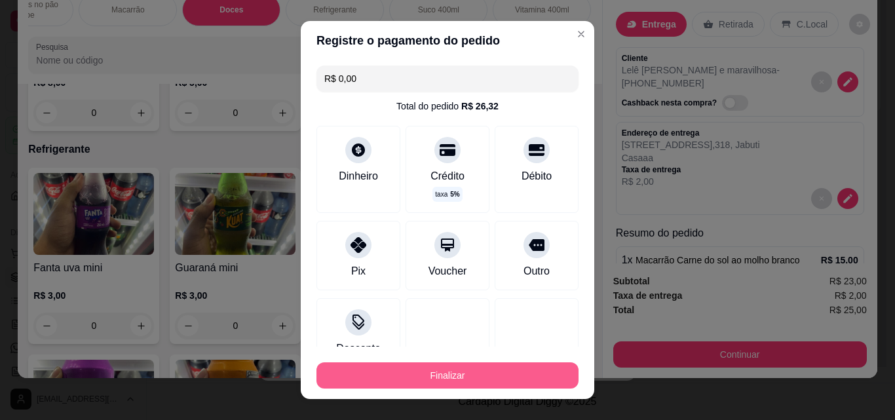
click at [461, 373] on button "Finalizar" at bounding box center [448, 375] width 262 height 26
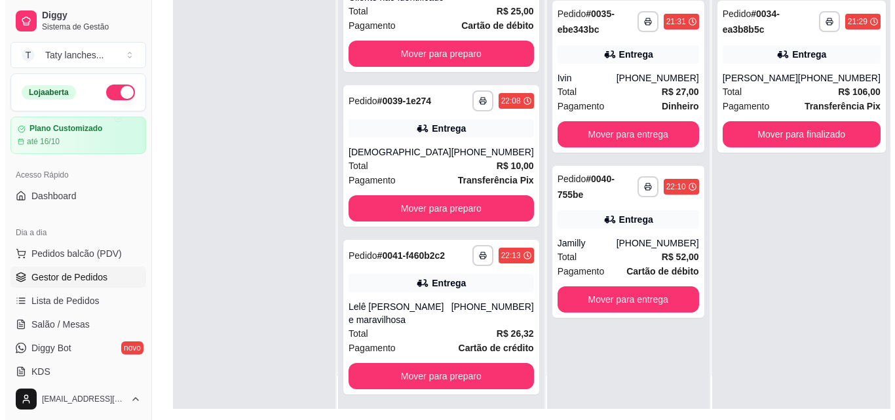
scroll to position [200, 0]
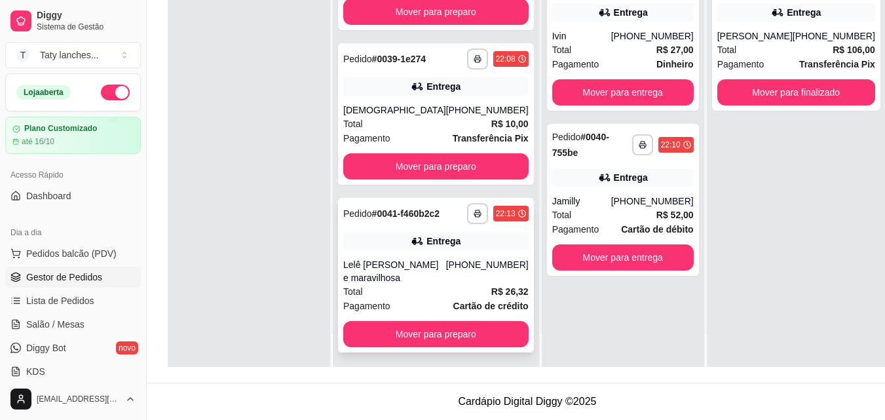
click at [435, 294] on div "Total R$ 26,32" at bounding box center [435, 291] width 185 height 14
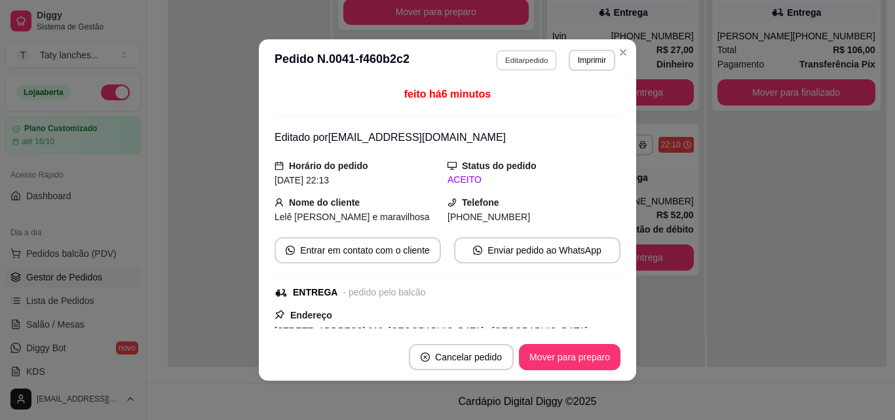
click at [509, 56] on button "Editar pedido" at bounding box center [527, 60] width 61 height 20
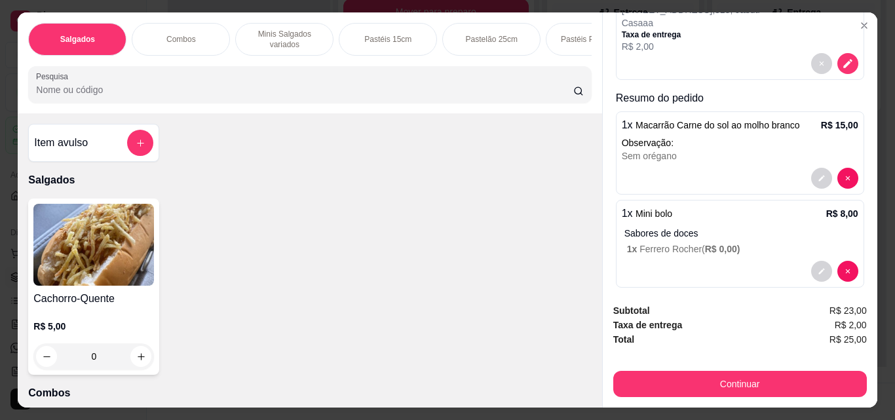
scroll to position [0, 0]
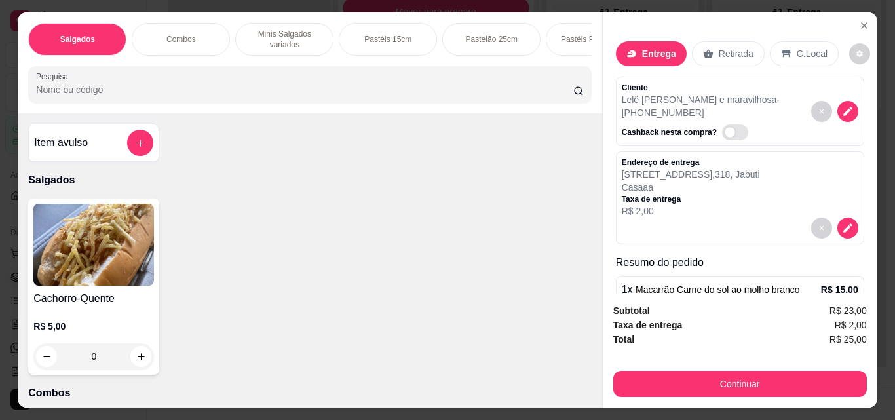
click at [653, 49] on p "Entrega" at bounding box center [659, 53] width 34 height 13
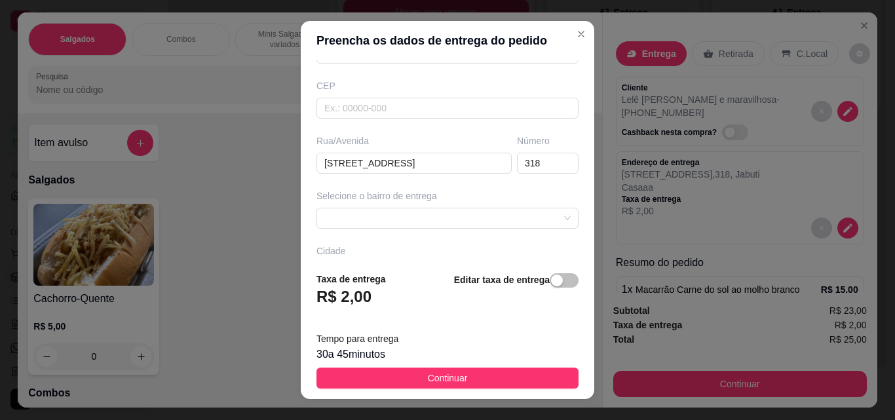
scroll to position [176, 0]
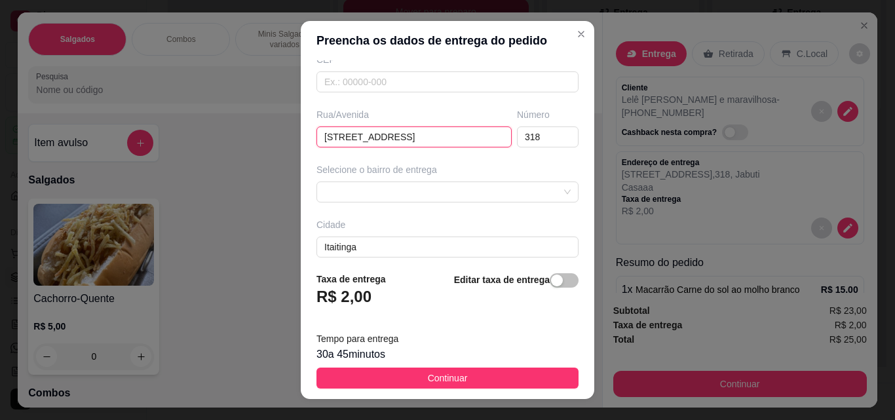
click at [454, 138] on input "[STREET_ADDRESS]" at bounding box center [414, 136] width 195 height 21
click at [551, 279] on div "button" at bounding box center [557, 281] width 12 height 12
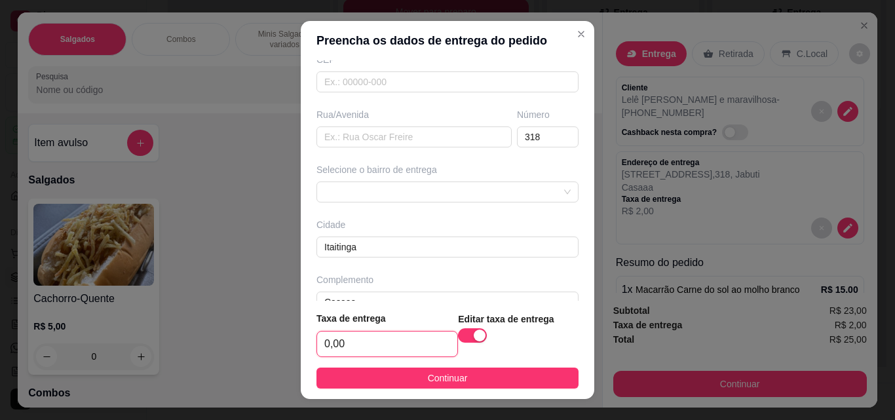
click at [379, 345] on input "0,00" at bounding box center [387, 344] width 140 height 25
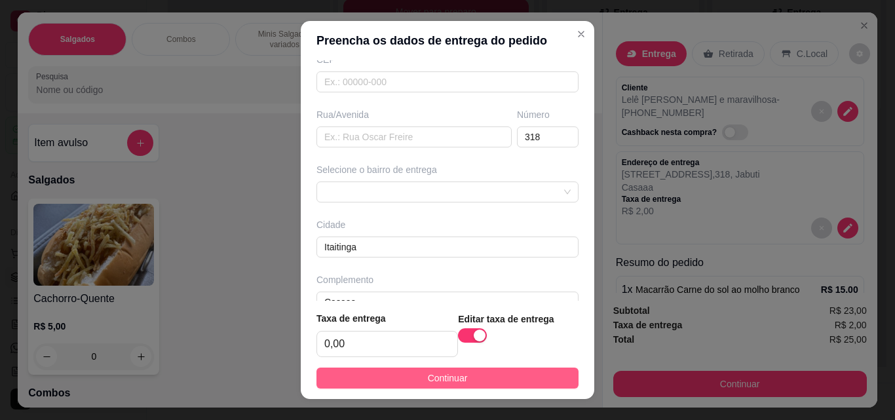
click at [404, 386] on button "Continuar" at bounding box center [448, 378] width 262 height 21
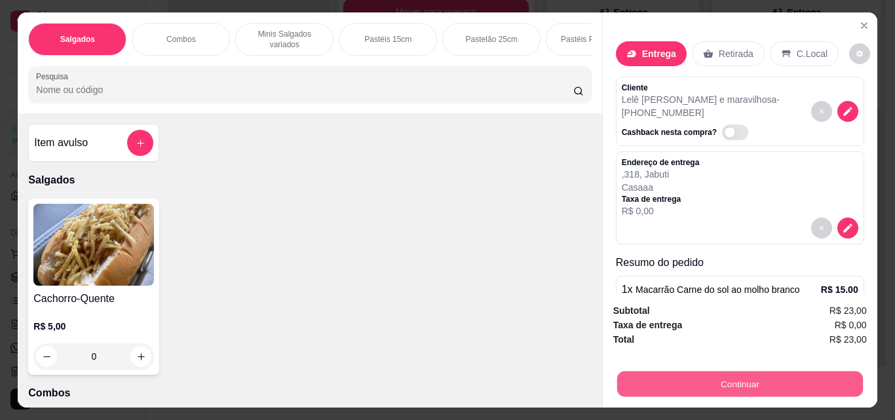
click at [676, 376] on button "Continuar" at bounding box center [740, 384] width 246 height 26
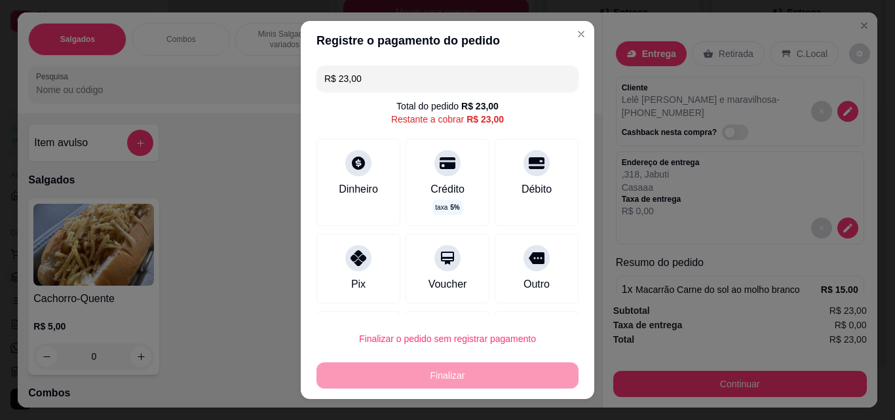
click at [440, 81] on input "R$ 23,00" at bounding box center [447, 79] width 246 height 26
click at [353, 273] on div "Pix" at bounding box center [359, 266] width 92 height 77
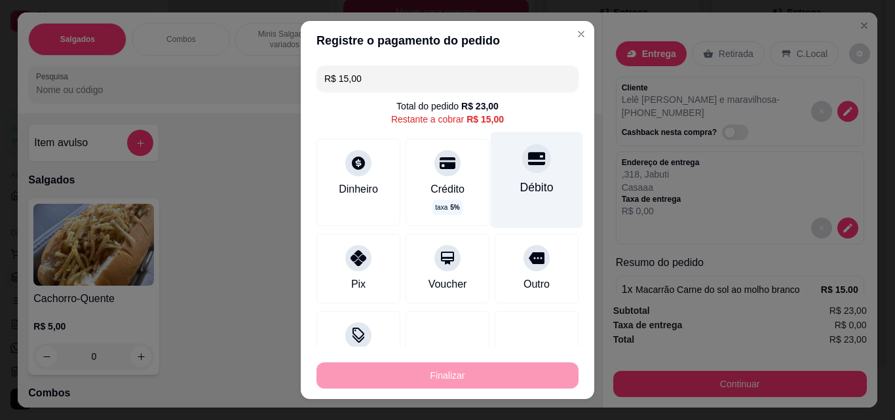
click at [522, 185] on div "Débito" at bounding box center [536, 187] width 33 height 17
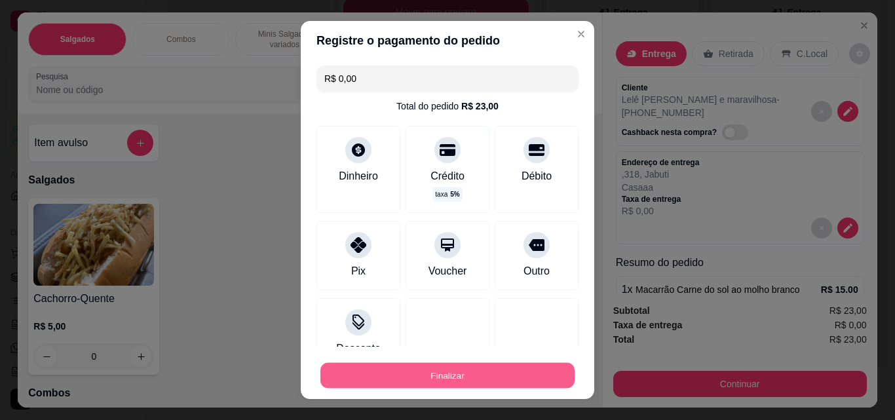
click at [477, 374] on button "Finalizar" at bounding box center [447, 376] width 254 height 26
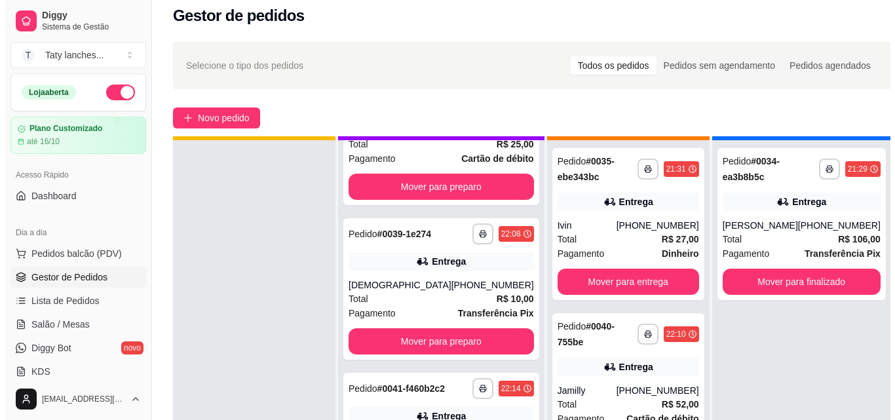
scroll to position [0, 0]
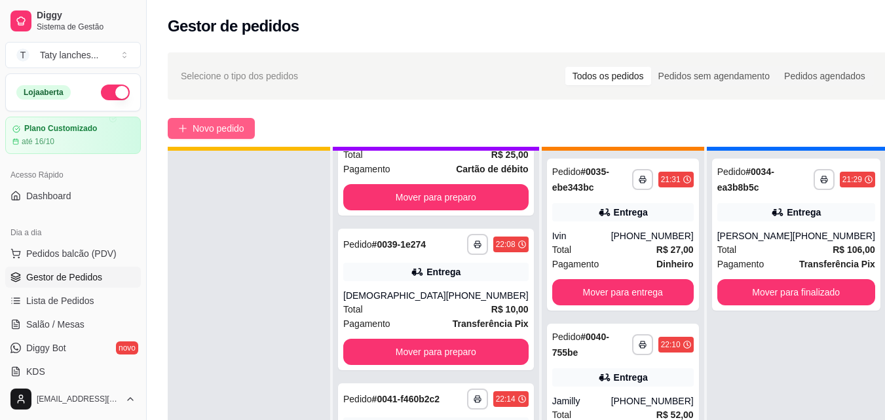
click at [232, 129] on span "Novo pedido" at bounding box center [219, 128] width 52 height 14
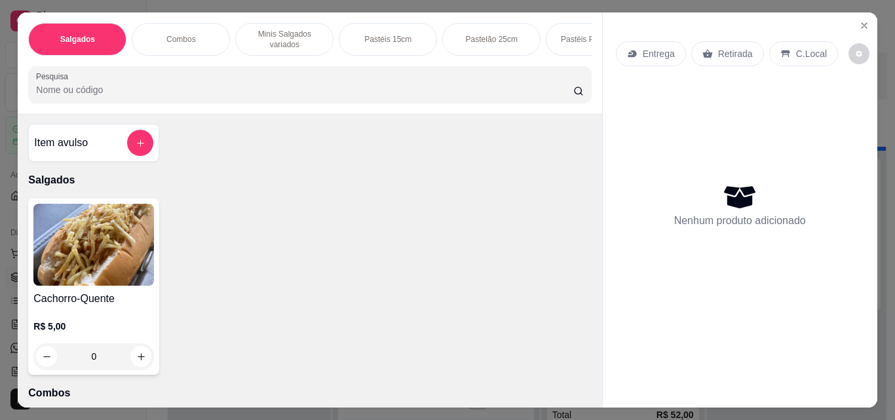
click at [372, 61] on div "Salgados Combos Minis Salgados variados Pastéis 15cm Pastelão 25cm Pastéis Pizz…" at bounding box center [310, 62] width 584 height 101
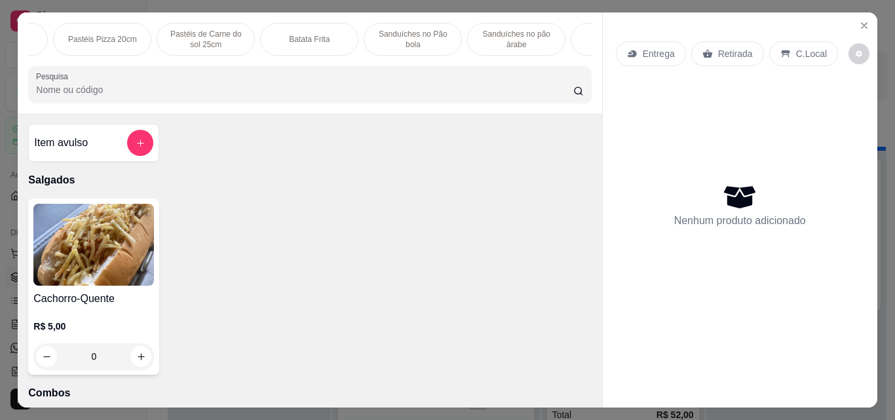
scroll to position [0, 985]
click at [127, 37] on p "Macarrão" at bounding box center [127, 39] width 33 height 10
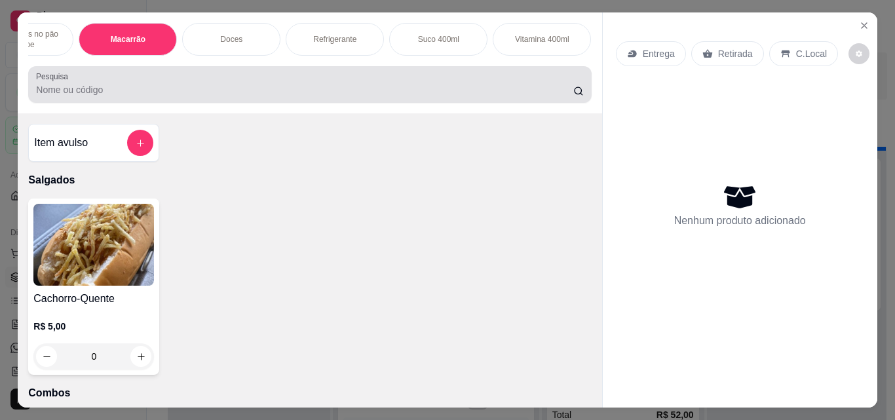
scroll to position [34, 0]
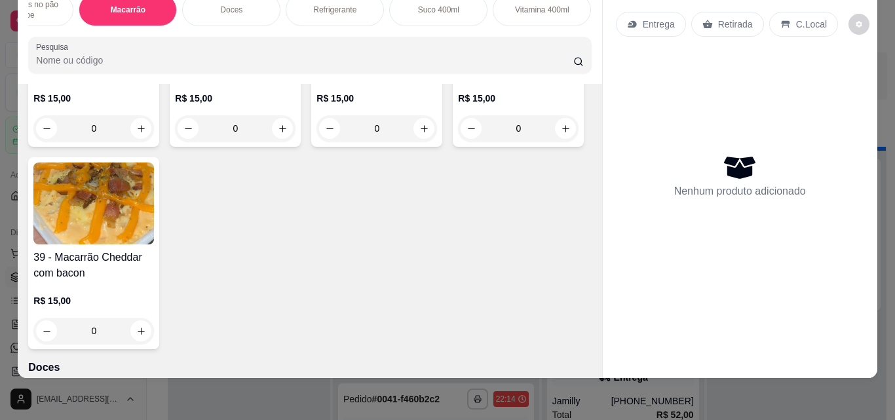
click at [135, 142] on div "0" at bounding box center [93, 128] width 121 height 26
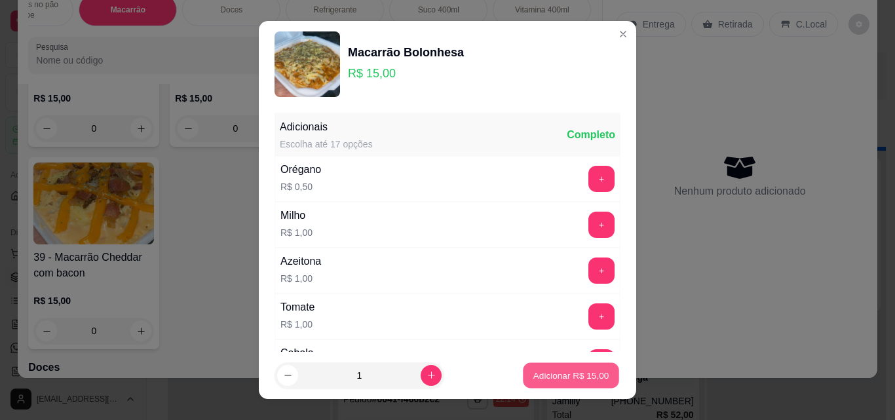
click at [539, 381] on p "Adicionar R$ 15,00" at bounding box center [572, 375] width 76 height 12
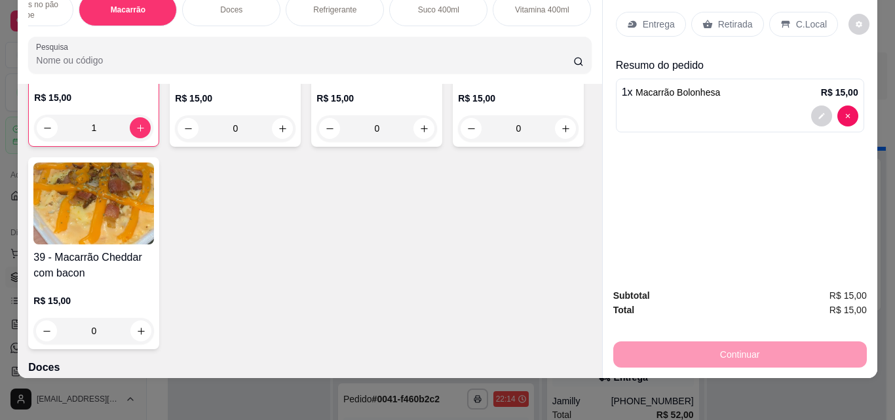
click at [539, 7] on div "Vitamina 400ml" at bounding box center [542, 9] width 98 height 33
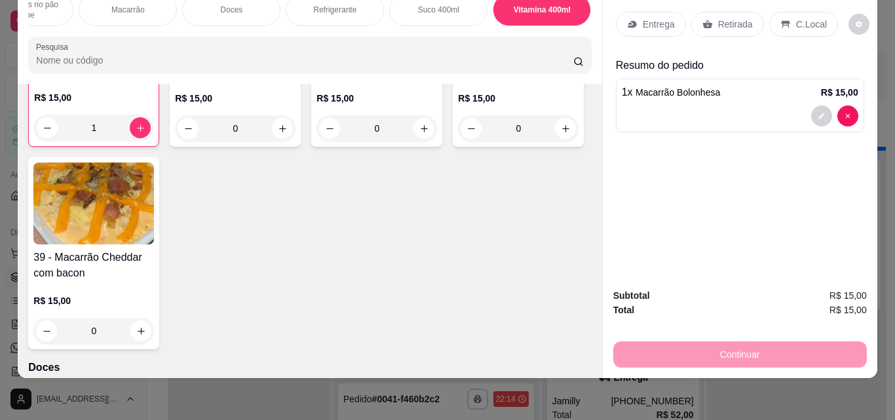
scroll to position [5937, 0]
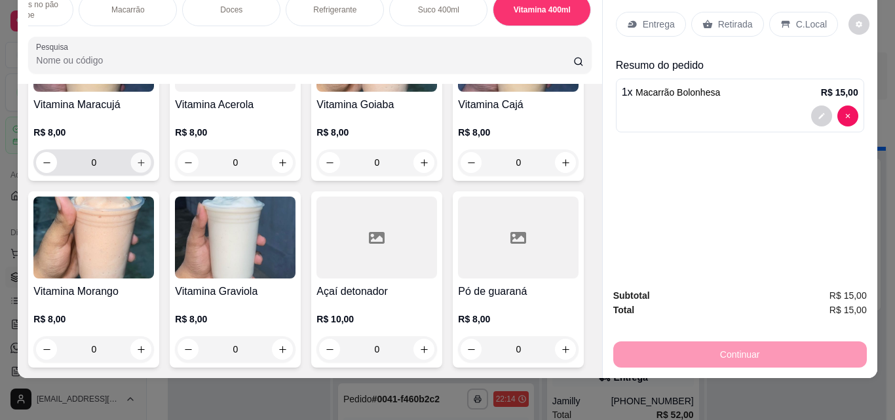
click at [134, 173] on button "increase-product-quantity" at bounding box center [141, 163] width 20 height 20
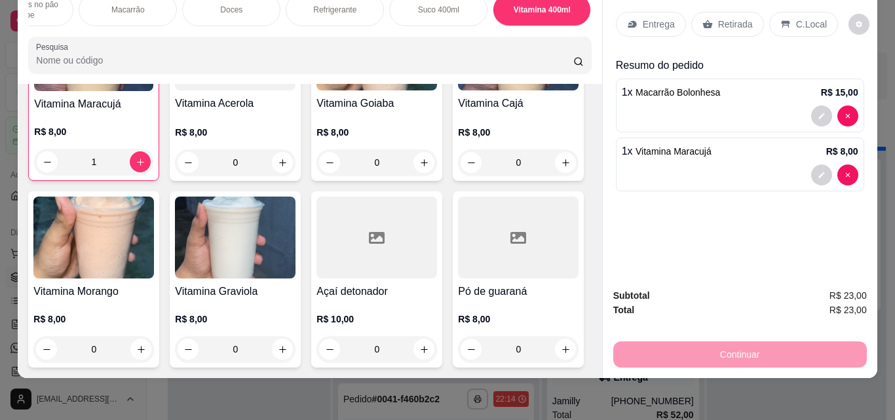
click at [628, 21] on icon at bounding box center [632, 24] width 9 height 7
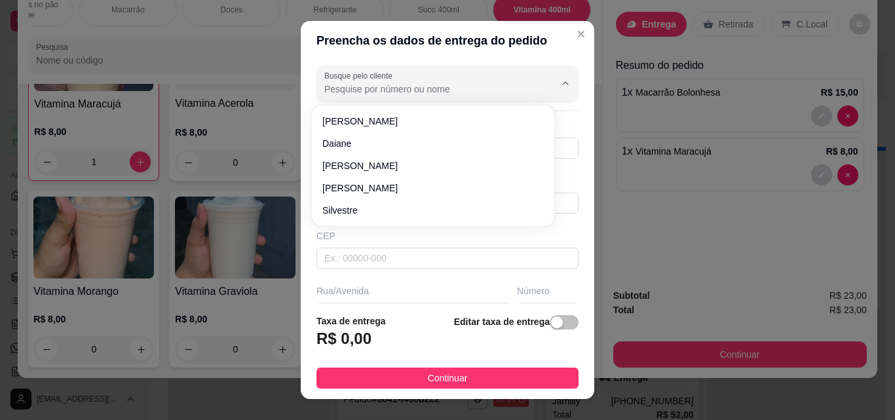
click at [377, 88] on input "Busque pelo cliente" at bounding box center [429, 89] width 210 height 13
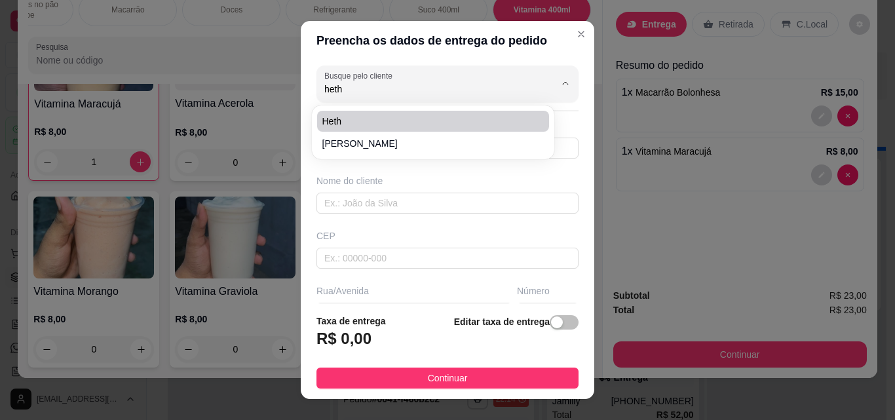
click at [417, 122] on span "Heth" at bounding box center [426, 121] width 208 height 13
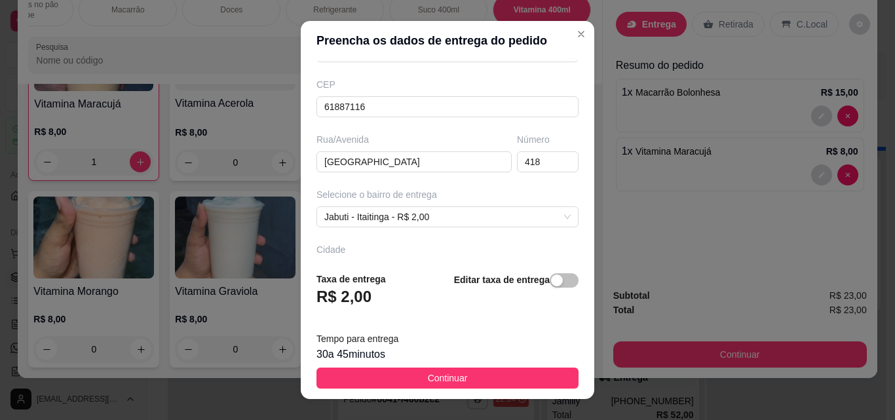
scroll to position [176, 0]
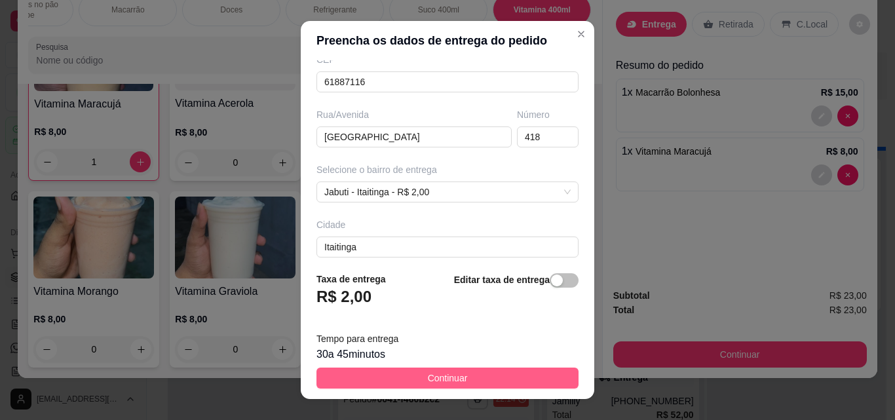
click at [483, 372] on button "Continuar" at bounding box center [448, 378] width 262 height 21
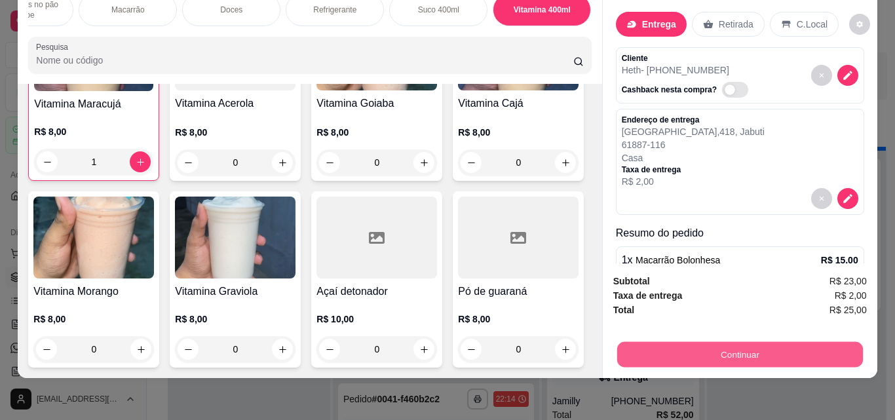
click at [648, 341] on button "Continuar" at bounding box center [740, 354] width 246 height 26
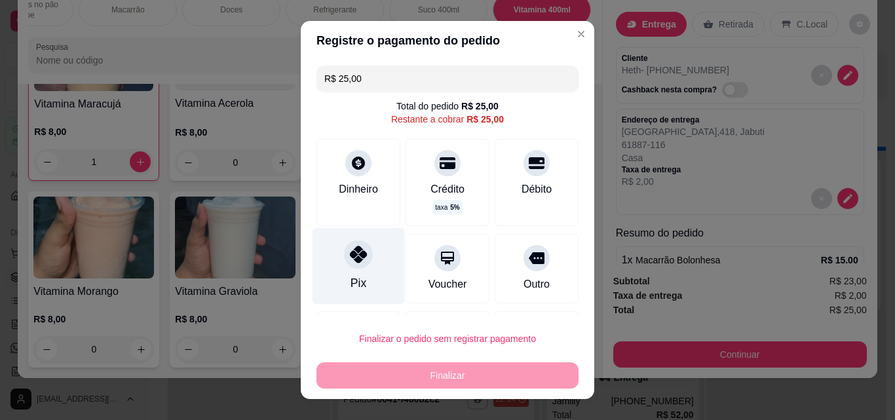
click at [335, 268] on div "Pix" at bounding box center [359, 266] width 92 height 77
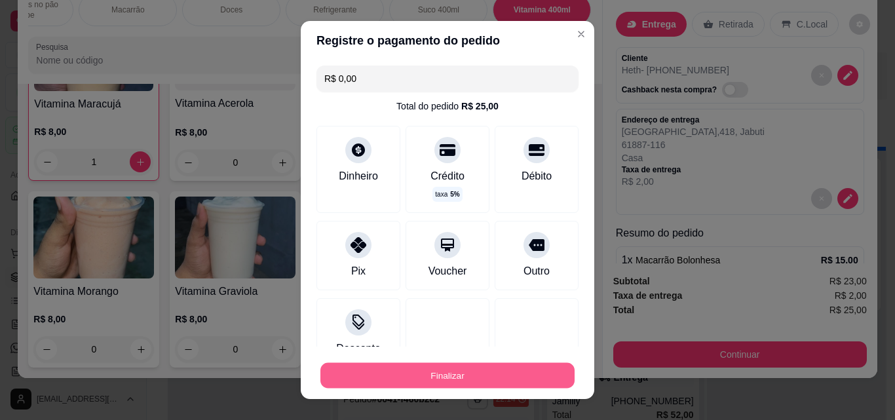
click at [373, 380] on button "Finalizar" at bounding box center [447, 376] width 254 height 26
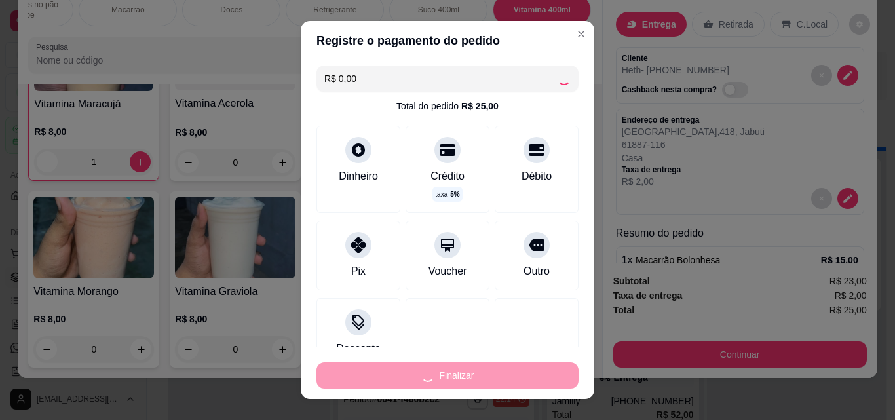
click at [373, 380] on div "Finalizar" at bounding box center [448, 375] width 262 height 26
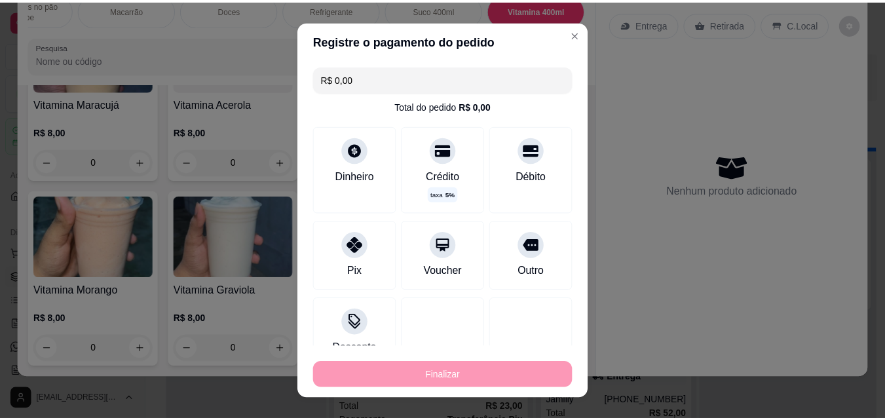
scroll to position [503, 0]
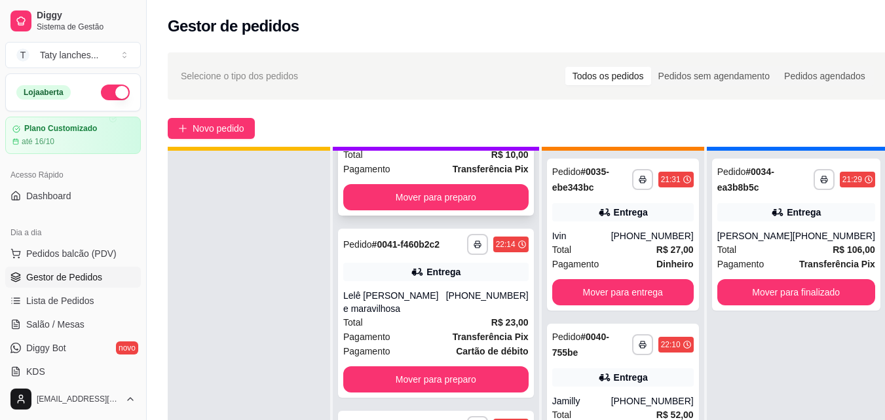
click at [349, 165] on div "**********" at bounding box center [436, 145] width 196 height 142
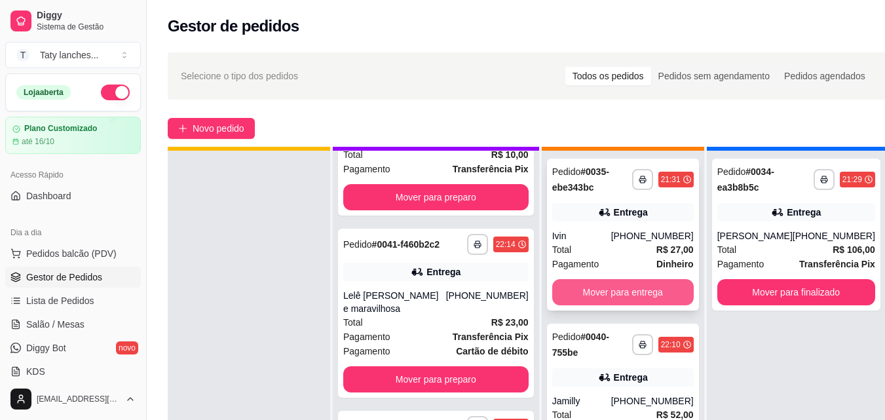
click at [607, 289] on button "Mover para entrega" at bounding box center [624, 292] width 142 height 26
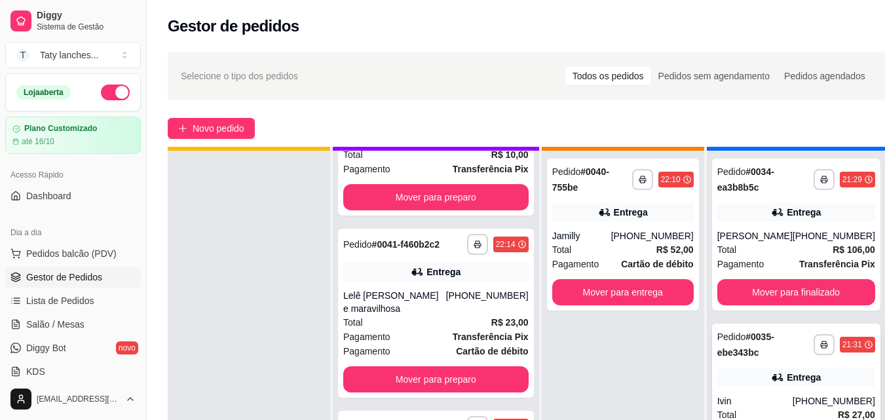
click at [729, 397] on div "Ivin" at bounding box center [755, 401] width 75 height 13
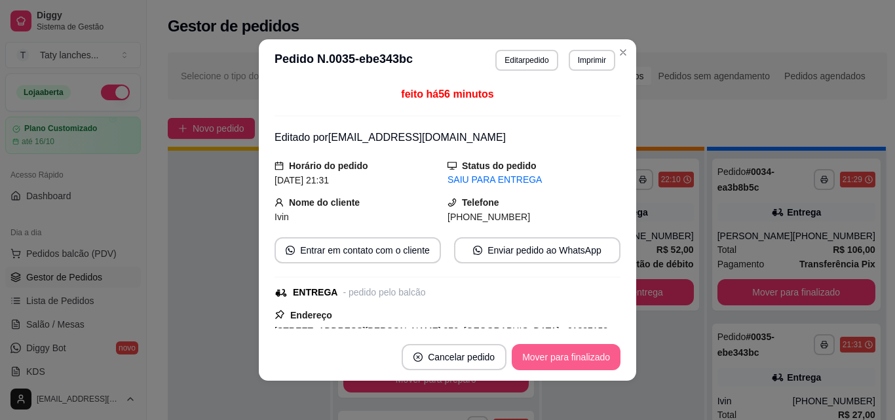
click at [568, 355] on button "Mover para finalizado" at bounding box center [566, 357] width 109 height 26
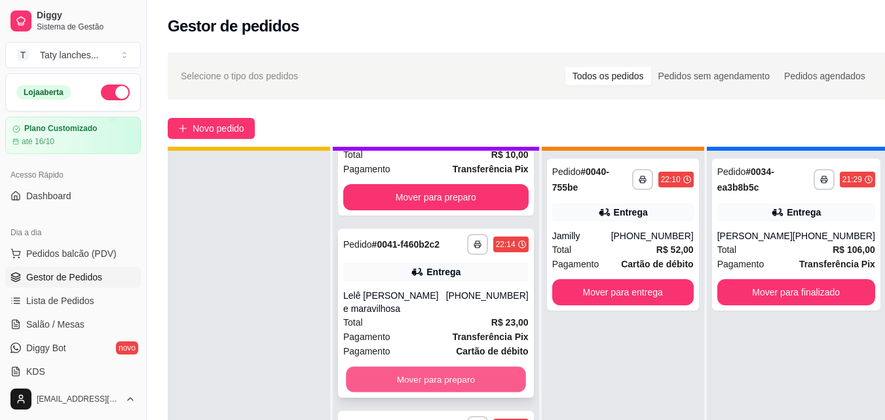
click at [454, 386] on button "Mover para preparo" at bounding box center [436, 380] width 180 height 26
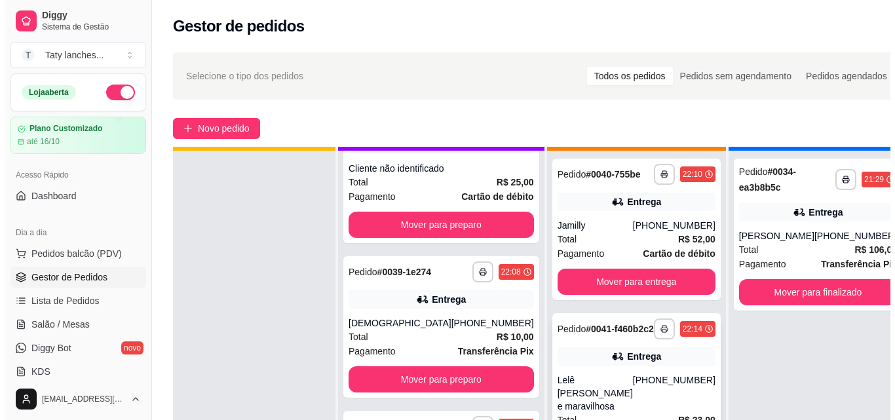
scroll to position [326, 0]
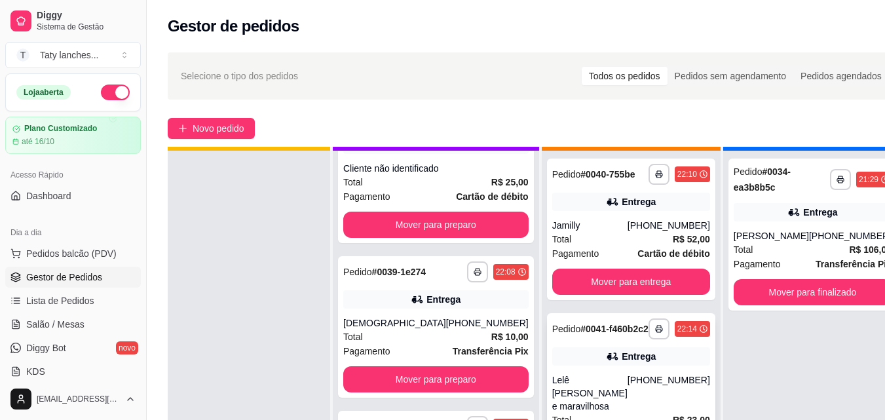
click at [601, 401] on div "Lelê [PERSON_NAME] e maravilhosa" at bounding box center [590, 393] width 75 height 39
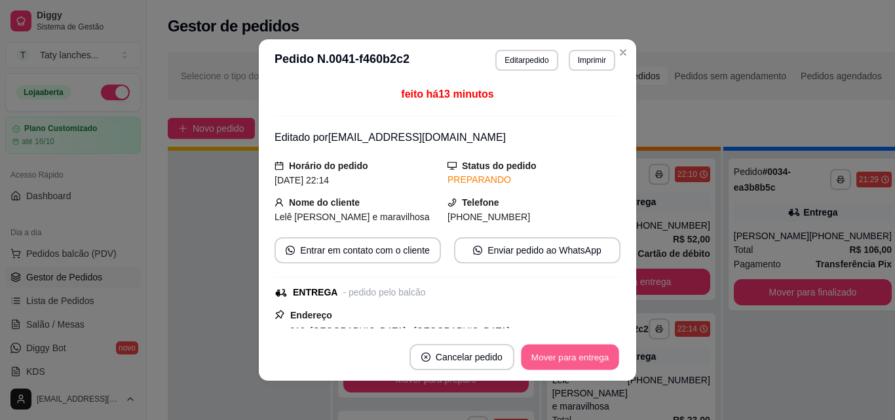
click at [564, 358] on button "Mover para entrega" at bounding box center [570, 358] width 98 height 26
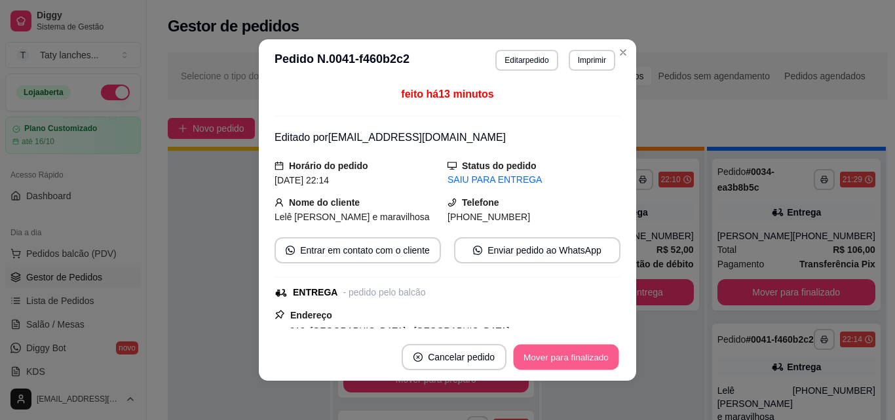
click at [564, 358] on button "Mover para finalizado" at bounding box center [567, 358] width 106 height 26
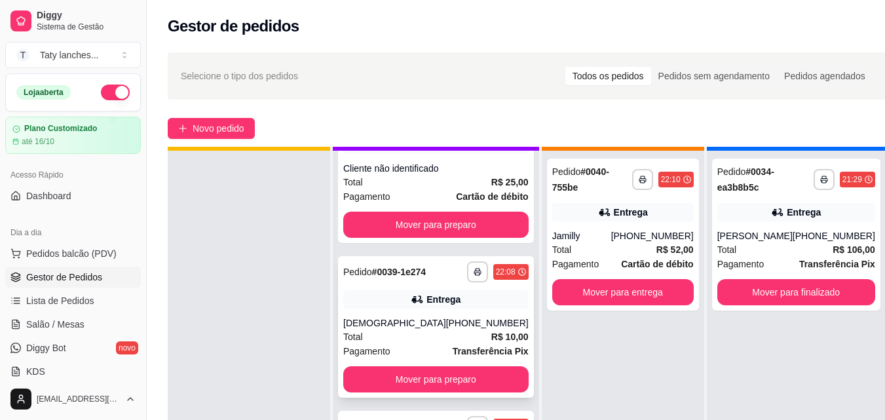
click at [423, 330] on div "Total R$ 10,00" at bounding box center [435, 337] width 185 height 14
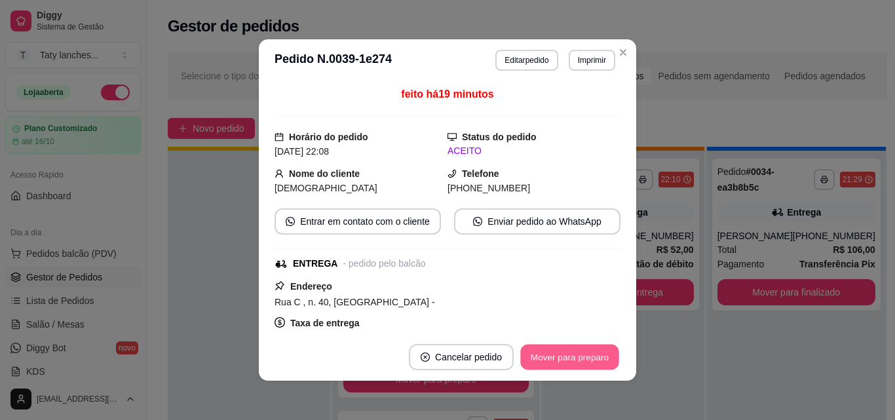
click at [541, 364] on button "Mover para preparo" at bounding box center [569, 358] width 98 height 26
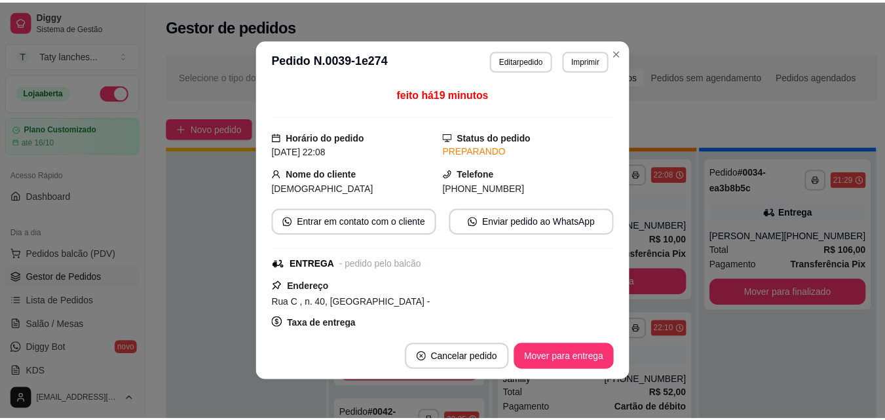
scroll to position [161, 0]
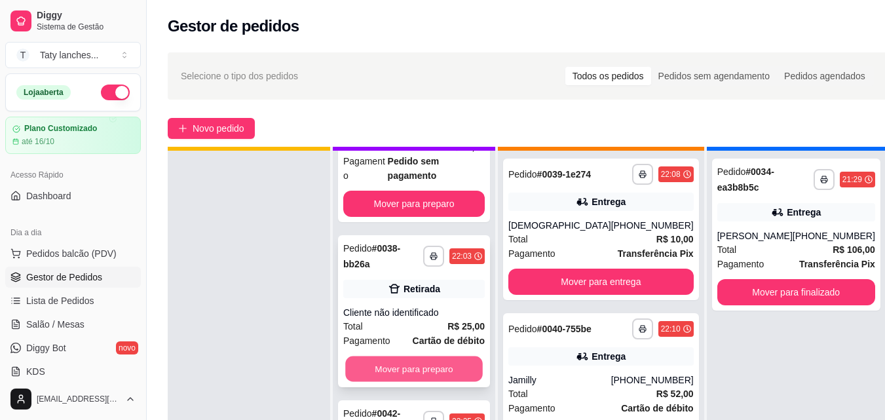
click at [411, 370] on button "Mover para preparo" at bounding box center [414, 370] width 138 height 26
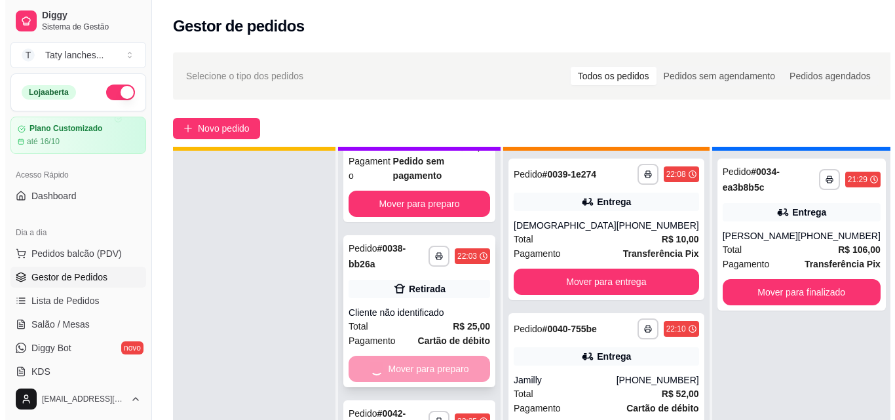
scroll to position [0, 0]
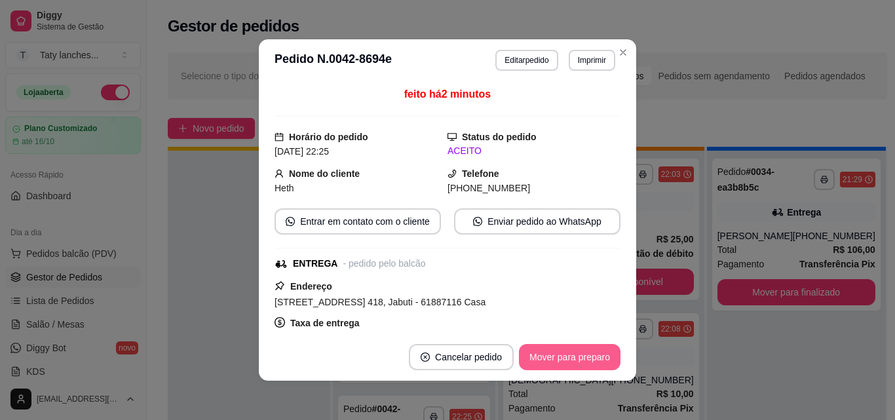
click at [558, 345] on button "Mover para preparo" at bounding box center [570, 357] width 102 height 26
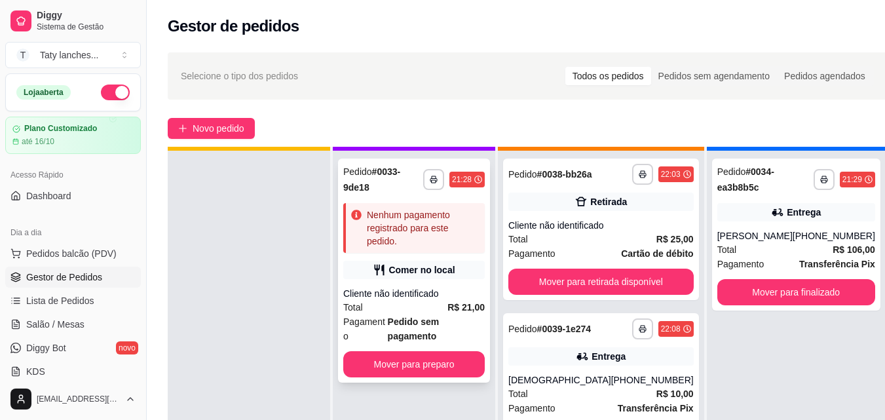
click at [463, 287] on div "Cliente não identificado" at bounding box center [414, 293] width 142 height 13
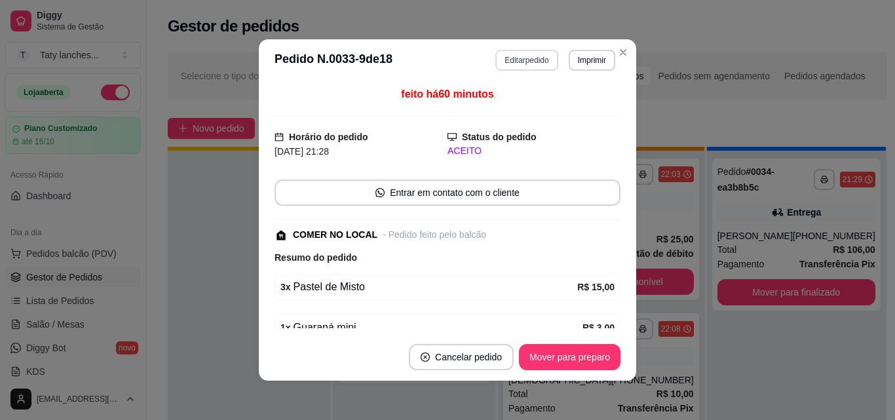
click at [521, 54] on button "Editar pedido" at bounding box center [526, 60] width 62 height 21
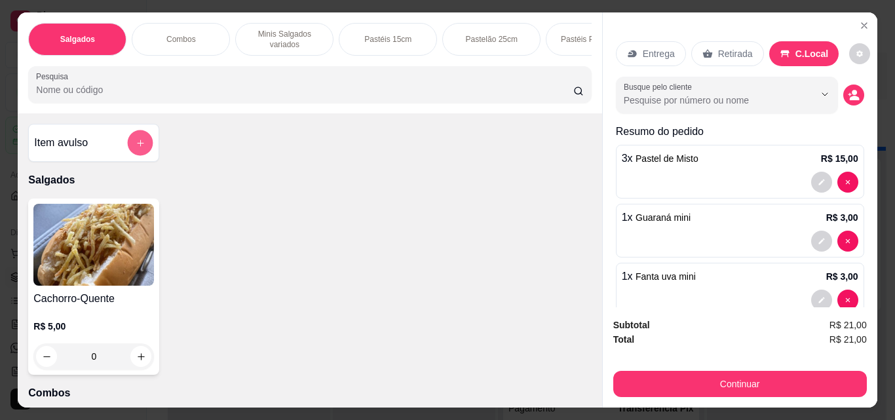
click at [140, 147] on icon "add-separate-item" at bounding box center [141, 143] width 10 height 10
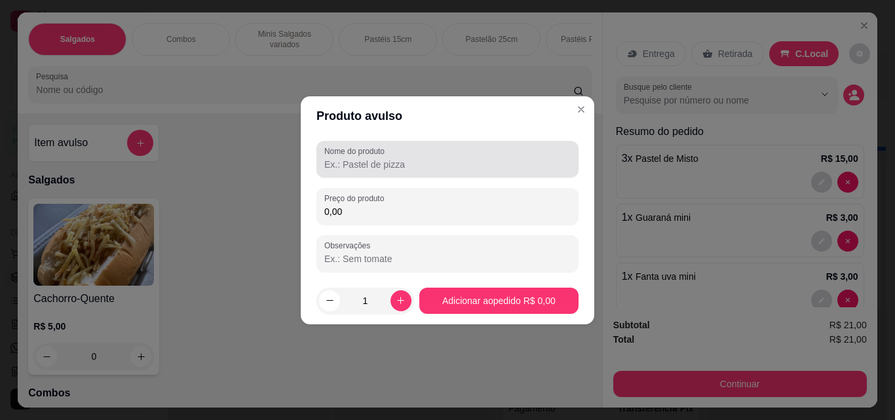
click at [347, 170] on input "Nome do produto" at bounding box center [447, 164] width 246 height 13
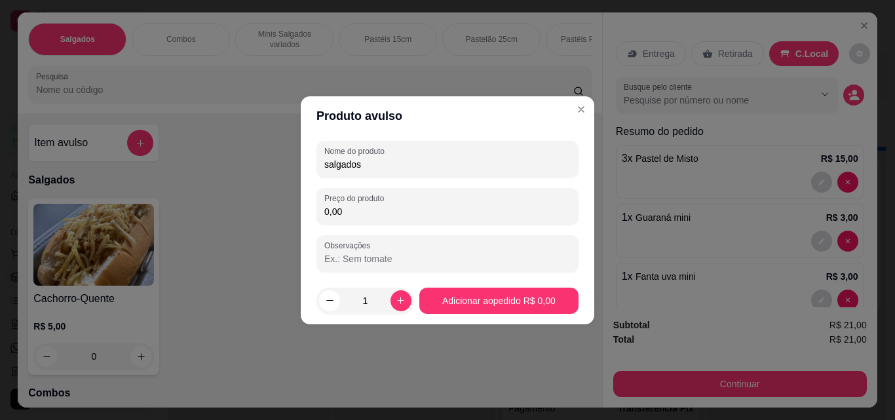
click at [359, 214] on input "0,00" at bounding box center [447, 211] width 246 height 13
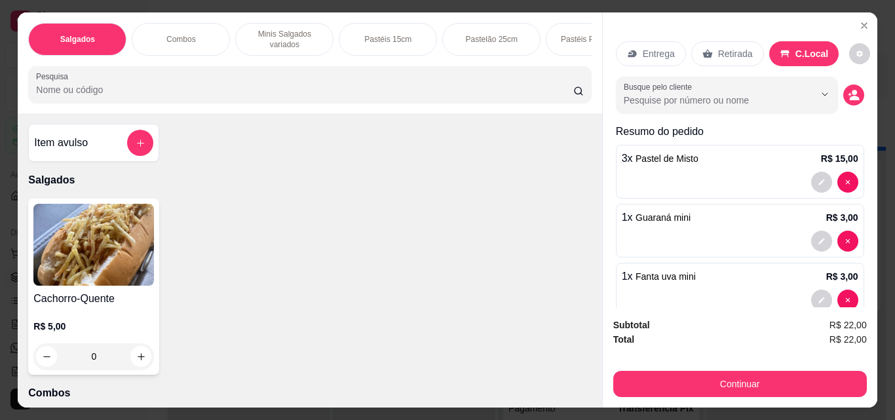
click at [711, 284] on div "1 x Fanta uva mini R$ 3,00" at bounding box center [740, 290] width 248 height 54
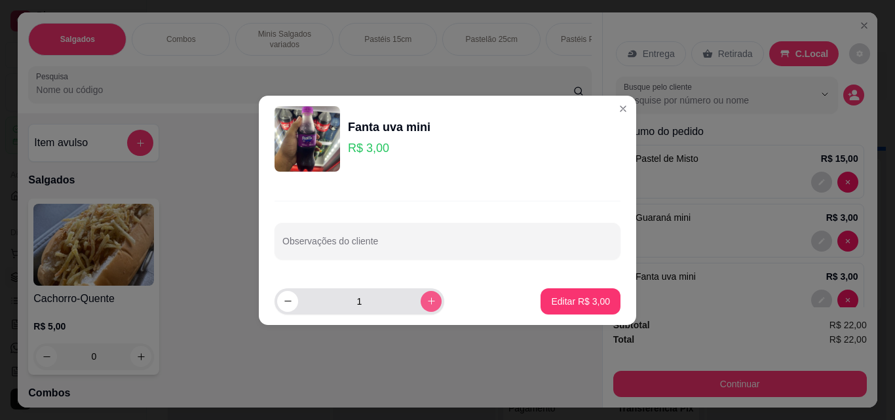
click at [421, 296] on button "increase-product-quantity" at bounding box center [431, 301] width 21 height 21
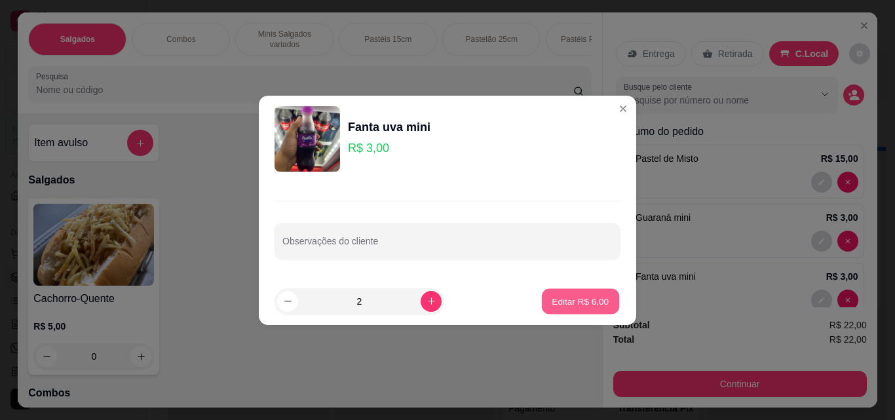
click at [558, 298] on p "Editar R$ 6,00" at bounding box center [581, 301] width 57 height 12
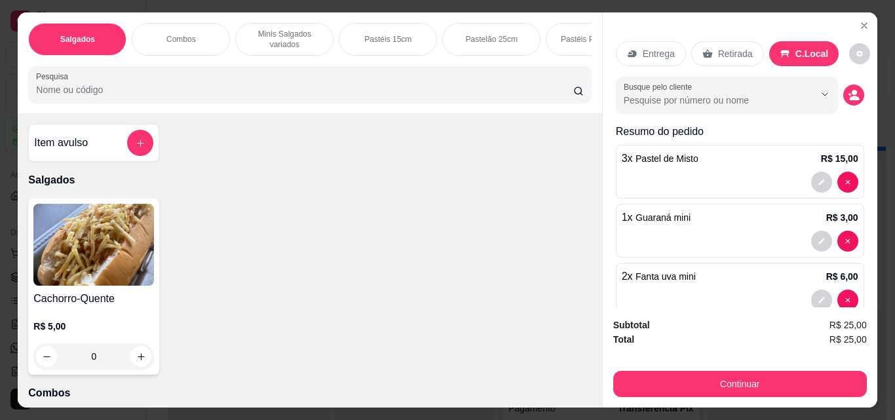
scroll to position [87, 0]
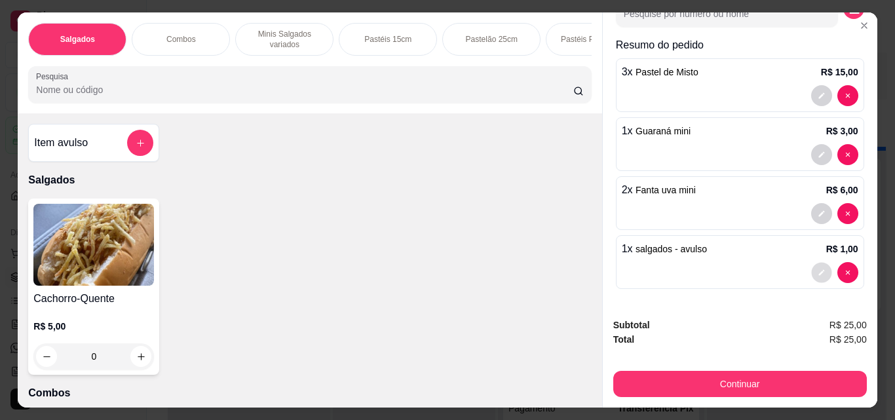
click at [811, 269] on button "decrease-product-quantity" at bounding box center [821, 273] width 20 height 20
click at [729, 278] on div at bounding box center [740, 272] width 237 height 21
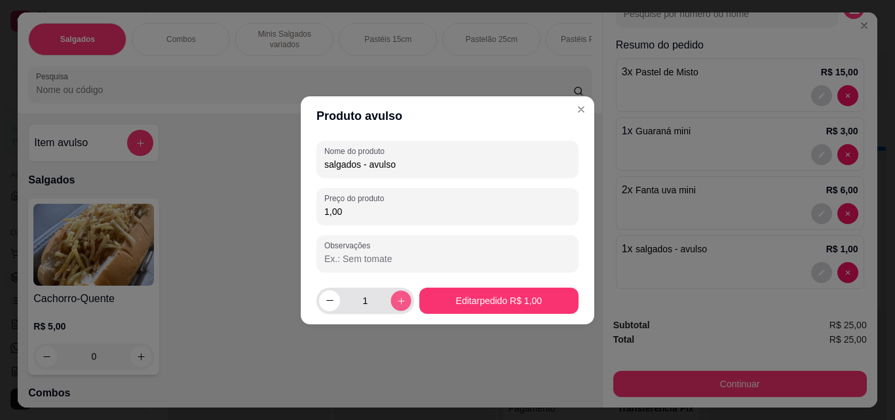
click at [397, 307] on button "increase-product-quantity" at bounding box center [401, 300] width 20 height 20
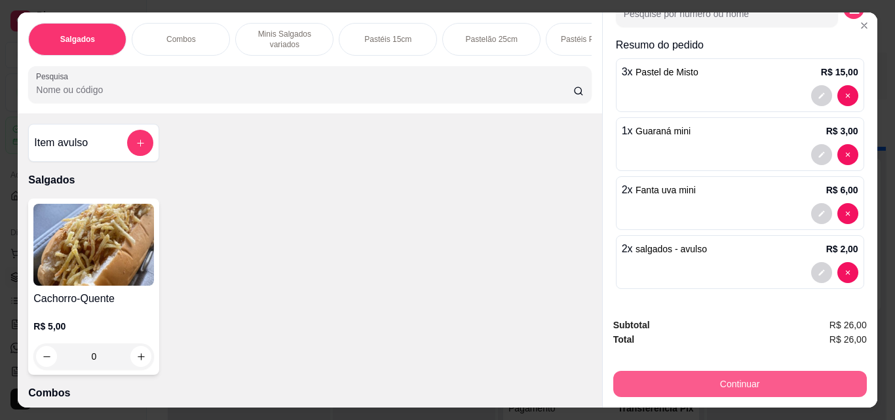
click at [667, 382] on button "Continuar" at bounding box center [740, 384] width 254 height 26
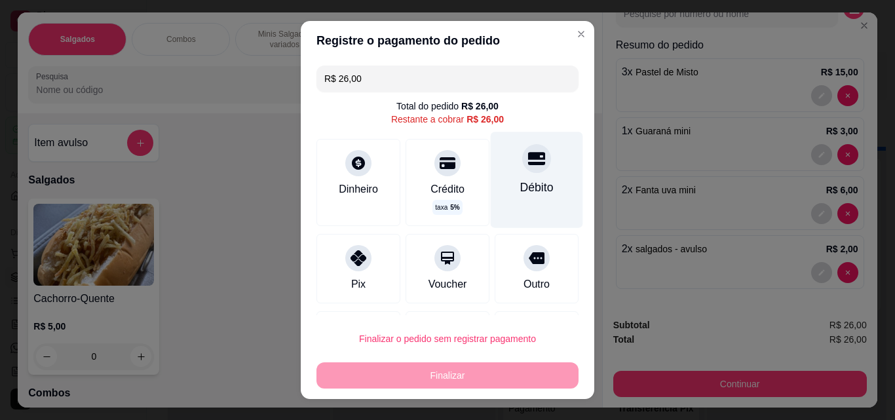
click at [520, 189] on div "Débito" at bounding box center [536, 187] width 33 height 17
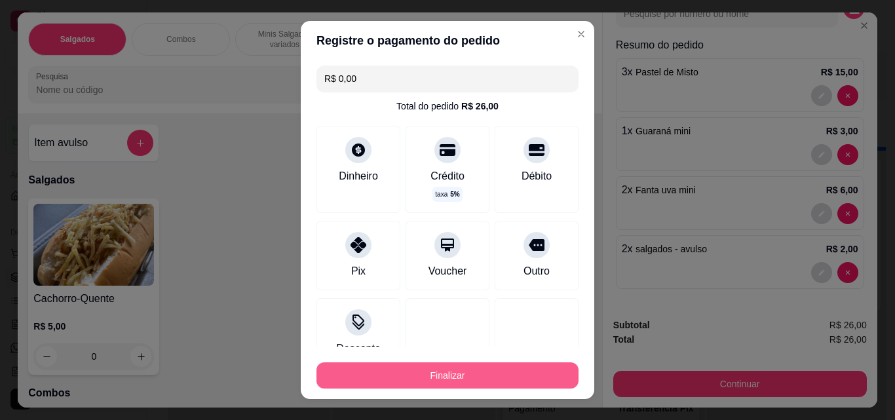
click at [476, 375] on button "Finalizar" at bounding box center [448, 375] width 262 height 26
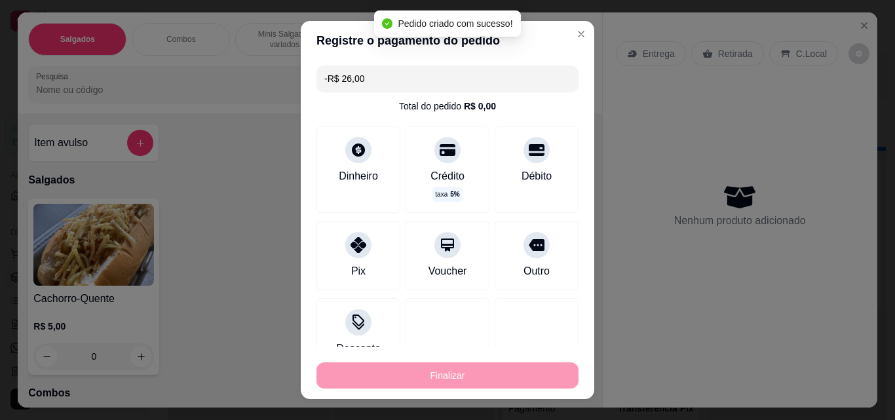
scroll to position [0, 0]
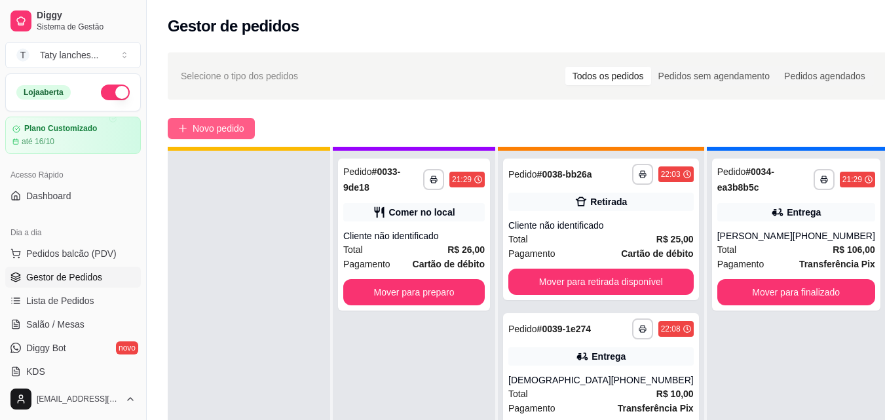
click at [232, 119] on button "Novo pedido" at bounding box center [211, 128] width 87 height 21
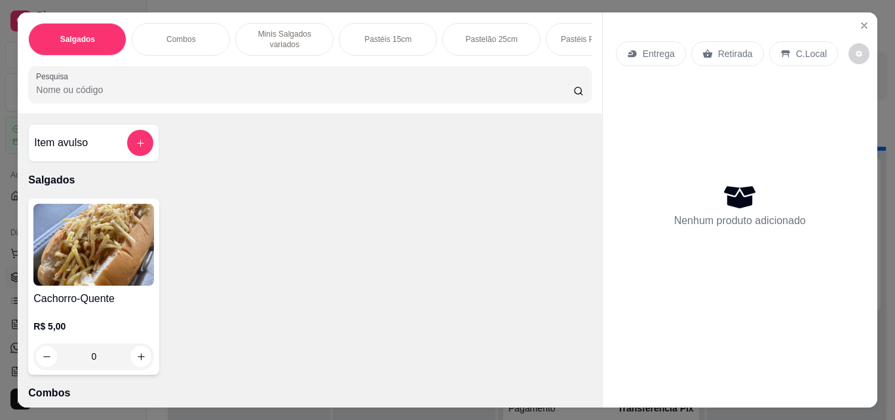
click at [543, 50] on div "Salgados Combos Minis Salgados variados Pastéis 15cm Pastelão 25cm Pastéis Pizz…" at bounding box center [309, 39] width 563 height 33
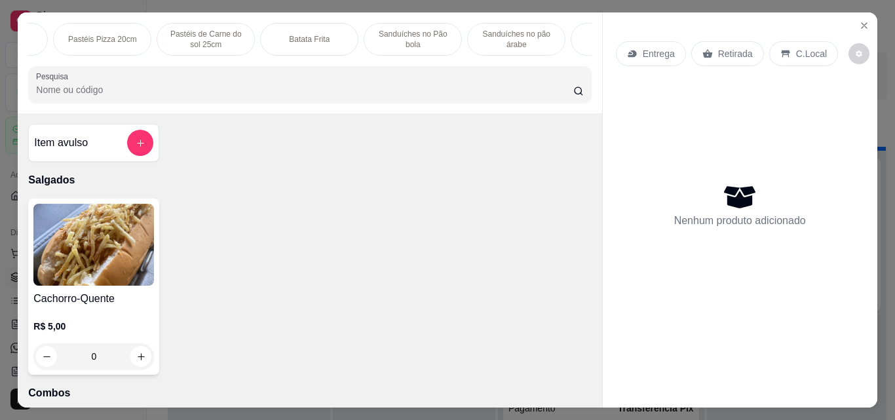
click at [594, 40] on div "Salgados Combos Minis Salgados variados Pastéis 15cm Pastelão 25cm Pastéis Pizz…" at bounding box center [310, 62] width 584 height 101
click at [573, 32] on div "Macarrão" at bounding box center [620, 39] width 98 height 33
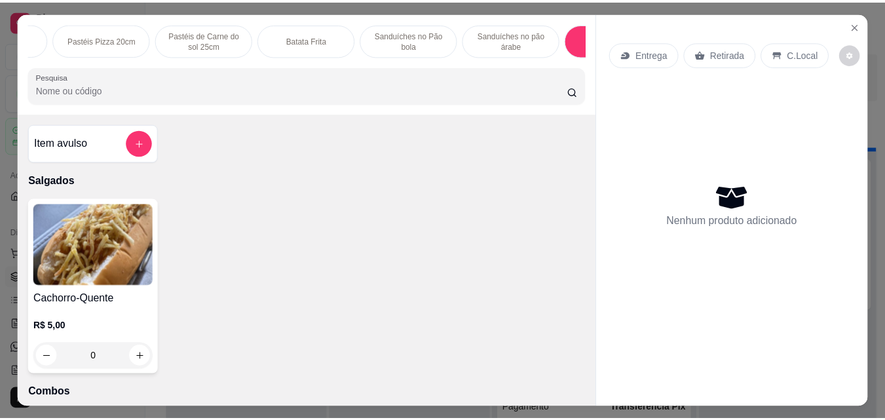
scroll to position [34, 0]
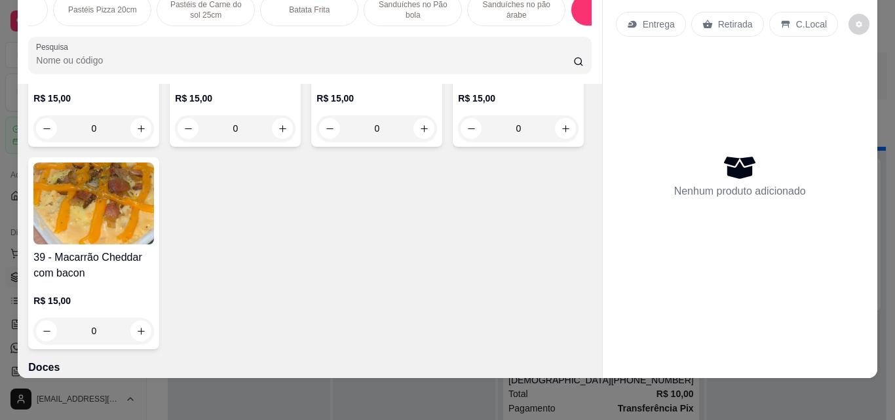
click at [142, 142] on div "0" at bounding box center [93, 128] width 121 height 26
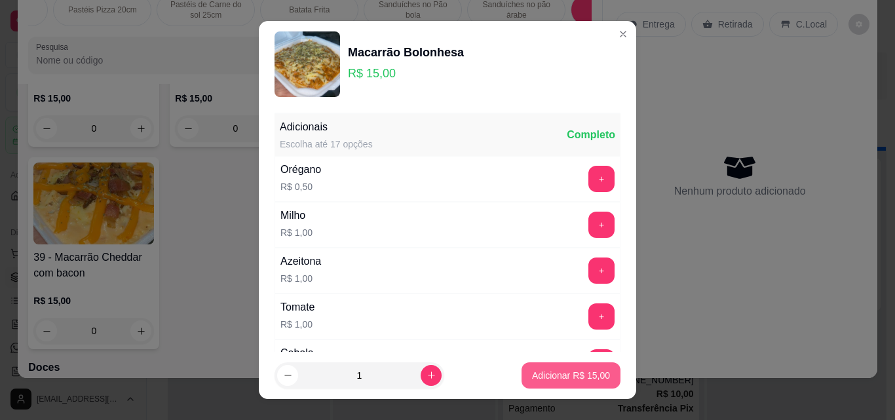
click at [532, 377] on p "Adicionar R$ 15,00" at bounding box center [571, 375] width 78 height 13
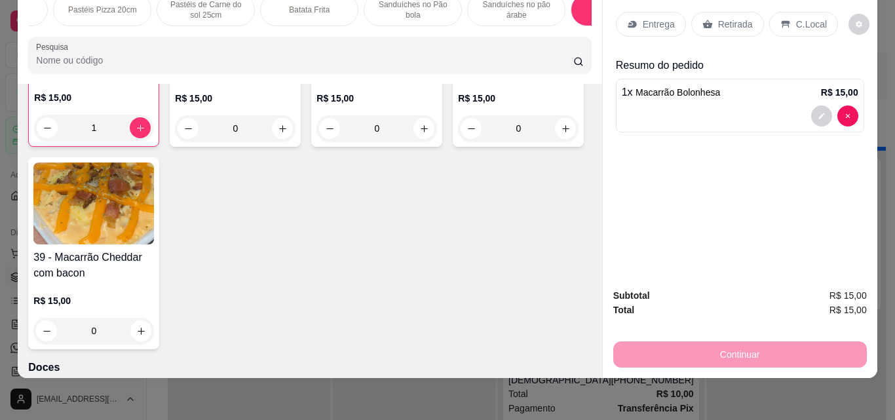
click at [634, 15] on div "Entrega" at bounding box center [651, 24] width 70 height 25
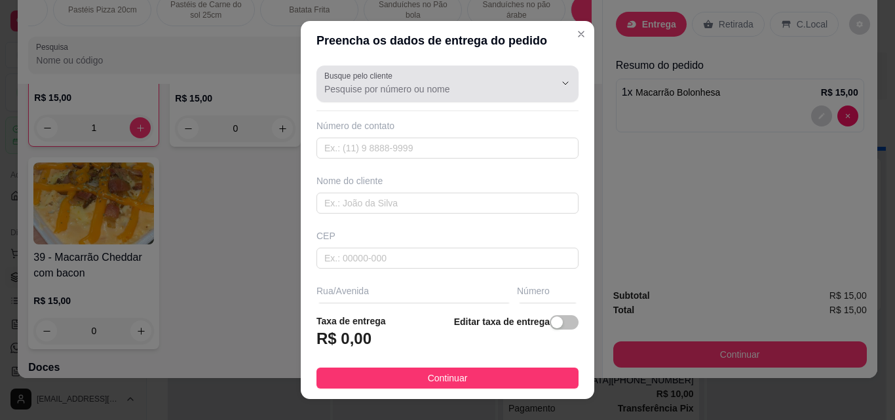
click at [429, 92] on input "Busque pelo cliente" at bounding box center [429, 89] width 210 height 13
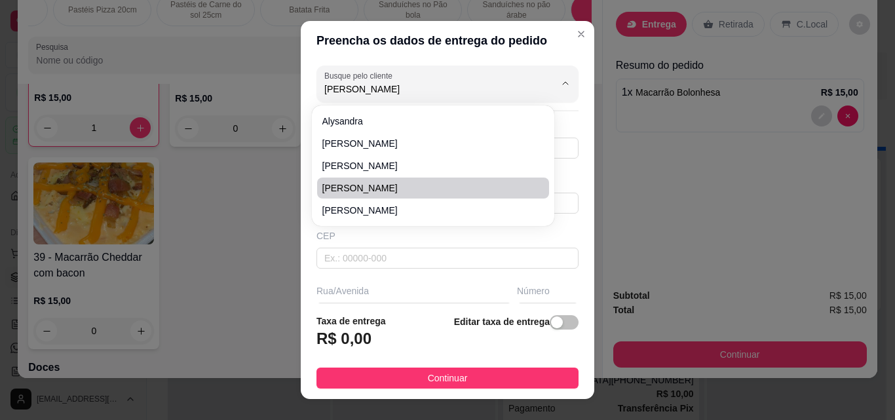
click at [398, 190] on span "[PERSON_NAME]" at bounding box center [426, 188] width 208 height 13
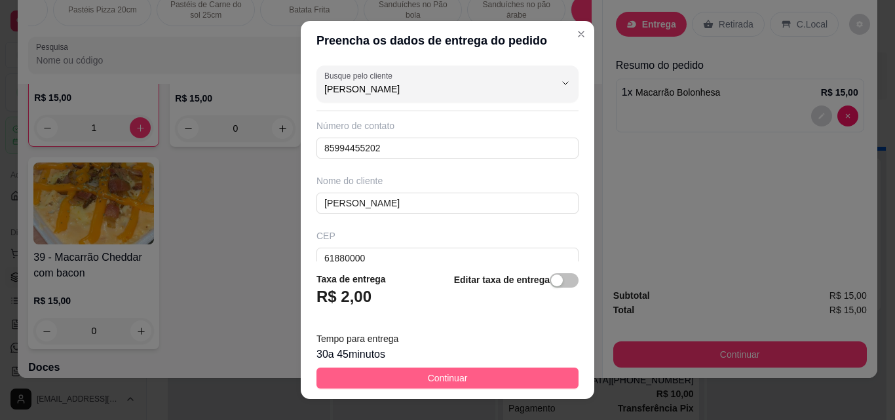
click at [448, 376] on span "Continuar" at bounding box center [448, 378] width 40 height 14
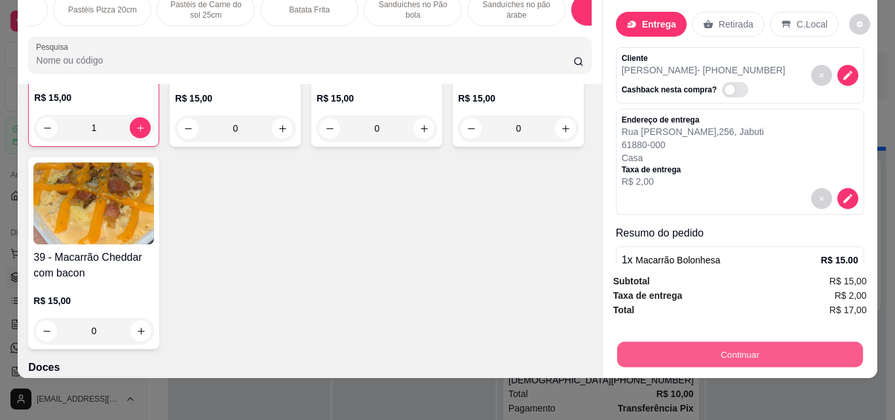
click at [665, 349] on button "Continuar" at bounding box center [740, 354] width 246 height 26
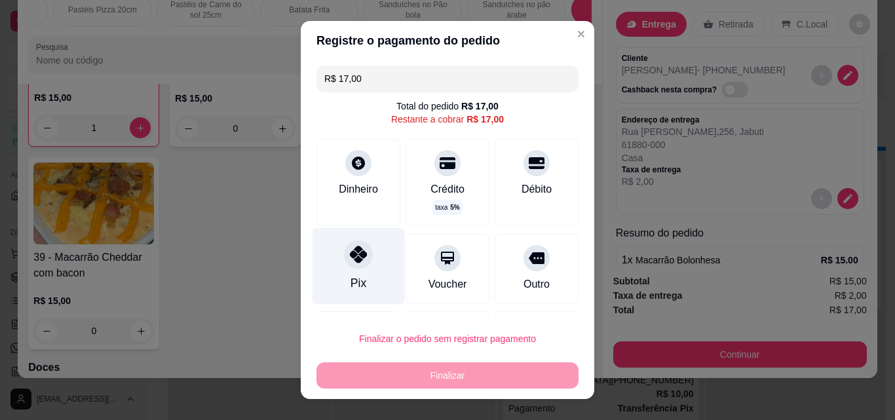
click at [338, 284] on div "Pix" at bounding box center [359, 266] width 92 height 77
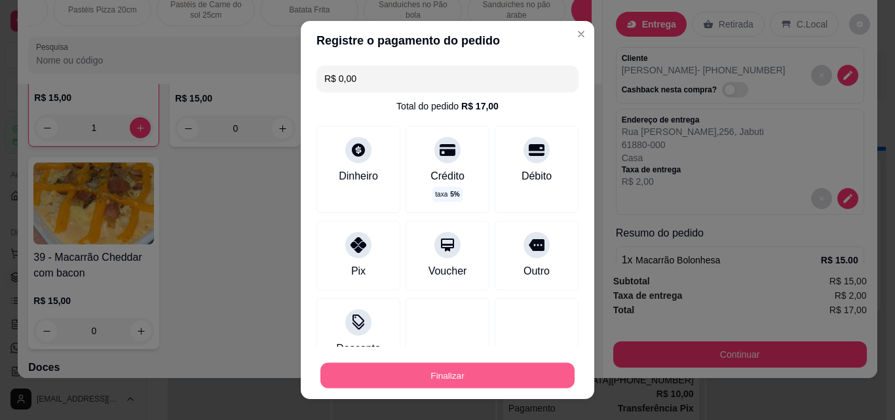
click at [438, 375] on button "Finalizar" at bounding box center [447, 376] width 254 height 26
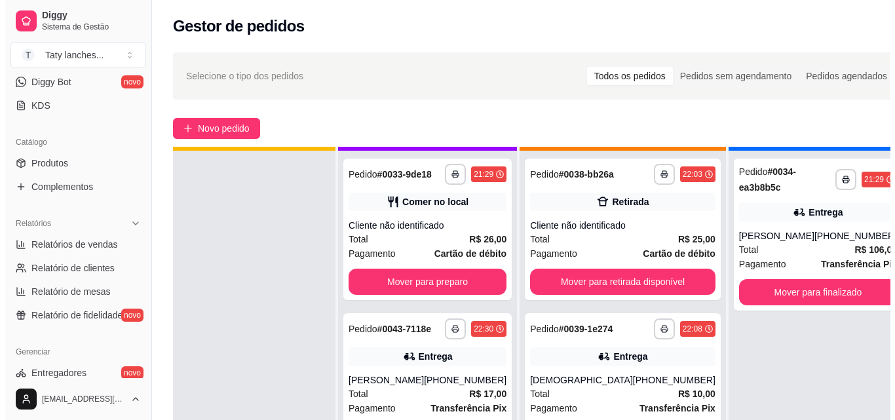
scroll to position [523, 0]
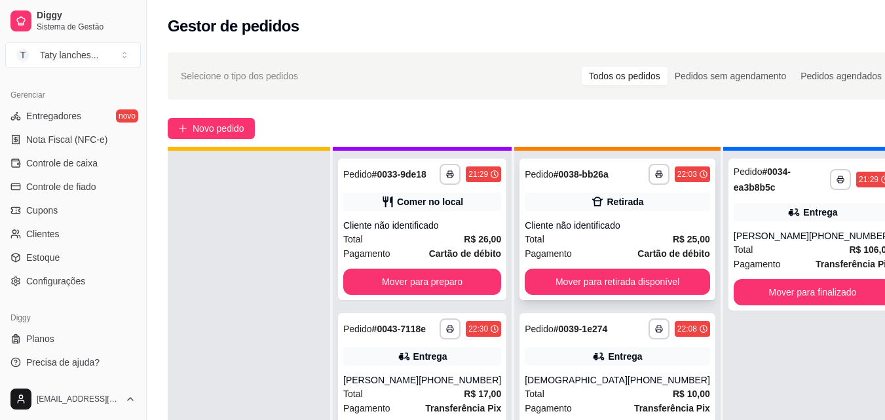
click at [559, 246] on div "Total R$ 25,00" at bounding box center [617, 239] width 185 height 14
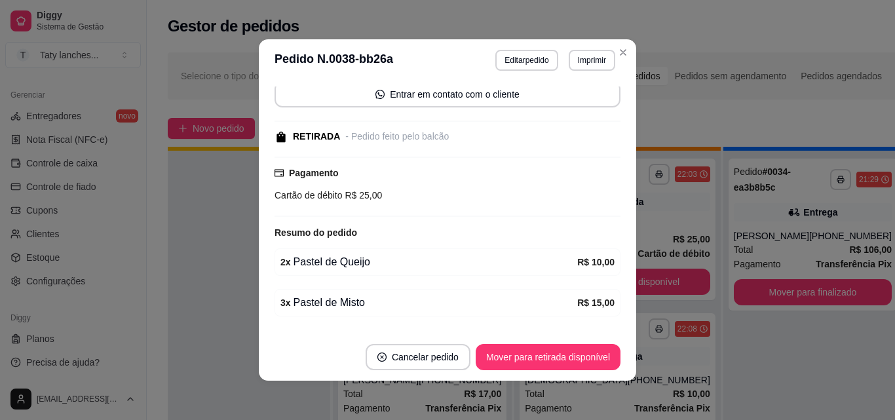
scroll to position [138, 0]
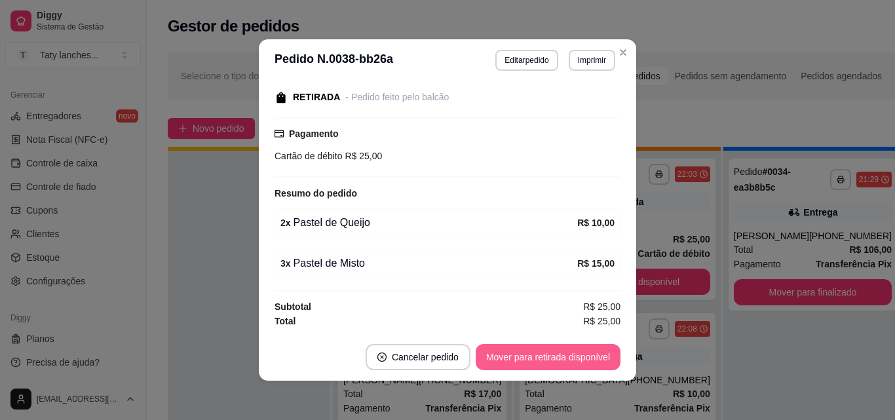
click at [548, 364] on button "Mover para retirada disponível" at bounding box center [548, 357] width 145 height 26
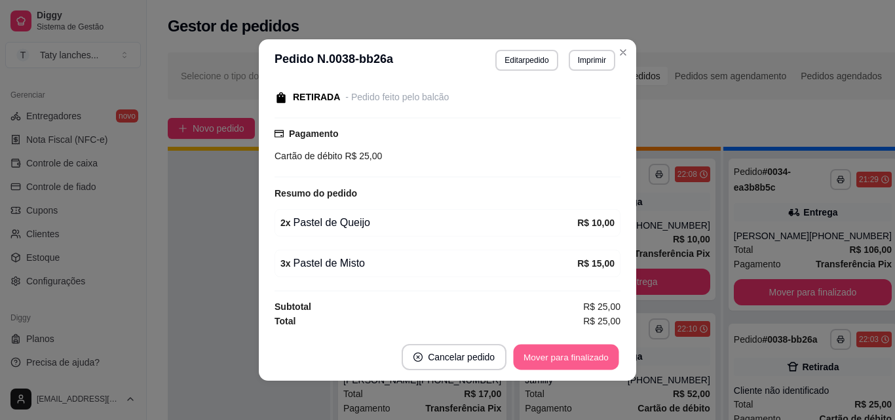
click at [548, 364] on button "Mover para finalizado" at bounding box center [567, 358] width 106 height 26
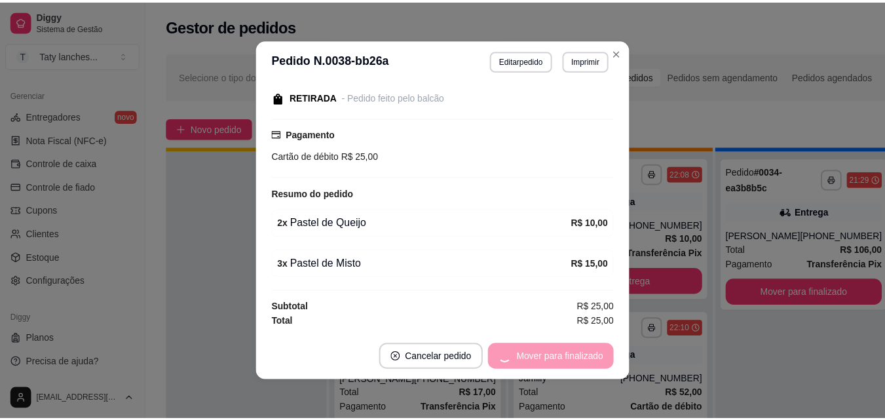
scroll to position [81, 0]
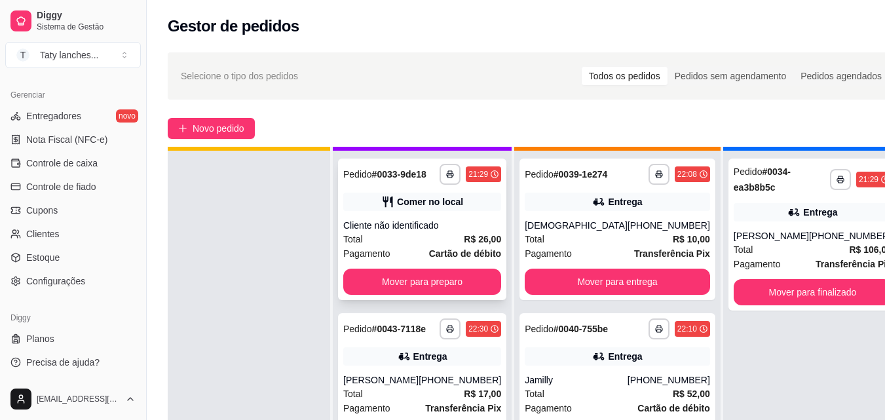
click at [440, 246] on span "Cartão de débito" at bounding box center [465, 253] width 72 height 14
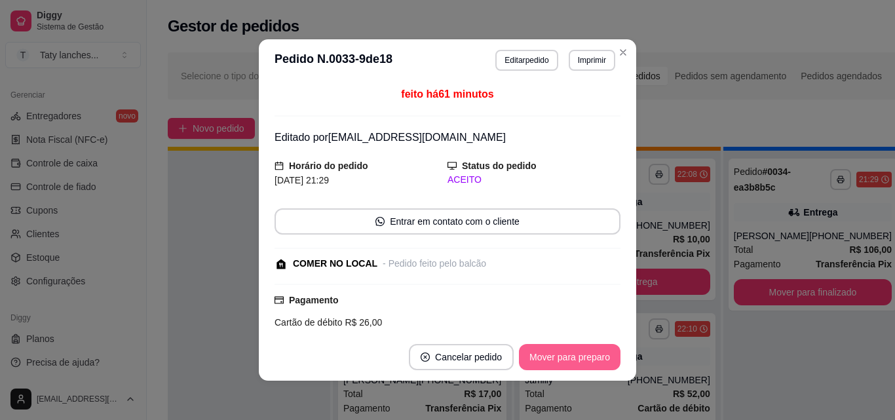
click at [547, 359] on button "Mover para preparo" at bounding box center [570, 357] width 102 height 26
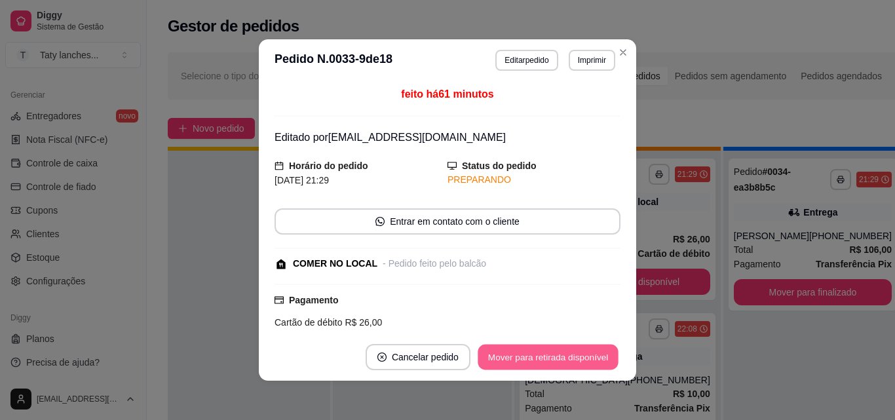
click at [547, 359] on button "Mover para retirada disponível" at bounding box center [548, 358] width 140 height 26
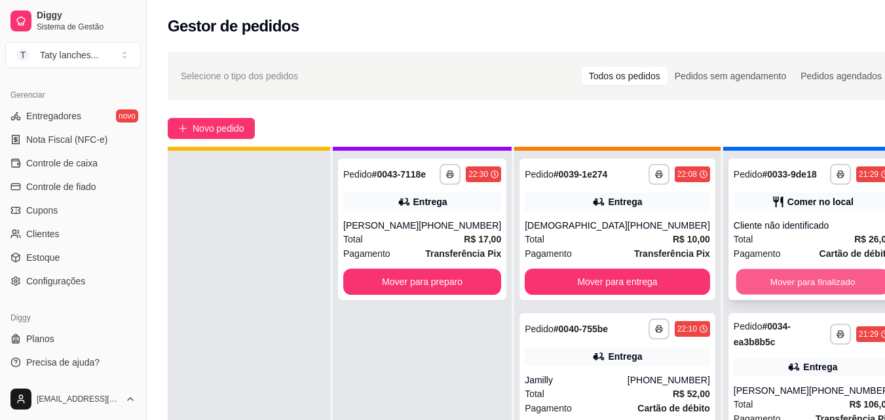
click at [758, 286] on button "Mover para finalizado" at bounding box center [812, 282] width 153 height 26
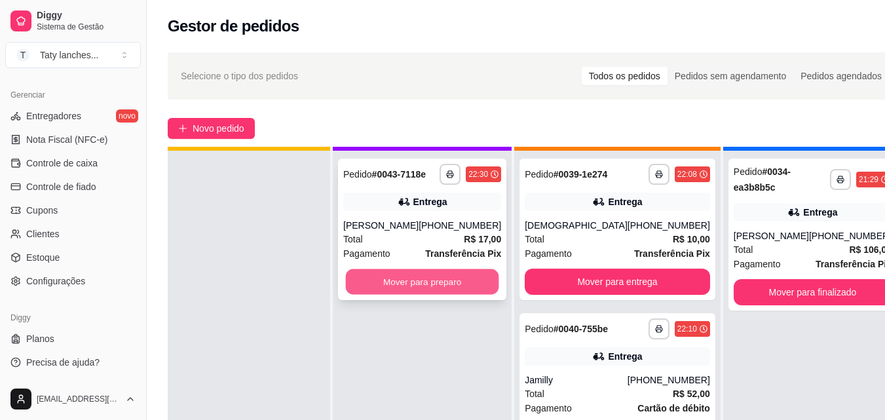
click at [419, 286] on button "Mover para preparo" at bounding box center [422, 282] width 153 height 26
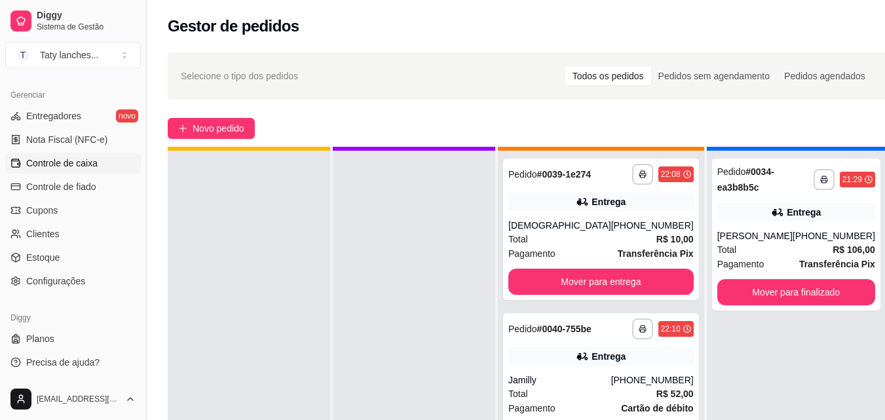
click at [110, 161] on link "Controle de caixa" at bounding box center [73, 163] width 136 height 21
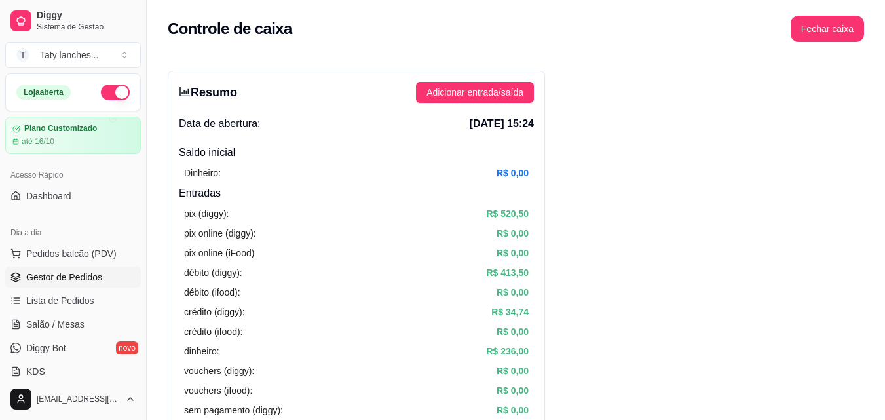
click at [79, 272] on span "Gestor de Pedidos" at bounding box center [64, 277] width 76 height 13
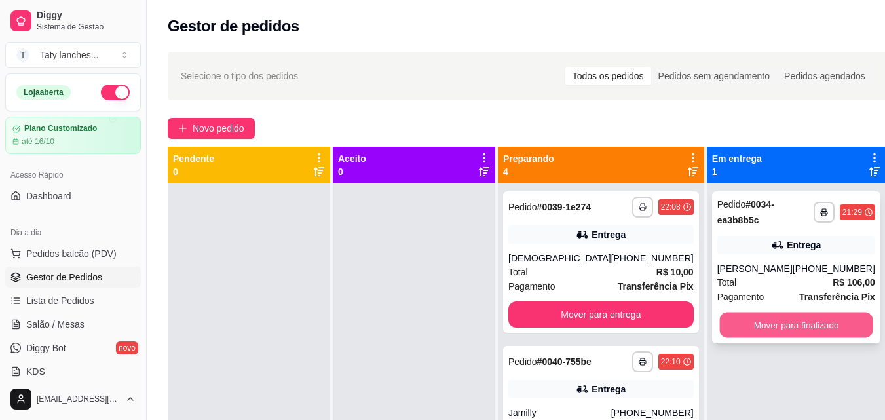
click at [768, 326] on button "Mover para finalizado" at bounding box center [796, 326] width 153 height 26
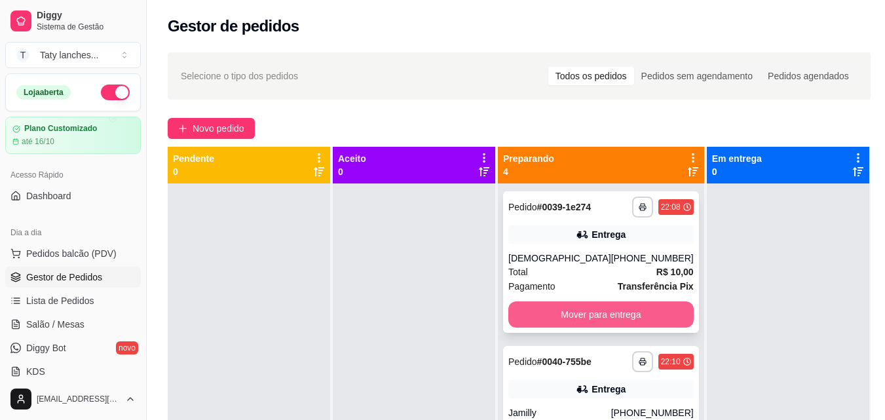
click at [591, 326] on button "Mover para entrega" at bounding box center [601, 314] width 185 height 26
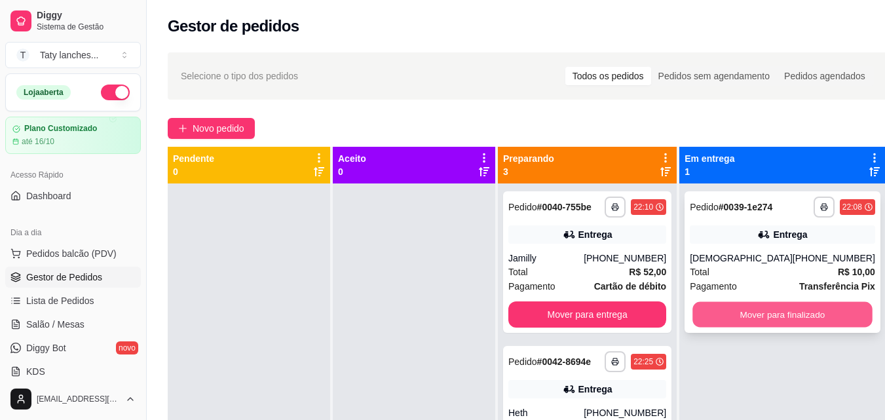
click at [733, 322] on button "Mover para finalizado" at bounding box center [783, 315] width 180 height 26
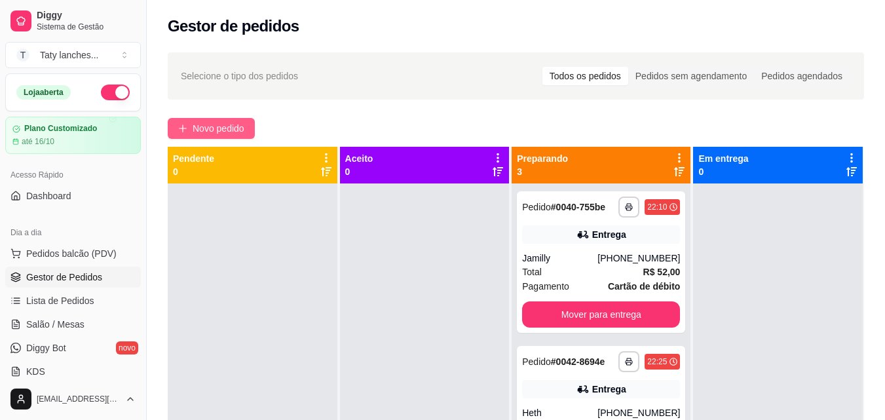
click at [210, 125] on span "Novo pedido" at bounding box center [219, 128] width 52 height 14
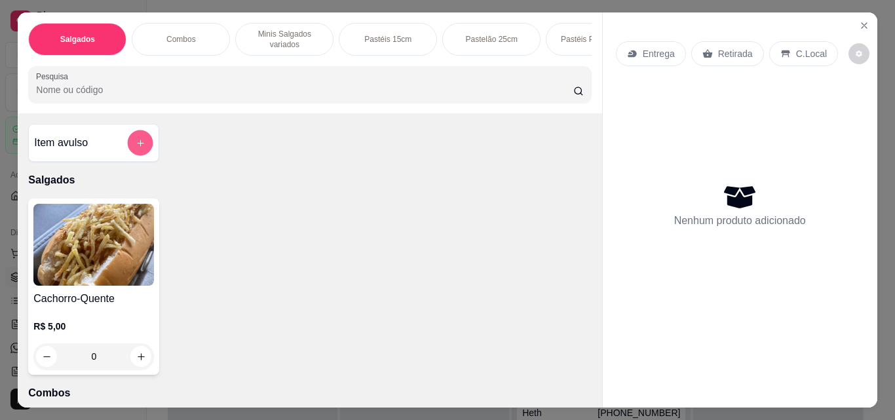
click at [136, 148] on icon "add-separate-item" at bounding box center [141, 143] width 10 height 10
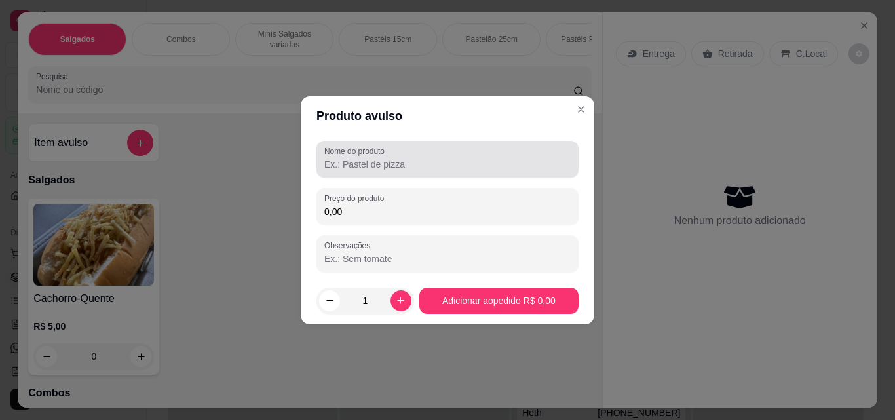
click at [376, 161] on input "Nome do produto" at bounding box center [447, 164] width 246 height 13
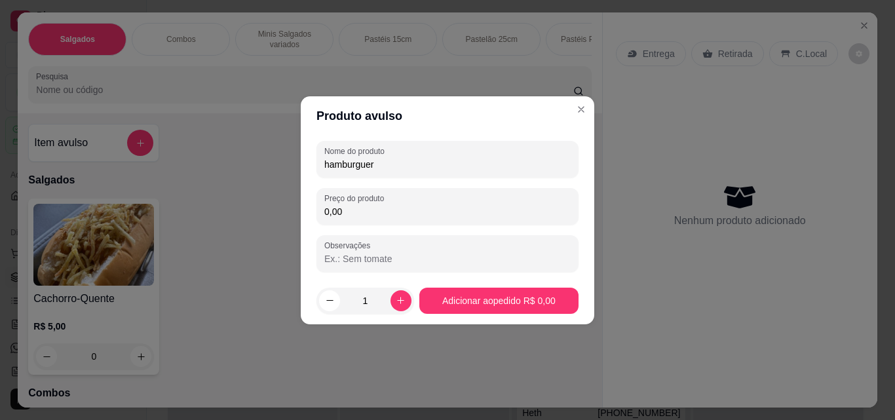
click at [352, 257] on input "Observações" at bounding box center [447, 258] width 246 height 13
click at [345, 206] on input "0,00" at bounding box center [447, 211] width 246 height 13
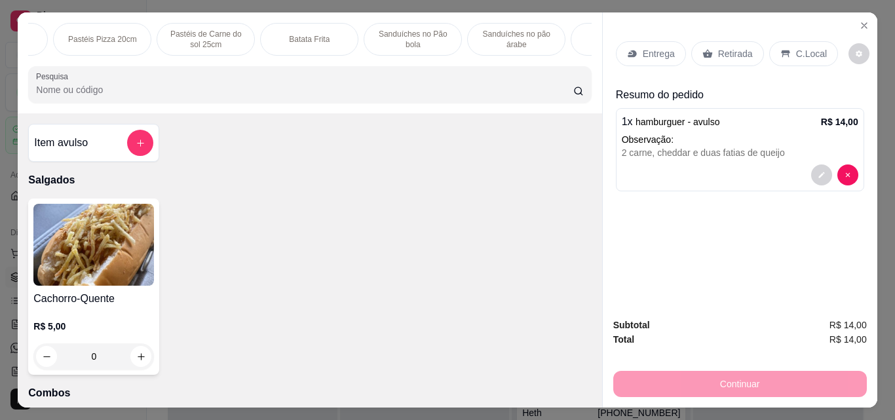
scroll to position [0, 985]
click at [313, 37] on p "Refrigerante" at bounding box center [334, 39] width 43 height 10
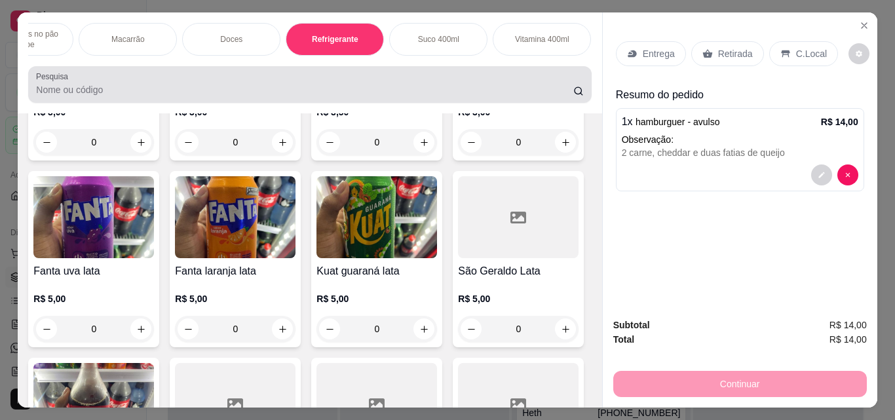
scroll to position [34, 0]
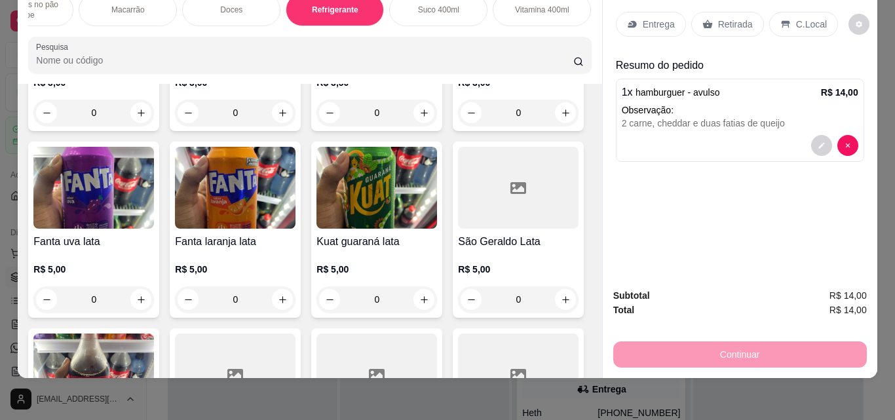
click at [399, 126] on div "R$ 3,50 0" at bounding box center [377, 94] width 121 height 63
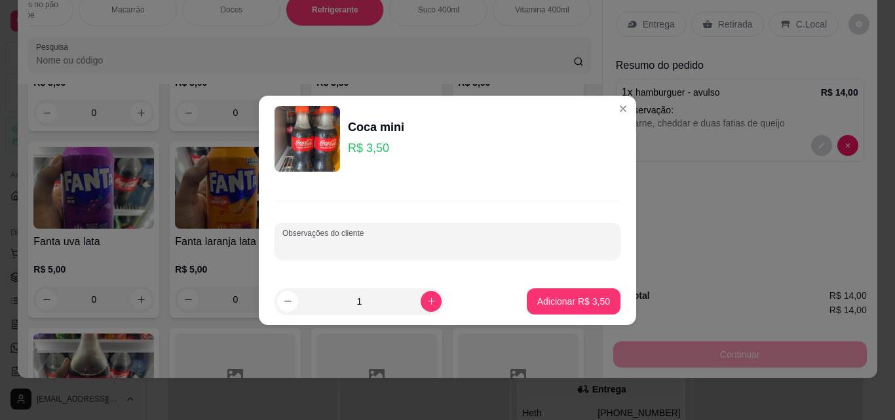
click at [400, 244] on input "Observações do cliente" at bounding box center [447, 246] width 330 height 13
click at [556, 295] on p "Adicionar R$ 3,50" at bounding box center [573, 301] width 71 height 12
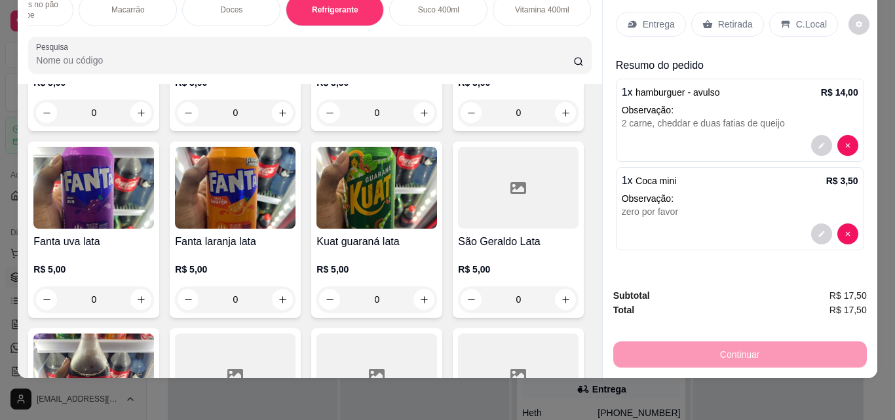
click at [643, 18] on p "Entrega" at bounding box center [659, 24] width 32 height 13
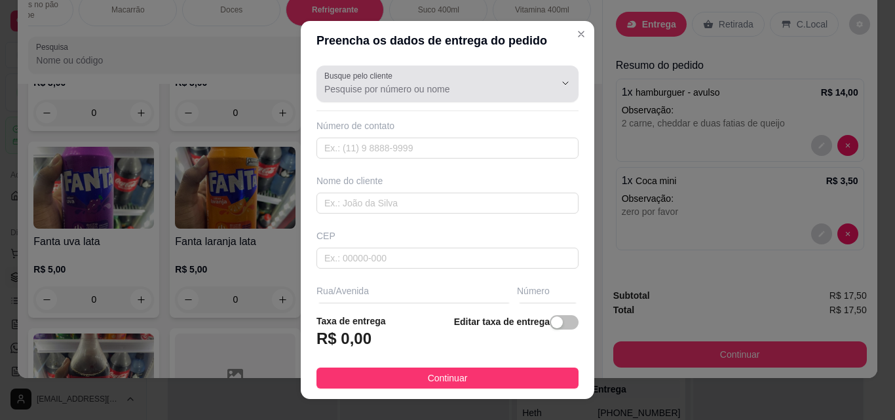
click at [453, 81] on div at bounding box center [447, 84] width 246 height 26
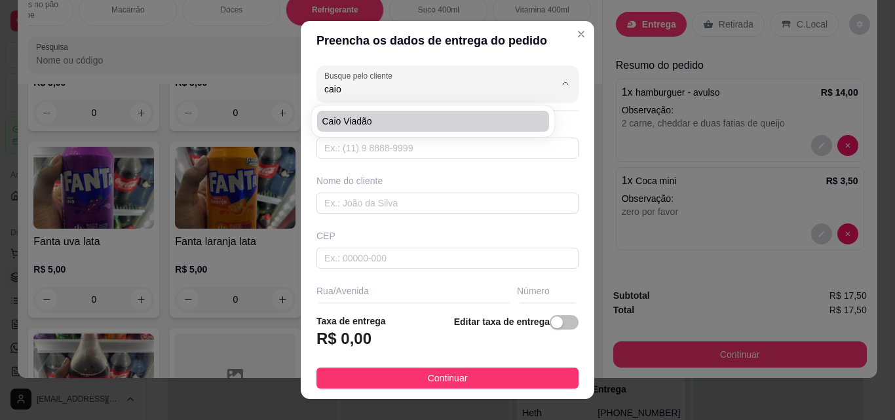
click at [403, 117] on span "Caio viadão" at bounding box center [426, 121] width 208 height 13
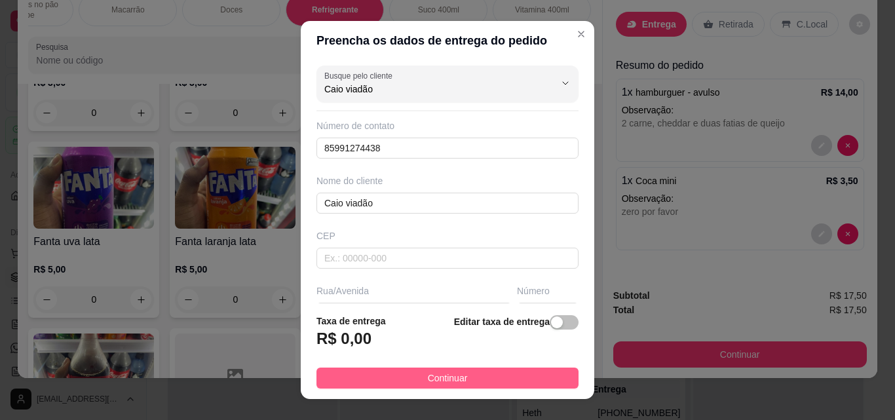
click at [428, 372] on span "Continuar" at bounding box center [448, 378] width 40 height 14
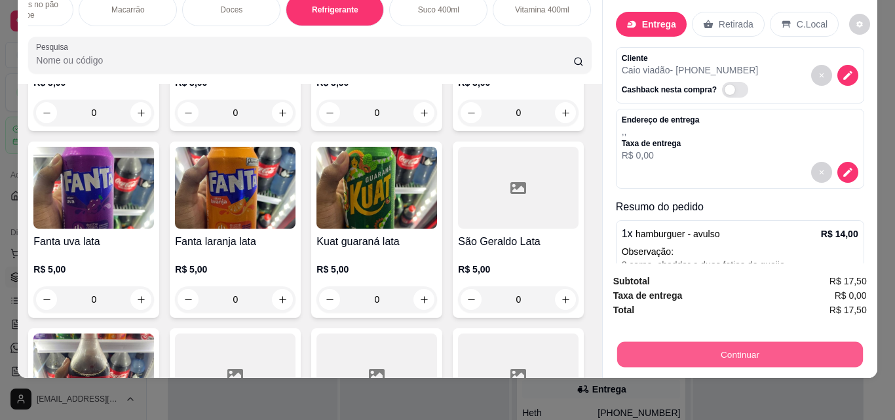
click at [657, 341] on button "Continuar" at bounding box center [740, 354] width 246 height 26
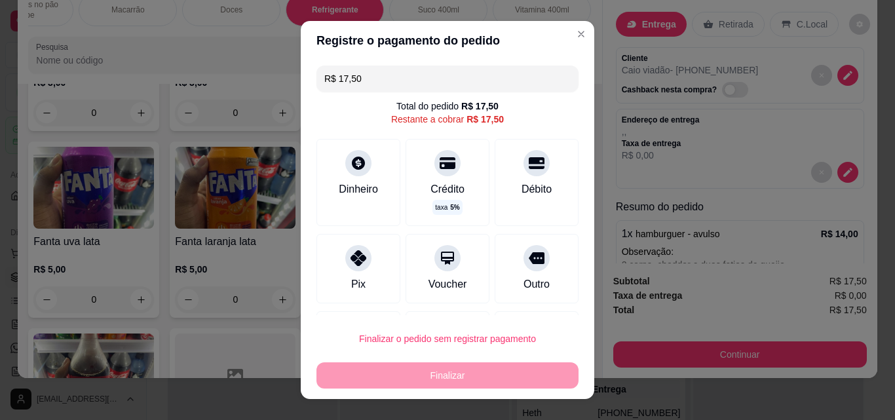
scroll to position [71, 0]
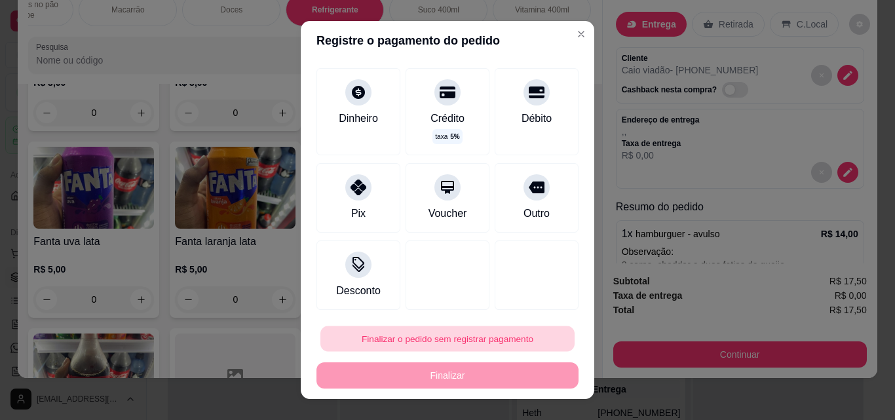
click at [406, 334] on button "Finalizar o pedido sem registrar pagamento" at bounding box center [447, 339] width 254 height 26
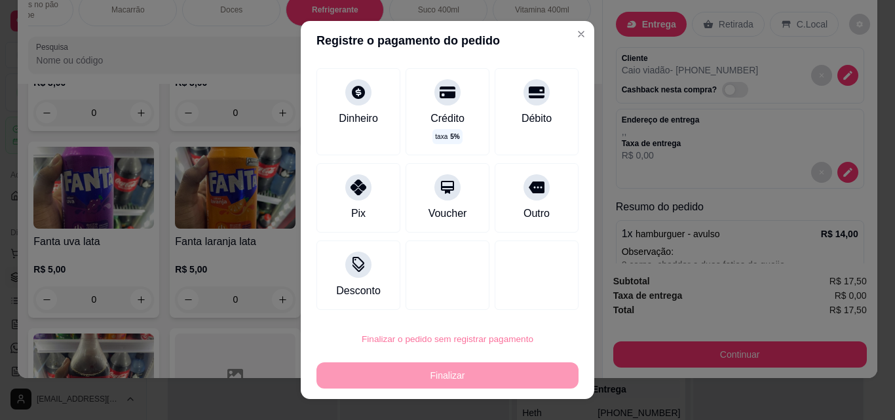
click at [518, 306] on button "Confirmar" at bounding box center [522, 302] width 47 height 20
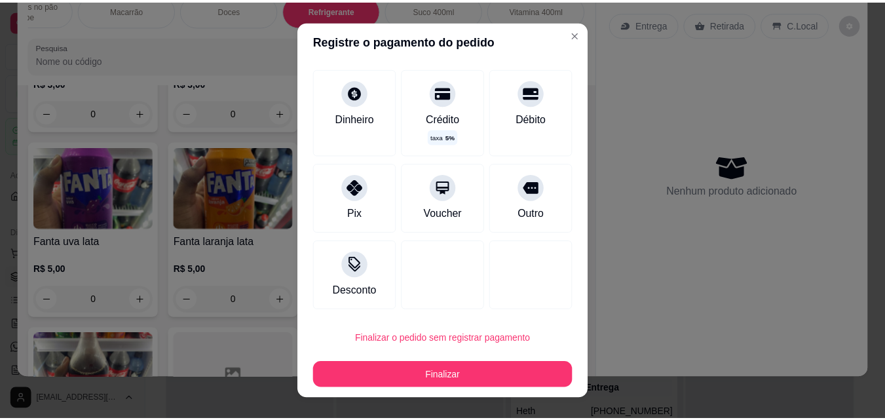
scroll to position [58, 0]
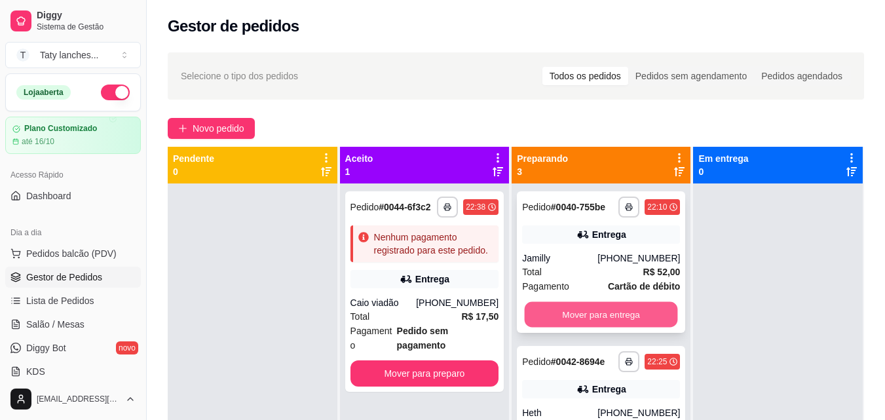
click at [610, 324] on button "Mover para entrega" at bounding box center [601, 315] width 153 height 26
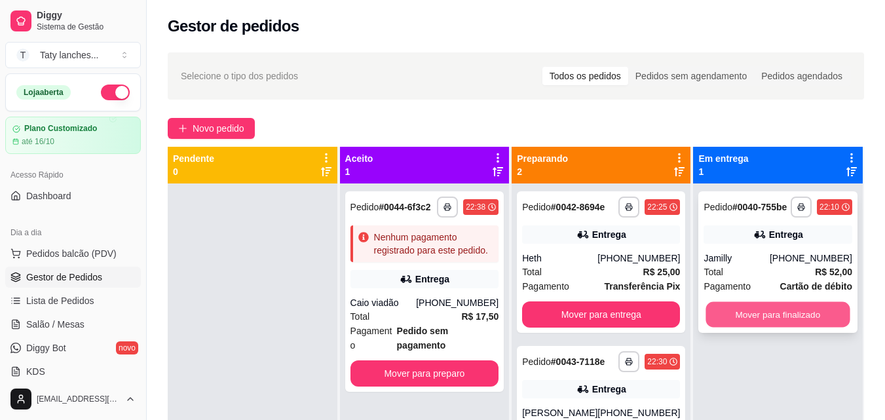
click at [745, 309] on button "Mover para finalizado" at bounding box center [779, 315] width 144 height 26
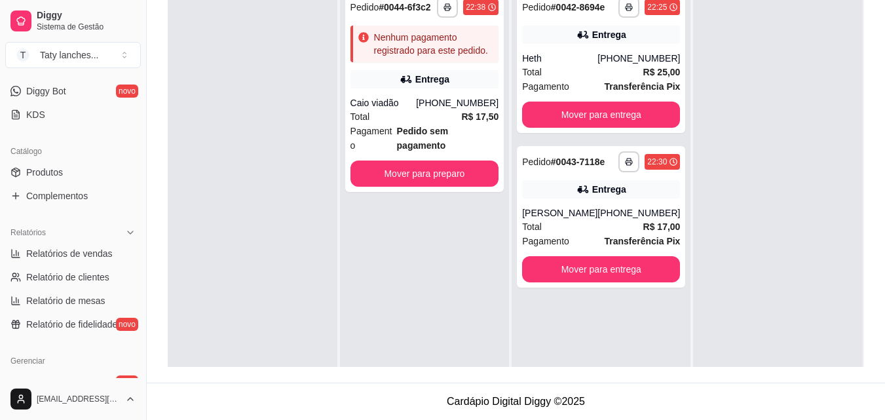
scroll to position [266, 0]
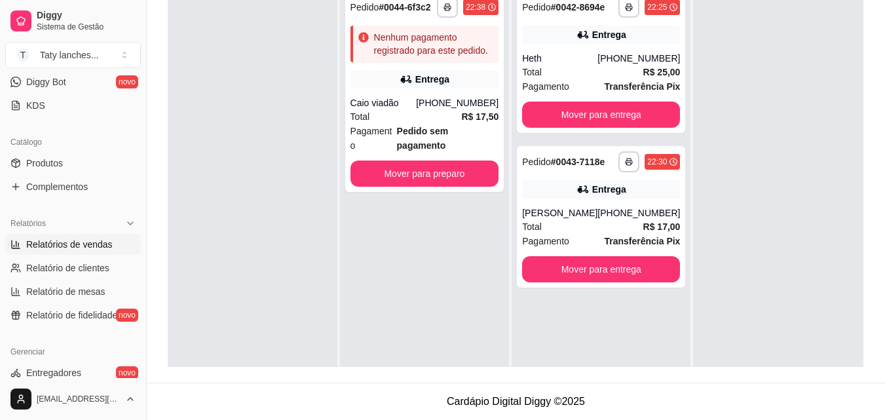
click at [100, 248] on span "Relatórios de vendas" at bounding box center [69, 244] width 87 height 13
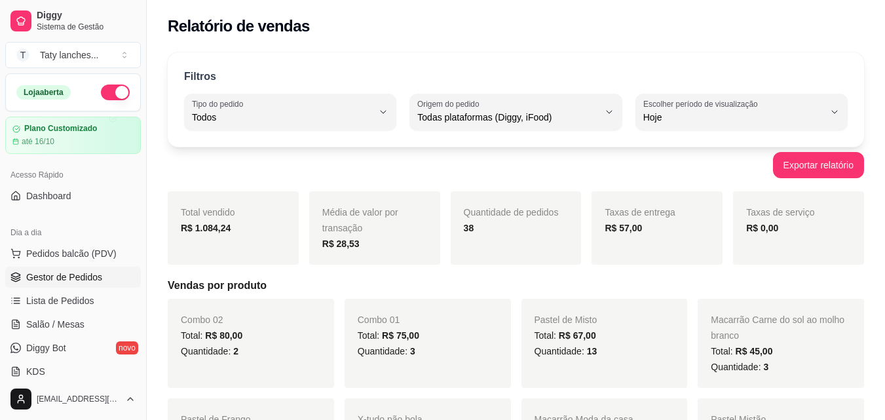
click at [66, 273] on span "Gestor de Pedidos" at bounding box center [64, 277] width 76 height 13
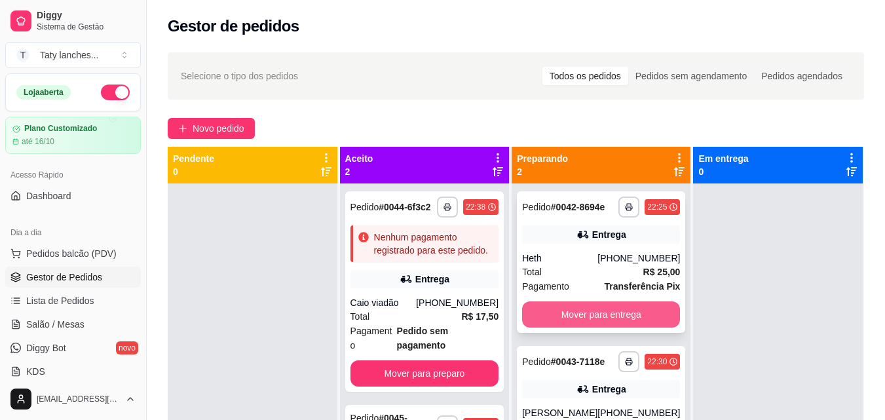
click at [603, 311] on button "Mover para entrega" at bounding box center [601, 314] width 158 height 26
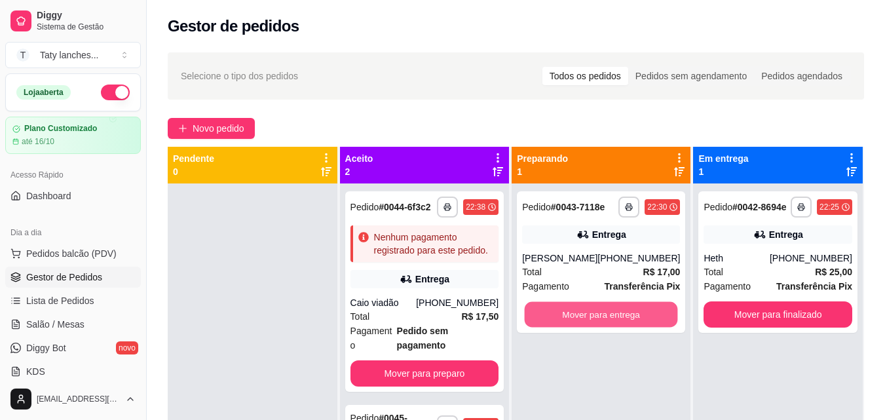
click at [603, 311] on button "Mover para entrega" at bounding box center [601, 315] width 153 height 26
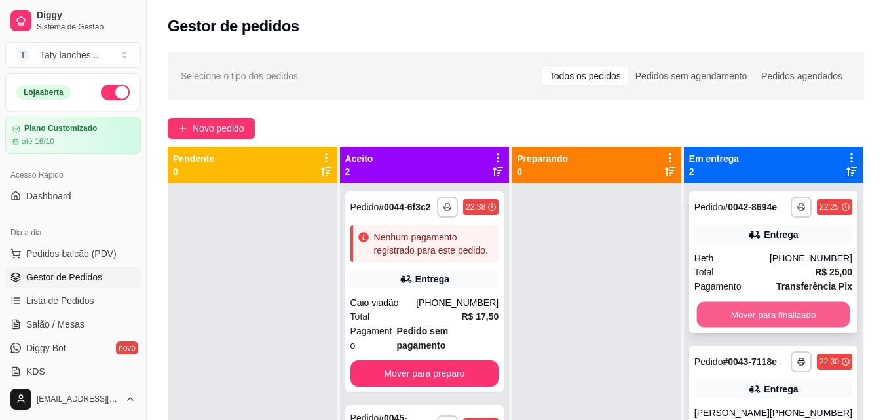
click at [791, 305] on button "Mover para finalizado" at bounding box center [773, 315] width 153 height 26
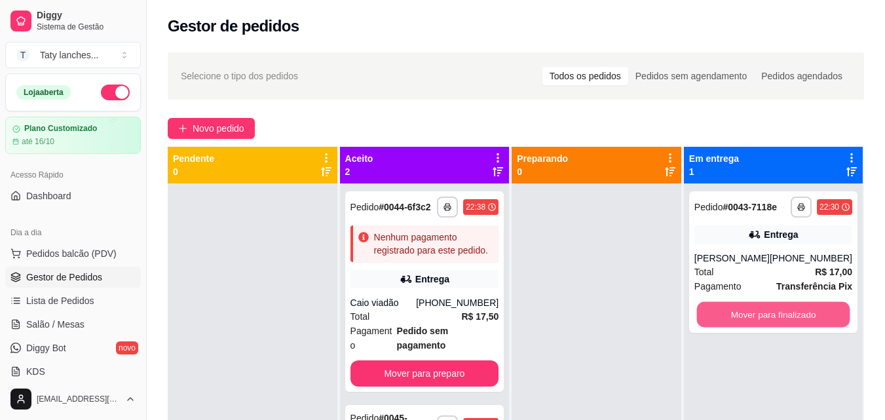
click at [791, 305] on button "Mover para finalizado" at bounding box center [773, 315] width 153 height 26
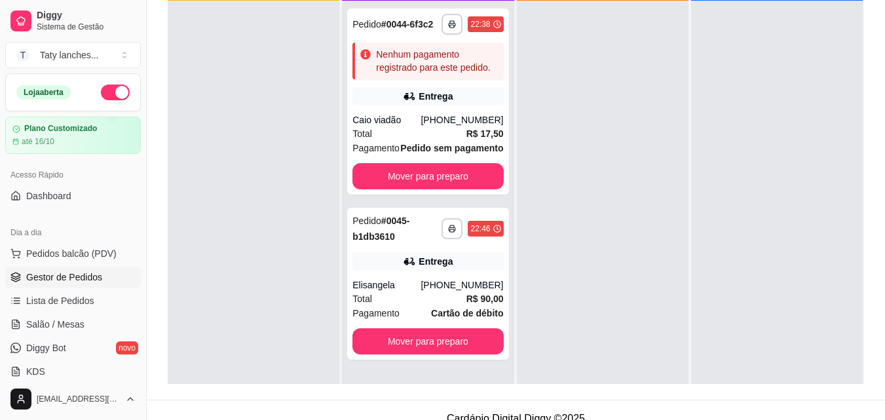
scroll to position [200, 0]
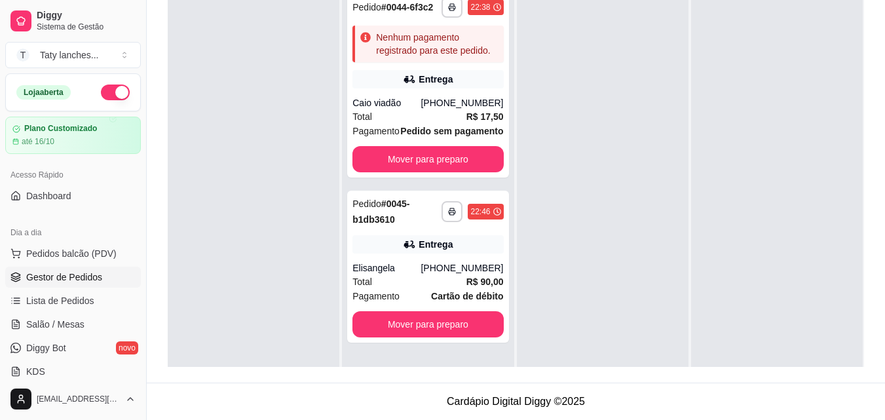
click at [135, 313] on div "Dia a dia Pedidos balcão (PDV) Gestor de Pedidos Lista de Pedidos Salão / Mesas…" at bounding box center [73, 302] width 146 height 170
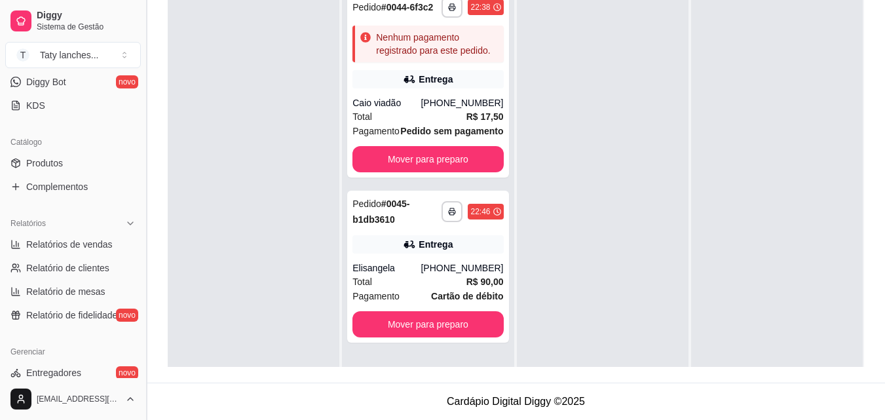
click at [141, 126] on button "Toggle Sidebar" at bounding box center [146, 210] width 10 height 420
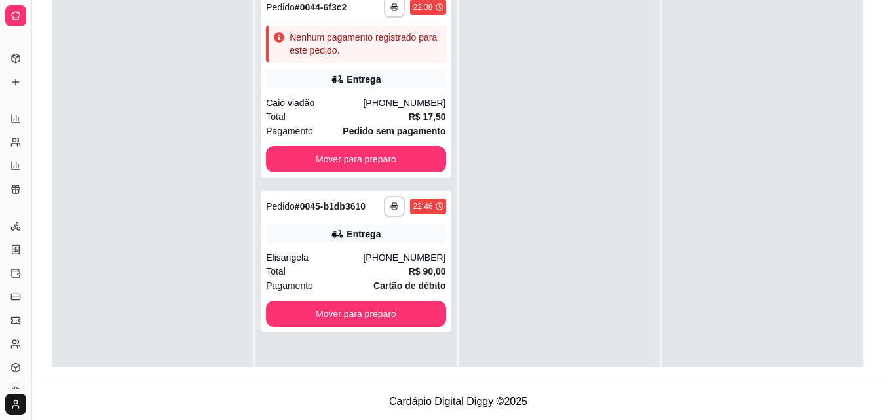
scroll to position [159, 0]
click at [32, 126] on button "Toggle Sidebar" at bounding box center [31, 210] width 10 height 420
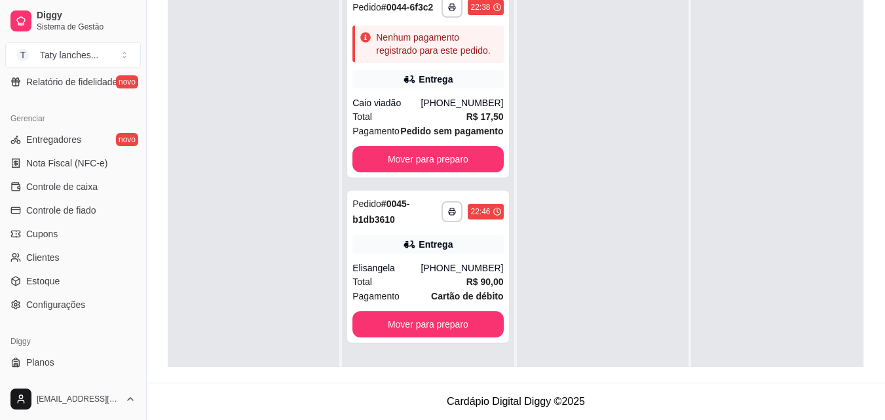
scroll to position [523, 0]
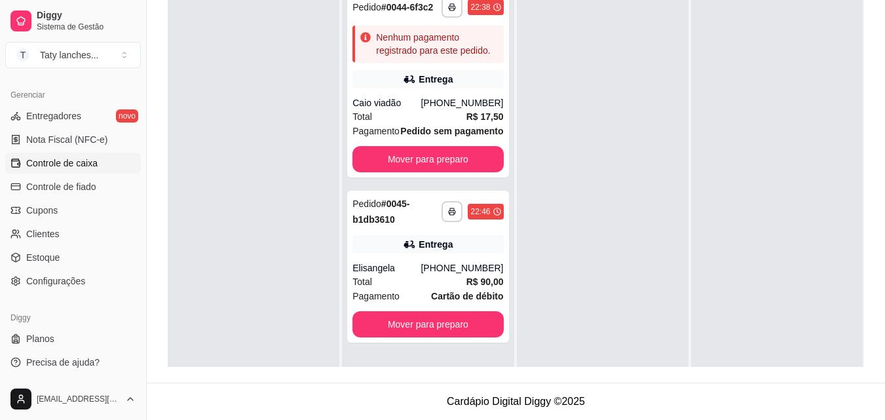
click at [90, 168] on span "Controle de caixa" at bounding box center [61, 163] width 71 height 13
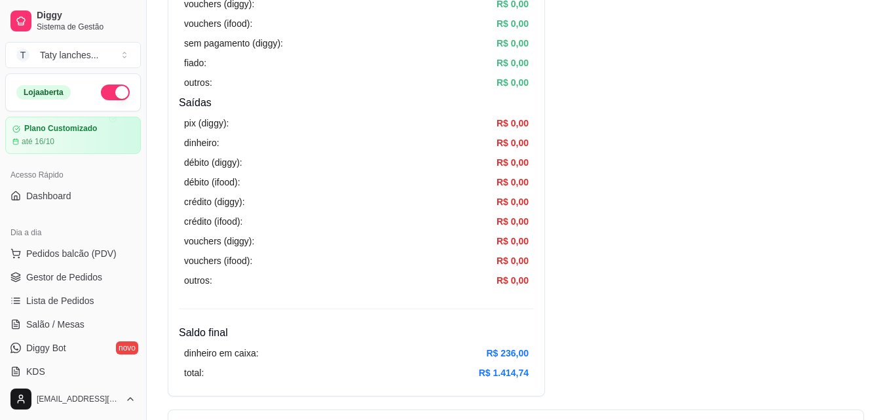
scroll to position [734, 0]
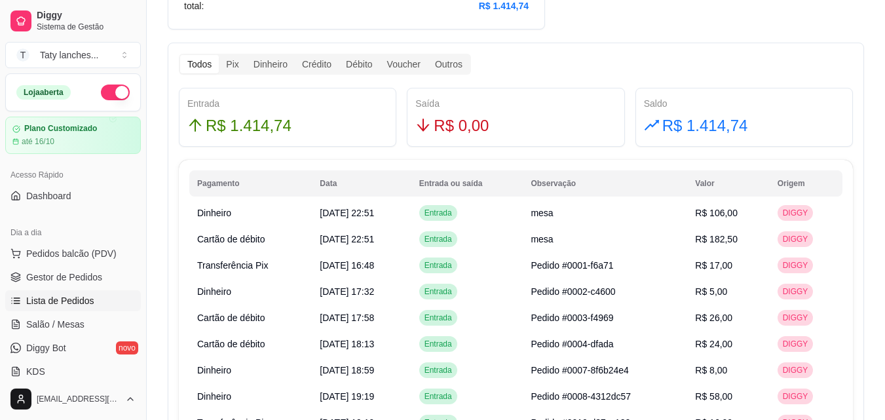
click at [99, 297] on link "Lista de Pedidos" at bounding box center [73, 300] width 136 height 21
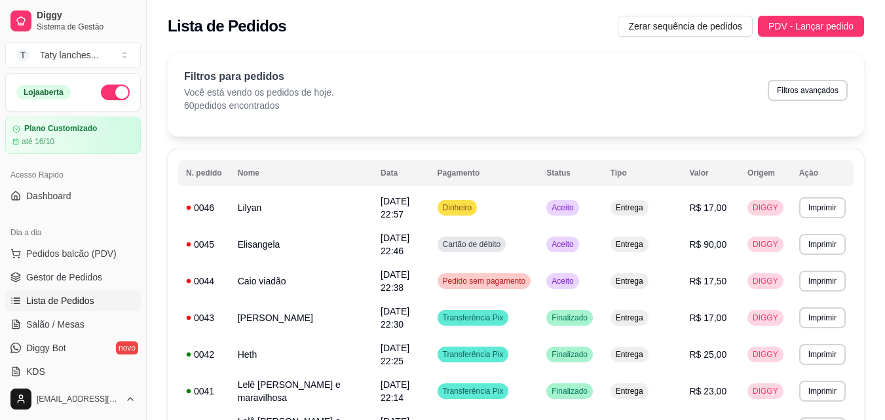
scroll to position [266, 0]
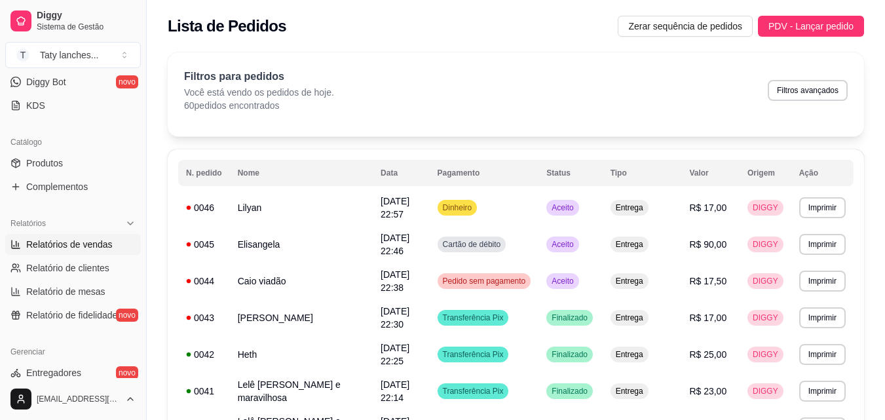
click at [86, 247] on span "Relatórios de vendas" at bounding box center [69, 244] width 87 height 13
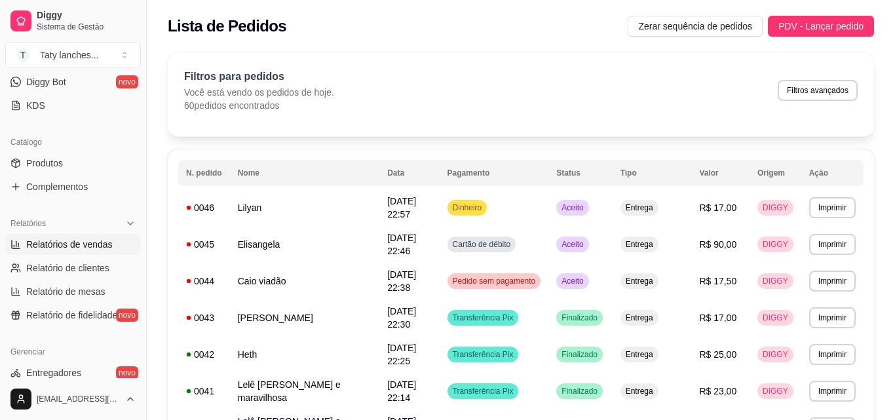
select select "ALL"
select select "0"
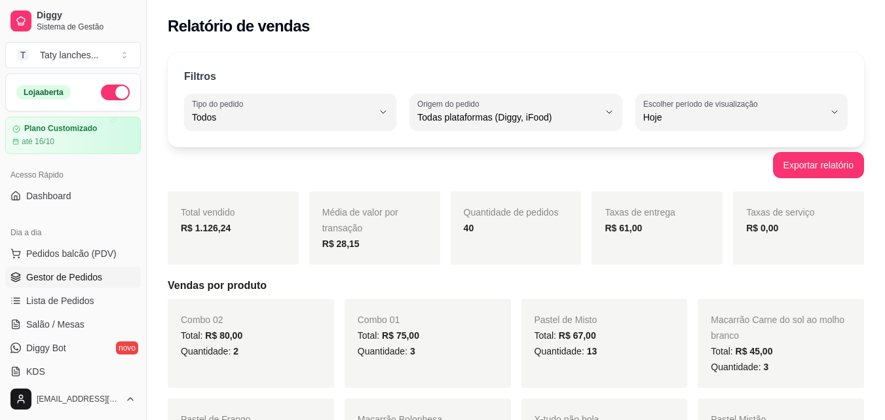
click at [75, 275] on span "Gestor de Pedidos" at bounding box center [64, 277] width 76 height 13
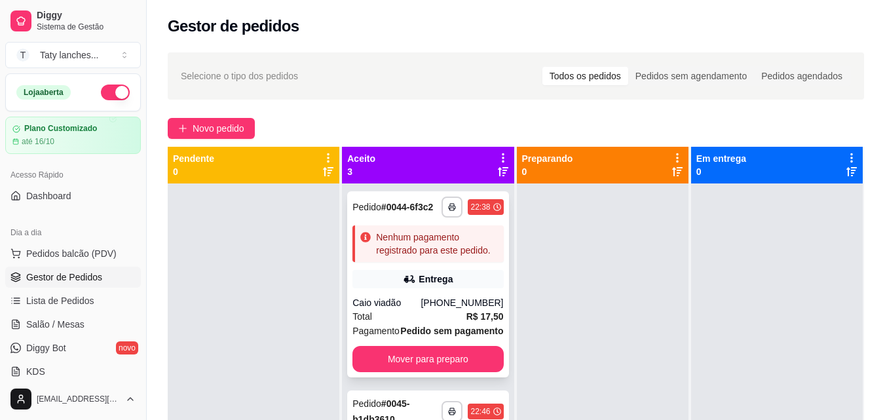
click at [457, 338] on span "Pedido sem pagamento" at bounding box center [451, 331] width 103 height 14
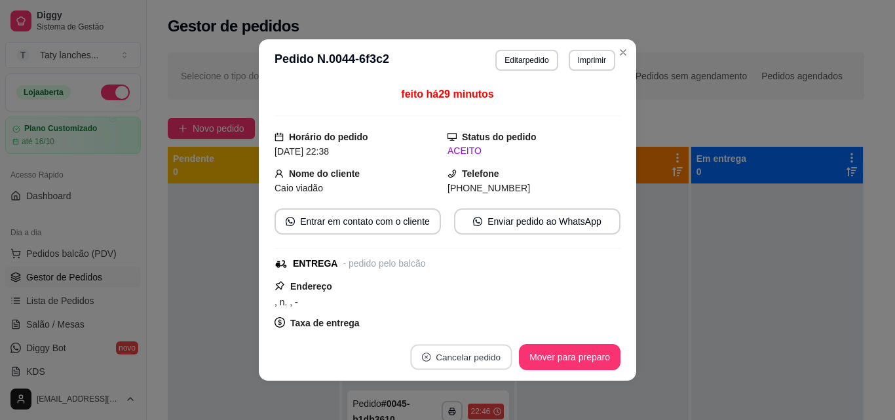
click at [463, 365] on button "Cancelar pedido" at bounding box center [461, 358] width 102 height 26
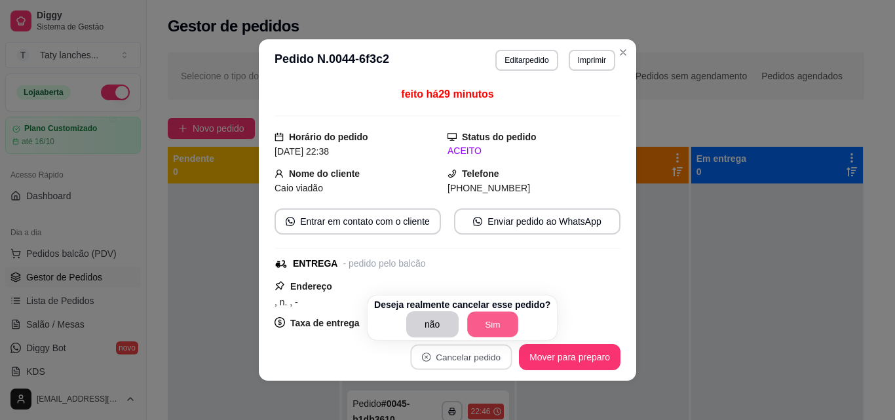
click at [506, 326] on button "Sim" at bounding box center [492, 325] width 51 height 26
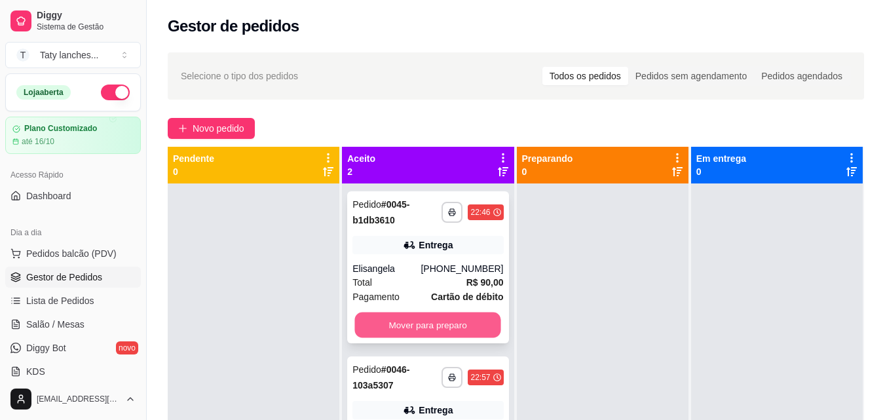
click at [465, 328] on button "Mover para preparo" at bounding box center [428, 326] width 146 height 26
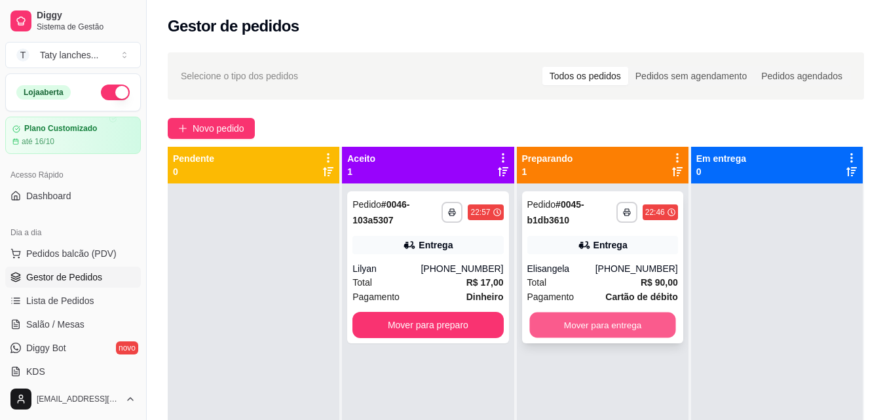
click at [594, 324] on button "Mover para entrega" at bounding box center [603, 326] width 146 height 26
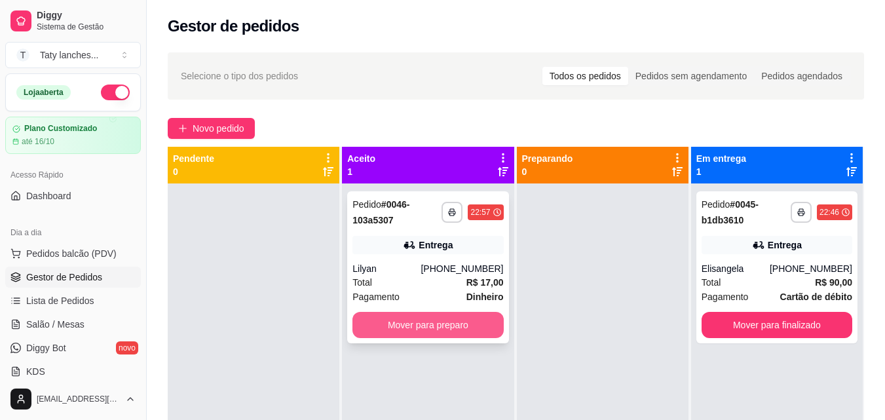
click at [457, 336] on button "Mover para preparo" at bounding box center [428, 325] width 151 height 26
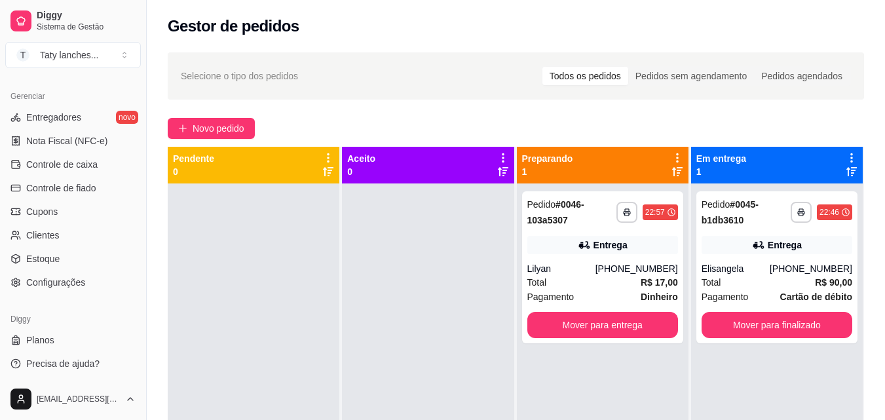
scroll to position [523, 0]
click at [92, 165] on span "Controle de caixa" at bounding box center [61, 163] width 71 height 13
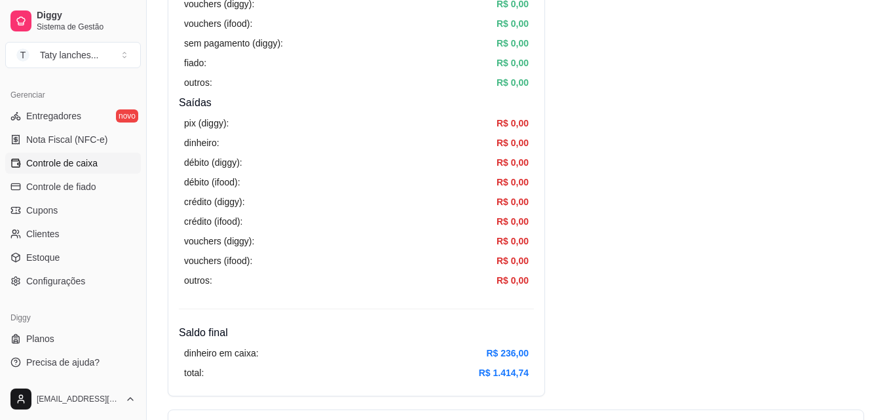
scroll to position [734, 0]
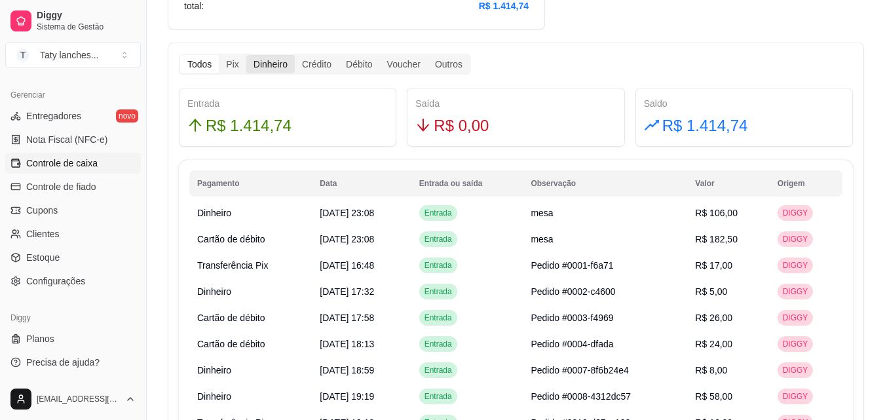
click at [279, 63] on div "Dinheiro" at bounding box center [270, 64] width 49 height 18
click at [246, 55] on input "Dinheiro" at bounding box center [246, 55] width 0 height 0
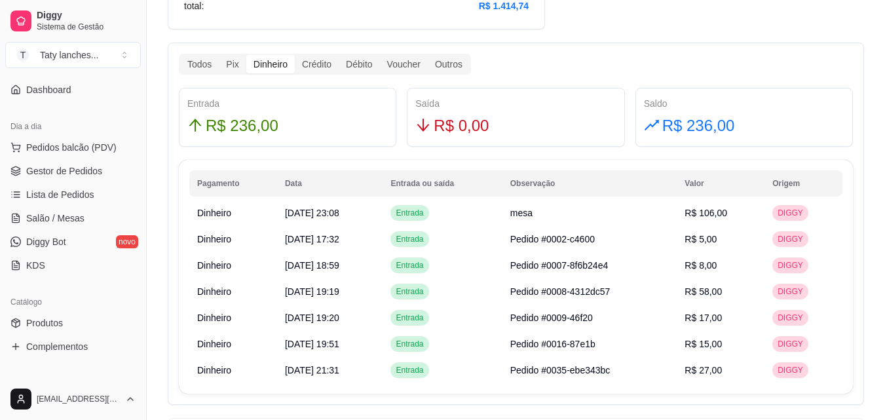
scroll to position [0, 0]
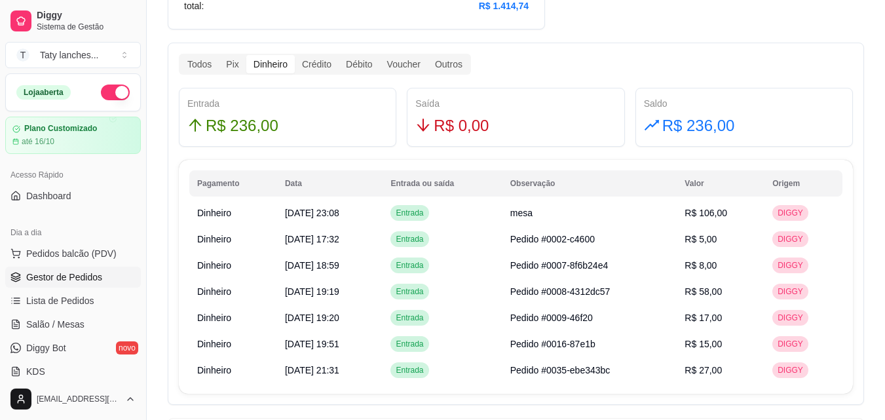
click at [83, 278] on span "Gestor de Pedidos" at bounding box center [64, 277] width 76 height 13
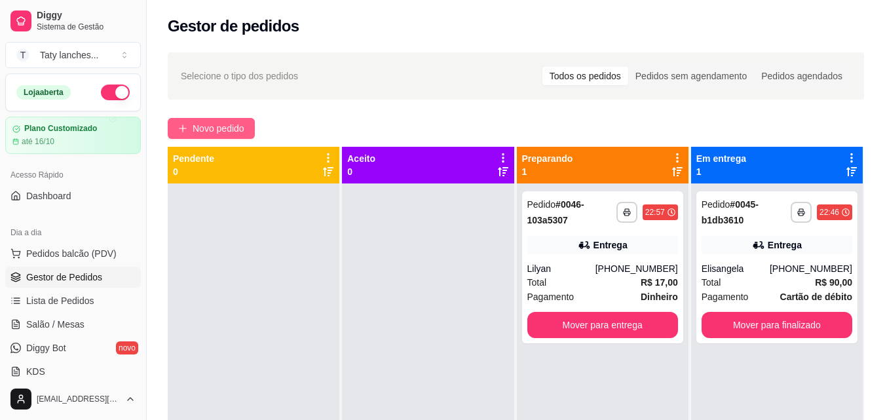
click at [220, 128] on span "Novo pedido" at bounding box center [219, 128] width 52 height 14
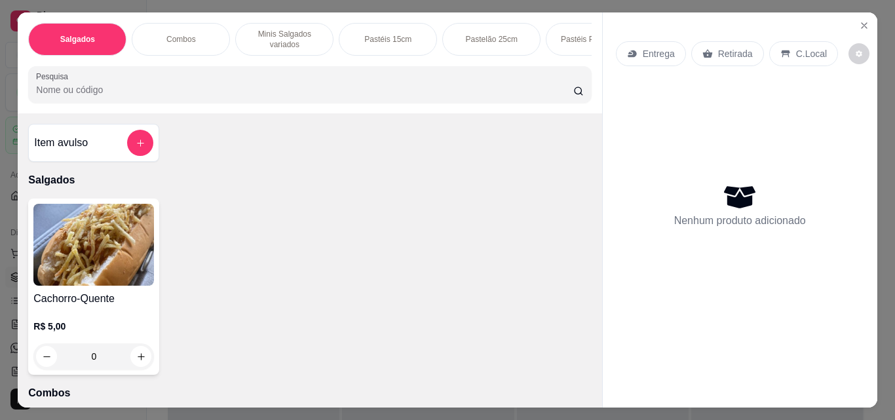
scroll to position [0, 493]
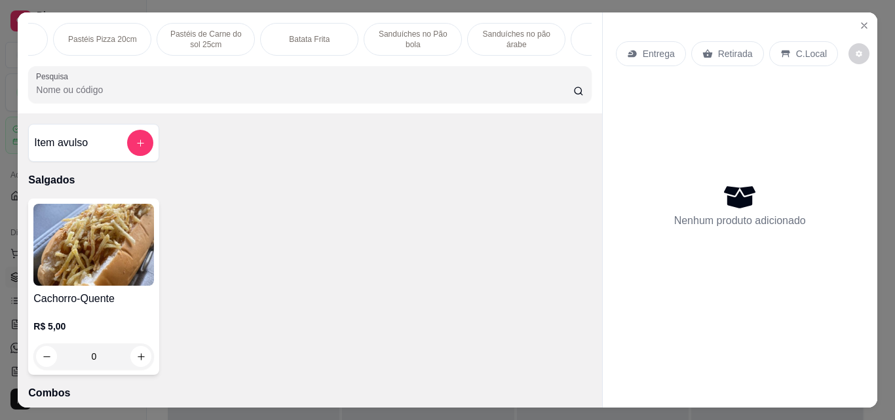
click at [292, 35] on p "Batata Frita" at bounding box center [309, 39] width 41 height 10
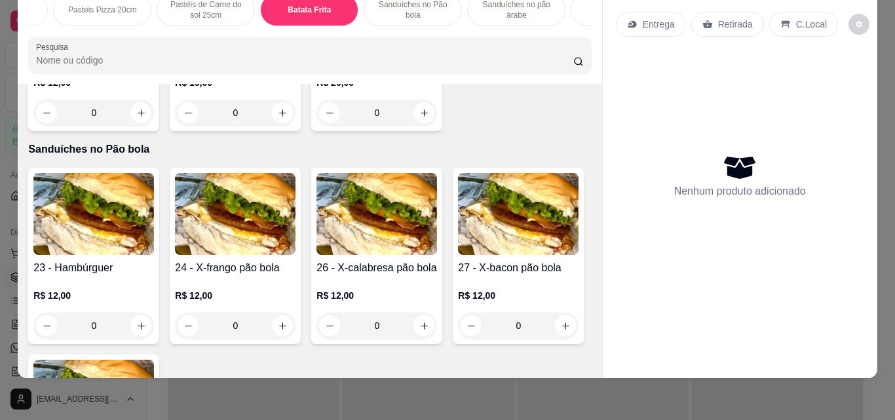
click at [275, 126] on div "0" at bounding box center [235, 113] width 121 height 26
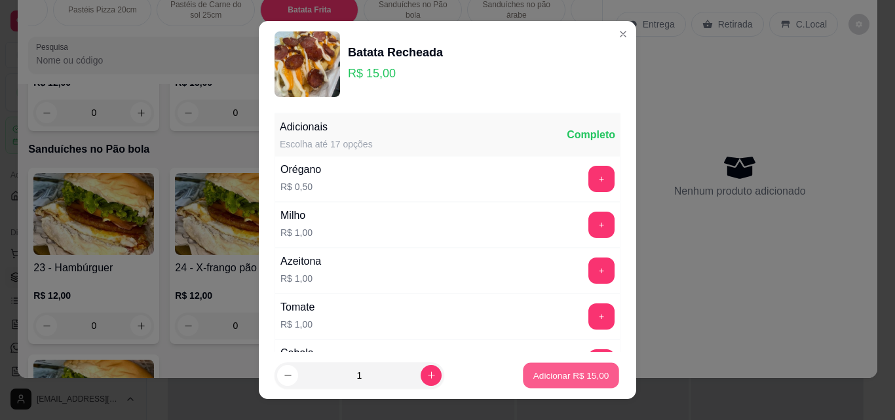
click at [547, 372] on p "Adicionar R$ 15,00" at bounding box center [572, 375] width 76 height 12
type input "1"
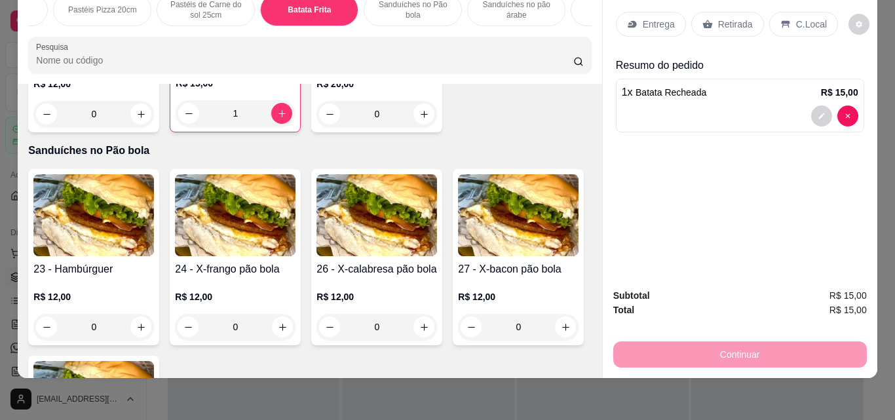
click at [727, 18] on p "Retirada" at bounding box center [735, 24] width 35 height 13
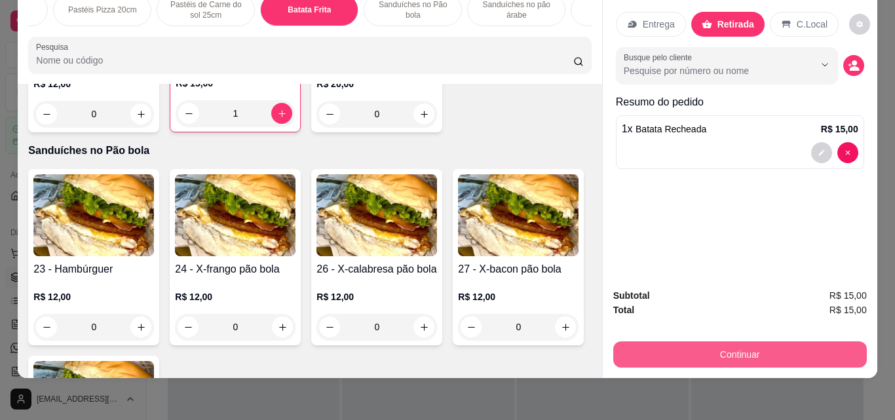
click at [707, 347] on button "Continuar" at bounding box center [740, 354] width 254 height 26
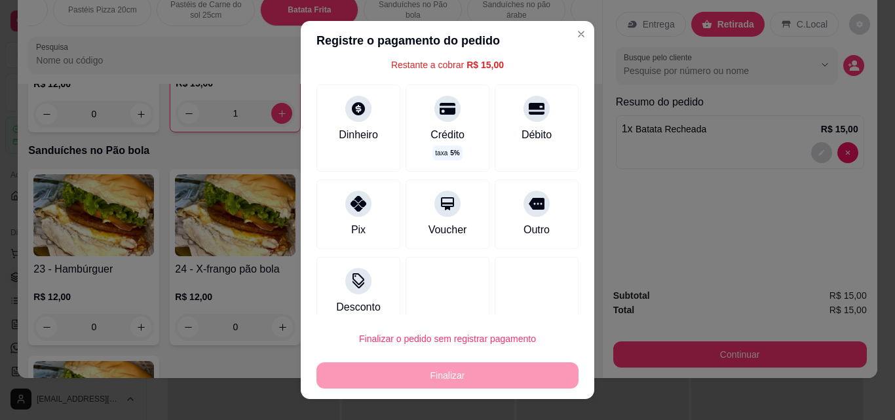
scroll to position [71, 0]
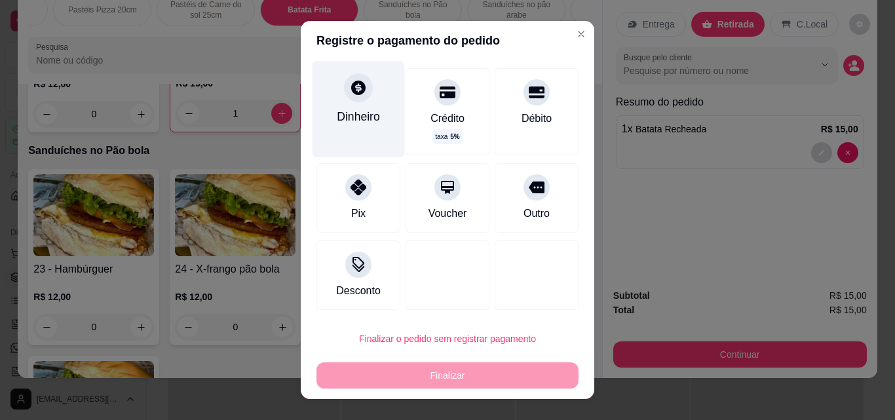
click at [342, 132] on div "Dinheiro" at bounding box center [359, 109] width 92 height 96
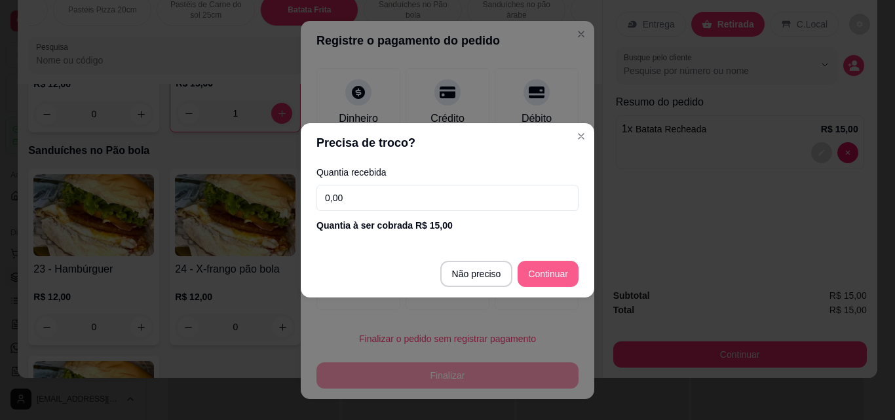
type input "R$ 0,00"
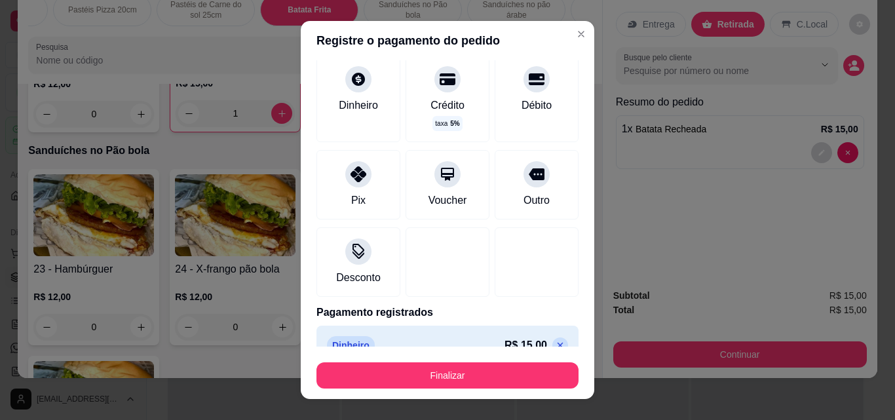
scroll to position [58, 0]
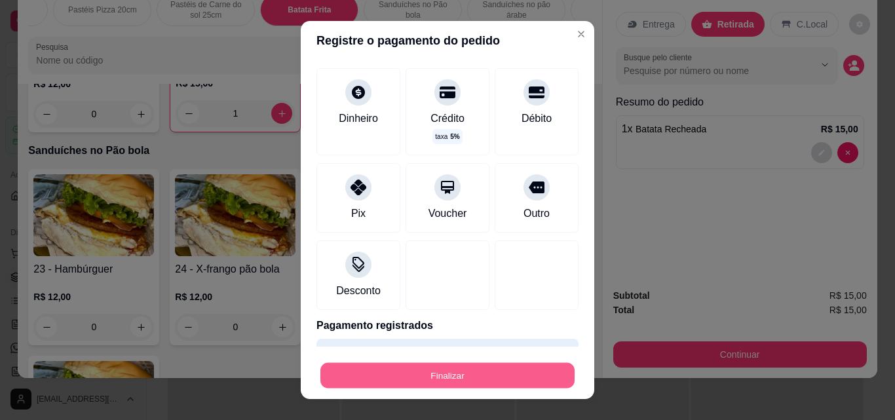
click at [475, 379] on button "Finalizar" at bounding box center [447, 376] width 254 height 26
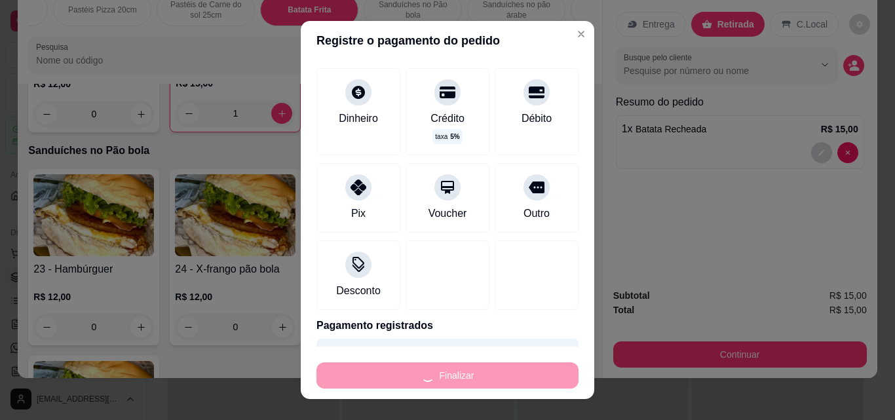
type input "0"
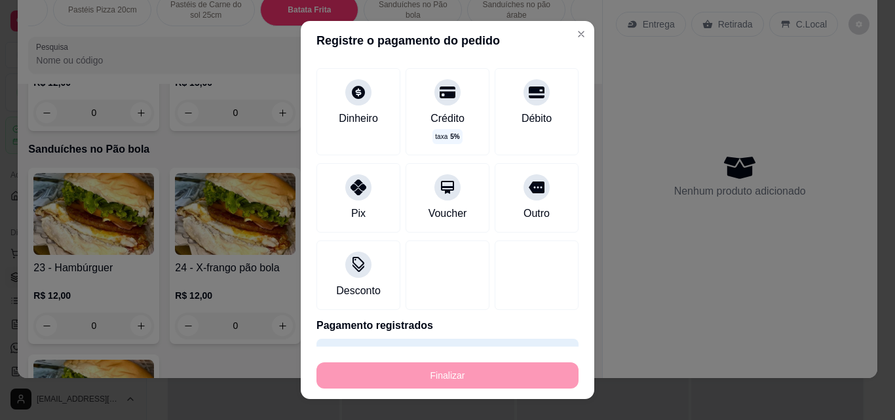
type input "-R$ 15,00"
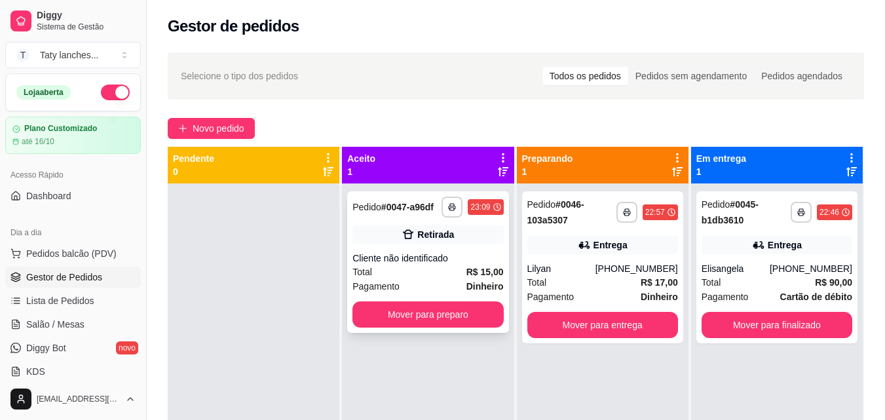
click at [455, 256] on div "Cliente não identificado" at bounding box center [428, 258] width 151 height 13
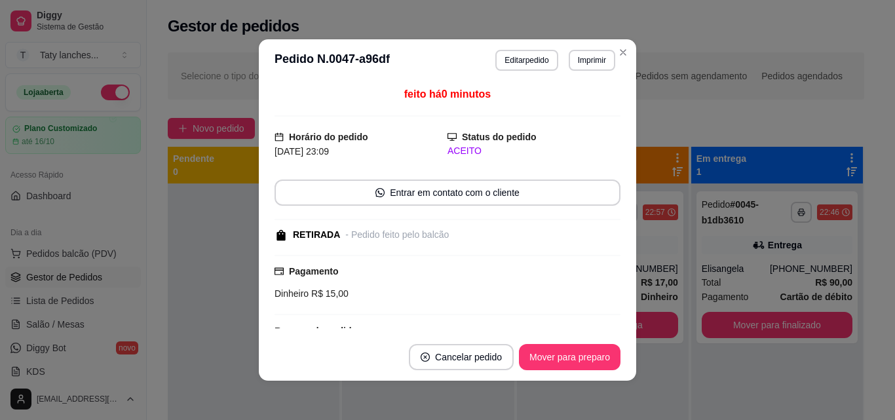
scroll to position [97, 0]
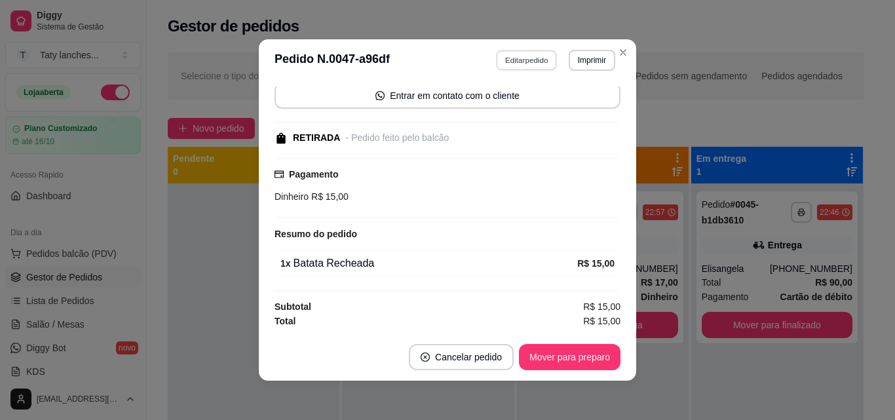
click at [522, 62] on button "Editar pedido" at bounding box center [527, 60] width 61 height 20
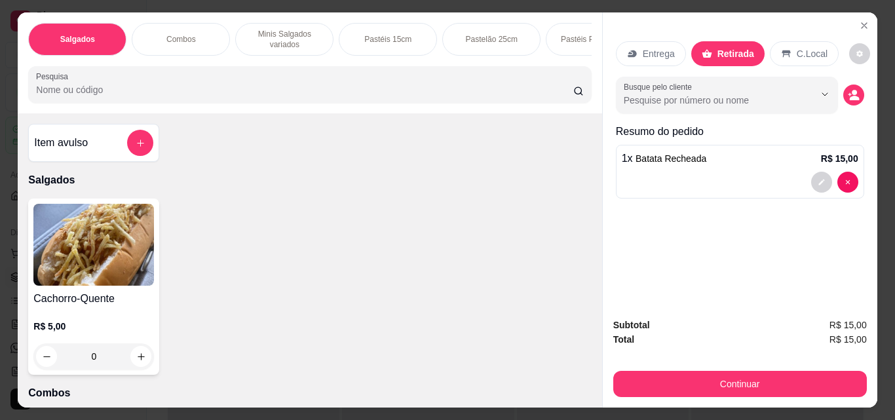
click at [587, 212] on div "Item avulso Salgados Cachorro-Quente R$ 5,00 0 Combos 40 - Combo 01 R$ 25,00 0 …" at bounding box center [310, 260] width 584 height 294
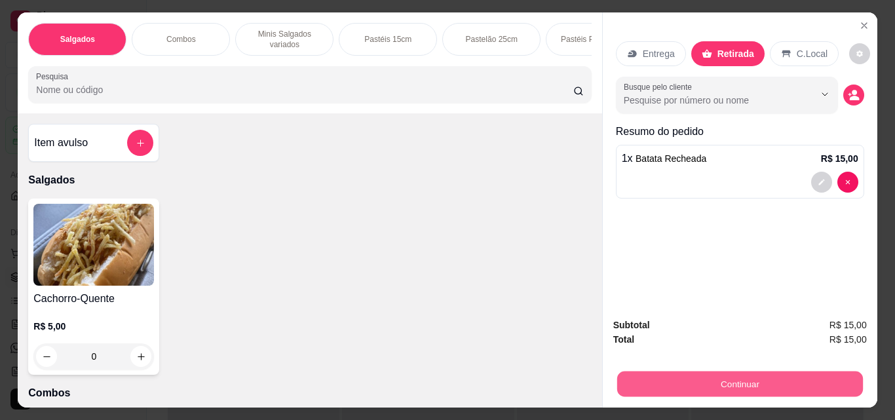
click at [652, 383] on button "Continuar" at bounding box center [740, 384] width 246 height 26
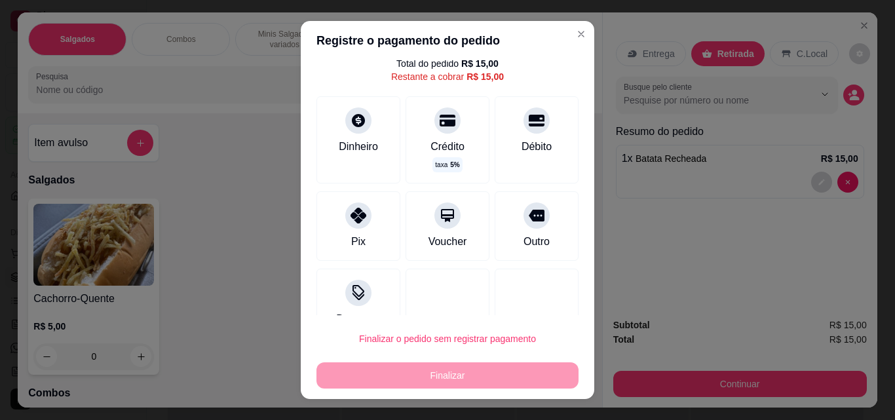
scroll to position [0, 0]
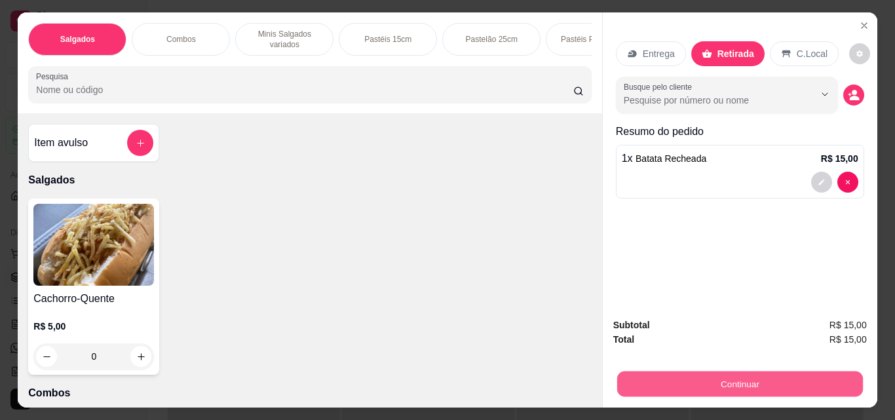
click at [704, 383] on button "Continuar" at bounding box center [740, 384] width 246 height 26
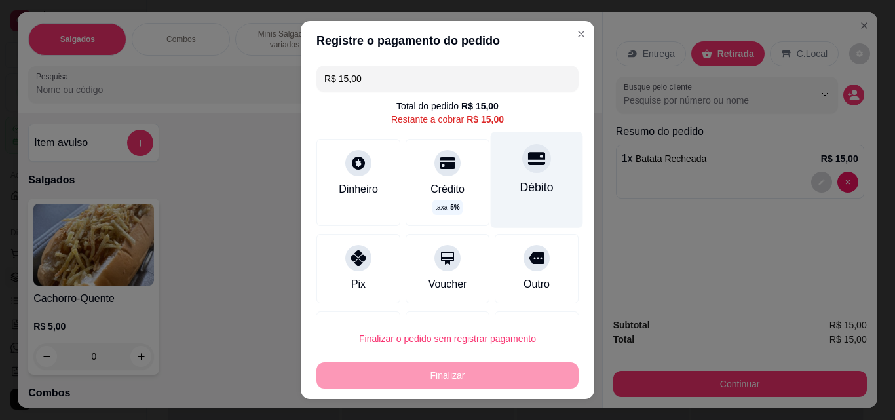
click at [526, 185] on div "Débito" at bounding box center [536, 187] width 33 height 17
type input "R$ 0,00"
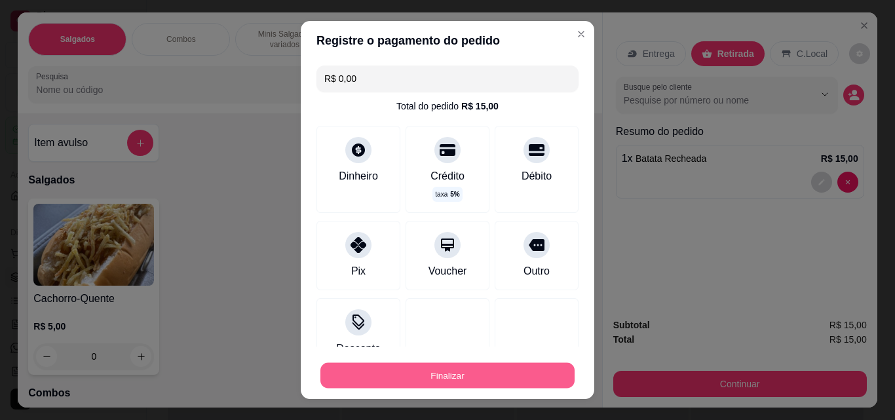
click at [468, 364] on button "Finalizar" at bounding box center [447, 376] width 254 height 26
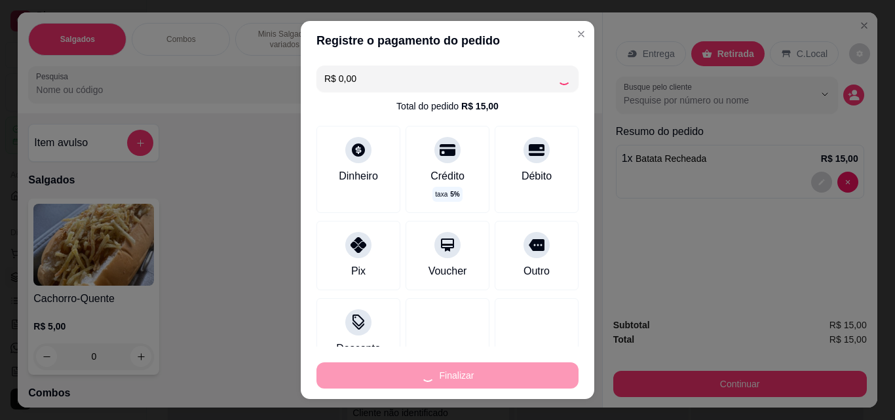
type input "0"
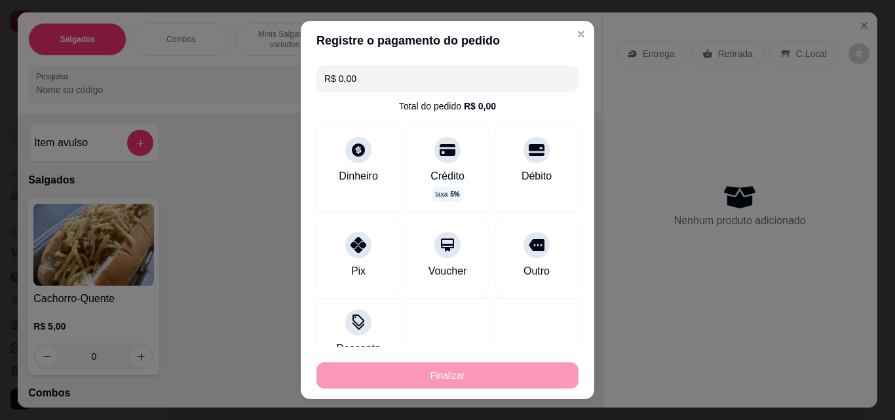
type input "-R$ 15,00"
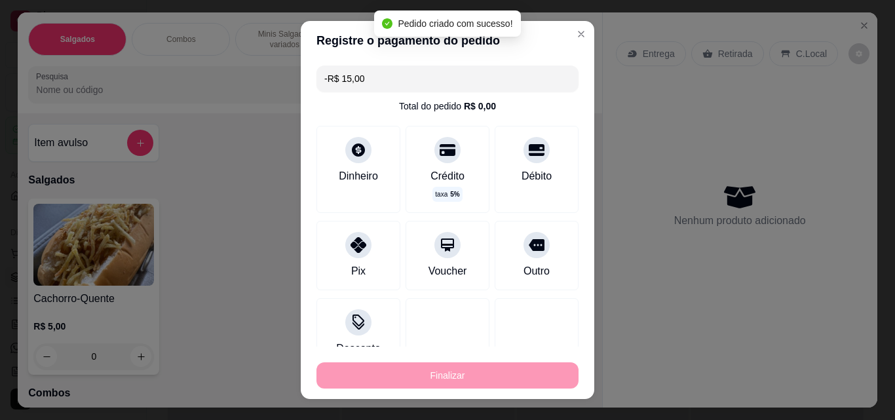
scroll to position [126, 0]
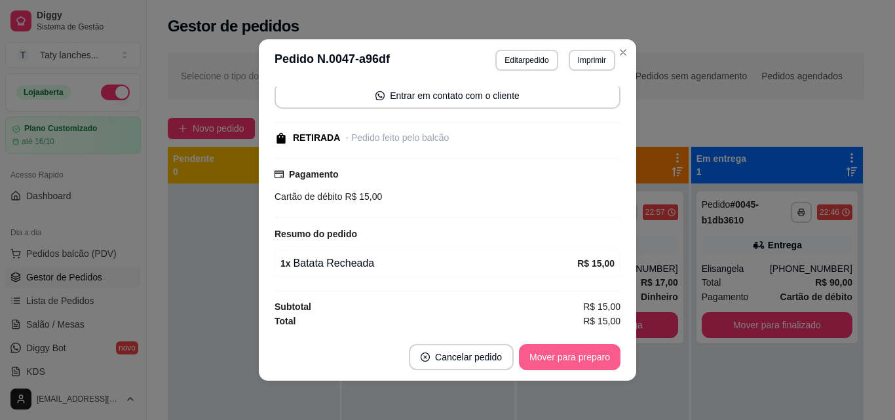
click at [565, 356] on button "Mover para preparo" at bounding box center [570, 357] width 102 height 26
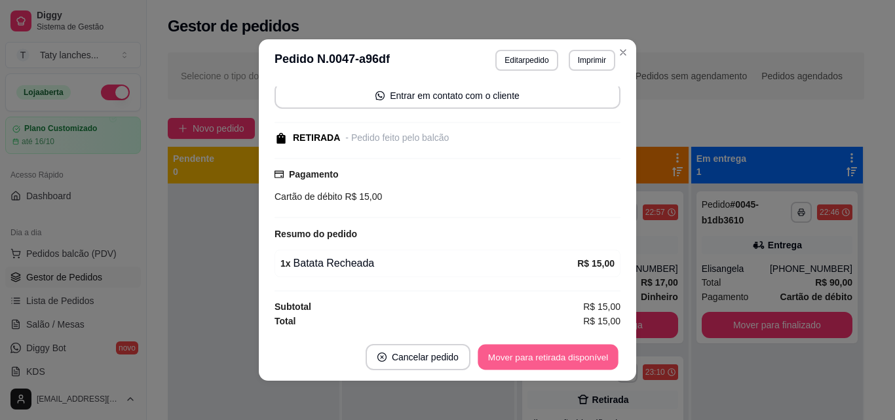
click at [565, 356] on button "Mover para retirada disponível" at bounding box center [548, 358] width 140 height 26
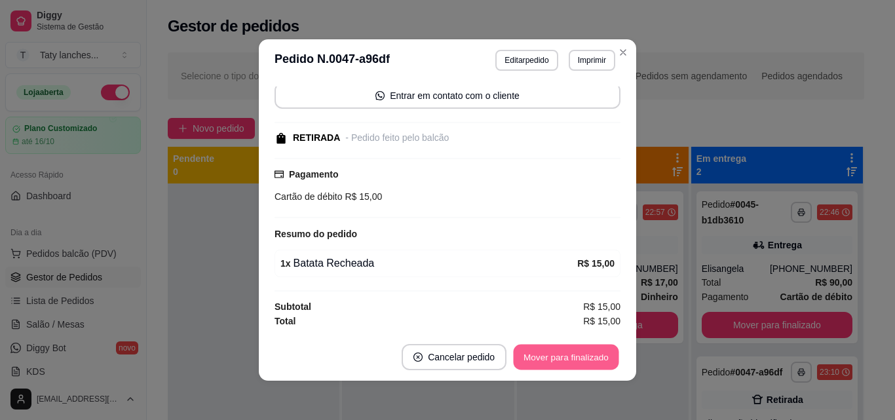
click at [565, 356] on button "Mover para finalizado" at bounding box center [567, 358] width 106 height 26
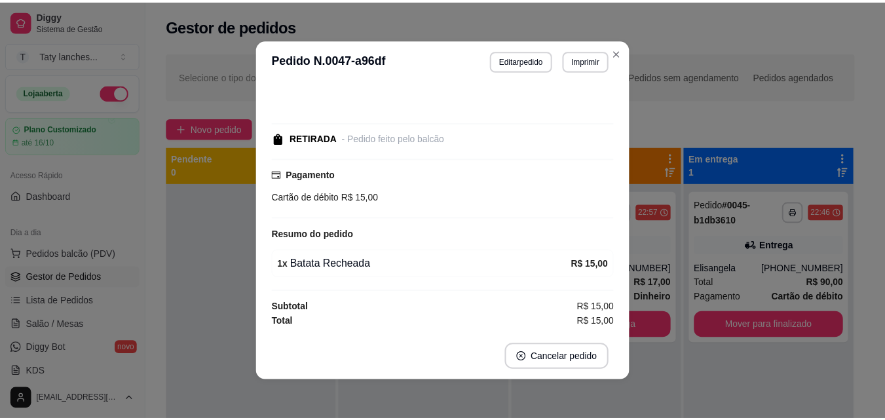
scroll to position [56, 0]
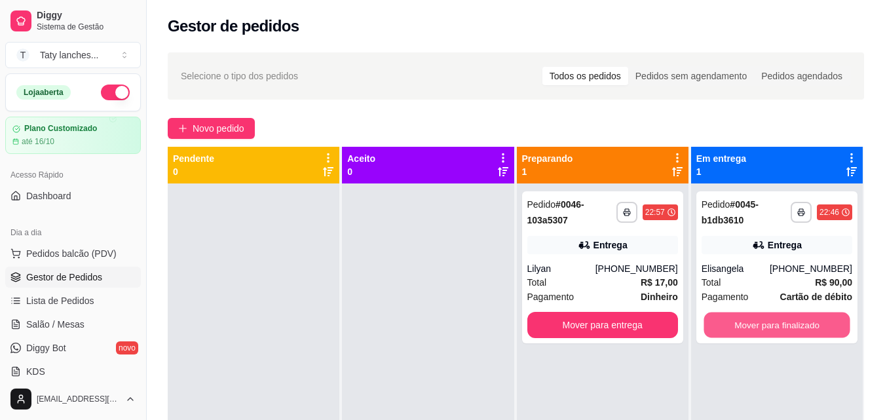
click at [768, 330] on button "Mover para finalizado" at bounding box center [777, 326] width 146 height 26
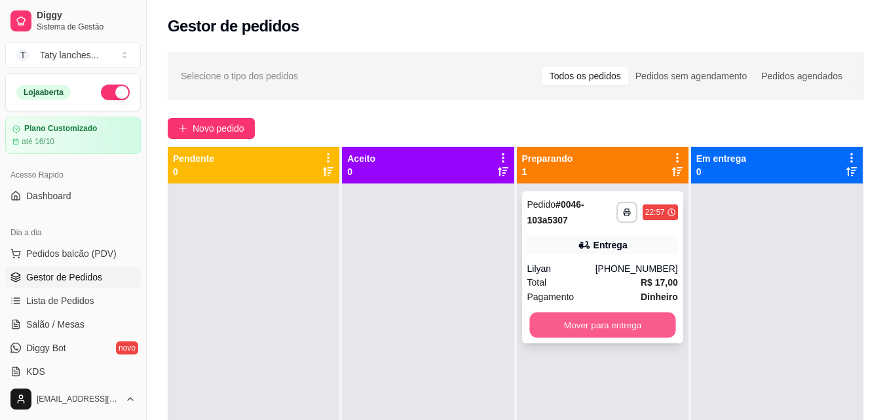
click at [620, 336] on button "Mover para entrega" at bounding box center [603, 326] width 146 height 26
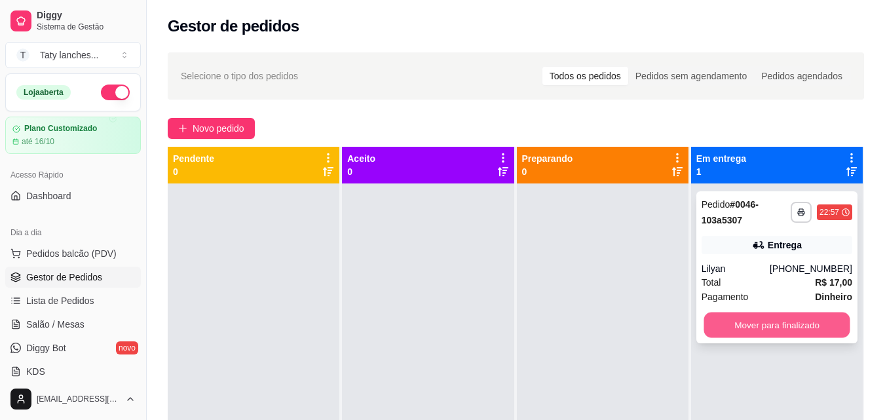
click at [724, 330] on button "Mover para finalizado" at bounding box center [777, 326] width 146 height 26
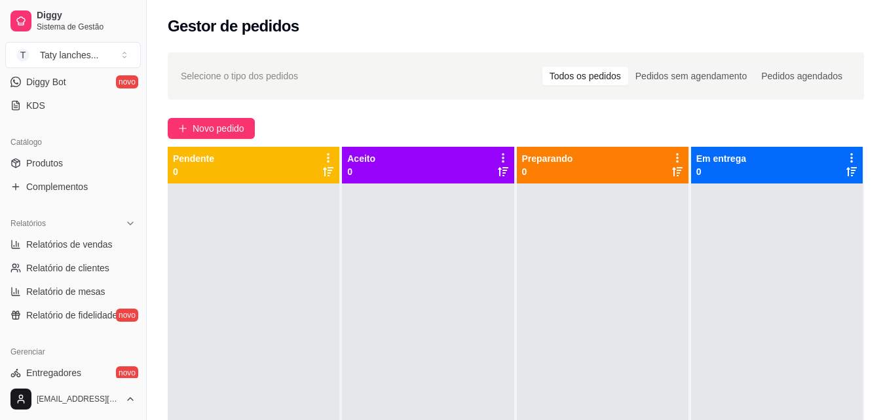
scroll to position [523, 0]
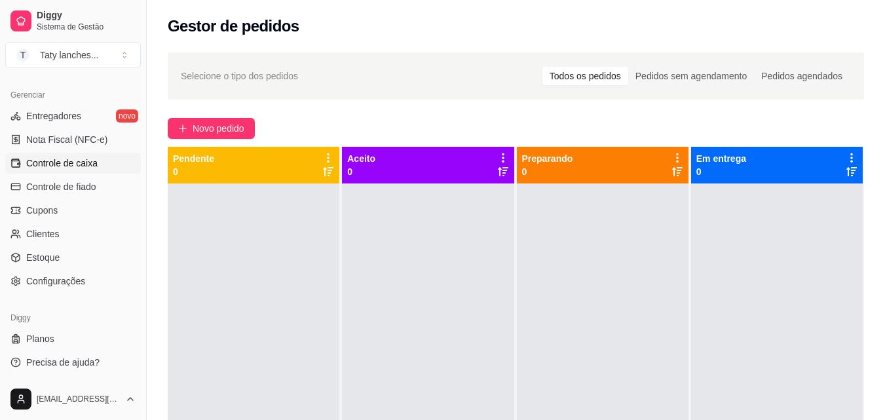
click at [96, 169] on span "Controle de caixa" at bounding box center [61, 163] width 71 height 13
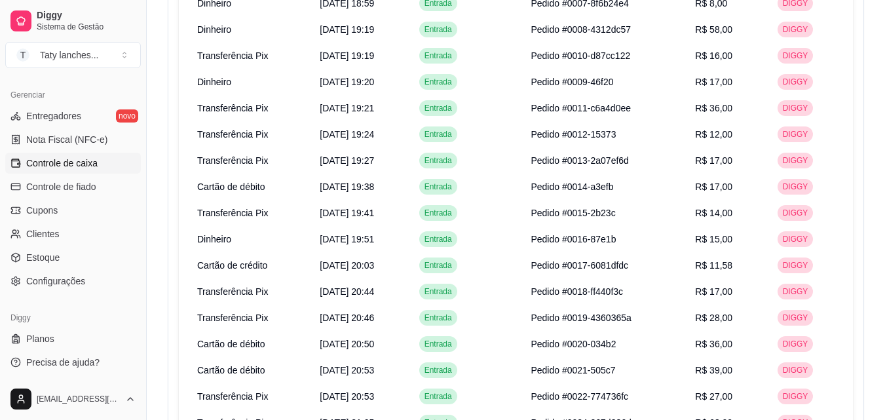
scroll to position [734, 0]
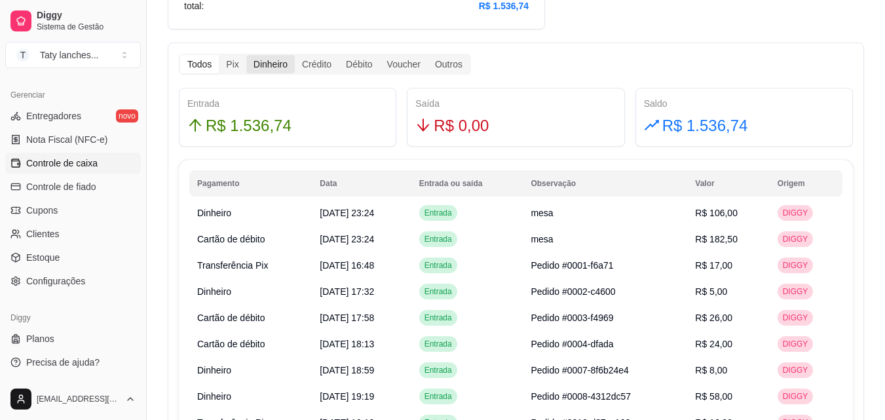
click at [258, 64] on div "Dinheiro" at bounding box center [270, 64] width 49 height 18
click at [246, 55] on input "Dinheiro" at bounding box center [246, 55] width 0 height 0
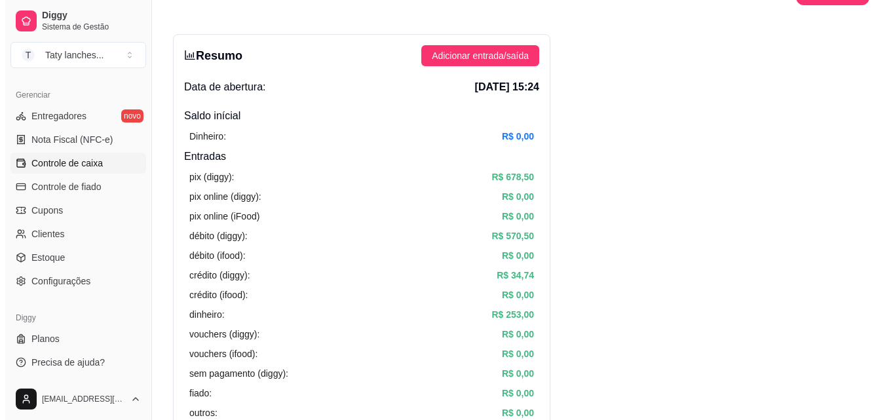
scroll to position [0, 0]
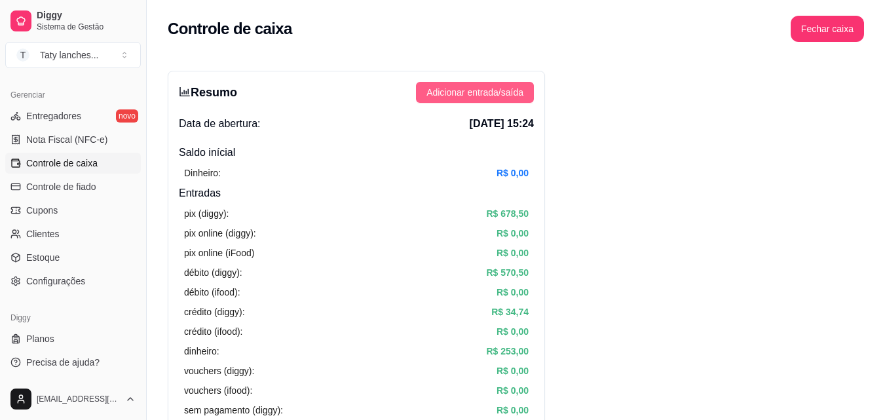
click at [463, 90] on span "Adicionar entrada/saída" at bounding box center [475, 92] width 97 height 14
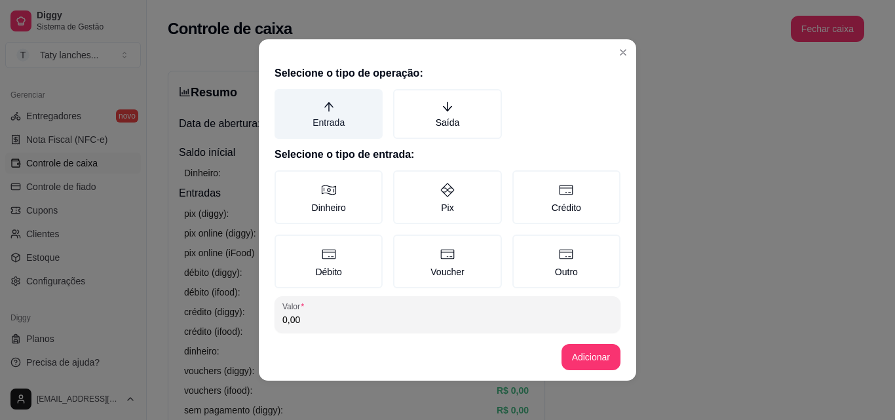
click at [322, 121] on label "Entrada" at bounding box center [329, 114] width 108 height 50
click at [284, 99] on button "Entrada" at bounding box center [279, 93] width 10 height 10
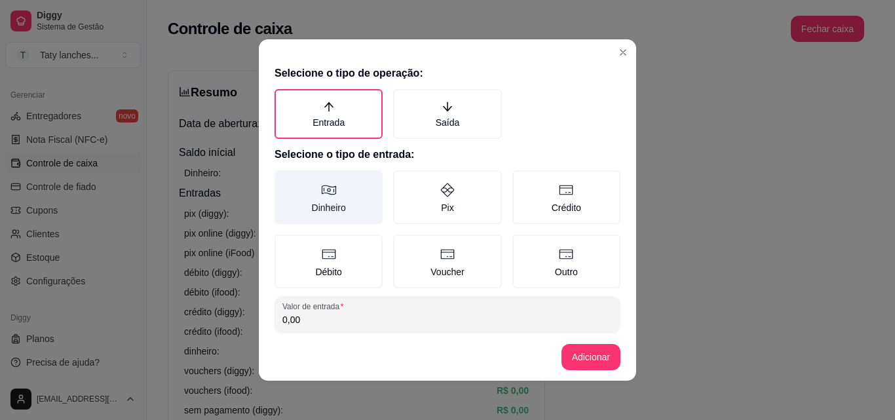
click at [326, 199] on label "Dinheiro" at bounding box center [329, 197] width 108 height 54
click at [284, 180] on button "Dinheiro" at bounding box center [279, 175] width 10 height 10
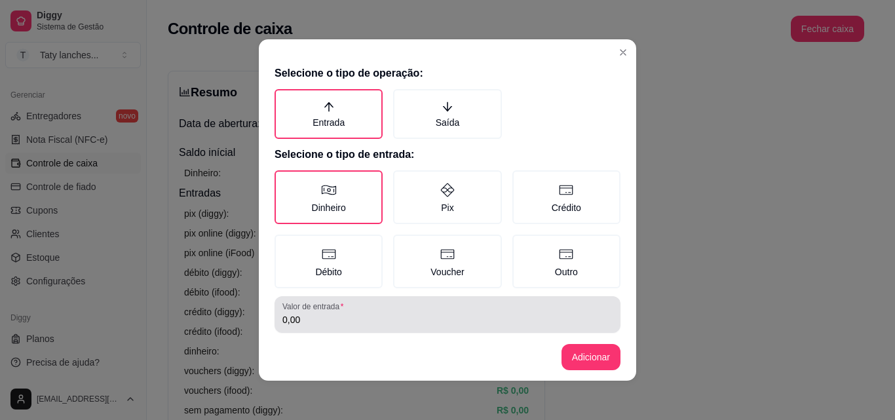
click at [321, 311] on label "Valor de entrada" at bounding box center [315, 306] width 66 height 11
click at [321, 313] on input "0,00" at bounding box center [447, 319] width 330 height 13
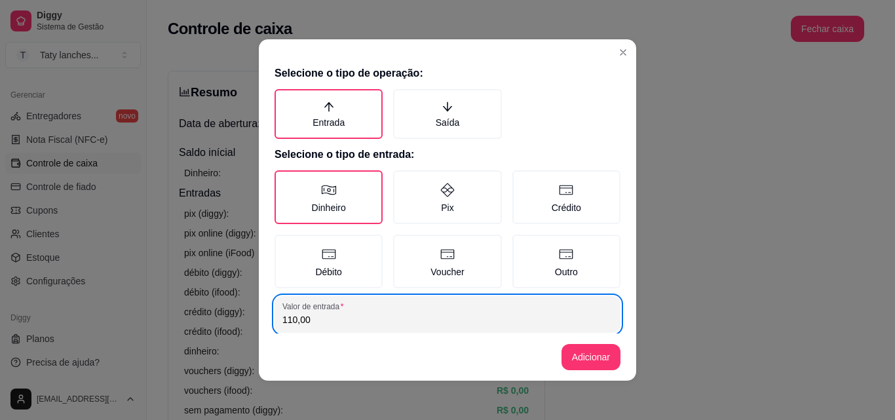
type input "110,00"
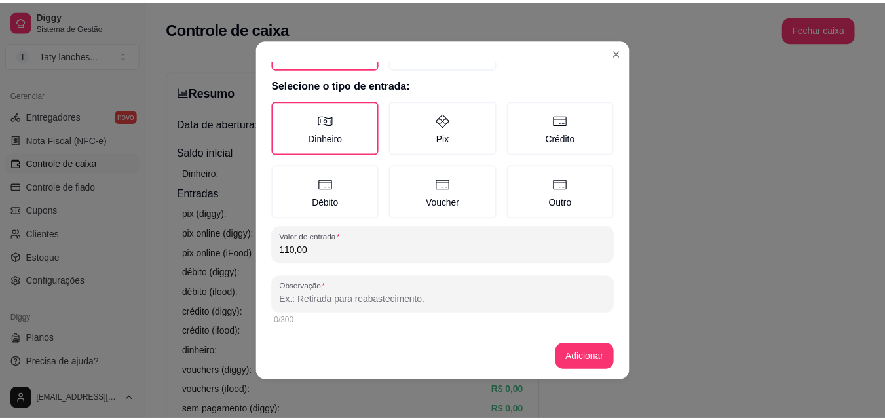
scroll to position [67, 0]
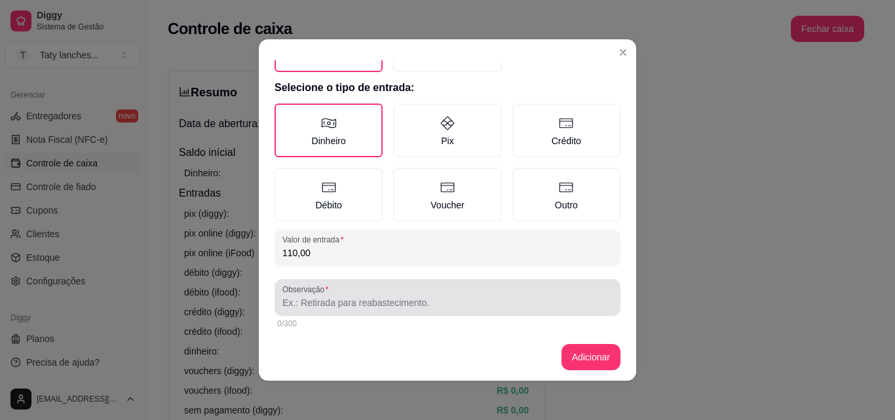
click at [460, 303] on input "Observação" at bounding box center [447, 302] width 330 height 13
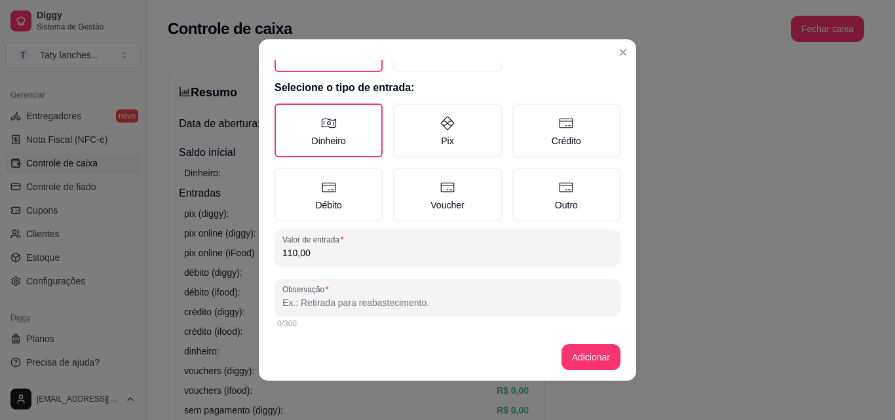
click at [302, 306] on input "Observação" at bounding box center [447, 302] width 330 height 13
type input "mesa"
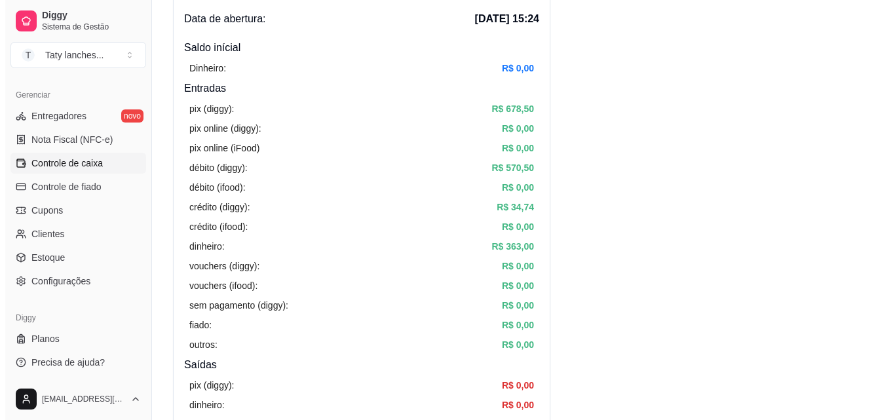
scroll to position [1, 0]
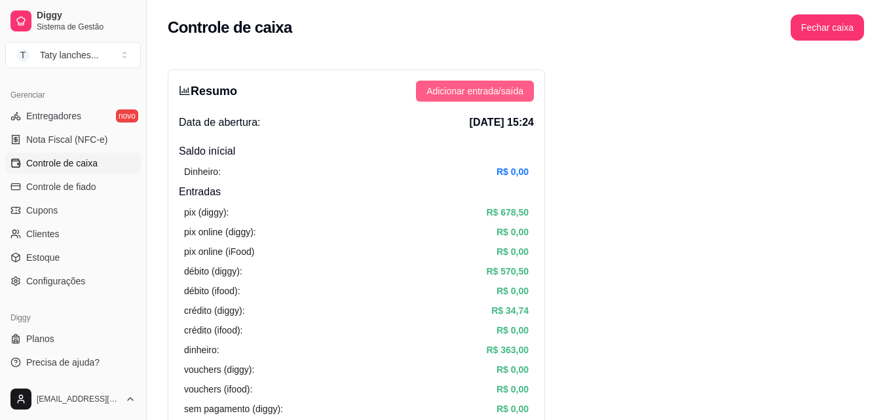
click at [490, 90] on span "Adicionar entrada/saída" at bounding box center [475, 91] width 97 height 14
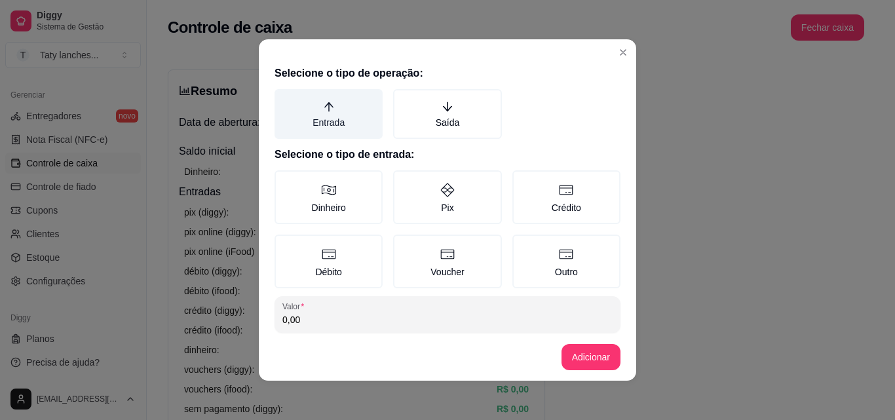
click at [302, 119] on label "Entrada" at bounding box center [329, 114] width 108 height 50
click at [284, 99] on button "Entrada" at bounding box center [279, 93] width 10 height 10
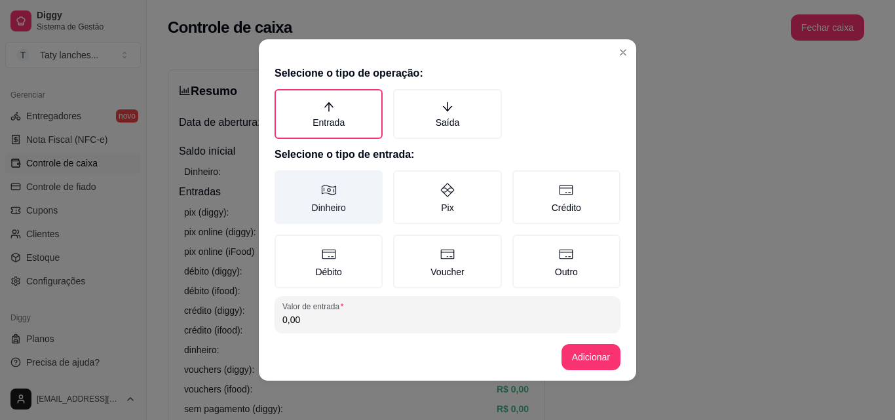
click at [304, 184] on label "Dinheiro" at bounding box center [329, 197] width 108 height 54
click at [284, 180] on button "Dinheiro" at bounding box center [279, 175] width 10 height 10
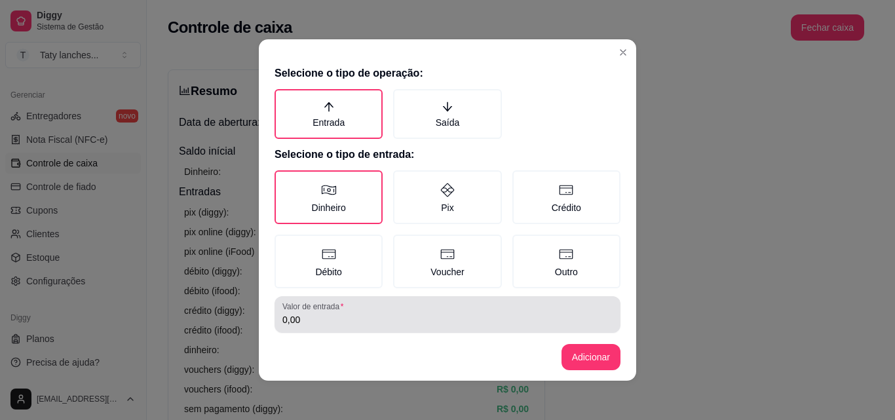
click at [321, 320] on input "0,00" at bounding box center [447, 319] width 330 height 13
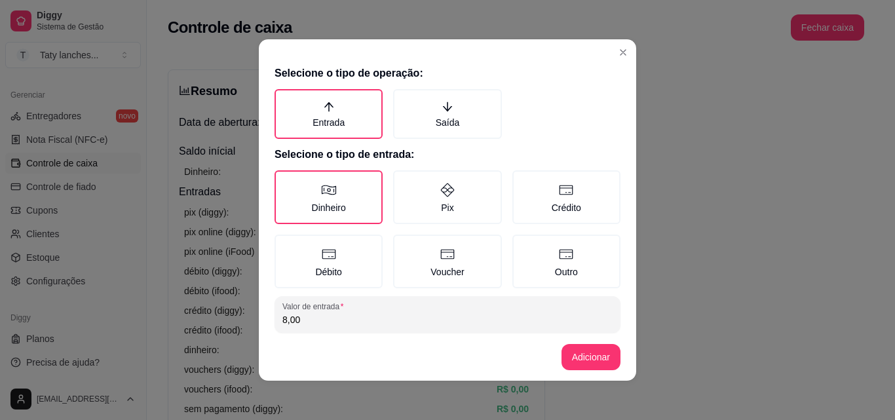
type input "8,00"
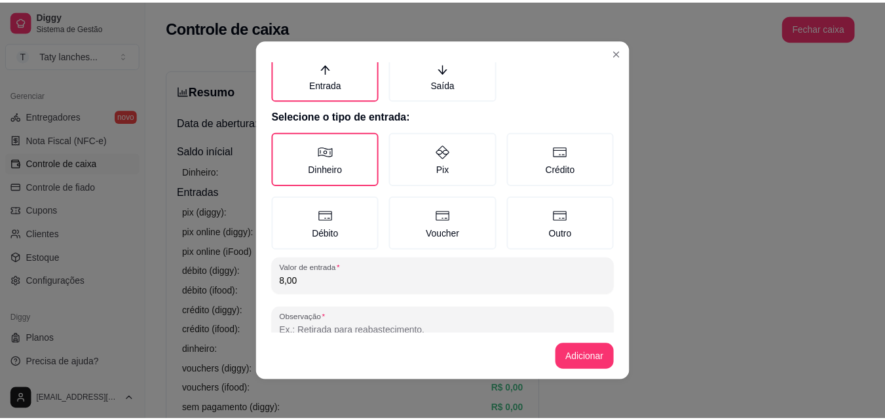
scroll to position [70, 0]
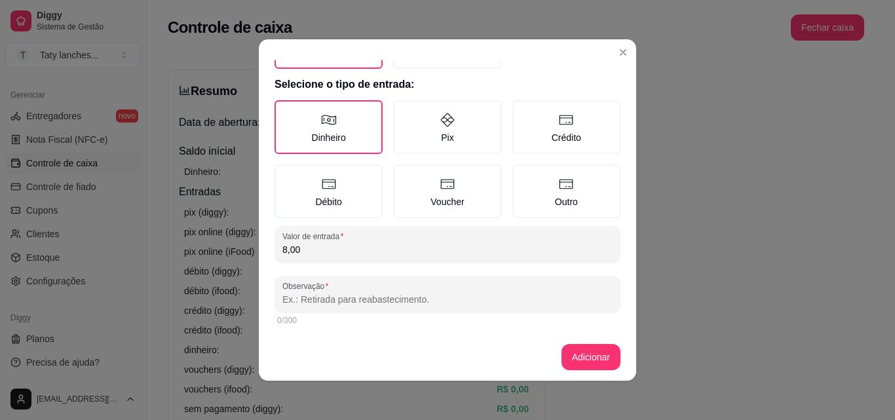
click at [427, 293] on input "Observação" at bounding box center [447, 299] width 330 height 13
type input "mesa"
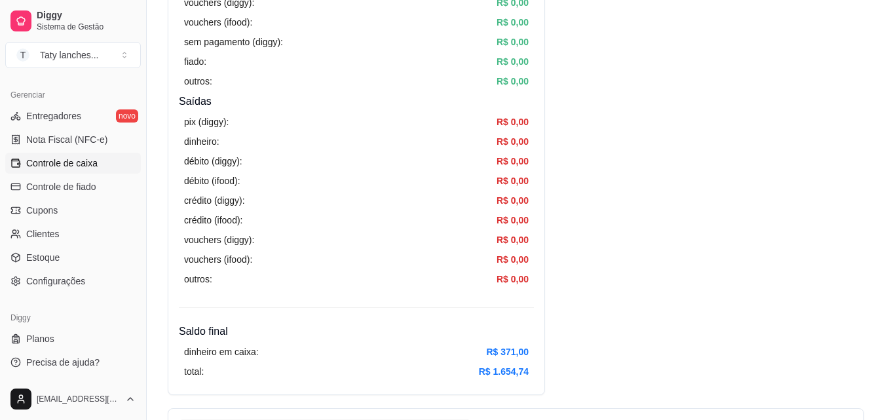
scroll to position [735, 0]
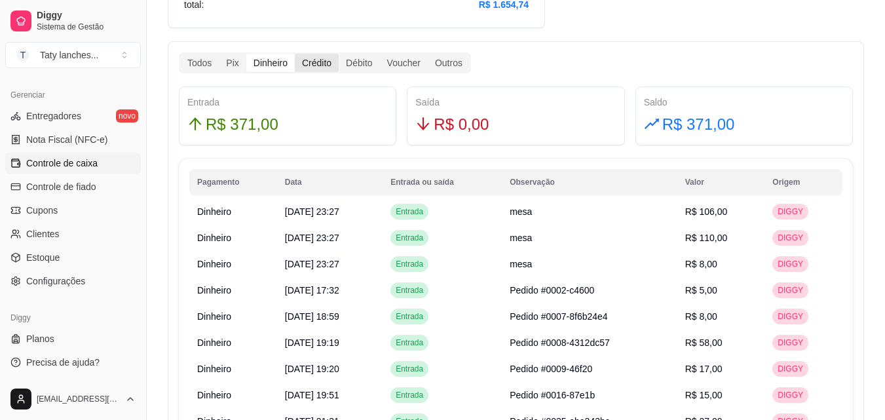
click at [309, 65] on div "Crédito" at bounding box center [317, 63] width 44 height 18
click at [295, 54] on input "Crédito" at bounding box center [295, 54] width 0 height 0
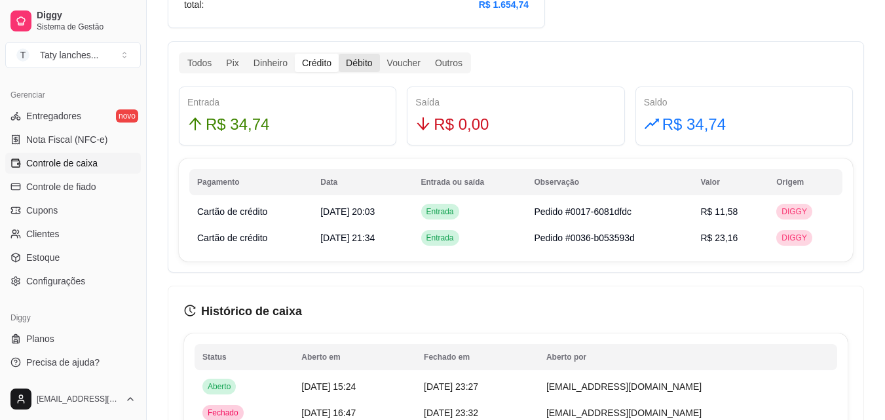
click at [359, 64] on div "Débito" at bounding box center [359, 63] width 41 height 18
click at [339, 54] on input "Débito" at bounding box center [339, 54] width 0 height 0
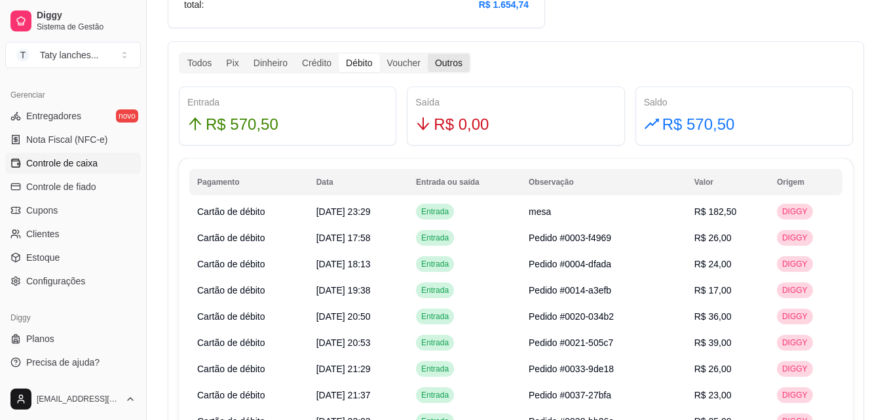
click at [437, 62] on div "Outros" at bounding box center [449, 63] width 42 height 18
click at [428, 54] on input "Outros" at bounding box center [428, 54] width 0 height 0
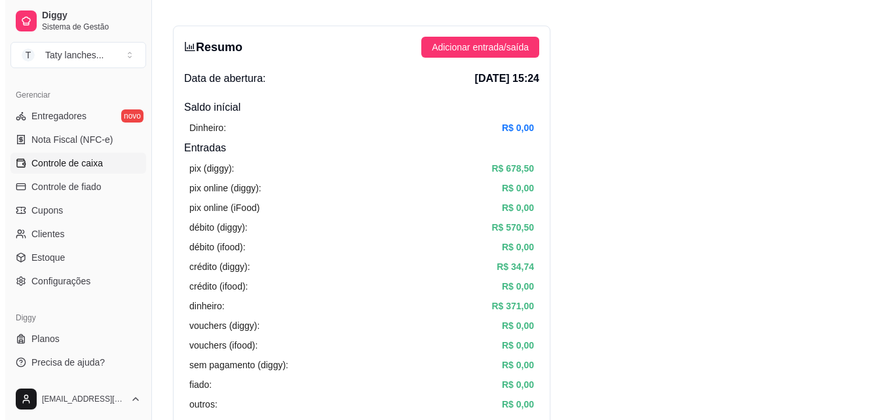
scroll to position [1, 0]
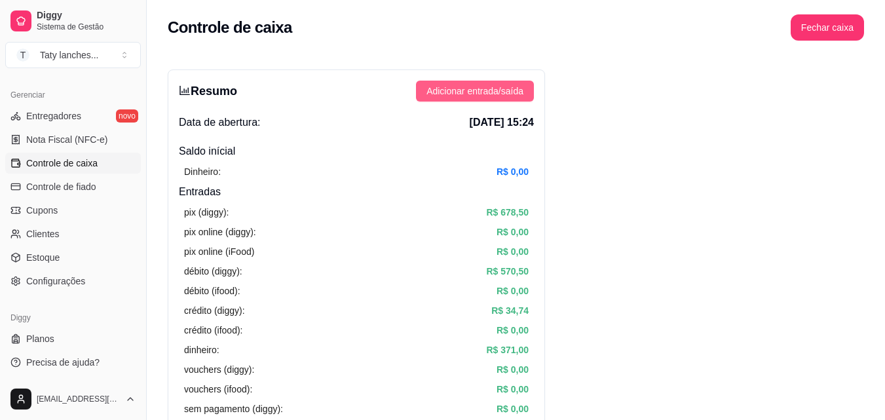
click at [518, 89] on span "Adicionar entrada/saída" at bounding box center [475, 91] width 97 height 14
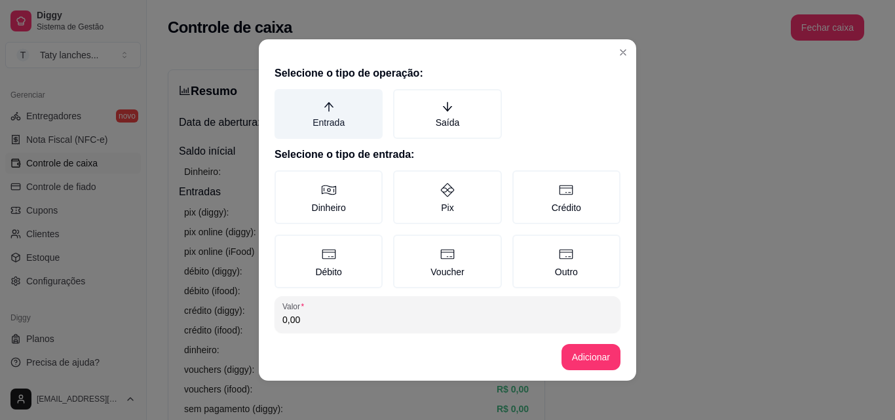
click at [311, 111] on label "Entrada" at bounding box center [329, 114] width 108 height 50
click at [284, 99] on button "Entrada" at bounding box center [279, 93] width 10 height 10
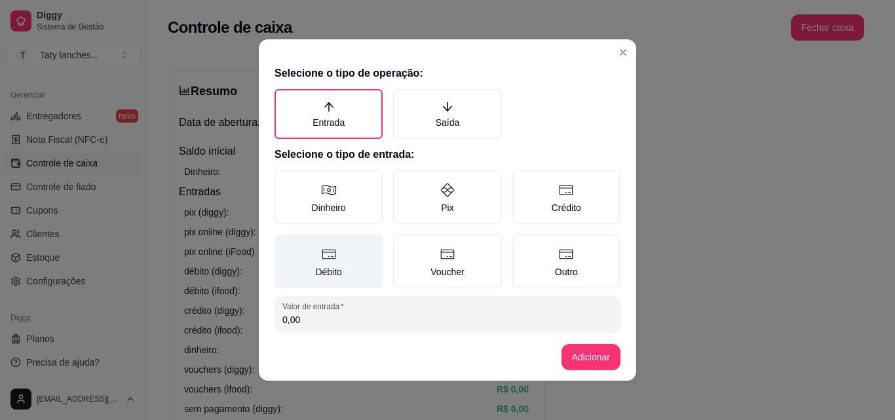
click at [322, 277] on label "Débito" at bounding box center [329, 262] width 108 height 54
click at [284, 244] on button "Débito" at bounding box center [279, 239] width 10 height 10
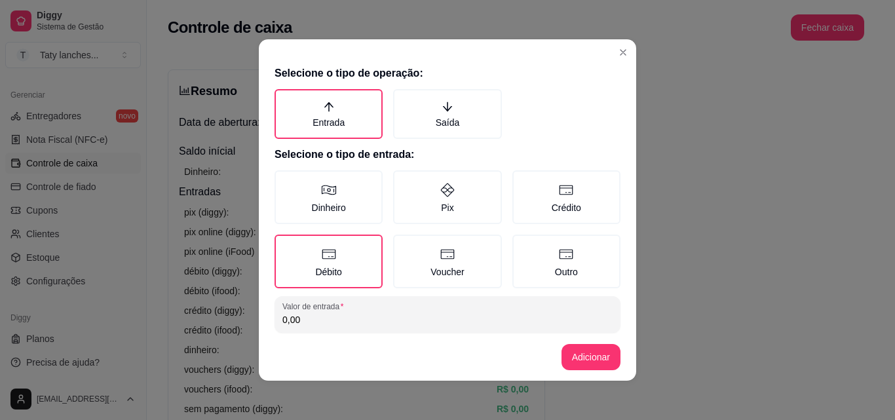
click at [303, 315] on input "0,00" at bounding box center [447, 319] width 330 height 13
type input "48,50"
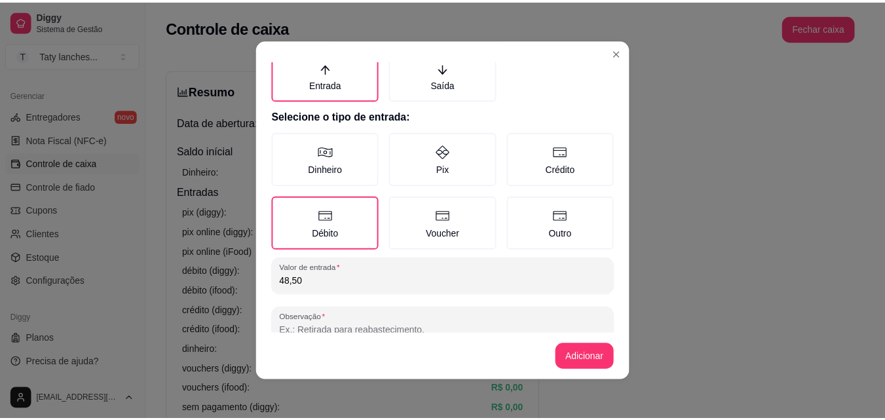
scroll to position [70, 0]
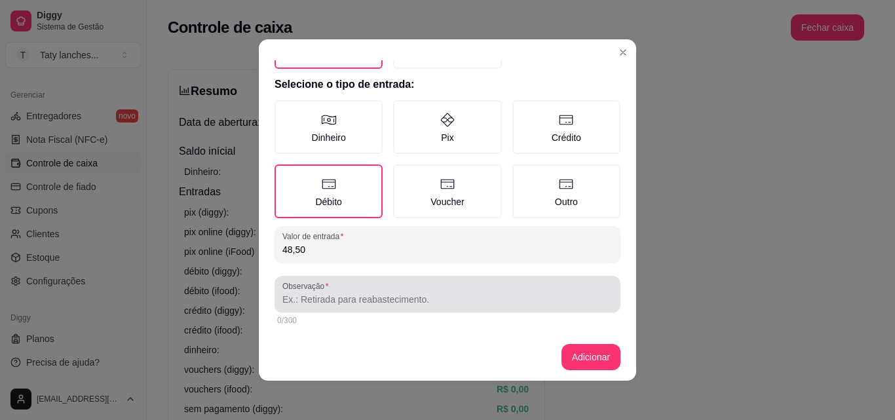
click at [496, 300] on input "Observação" at bounding box center [447, 299] width 330 height 13
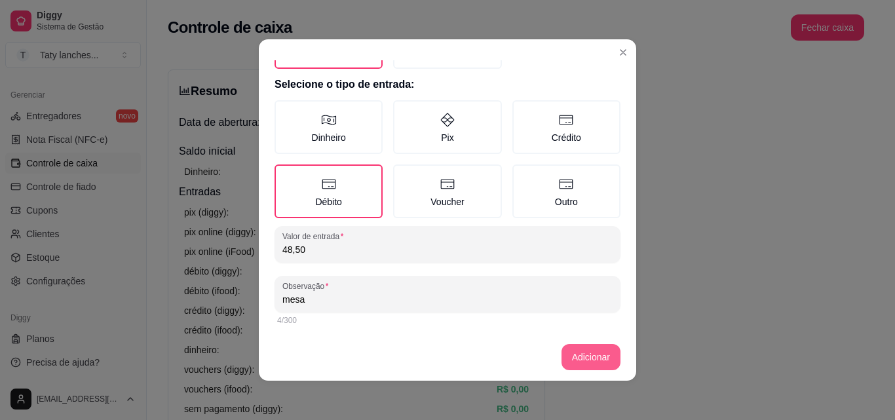
type input "mesa"
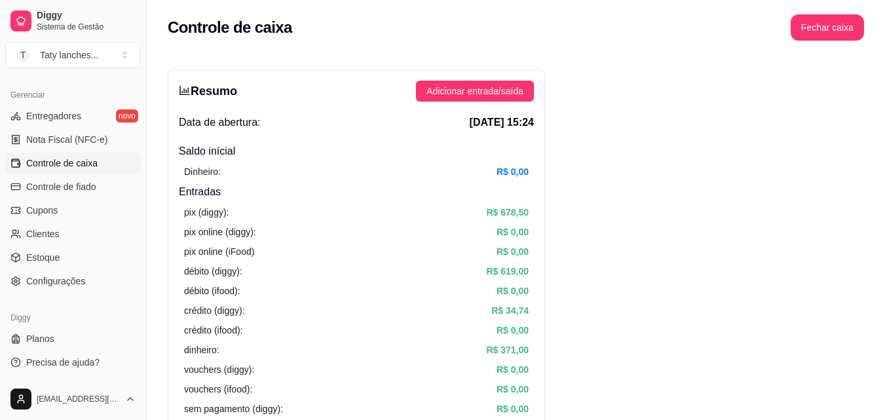
scroll to position [257, 0]
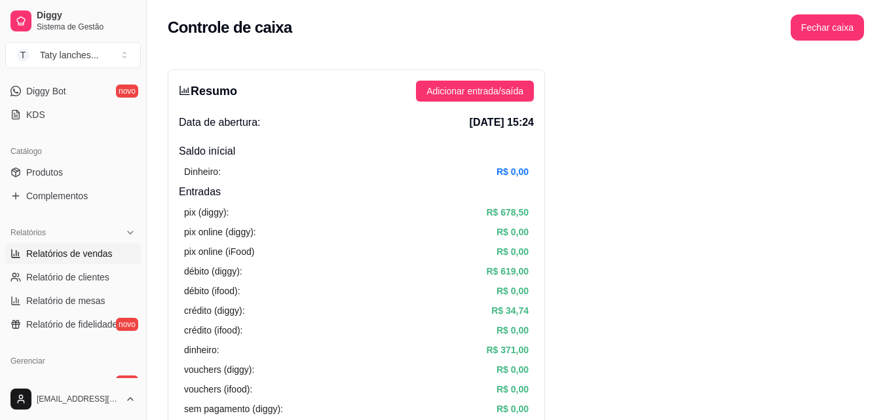
click at [74, 251] on span "Relatórios de vendas" at bounding box center [69, 253] width 87 height 13
select select "ALL"
select select "0"
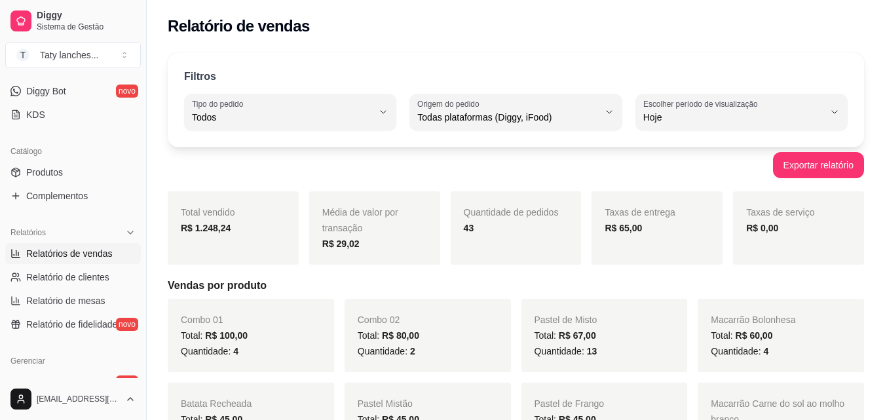
click at [136, 115] on div "Dia a dia Pedidos balcão (PDV) Gestor de Pedidos Lista de Pedidos Salão / Mesas…" at bounding box center [73, 45] width 146 height 170
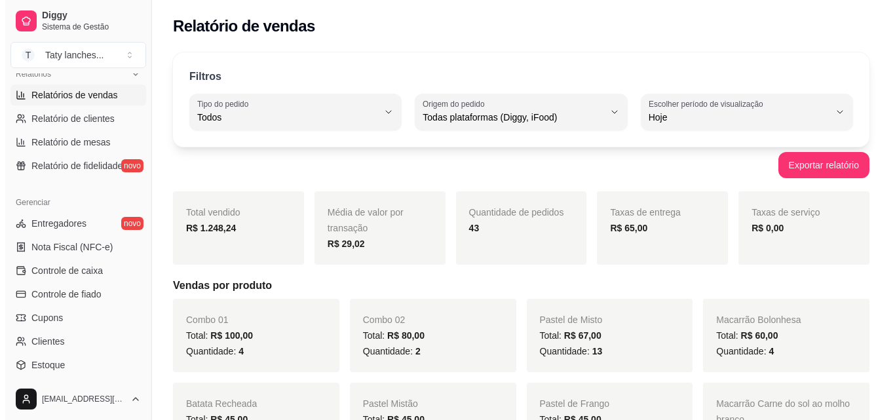
scroll to position [523, 0]
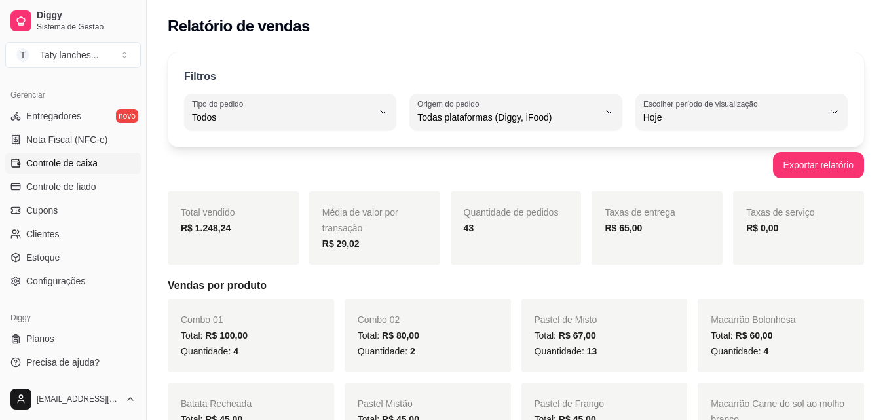
click at [83, 165] on span "Controle de caixa" at bounding box center [61, 163] width 71 height 13
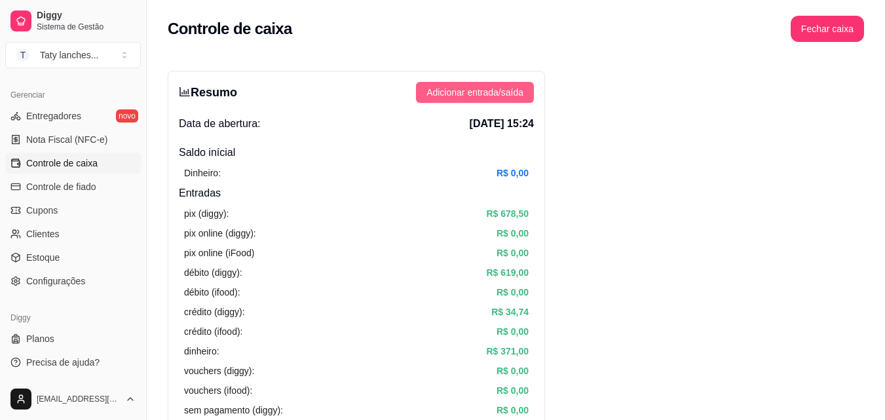
click at [458, 94] on span "Adicionar entrada/saída" at bounding box center [475, 92] width 97 height 14
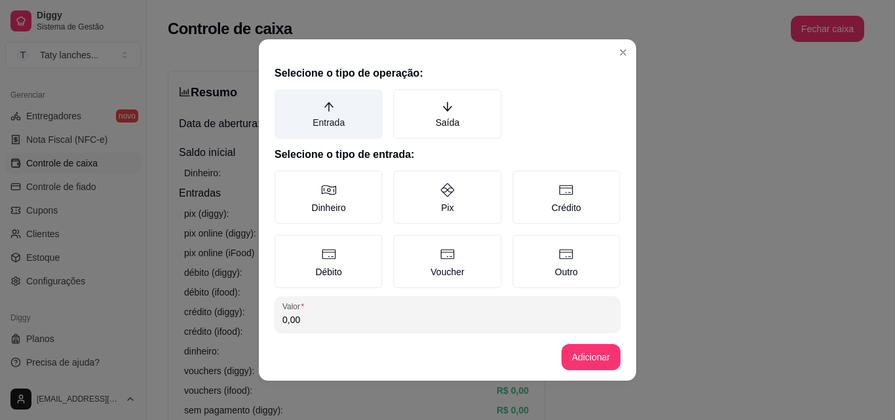
click at [311, 109] on label "Entrada" at bounding box center [329, 114] width 108 height 50
click at [284, 99] on button "Entrada" at bounding box center [279, 93] width 10 height 10
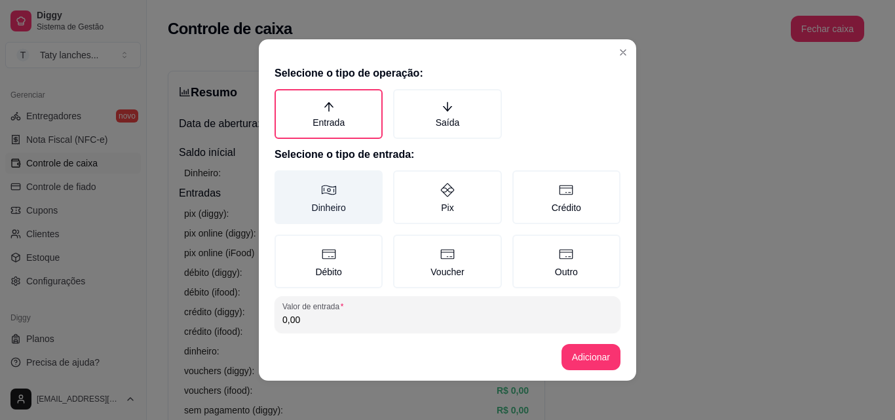
click at [322, 206] on label "Dinheiro" at bounding box center [329, 197] width 108 height 54
click at [284, 180] on button "Dinheiro" at bounding box center [279, 175] width 10 height 10
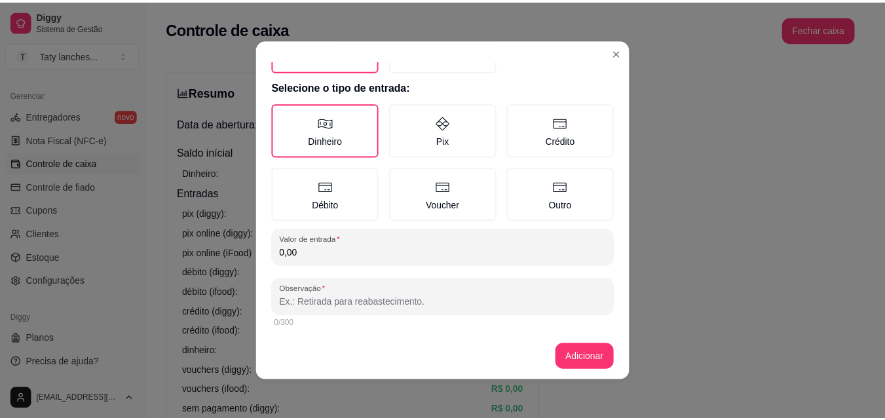
scroll to position [70, 0]
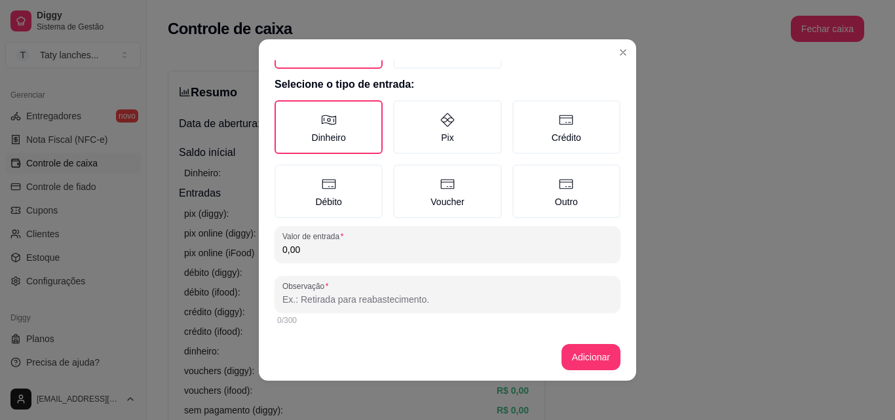
click at [448, 252] on input "0,00" at bounding box center [447, 249] width 330 height 13
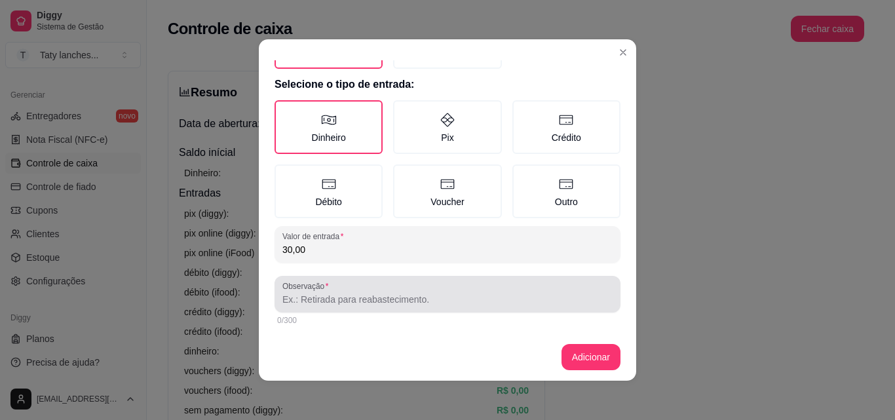
type input "30,00"
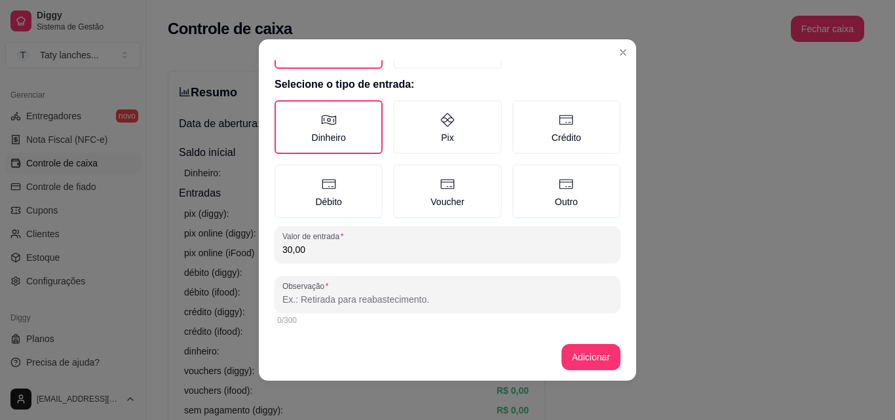
click at [437, 294] on input "Observação" at bounding box center [447, 299] width 330 height 13
click at [437, 294] on input "m" at bounding box center [447, 299] width 330 height 13
type input "mesa"
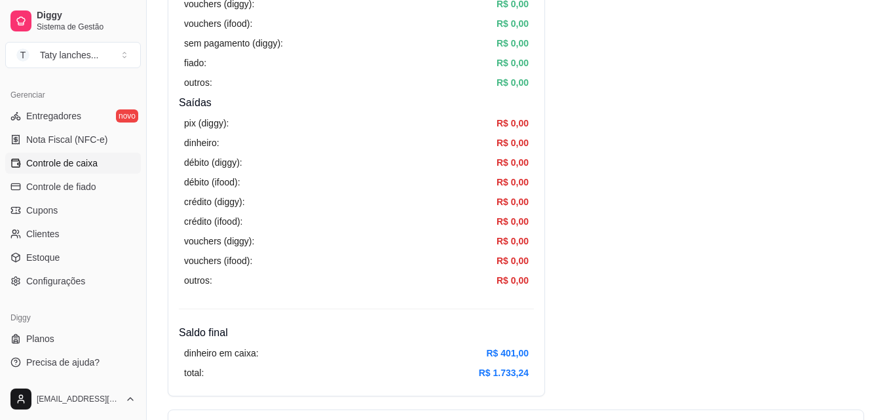
scroll to position [734, 0]
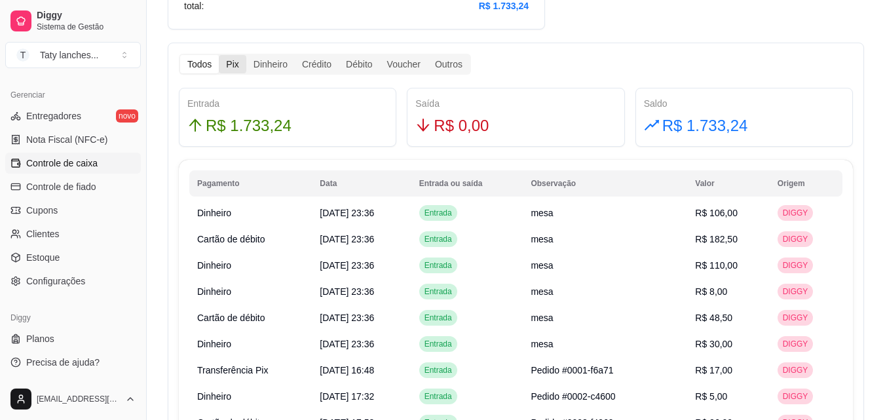
click at [240, 60] on div "Pix" at bounding box center [232, 64] width 27 height 18
click at [219, 55] on input "Pix" at bounding box center [219, 55] width 0 height 0
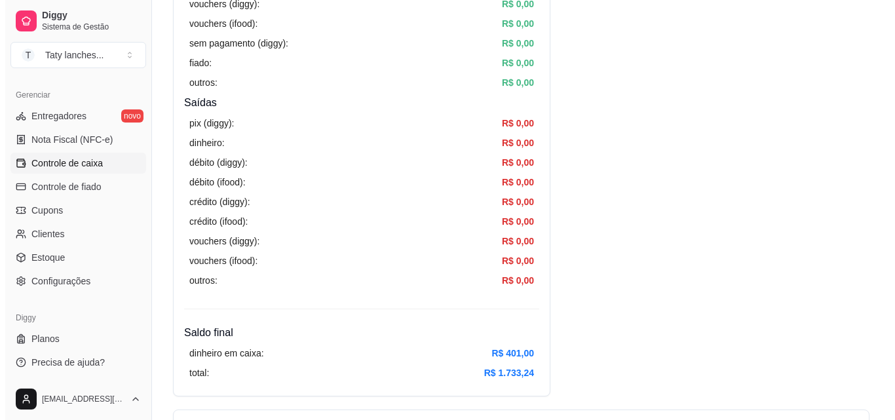
scroll to position [0, 0]
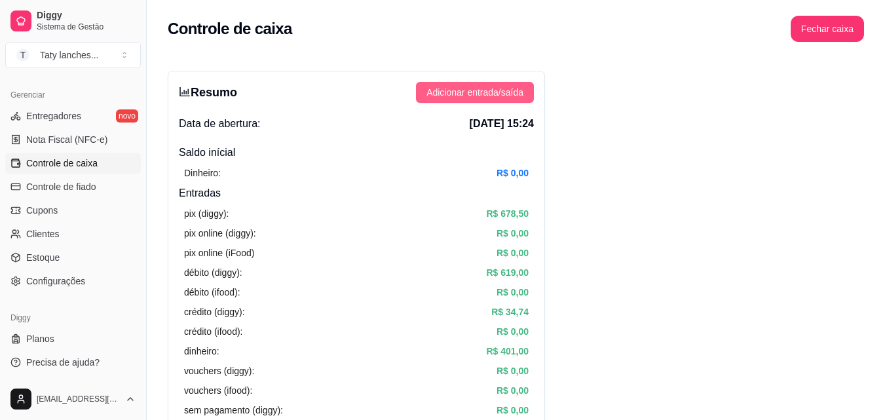
click at [504, 95] on span "Adicionar entrada/saída" at bounding box center [475, 92] width 97 height 14
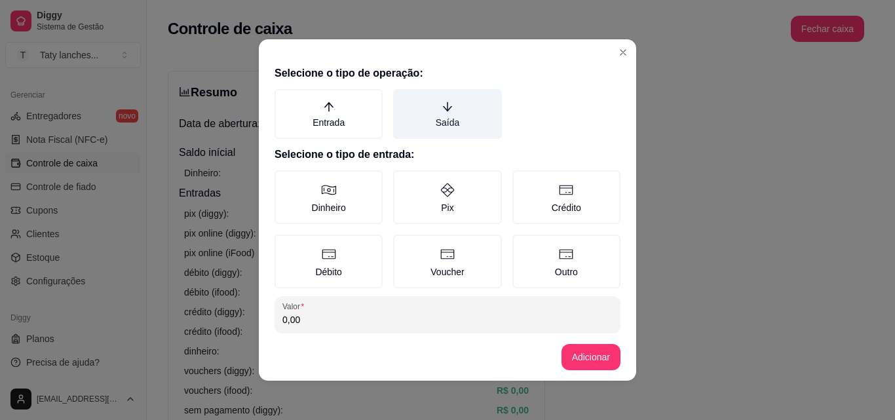
click at [421, 126] on label "Saída" at bounding box center [447, 114] width 108 height 50
click at [403, 99] on button "Saída" at bounding box center [398, 93] width 10 height 10
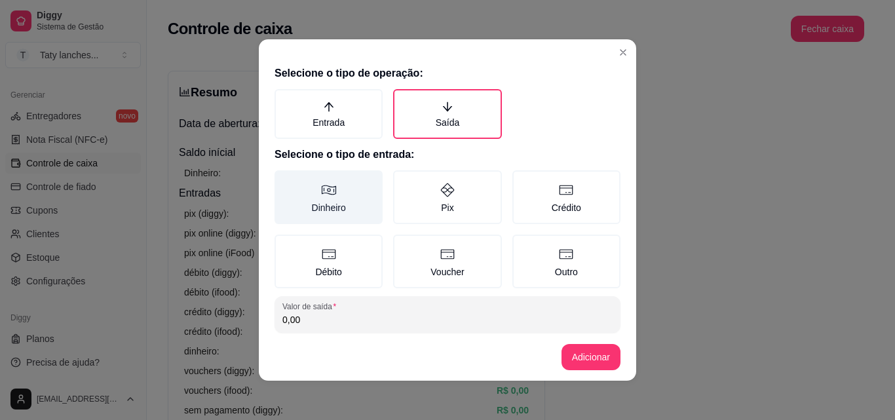
click at [307, 206] on label "Dinheiro" at bounding box center [329, 197] width 108 height 54
click at [284, 180] on button "Dinheiro" at bounding box center [279, 175] width 10 height 10
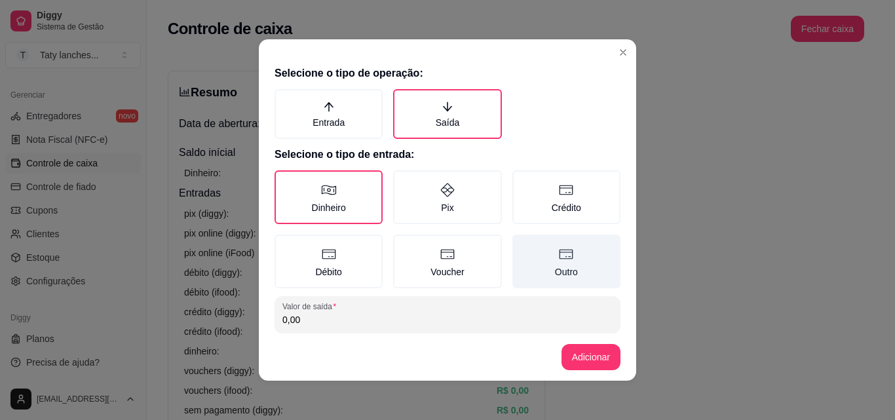
click at [547, 279] on label "Outro" at bounding box center [567, 262] width 108 height 54
click at [522, 244] on button "Outro" at bounding box center [517, 239] width 10 height 10
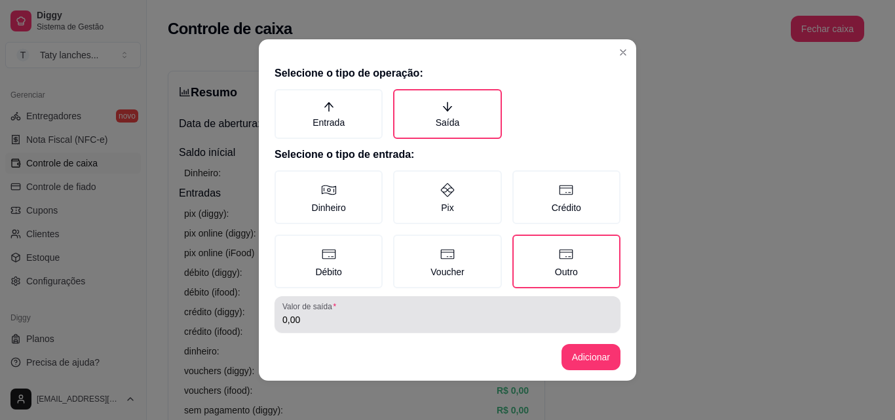
click at [450, 311] on div "0,00" at bounding box center [447, 314] width 330 height 26
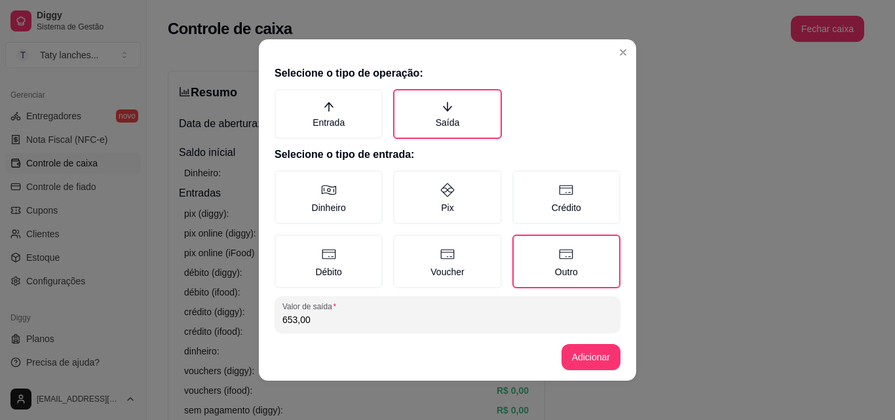
type input "653,00"
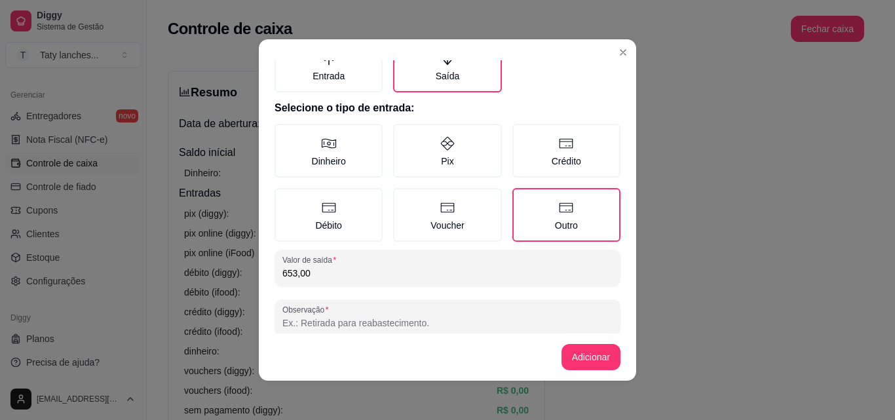
scroll to position [70, 0]
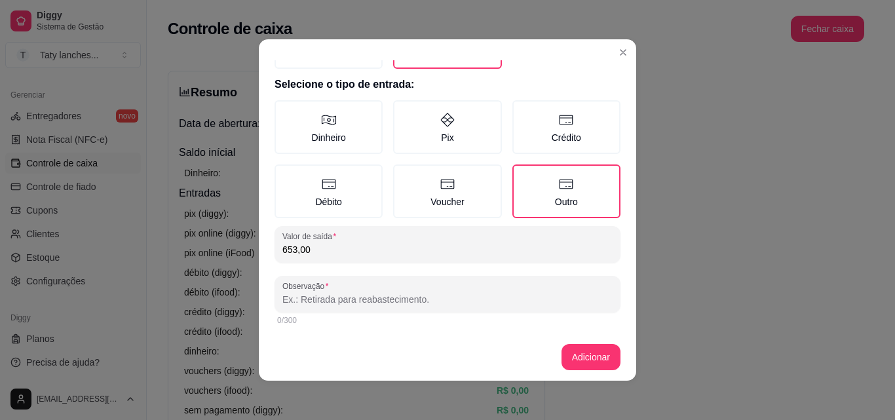
click at [506, 300] on input "Observação" at bounding box center [447, 299] width 330 height 13
type input "mesa"
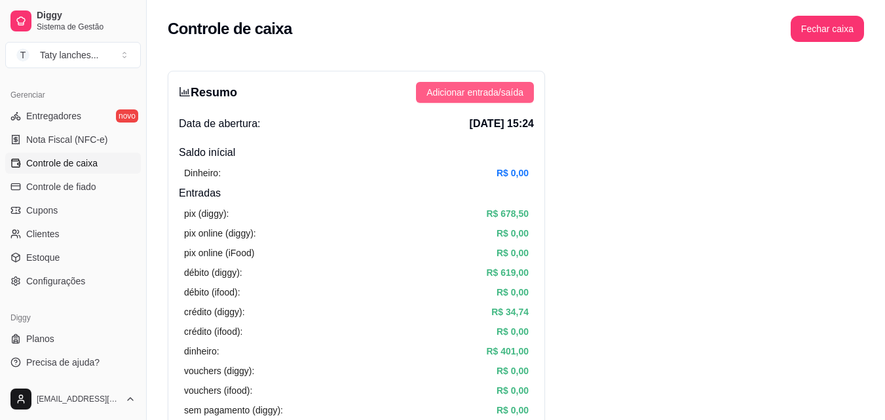
click at [482, 85] on button "Adicionar entrada/saída" at bounding box center [475, 92] width 118 height 21
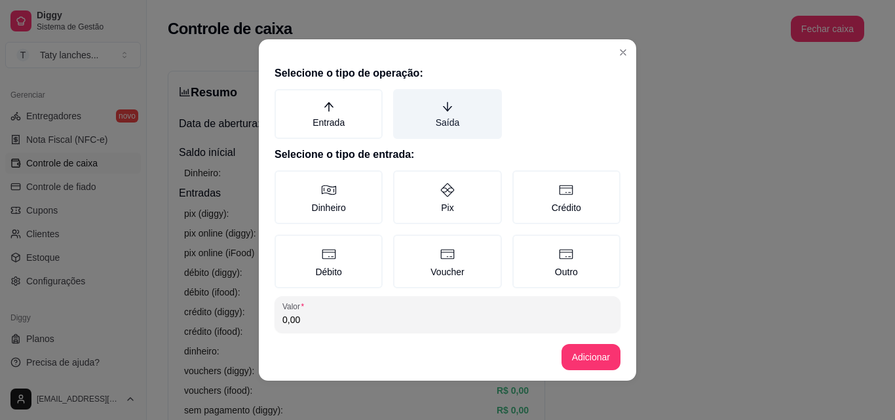
click at [402, 106] on label "Saída" at bounding box center [447, 114] width 108 height 50
click at [402, 99] on button "Saída" at bounding box center [398, 93] width 10 height 10
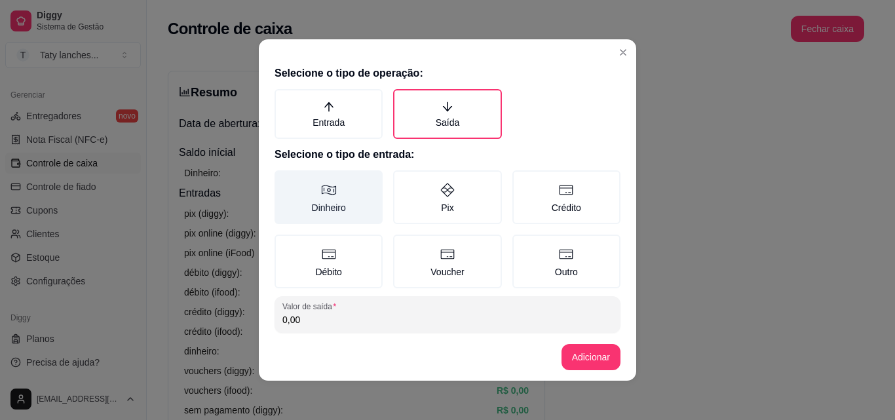
click at [328, 199] on label "Dinheiro" at bounding box center [329, 197] width 108 height 54
click at [284, 180] on button "Dinheiro" at bounding box center [279, 175] width 10 height 10
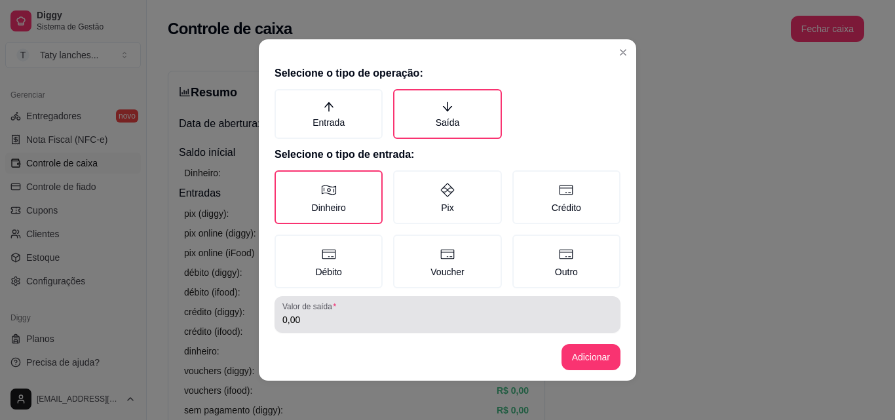
click at [305, 326] on div "0,00" at bounding box center [447, 314] width 330 height 26
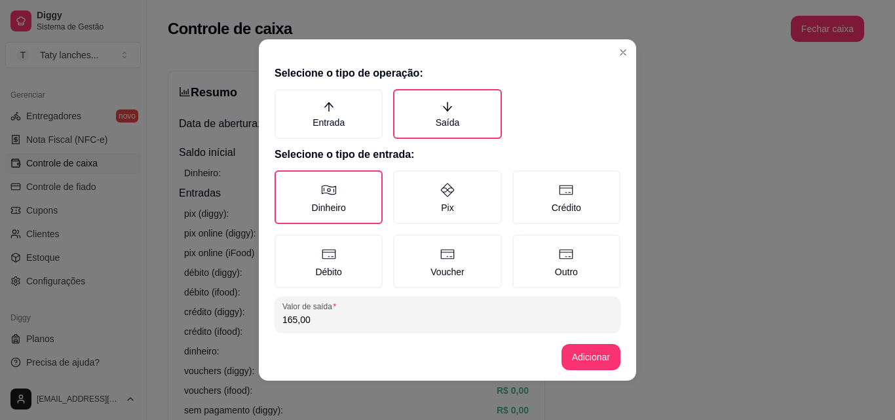
type input "165,00"
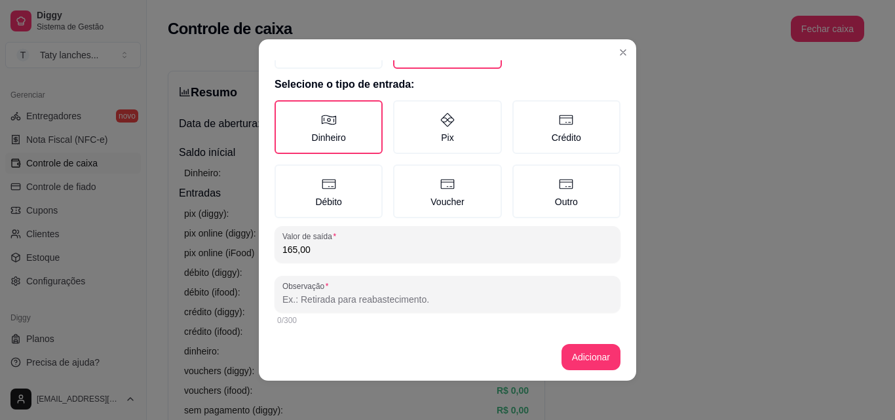
click at [470, 293] on input "Observação" at bounding box center [447, 299] width 330 height 13
type input "mesa"
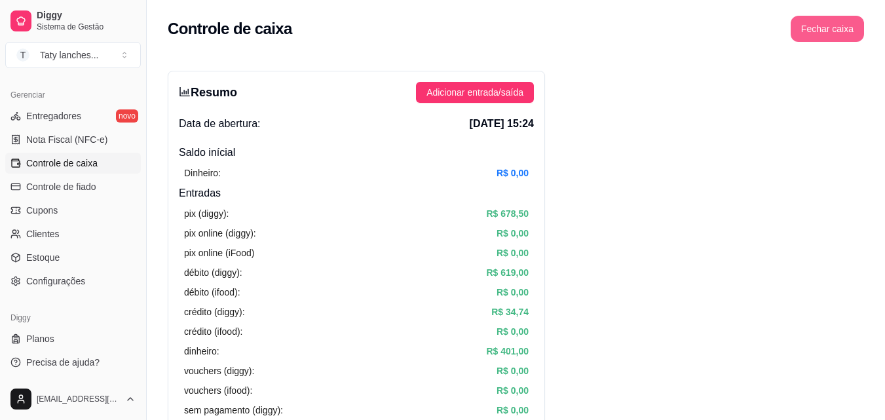
click at [819, 18] on button "Fechar caixa" at bounding box center [827, 29] width 73 height 26
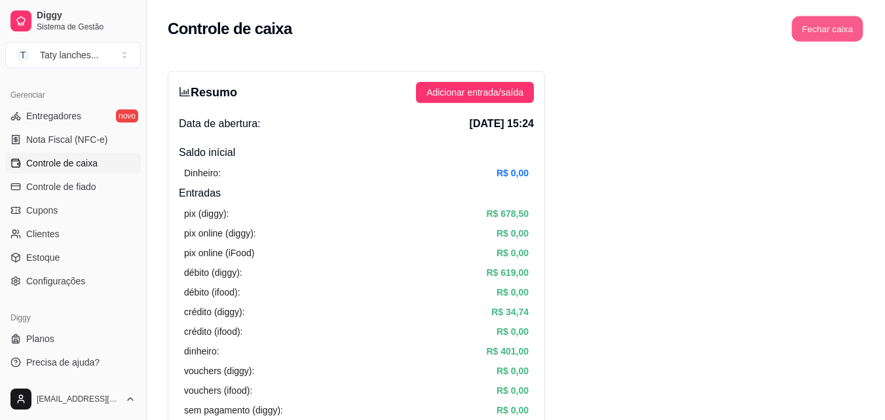
click at [823, 30] on button "Fechar caixa" at bounding box center [827, 29] width 71 height 26
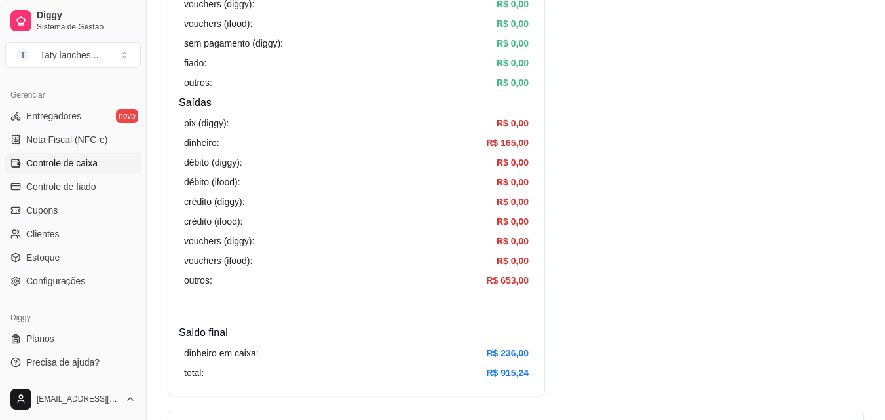
scroll to position [734, 0]
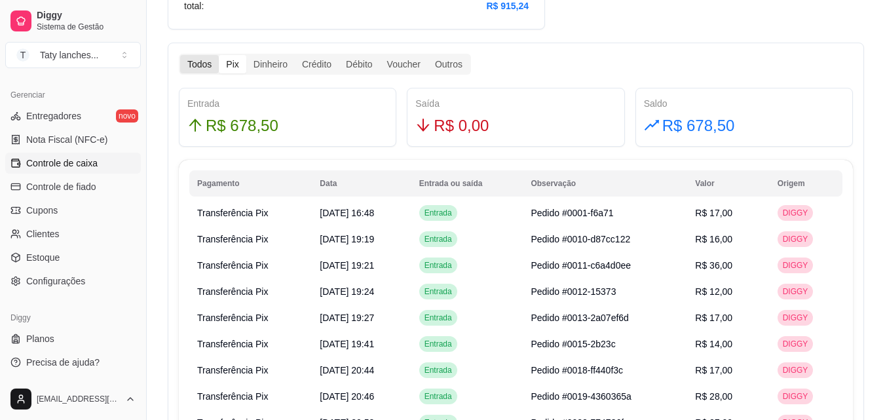
click at [191, 58] on div "Todos" at bounding box center [199, 64] width 39 height 18
click at [180, 55] on input "Todos" at bounding box center [180, 55] width 0 height 0
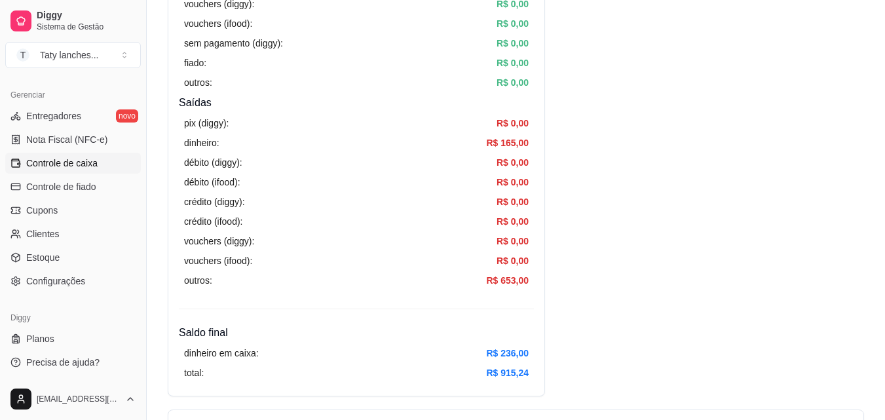
scroll to position [0, 0]
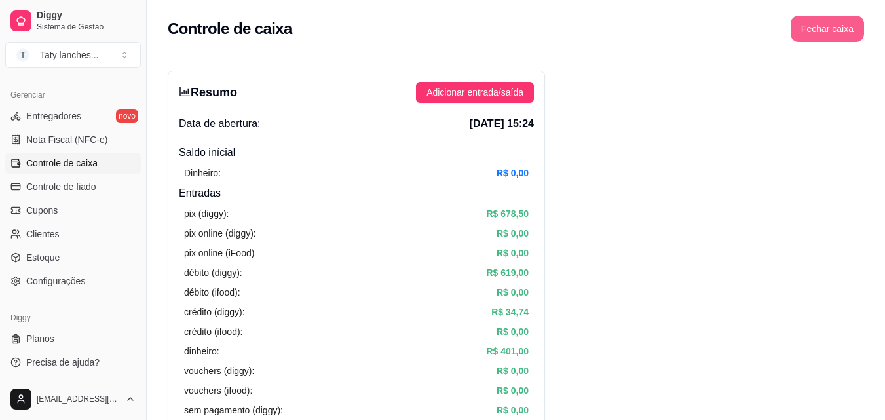
click at [820, 31] on button "Fechar caixa" at bounding box center [827, 29] width 73 height 26
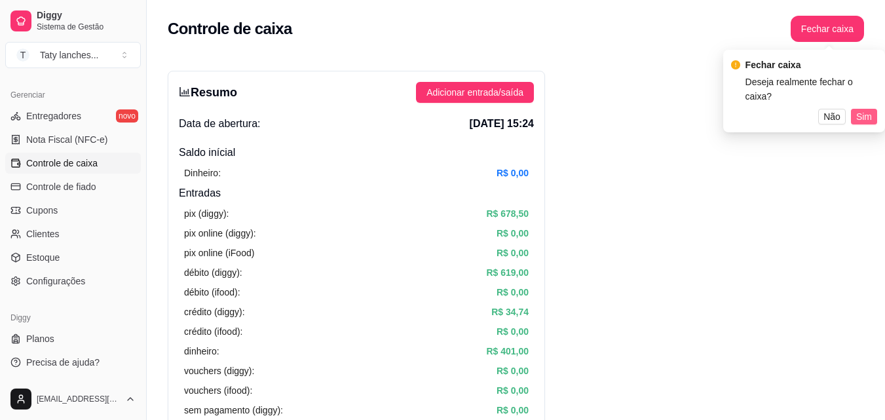
click at [859, 109] on span "Sim" at bounding box center [865, 116] width 16 height 14
